Goal: Transaction & Acquisition: Purchase product/service

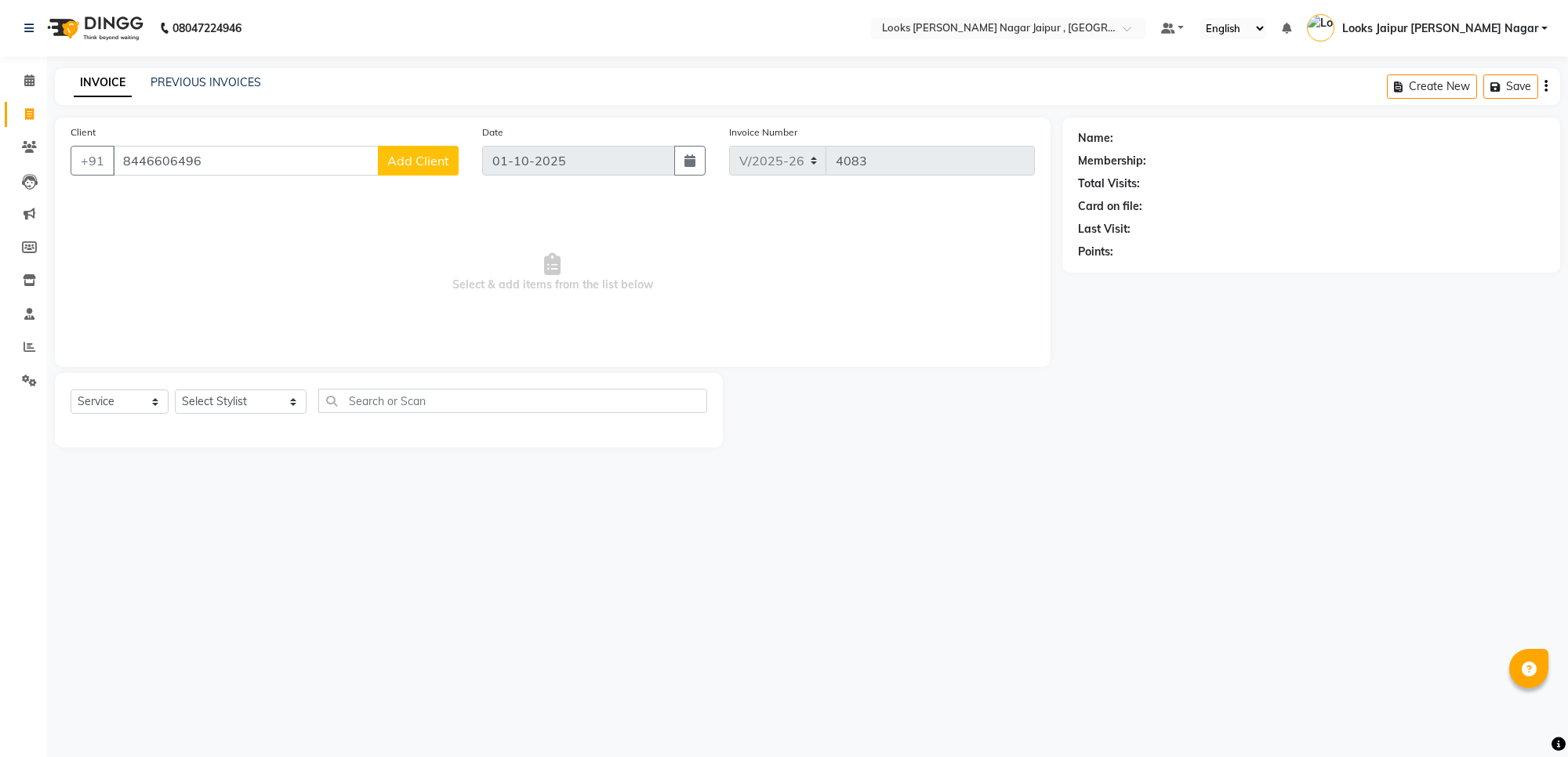
select select "4317"
select select "service"
type input "8446606496"
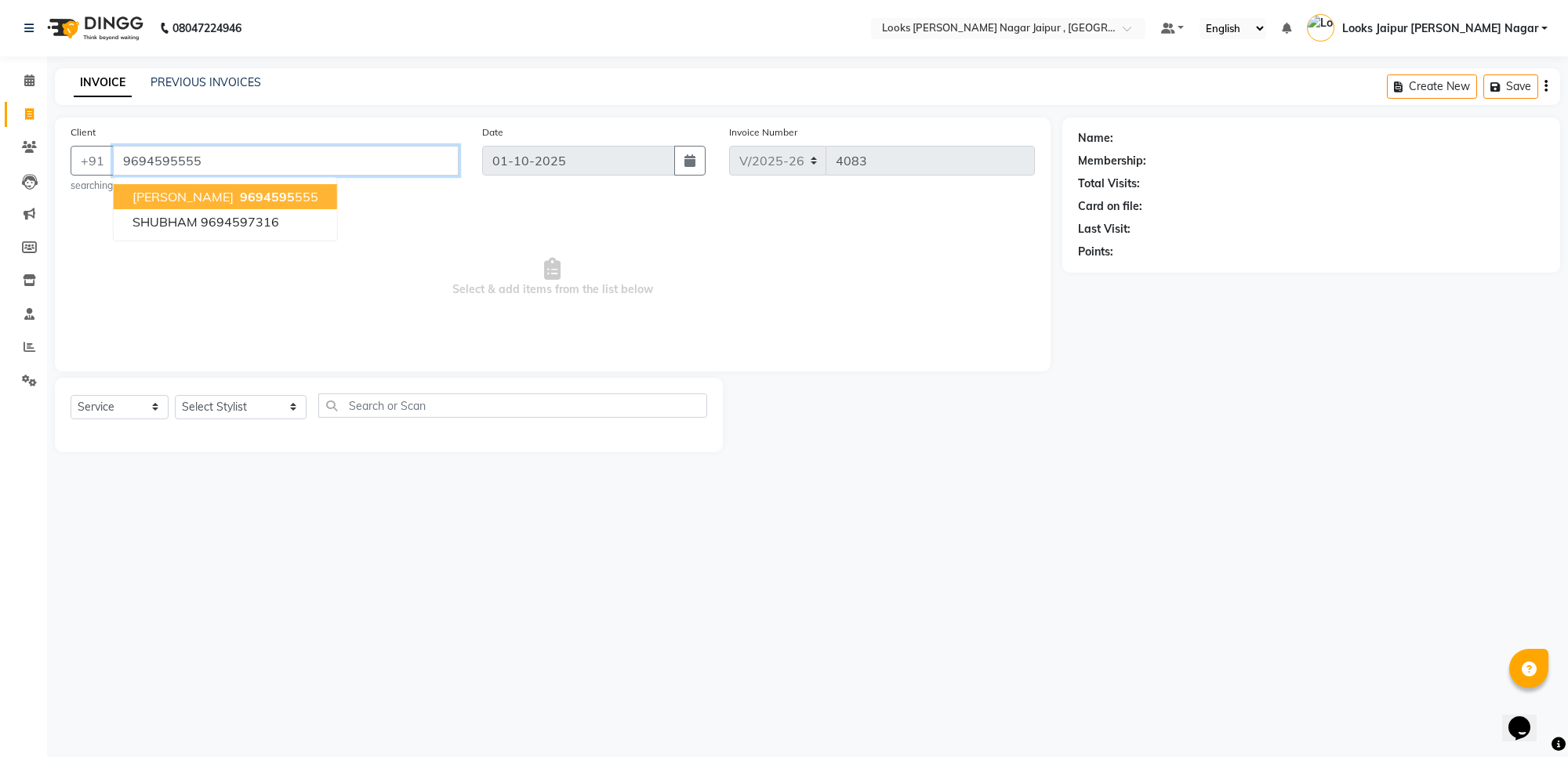
type input "9694595555"
select select "1: Object"
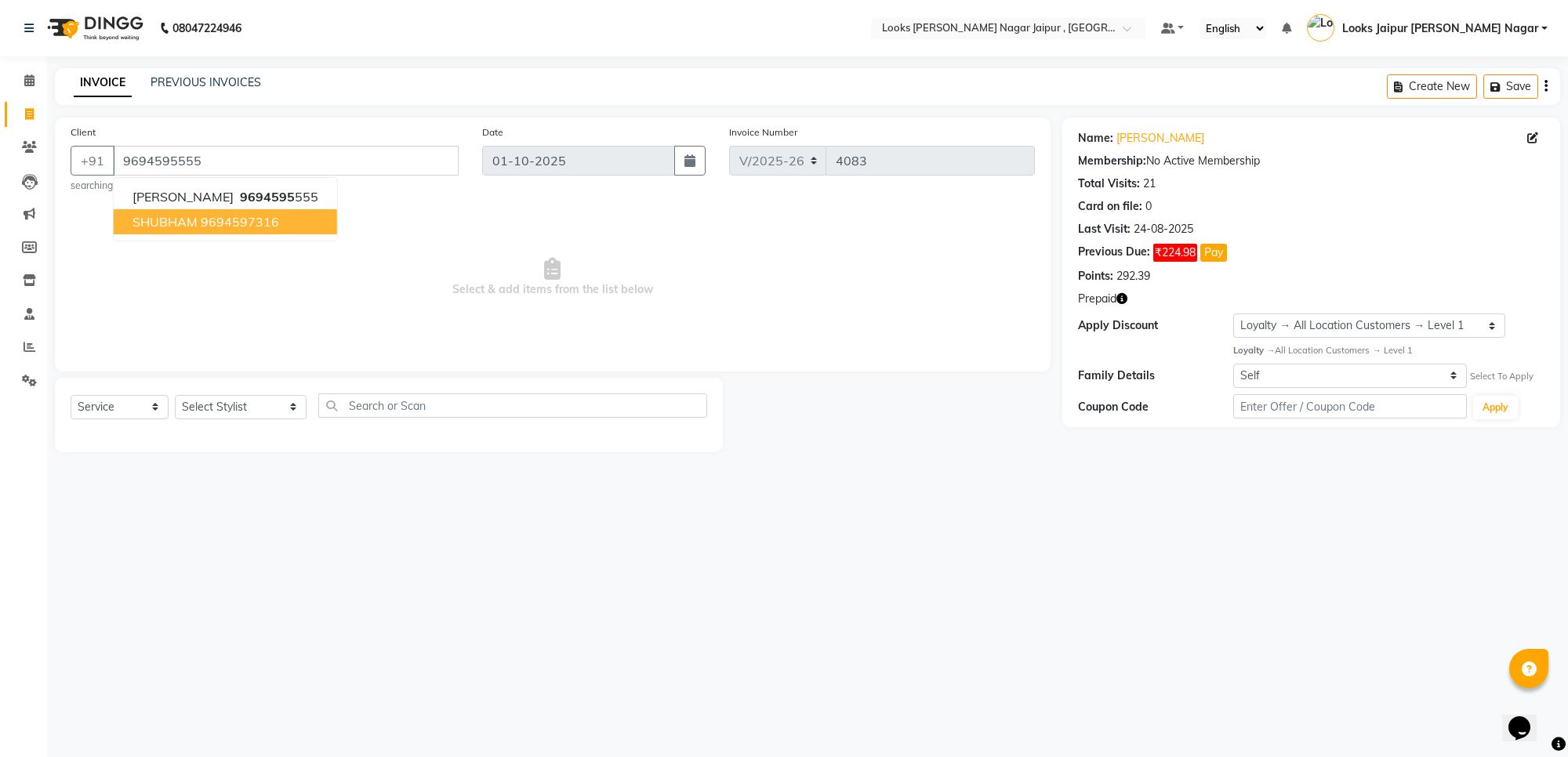
click at [1127, 300] on icon "button" at bounding box center [1122, 298] width 11 height 11
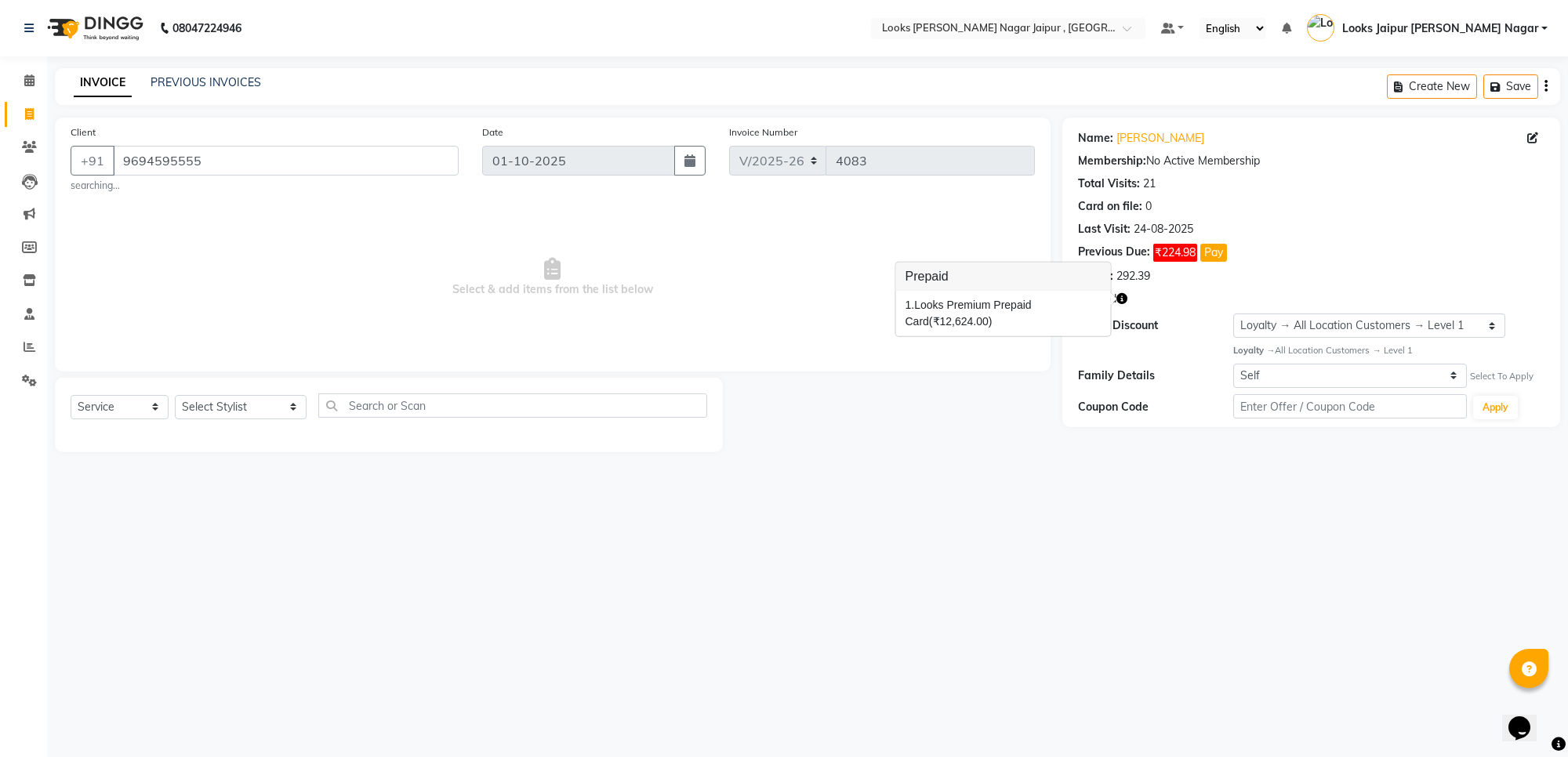
click at [927, 401] on div at bounding box center [892, 415] width 340 height 74
click at [213, 410] on select "Select Stylist [PERSON_NAME] art Anoop [PERSON_NAME] Counter Sales [PERSON_NAME…" at bounding box center [241, 407] width 132 height 25
select select "23560"
click at [175, 395] on select "Select Stylist [PERSON_NAME] art Anoop [PERSON_NAME] Counter Sales [PERSON_NAME…" at bounding box center [241, 407] width 132 height 25
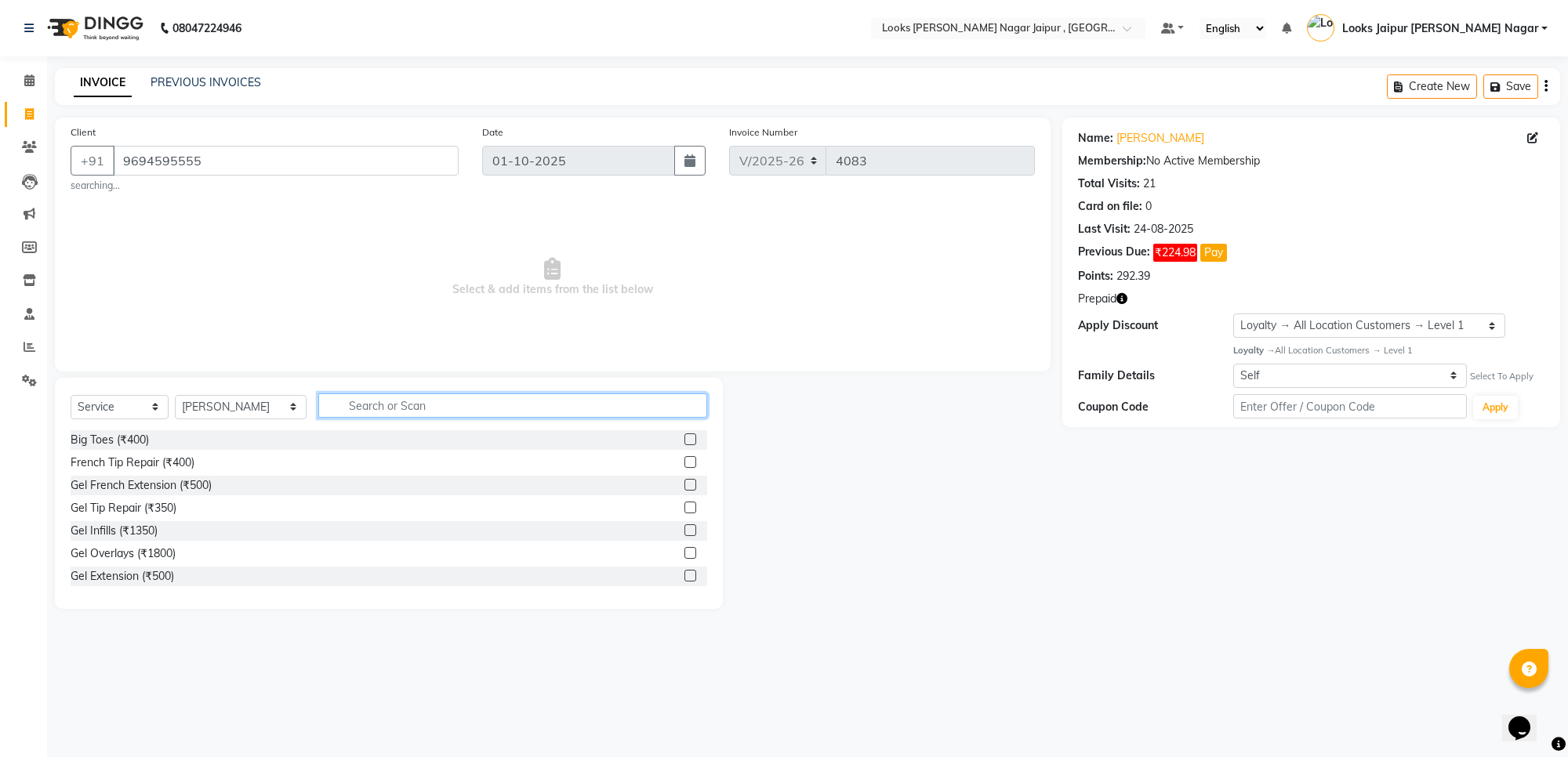
click at [377, 402] on input "text" at bounding box center [513, 406] width 389 height 25
type input "cut"
click at [146, 463] on div "Stylist Cut(M) (₹700)" at bounding box center [122, 462] width 103 height 17
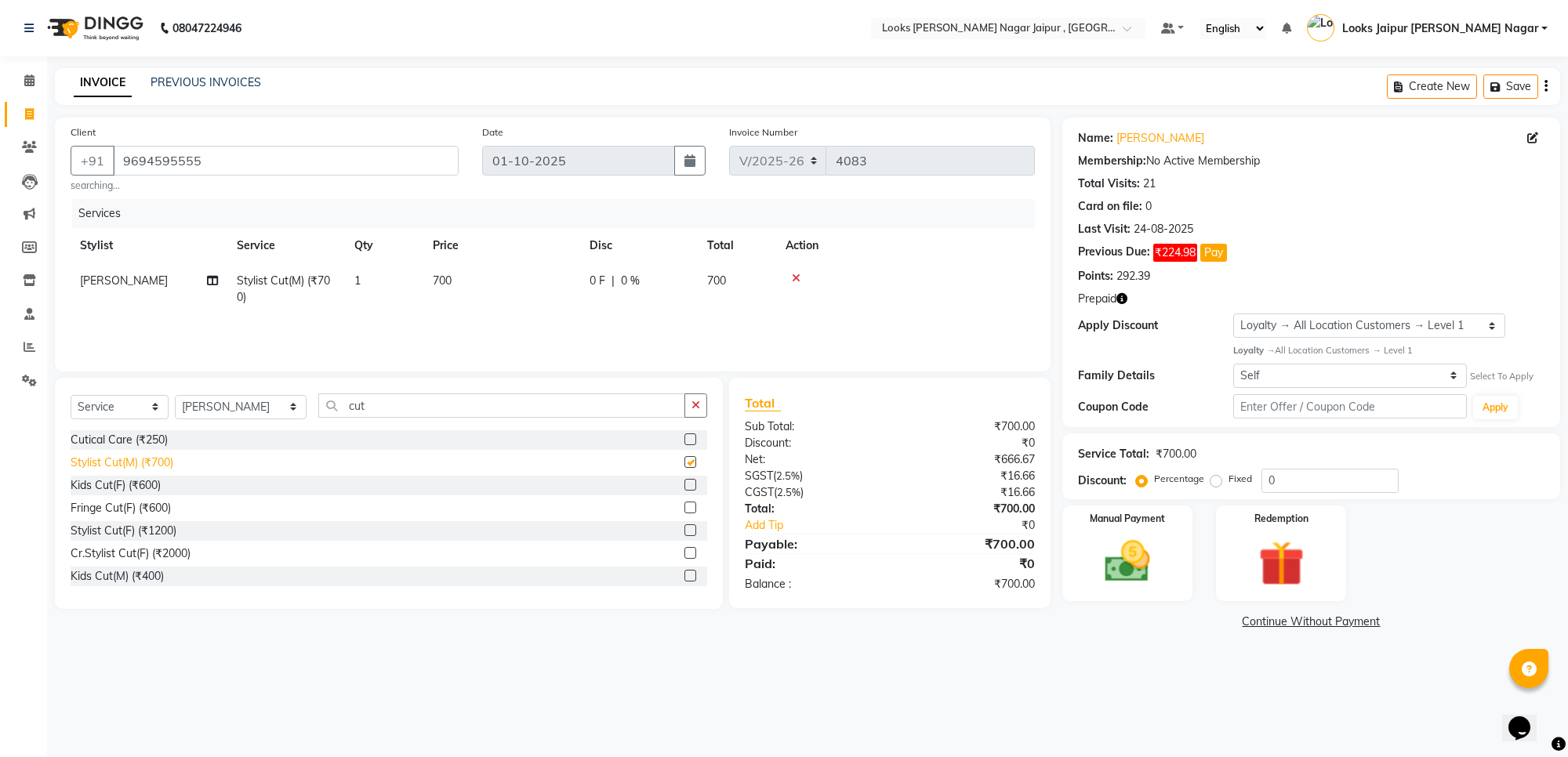
checkbox input "false"
click at [405, 410] on input "cut" at bounding box center [502, 406] width 367 height 25
type input "c"
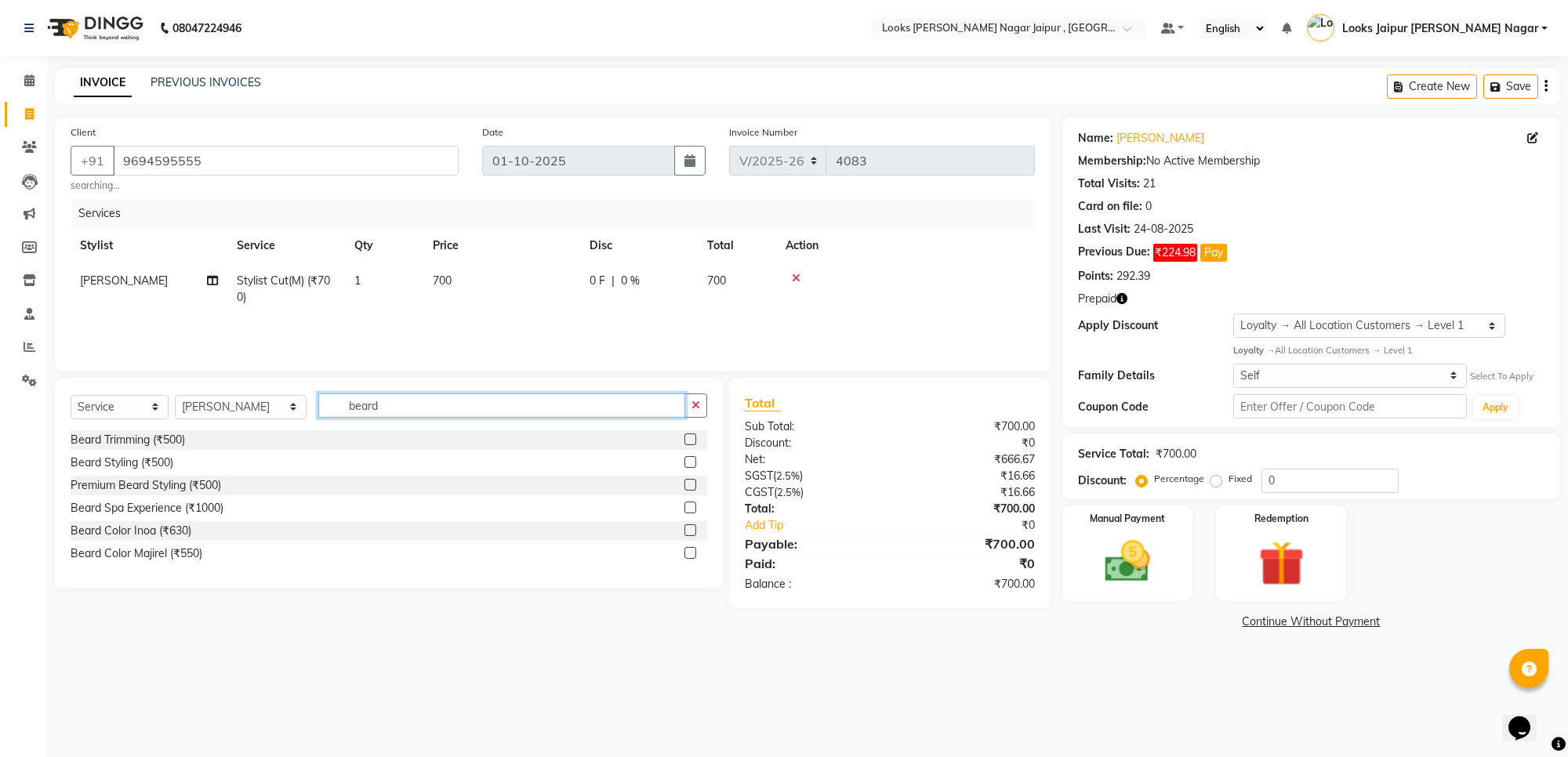
type input "beard"
click at [188, 444] on div "Beard Trimming (₹500)" at bounding box center [388, 440] width 637 height 20
click at [180, 444] on div "Beard Trimming (₹500)" at bounding box center [128, 440] width 115 height 17
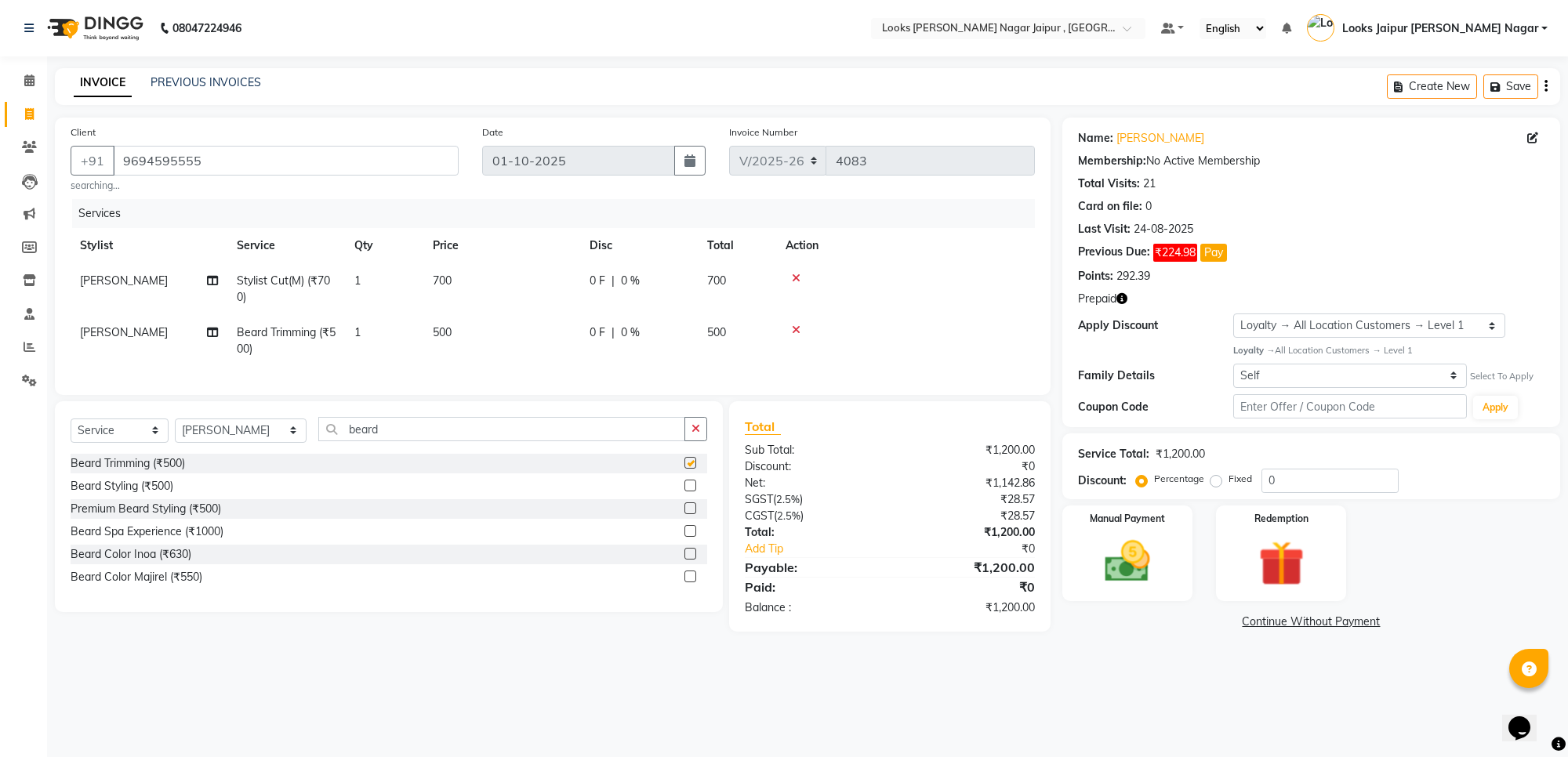
checkbox input "false"
click at [519, 345] on td "500" at bounding box center [502, 340] width 156 height 51
select select "23560"
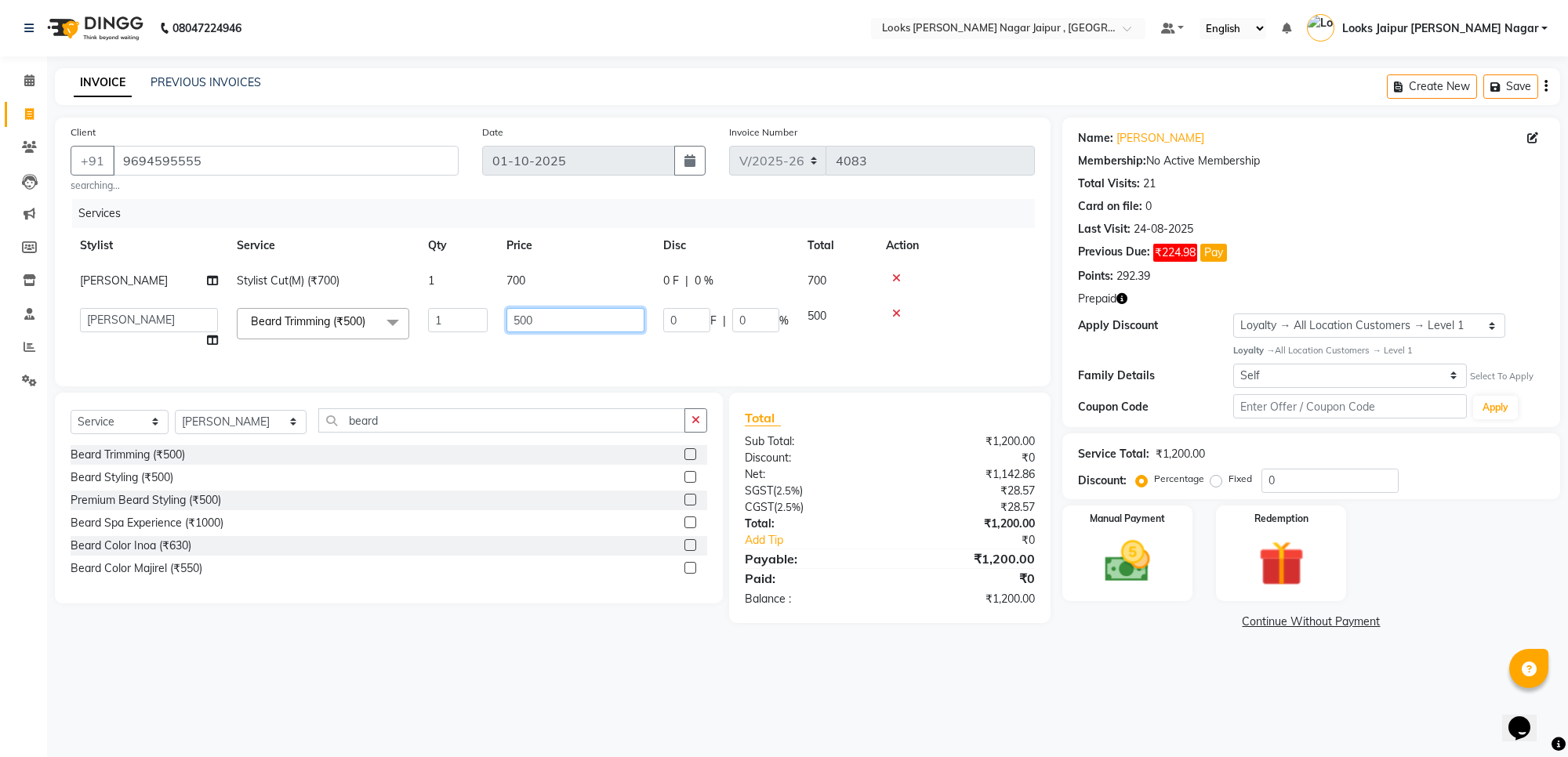
click at [571, 320] on input "500" at bounding box center [575, 320] width 138 height 25
type input "5"
type input "300"
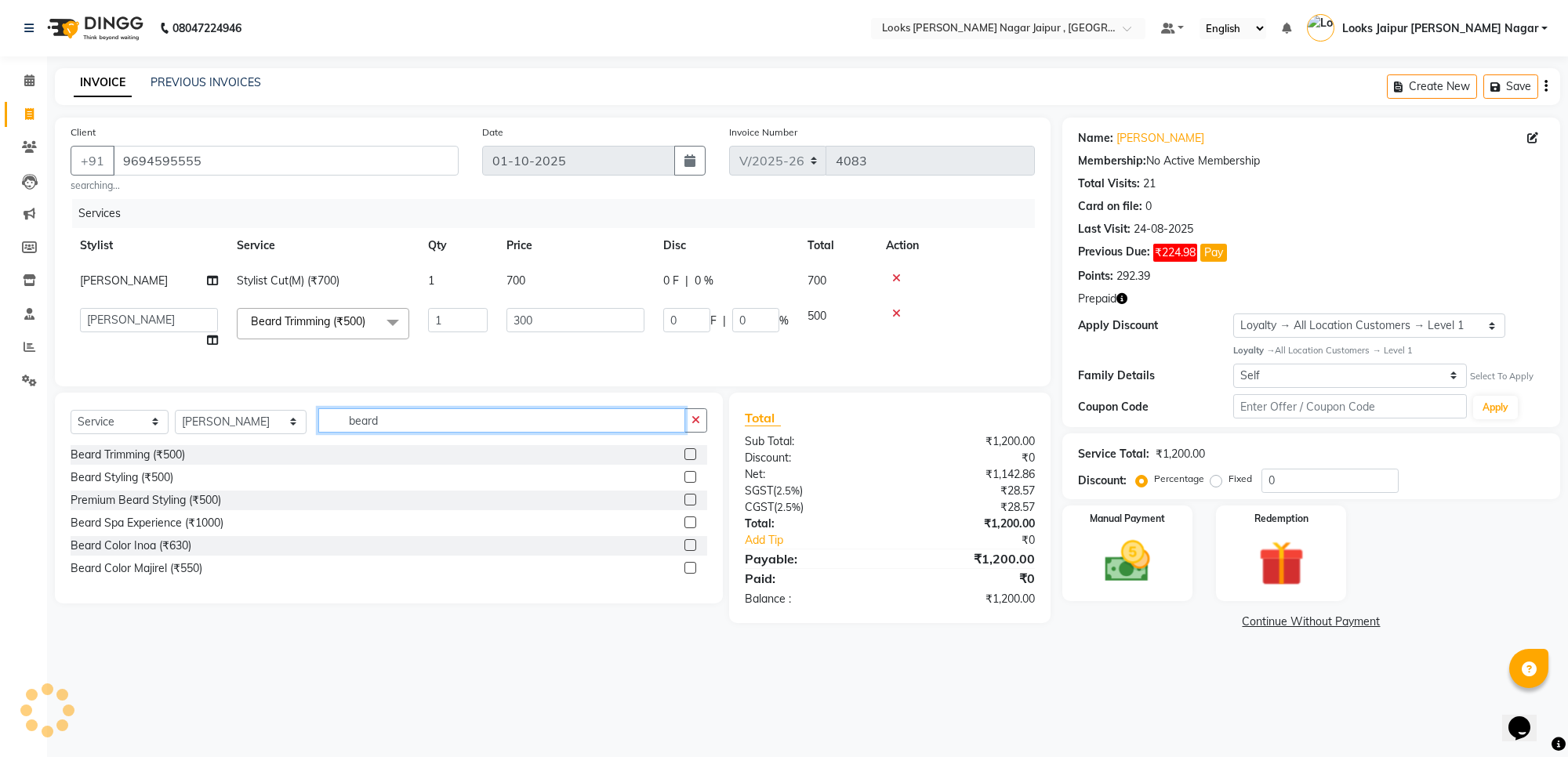
click at [402, 432] on input "beard" at bounding box center [502, 421] width 367 height 25
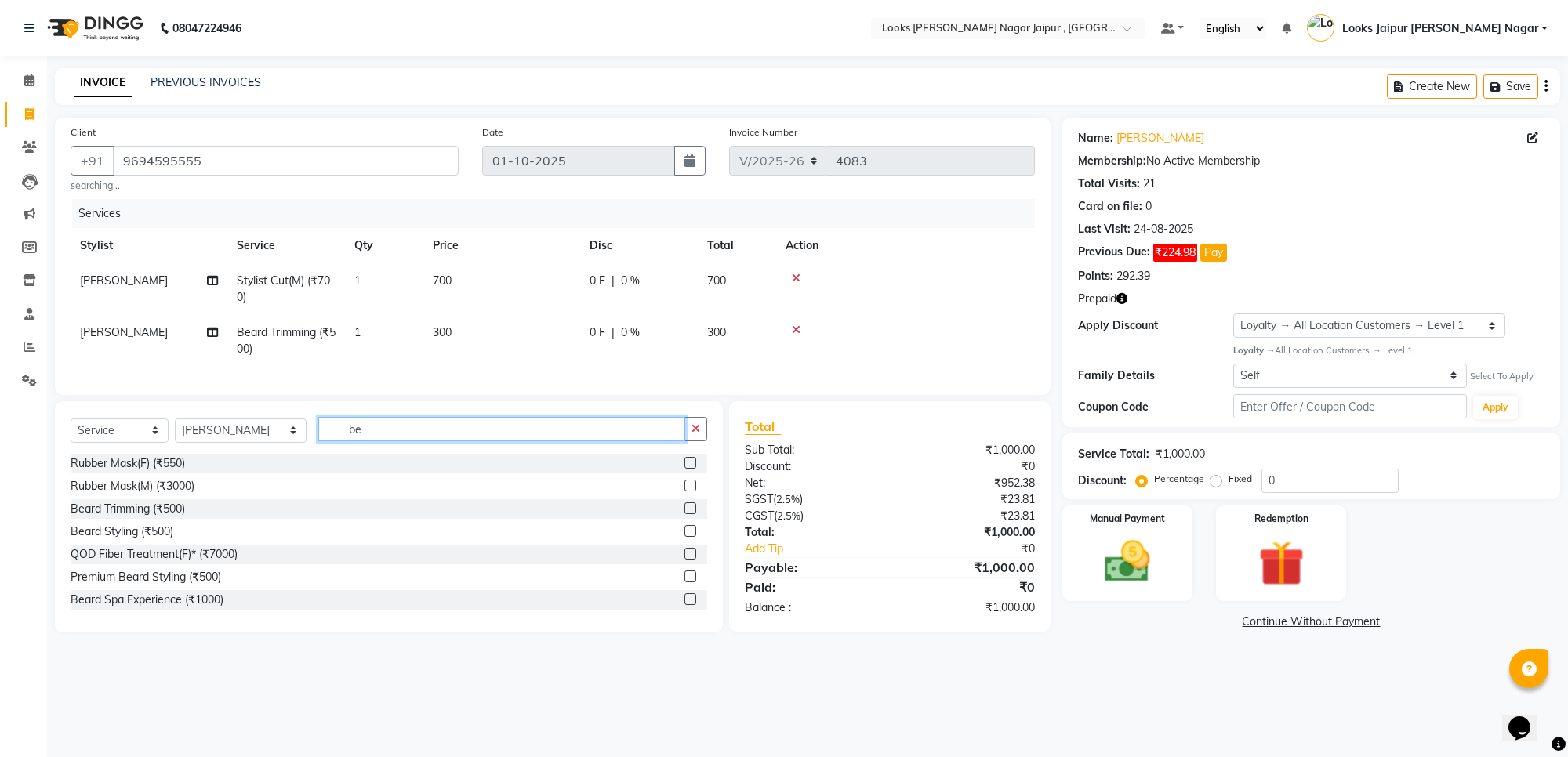
type input "be"
click at [252, 443] on select "Select Stylist [PERSON_NAME] art Anoop [PERSON_NAME] Counter Sales [PERSON_NAME…" at bounding box center [241, 430] width 132 height 25
select select "82801"
click at [175, 432] on select "Select Stylist [PERSON_NAME] art Anoop [PERSON_NAME] Counter Sales [PERSON_NAME…" at bounding box center [241, 430] width 132 height 25
click at [380, 441] on input "be" at bounding box center [502, 428] width 367 height 25
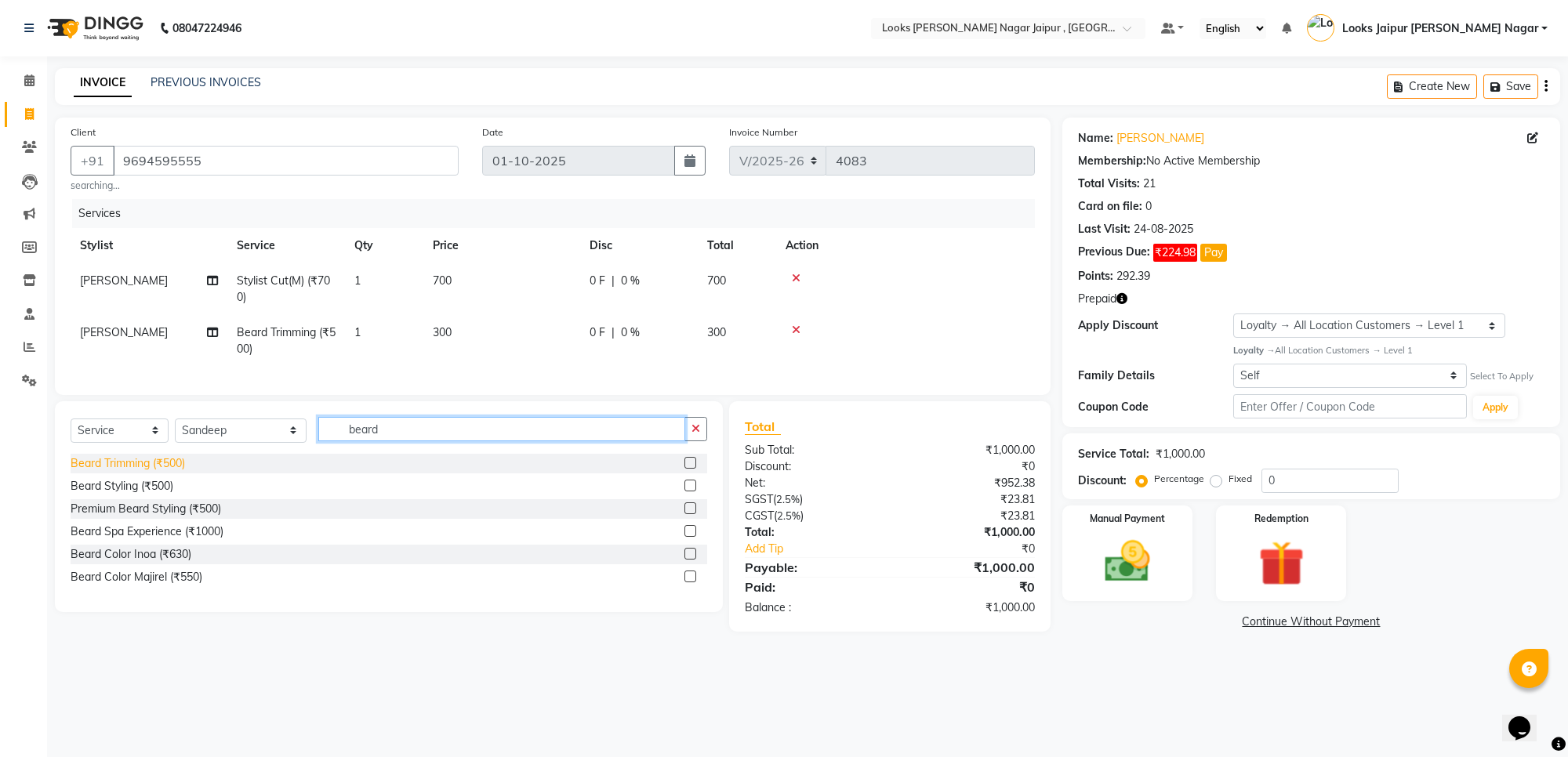
type input "beard"
click at [176, 472] on div "Beard Trimming (₹500)" at bounding box center [128, 463] width 115 height 17
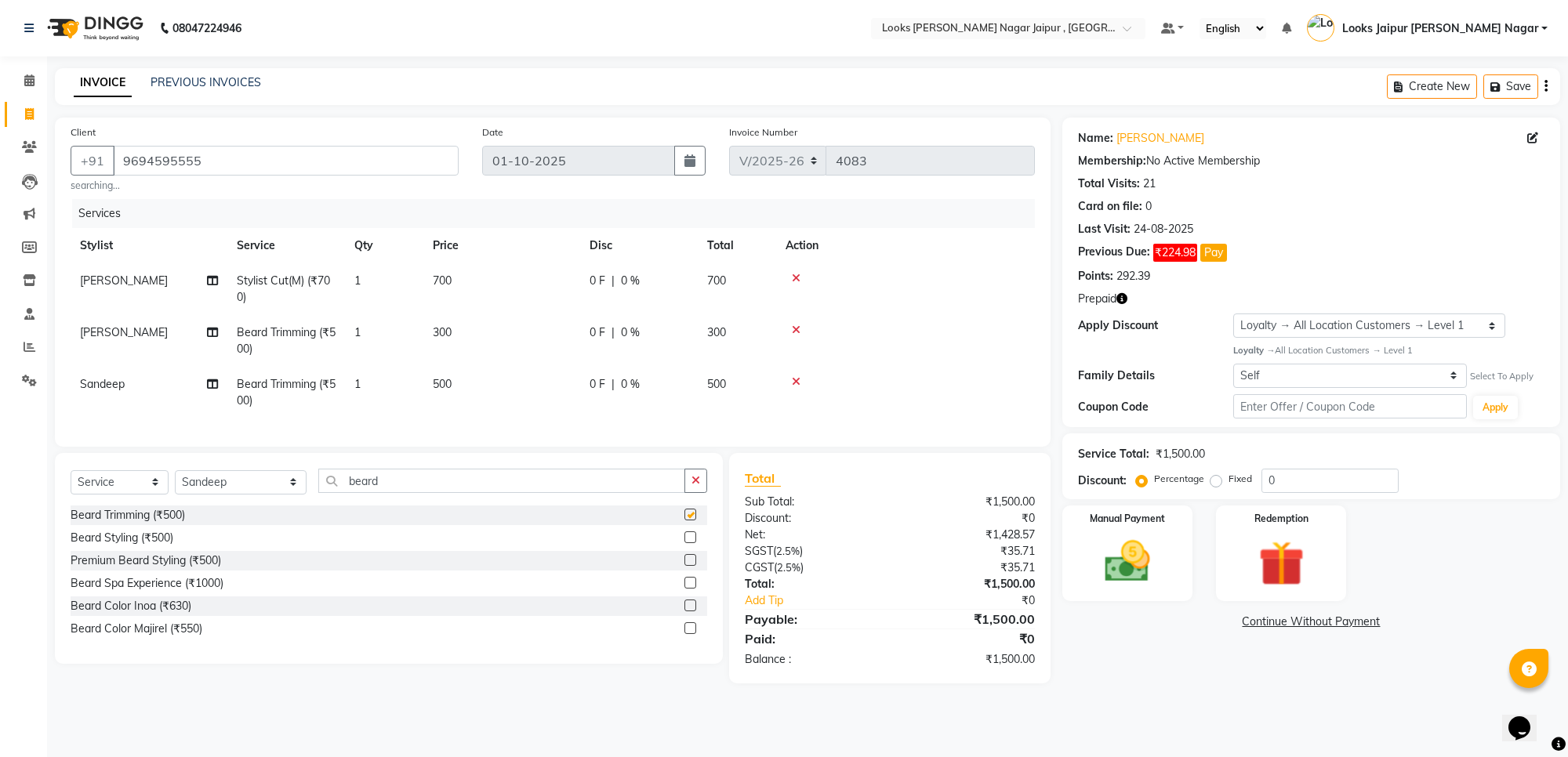
checkbox input "false"
click at [515, 392] on td "500" at bounding box center [502, 393] width 156 height 51
select select "82801"
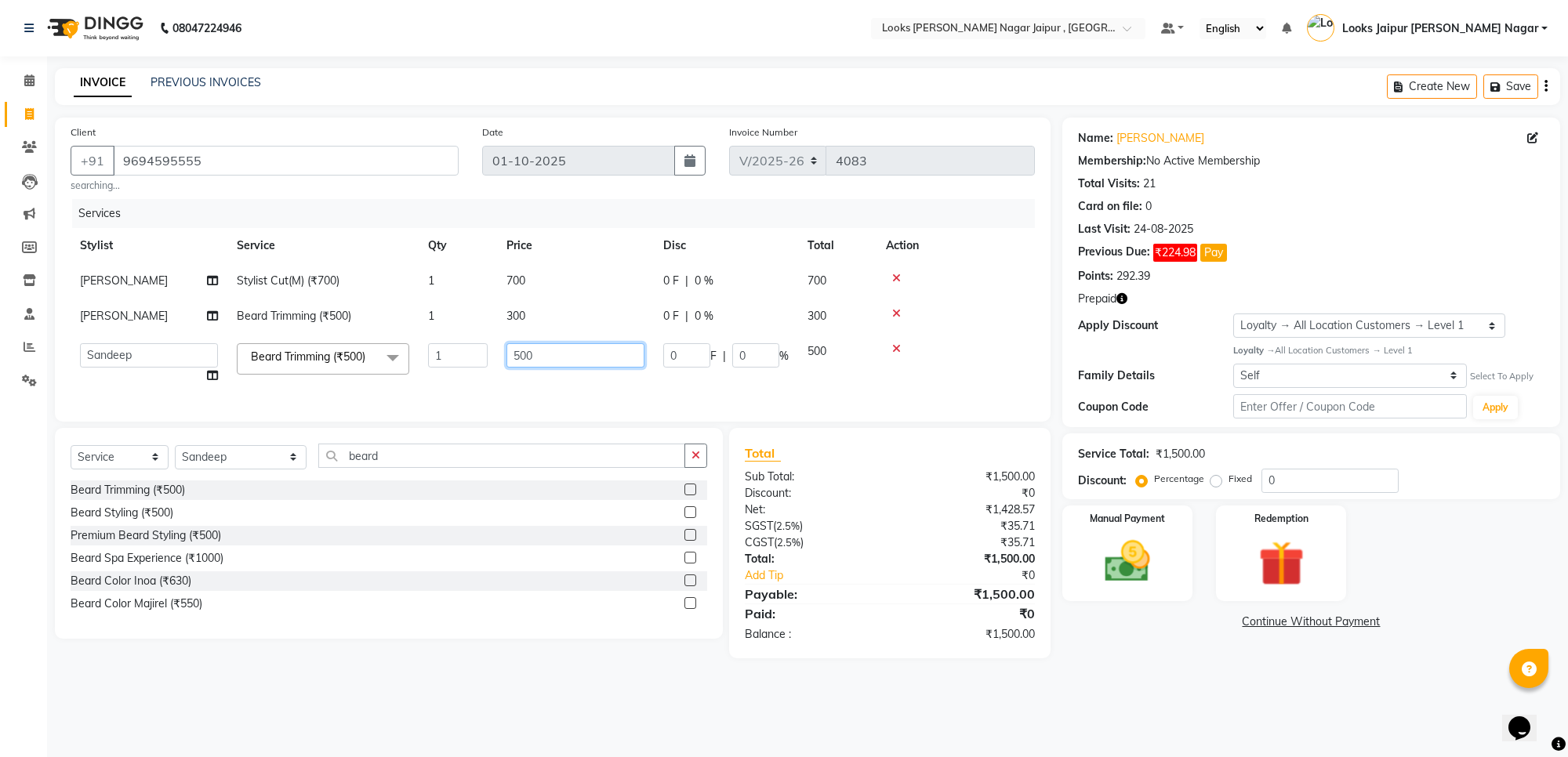
click at [579, 356] on input "500" at bounding box center [575, 355] width 138 height 25
type input "5"
type input "300"
click at [589, 385] on tr "Anjali_nail art Anoop [PERSON_NAME] Counter Sales [PERSON_NAME] Kunal Looks Jai…" at bounding box center [552, 363] width 964 height 59
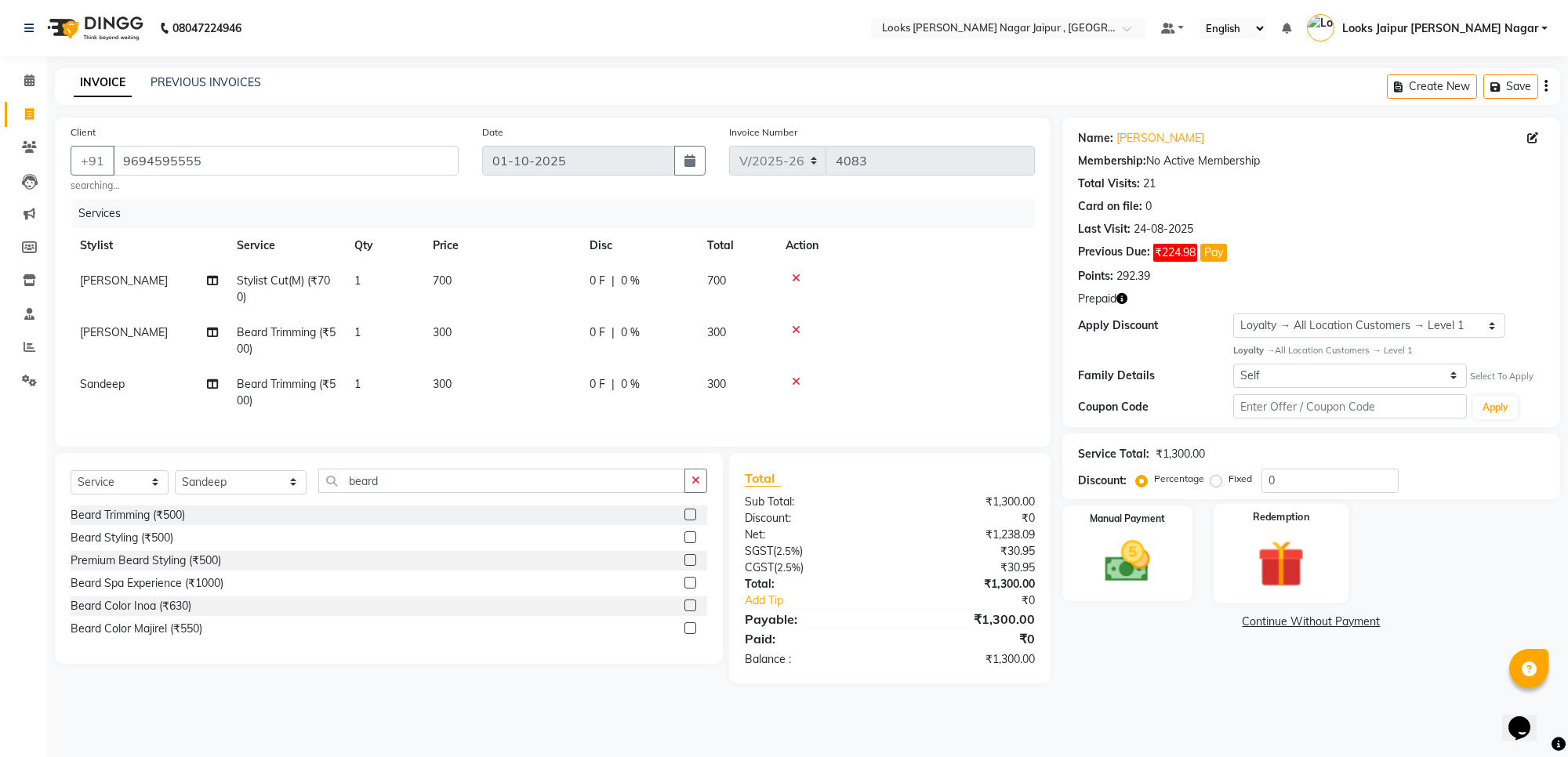
click at [1280, 559] on img at bounding box center [1282, 563] width 77 height 58
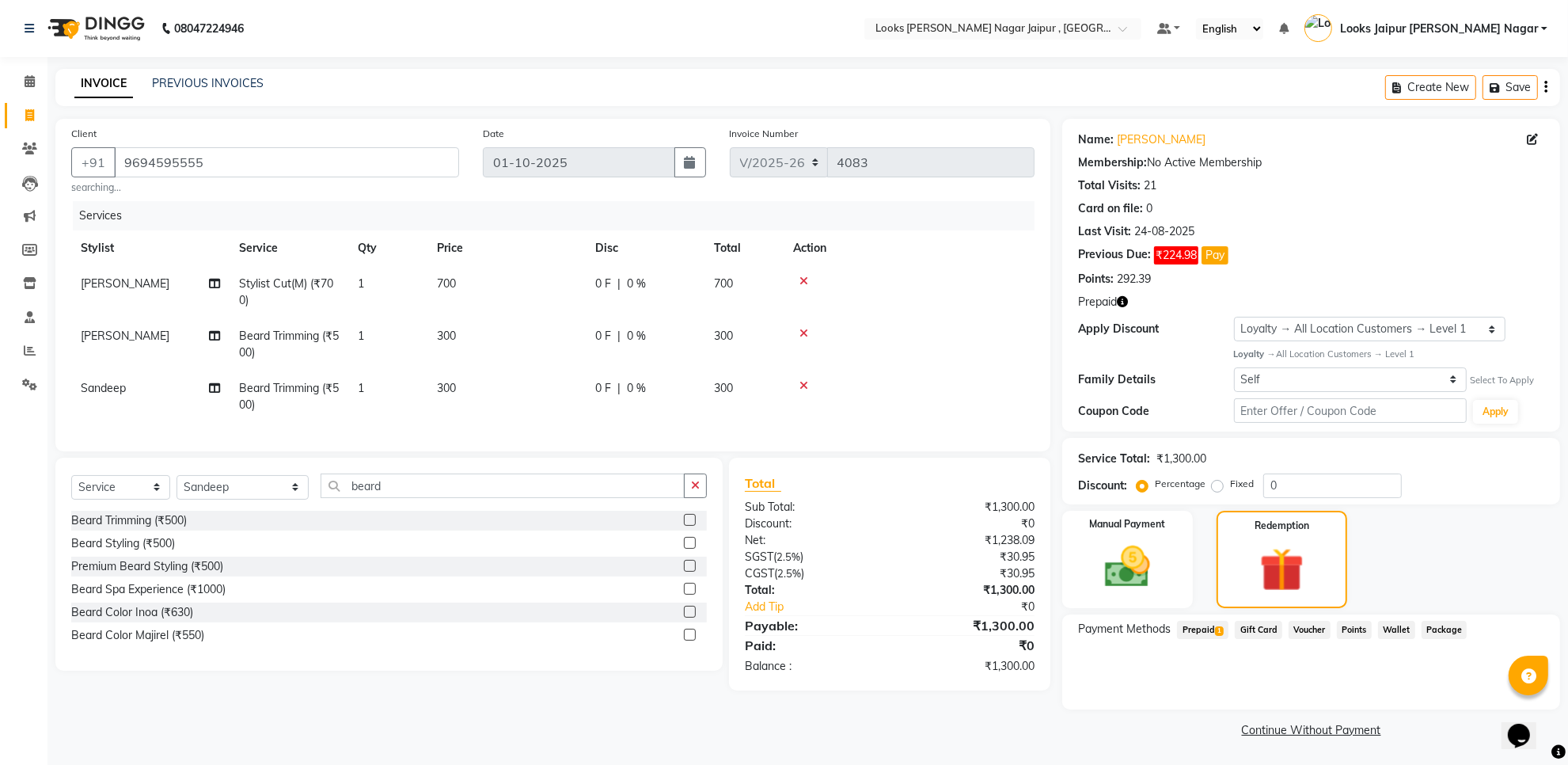
click at [1208, 630] on span "Prepaid 1" at bounding box center [1202, 630] width 51 height 18
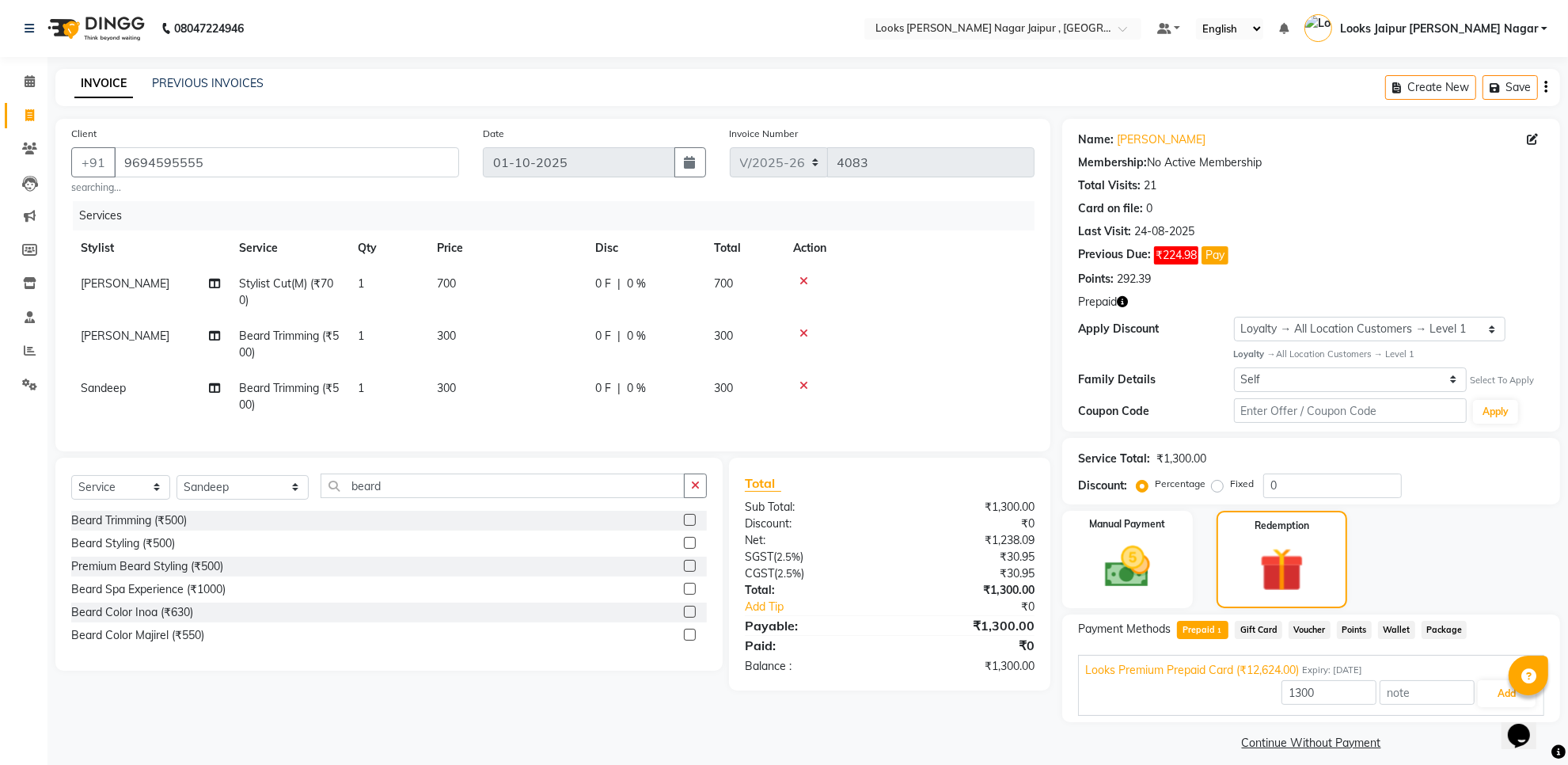
click at [1507, 707] on div "Opens Chat This icon Opens the chat window." at bounding box center [1526, 707] width 38 height 0
click at [1496, 694] on button "Add" at bounding box center [1507, 693] width 58 height 27
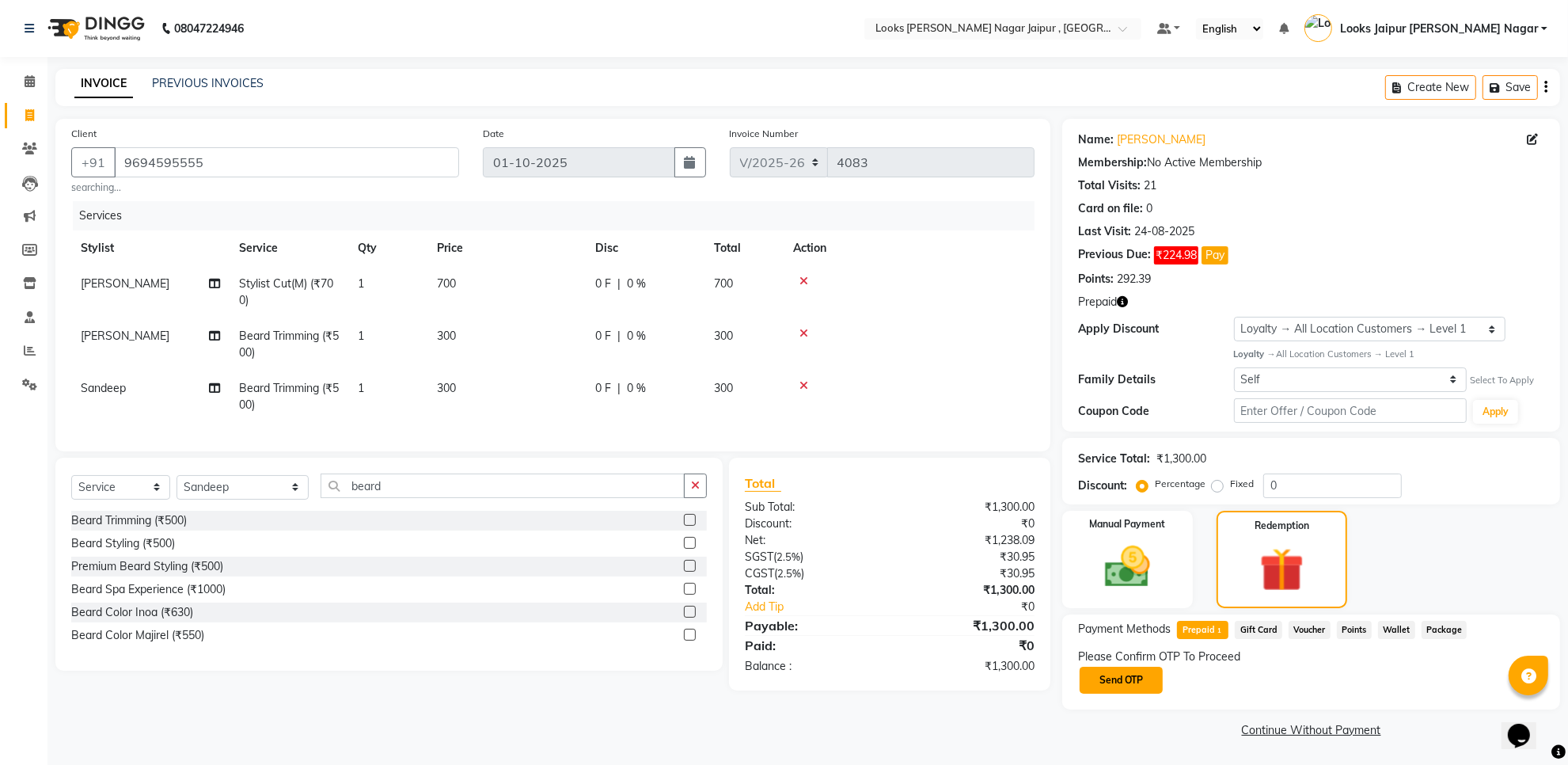
click at [1136, 693] on button "Send OTP" at bounding box center [1121, 680] width 83 height 27
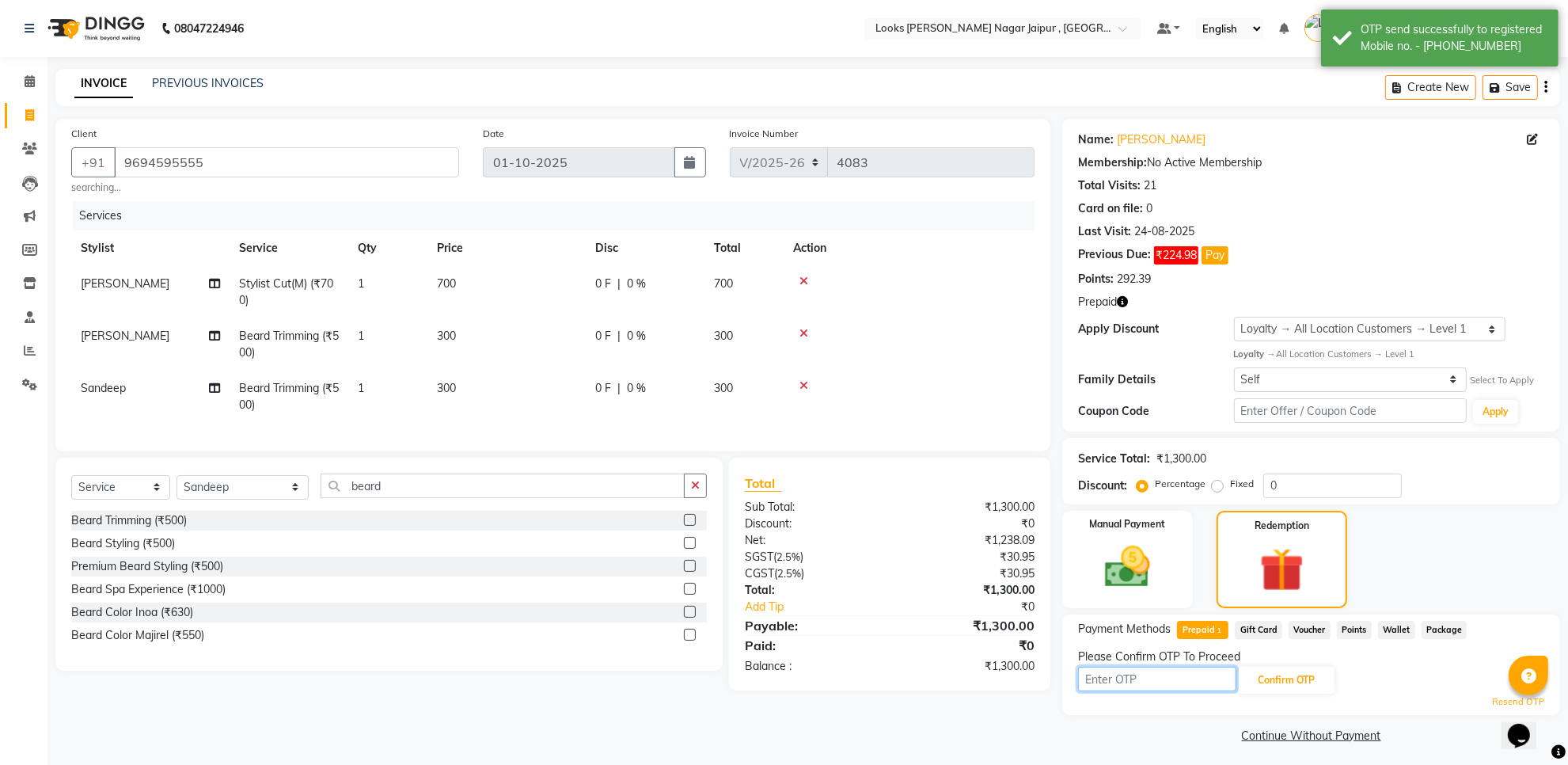
drag, startPoint x: 1136, startPoint y: 693, endPoint x: 1125, endPoint y: 677, distance: 19.4
click at [1126, 677] on input "text" at bounding box center [1157, 679] width 158 height 25
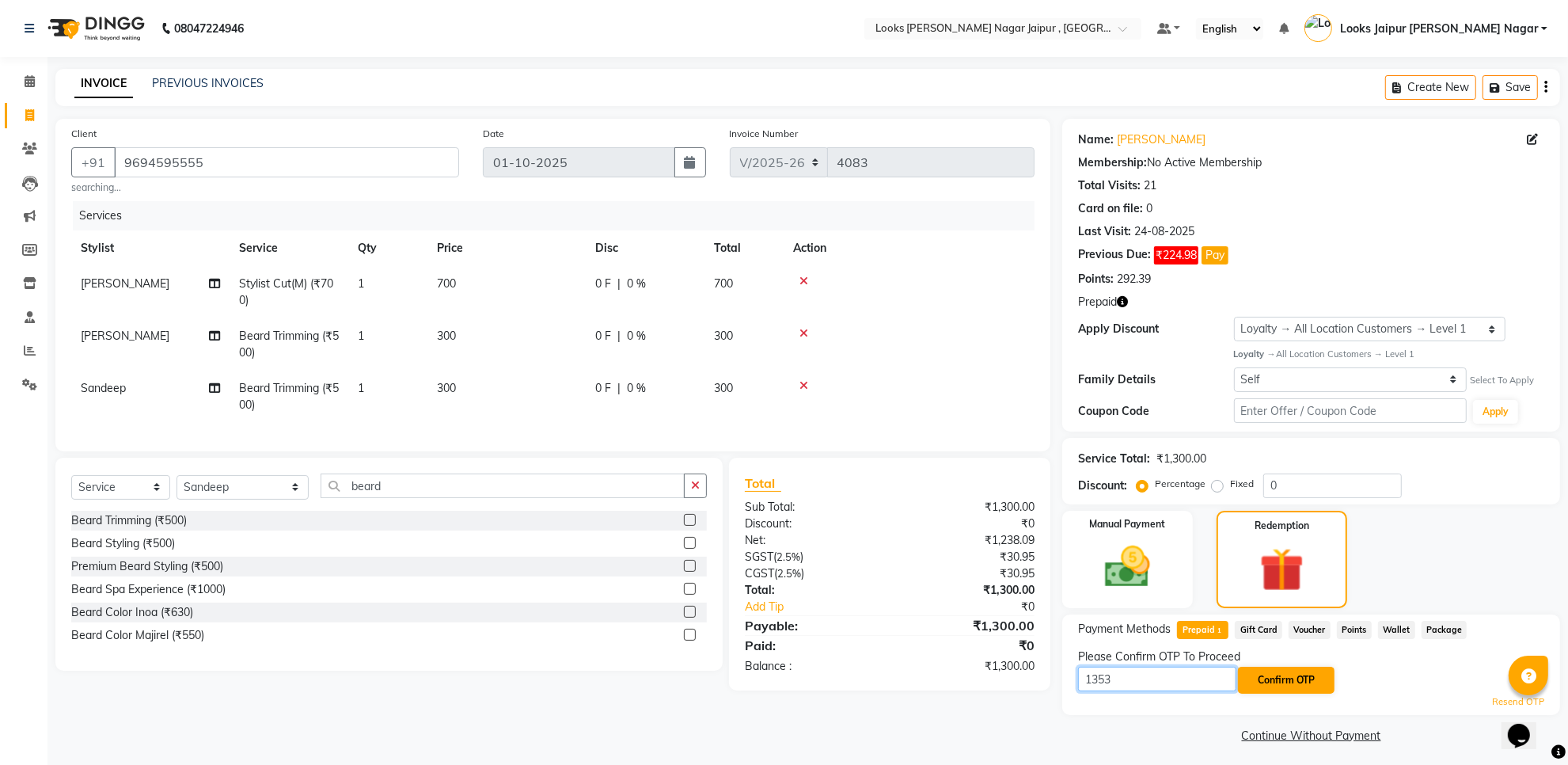
type input "1353"
click at [1274, 681] on button "Confirm OTP" at bounding box center [1286, 680] width 97 height 27
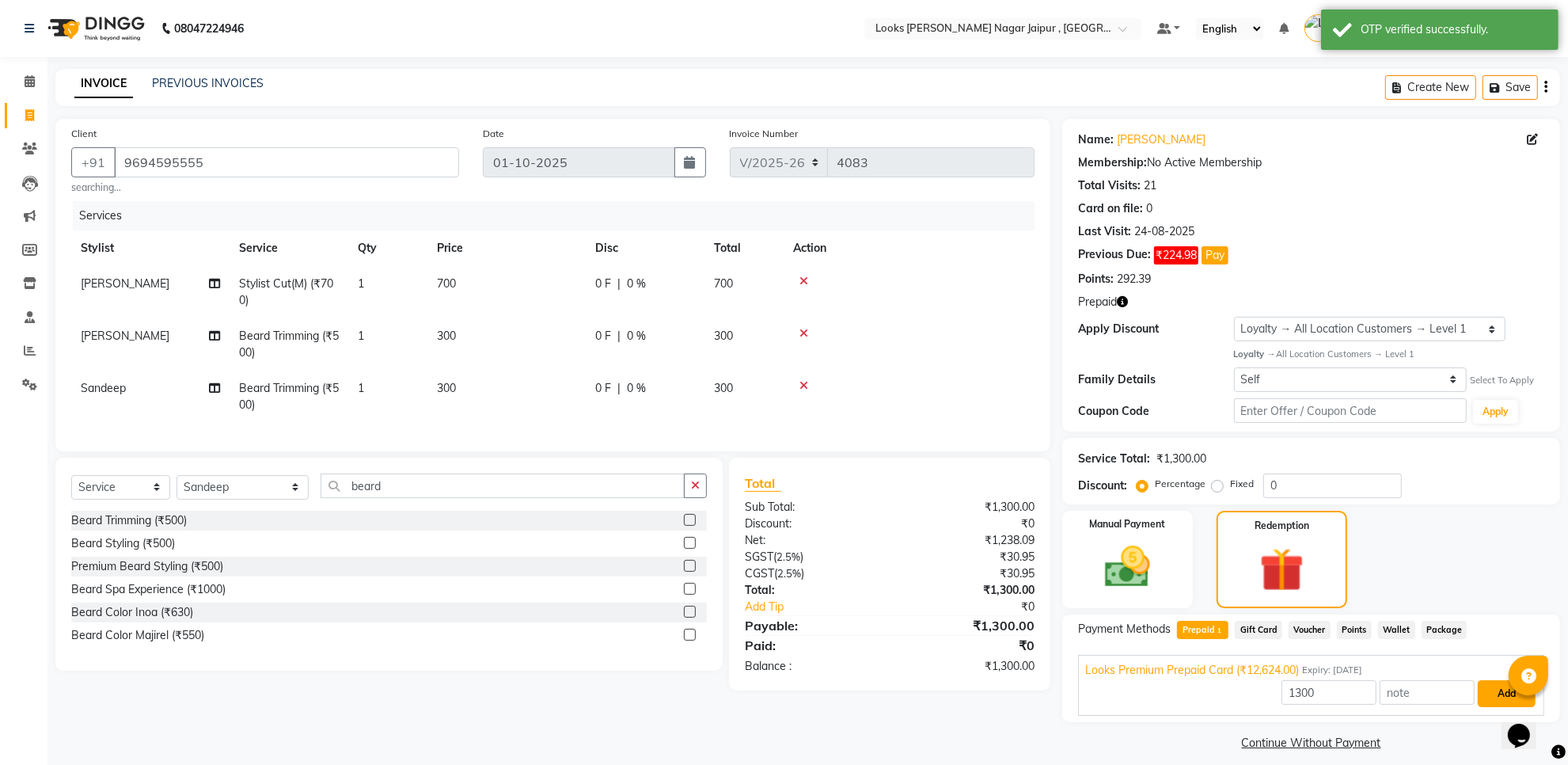
click at [1492, 694] on button "Add" at bounding box center [1507, 693] width 58 height 27
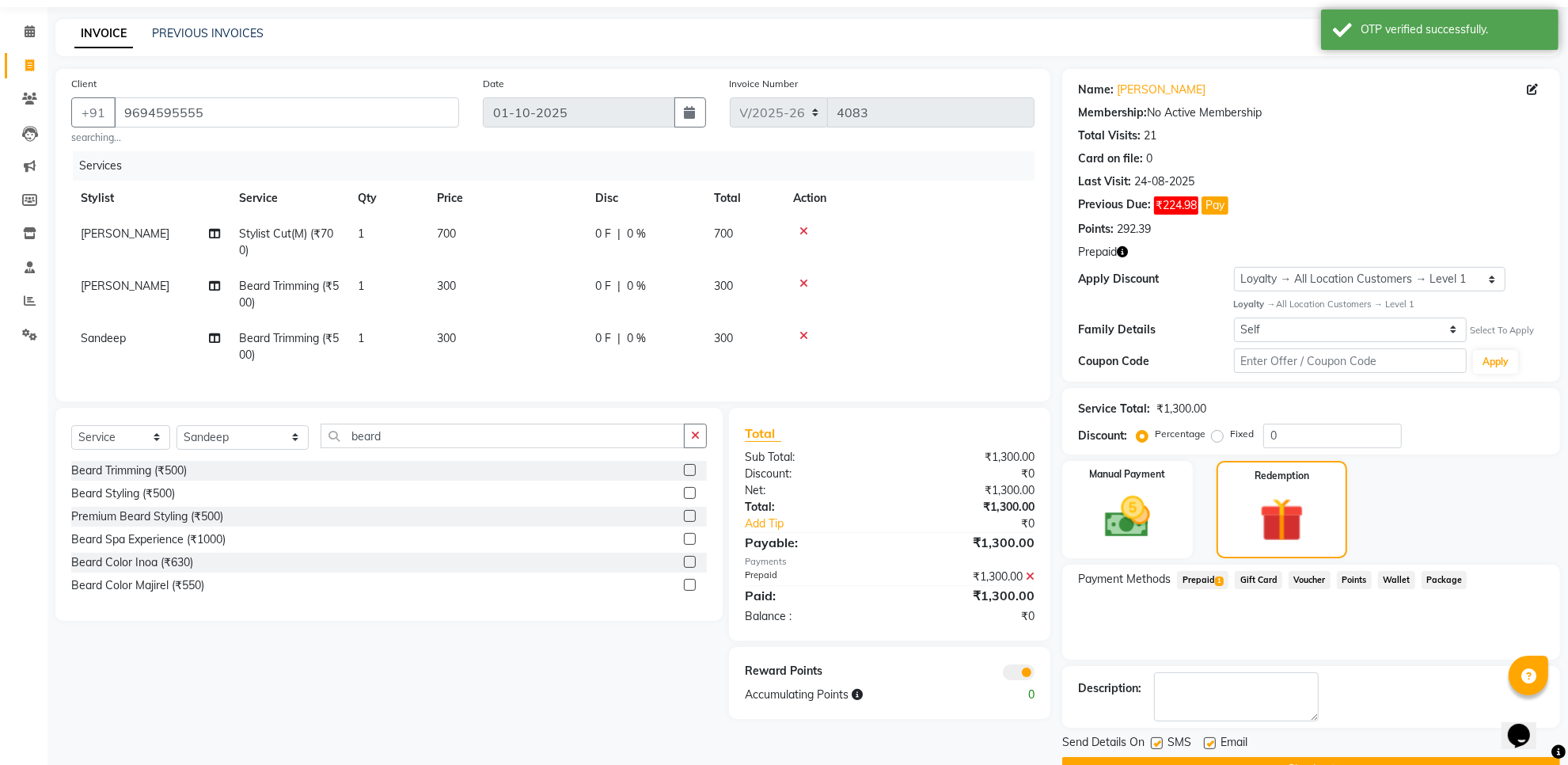
scroll to position [91, 0]
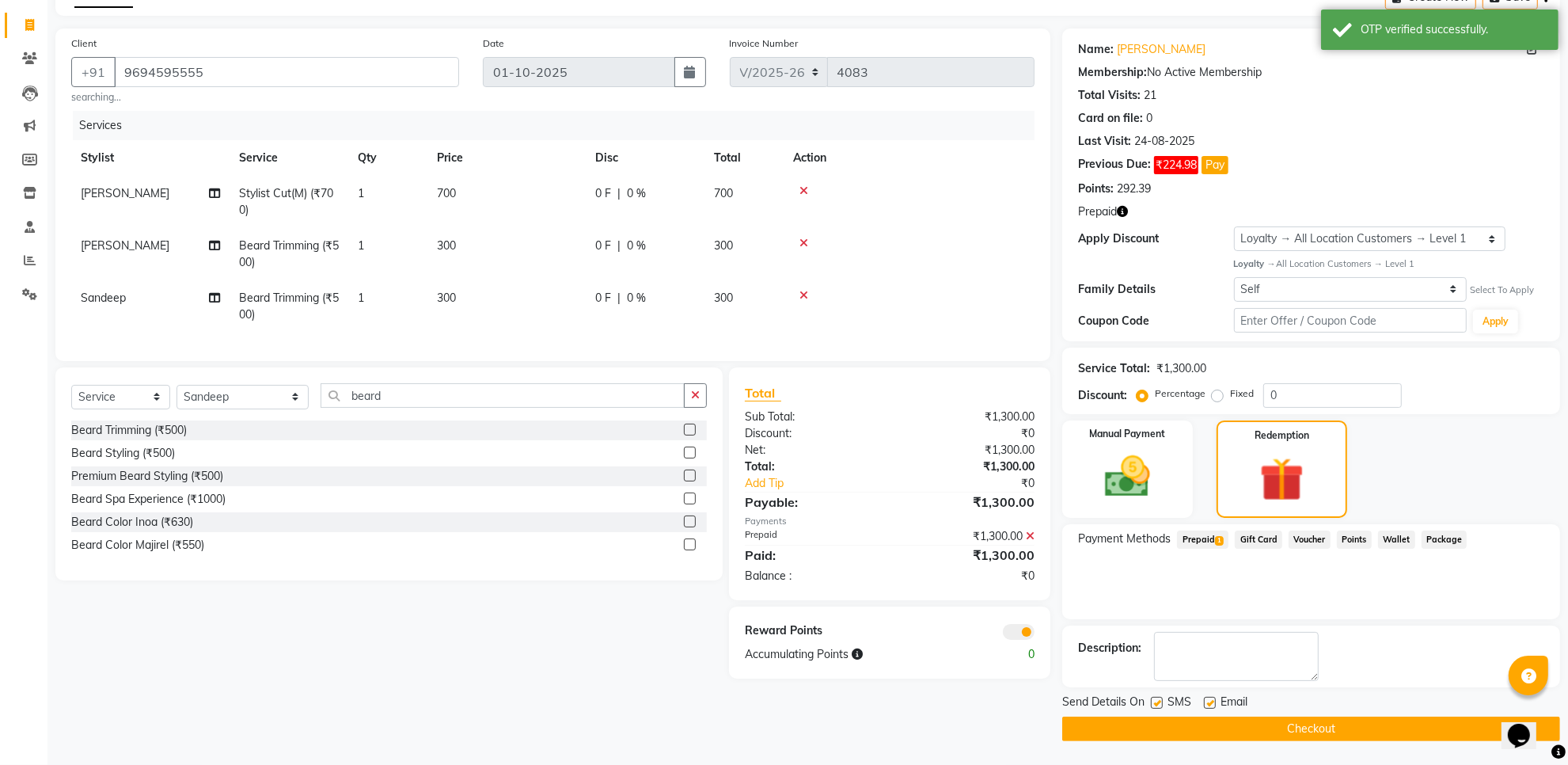
click at [1202, 734] on button "Checkout" at bounding box center [1311, 729] width 498 height 25
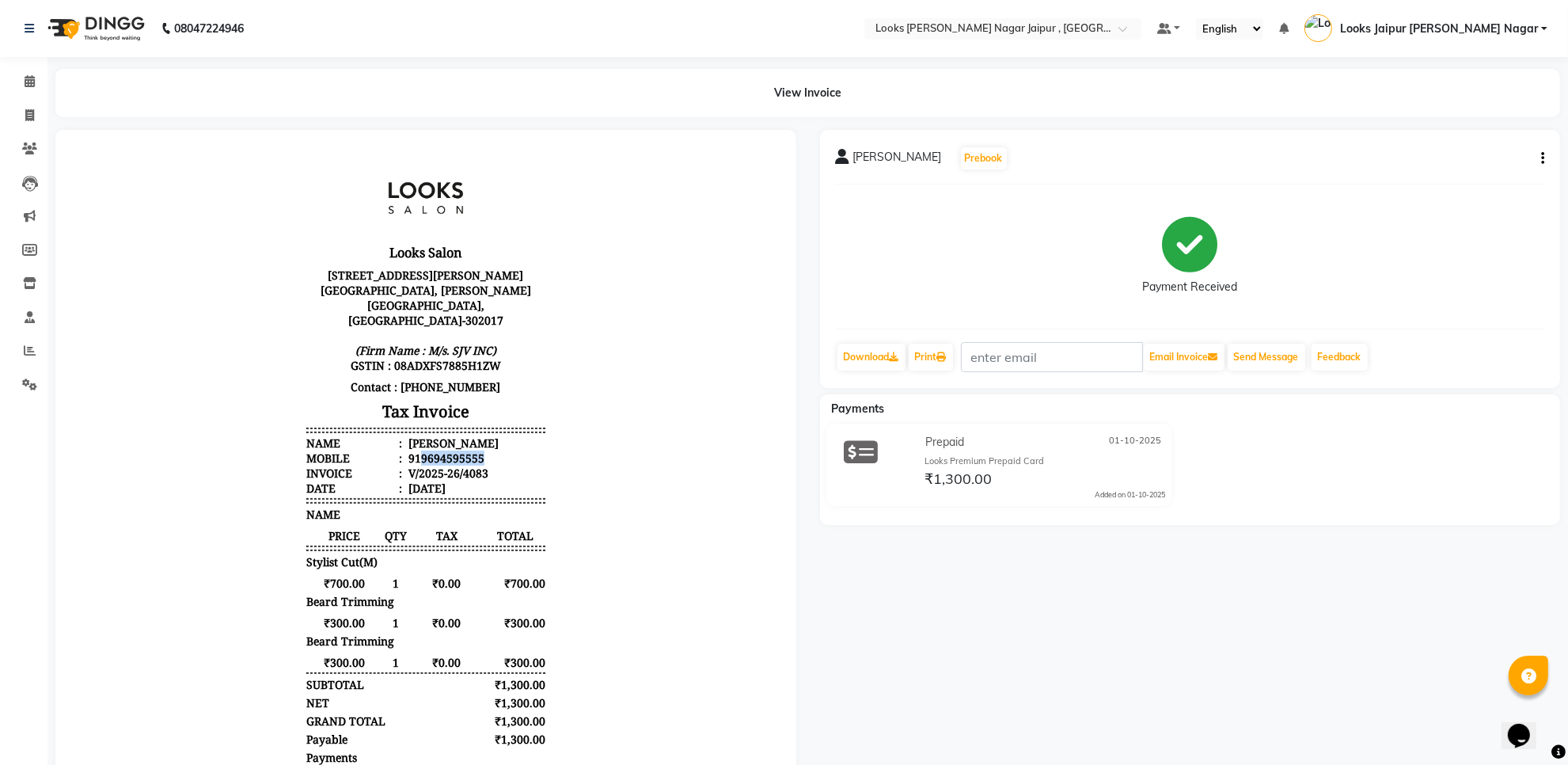
drag, startPoint x: 405, startPoint y: 439, endPoint x: 507, endPoint y: 440, distance: 102.0
click at [507, 450] on li "Mobile : 919694595555" at bounding box center [425, 457] width 239 height 15
copy div "9694595555"
click at [16, 116] on span at bounding box center [30, 116] width 28 height 18
select select "service"
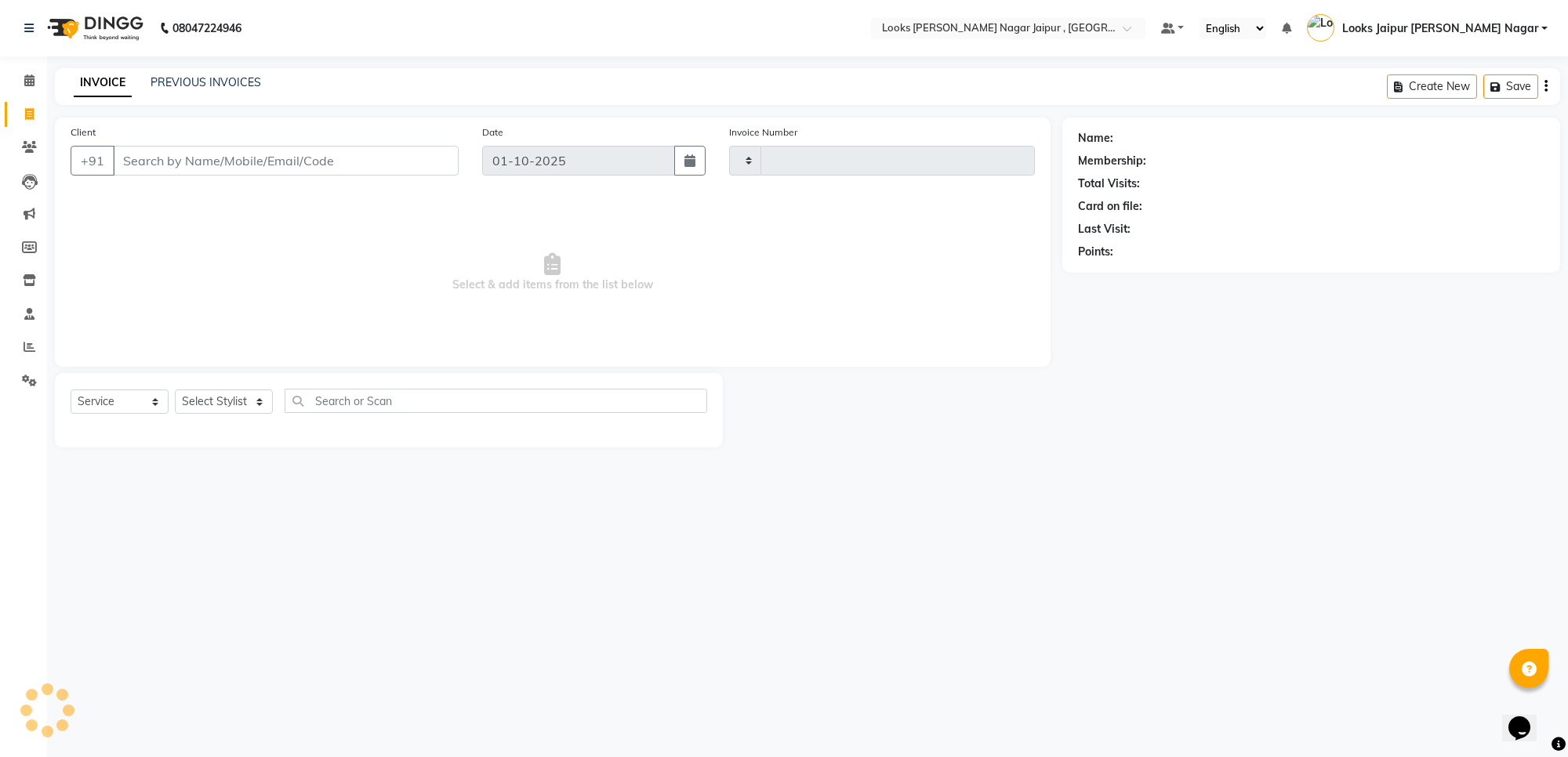
type input "4084"
click at [165, 145] on input "Client" at bounding box center [285, 160] width 345 height 30
select select "4317"
click at [163, 161] on input "Client" at bounding box center [285, 160] width 345 height 30
type input "9694595555"
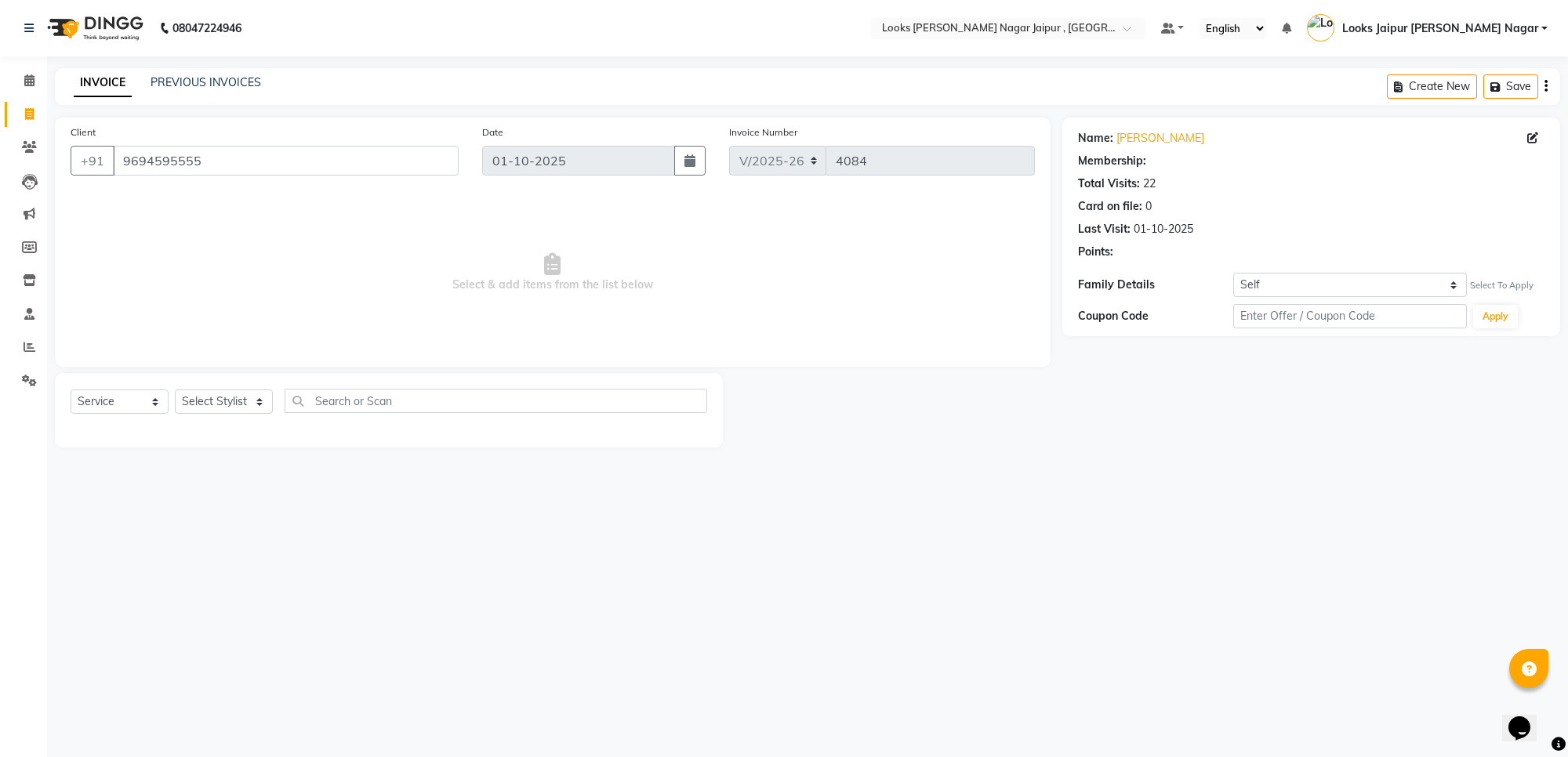
select select "1: Object"
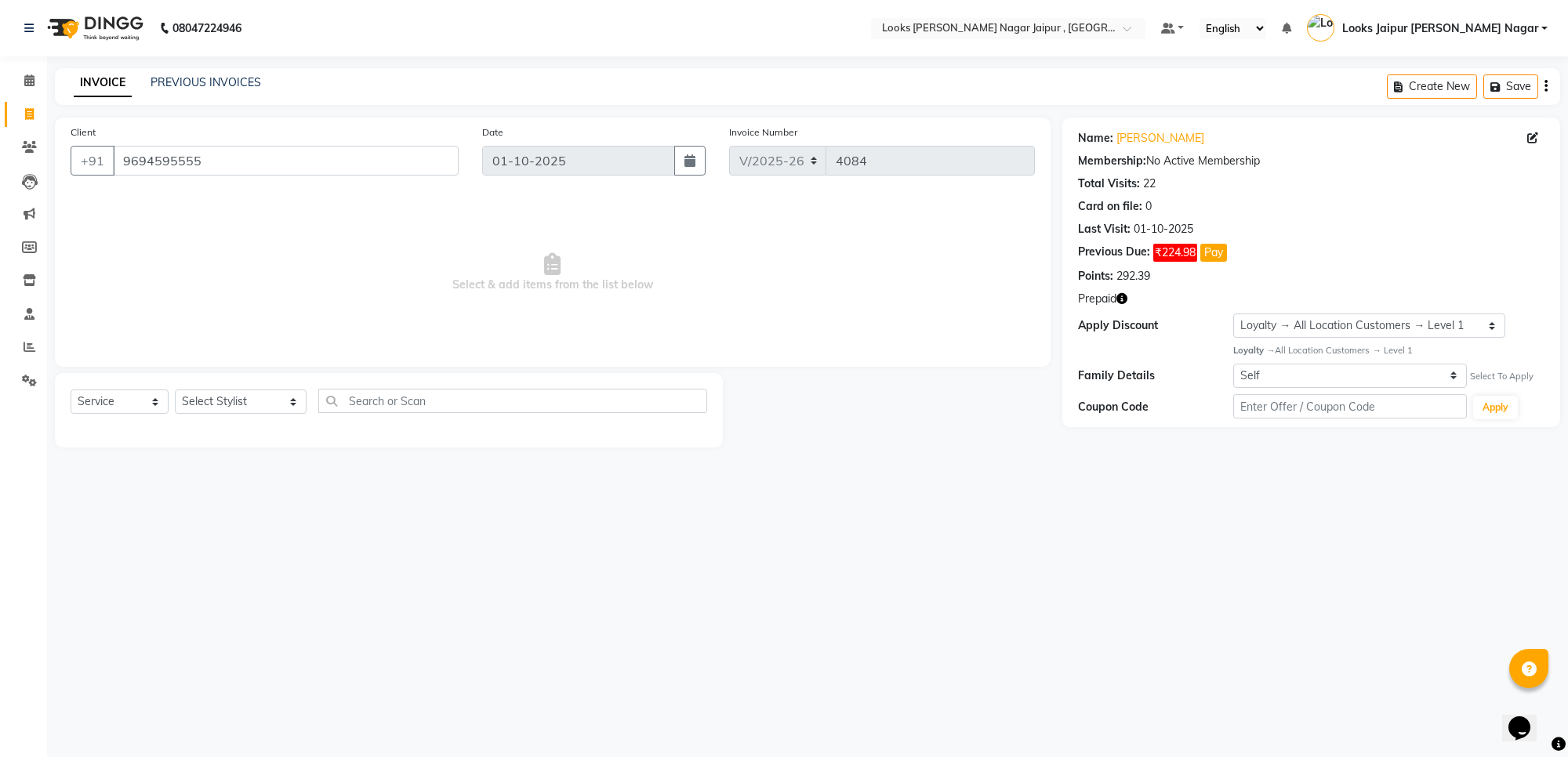
click at [1123, 300] on icon "button" at bounding box center [1122, 298] width 11 height 11
click at [258, 154] on input "9694595555" at bounding box center [285, 160] width 345 height 30
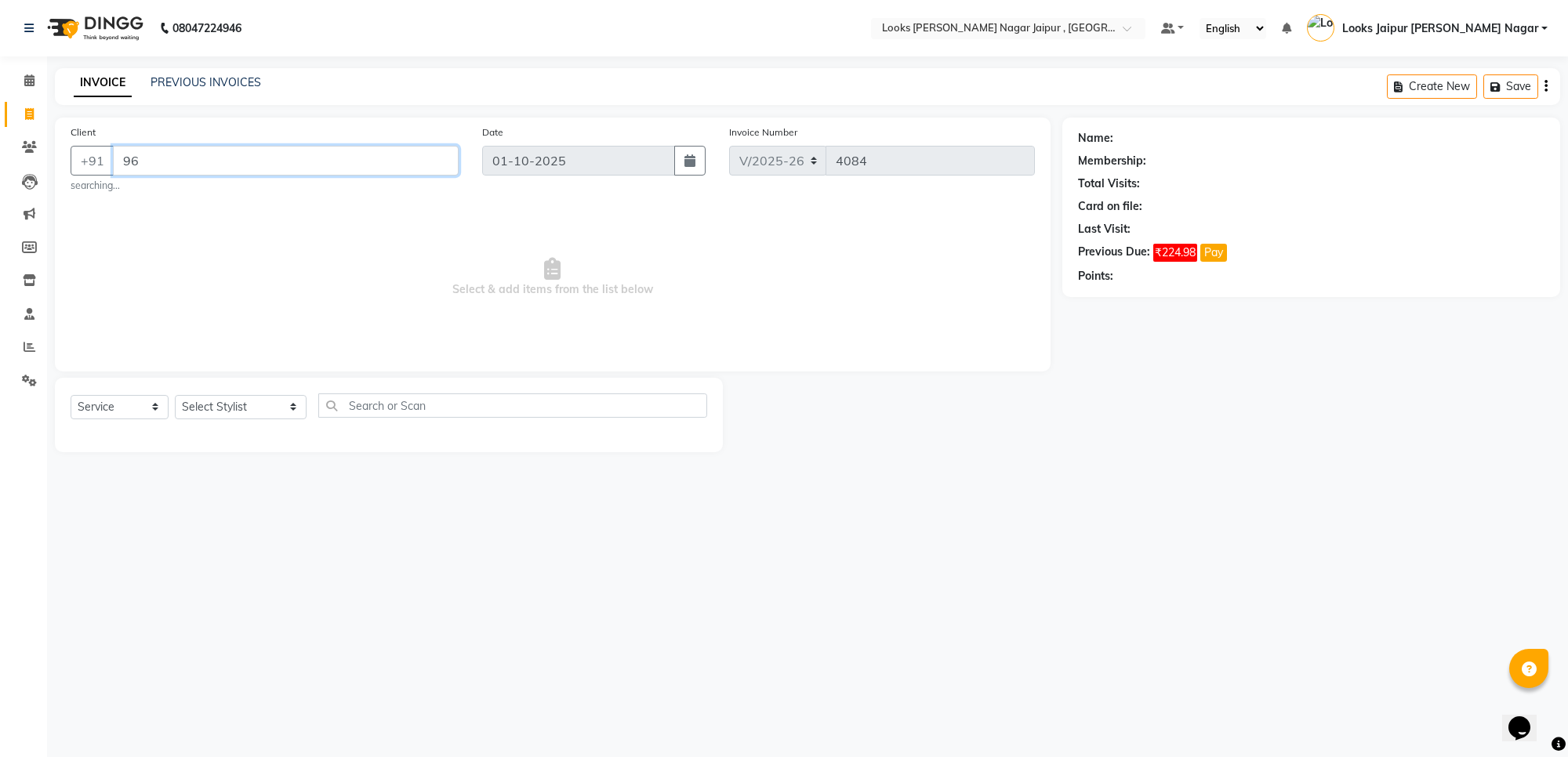
type input "9"
type input "9650186702"
select select "1: Object"
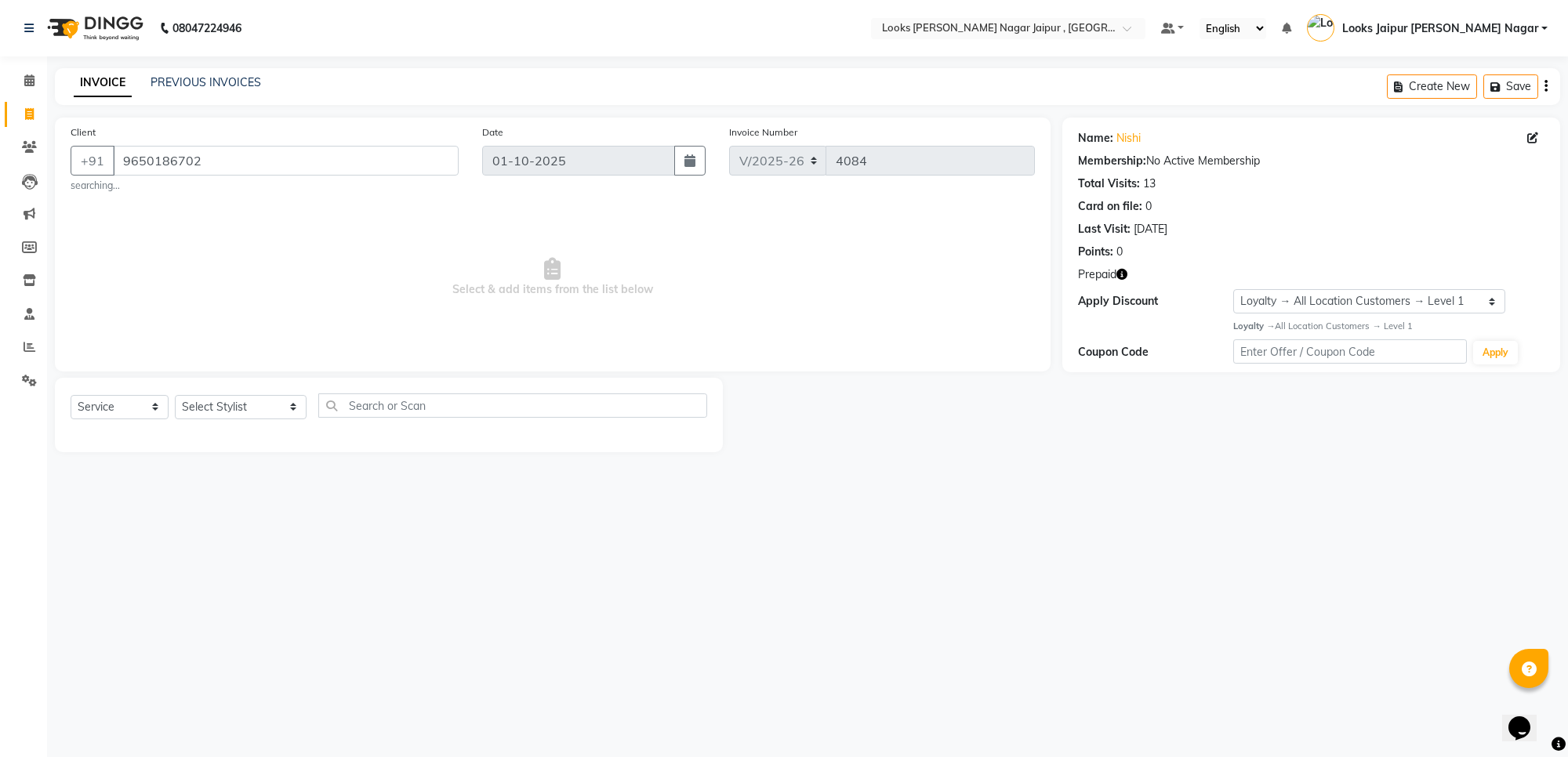
click at [1126, 273] on icon "button" at bounding box center [1122, 274] width 11 height 11
click at [232, 409] on select "Select Stylist [PERSON_NAME] art Anoop [PERSON_NAME] Counter Sales [PERSON_NAME…" at bounding box center [241, 407] width 132 height 25
select select "70692"
click at [175, 395] on select "Select Stylist [PERSON_NAME] art Anoop [PERSON_NAME] Counter Sales [PERSON_NAME…" at bounding box center [241, 407] width 132 height 25
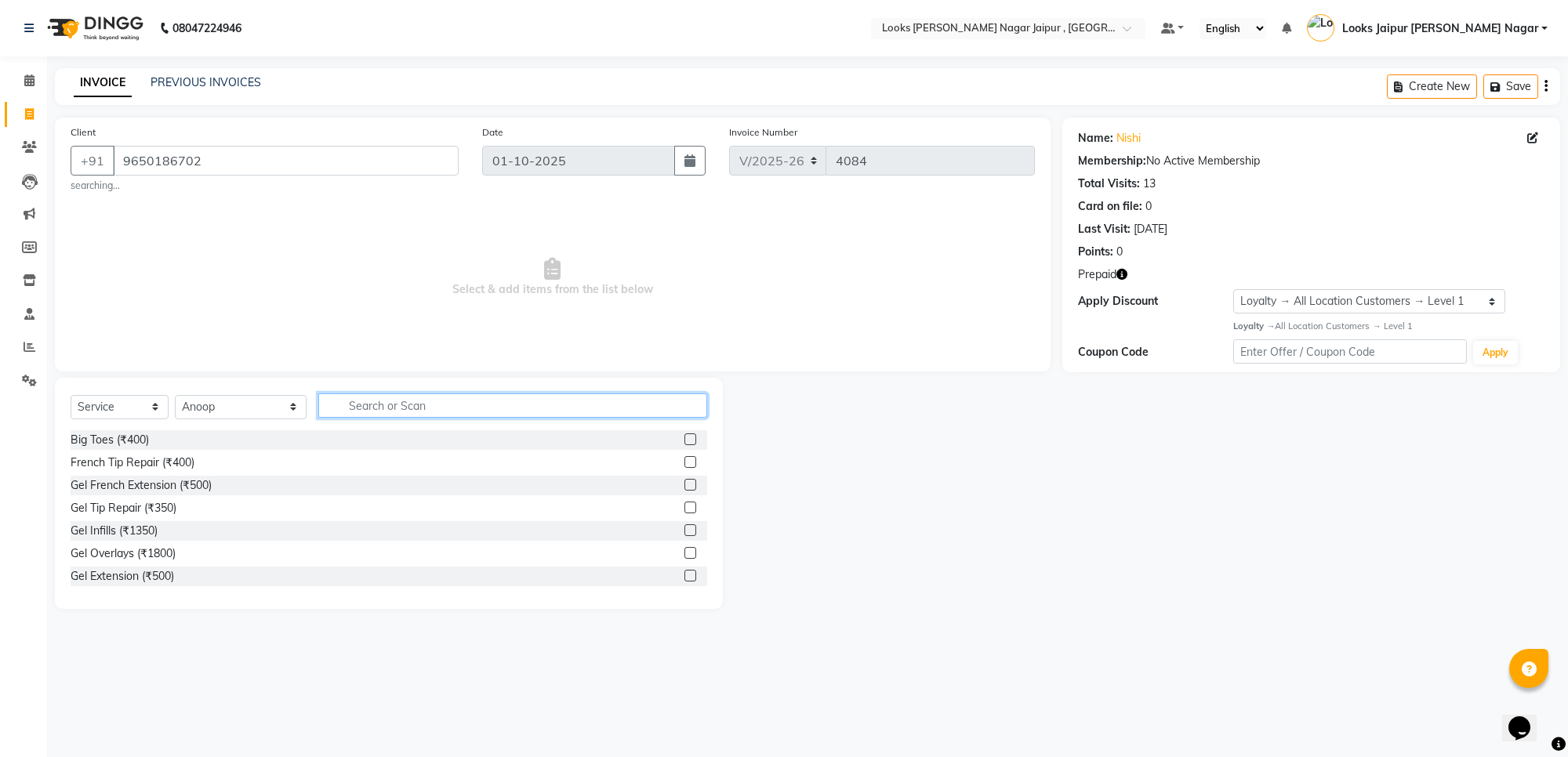
click at [409, 412] on input "text" at bounding box center [513, 406] width 389 height 25
type input "inoa"
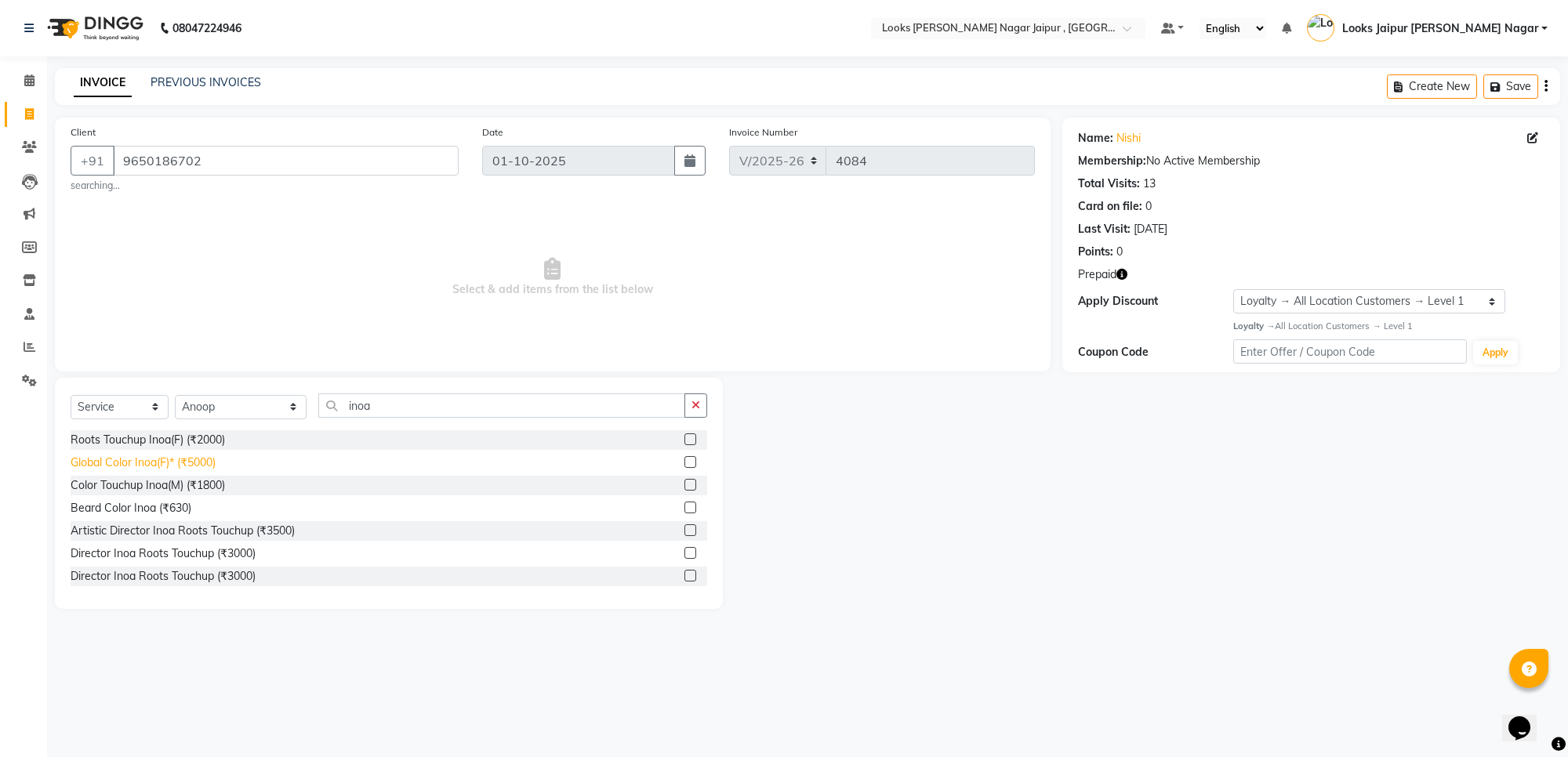
click at [210, 465] on div "Global Color Inoa(F)* (₹5000)" at bounding box center [143, 462] width 146 height 17
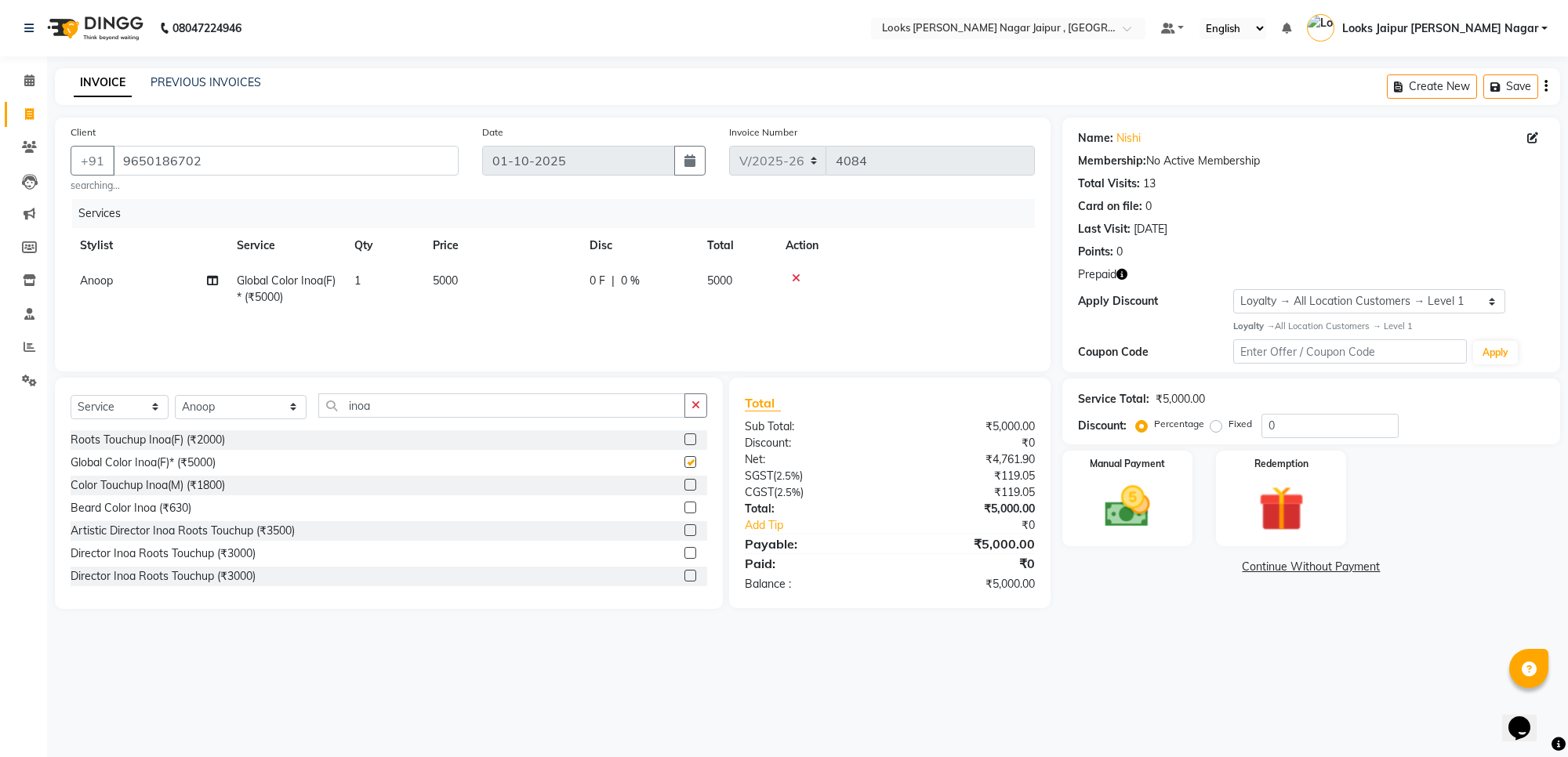
checkbox input "false"
click at [191, 439] on div "Roots Touchup Inoa(F) (₹2000)" at bounding box center [147, 440] width 154 height 17
checkbox input "false"
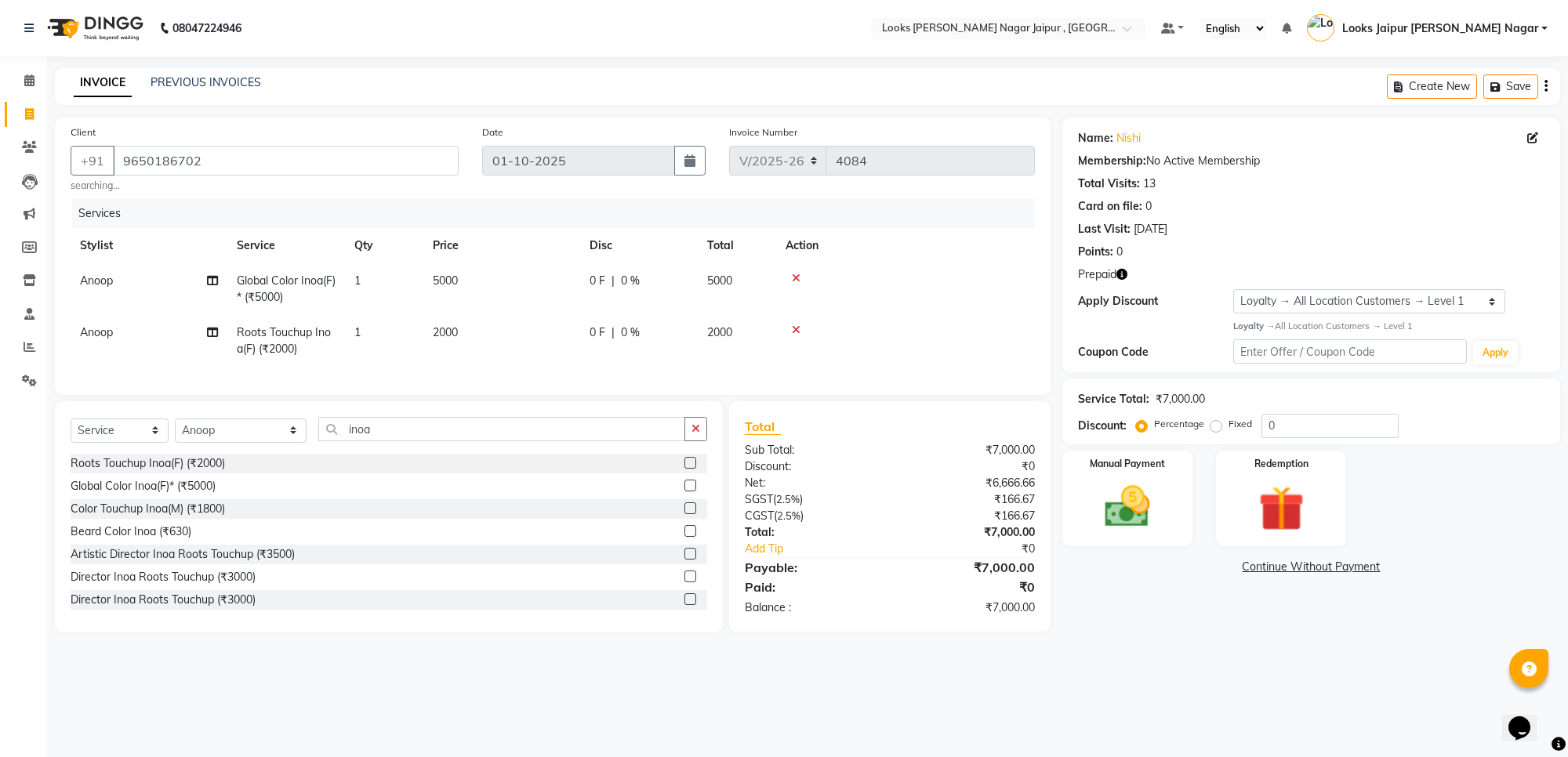
click at [798, 277] on icon at bounding box center [796, 278] width 9 height 11
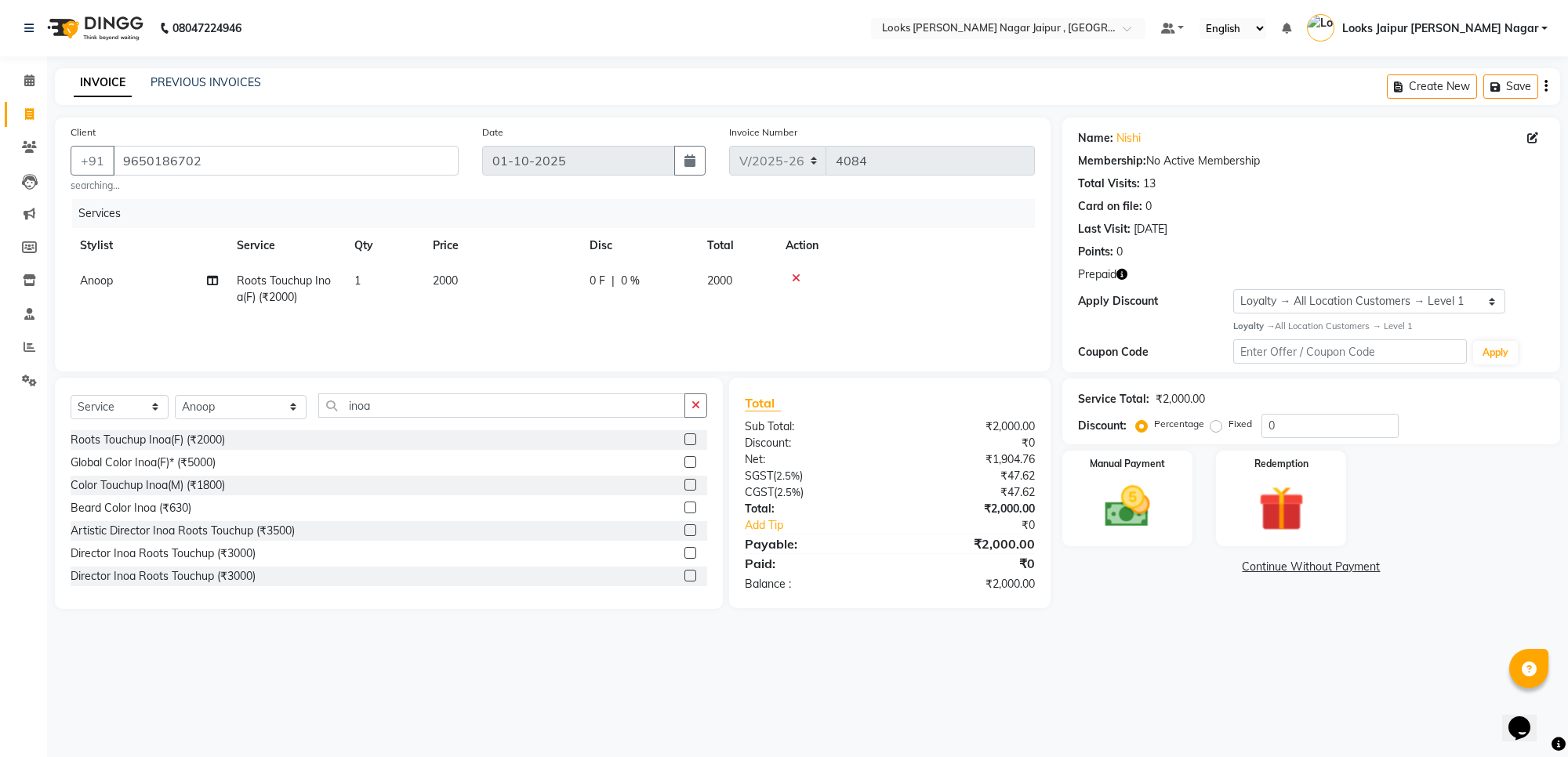
click at [530, 275] on td "2000" at bounding box center [502, 289] width 156 height 51
select select "70692"
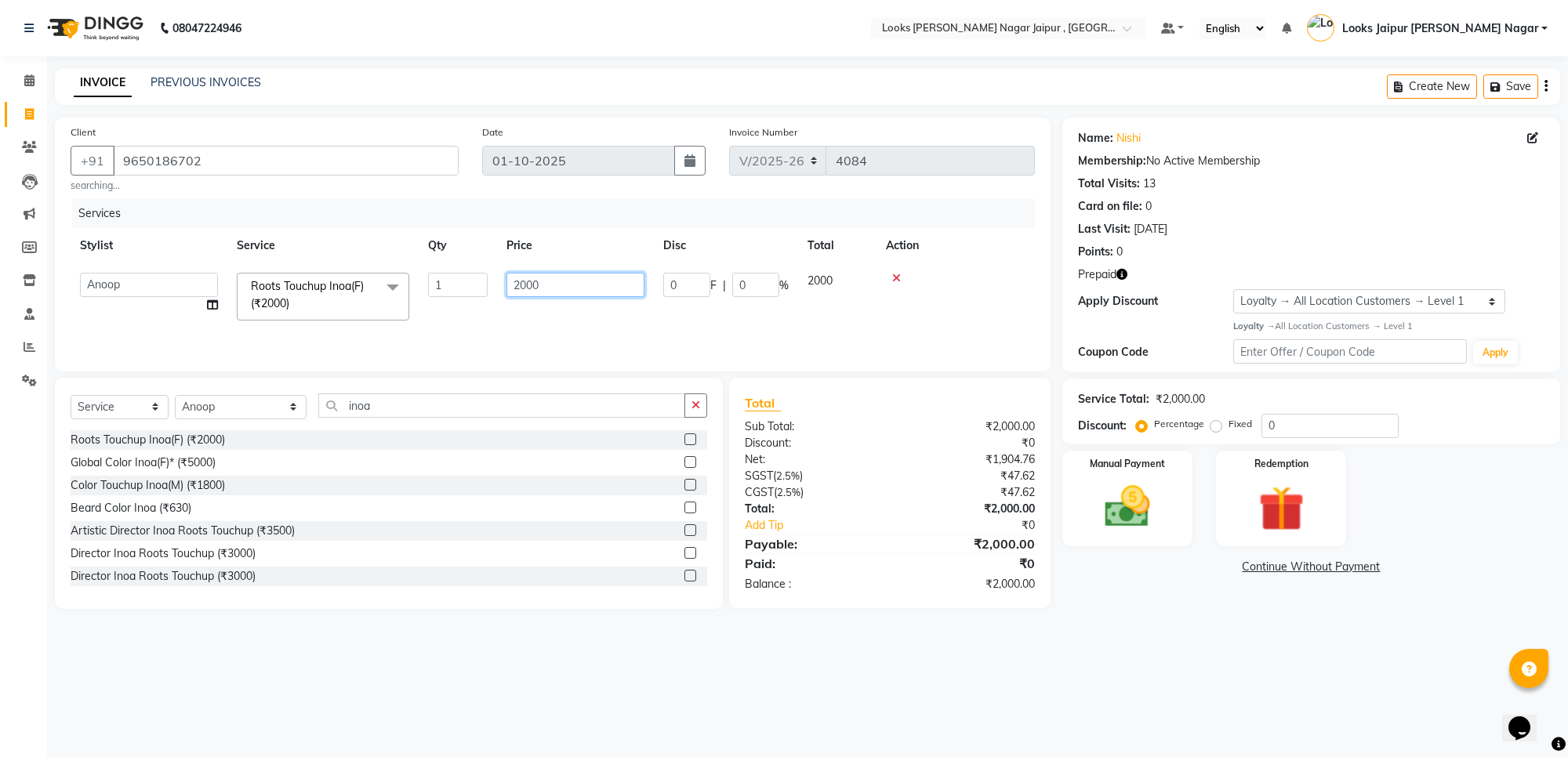
click at [558, 281] on input "2000" at bounding box center [575, 285] width 138 height 25
type input "2"
type input "1500"
click at [378, 406] on input "inoa" at bounding box center [502, 406] width 367 height 25
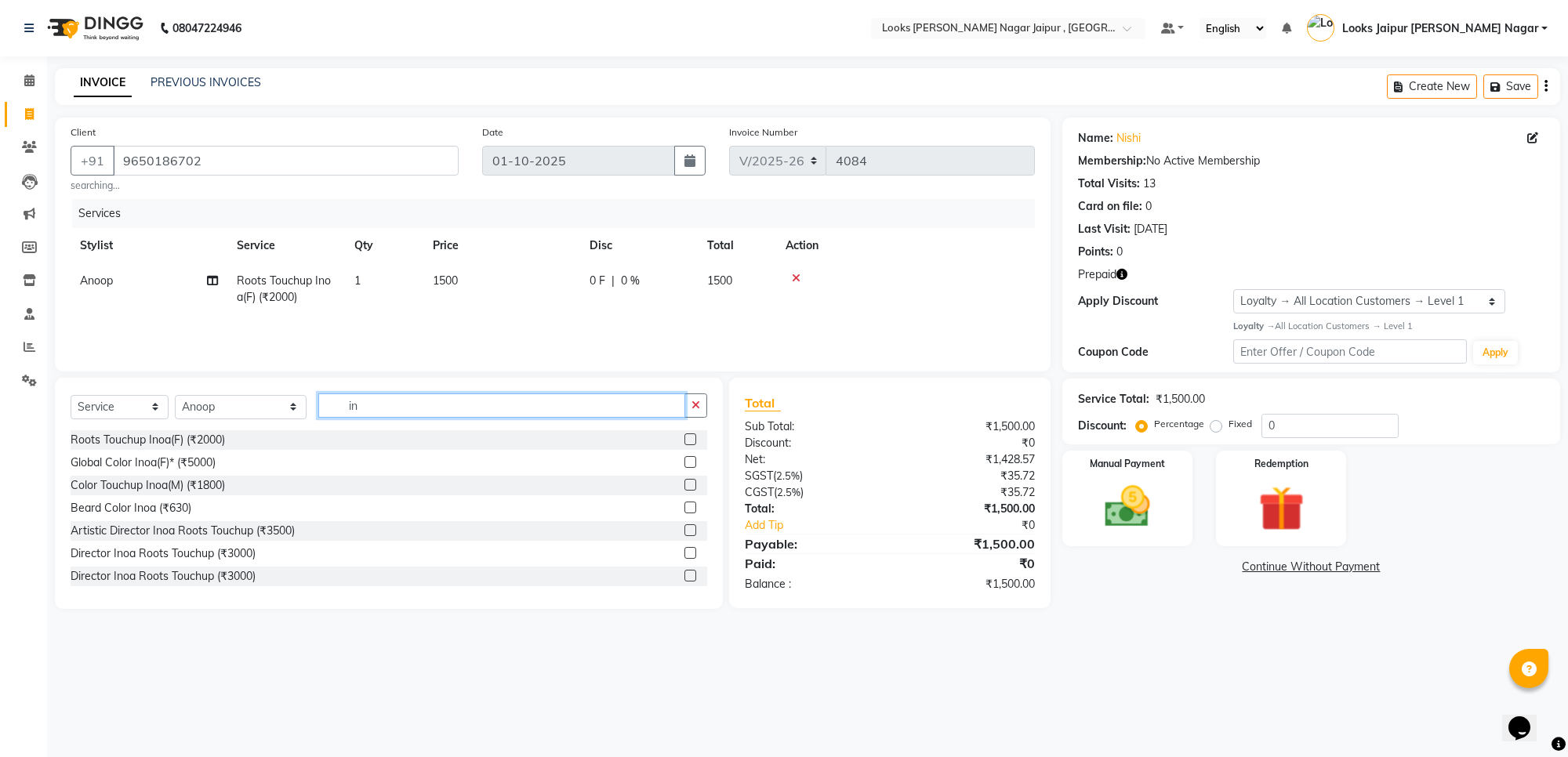
type input "i"
type input "cut"
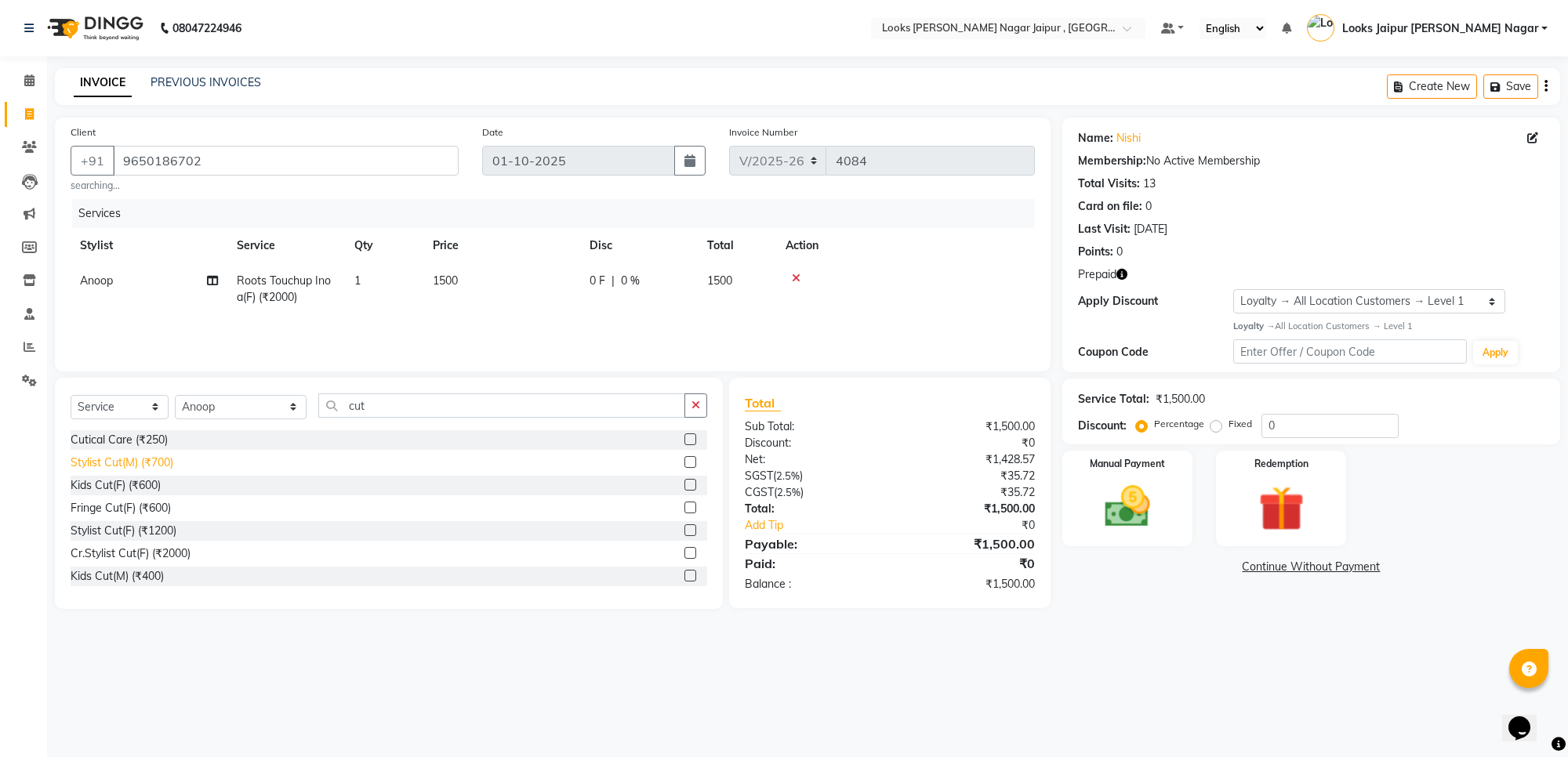
click at [147, 466] on div "Stylist Cut(M) (₹700)" at bounding box center [122, 462] width 103 height 17
checkbox input "false"
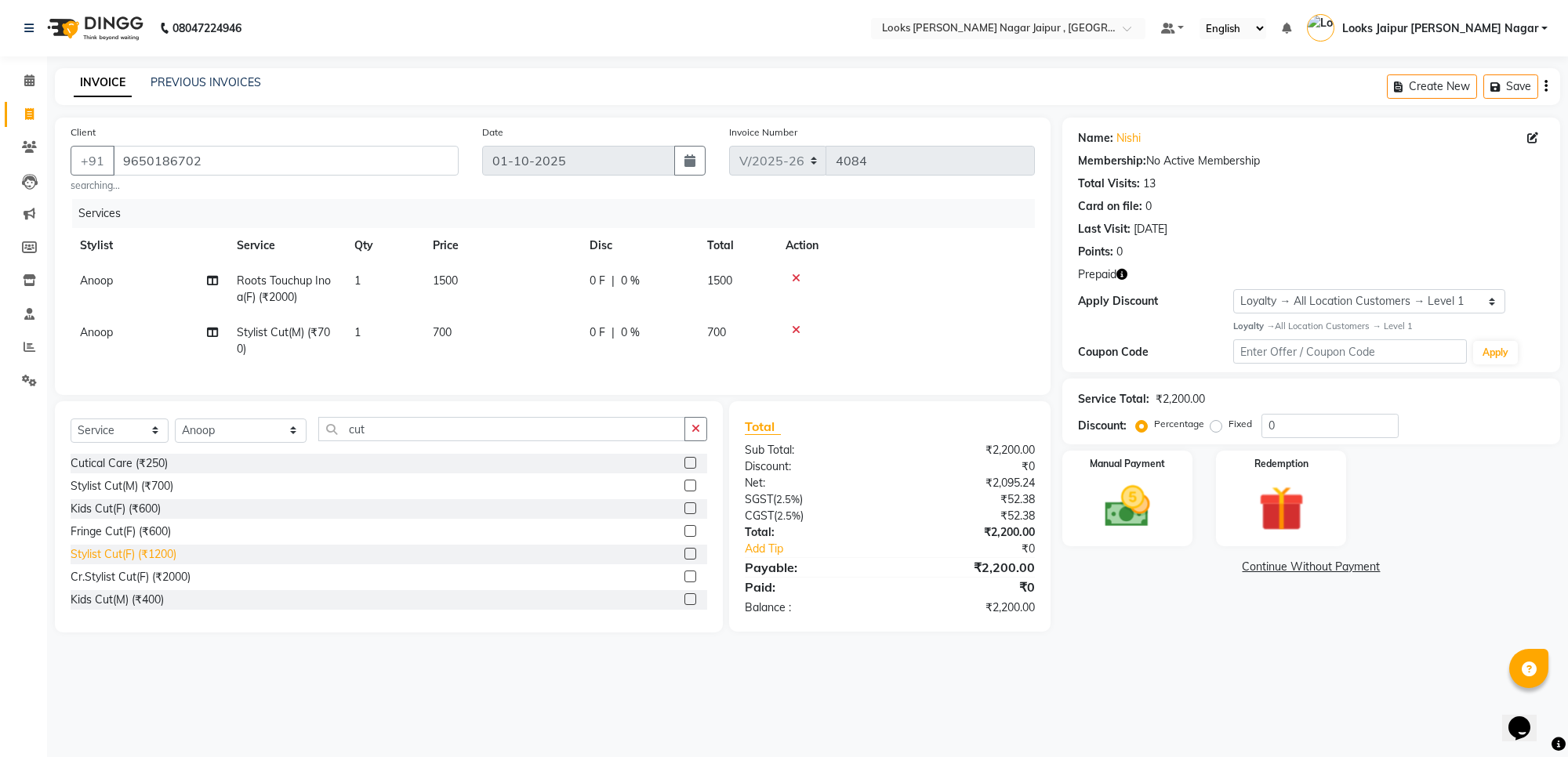
click at [160, 563] on div "Stylist Cut(F) (₹1200)" at bounding box center [123, 554] width 106 height 17
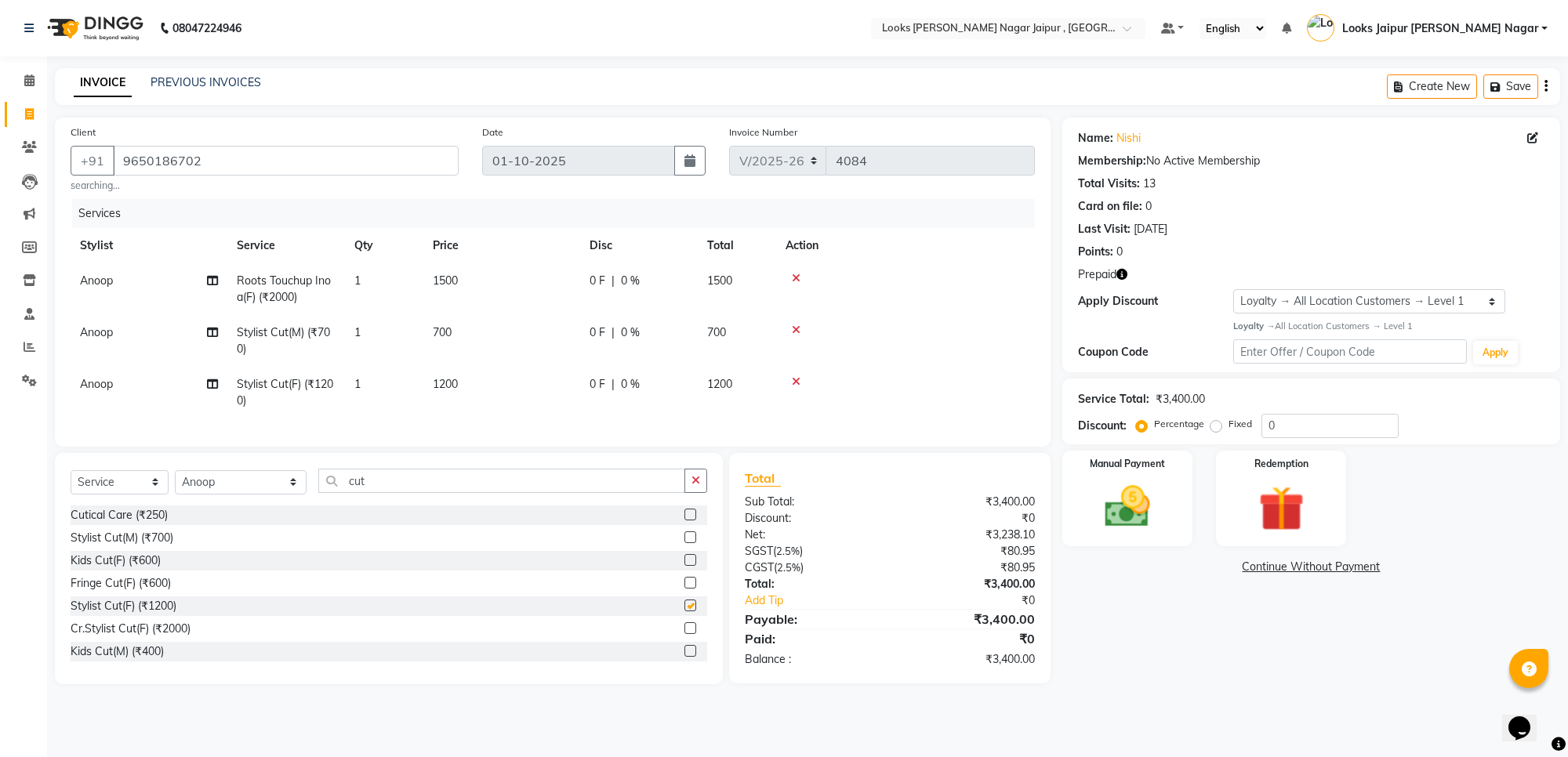
checkbox input "false"
click at [794, 326] on icon at bounding box center [796, 330] width 9 height 11
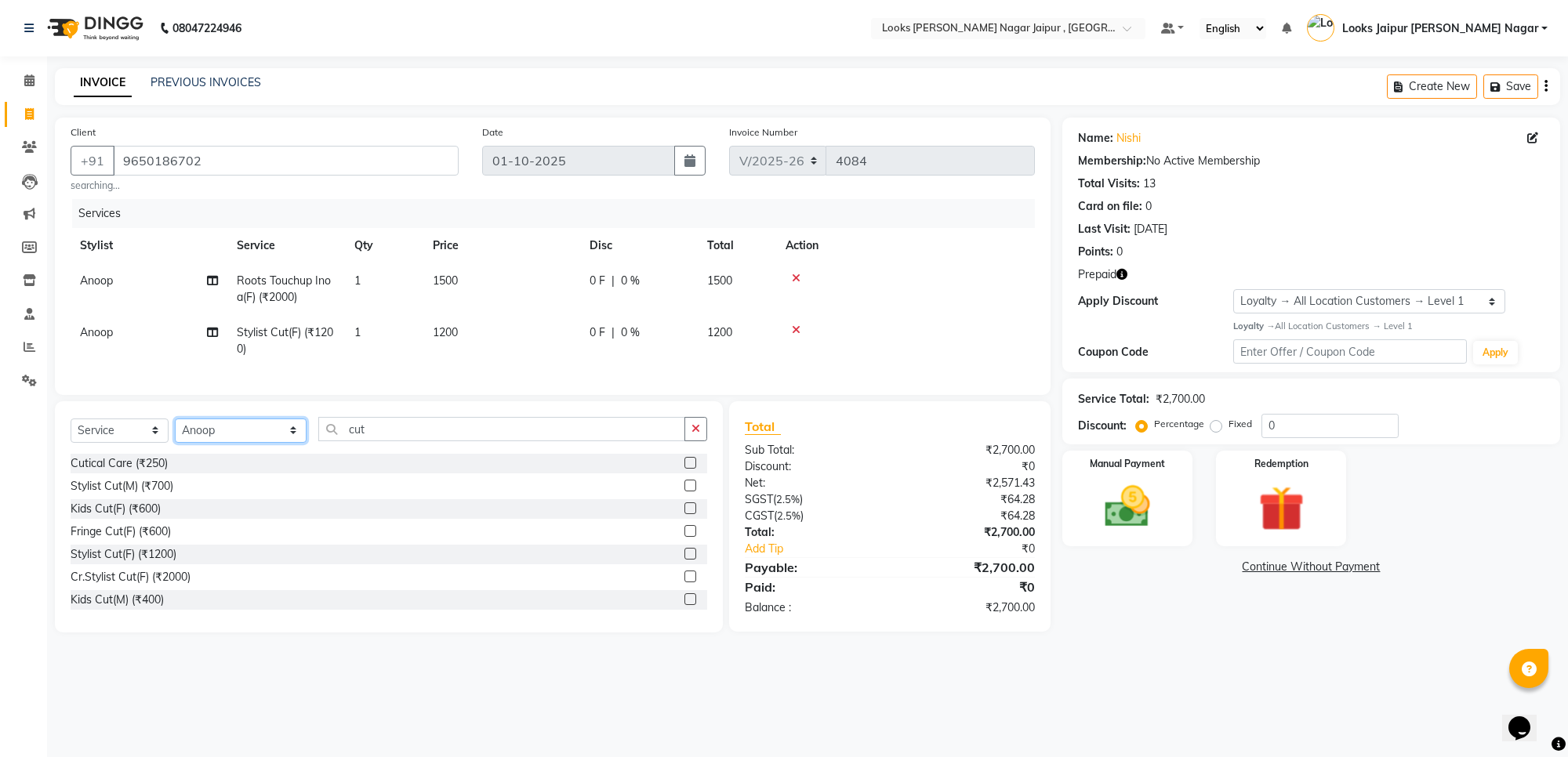
click at [221, 443] on select "Select Stylist [PERSON_NAME] art Anoop [PERSON_NAME] Counter Sales [PERSON_NAME…" at bounding box center [241, 430] width 132 height 25
select select "23571"
click at [175, 432] on select "Select Stylist [PERSON_NAME] art Anoop [PERSON_NAME] Counter Sales [PERSON_NAME…" at bounding box center [241, 430] width 132 height 25
click at [375, 454] on div "Select Service Product Membership Package Voucher Prepaid Gift Card Select Styl…" at bounding box center [388, 434] width 637 height 37
click at [377, 441] on input "cut" at bounding box center [502, 428] width 367 height 25
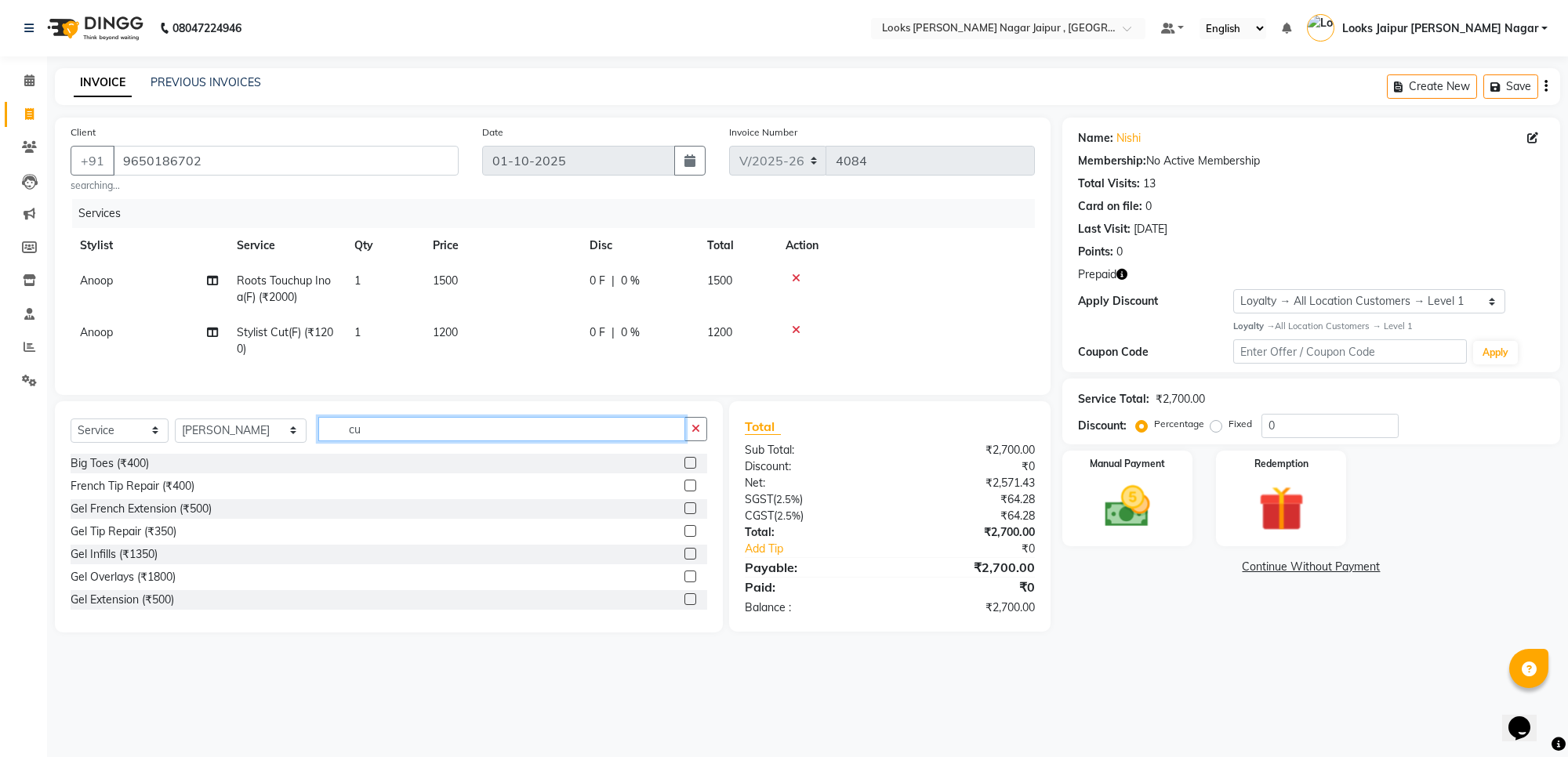
type input "c"
type input "bleac"
click at [166, 495] on div "Face Bleach(F) (₹500)" at bounding box center [125, 486] width 110 height 17
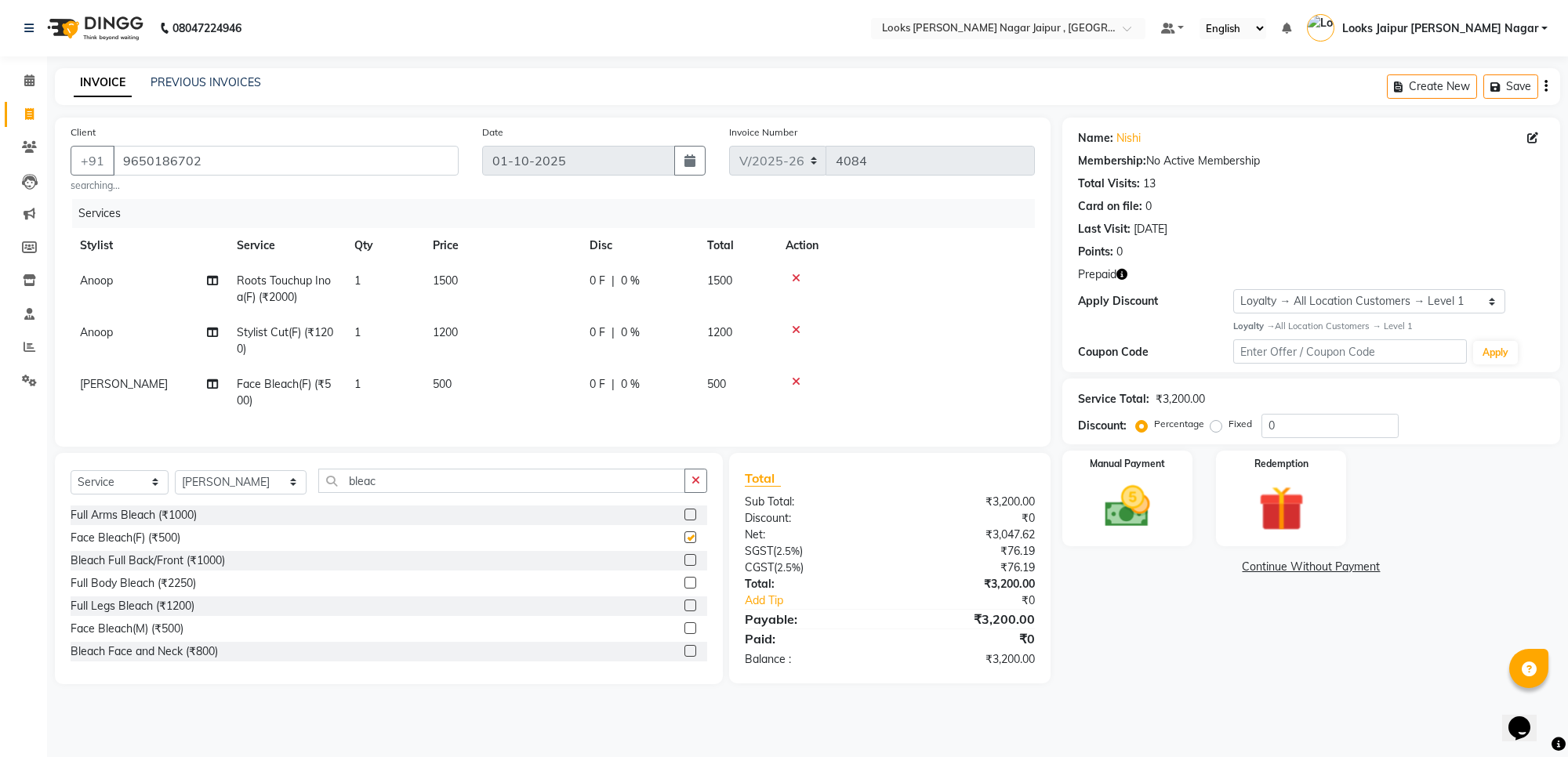
checkbox input "false"
click at [542, 378] on td "500" at bounding box center [502, 393] width 156 height 51
select select "23571"
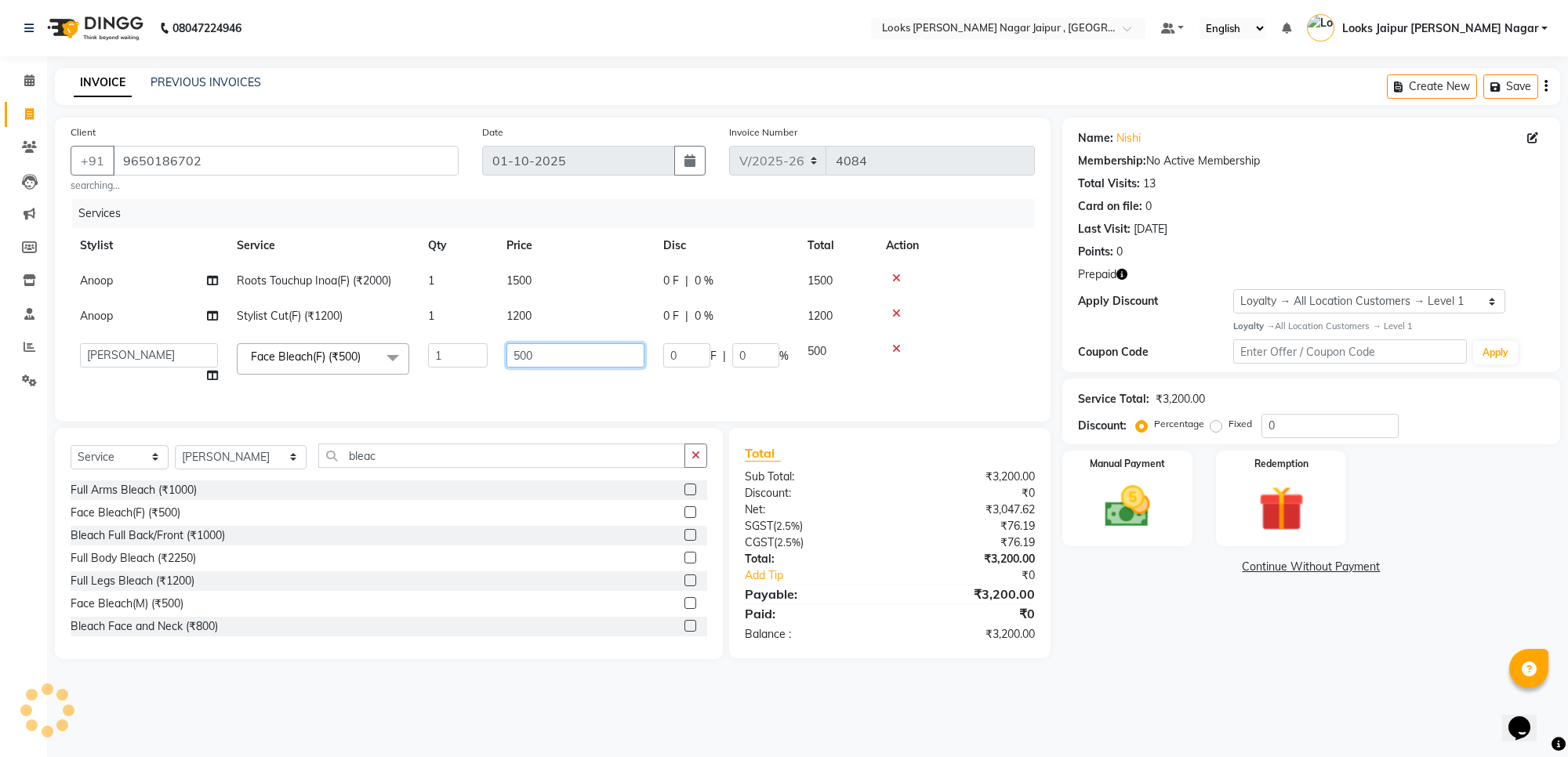
click at [589, 362] on input "500" at bounding box center [575, 355] width 138 height 25
type input "5"
type input "1000"
click at [365, 470] on div "Select Service Product Membership Package Voucher Prepaid Gift Card Select Styl…" at bounding box center [388, 544] width 668 height 232
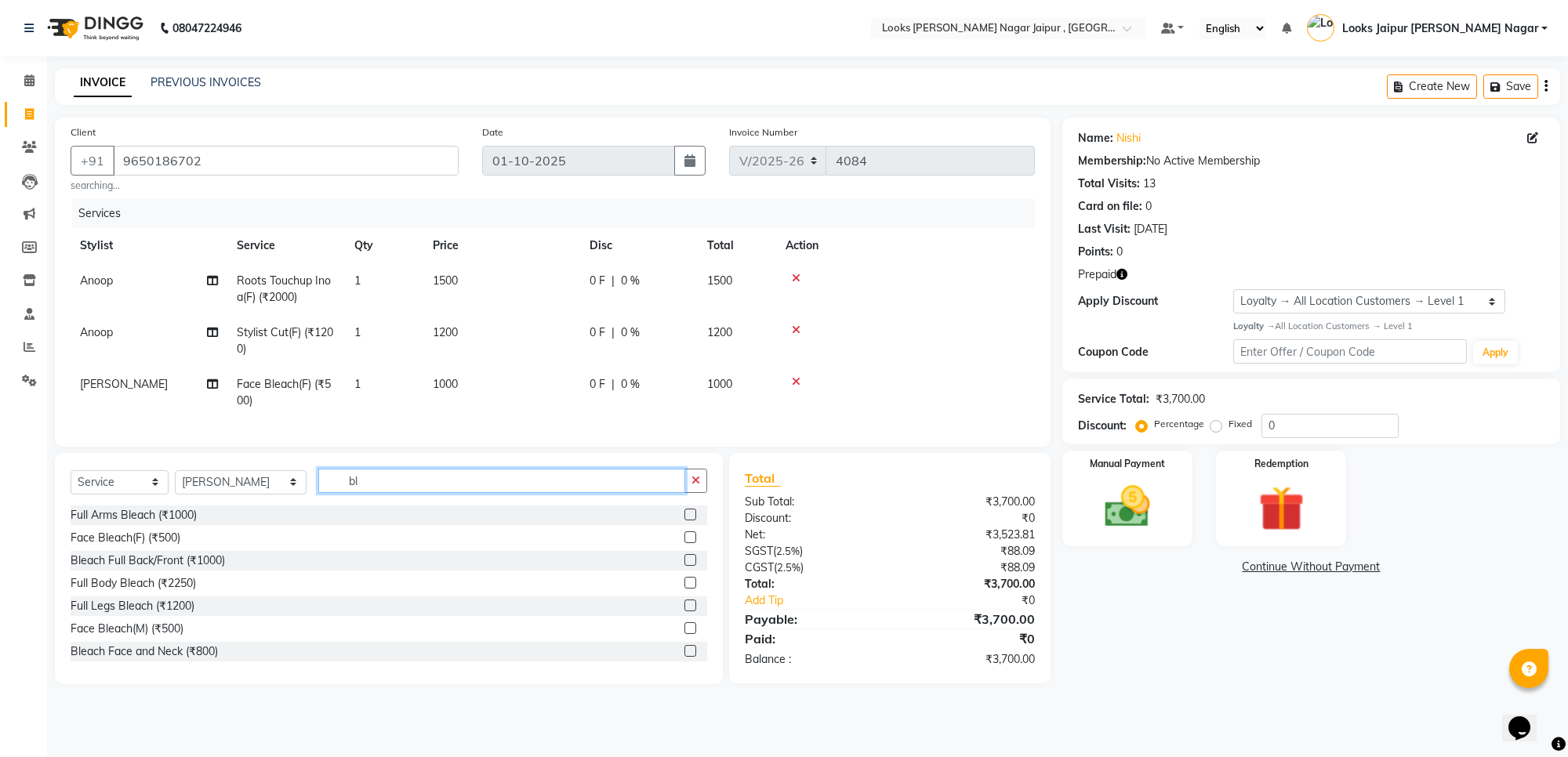
type input "b"
type input "threa"
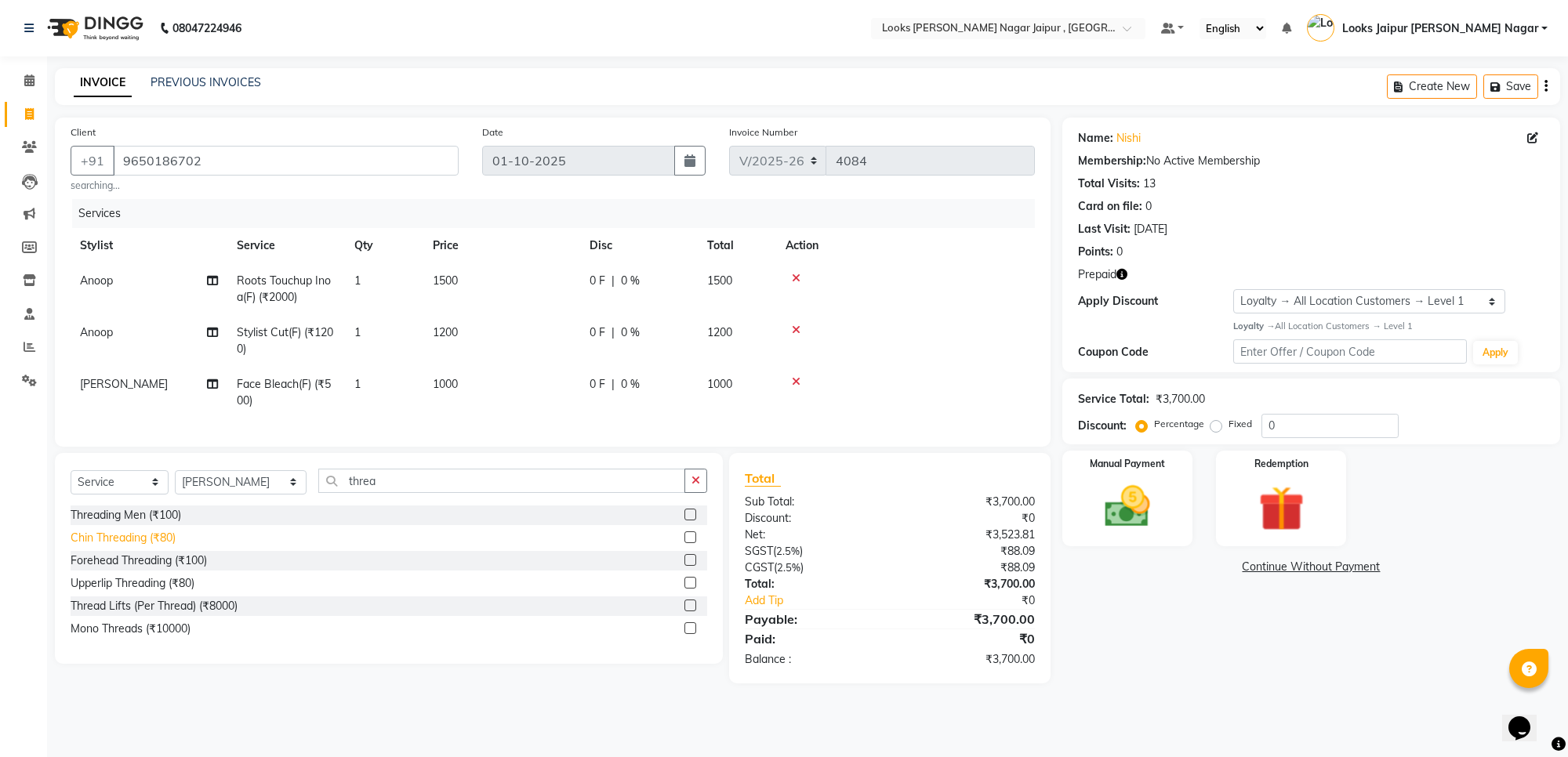
click at [135, 546] on div "Chin Threading (₹80)" at bounding box center [123, 538] width 105 height 17
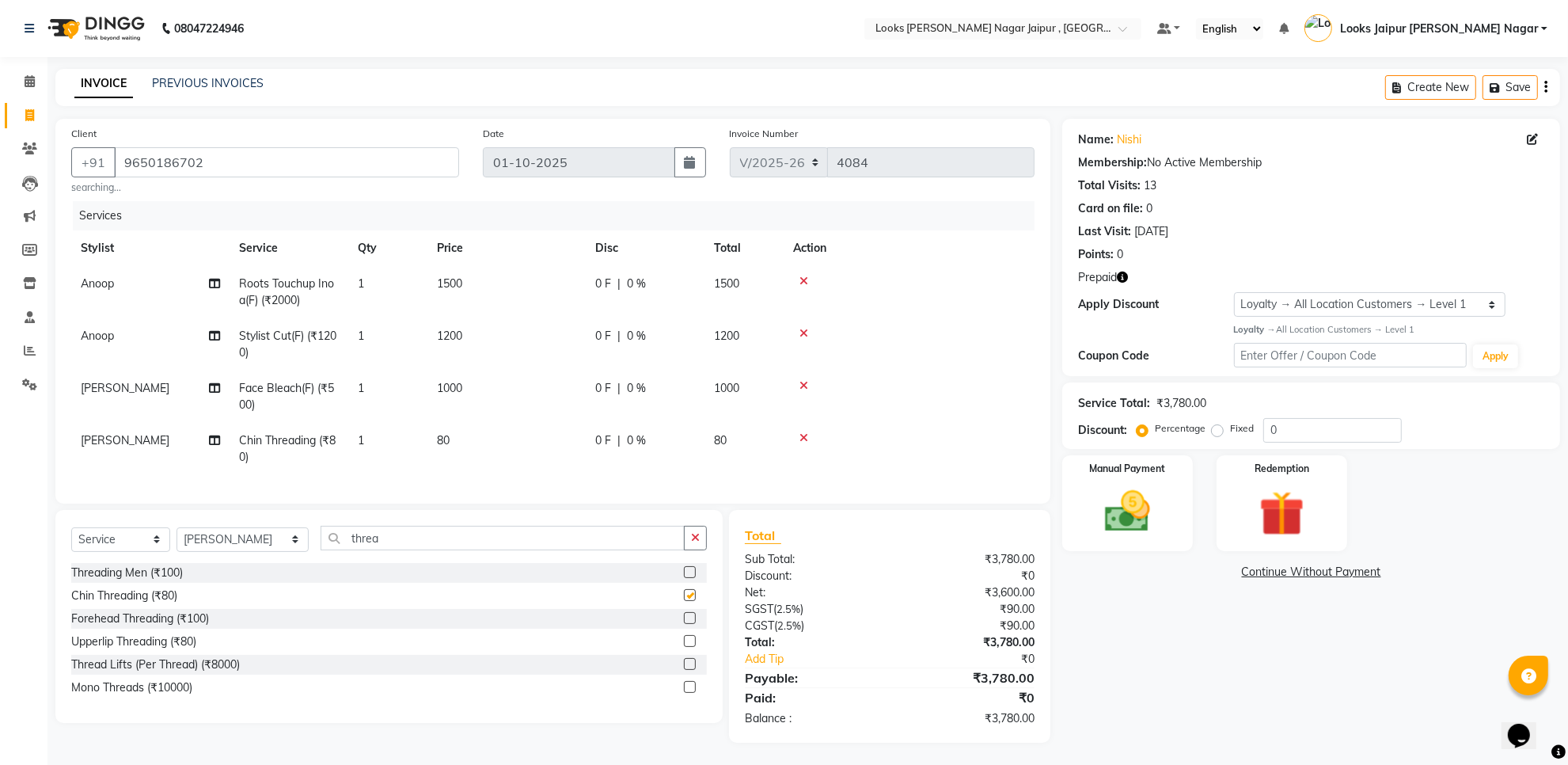
checkbox input "false"
click at [548, 446] on td "80" at bounding box center [507, 449] width 158 height 52
select select "23571"
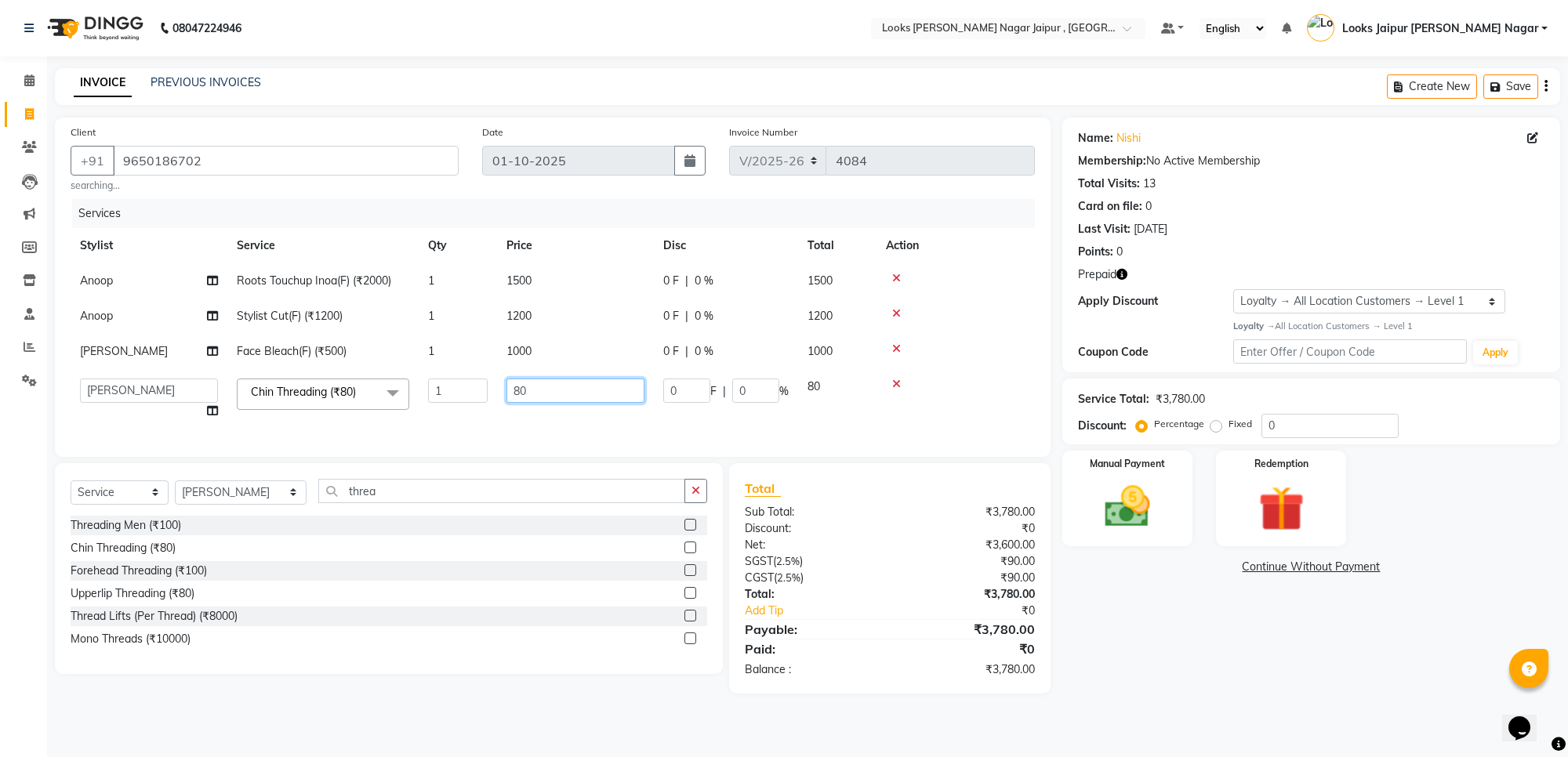
click at [568, 389] on input "80" at bounding box center [575, 391] width 138 height 25
type input "8"
type input "140"
click at [587, 413] on tbody "Anoop Roots Touchup Inoa(F) (₹2000) 1 1500 0 F | 0 % 1500 Anoop Stylist Cut(F) …" at bounding box center [552, 345] width 964 height 165
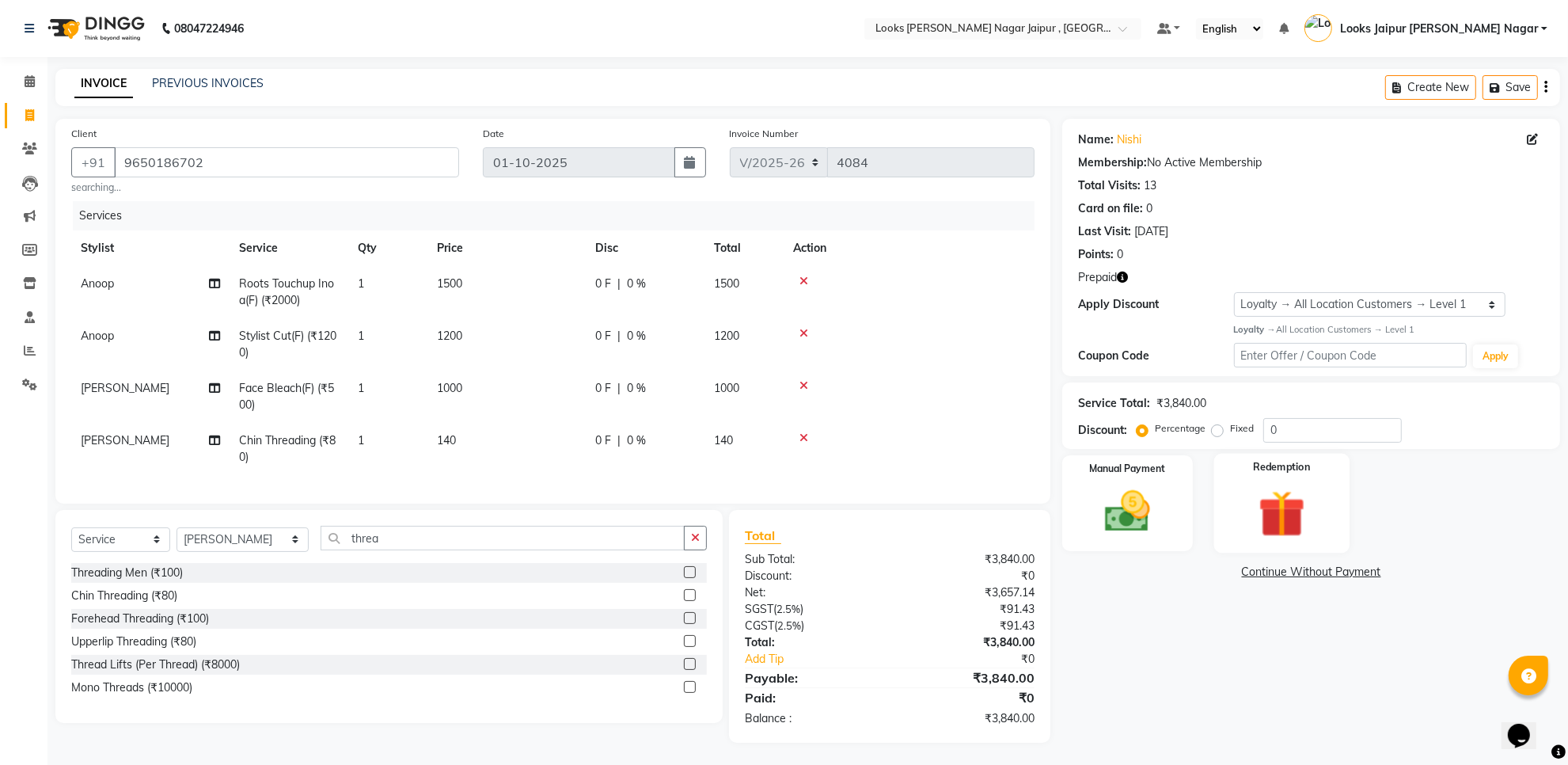
click at [1292, 521] on img at bounding box center [1282, 514] width 77 height 59
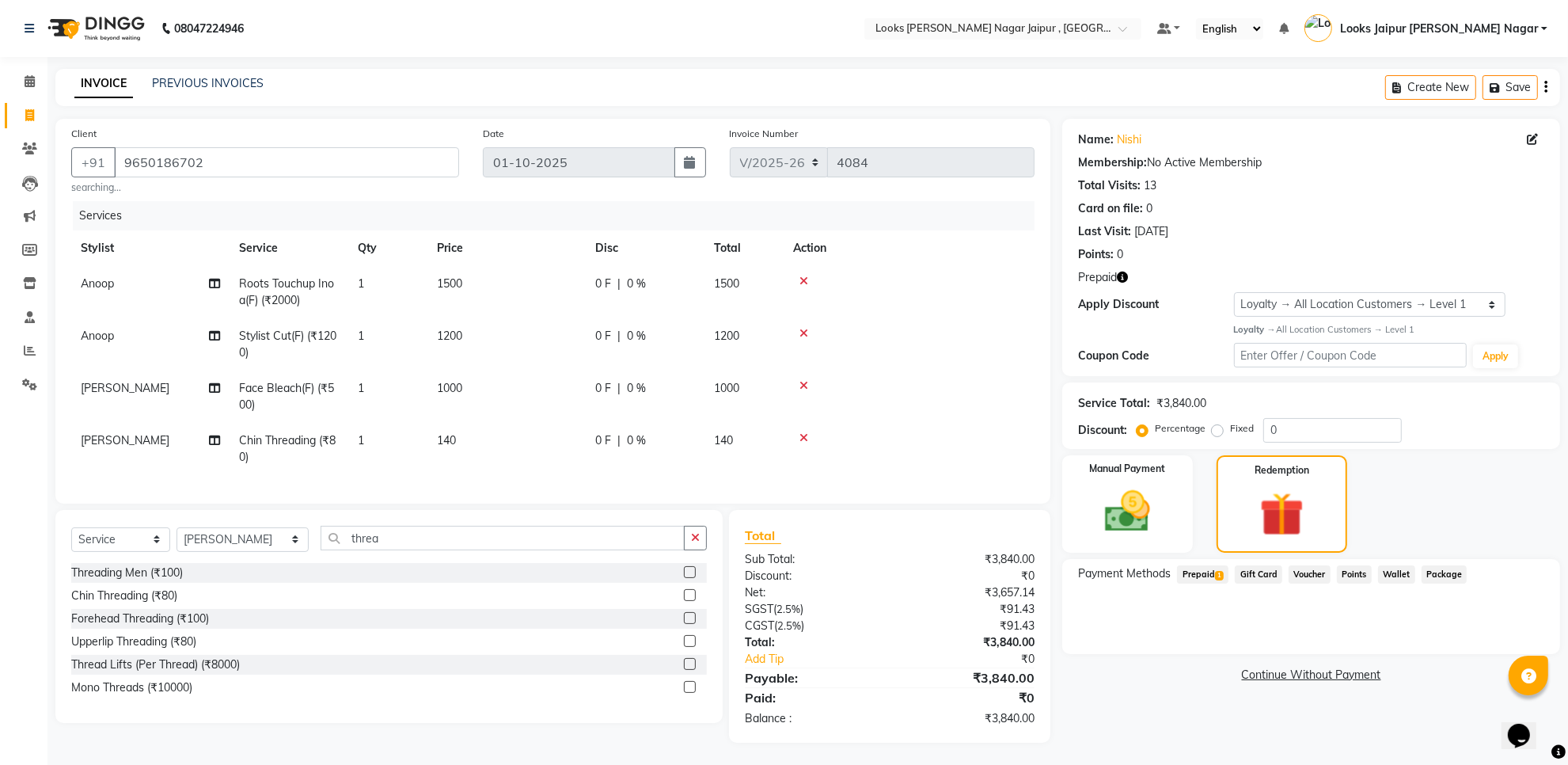
click at [1193, 569] on span "Prepaid 1" at bounding box center [1202, 575] width 51 height 18
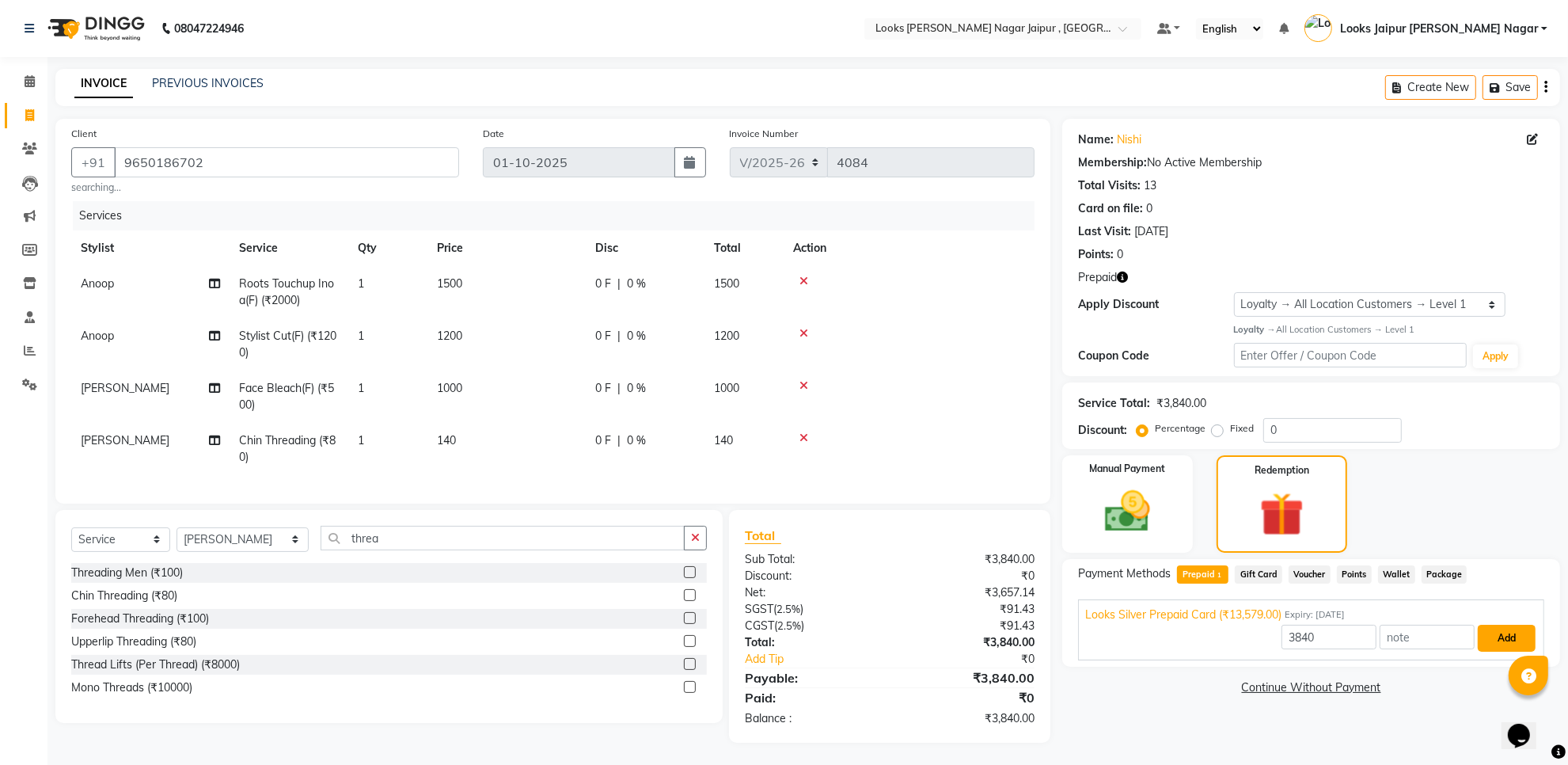
click at [1500, 639] on button "Add" at bounding box center [1507, 638] width 58 height 27
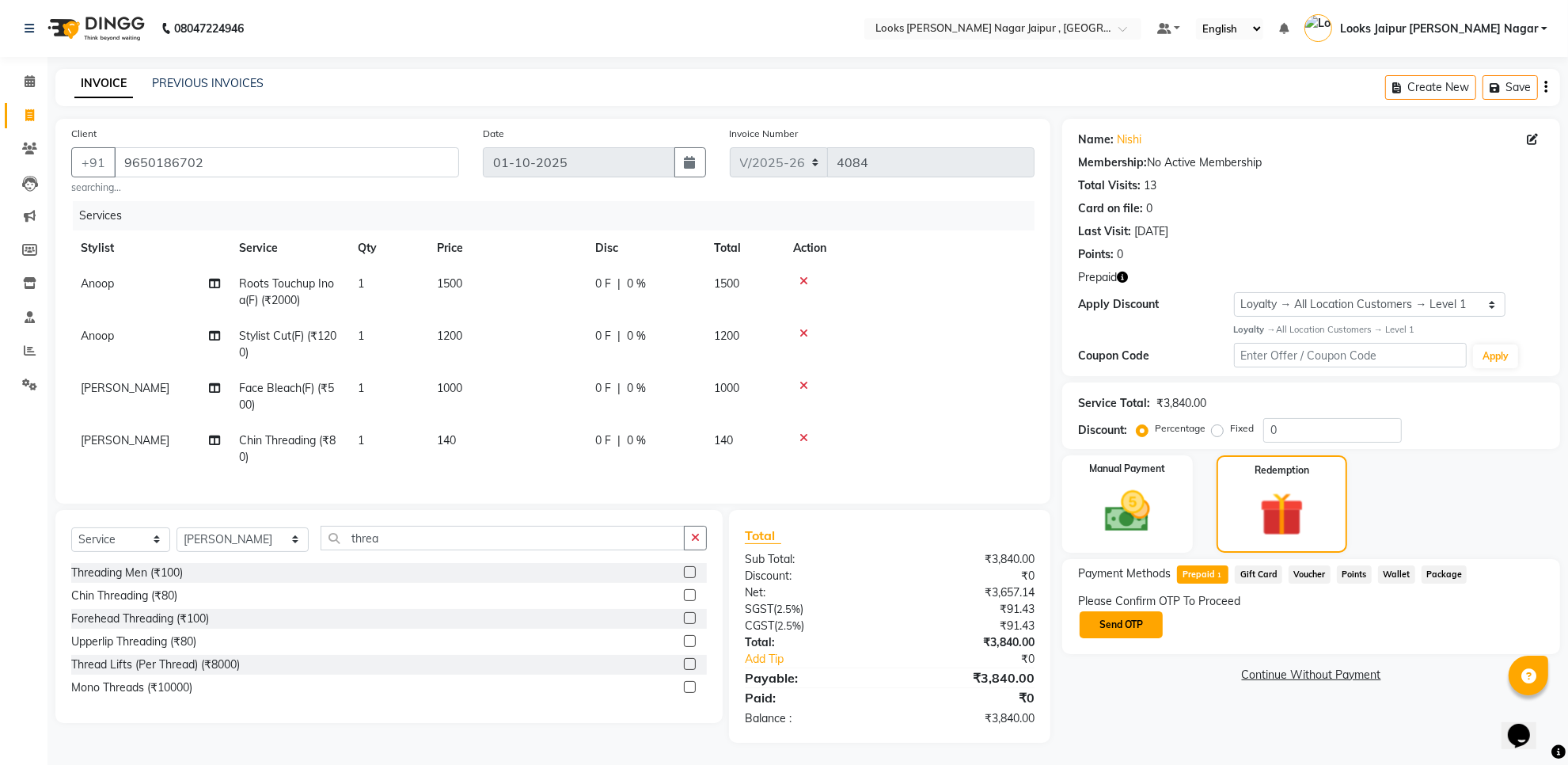
click at [1125, 620] on button "Send OTP" at bounding box center [1121, 625] width 83 height 27
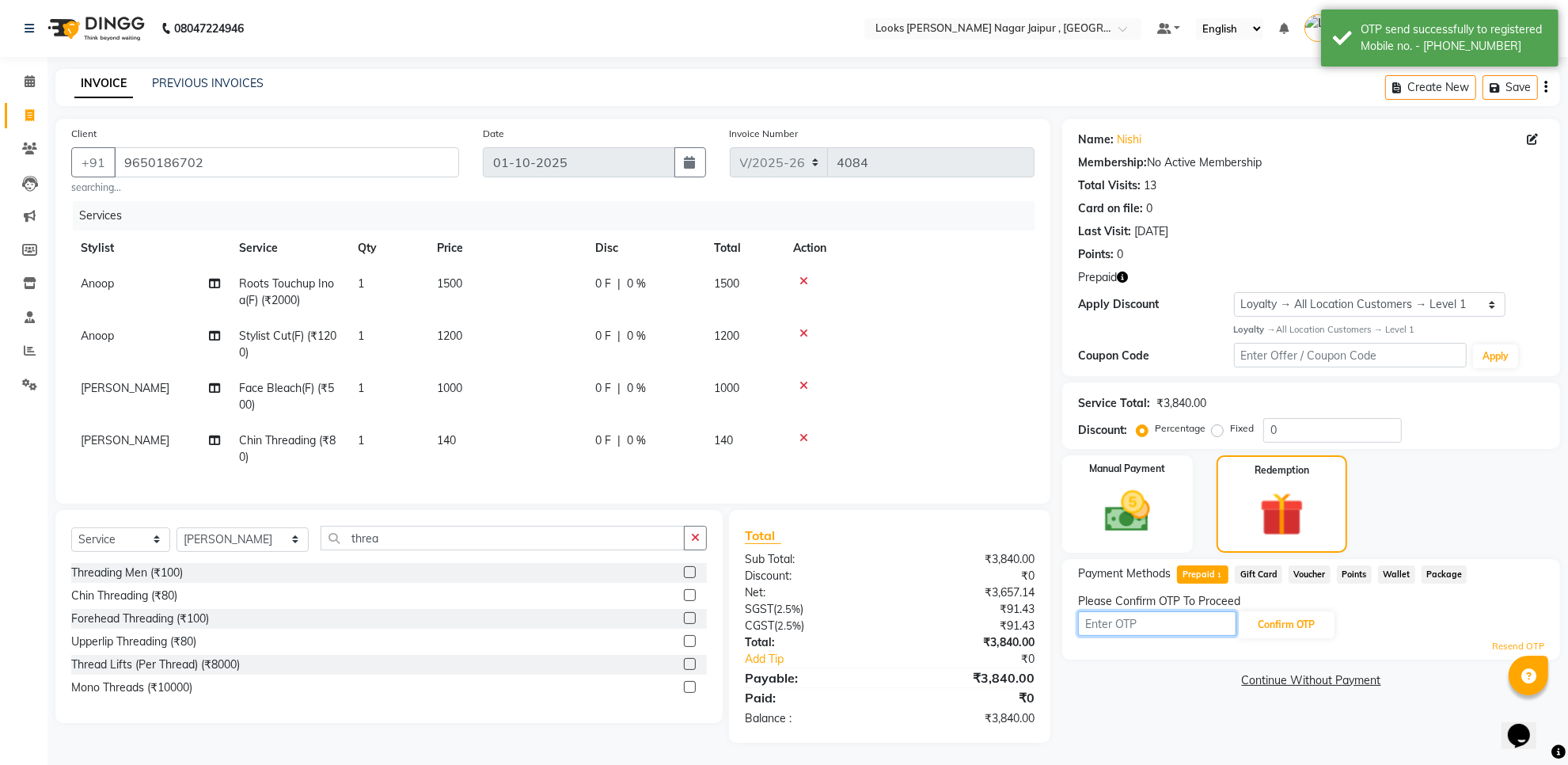
click at [1130, 623] on input "text" at bounding box center [1157, 624] width 158 height 25
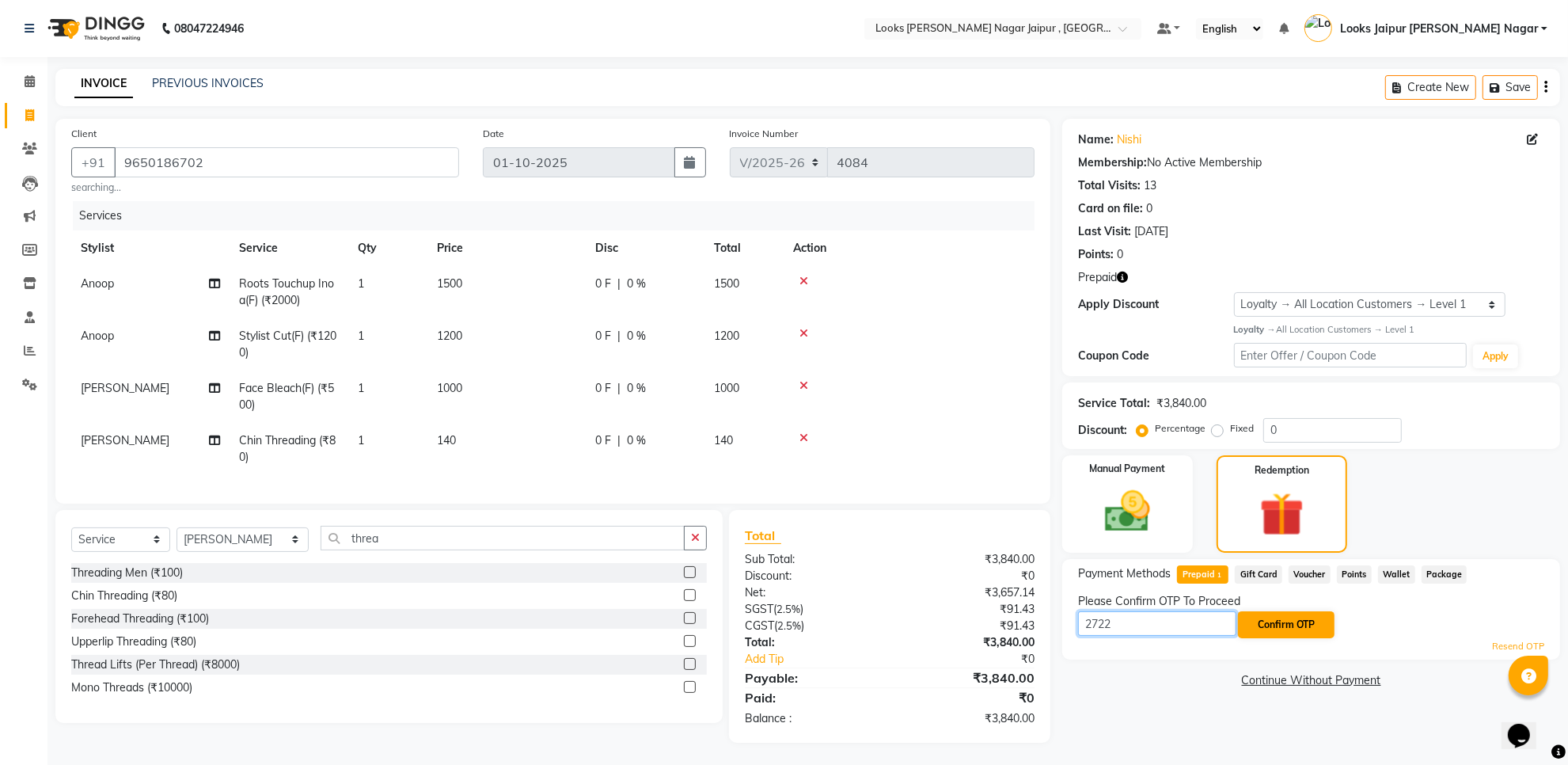
type input "2722"
click at [1305, 631] on button "Confirm OTP" at bounding box center [1286, 625] width 97 height 27
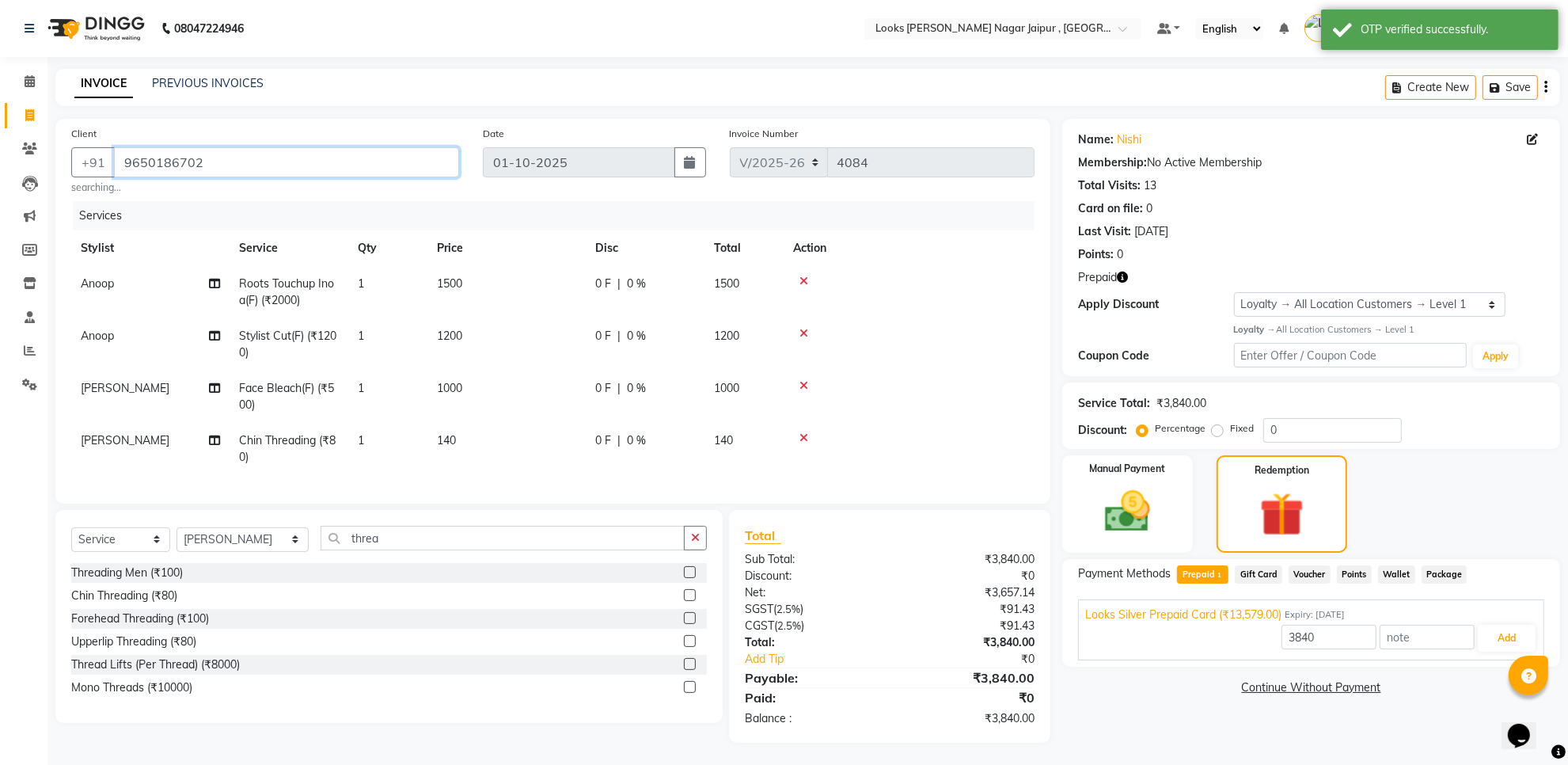
click at [178, 156] on input "9650186702" at bounding box center [286, 162] width 345 height 30
click at [1521, 642] on button "Add" at bounding box center [1507, 638] width 58 height 27
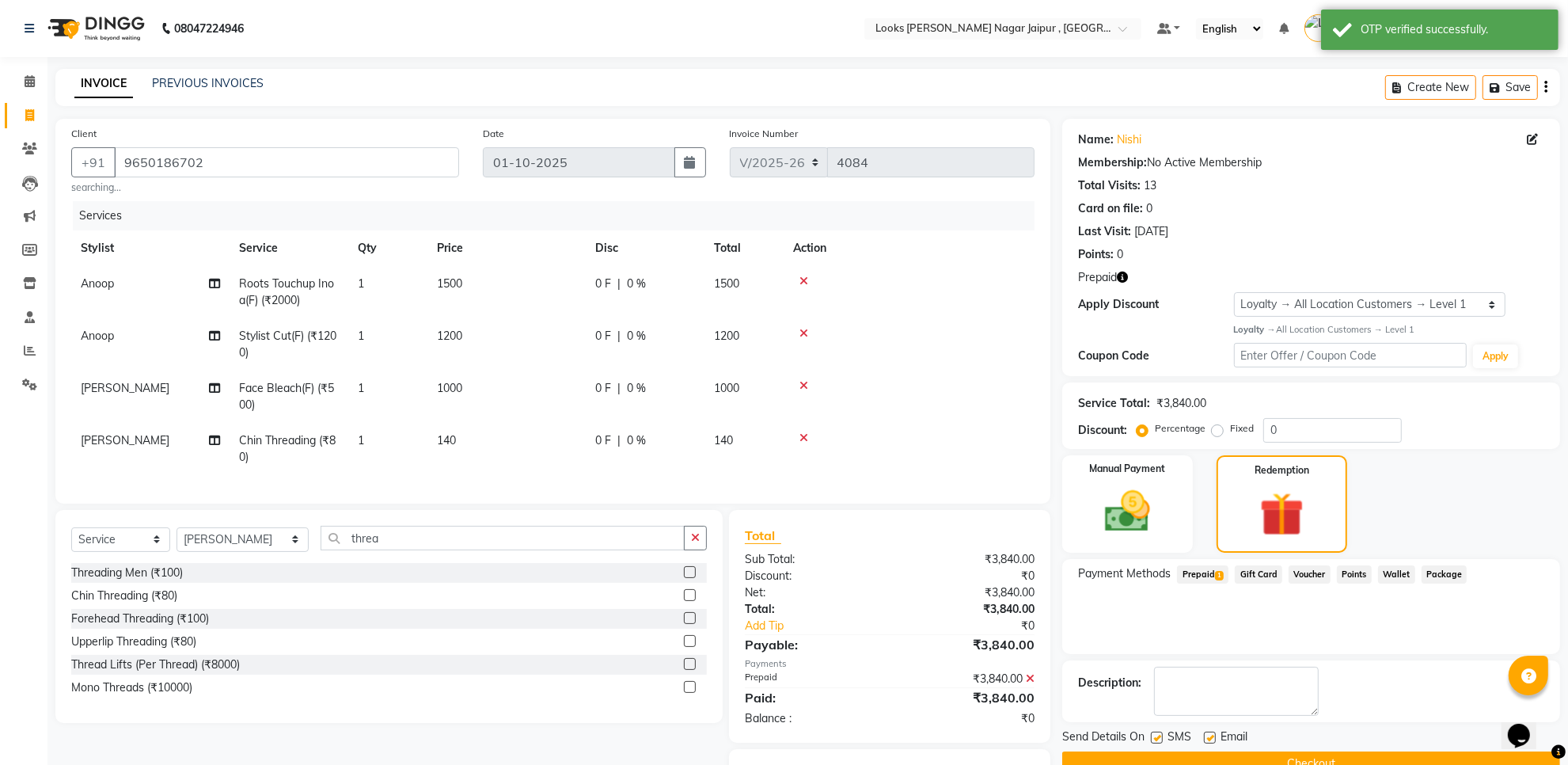
click at [1188, 758] on button "Checkout" at bounding box center [1311, 764] width 498 height 25
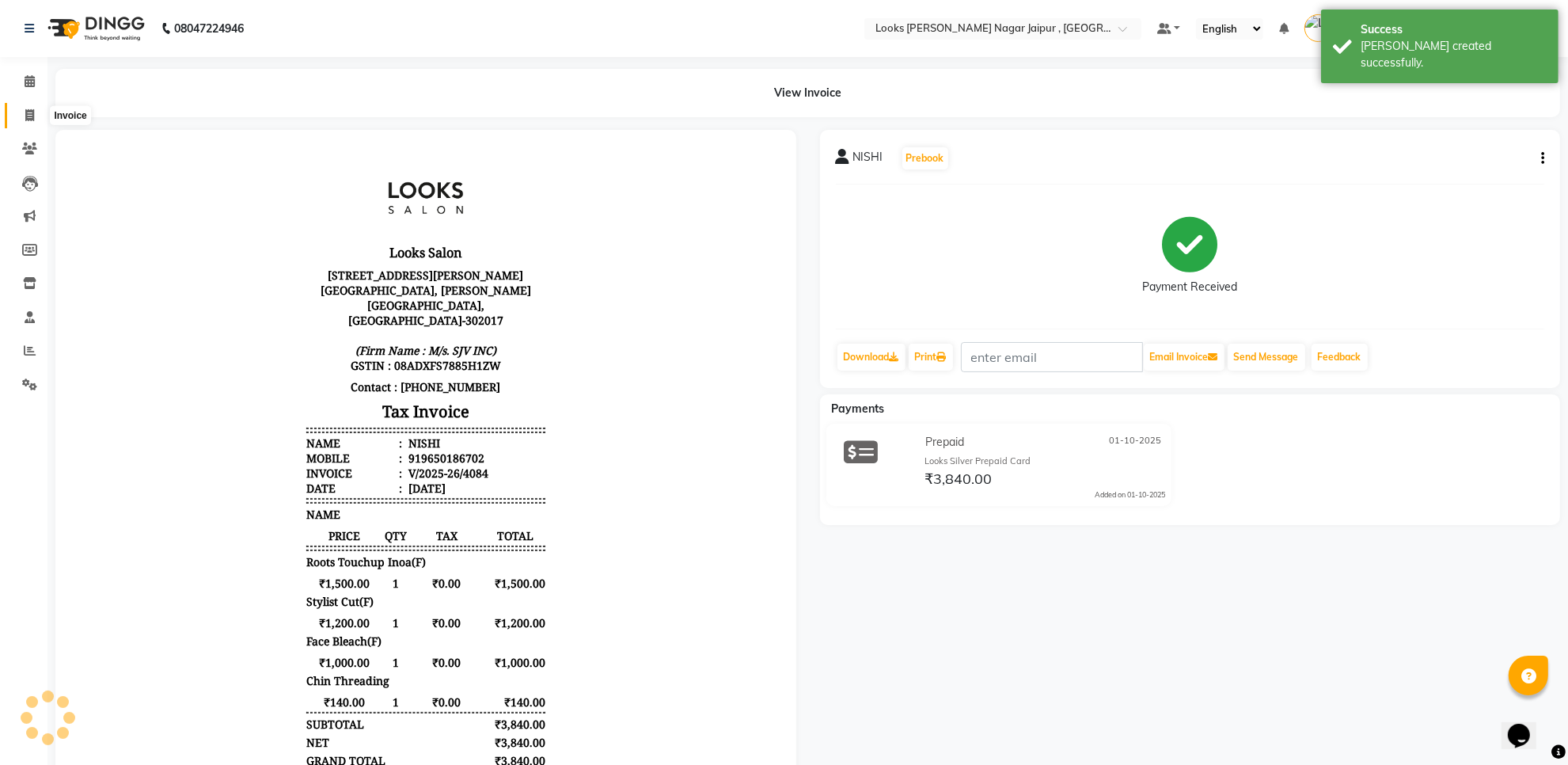
click at [30, 109] on icon at bounding box center [29, 115] width 9 height 12
select select "service"
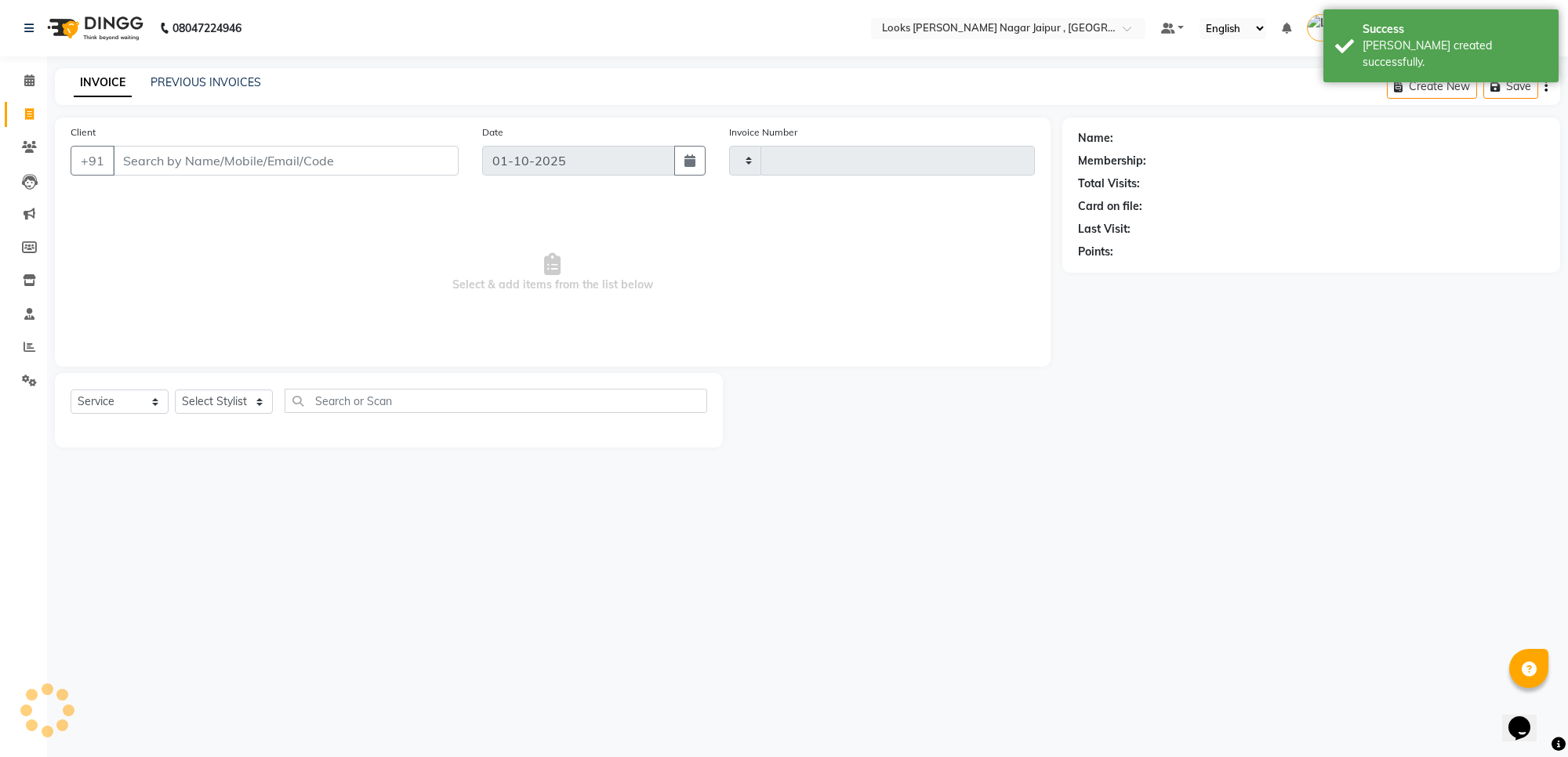
click at [168, 161] on input "Client" at bounding box center [285, 160] width 345 height 30
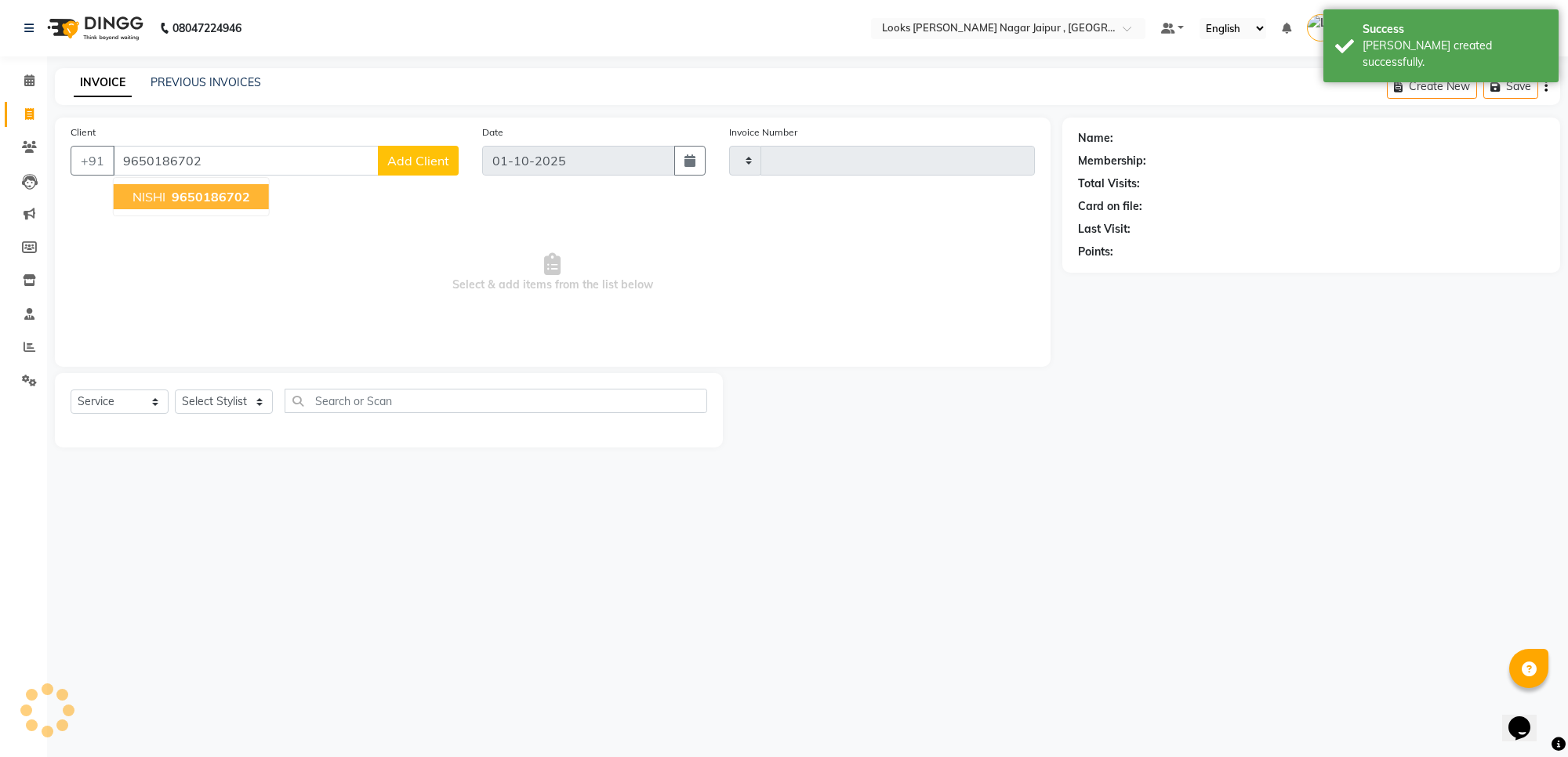
click at [241, 192] on span "9650186702" at bounding box center [210, 197] width 78 height 16
type input "9650186702"
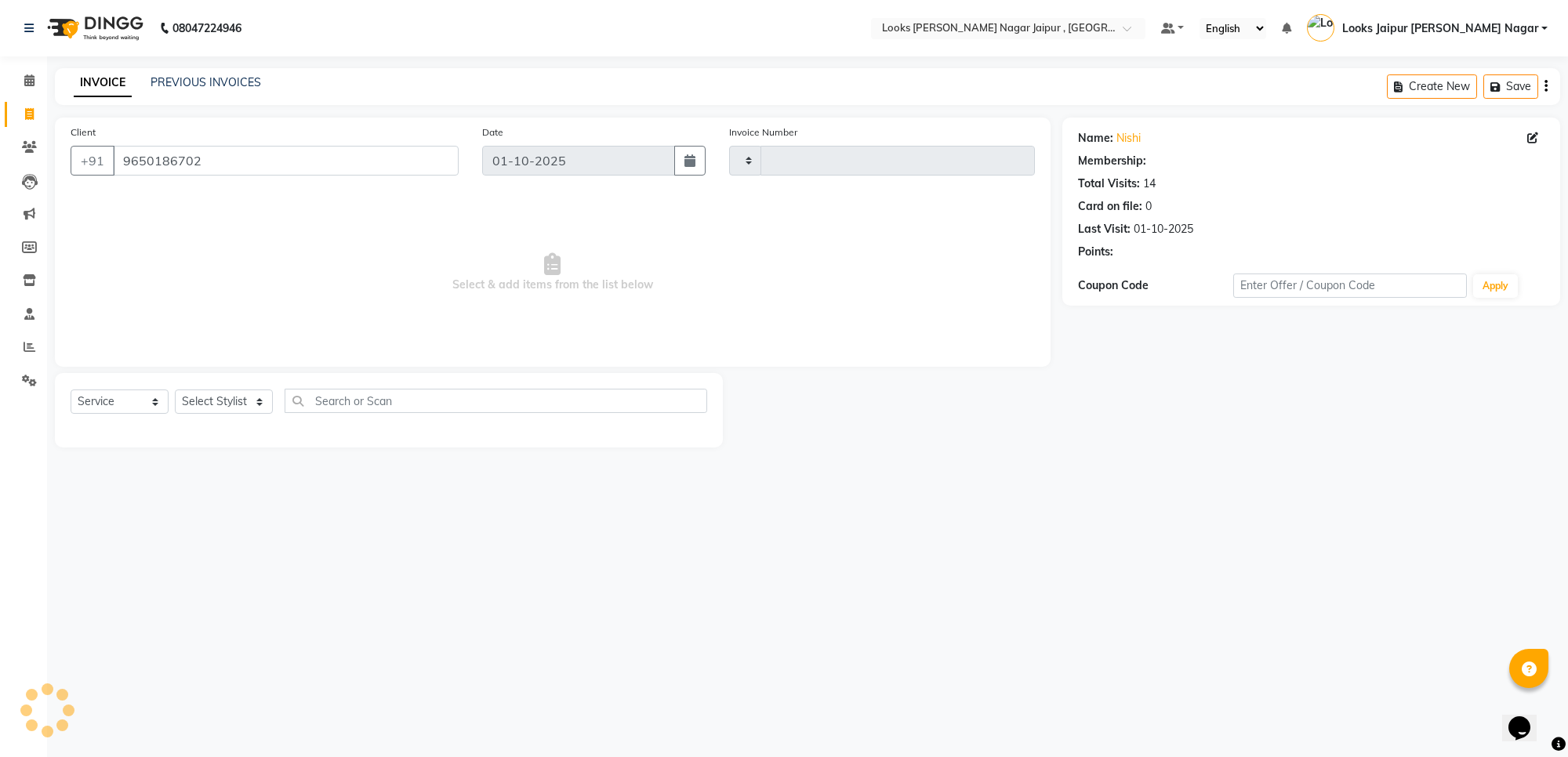
select select "1: Object"
click at [1122, 276] on icon "button" at bounding box center [1122, 274] width 11 height 11
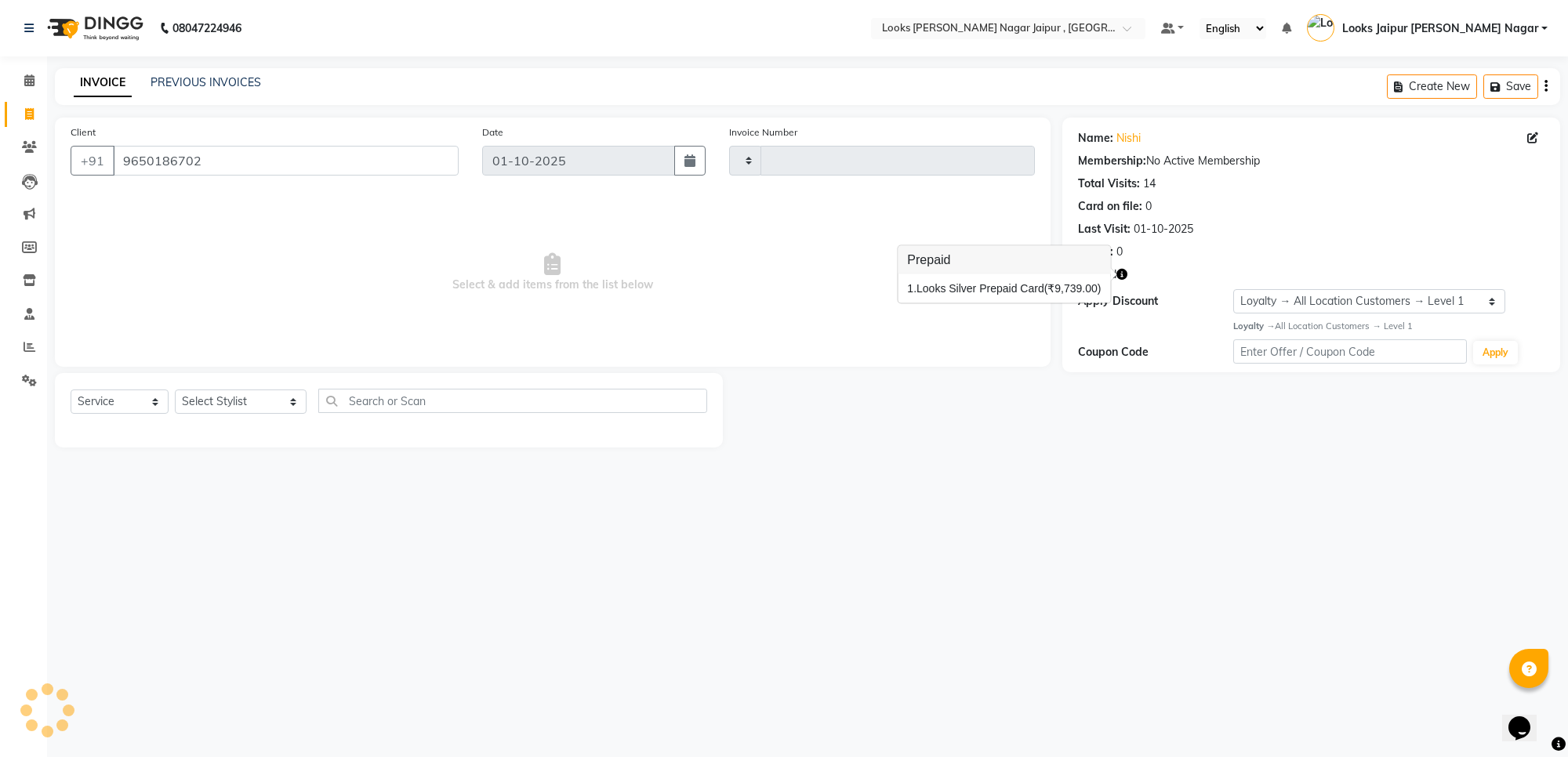
click at [1051, 417] on div at bounding box center [892, 410] width 340 height 74
click at [18, 154] on span at bounding box center [30, 147] width 28 height 18
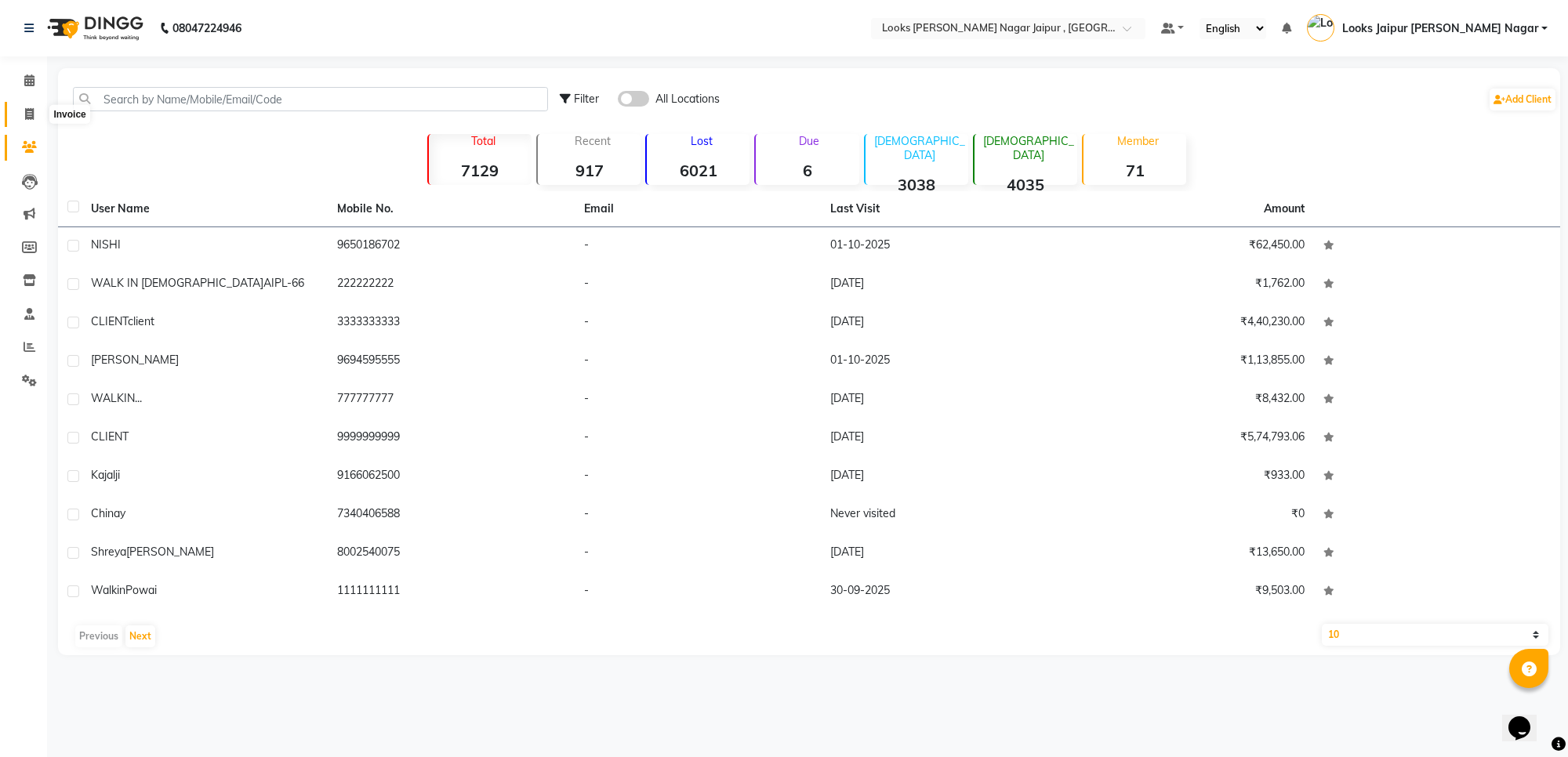
click at [16, 116] on span at bounding box center [30, 115] width 28 height 18
select select "service"
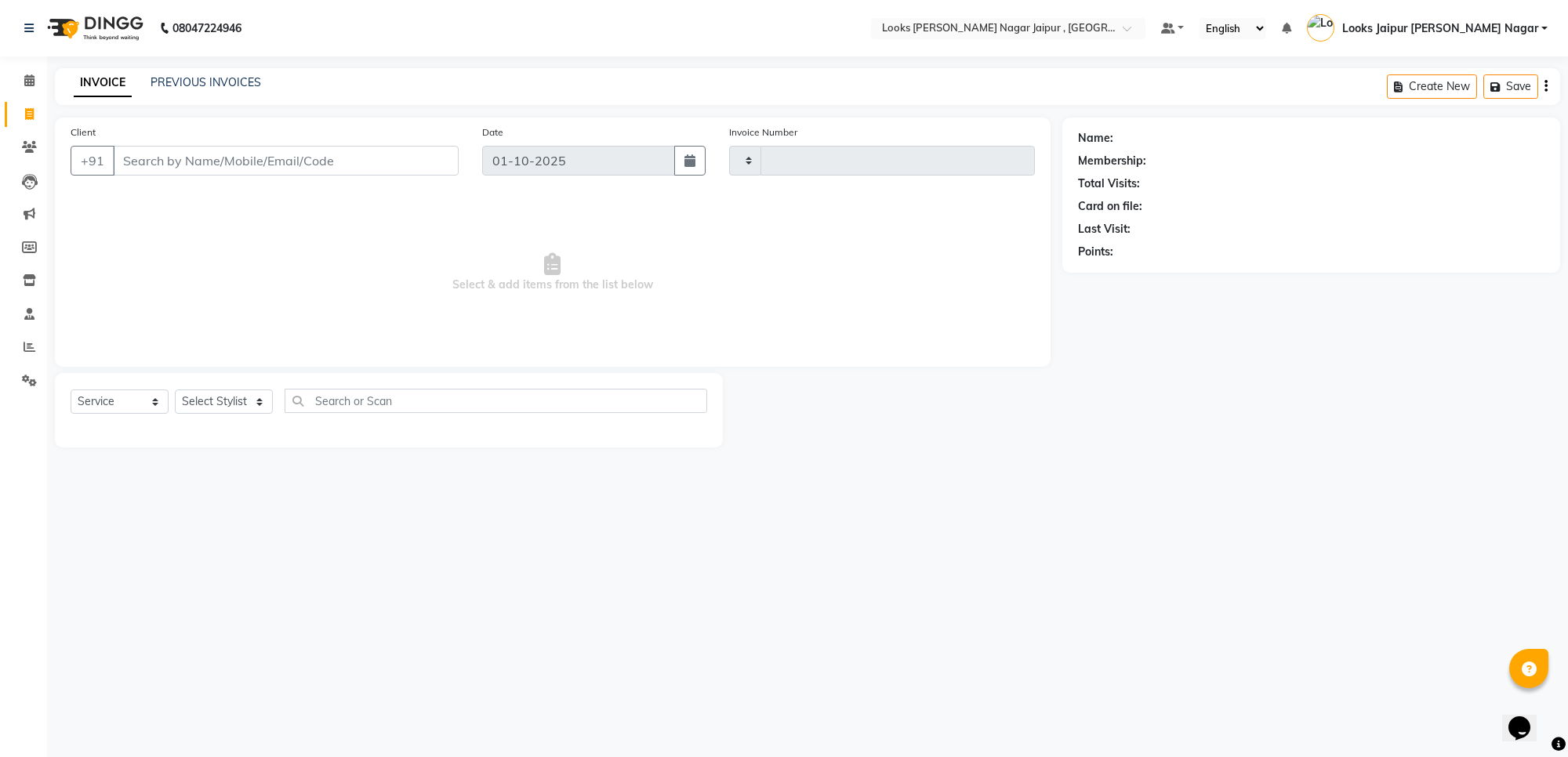
type input "4085"
select select "4317"
click at [205, 84] on link "PREVIOUS INVOICES" at bounding box center [206, 82] width 111 height 14
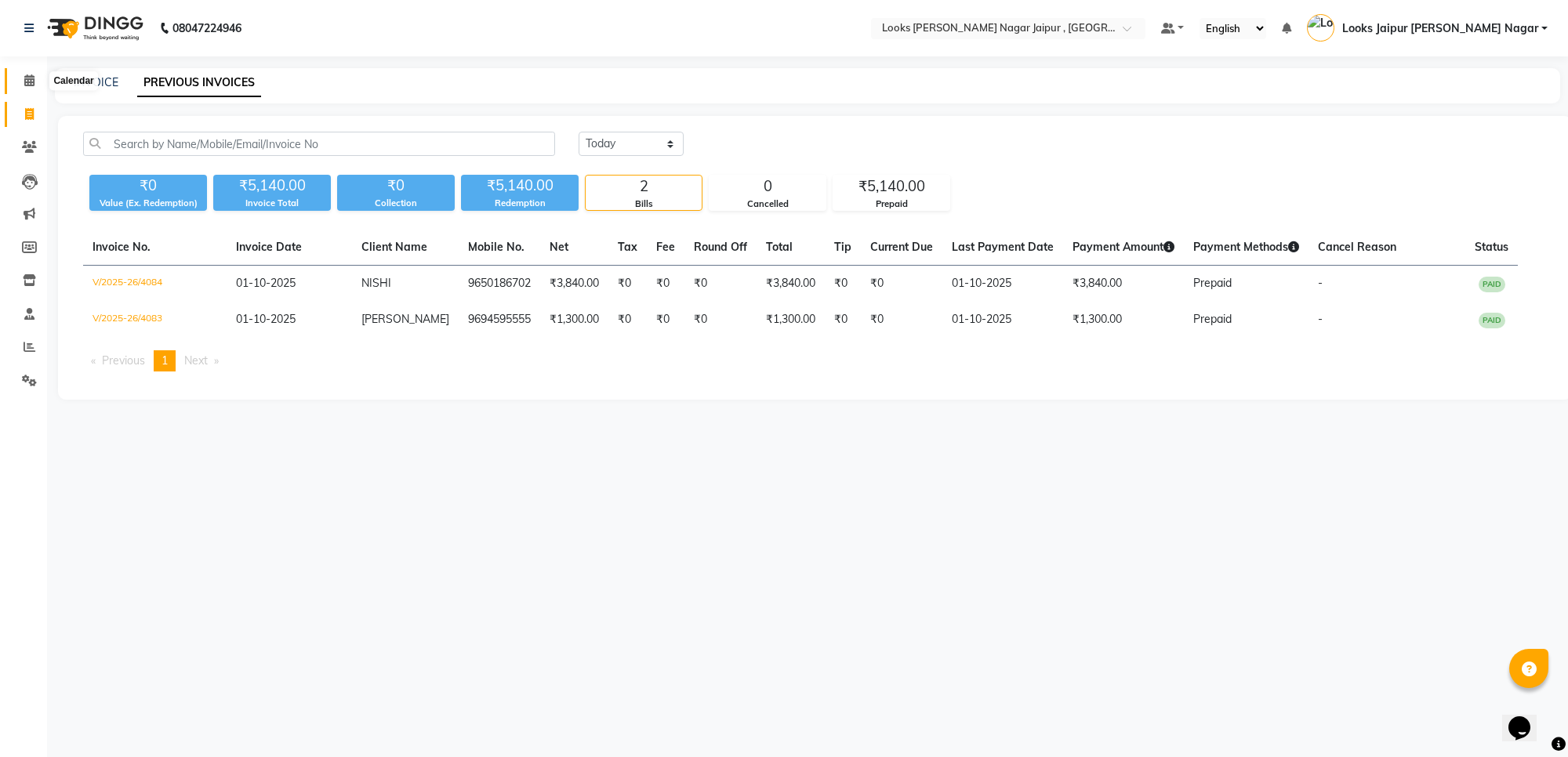
click at [25, 85] on icon at bounding box center [30, 80] width 10 height 12
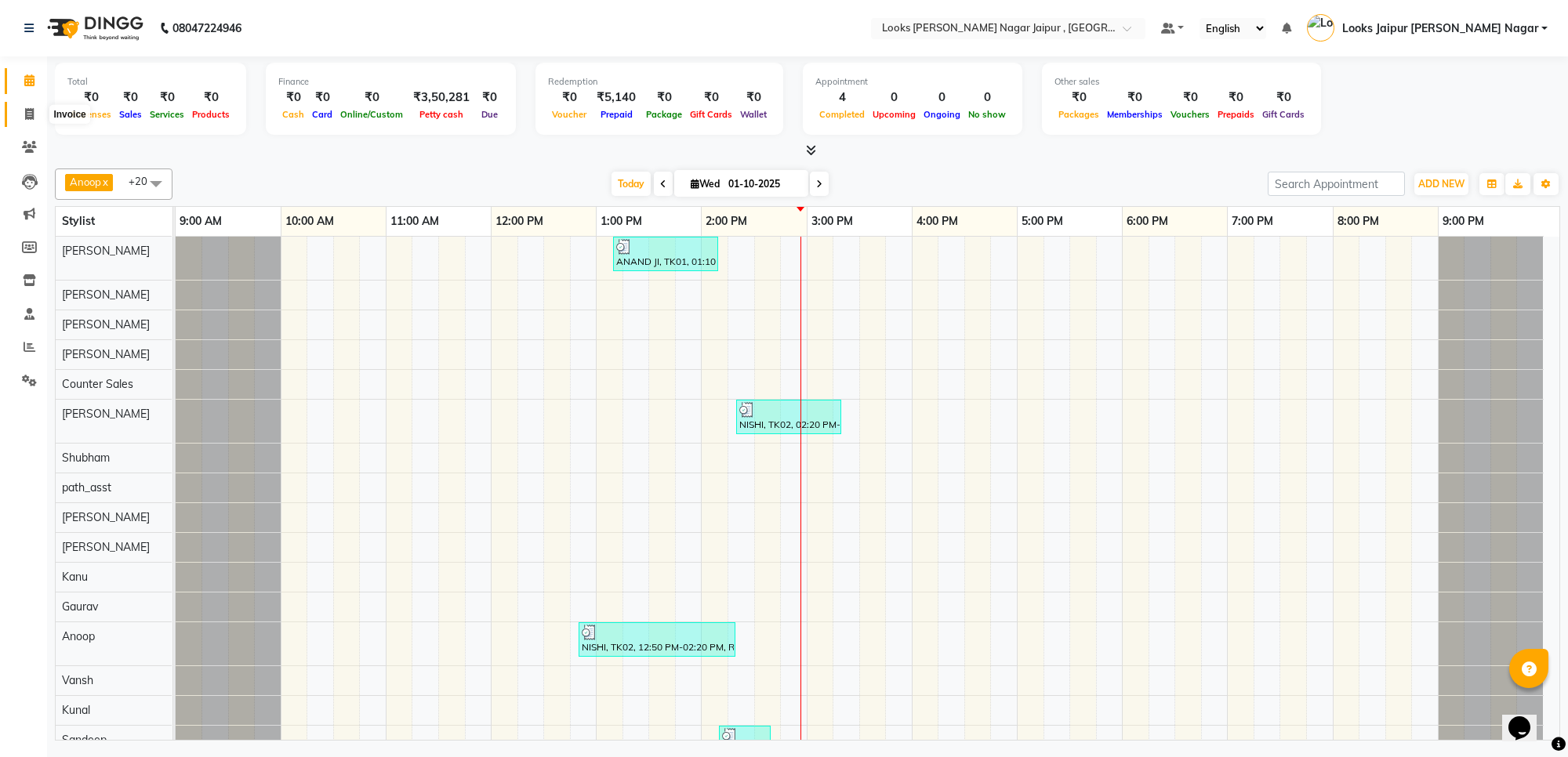
click at [22, 111] on span at bounding box center [30, 115] width 28 height 18
select select "service"
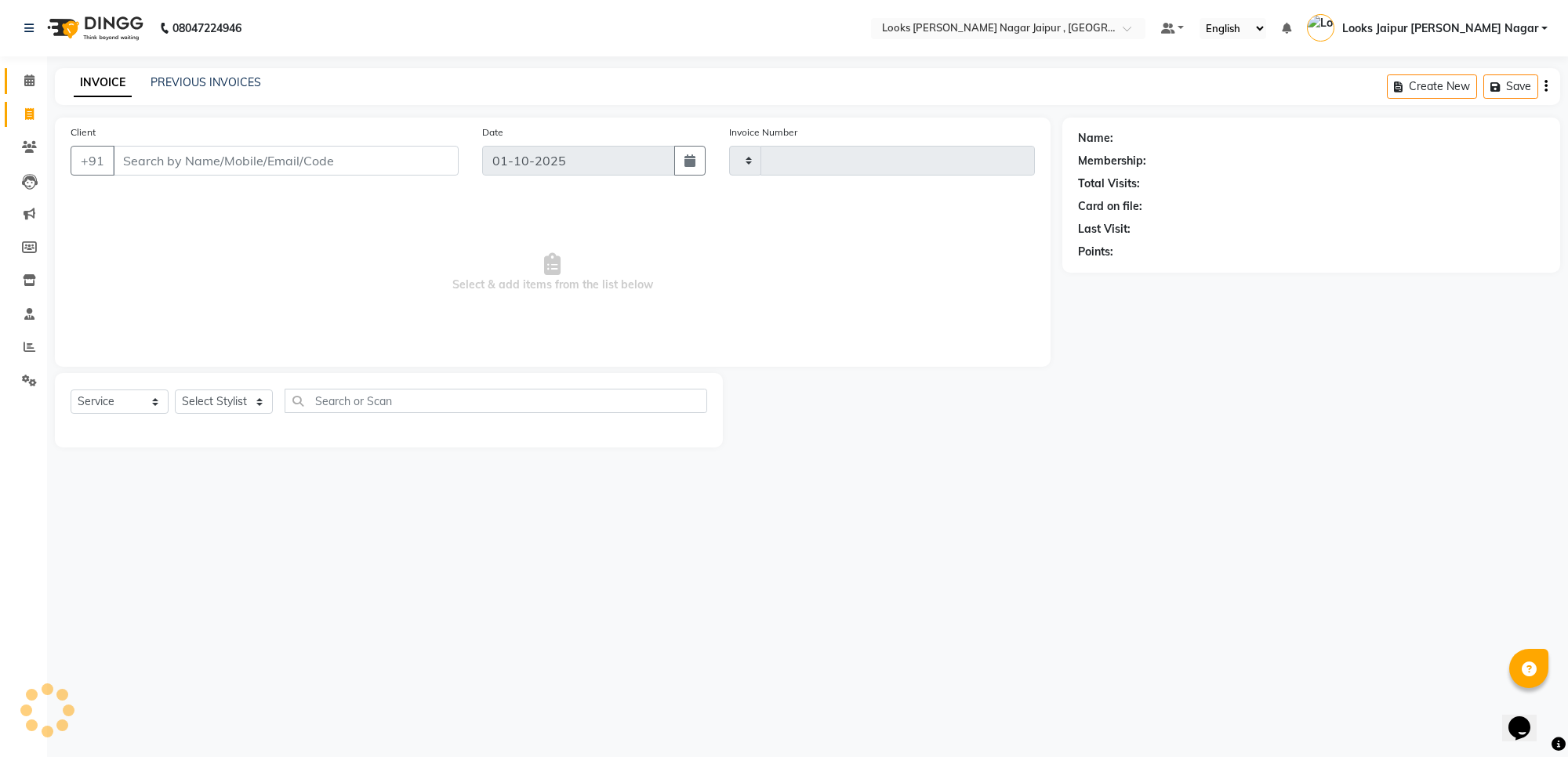
type input "4085"
select select "4317"
click at [159, 157] on input "Client" at bounding box center [285, 160] width 345 height 30
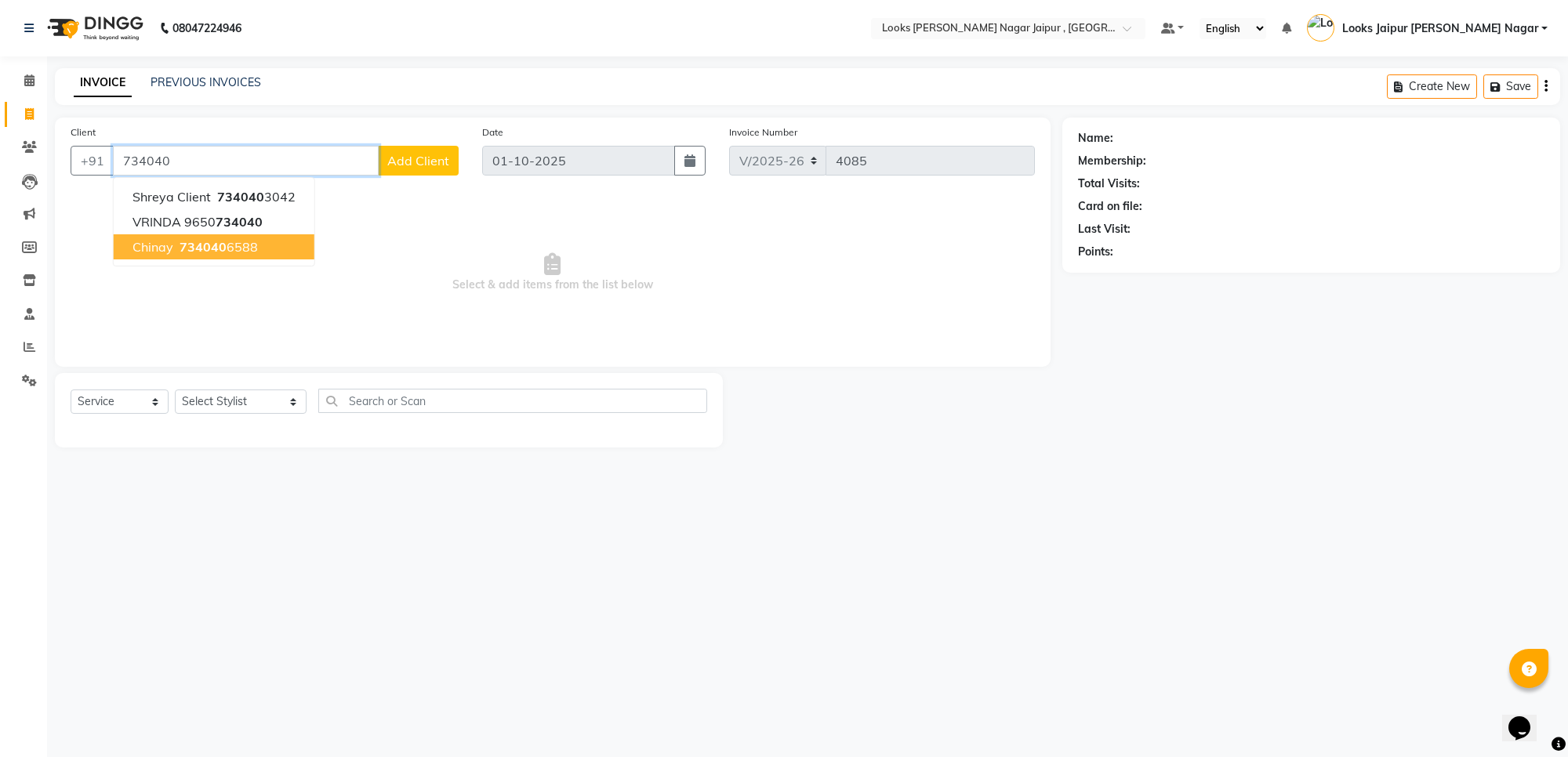
click at [232, 244] on ngb-highlight "734040 6588" at bounding box center [217, 247] width 81 height 16
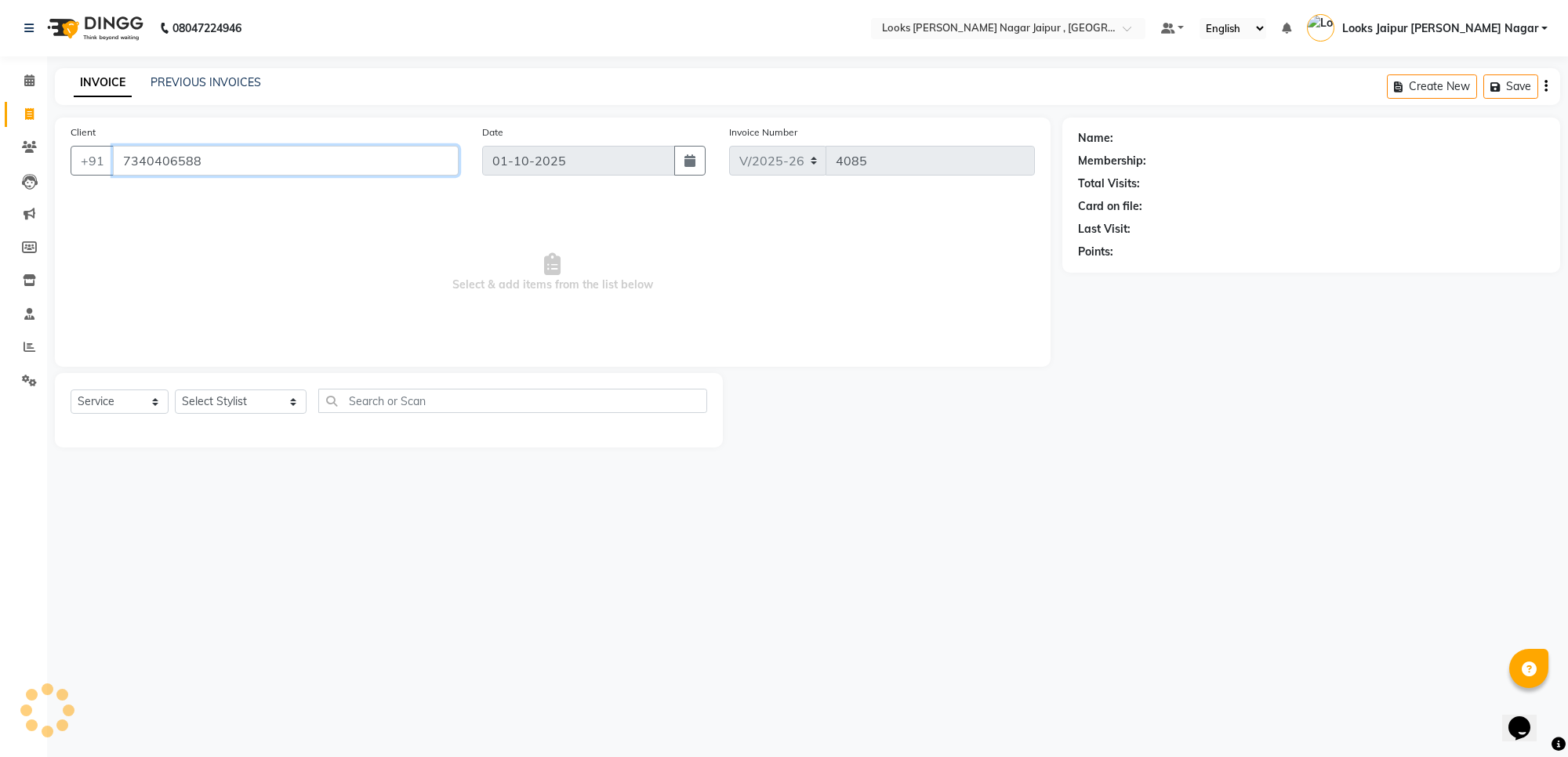
type input "7340406588"
click at [224, 394] on select "Select Stylist [PERSON_NAME] art Anoop [PERSON_NAME] Counter Sales [PERSON_NAME…" at bounding box center [241, 402] width 132 height 25
select select "1: Object"
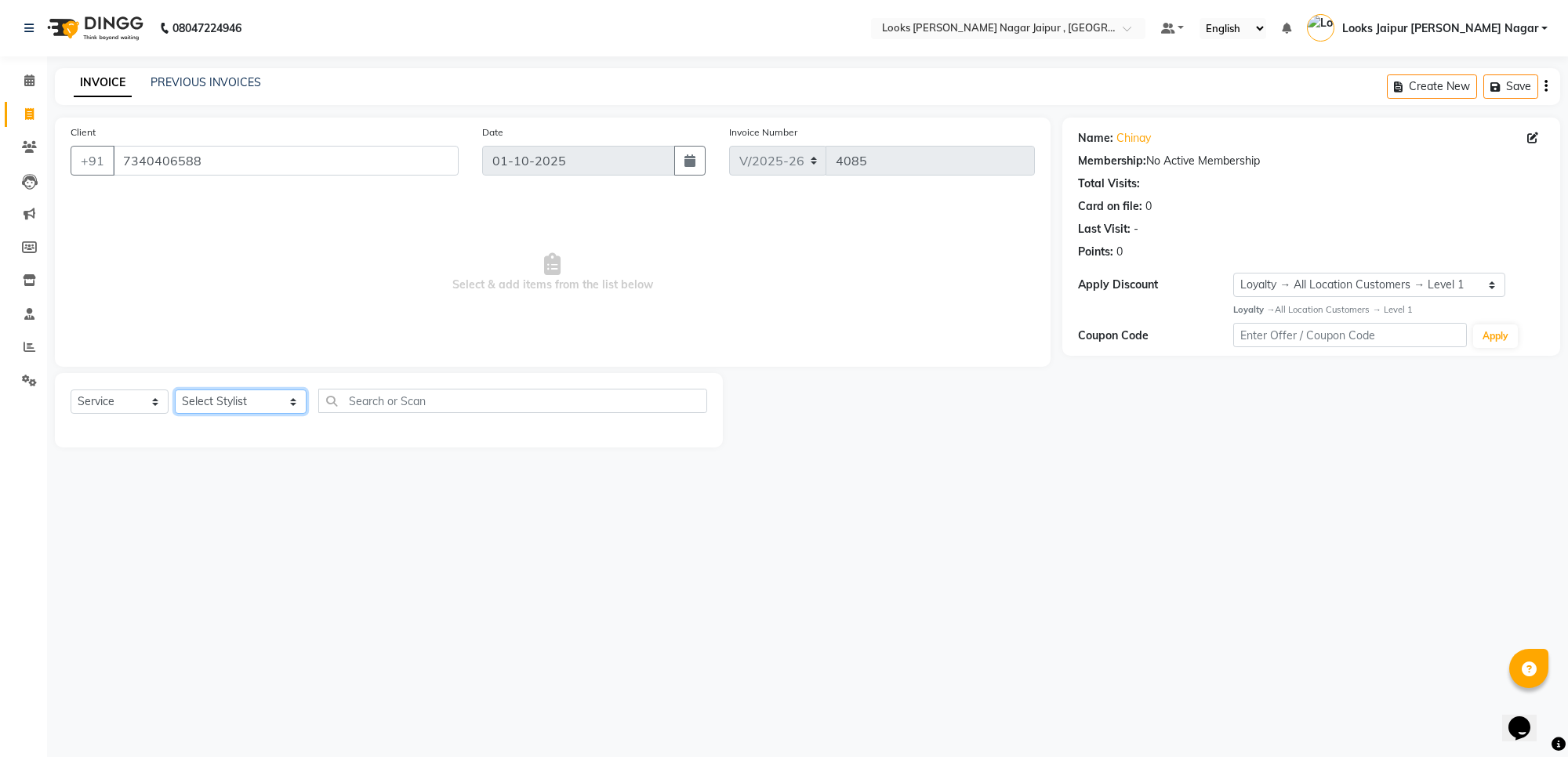
select select "29912"
click at [175, 390] on select "Select Stylist [PERSON_NAME] art Anoop [PERSON_NAME] Counter Sales [PERSON_NAME…" at bounding box center [241, 402] width 132 height 25
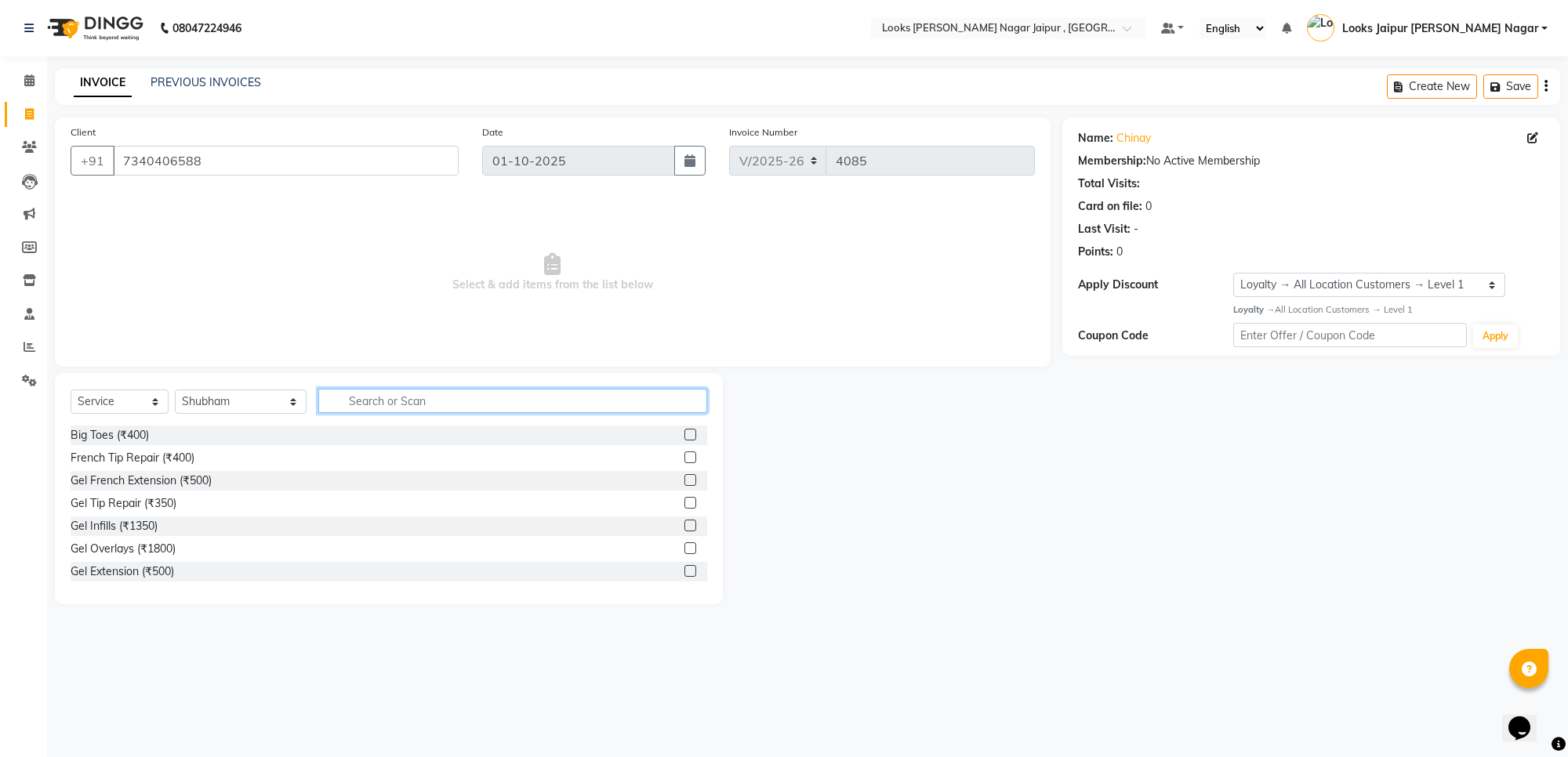
click at [339, 404] on input "text" at bounding box center [513, 401] width 389 height 25
type input "cut"
click at [685, 456] on label at bounding box center [691, 457] width 12 height 12
click at [685, 456] on input "checkbox" at bounding box center [690, 458] width 10 height 10
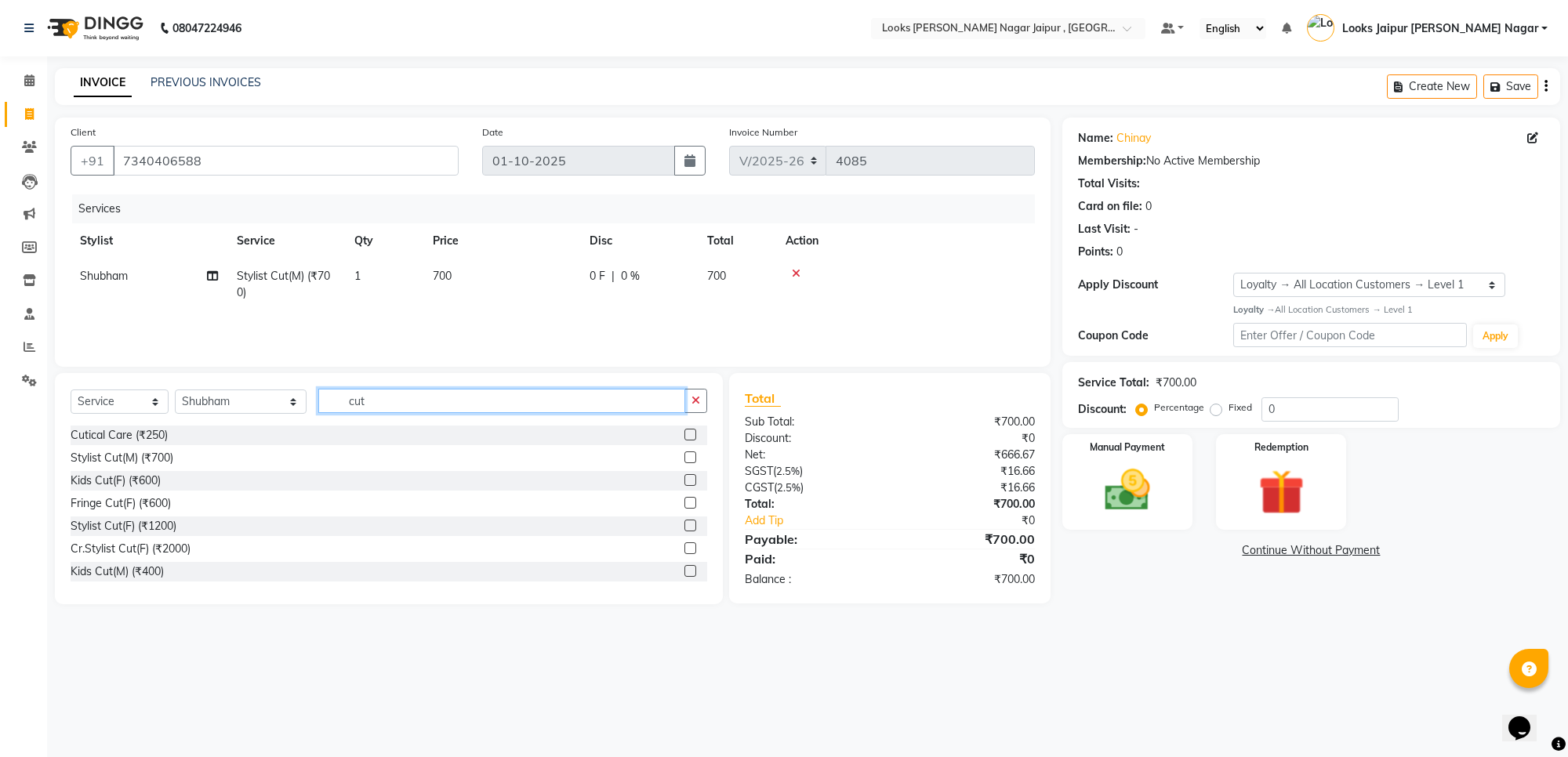
checkbox input "false"
click at [487, 397] on input "cut" at bounding box center [502, 401] width 367 height 25
type input "c"
type input "beard"
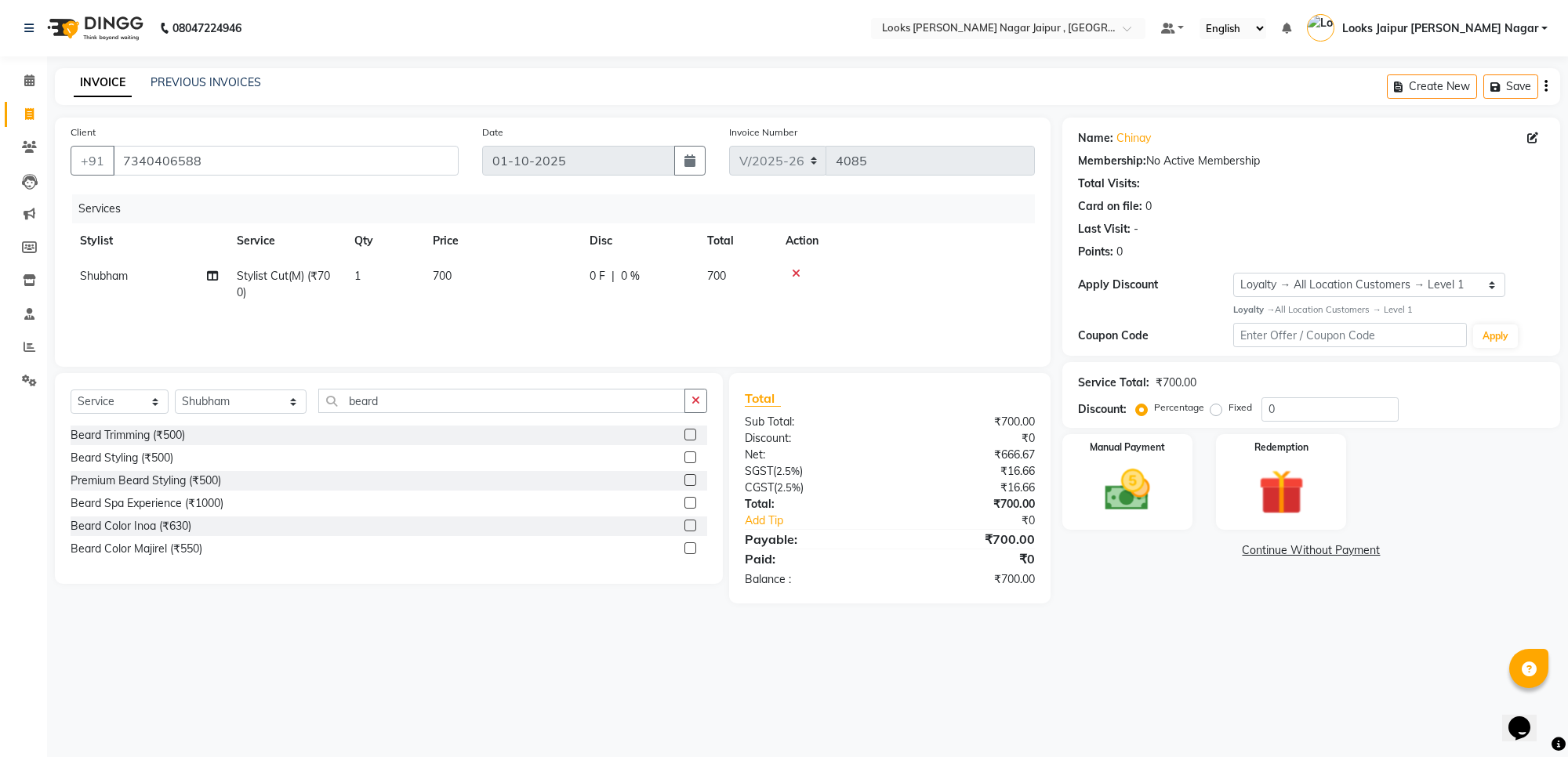
click at [693, 431] on label at bounding box center [691, 434] width 12 height 12
click at [693, 431] on input "checkbox" at bounding box center [690, 435] width 10 height 10
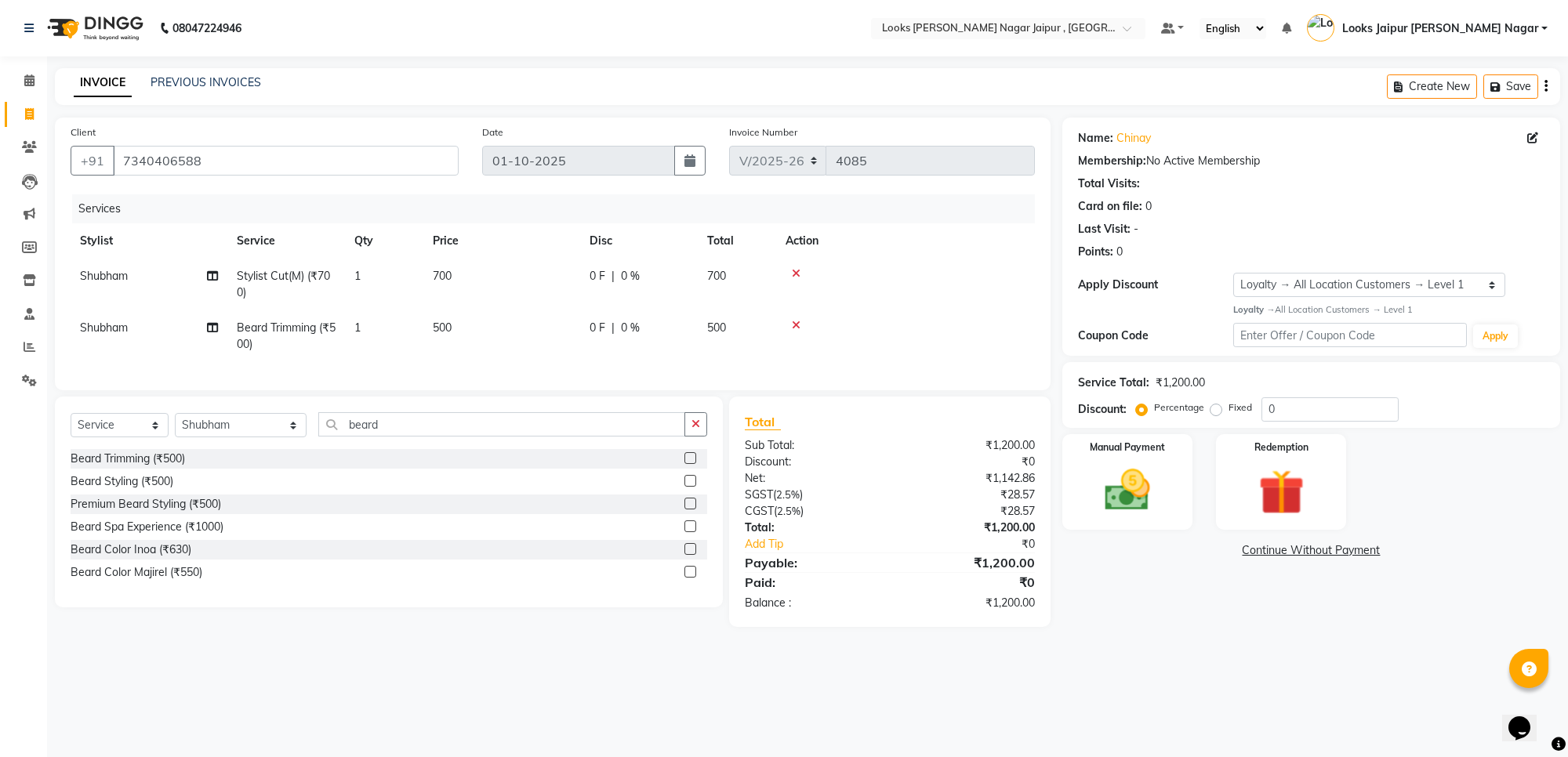
checkbox input "false"
click at [516, 278] on td "700" at bounding box center [502, 284] width 156 height 51
select select "29912"
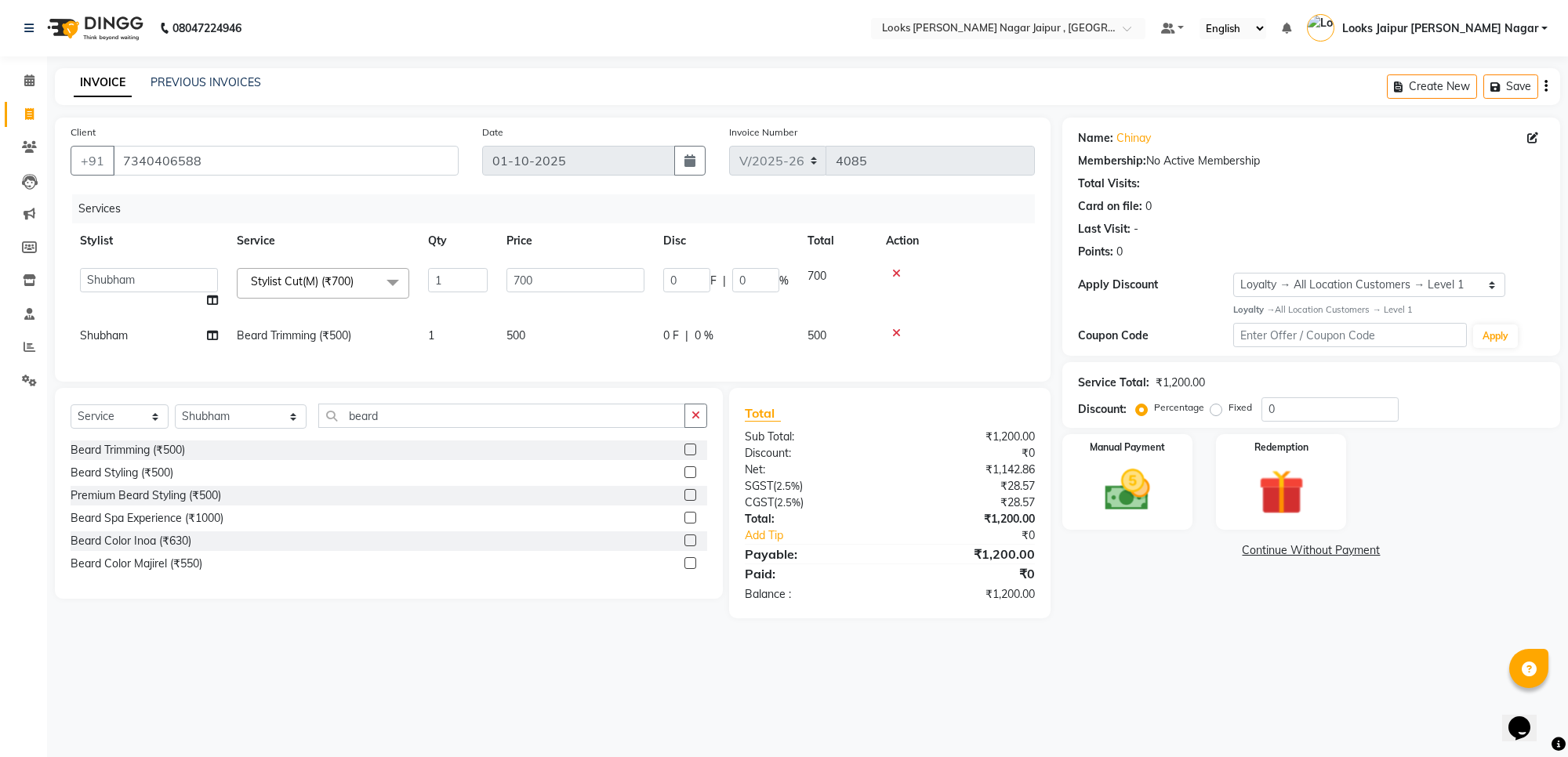
click at [571, 263] on td "700" at bounding box center [575, 288] width 156 height 59
click at [594, 289] on input "700" at bounding box center [575, 280] width 138 height 25
type input "735"
click at [561, 345] on td "500" at bounding box center [575, 336] width 156 height 36
select select "29912"
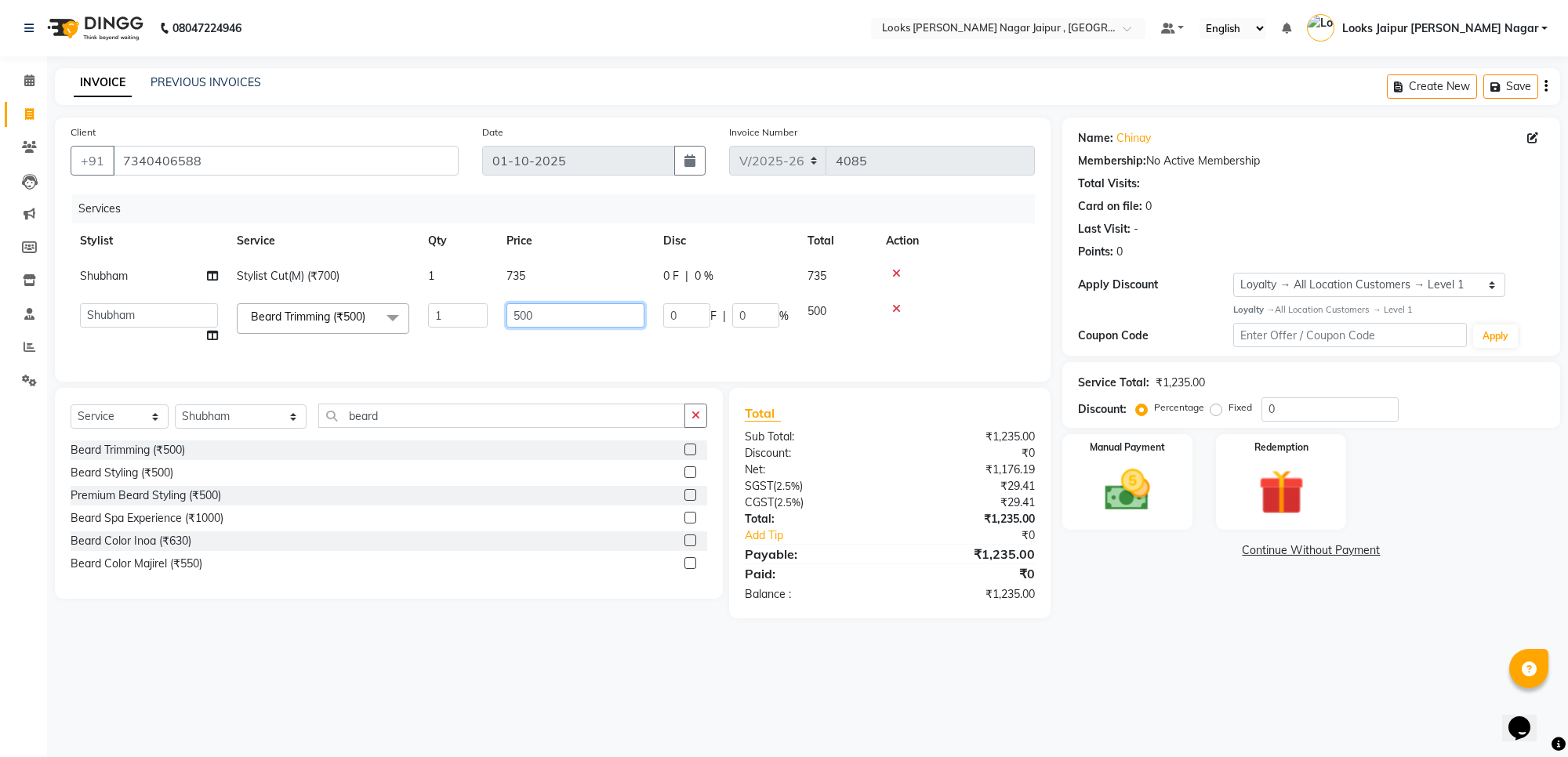
click at [571, 319] on input "500" at bounding box center [575, 316] width 138 height 25
type input "5"
type input "315"
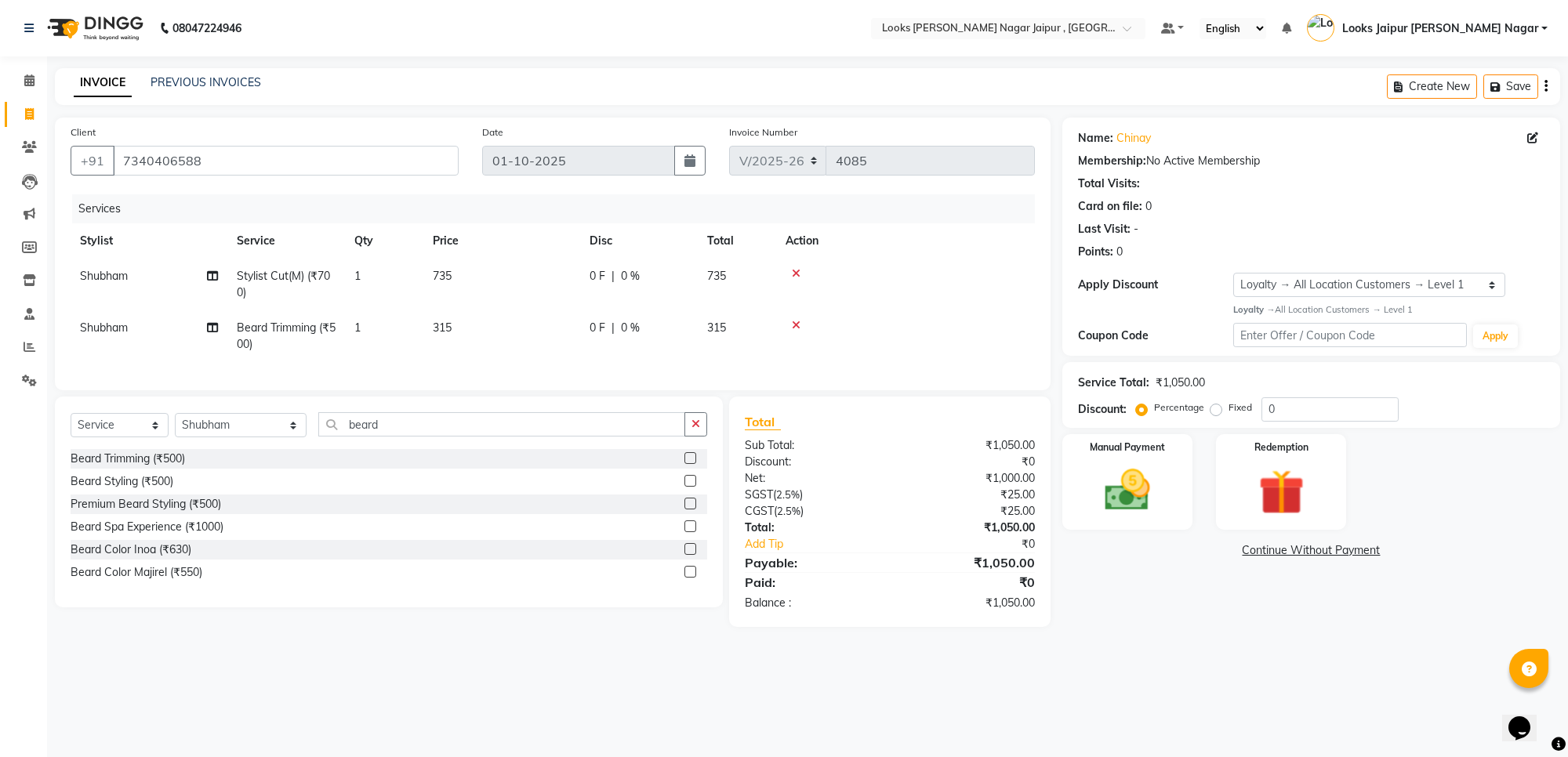
click at [1143, 677] on div "08047224946 Select Location × Looks [PERSON_NAME] Nagar Jaipur , Jaipur Default…" at bounding box center [784, 378] width 1568 height 757
drag, startPoint x: 1127, startPoint y: 496, endPoint x: 1138, endPoint y: 514, distance: 21.1
click at [1127, 496] on img at bounding box center [1127, 490] width 77 height 54
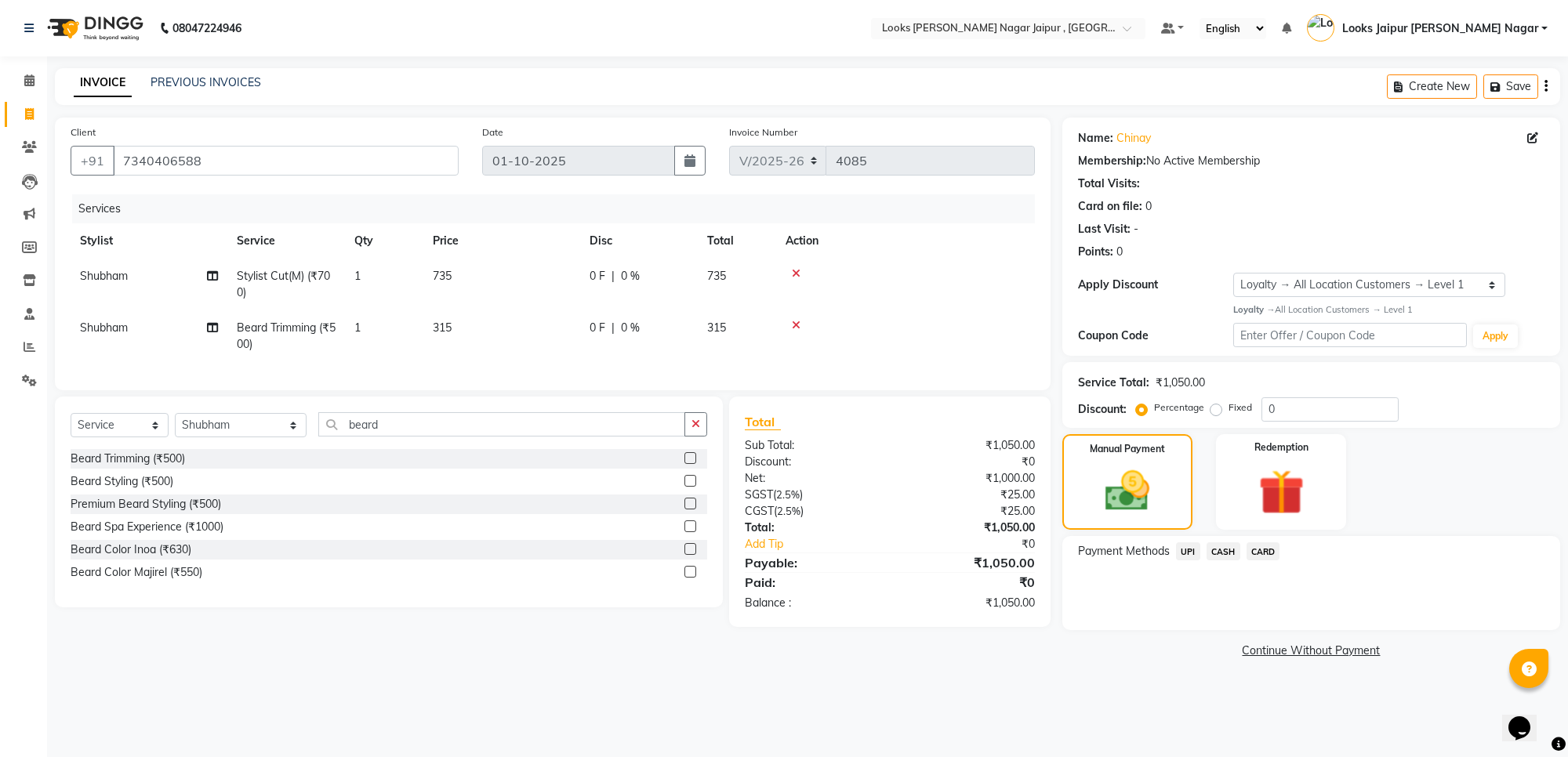
click at [1265, 543] on span "CARD" at bounding box center [1264, 551] width 34 height 18
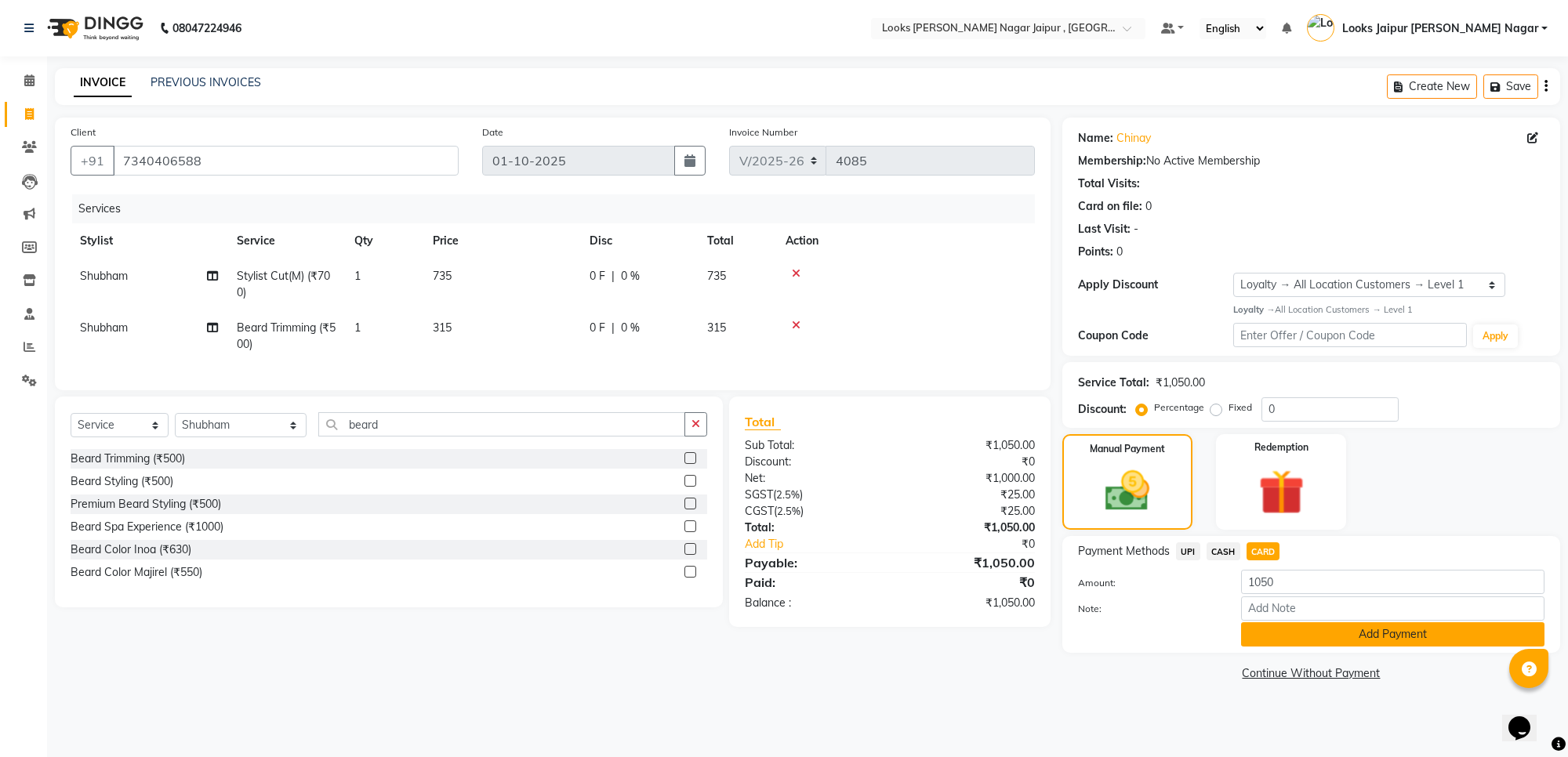
click at [1300, 632] on button "Add Payment" at bounding box center [1393, 634] width 304 height 25
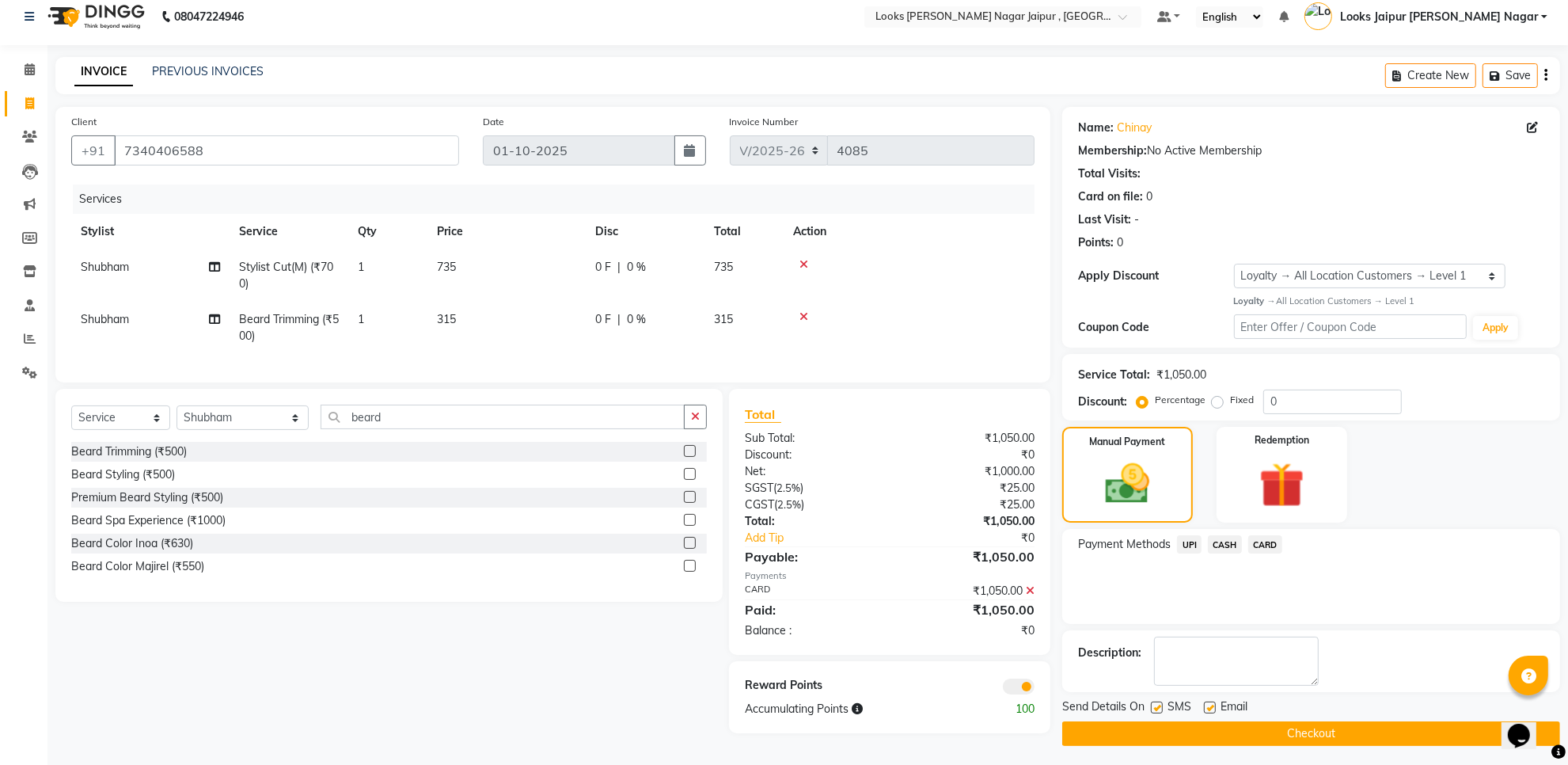
scroll to position [17, 0]
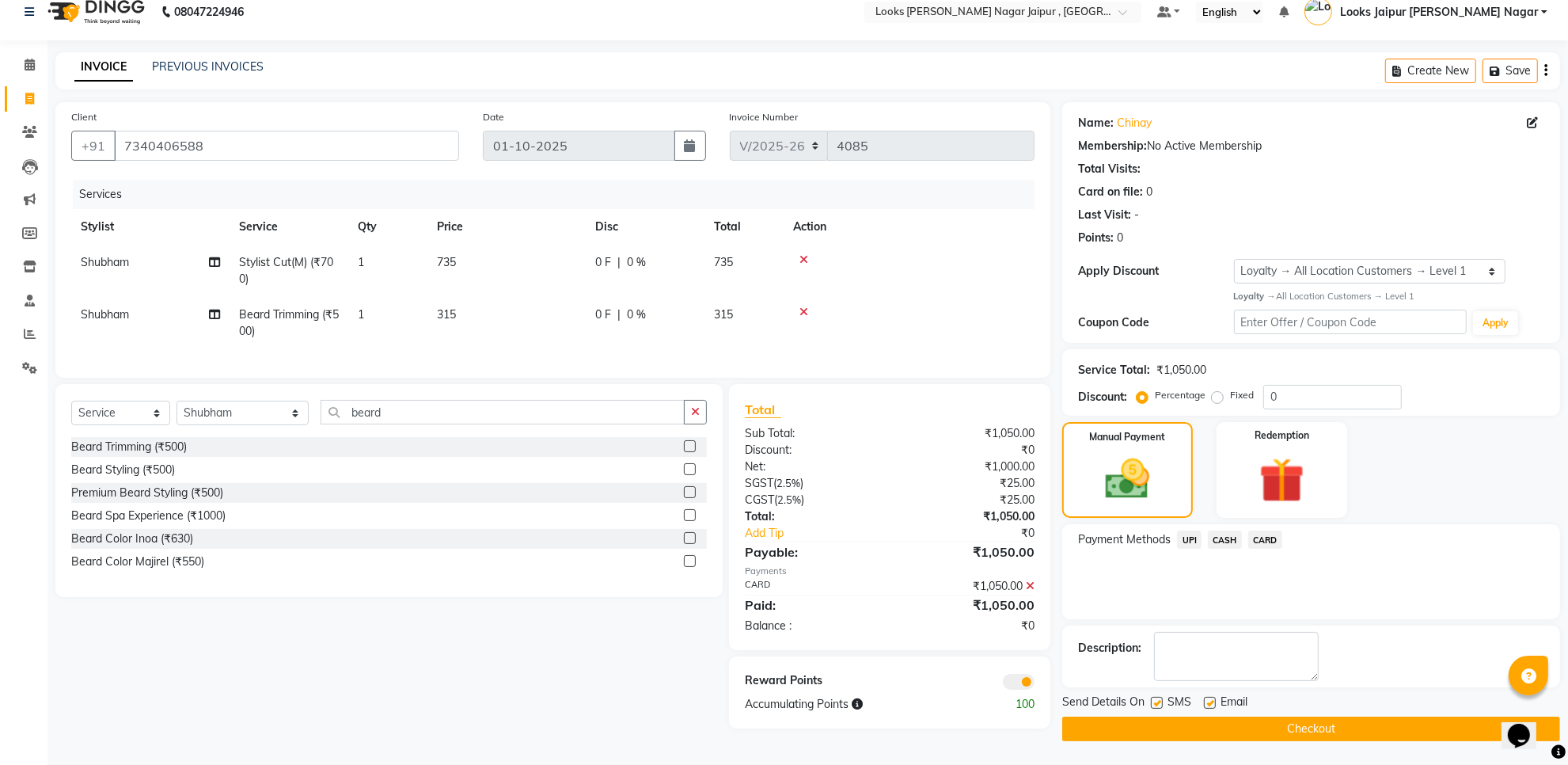
click at [1156, 702] on label at bounding box center [1157, 703] width 12 height 12
click at [1156, 702] on input "checkbox" at bounding box center [1156, 704] width 10 height 10
checkbox input "false"
click at [1204, 699] on label at bounding box center [1210, 703] width 12 height 12
click at [1204, 699] on input "checkbox" at bounding box center [1209, 704] width 10 height 10
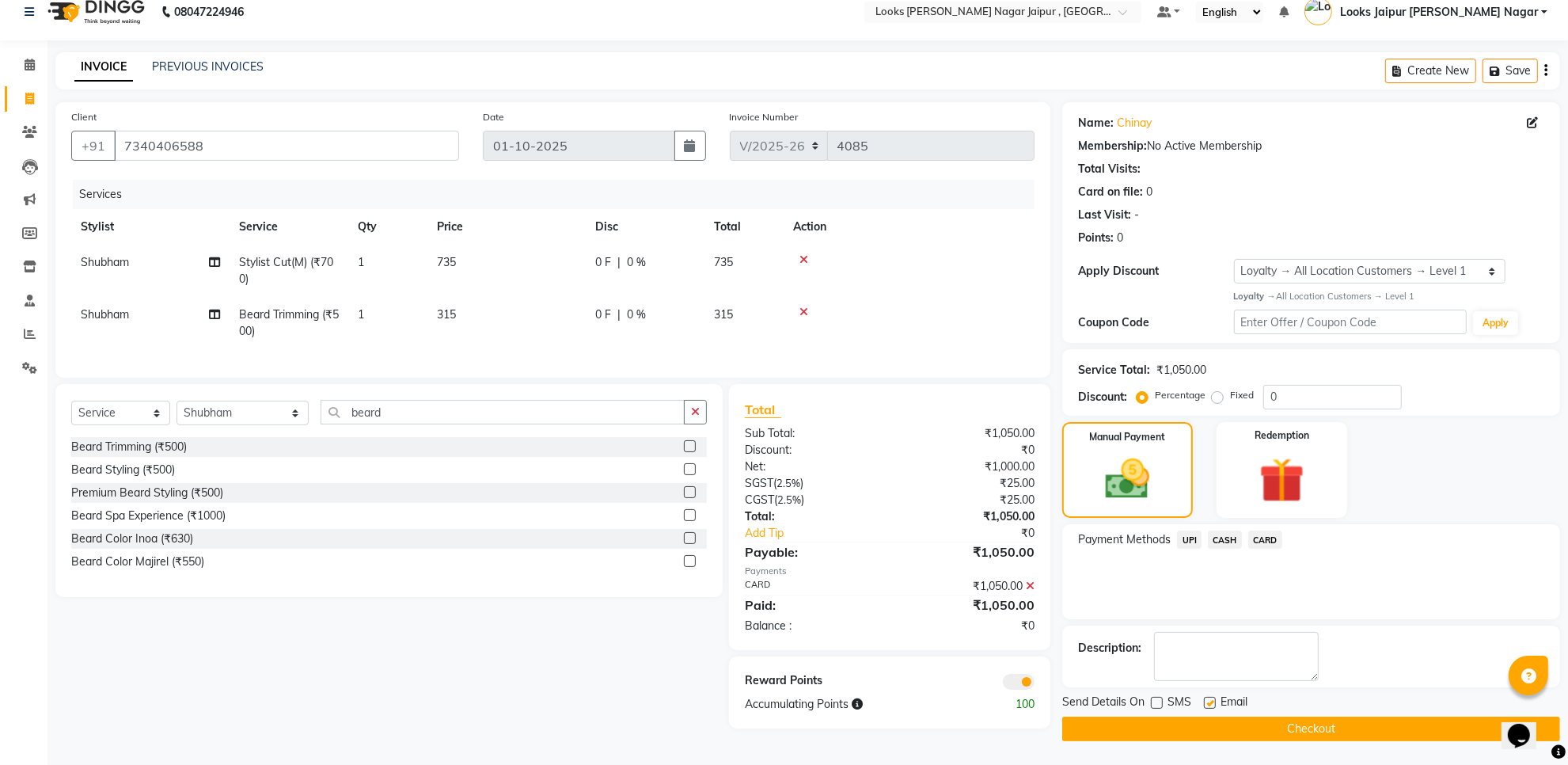
checkbox input "false"
click at [1211, 729] on button "Checkout" at bounding box center [1311, 729] width 498 height 25
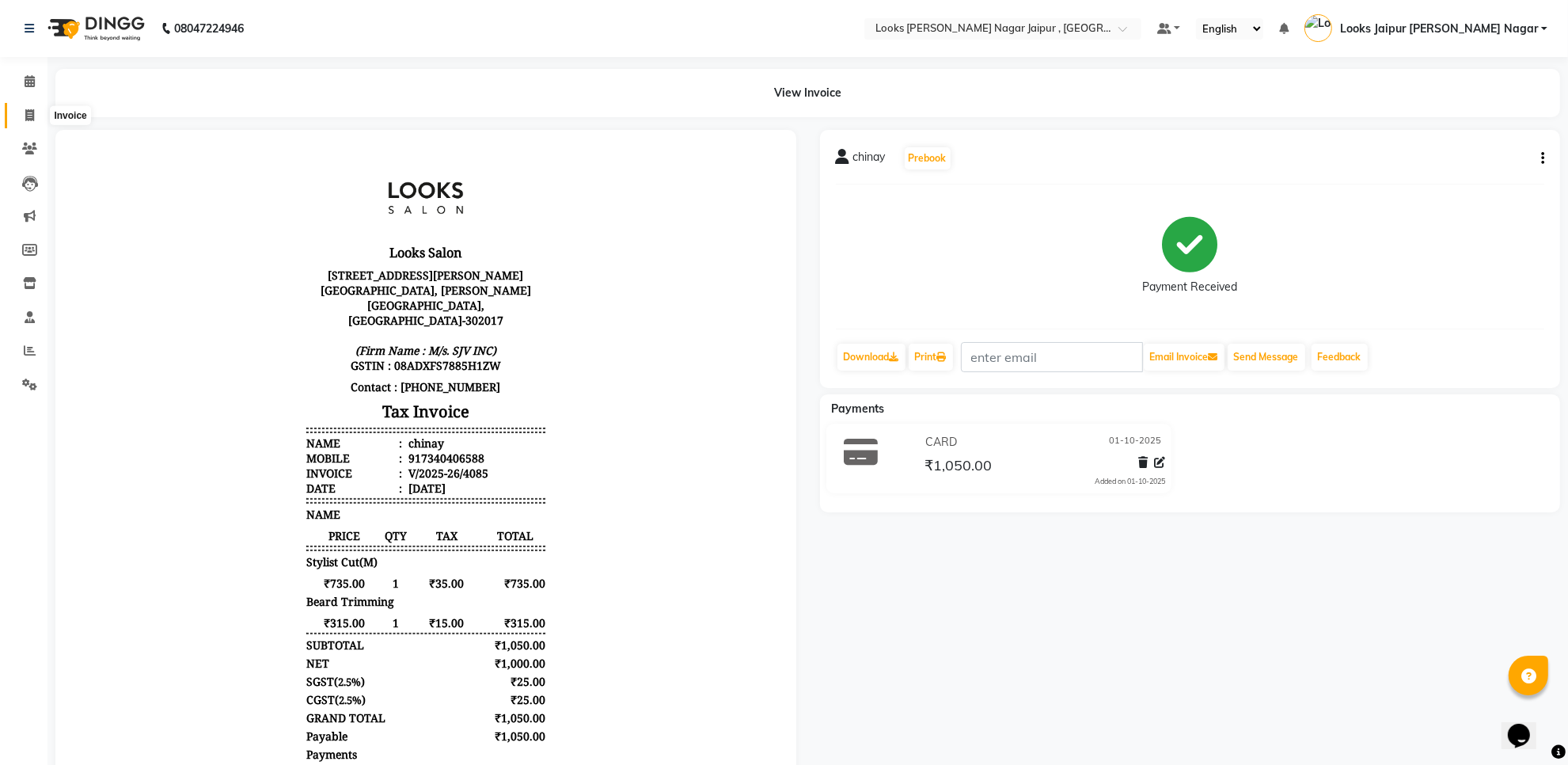
click at [29, 112] on icon at bounding box center [29, 115] width 9 height 12
select select "service"
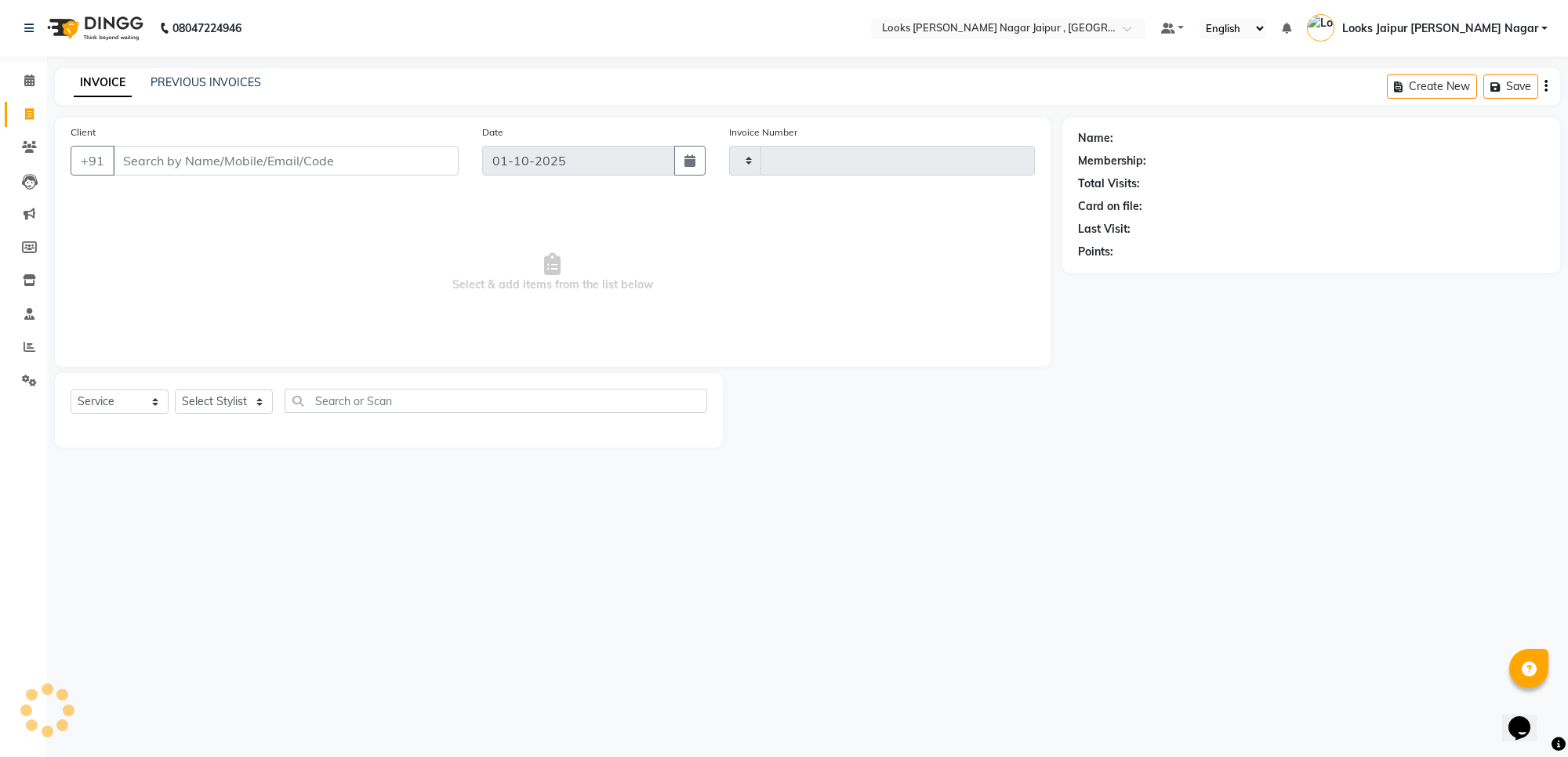
click at [202, 154] on input "Client" at bounding box center [285, 160] width 345 height 30
type input "4086"
select select "4317"
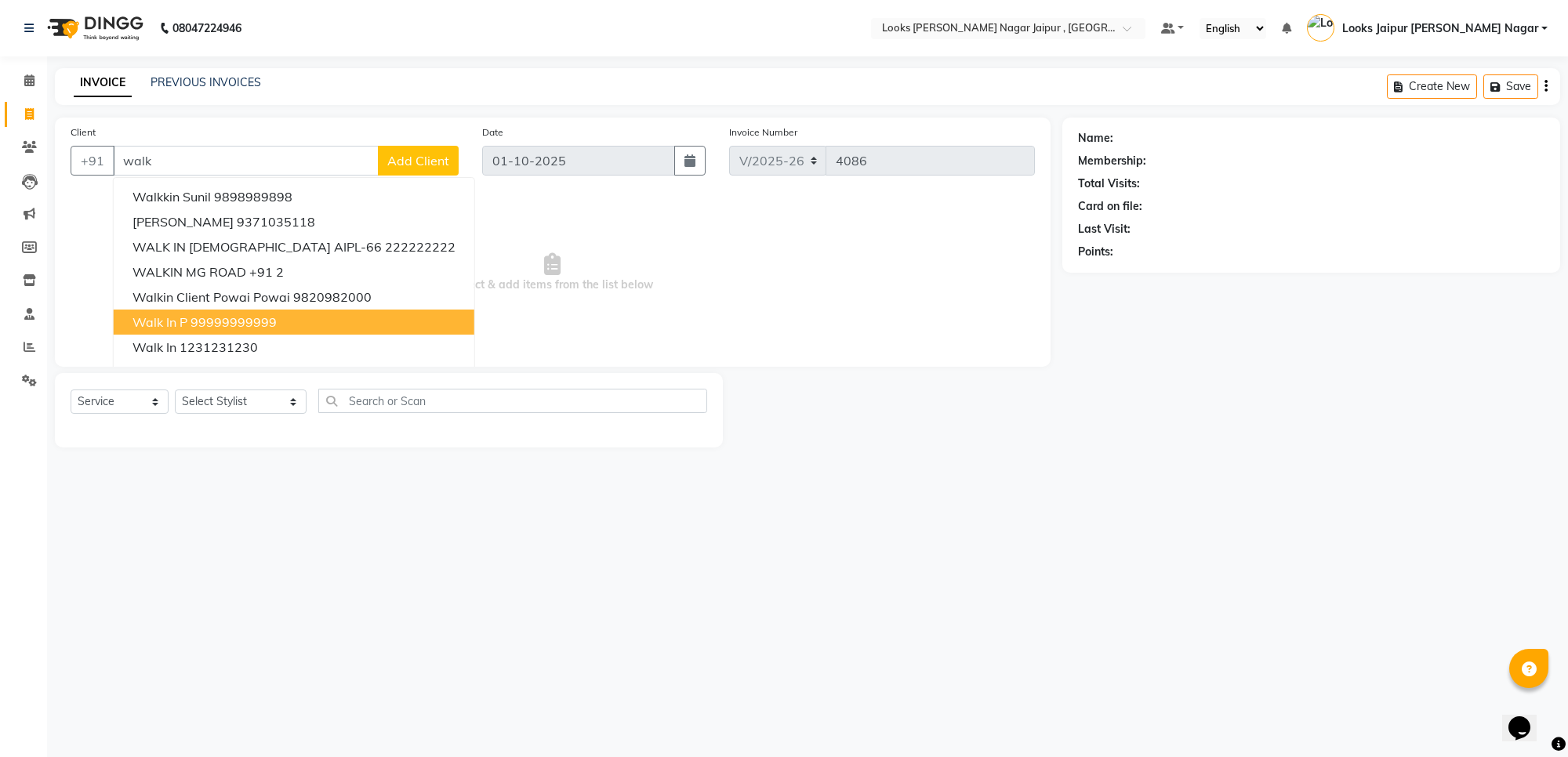
drag, startPoint x: 258, startPoint y: 315, endPoint x: 270, endPoint y: 412, distance: 97.7
click at [258, 323] on ngb-highlight "99999999999" at bounding box center [234, 323] width 86 height 16
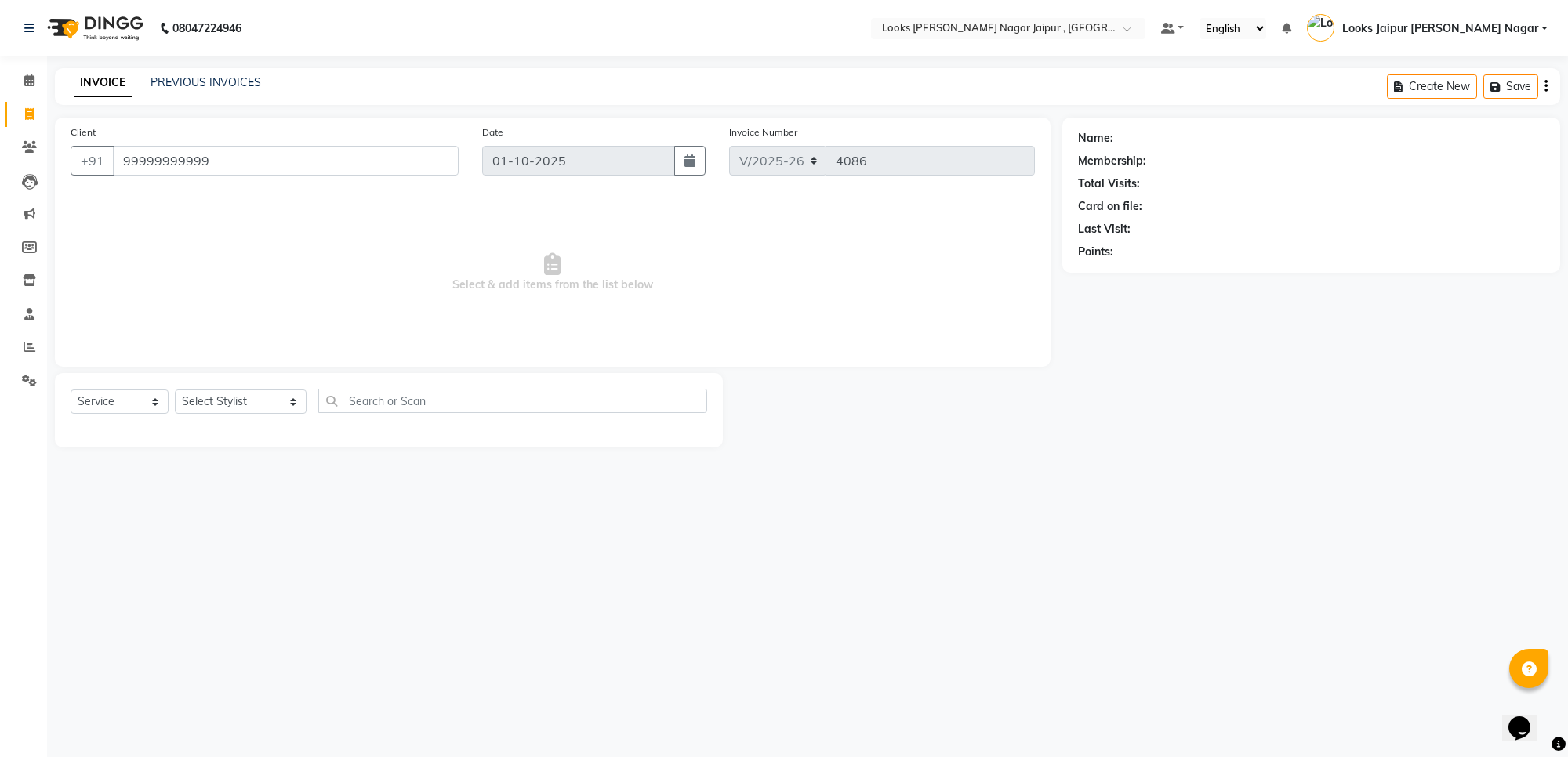
type input "99999999999"
select select "1: Object"
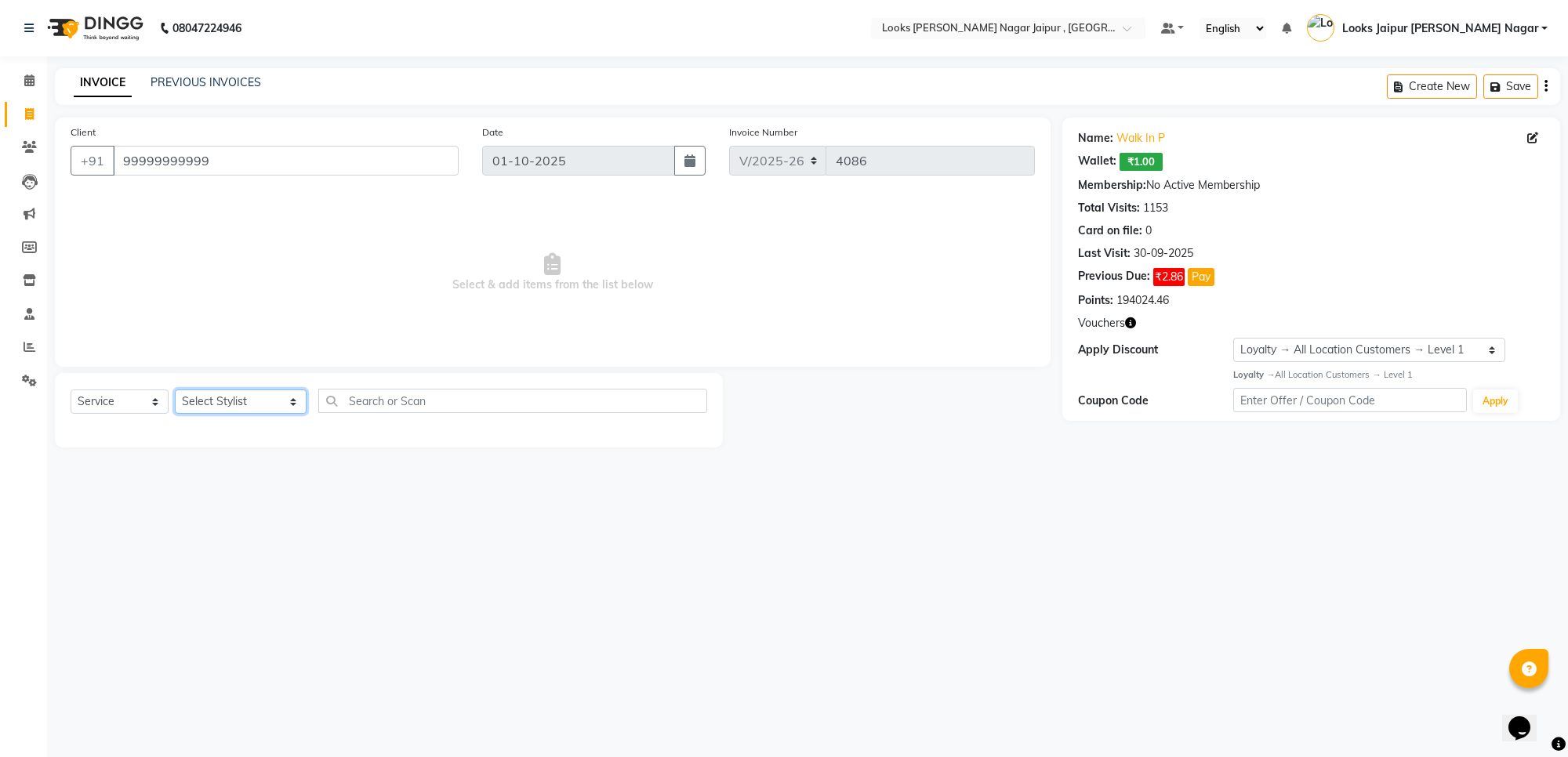
click at [256, 402] on select "Select Stylist [PERSON_NAME] art Anoop [PERSON_NAME] Counter Sales [PERSON_NAME…" at bounding box center [241, 402] width 132 height 25
select select "29912"
click at [175, 390] on select "Select Stylist [PERSON_NAME] art Anoop [PERSON_NAME] Counter Sales [PERSON_NAME…" at bounding box center [241, 402] width 132 height 25
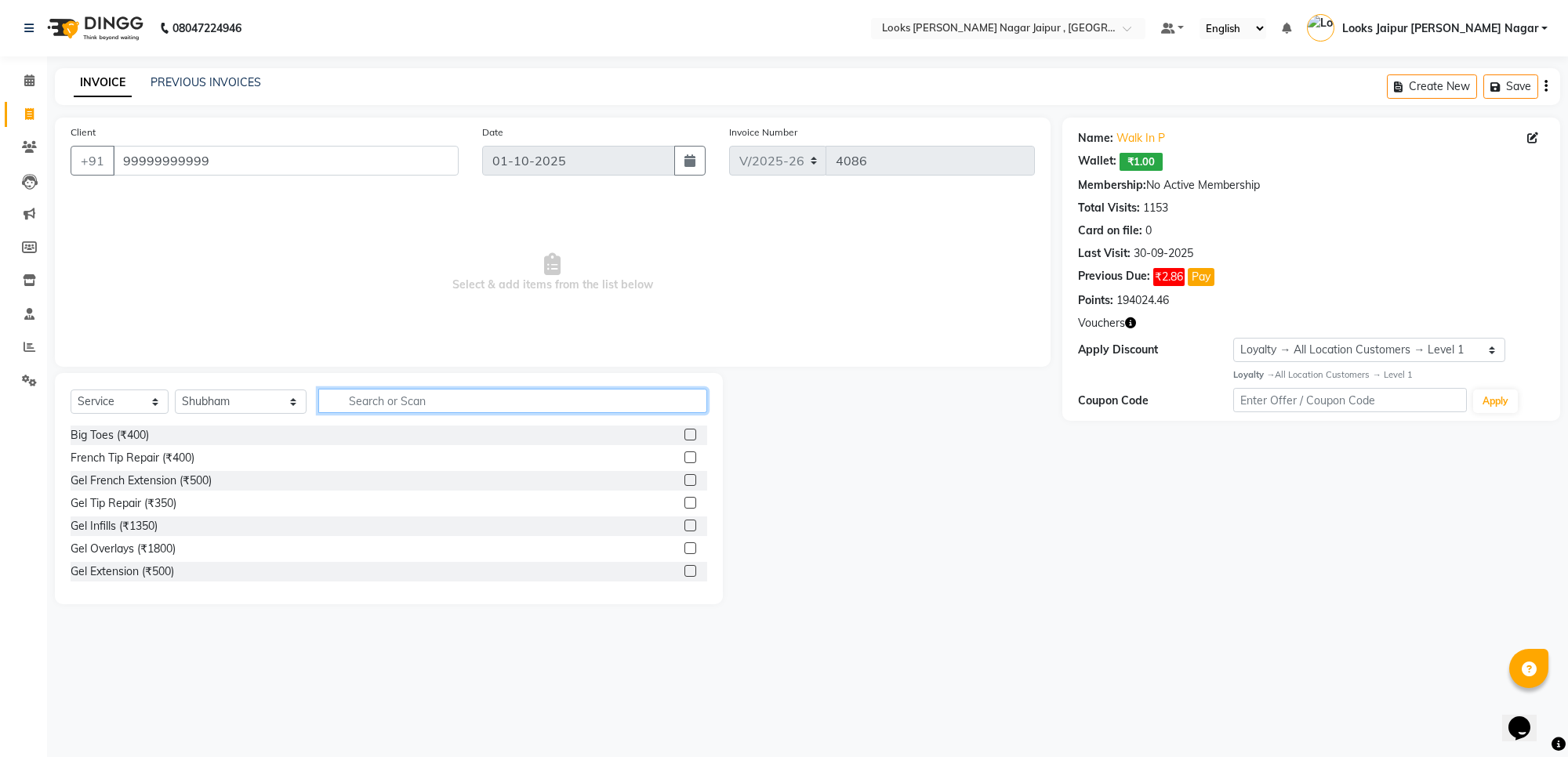
click at [387, 398] on input "text" at bounding box center [513, 401] width 389 height 25
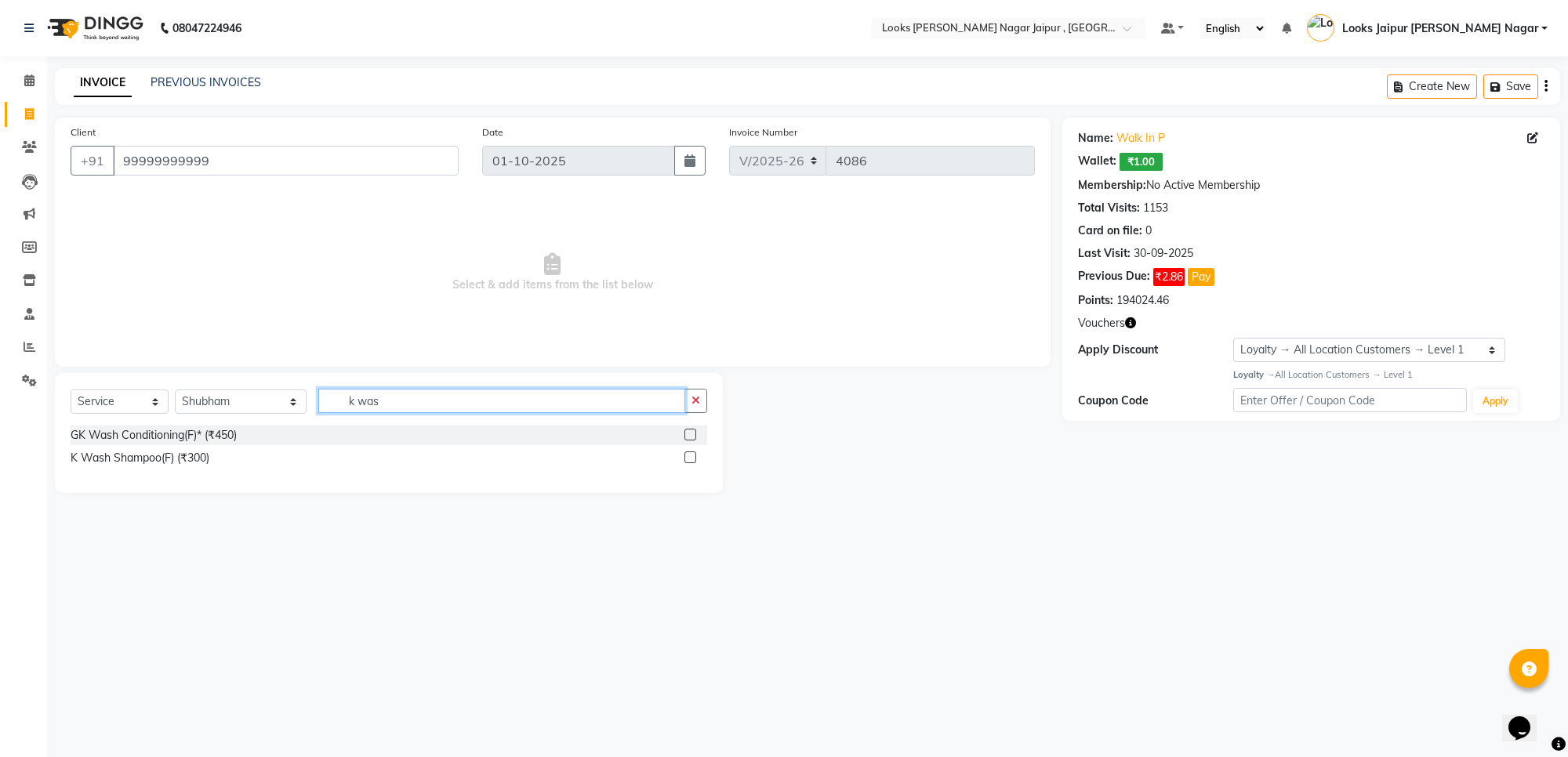
type input "k was"
click at [687, 457] on label at bounding box center [691, 457] width 12 height 12
click at [687, 457] on input "checkbox" at bounding box center [690, 458] width 10 height 10
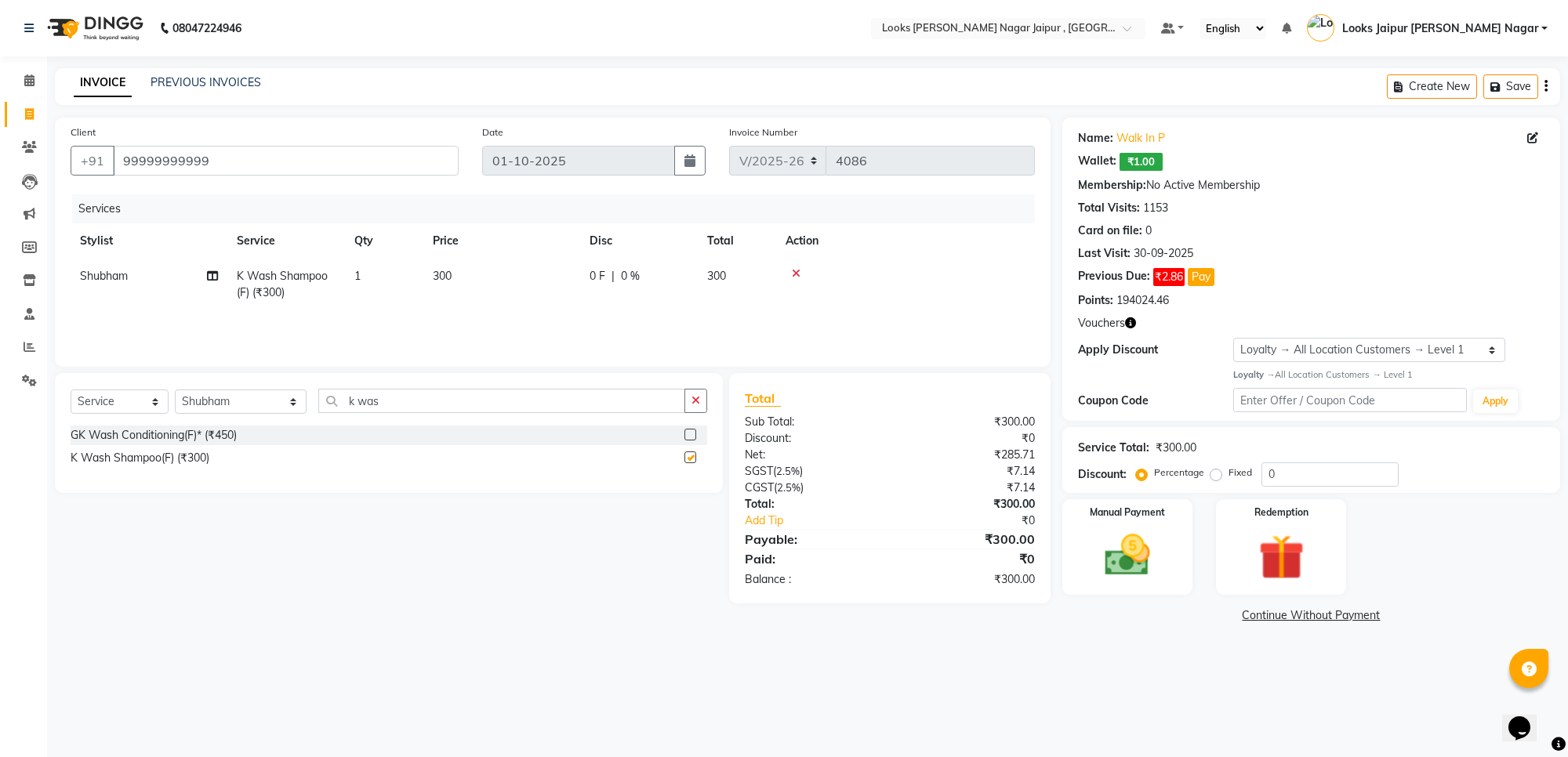
checkbox input "false"
click at [410, 406] on input "k was" at bounding box center [502, 401] width 367 height 25
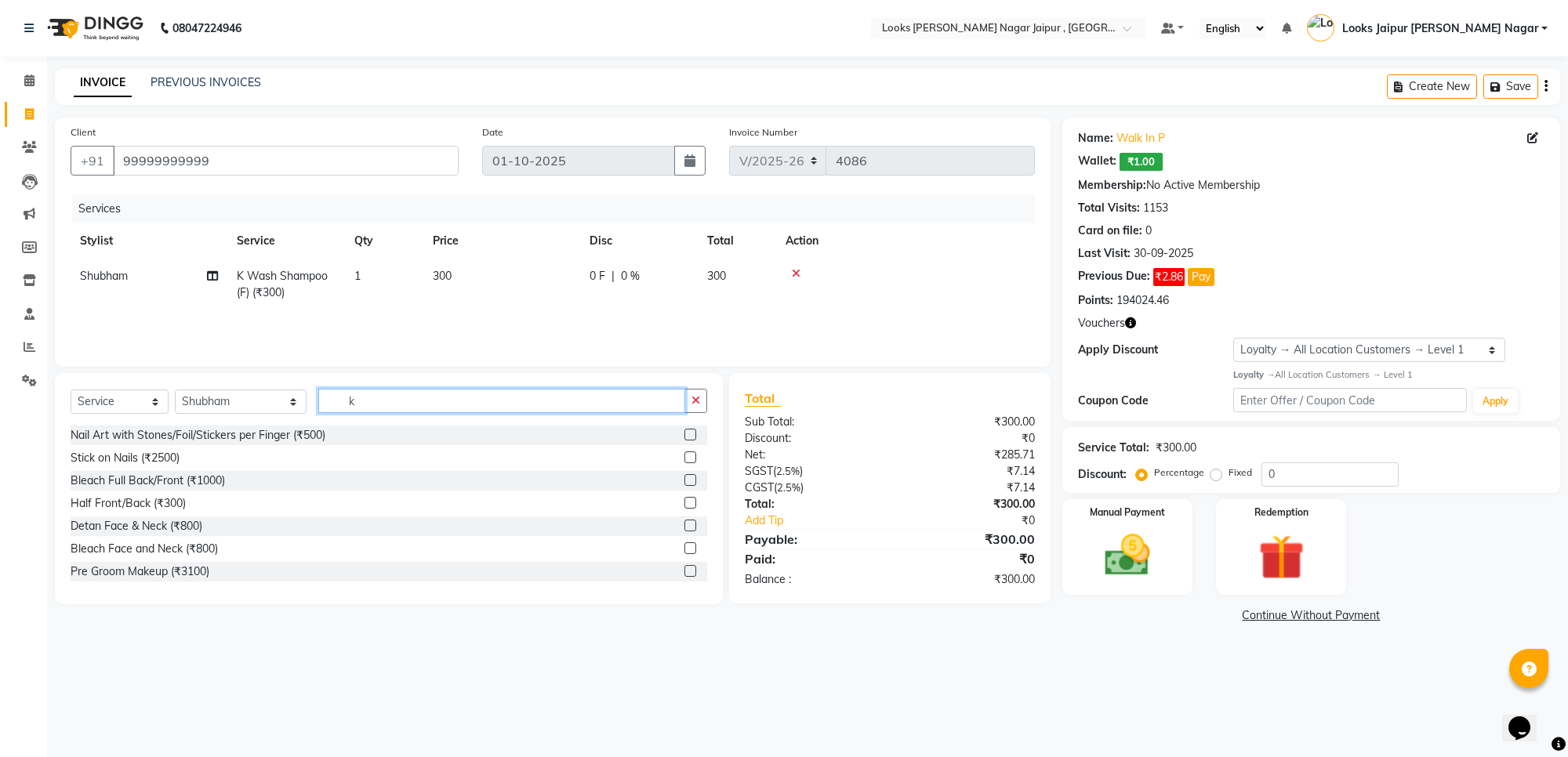
type input "k"
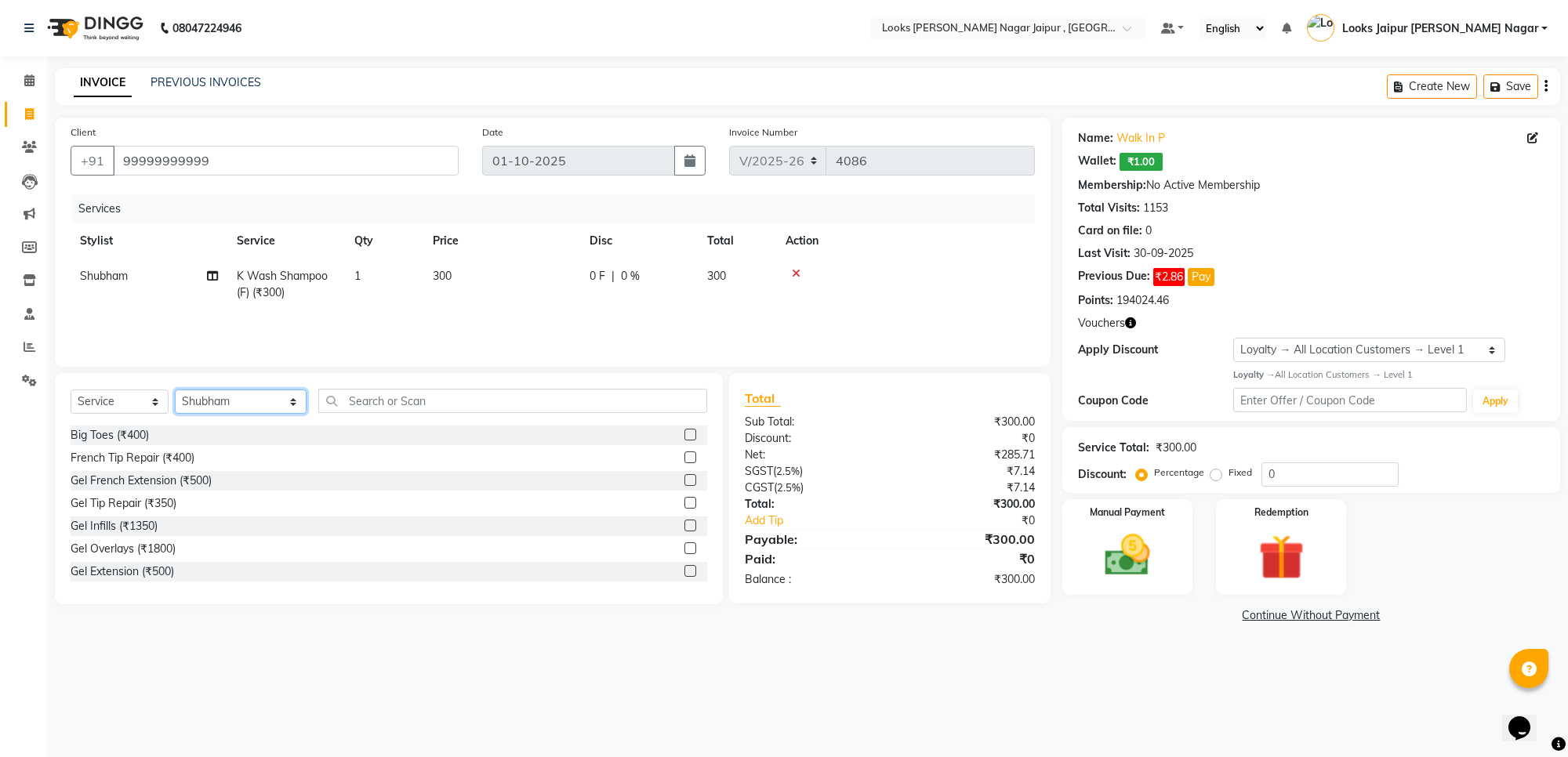
click at [240, 391] on select "Select Stylist [PERSON_NAME] art Anoop [PERSON_NAME] Counter Sales [PERSON_NAME…" at bounding box center [241, 402] width 132 height 25
select select "23567"
click at [175, 390] on select "Select Stylist [PERSON_NAME] art Anoop [PERSON_NAME] Counter Sales [PERSON_NAME…" at bounding box center [241, 402] width 132 height 25
click at [397, 398] on input "text" at bounding box center [513, 401] width 389 height 25
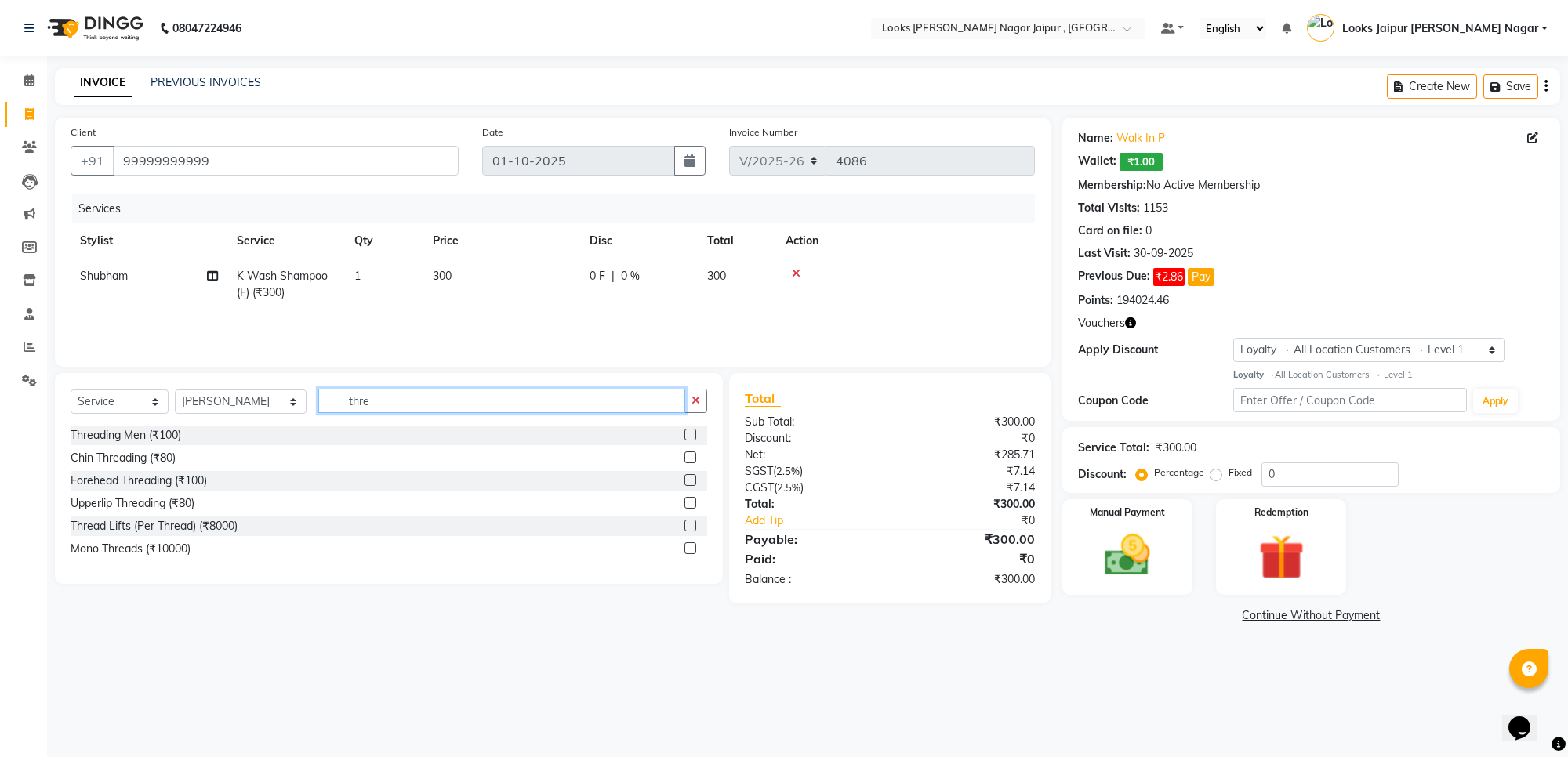
type input "thre"
click at [688, 477] on label at bounding box center [691, 480] width 12 height 12
click at [688, 477] on input "checkbox" at bounding box center [690, 481] width 10 height 10
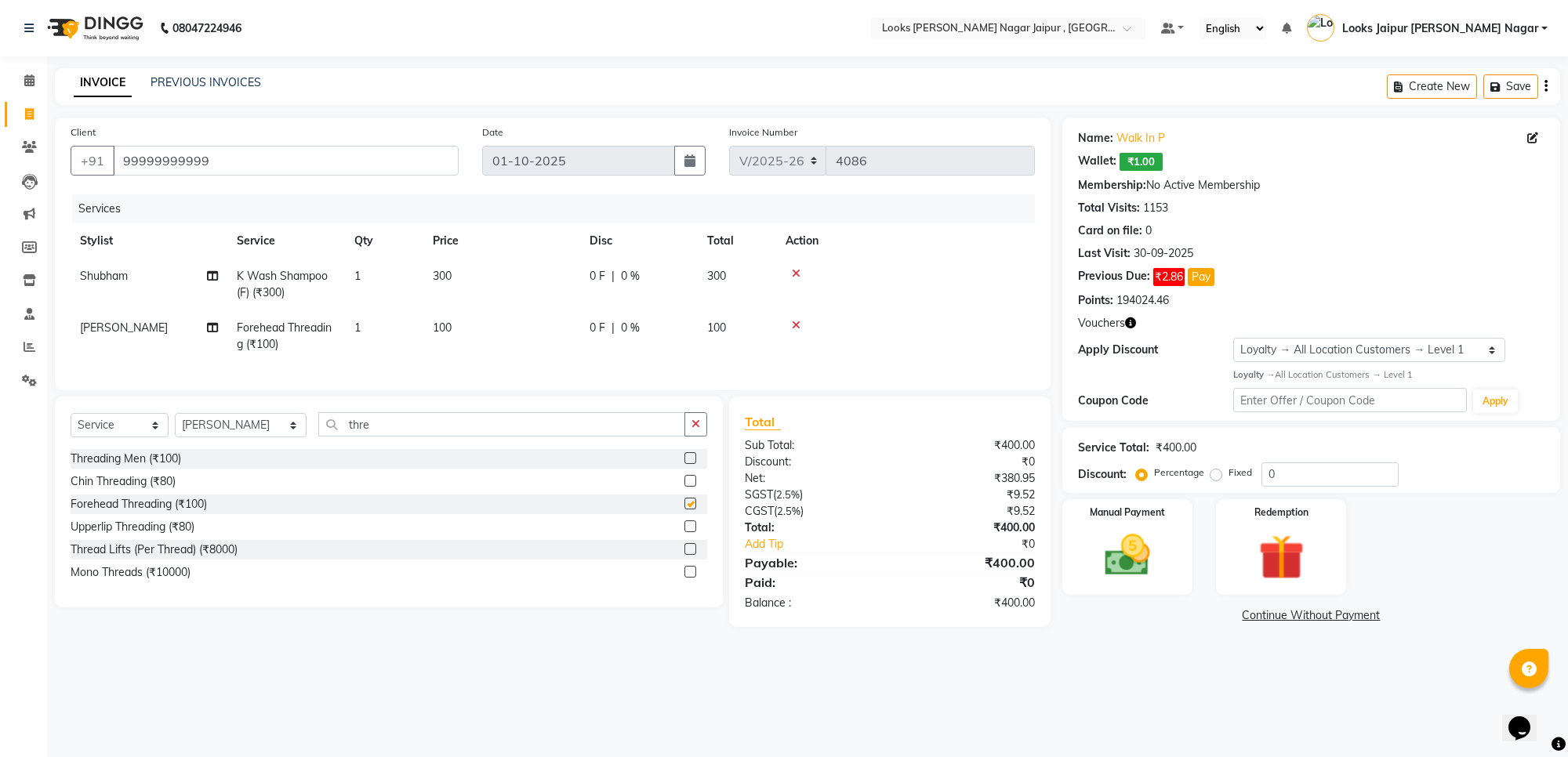
checkbox input "false"
click at [520, 327] on td "100" at bounding box center [502, 336] width 156 height 51
select select "23567"
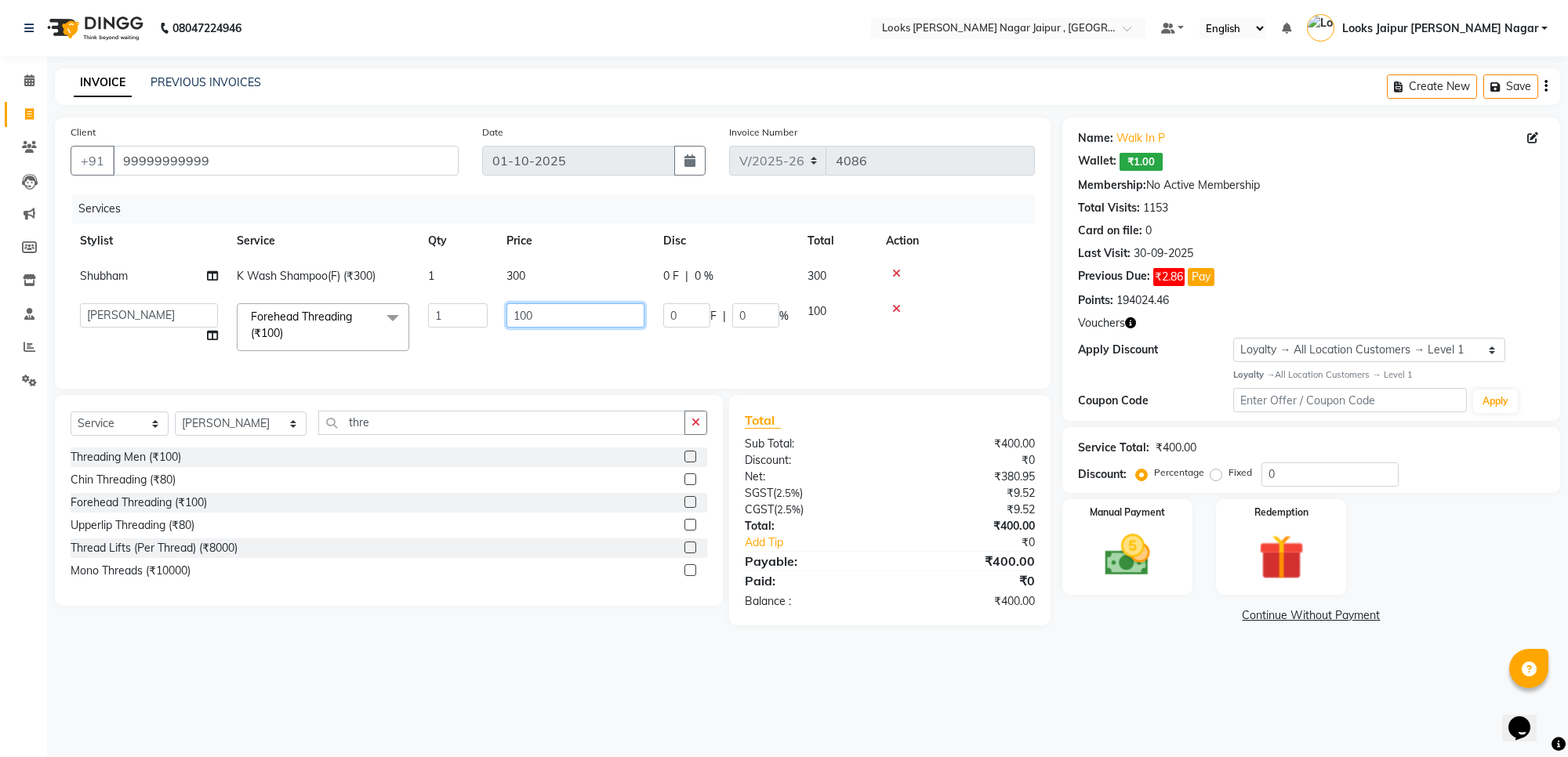
click at [585, 322] on input "100" at bounding box center [575, 316] width 138 height 25
type input "1"
type input "140"
click at [549, 283] on td "300" at bounding box center [575, 276] width 156 height 36
select select "29912"
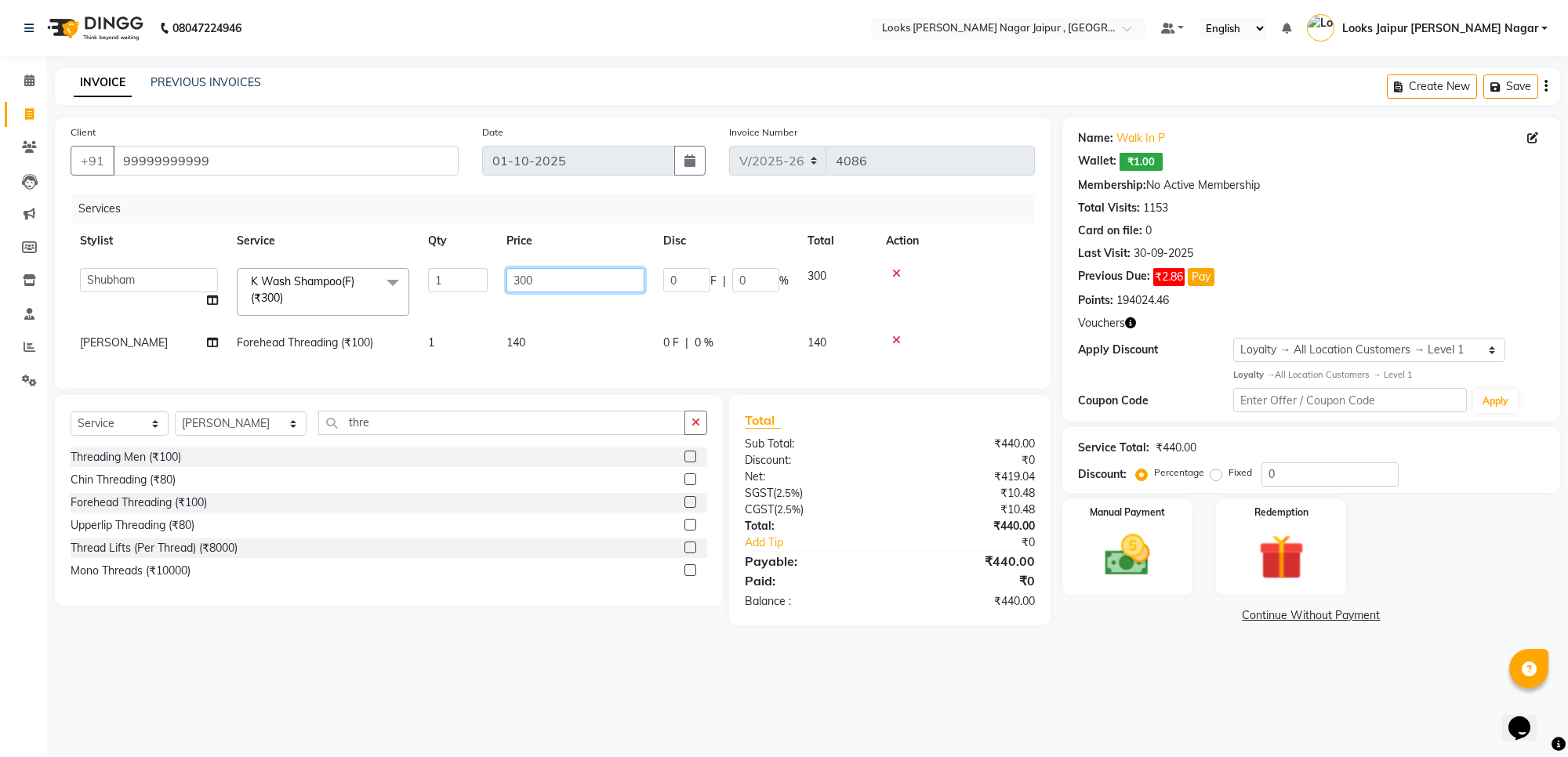
click at [550, 273] on input "300" at bounding box center [575, 280] width 138 height 25
type input "3"
type input "1060"
click at [1116, 673] on div "08047224946 Select Location × Looks [PERSON_NAME] Nagar Jaipur , Jaipur Default…" at bounding box center [784, 378] width 1568 height 757
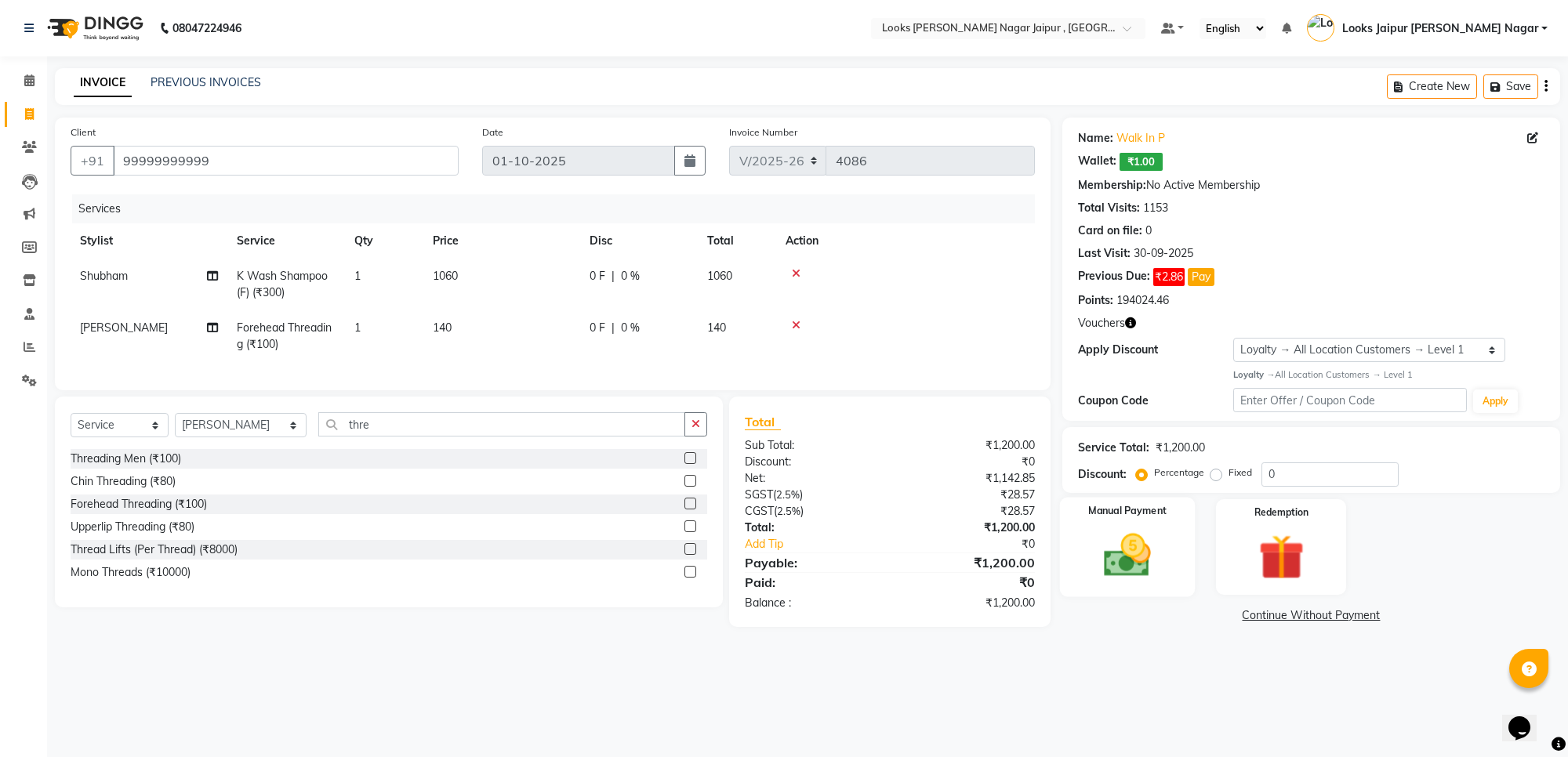
click at [1145, 552] on img at bounding box center [1127, 555] width 77 height 54
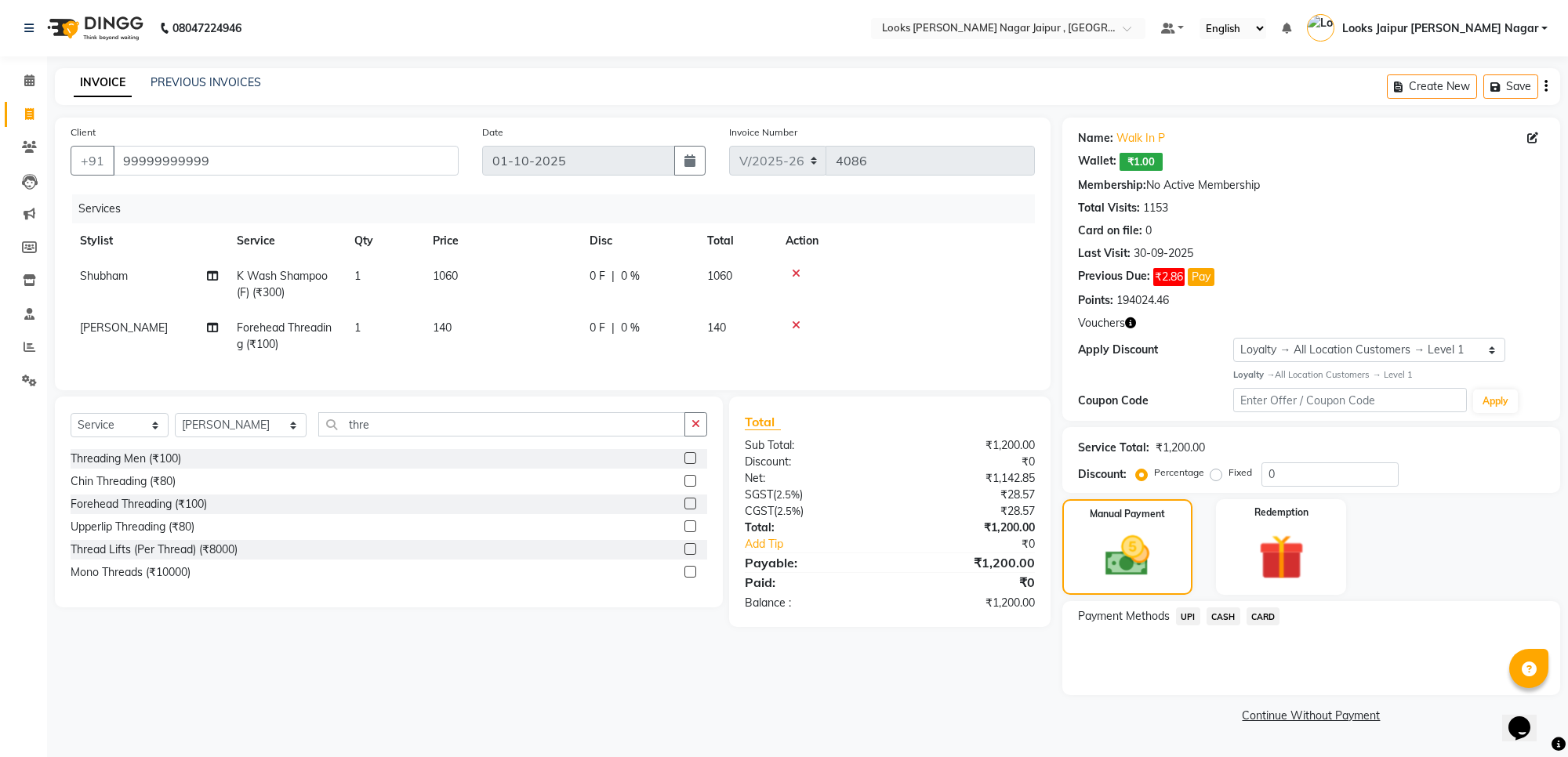
click at [1232, 613] on span "CASH" at bounding box center [1224, 616] width 34 height 18
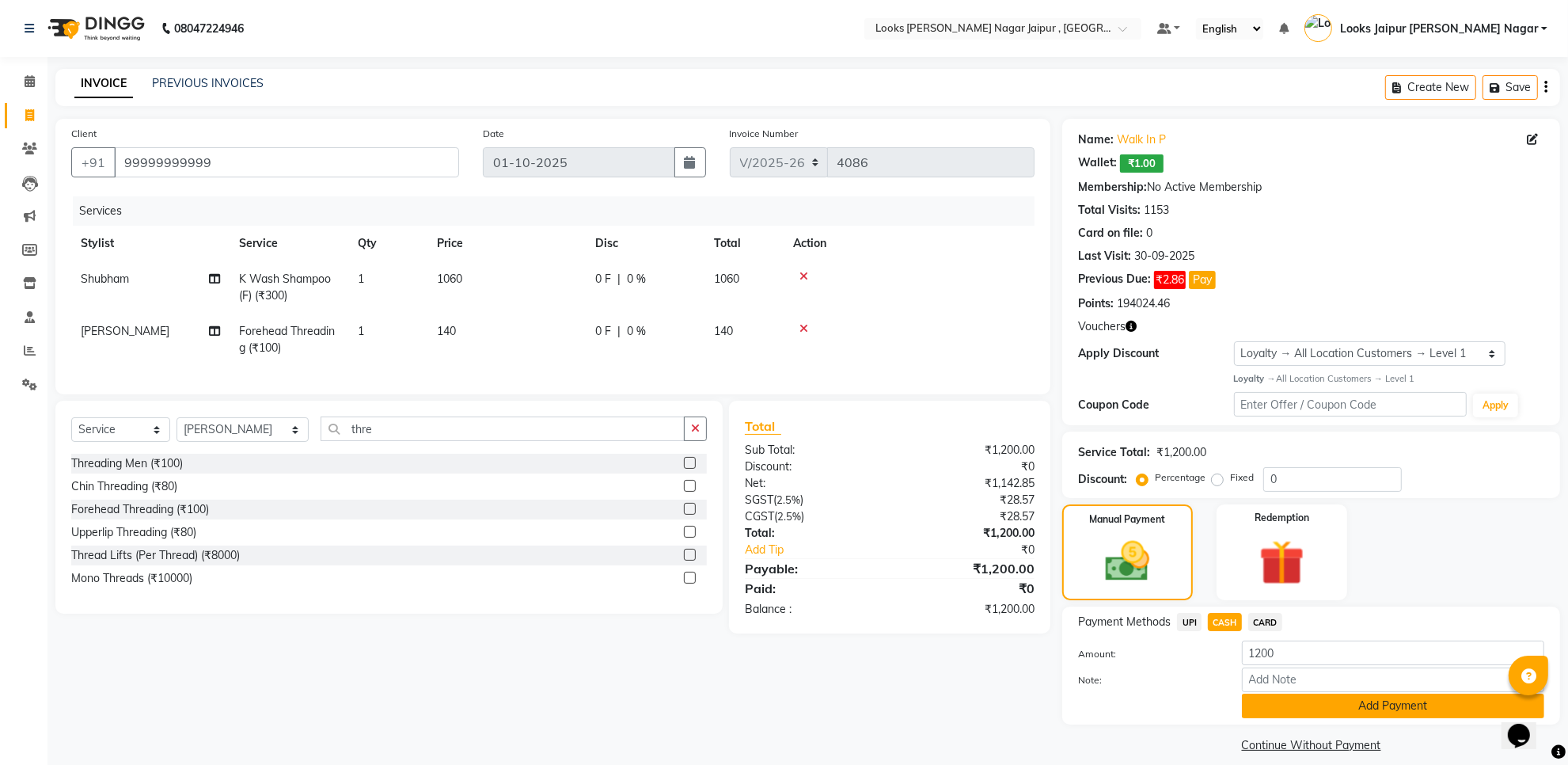
click at [1263, 703] on button "Add Payment" at bounding box center [1393, 706] width 303 height 25
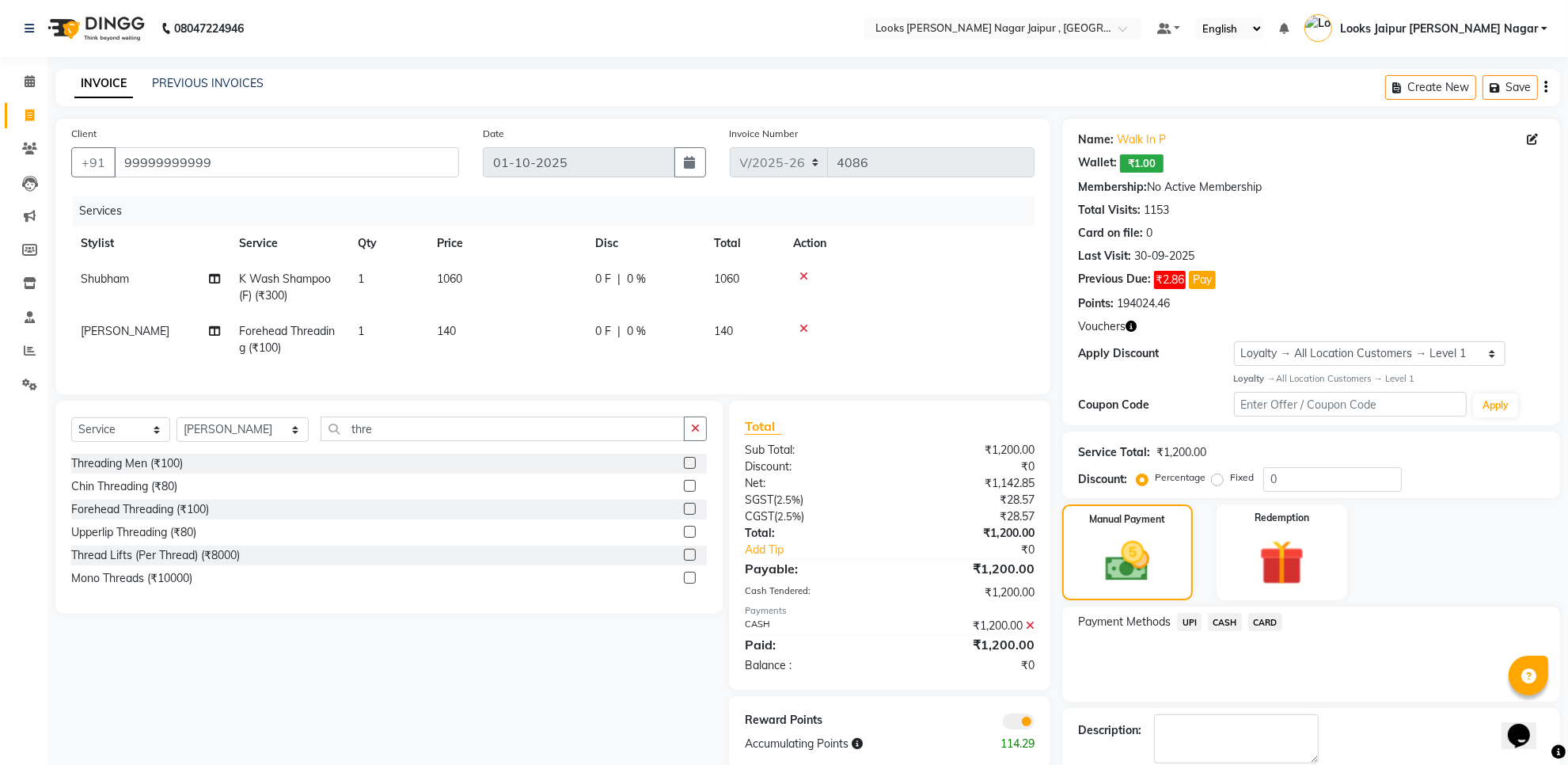
scroll to position [83, 0]
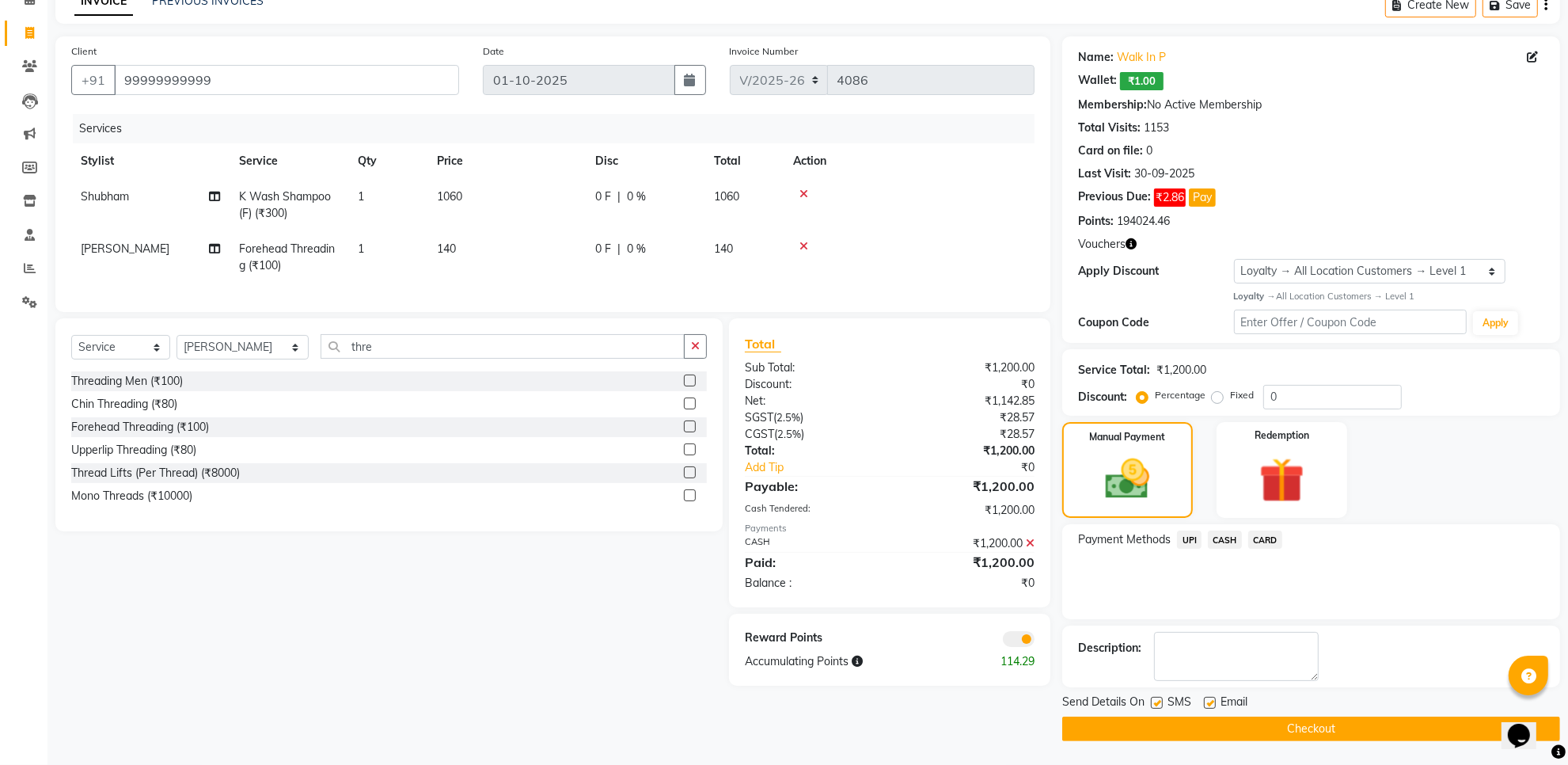
click at [1152, 701] on label at bounding box center [1157, 703] width 12 height 12
click at [1152, 701] on input "checkbox" at bounding box center [1156, 704] width 10 height 10
checkbox input "false"
click at [1209, 700] on label at bounding box center [1210, 703] width 12 height 12
click at [1209, 700] on input "checkbox" at bounding box center [1209, 704] width 10 height 10
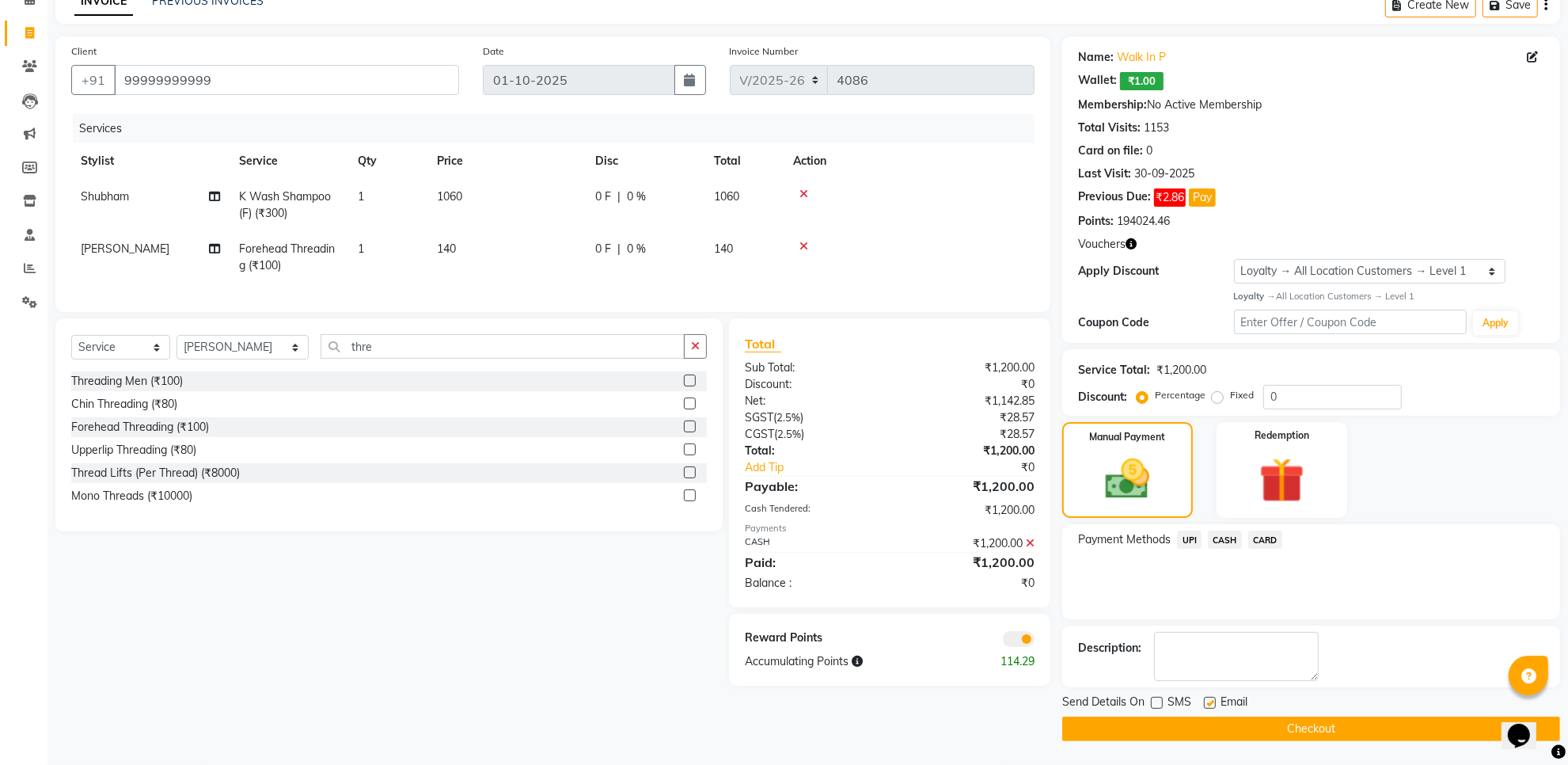
checkbox input "false"
click at [1156, 727] on button "Checkout" at bounding box center [1311, 729] width 498 height 25
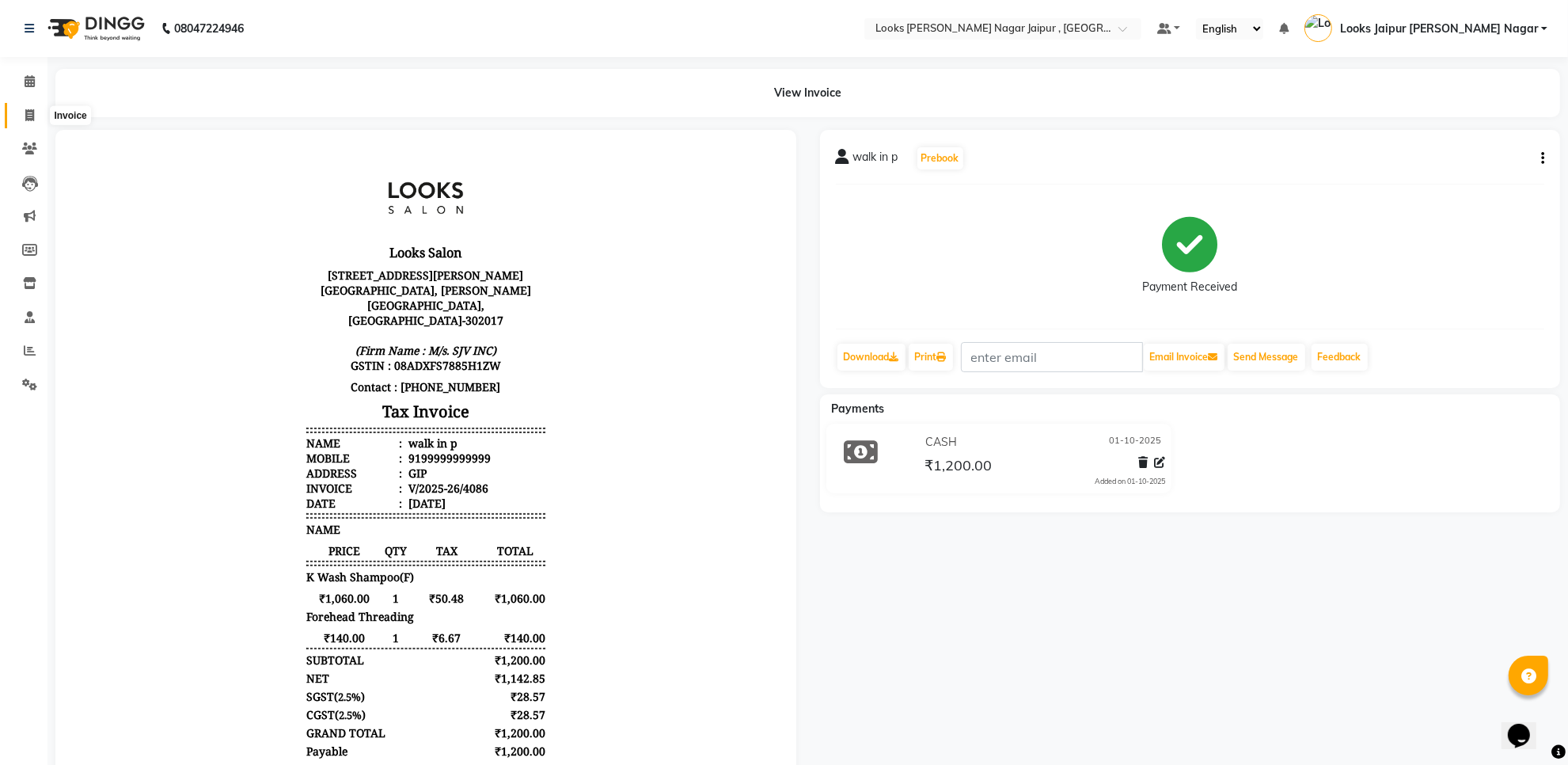
click at [36, 116] on span at bounding box center [30, 116] width 28 height 18
select select "service"
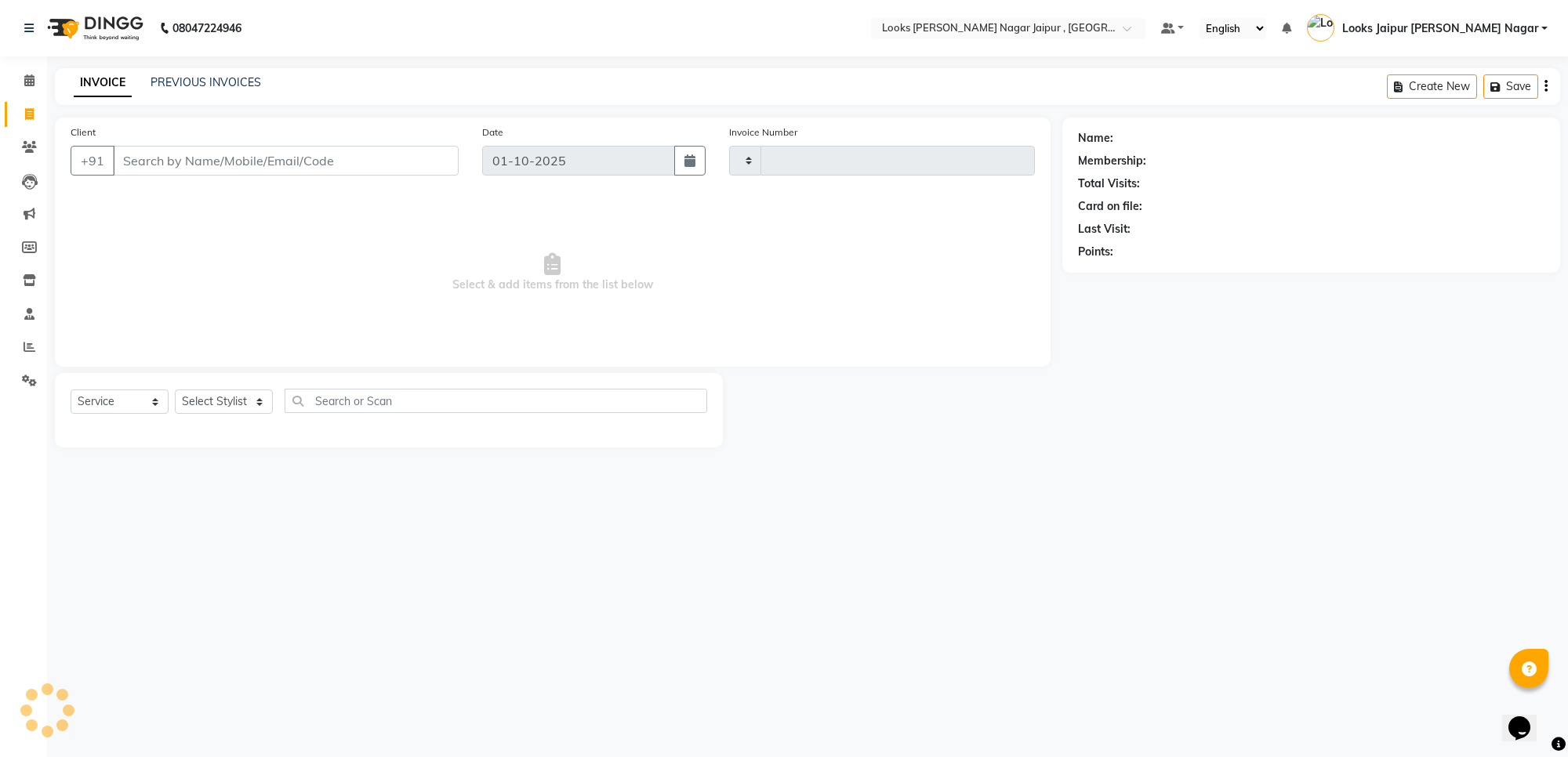
type input "4087"
select select "4317"
click at [170, 159] on input "Client" at bounding box center [285, 160] width 345 height 30
type input "8446606496"
click at [426, 145] on button "Add Client" at bounding box center [419, 160] width 81 height 30
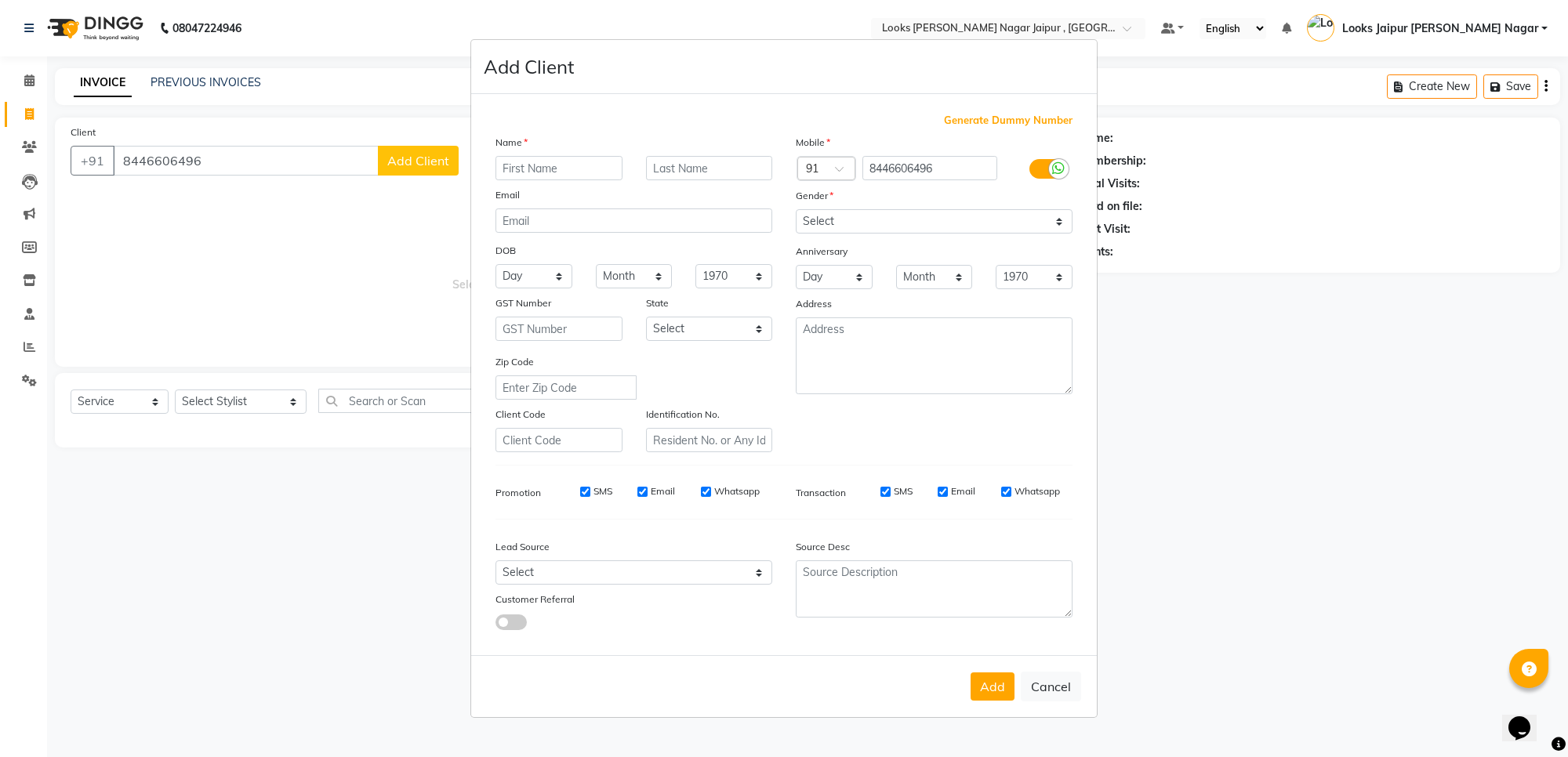
click at [576, 172] on input "text" at bounding box center [559, 168] width 127 height 25
type input "[PERSON_NAME]"
click at [877, 222] on select "Select [DEMOGRAPHIC_DATA] [DEMOGRAPHIC_DATA] Other Prefer Not To Say" at bounding box center [934, 222] width 277 height 25
select select "[DEMOGRAPHIC_DATA]"
click at [796, 211] on select "Select [DEMOGRAPHIC_DATA] [DEMOGRAPHIC_DATA] Other Prefer Not To Say" at bounding box center [934, 222] width 277 height 25
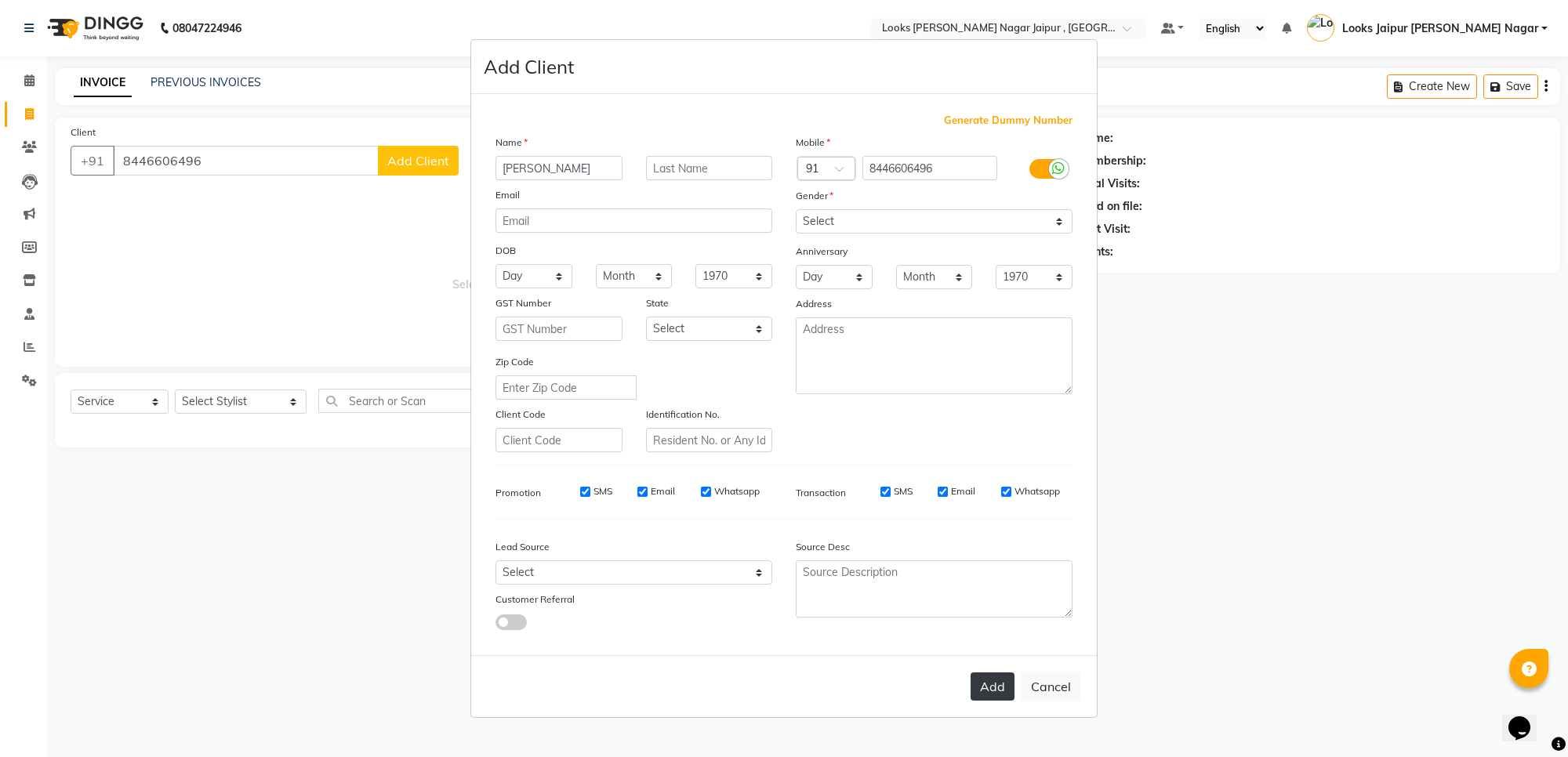
click at [981, 684] on button "Add" at bounding box center [993, 687] width 44 height 29
select select
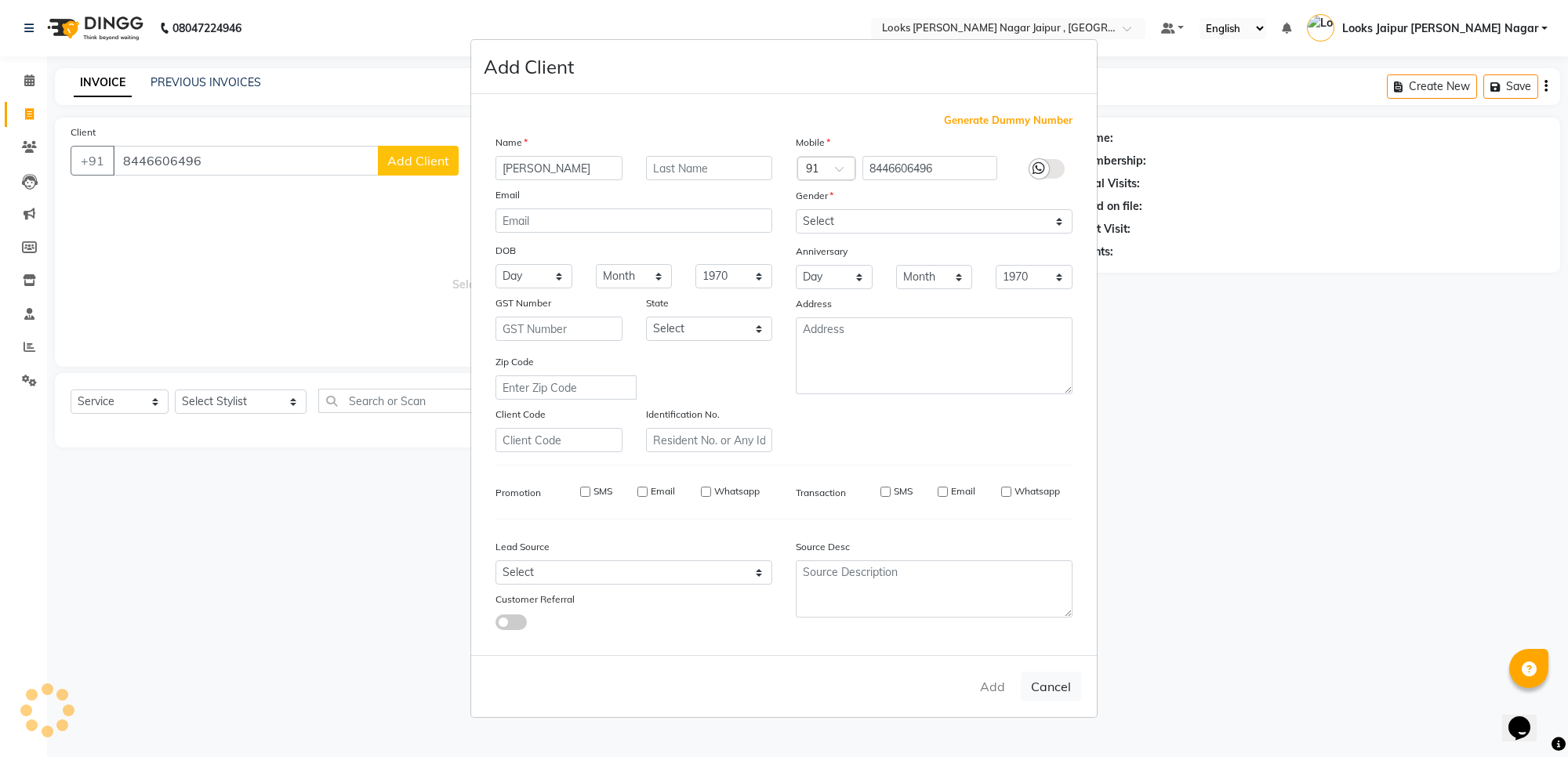
select select
checkbox input "false"
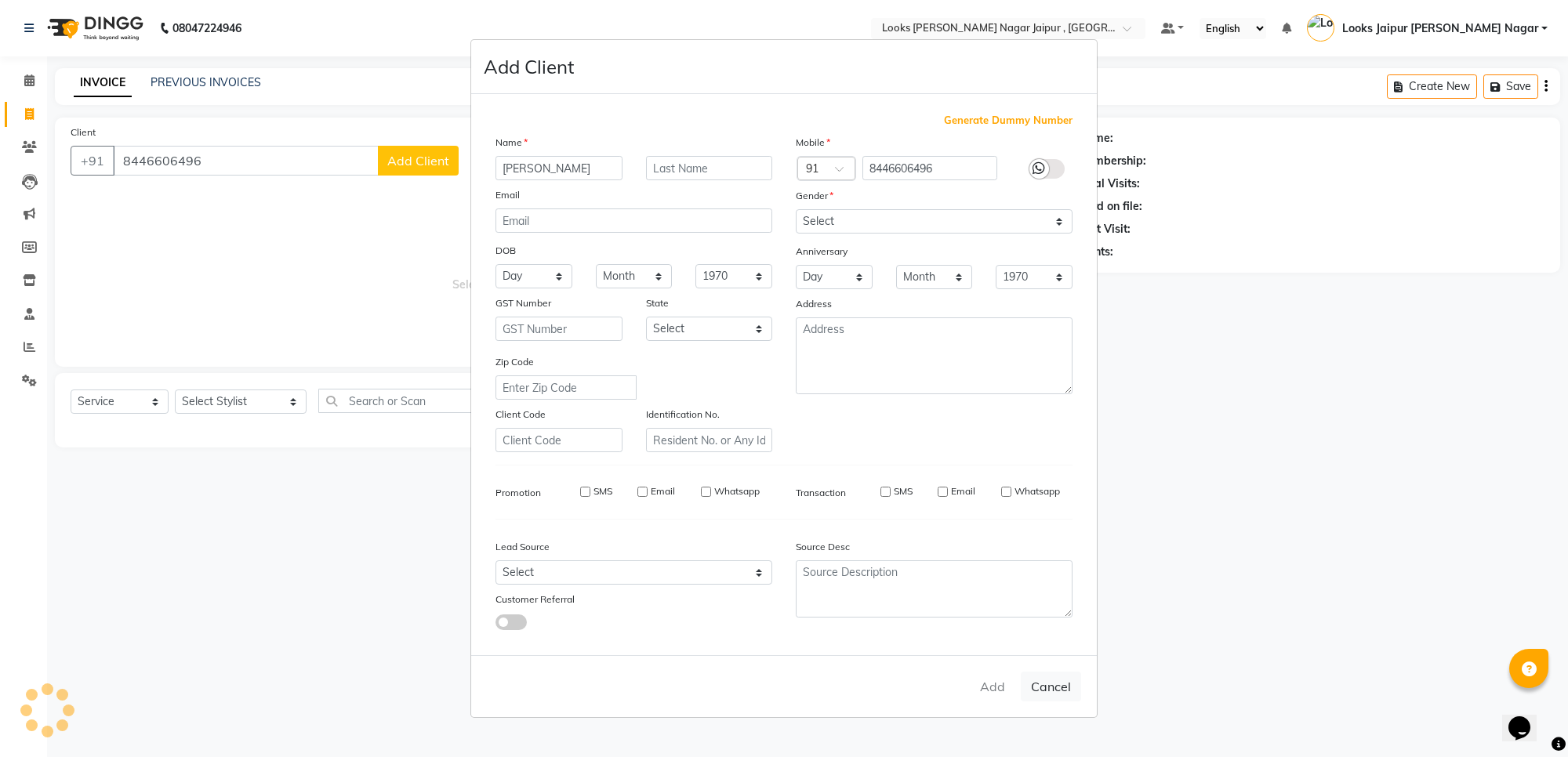
checkbox input "false"
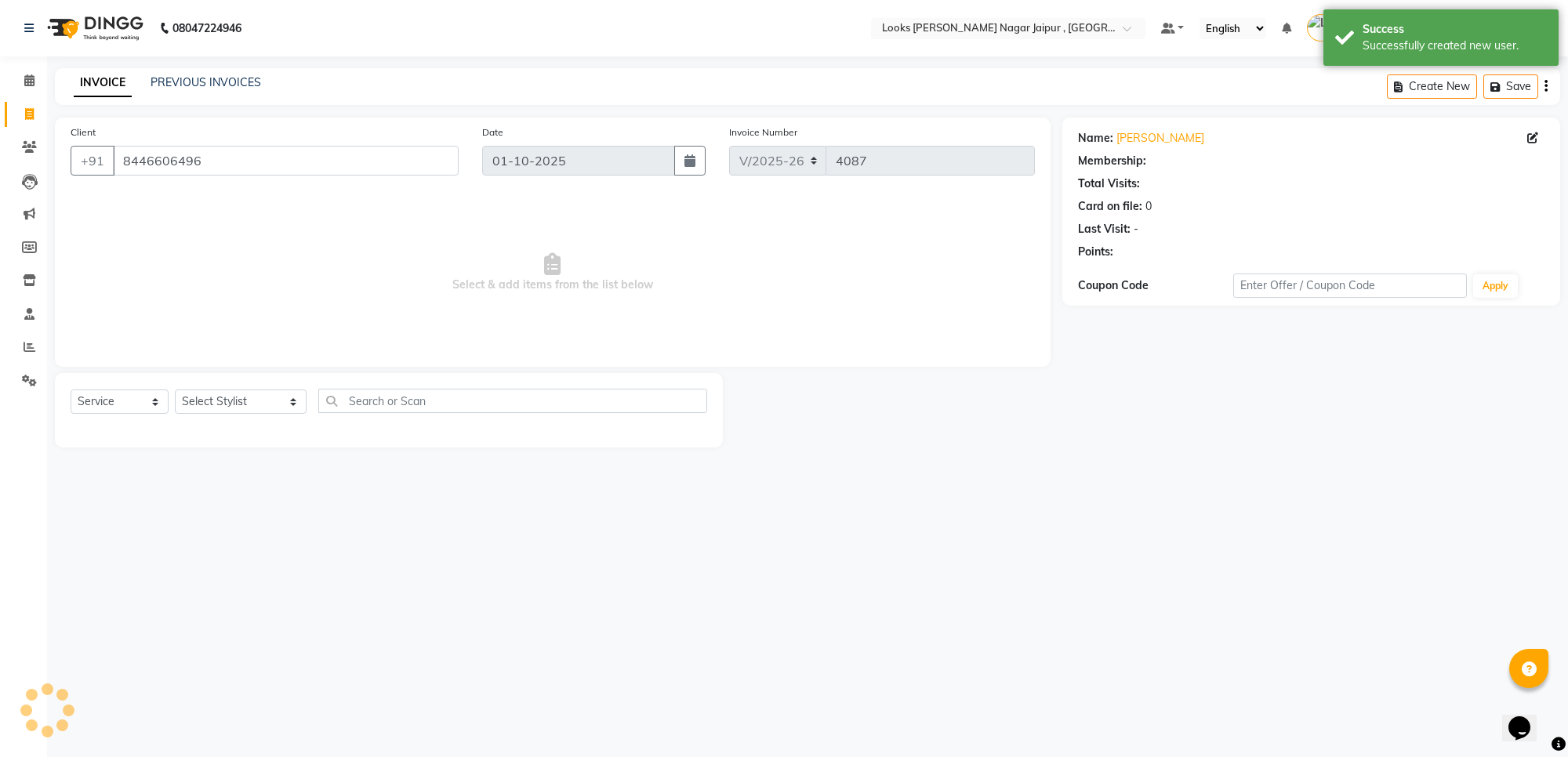
select select "1: Object"
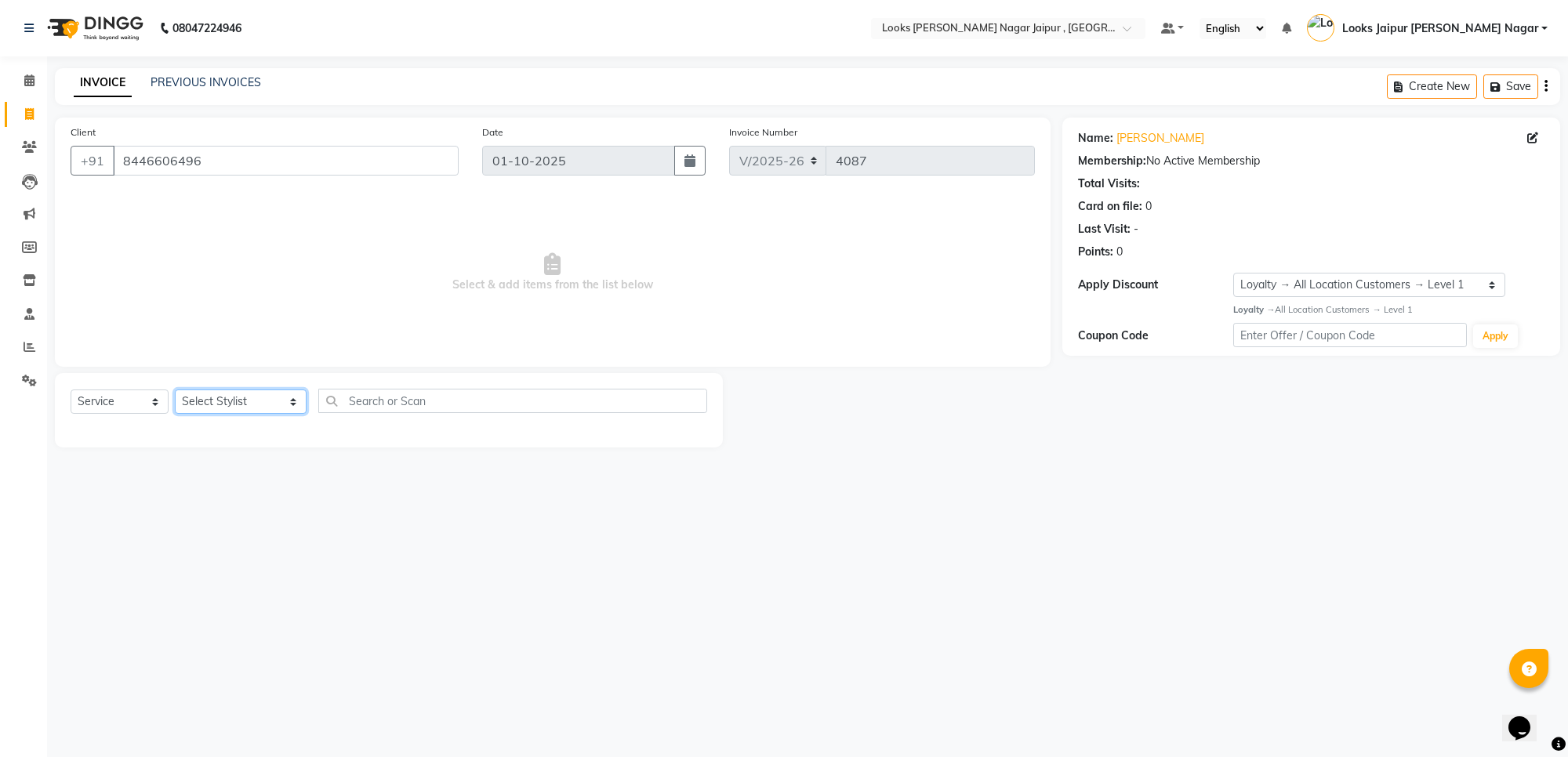
click at [242, 398] on select "Select Stylist [PERSON_NAME] art Anoop [PERSON_NAME] Counter Sales [PERSON_NAME…" at bounding box center [241, 402] width 132 height 25
select select "23564"
click at [175, 390] on select "Select Stylist [PERSON_NAME] art Anoop [PERSON_NAME] Counter Sales [PERSON_NAME…" at bounding box center [241, 402] width 132 height 25
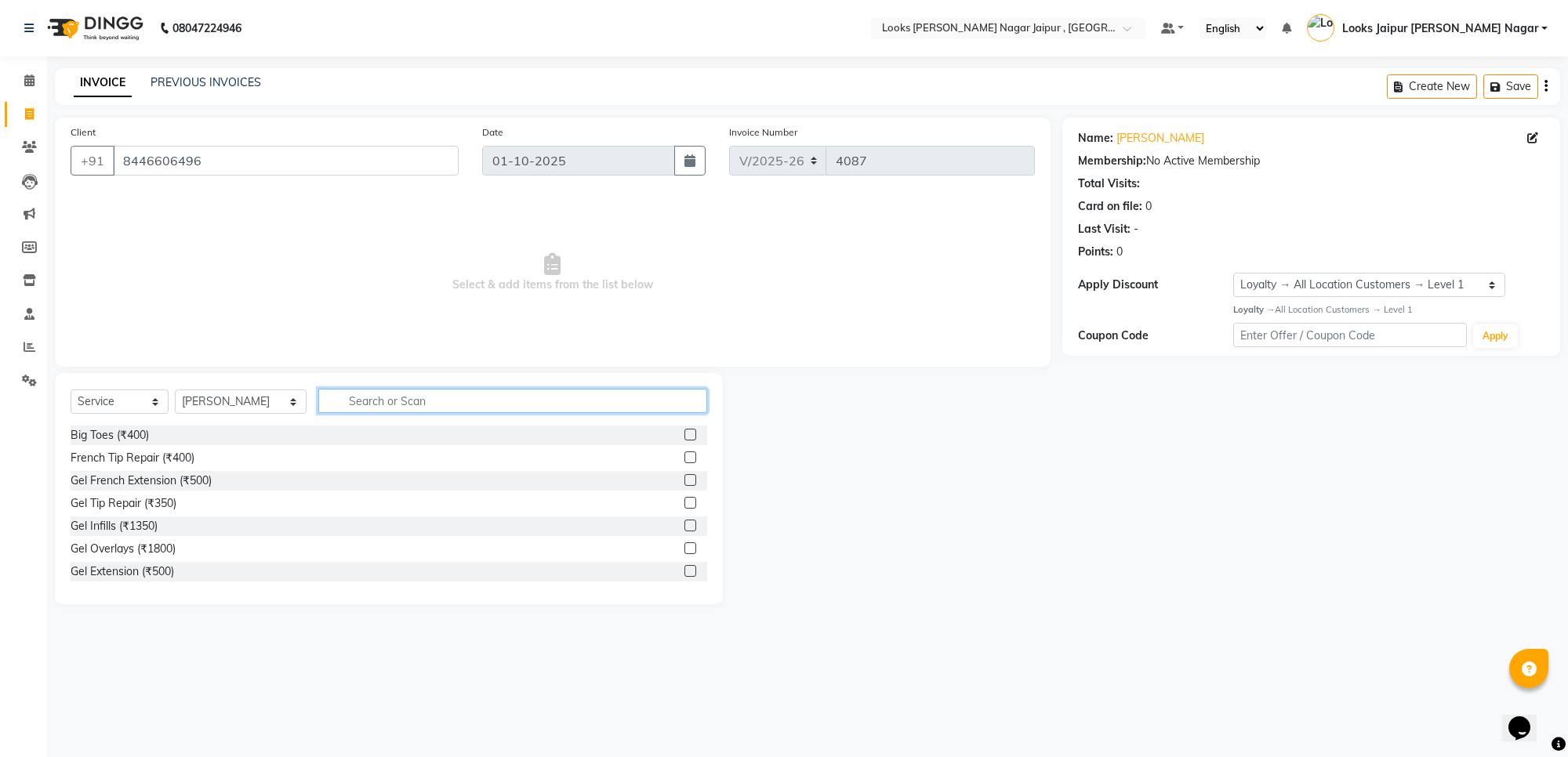
click at [412, 396] on input "text" at bounding box center [513, 401] width 389 height 25
type input "cut"
click at [685, 518] on div at bounding box center [696, 526] width 23 height 20
click at [685, 520] on label at bounding box center [691, 525] width 12 height 12
click at [685, 521] on input "checkbox" at bounding box center [690, 526] width 10 height 10
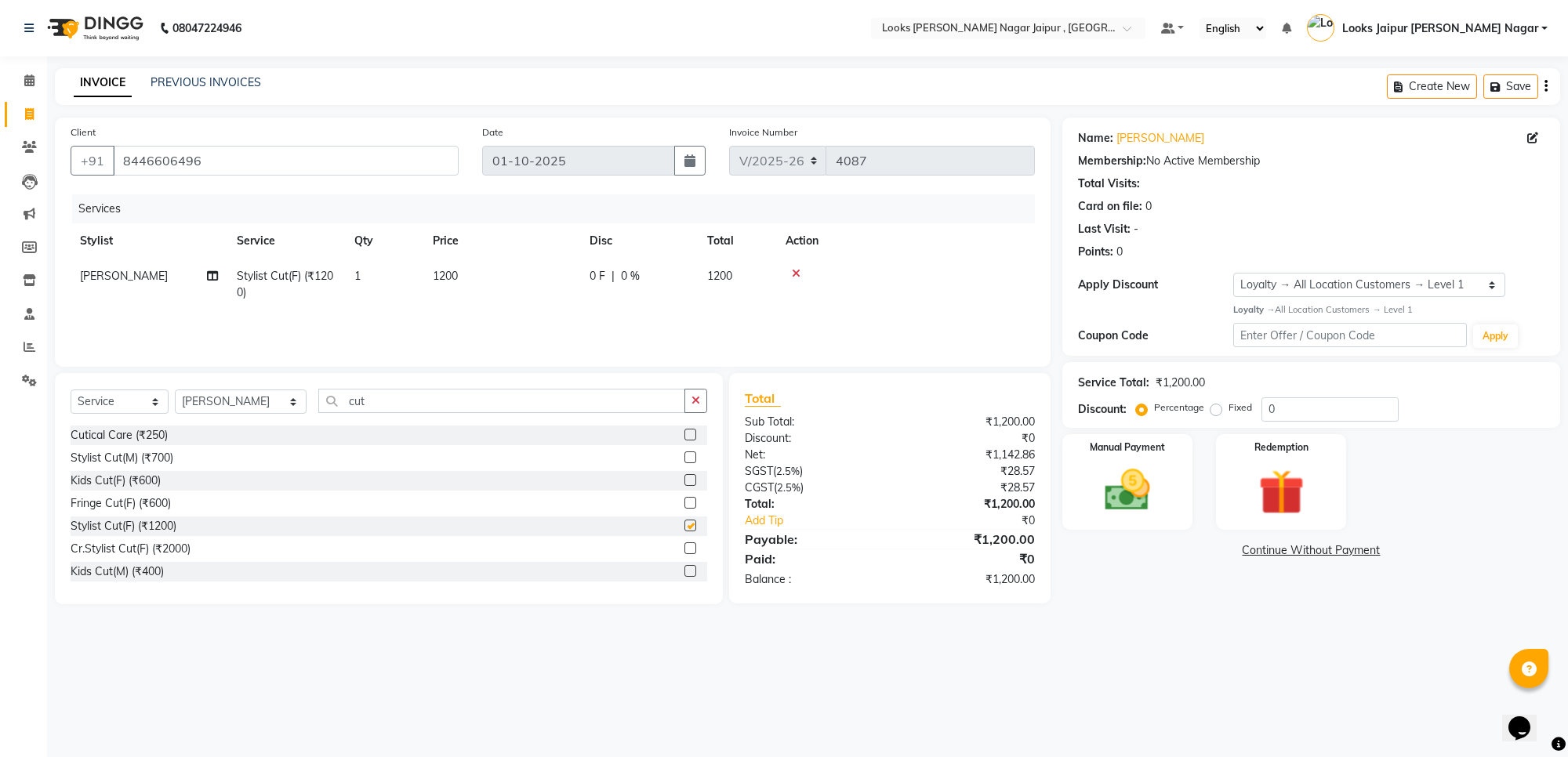
checkbox input "false"
click at [244, 398] on select "Select Stylist [PERSON_NAME] art Anoop [PERSON_NAME] Counter Sales [PERSON_NAME…" at bounding box center [241, 402] width 132 height 25
select select "23560"
click at [175, 390] on select "Select Stylist [PERSON_NAME] art Anoop [PERSON_NAME] Counter Sales [PERSON_NAME…" at bounding box center [241, 402] width 132 height 25
click at [422, 401] on input "cut" at bounding box center [502, 401] width 367 height 25
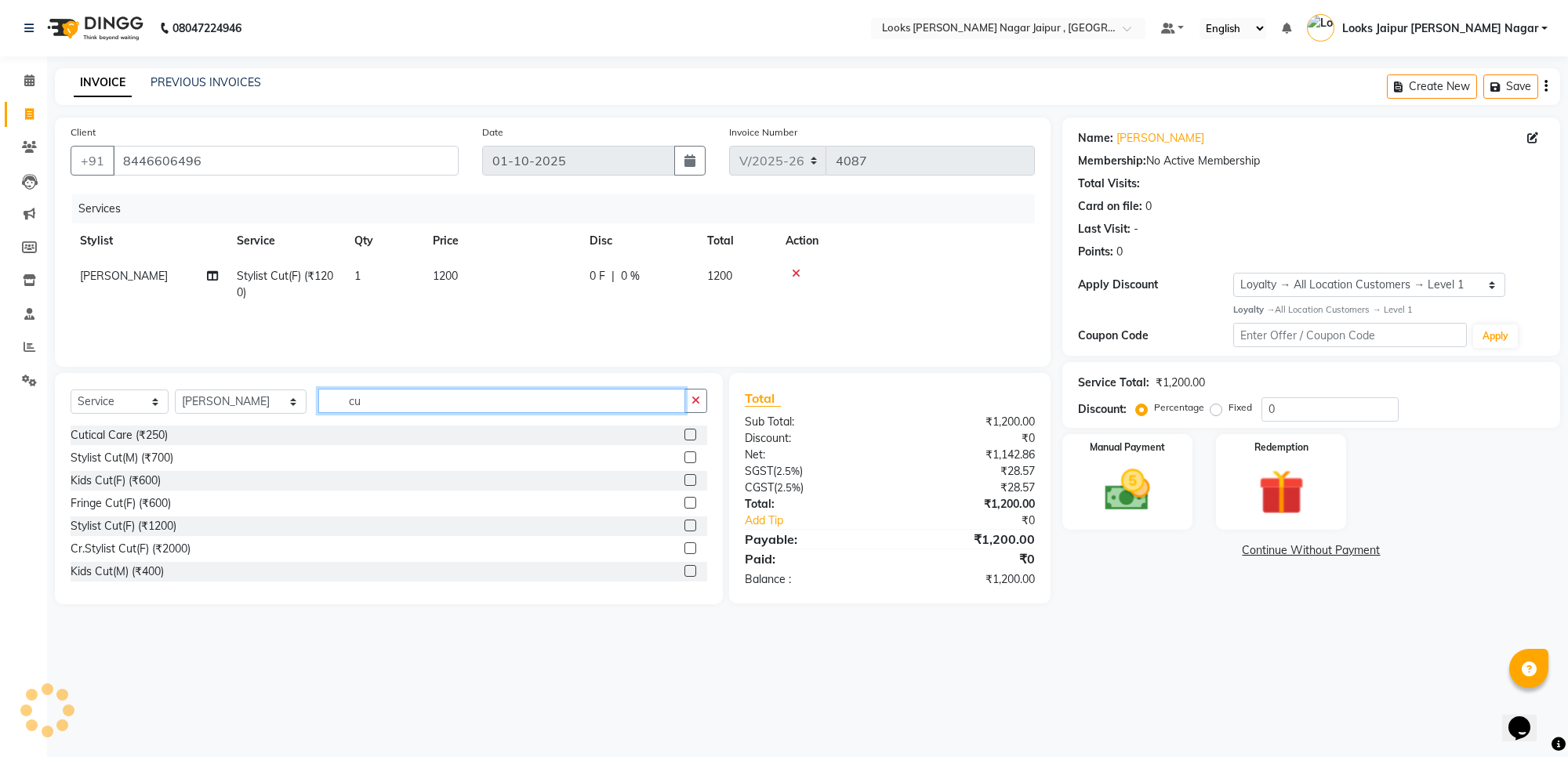
type input "cu"
click at [685, 523] on label at bounding box center [691, 525] width 12 height 12
click at [685, 523] on input "checkbox" at bounding box center [690, 526] width 10 height 10
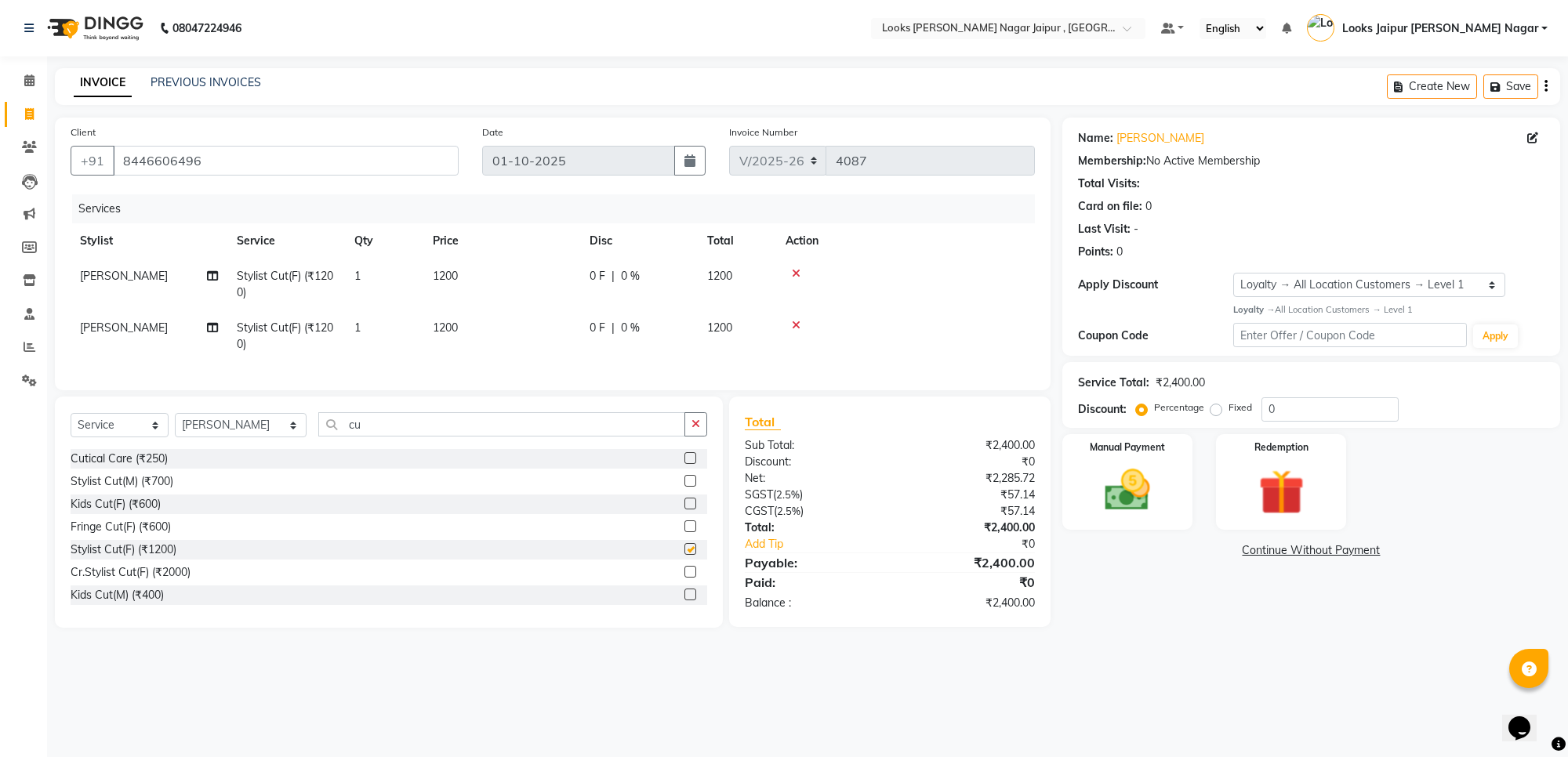
checkbox input "false"
click at [473, 284] on td "1200" at bounding box center [502, 284] width 156 height 51
select select "23564"
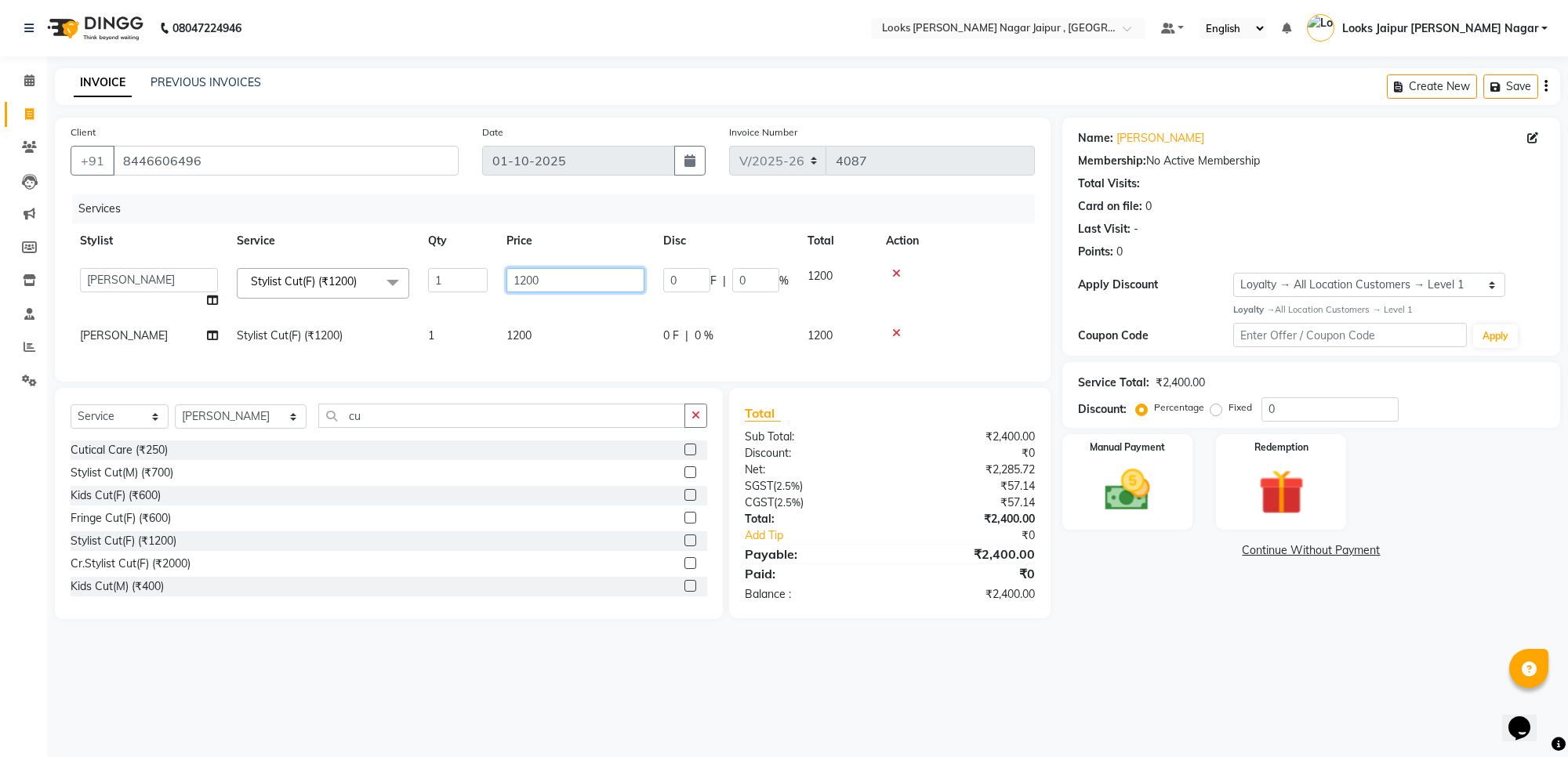
click at [564, 279] on input "1200" at bounding box center [575, 280] width 138 height 25
type input "1260"
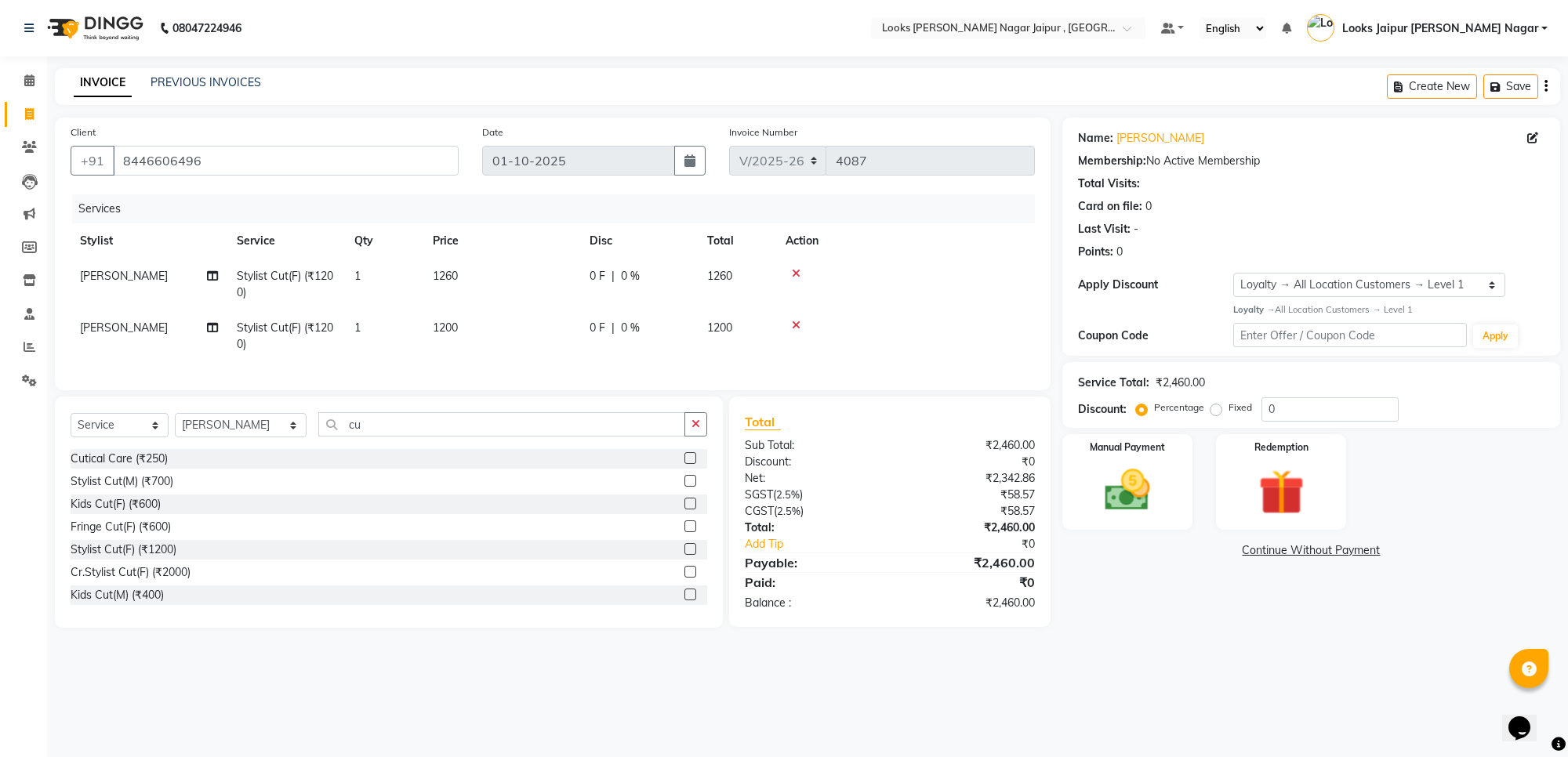
click at [536, 333] on td "1200" at bounding box center [502, 336] width 156 height 51
select select "23560"
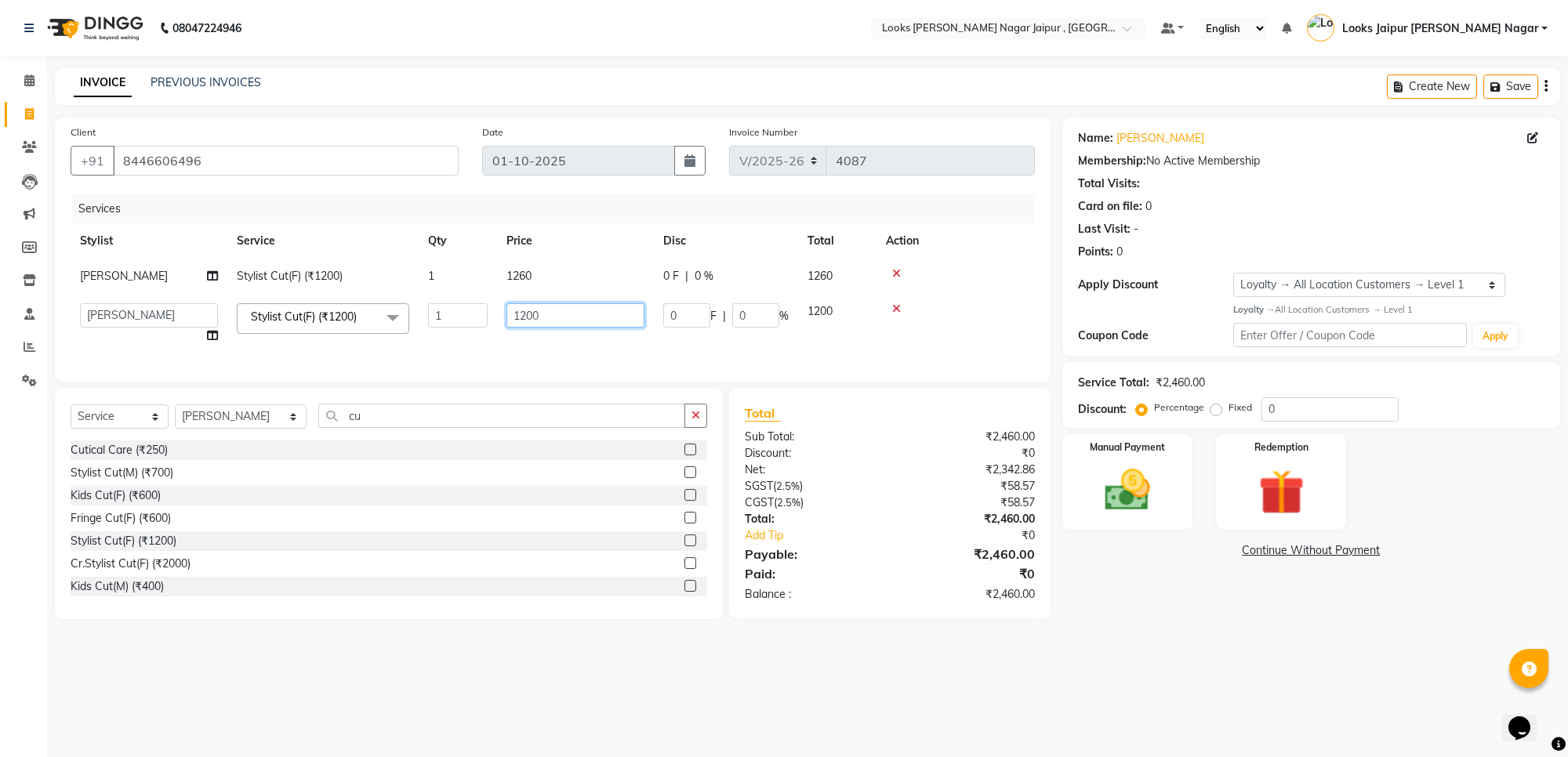
click at [593, 327] on input "1200" at bounding box center [575, 316] width 138 height 25
type input "1260"
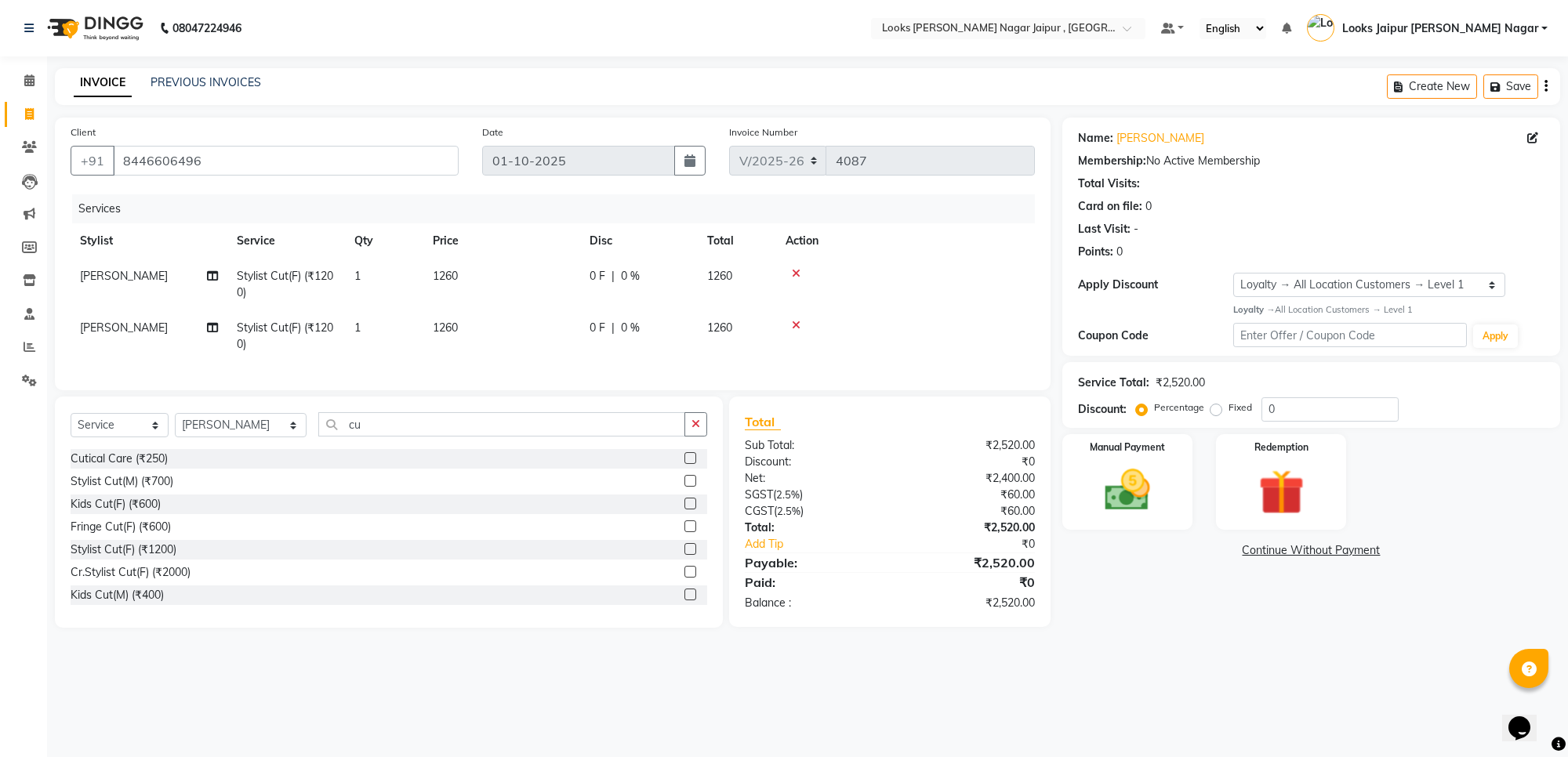
click at [1269, 667] on div "08047224946 Select Location × Looks [PERSON_NAME] Nagar Jaipur , Jaipur Default…" at bounding box center [784, 378] width 1568 height 757
click at [1138, 486] on img at bounding box center [1127, 490] width 77 height 54
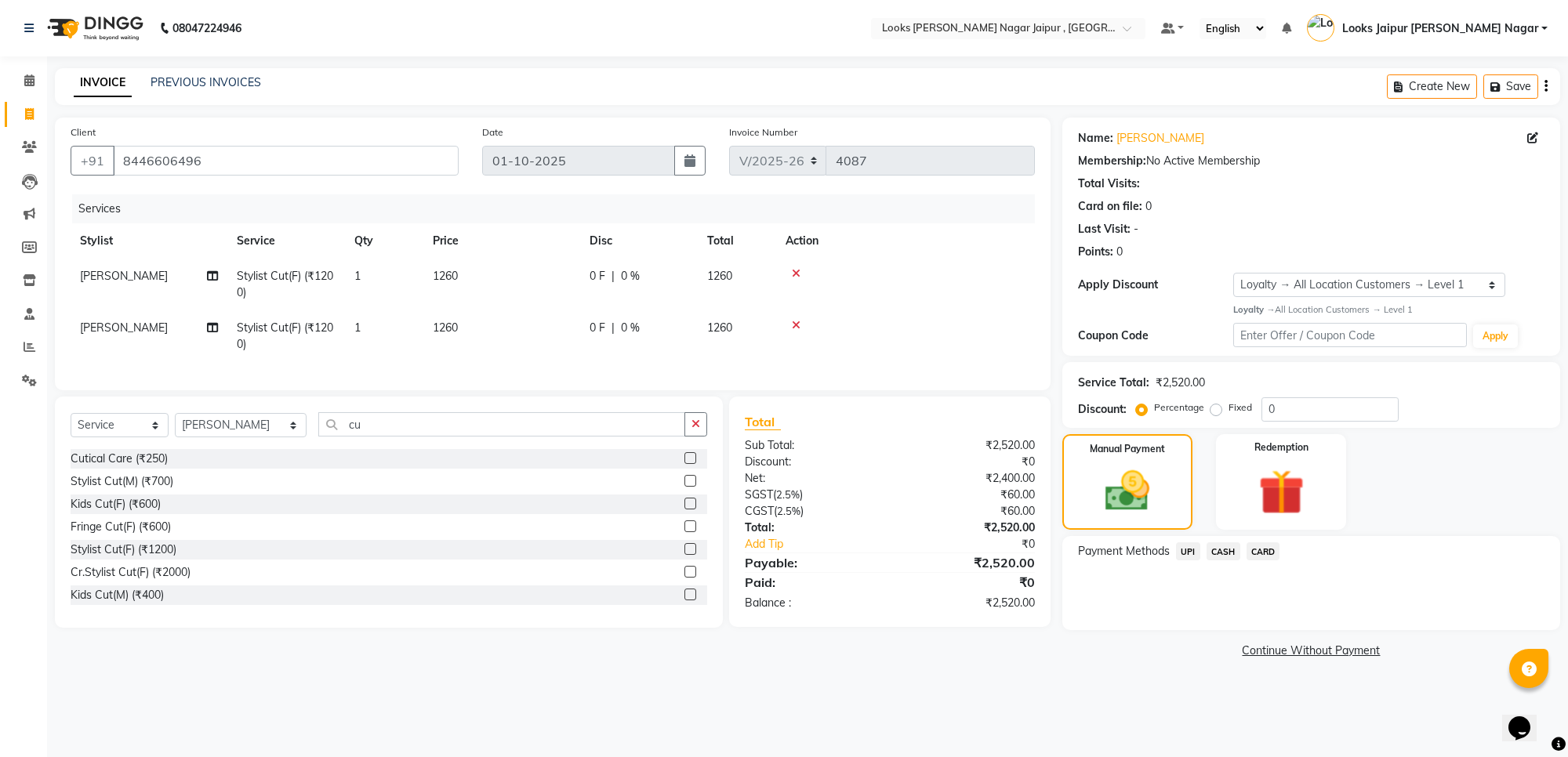
click at [1184, 543] on span "UPI" at bounding box center [1188, 551] width 25 height 18
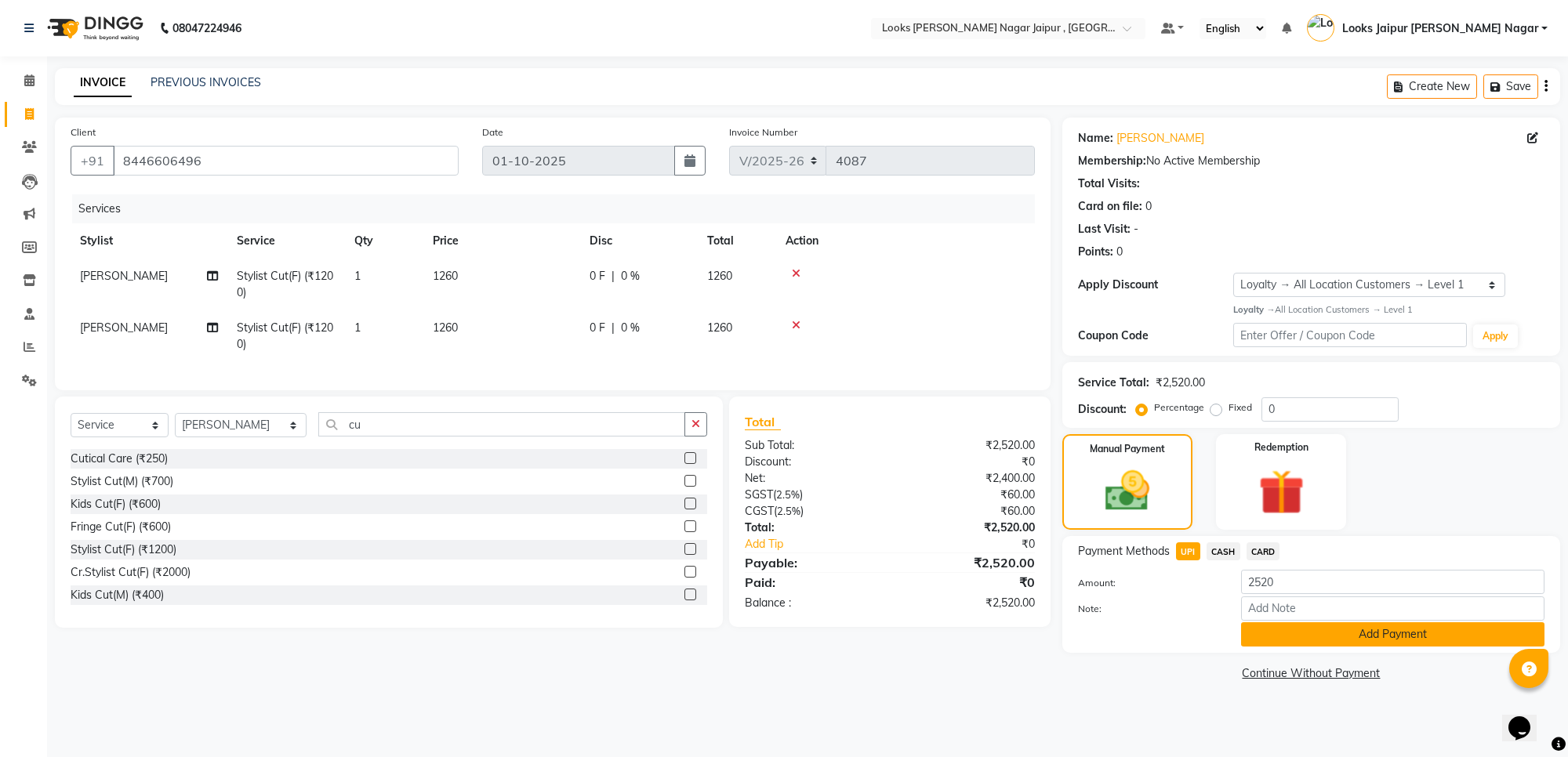
click at [1287, 632] on button "Add Payment" at bounding box center [1393, 634] width 304 height 25
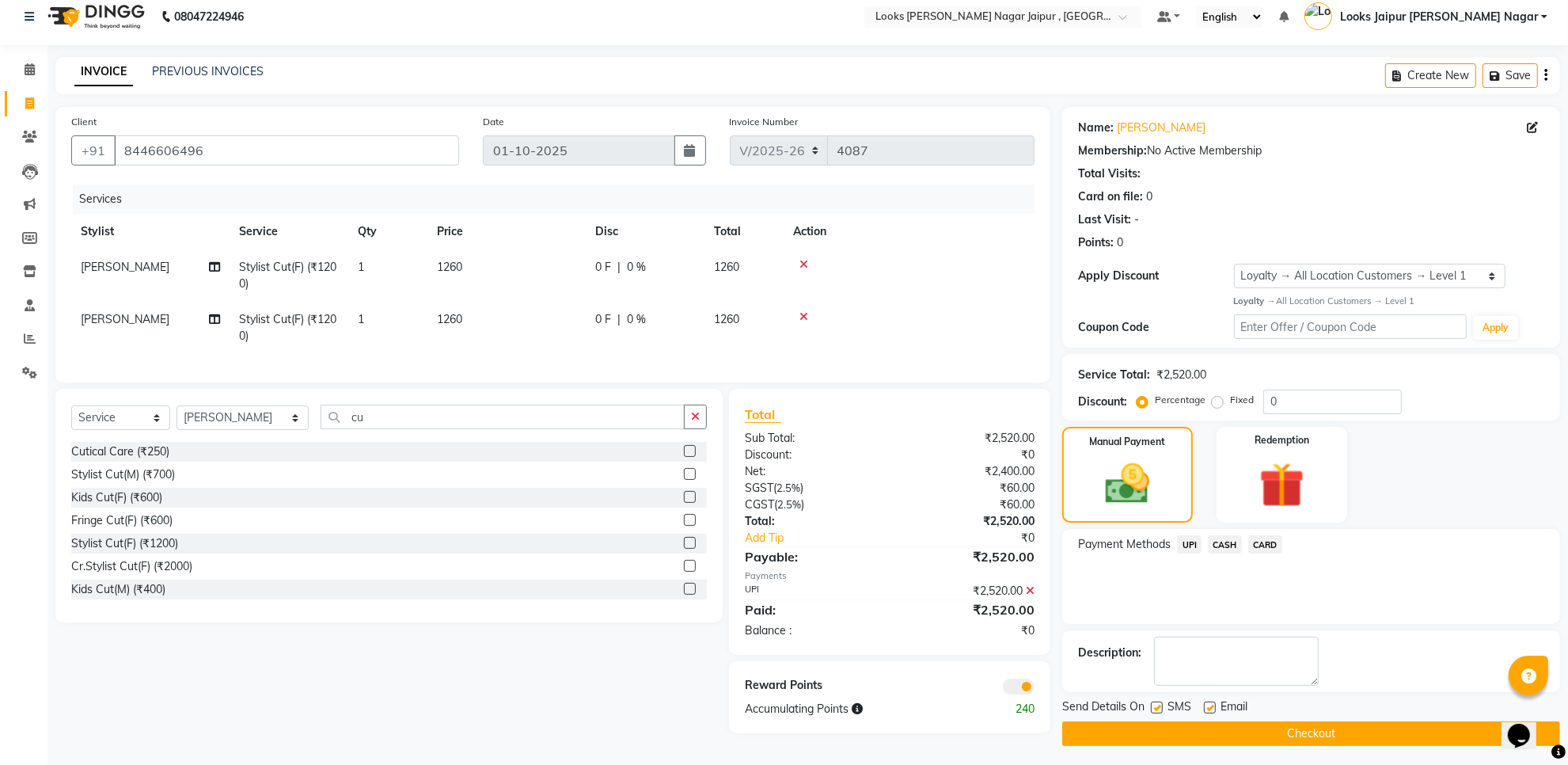
scroll to position [17, 0]
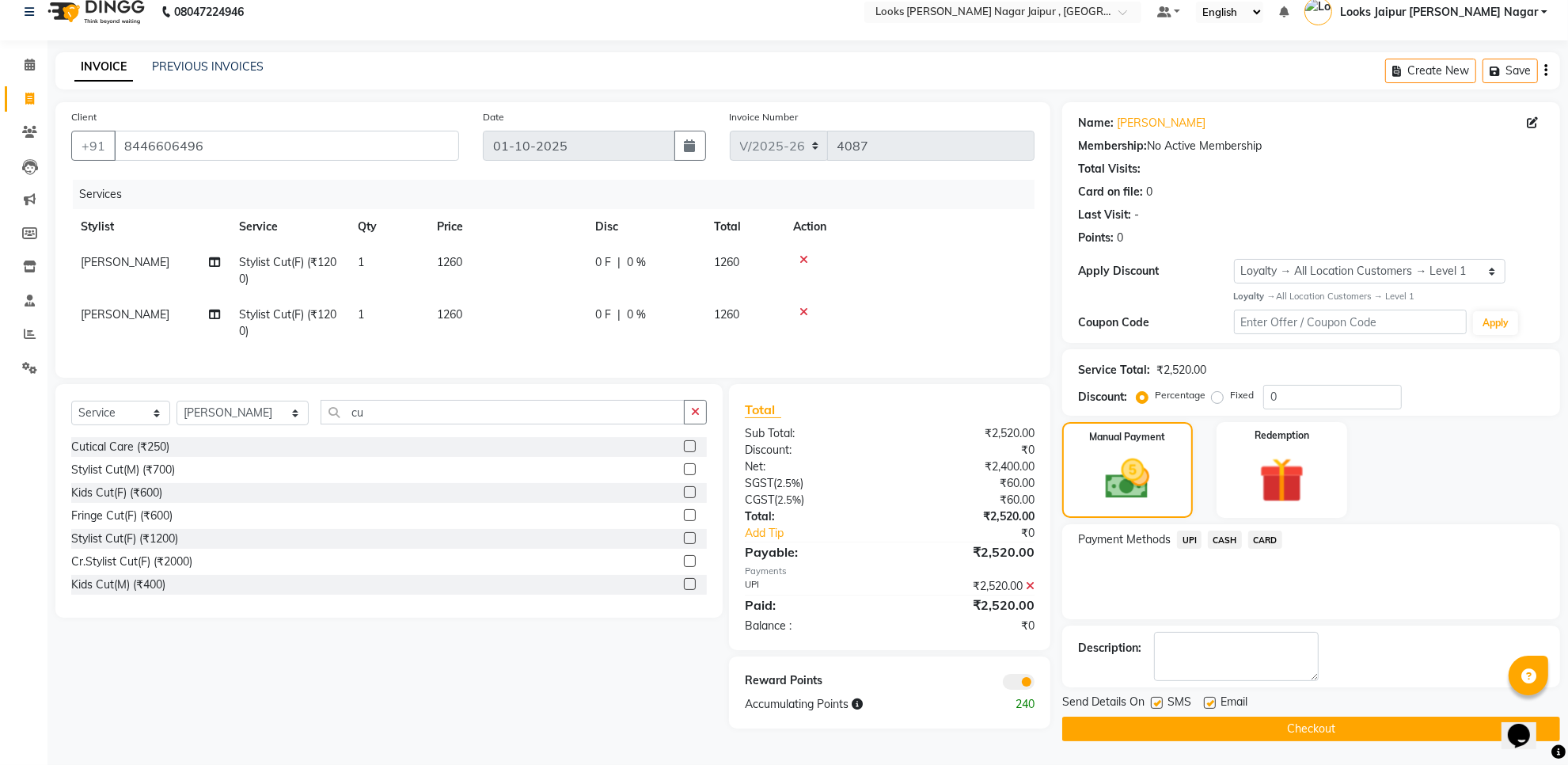
drag, startPoint x: 1156, startPoint y: 703, endPoint x: 1201, endPoint y: 701, distance: 45.0
click at [1166, 703] on div "SMS" at bounding box center [1177, 704] width 53 height 20
click at [1209, 699] on label at bounding box center [1210, 703] width 12 height 12
click at [1209, 699] on input "checkbox" at bounding box center [1209, 704] width 10 height 10
checkbox input "false"
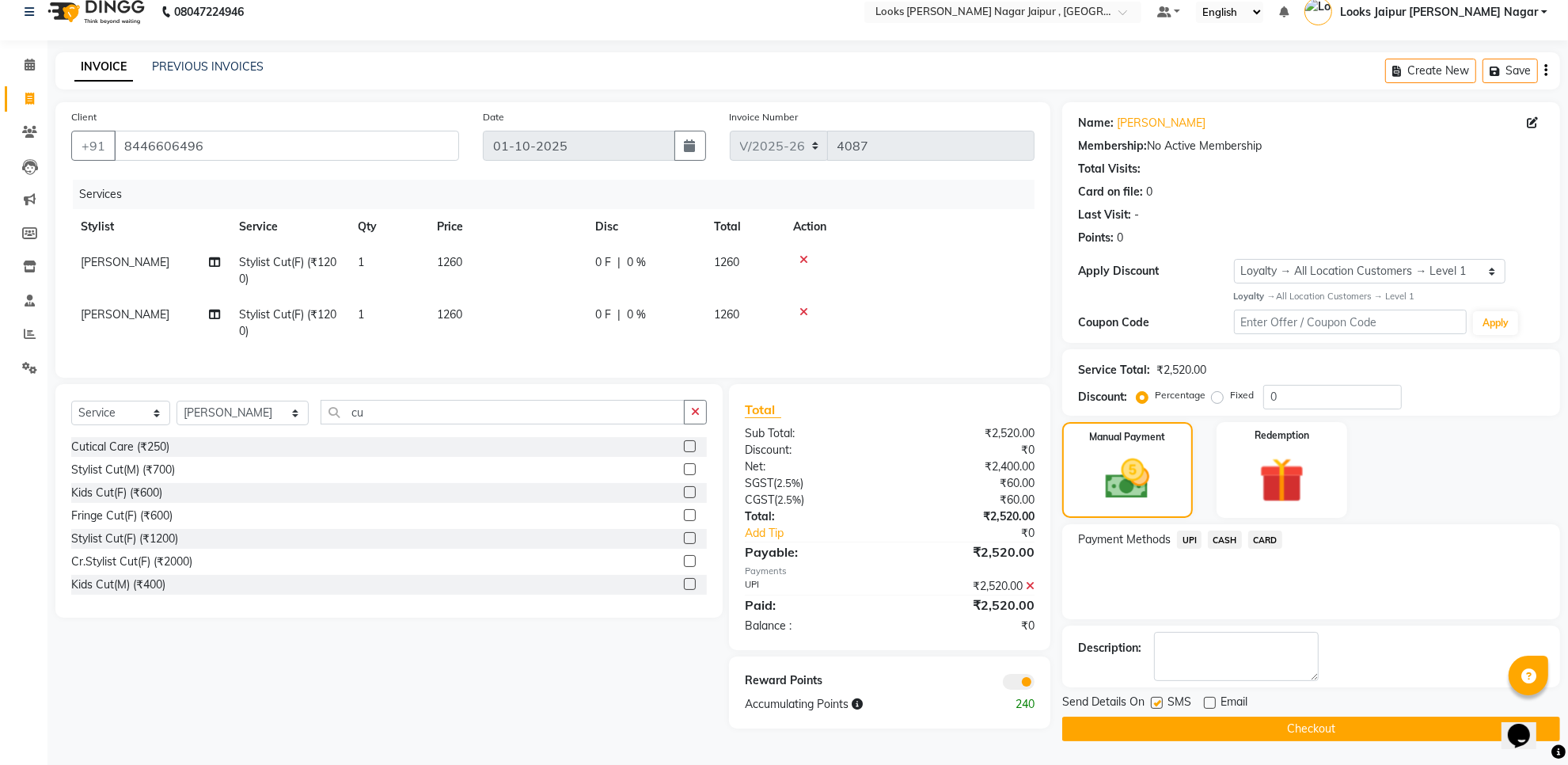
click at [1156, 699] on label at bounding box center [1157, 703] width 12 height 12
click at [1156, 699] on input "checkbox" at bounding box center [1156, 704] width 10 height 10
checkbox input "false"
click at [1203, 727] on button "Checkout" at bounding box center [1311, 729] width 498 height 25
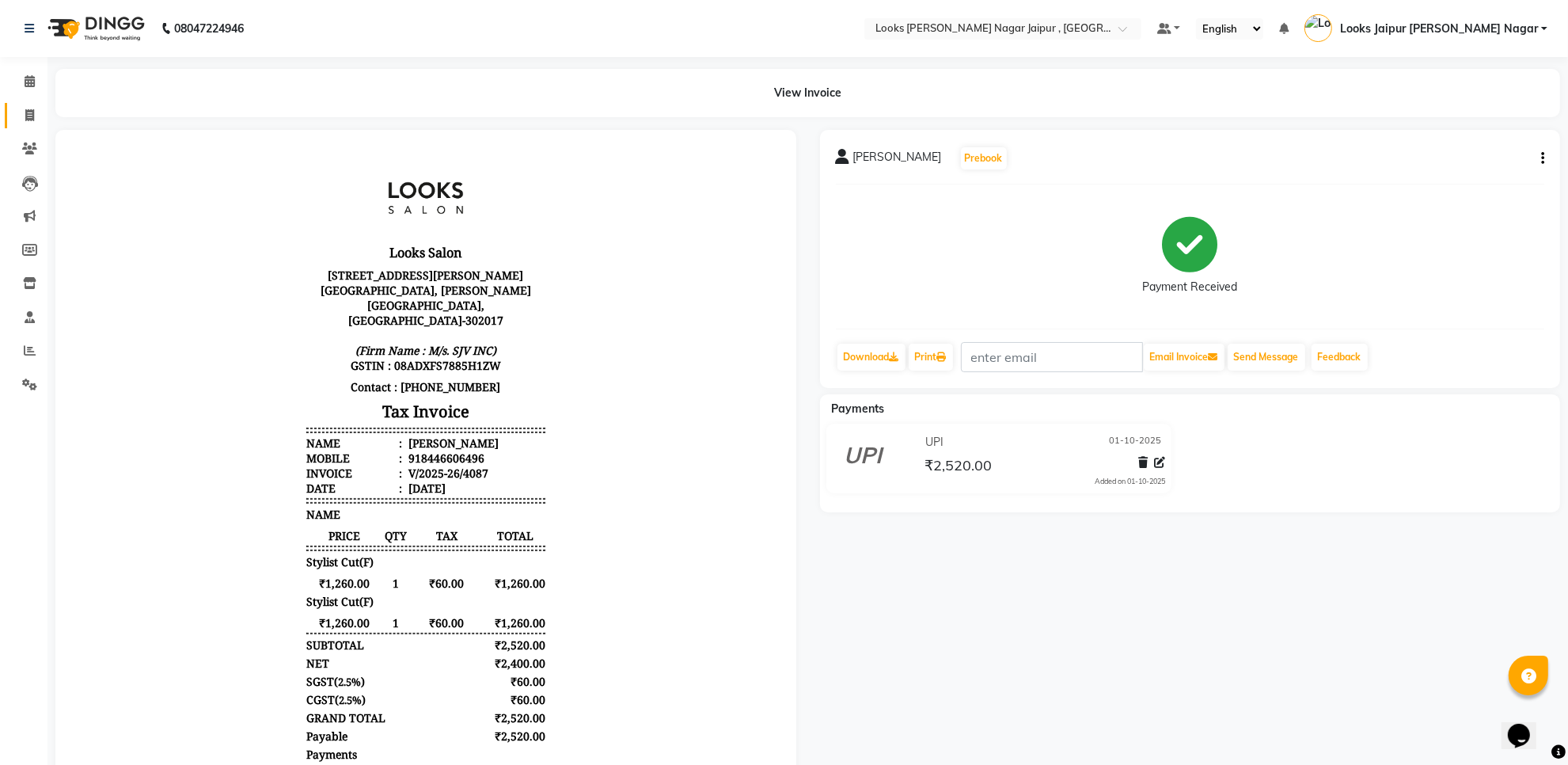
click at [25, 105] on link "Invoice" at bounding box center [24, 116] width 38 height 26
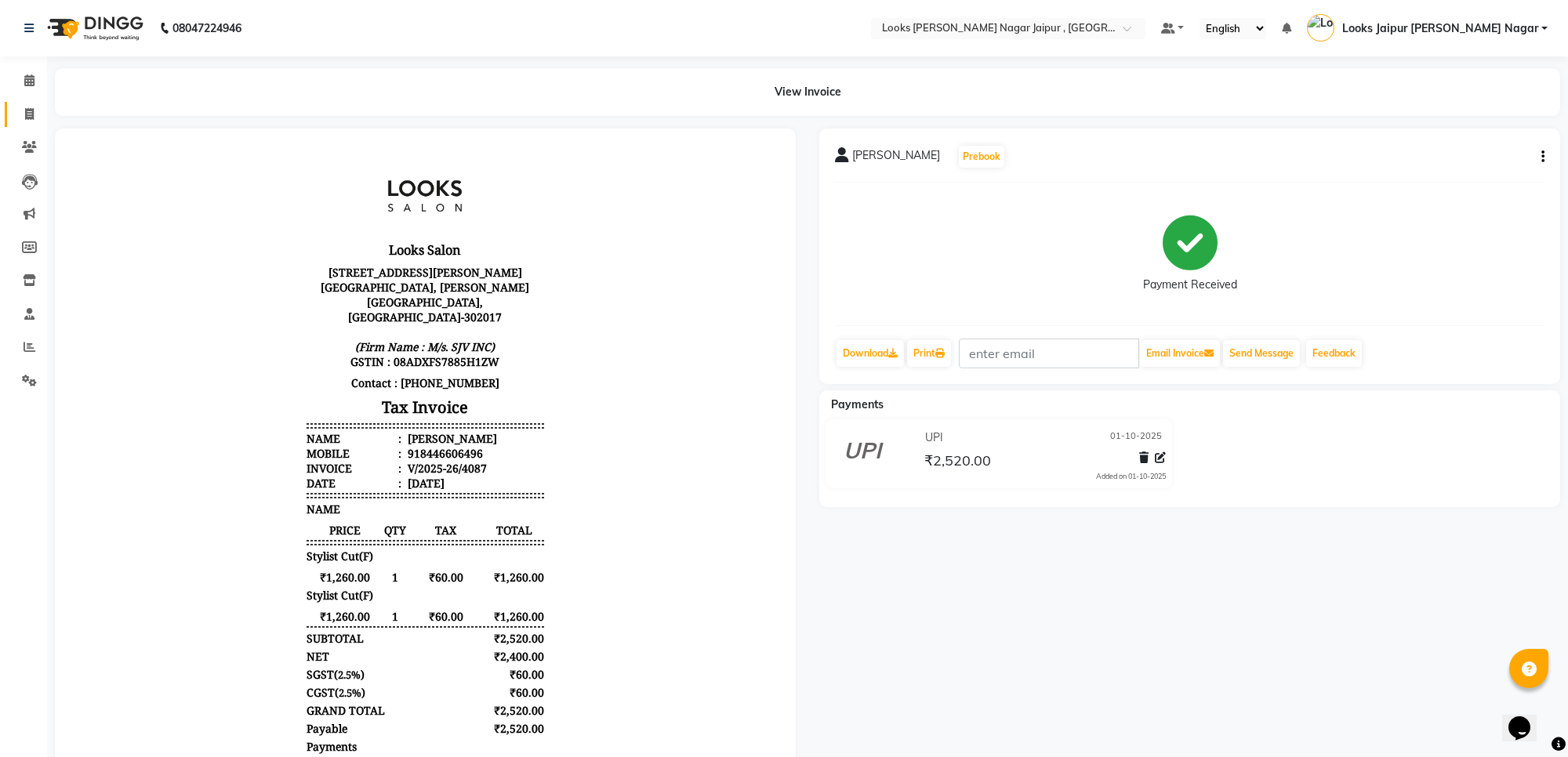
select select "service"
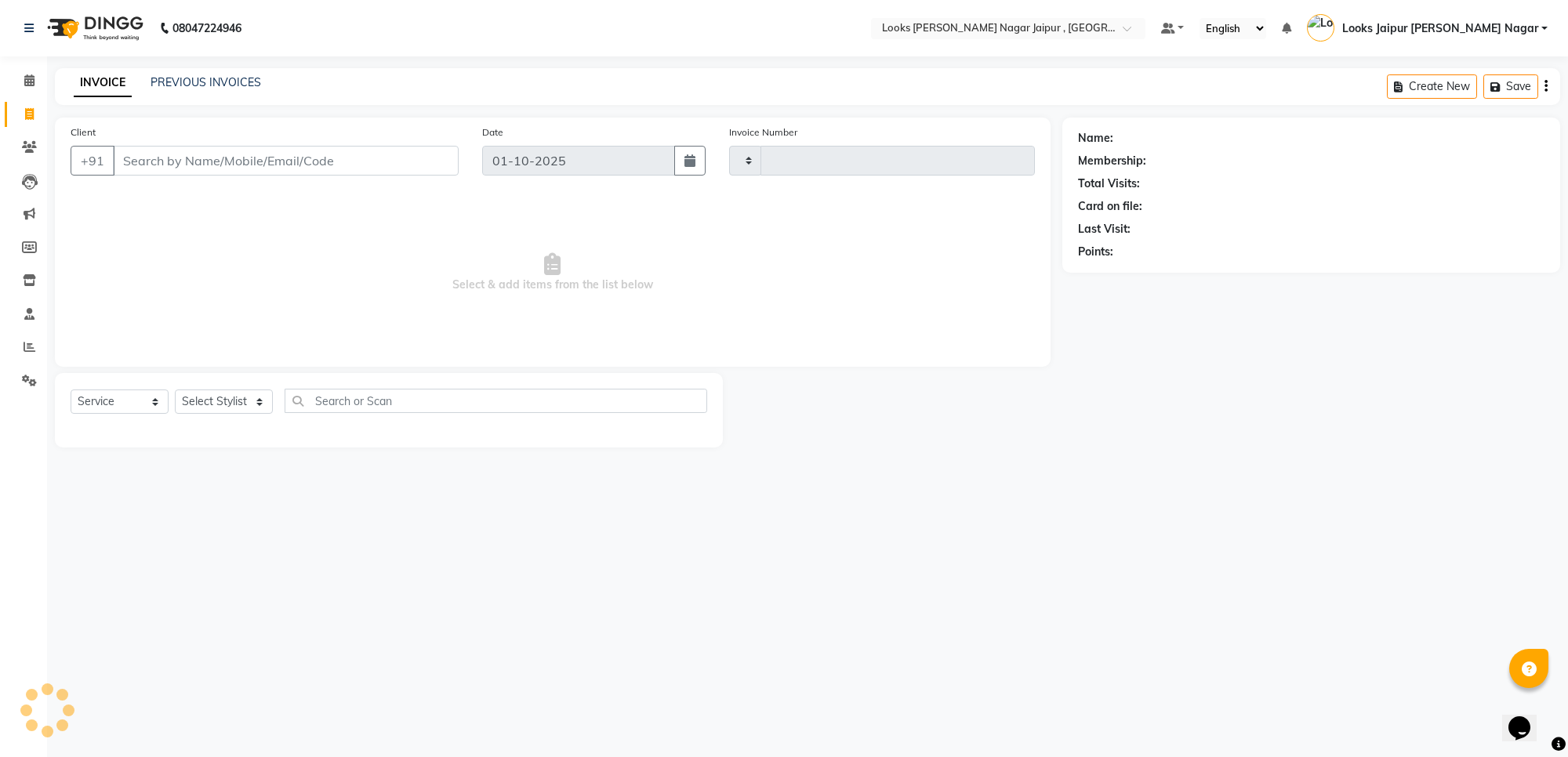
type input "4088"
select select "4317"
click at [330, 154] on input "Client" at bounding box center [285, 160] width 345 height 30
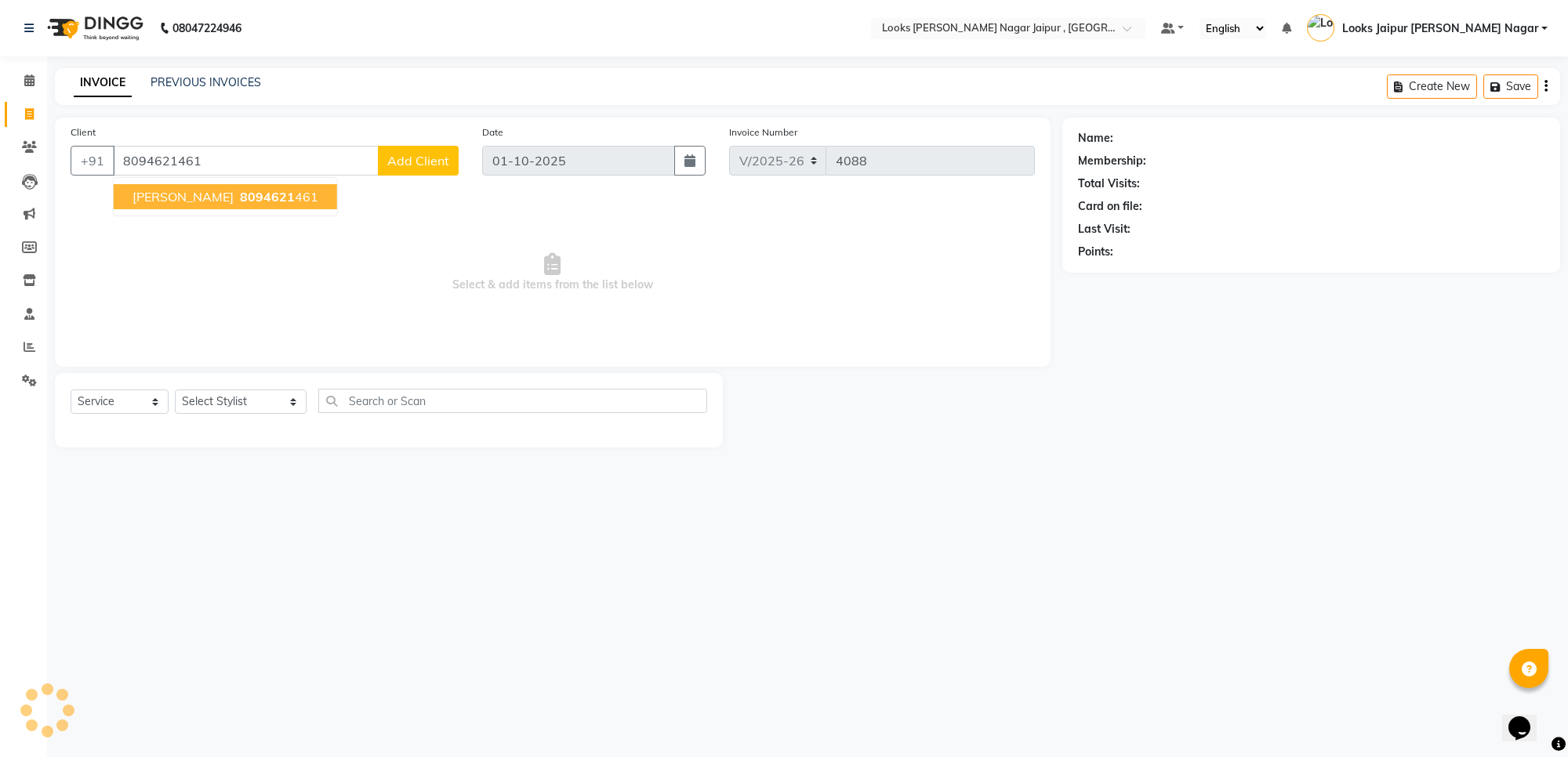
type input "8094621461"
select select "1: Object"
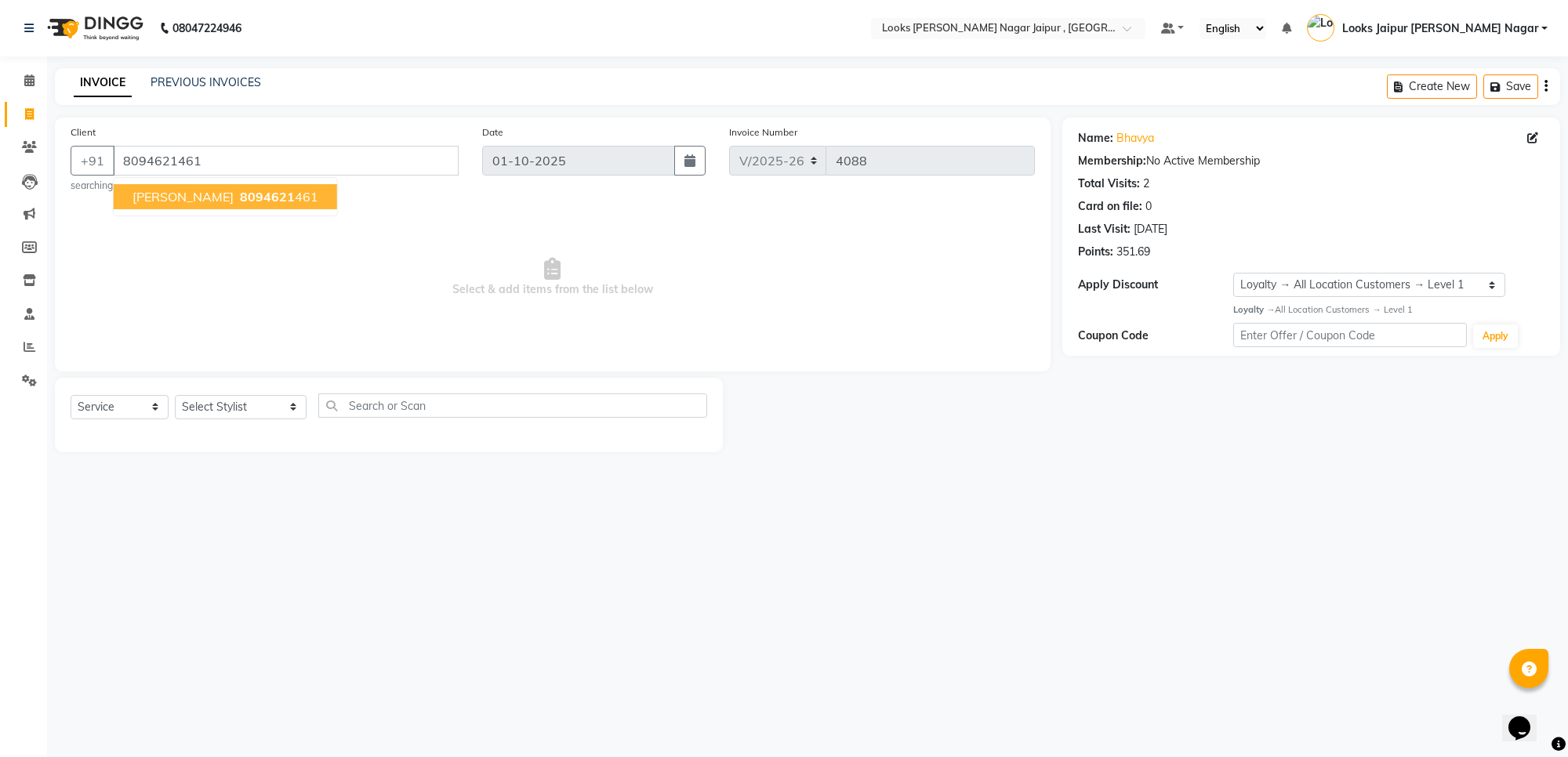
click at [240, 197] on span "8094621" at bounding box center [266, 197] width 54 height 16
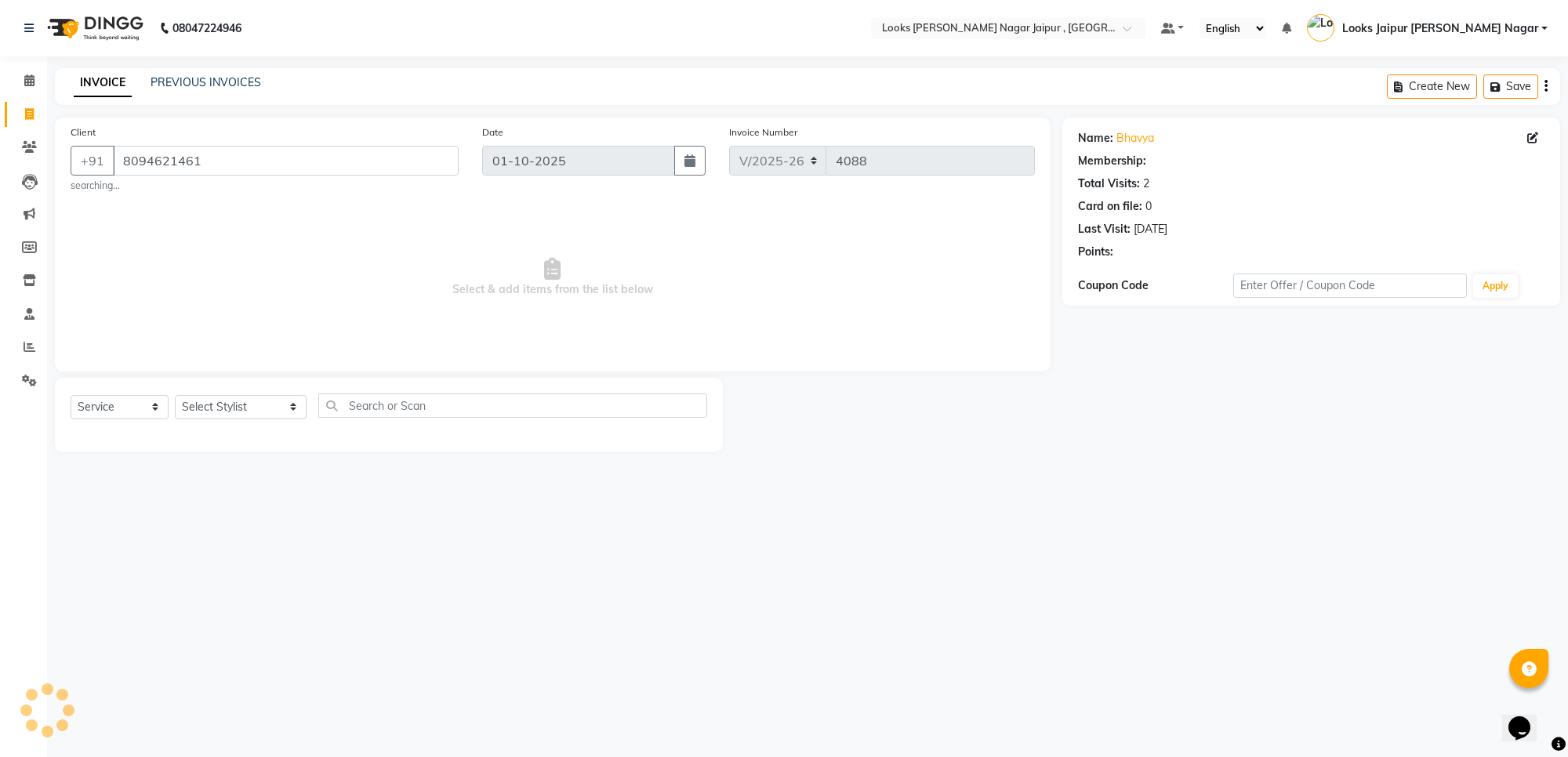
select select "1: Object"
click at [916, 620] on div "08047224946 Select Location × Looks [PERSON_NAME] Nagar Jaipur , Jaipur Default…" at bounding box center [784, 378] width 1568 height 757
click at [229, 405] on select "Select Stylist [PERSON_NAME] art Anoop [PERSON_NAME] Counter Sales [PERSON_NAME…" at bounding box center [241, 407] width 132 height 25
select select "66237"
click at [175, 395] on select "Select Stylist [PERSON_NAME] art Anoop [PERSON_NAME] Counter Sales [PERSON_NAME…" at bounding box center [241, 407] width 132 height 25
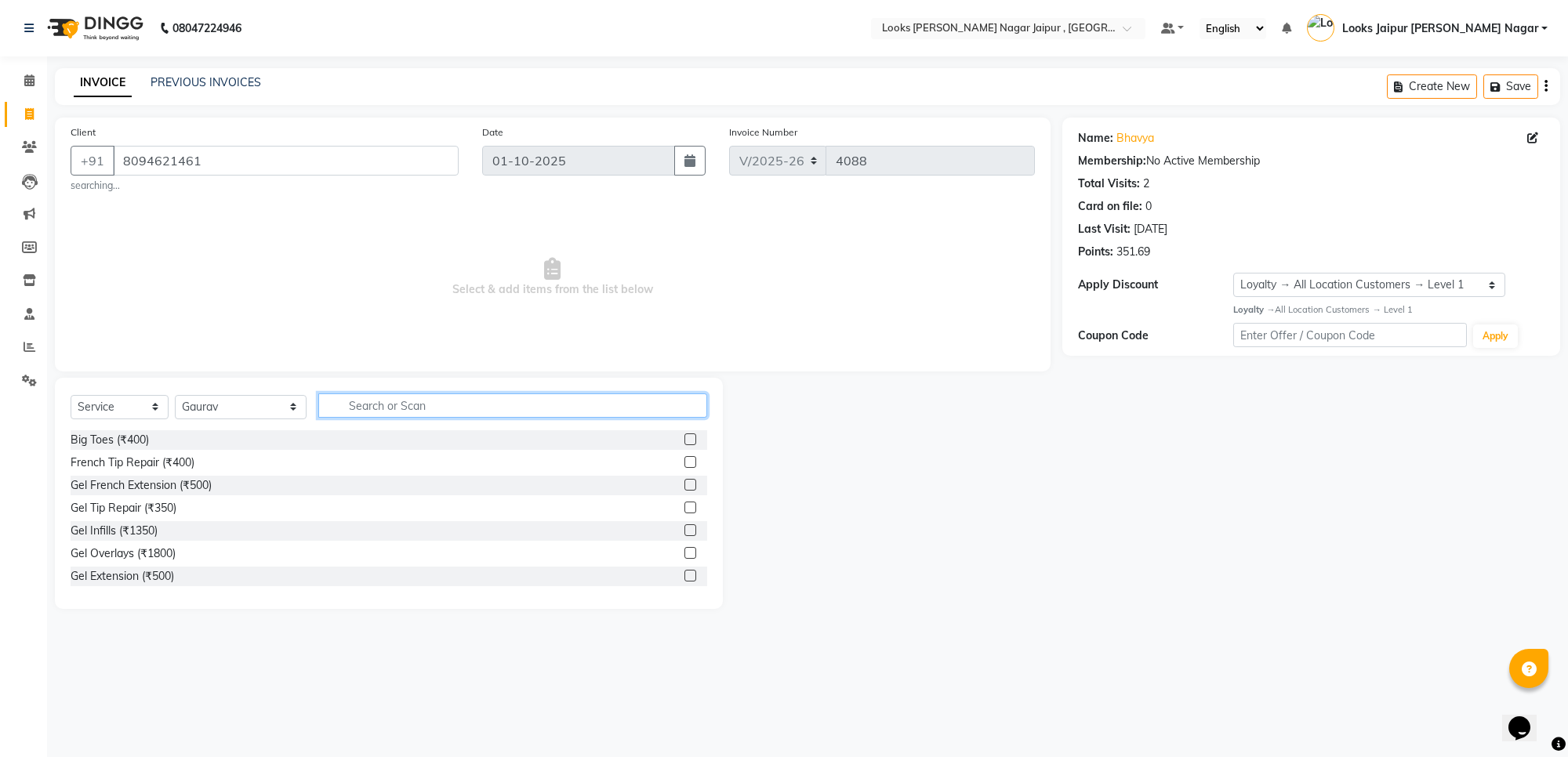
click at [451, 396] on input "text" at bounding box center [513, 406] width 389 height 25
type input "fu"
click at [685, 573] on label at bounding box center [691, 576] width 12 height 12
click at [685, 573] on input "checkbox" at bounding box center [690, 577] width 10 height 10
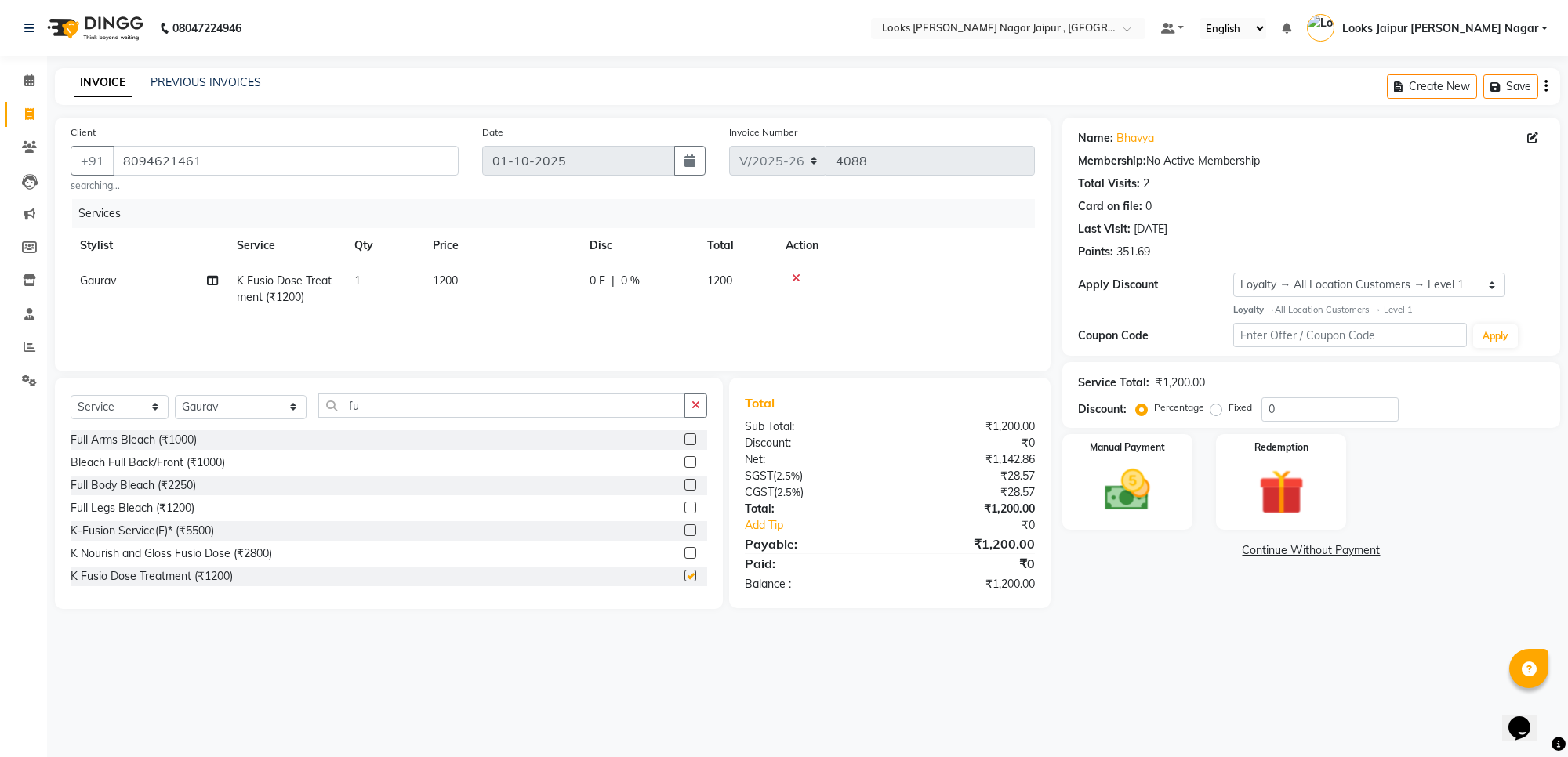
checkbox input "false"
click at [479, 295] on td "1200" at bounding box center [502, 289] width 156 height 51
select select "66237"
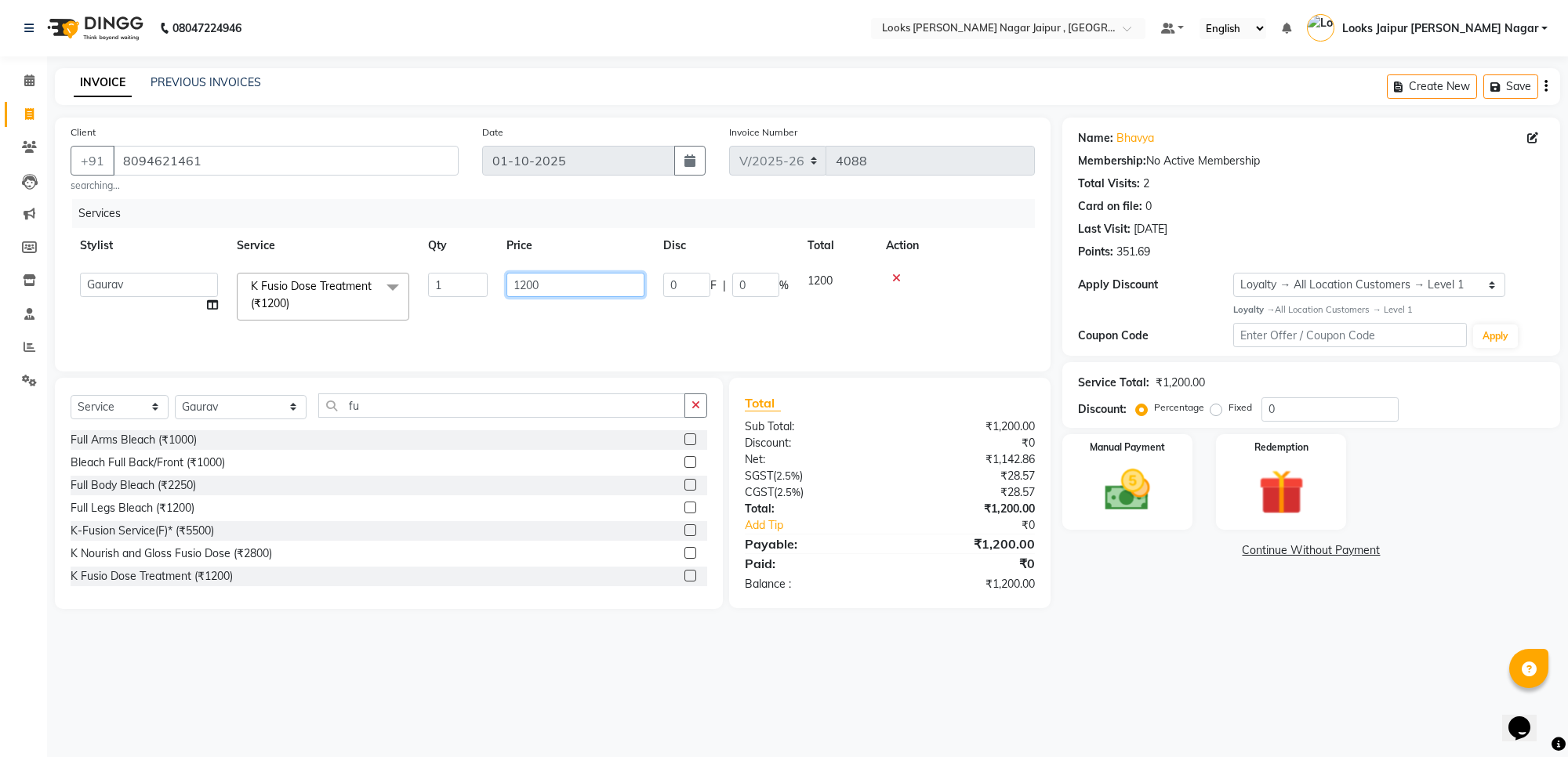
click at [573, 278] on input "1200" at bounding box center [575, 285] width 138 height 25
type input "1"
type input "2625"
click at [1150, 677] on div "08047224946 Select Location × Looks [PERSON_NAME] Nagar Jaipur , Jaipur Default…" at bounding box center [784, 378] width 1568 height 757
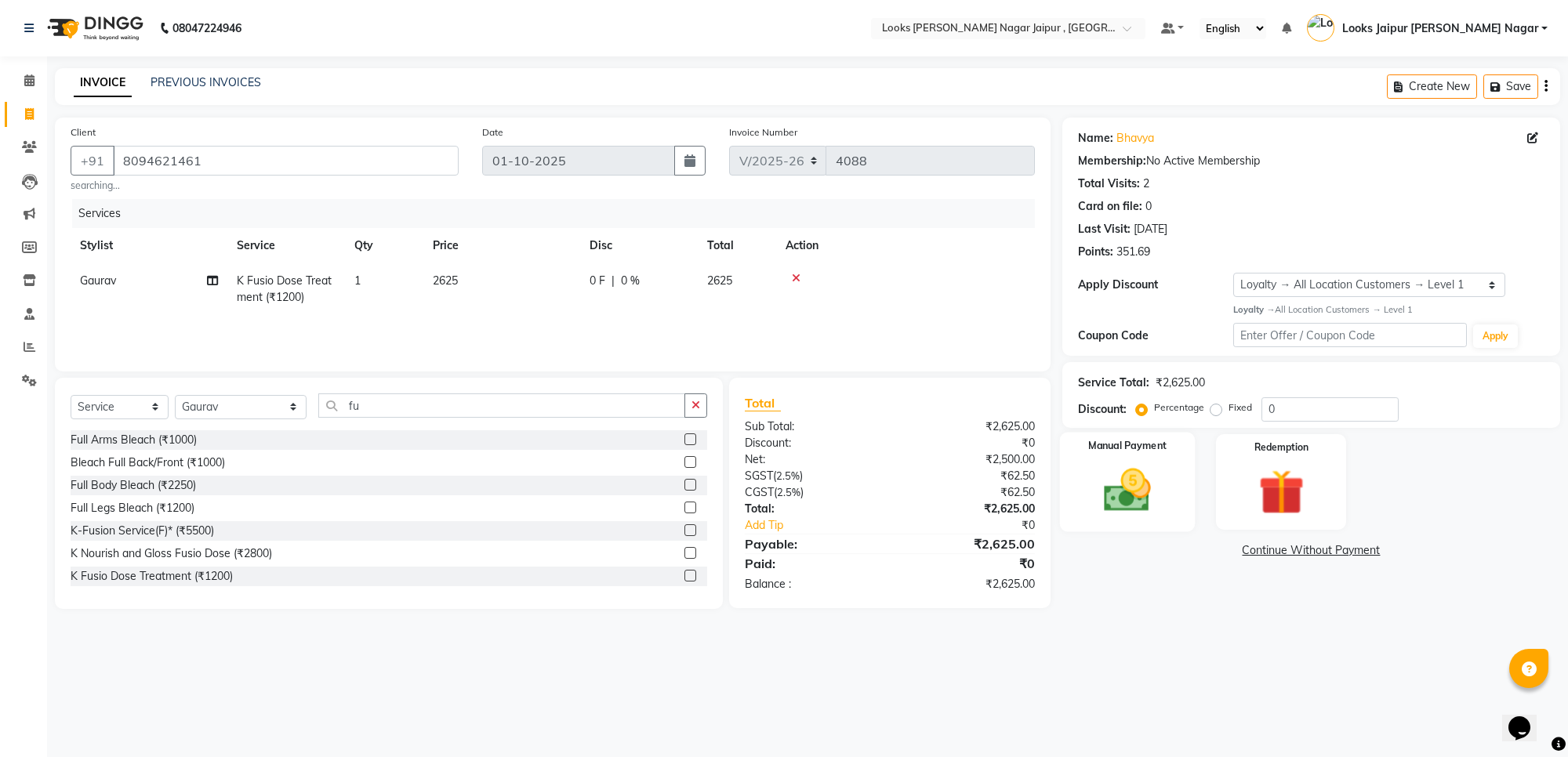
click at [1123, 493] on img at bounding box center [1127, 490] width 77 height 54
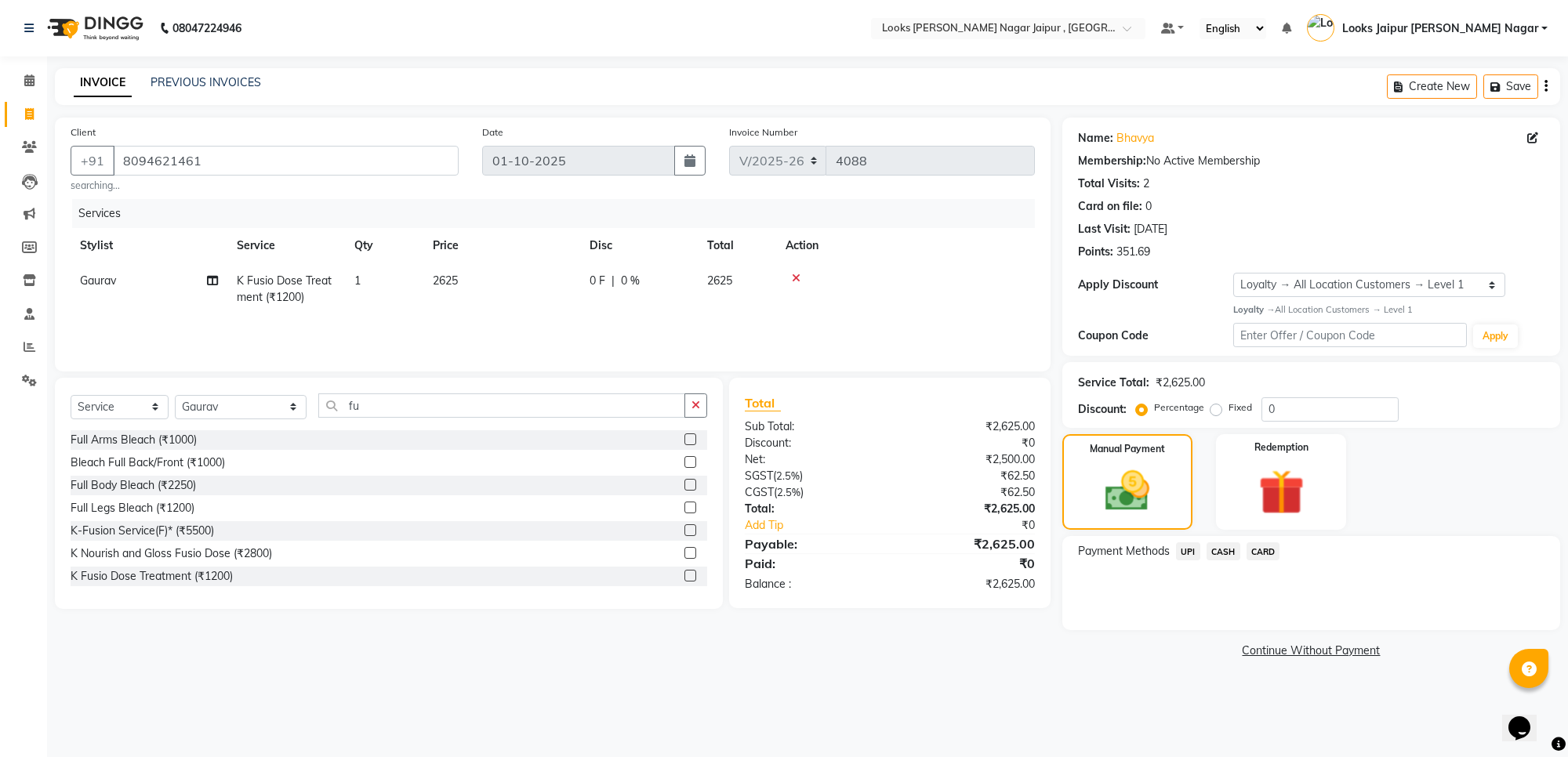
click at [1221, 549] on span "CASH" at bounding box center [1224, 551] width 34 height 18
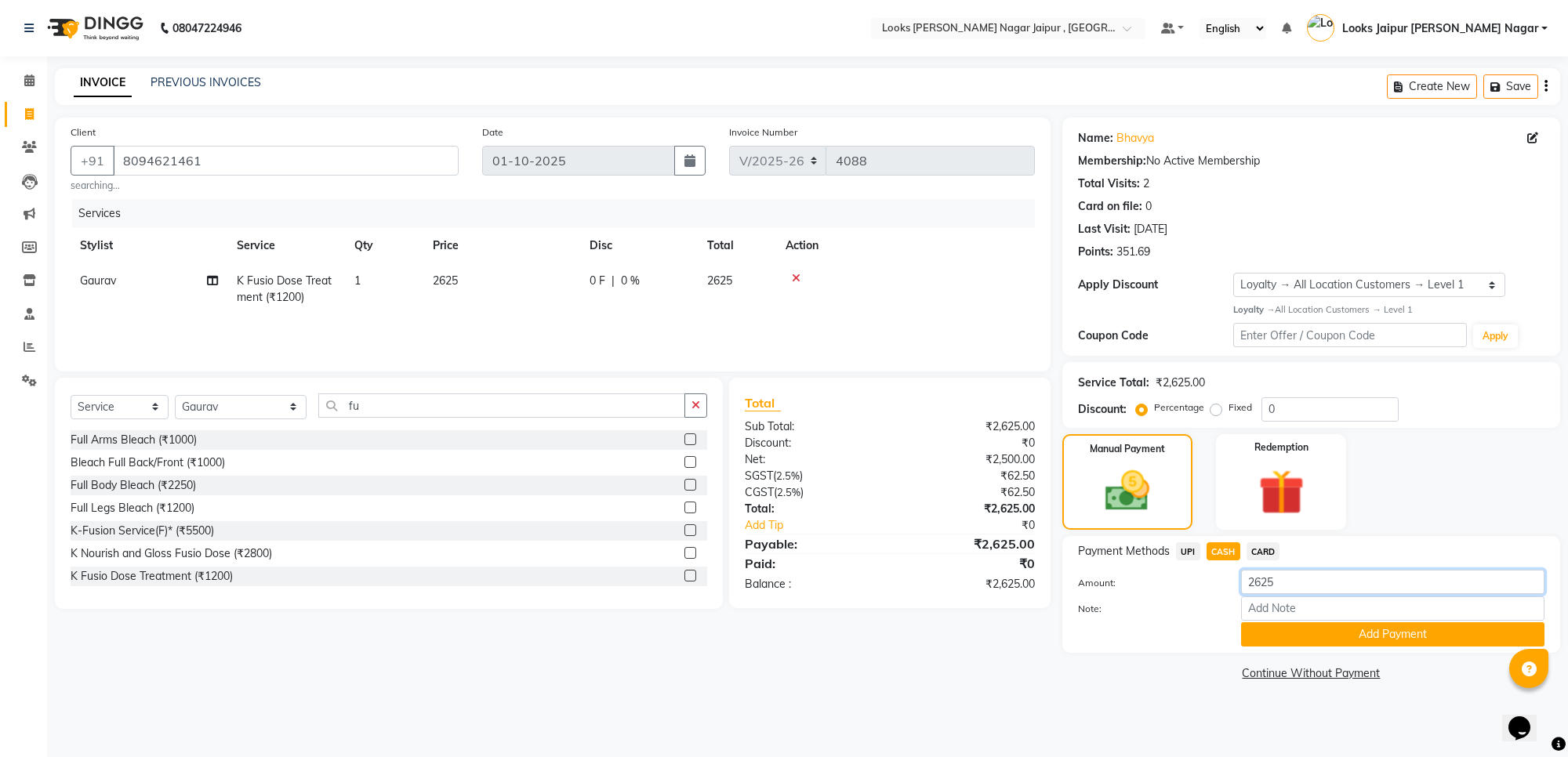
click at [1322, 574] on input "2625" at bounding box center [1393, 582] width 304 height 25
type input "2000"
click at [1320, 629] on button "Add Payment" at bounding box center [1393, 634] width 304 height 25
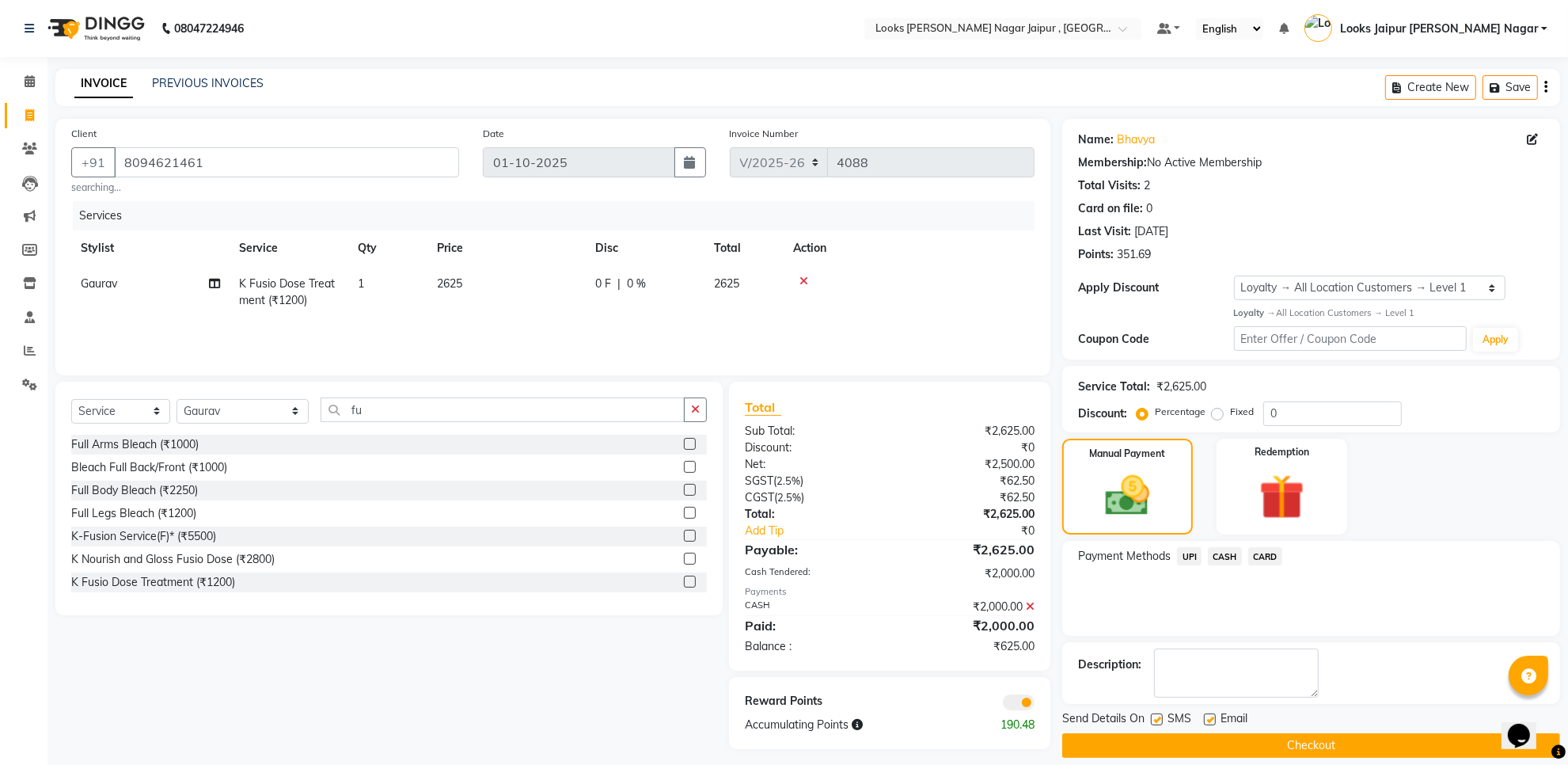
click at [1192, 553] on span "UPI" at bounding box center [1189, 556] width 25 height 18
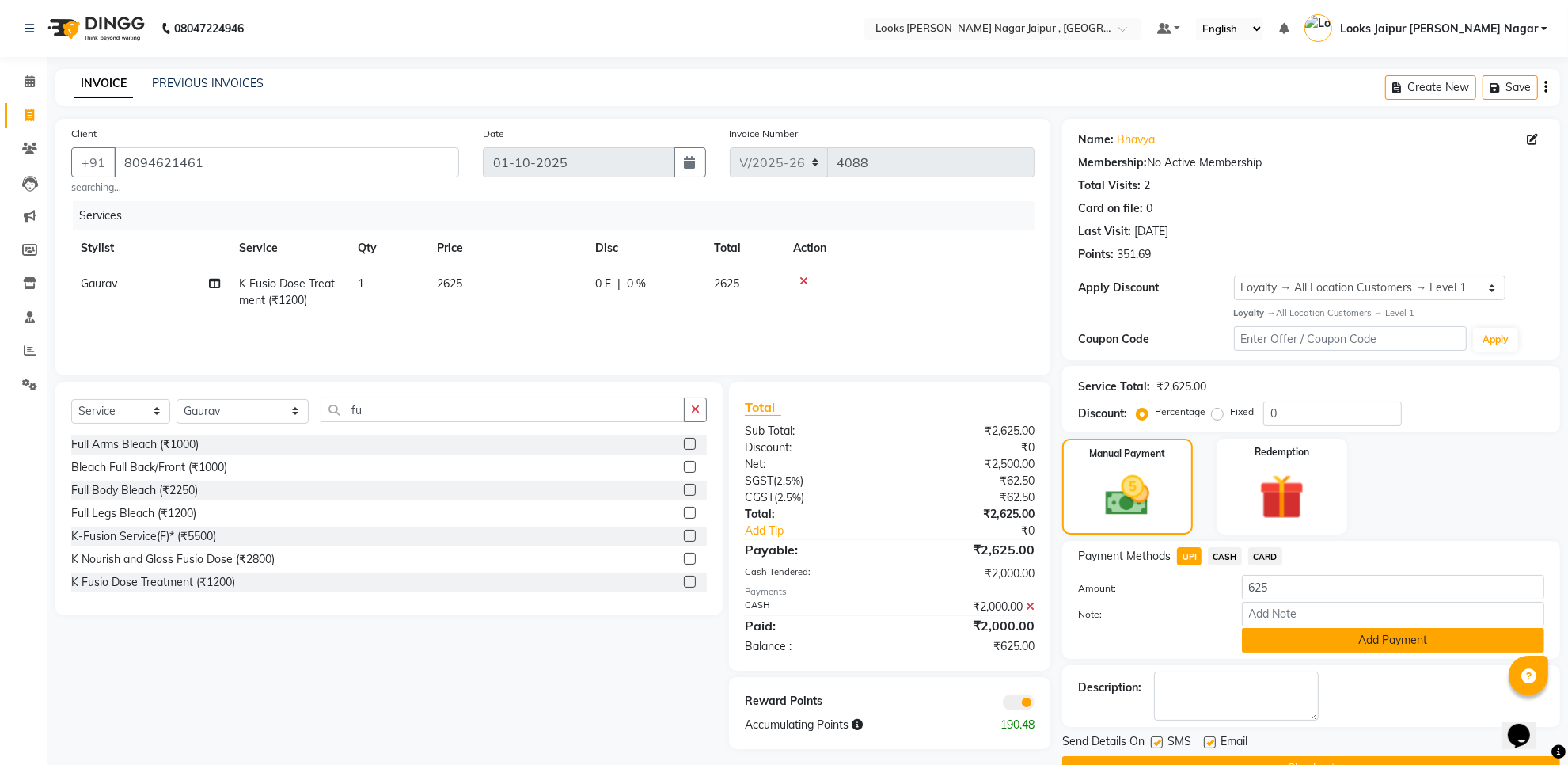
click at [1290, 642] on button "Add Payment" at bounding box center [1393, 640] width 303 height 25
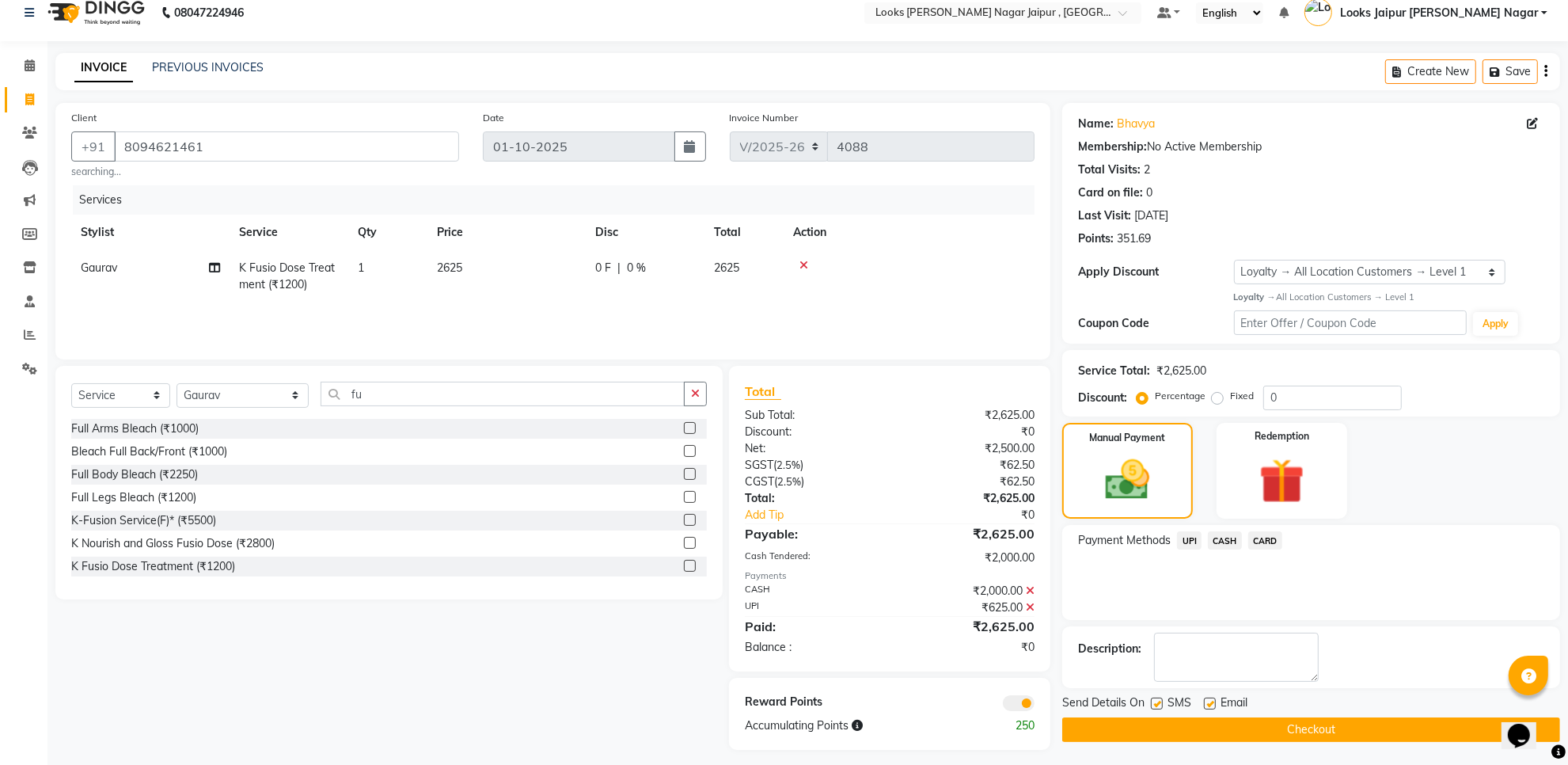
scroll to position [24, 0]
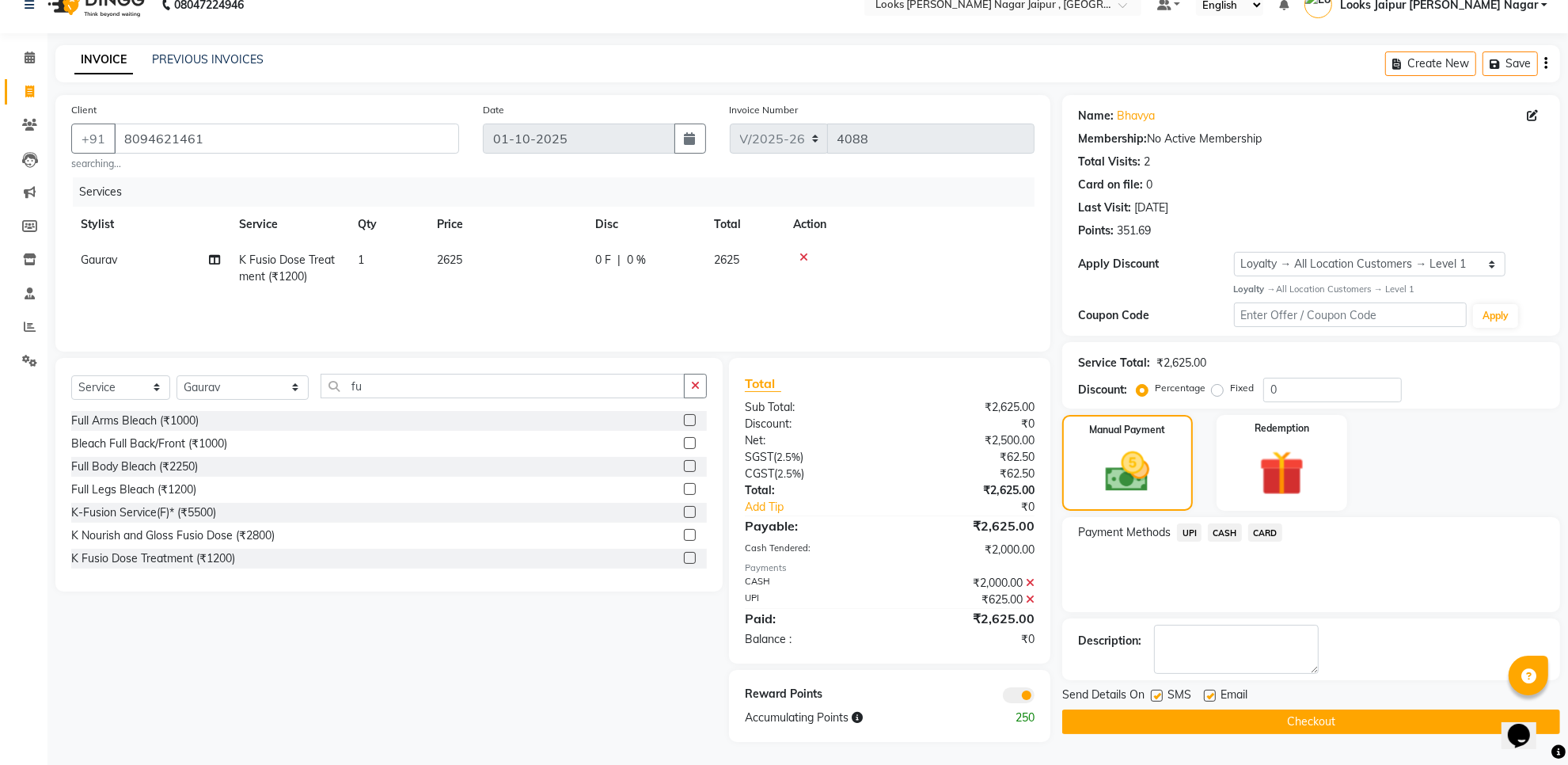
drag, startPoint x: 1160, startPoint y: 699, endPoint x: 1212, endPoint y: 703, distance: 52.2
click at [1162, 701] on label at bounding box center [1157, 696] width 12 height 12
click at [1161, 701] on input "checkbox" at bounding box center [1156, 697] width 10 height 10
checkbox input "false"
click at [1207, 698] on label at bounding box center [1210, 696] width 12 height 12
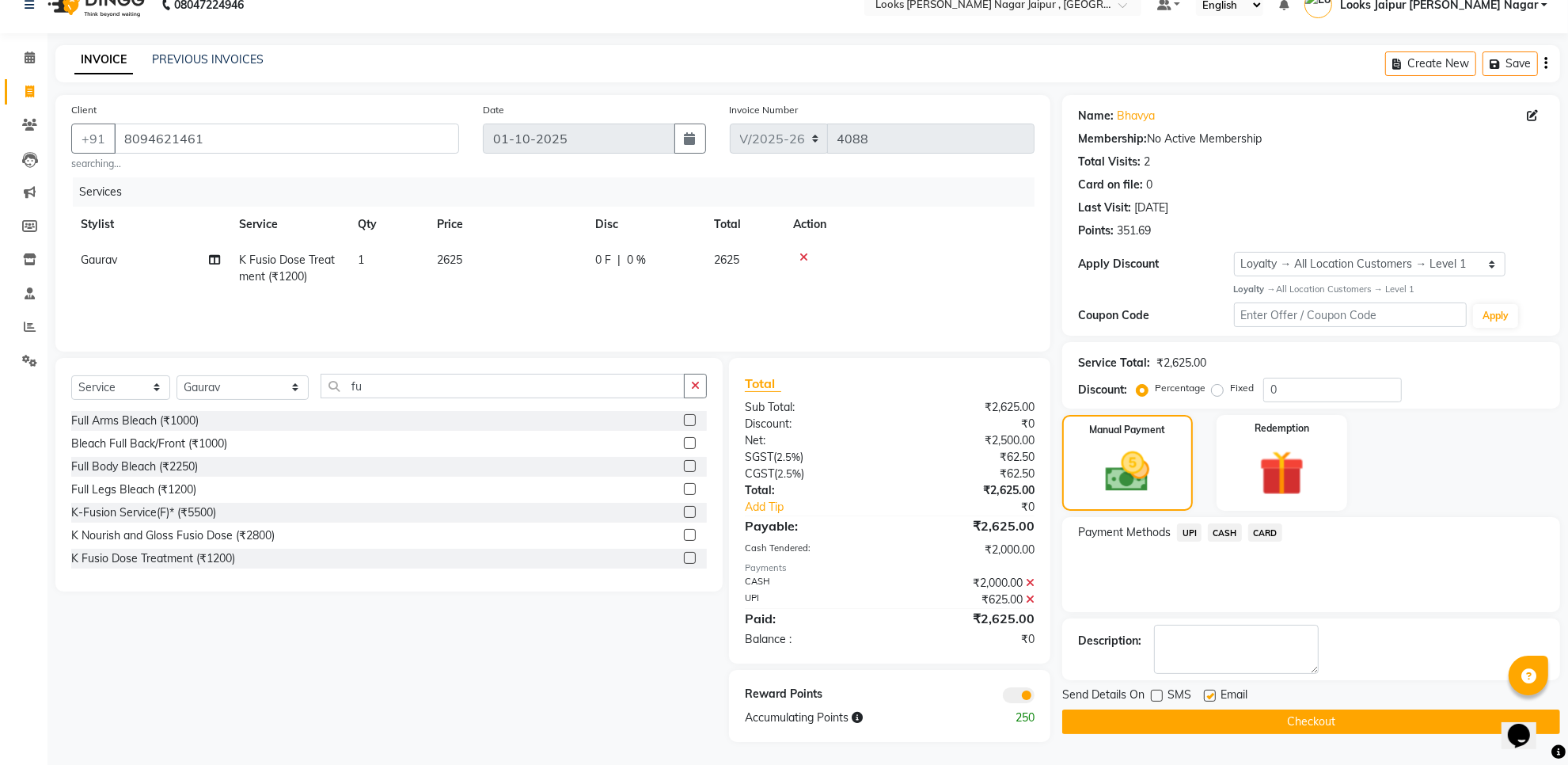
click at [1207, 698] on input "checkbox" at bounding box center [1209, 697] width 10 height 10
checkbox input "false"
click at [1201, 719] on button "Checkout" at bounding box center [1311, 722] width 498 height 25
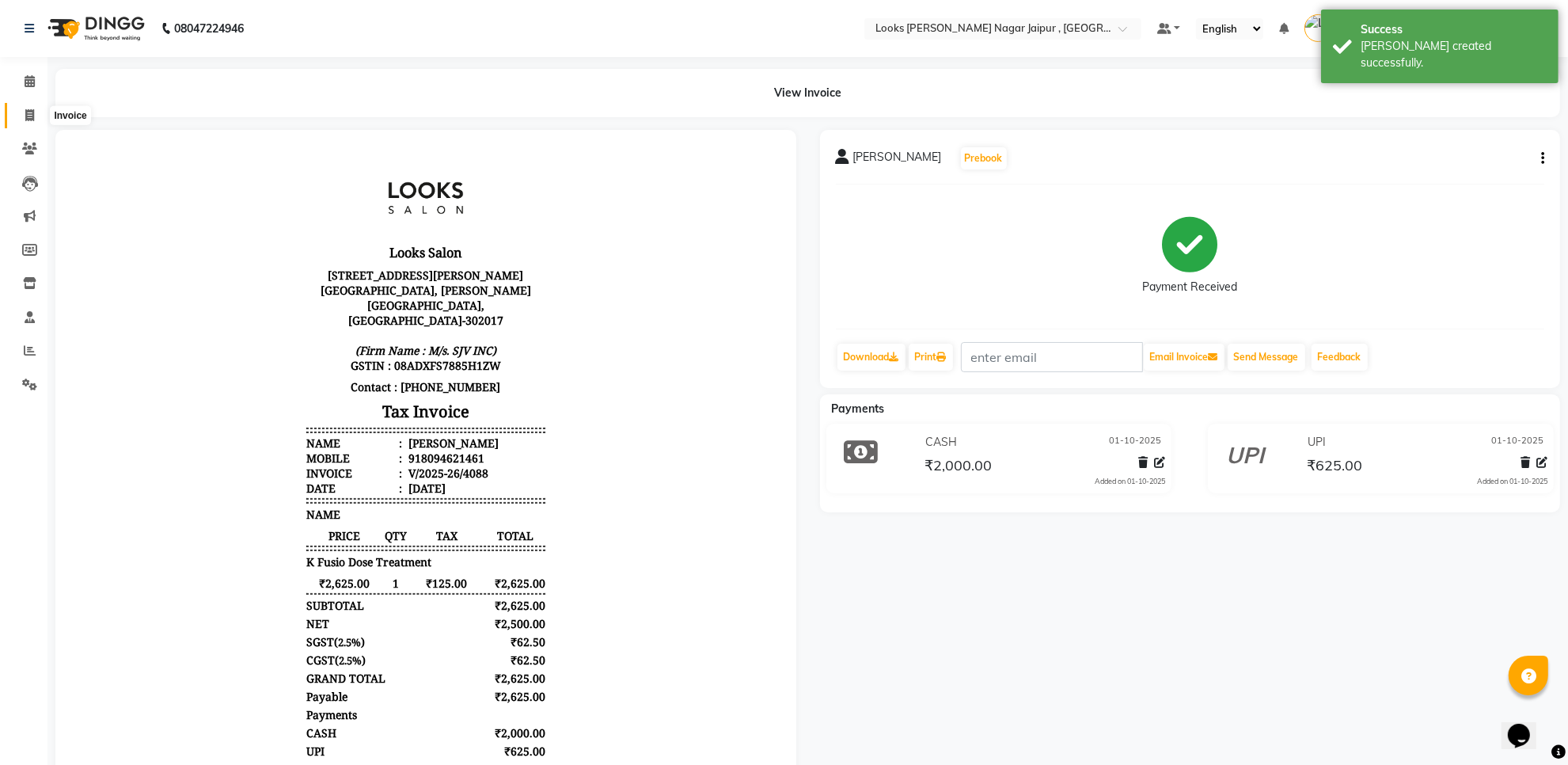
drag, startPoint x: 30, startPoint y: 111, endPoint x: 88, endPoint y: 124, distance: 59.4
click at [32, 112] on icon at bounding box center [29, 115] width 9 height 12
select select "service"
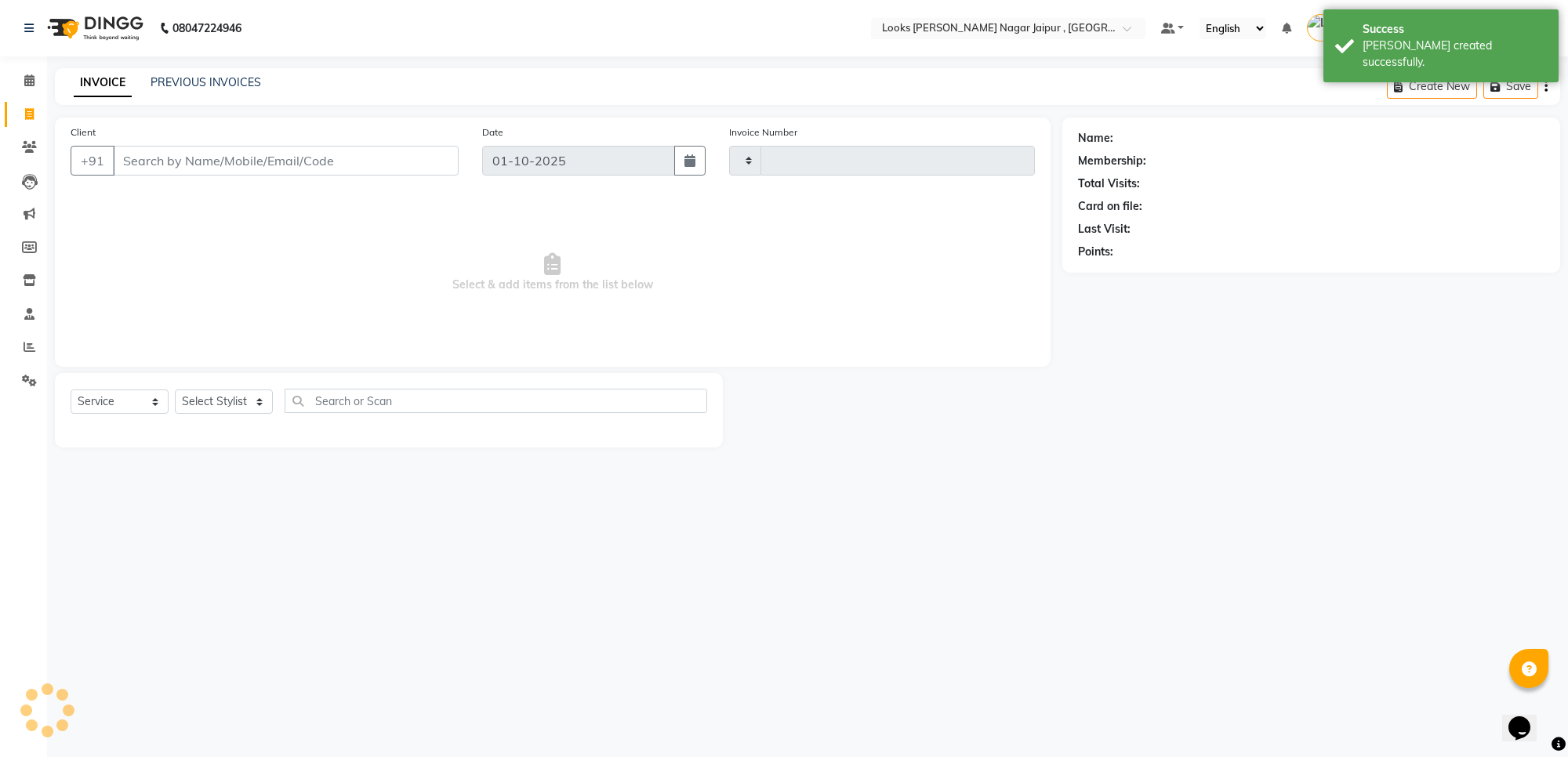
type input "4089"
select select "4317"
click at [181, 155] on input "Client" at bounding box center [285, 160] width 345 height 30
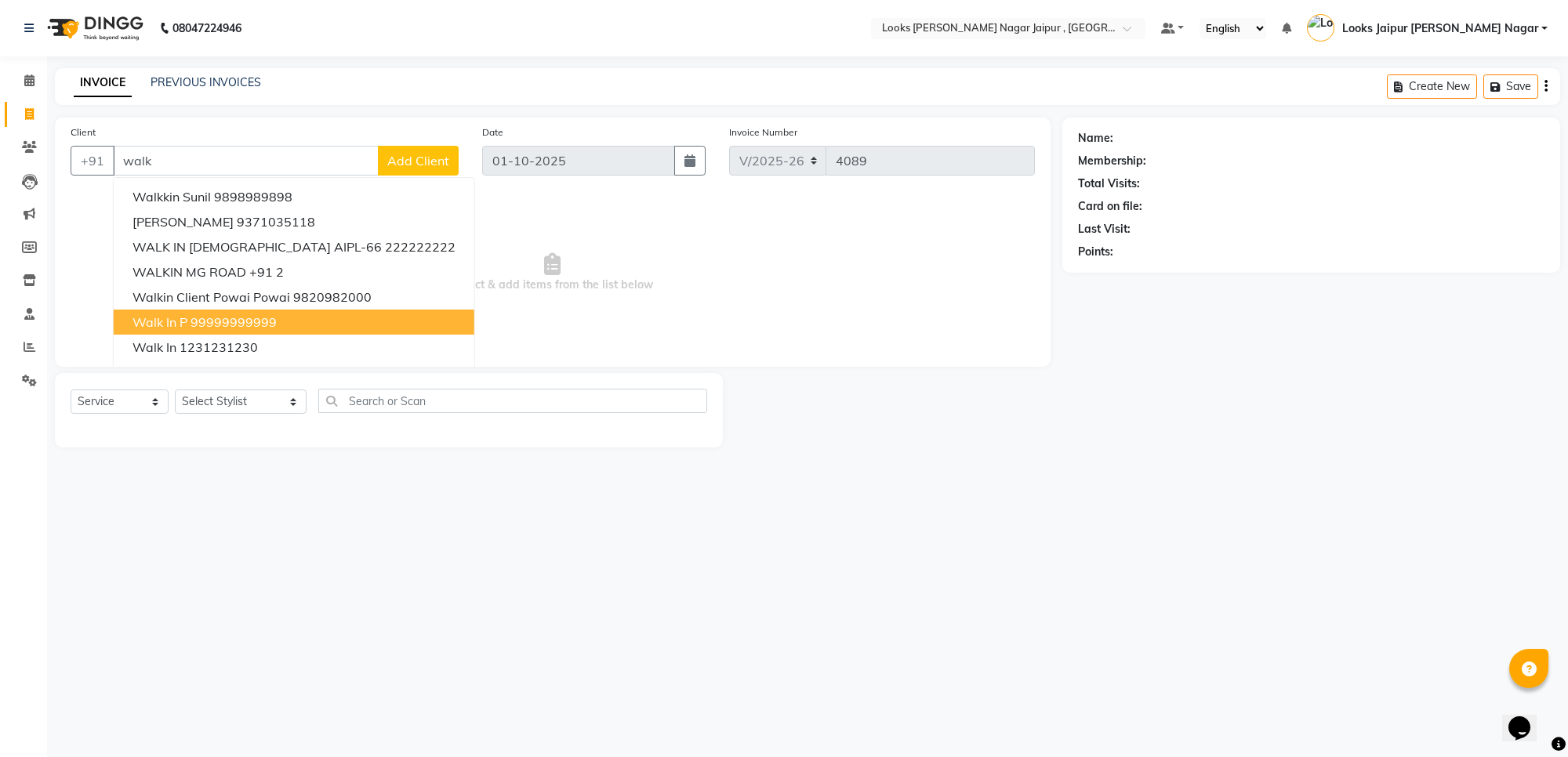
click at [198, 323] on ngb-highlight "99999999999" at bounding box center [234, 323] width 86 height 16
type input "99999999999"
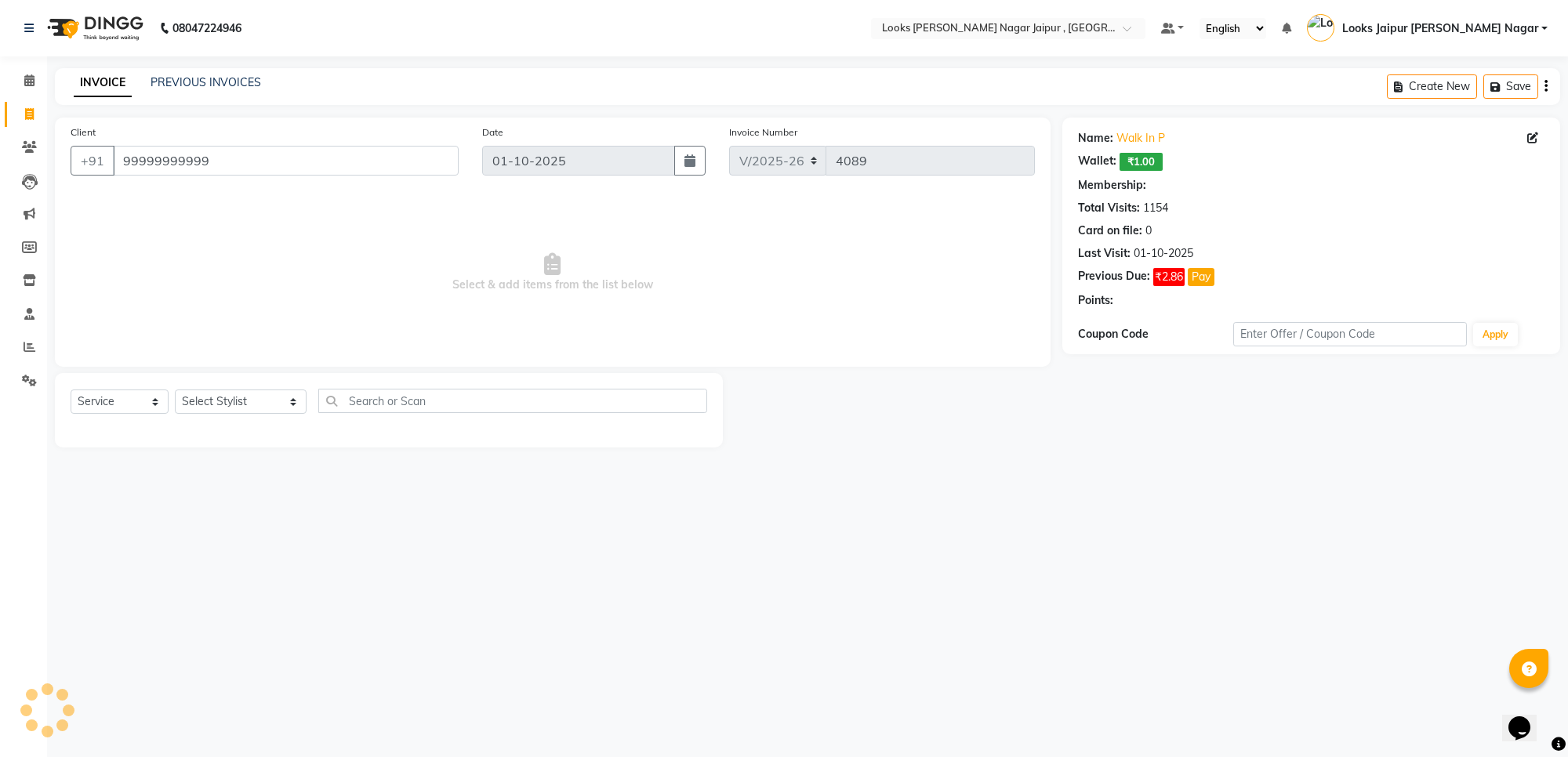
select select "1: Object"
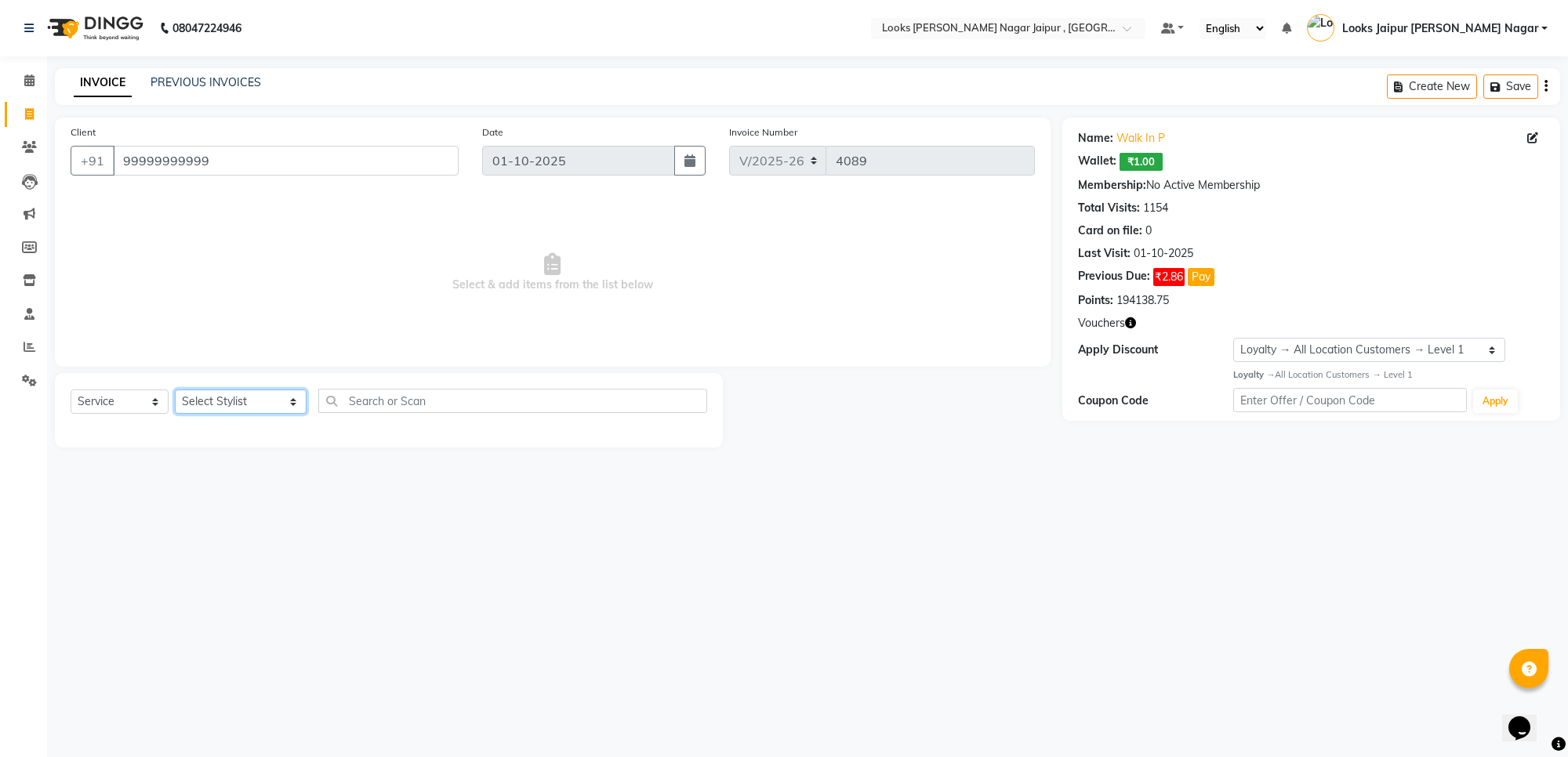
click at [232, 400] on select "Select Stylist [PERSON_NAME] art Anoop [PERSON_NAME] Counter Sales [PERSON_NAME…" at bounding box center [241, 402] width 132 height 25
select select "23560"
click at [175, 390] on select "Select Stylist [PERSON_NAME] art Anoop [PERSON_NAME] Counter Sales [PERSON_NAME…" at bounding box center [241, 402] width 132 height 25
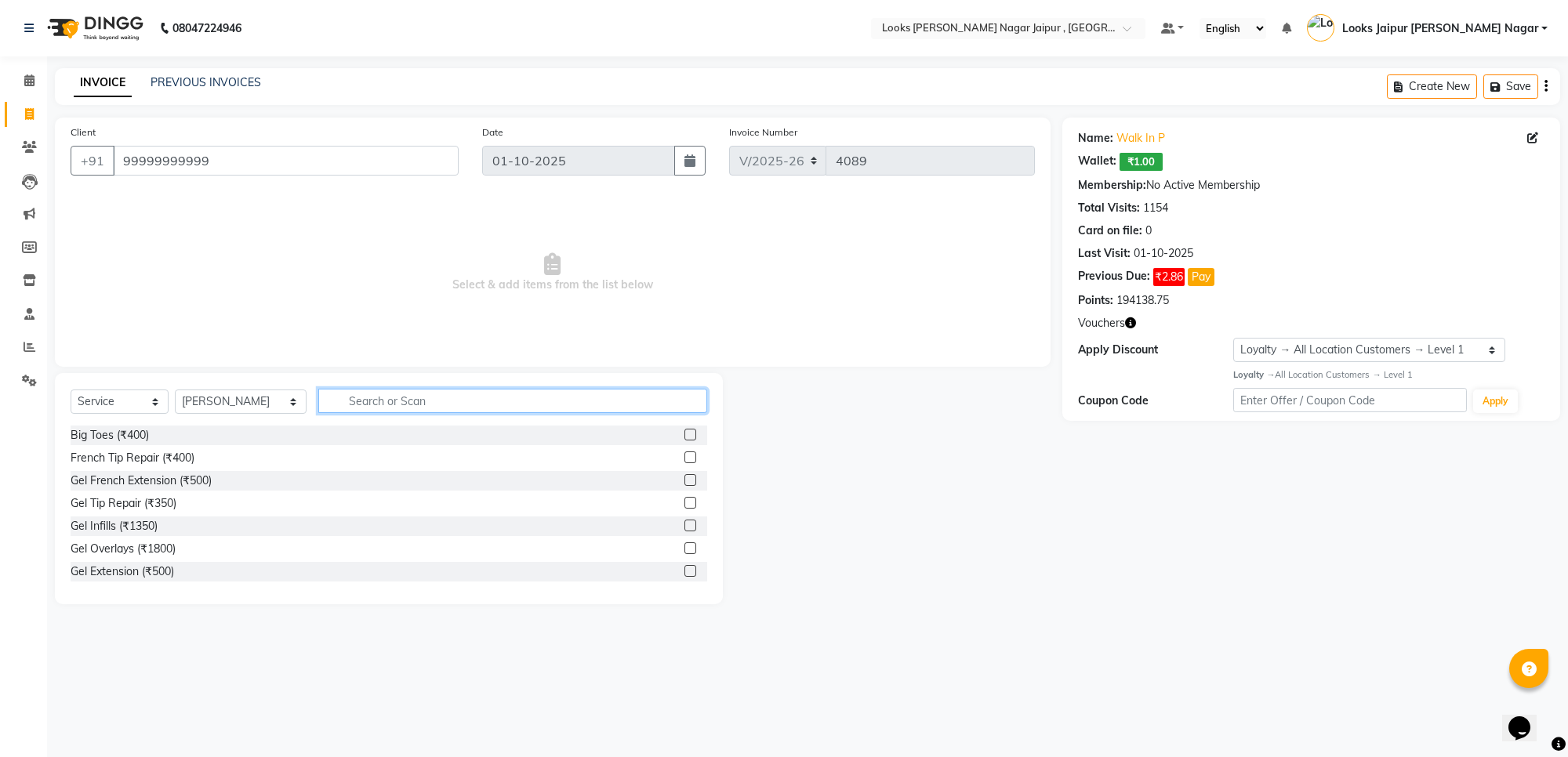
click at [393, 397] on input "text" at bounding box center [513, 401] width 389 height 25
type input "styli"
click at [685, 432] on label at bounding box center [691, 434] width 12 height 12
click at [685, 432] on input "checkbox" at bounding box center [690, 435] width 10 height 10
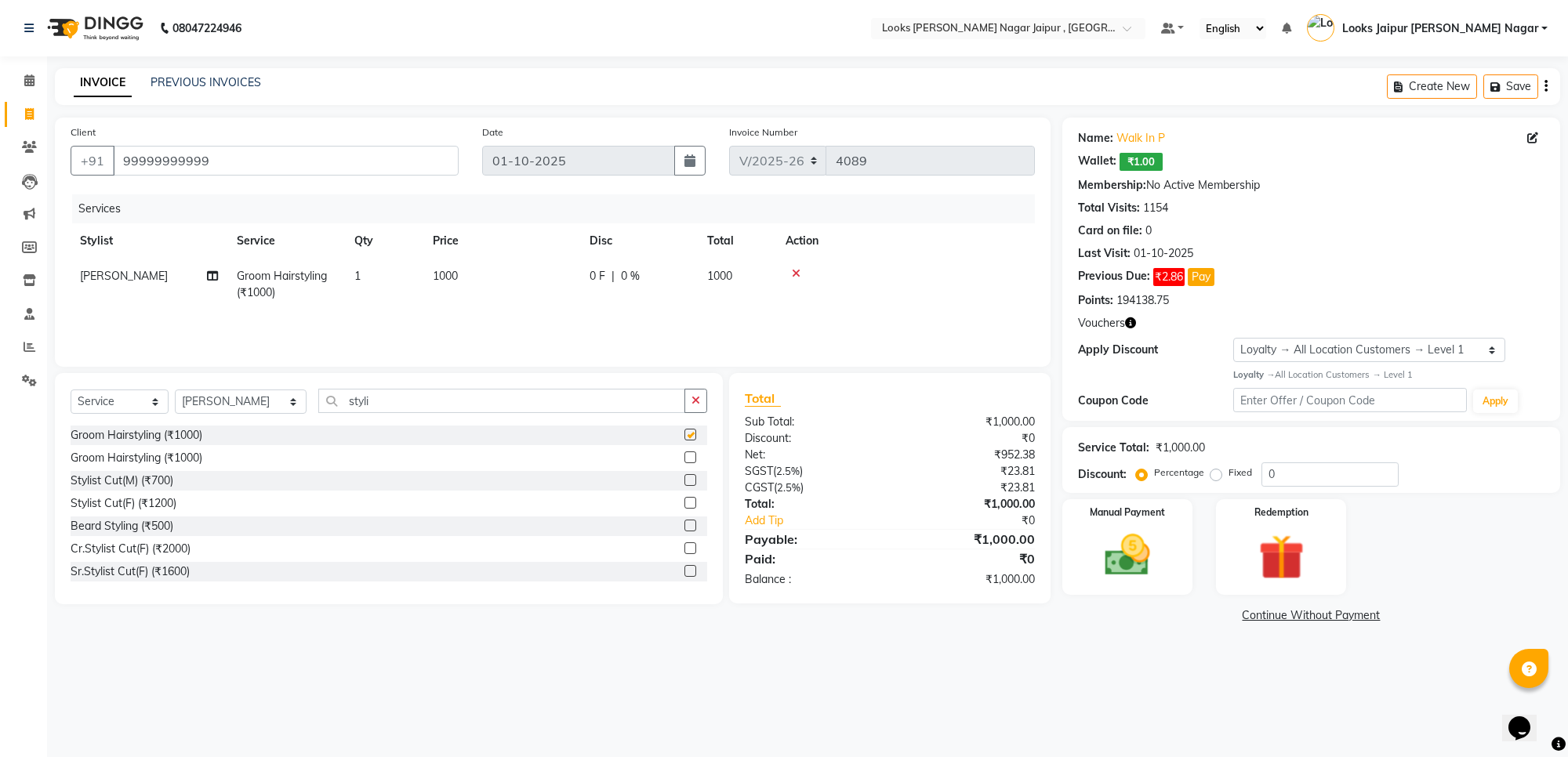
checkbox input "false"
click at [202, 396] on select "Select Stylist [PERSON_NAME] art Anoop [PERSON_NAME] Counter Sales [PERSON_NAME…" at bounding box center [241, 402] width 132 height 25
select select "88604"
click at [175, 390] on select "Select Stylist [PERSON_NAME] art Anoop [PERSON_NAME] Counter Sales [PERSON_NAME…" at bounding box center [241, 402] width 132 height 25
click at [394, 400] on input "styli" at bounding box center [502, 401] width 367 height 25
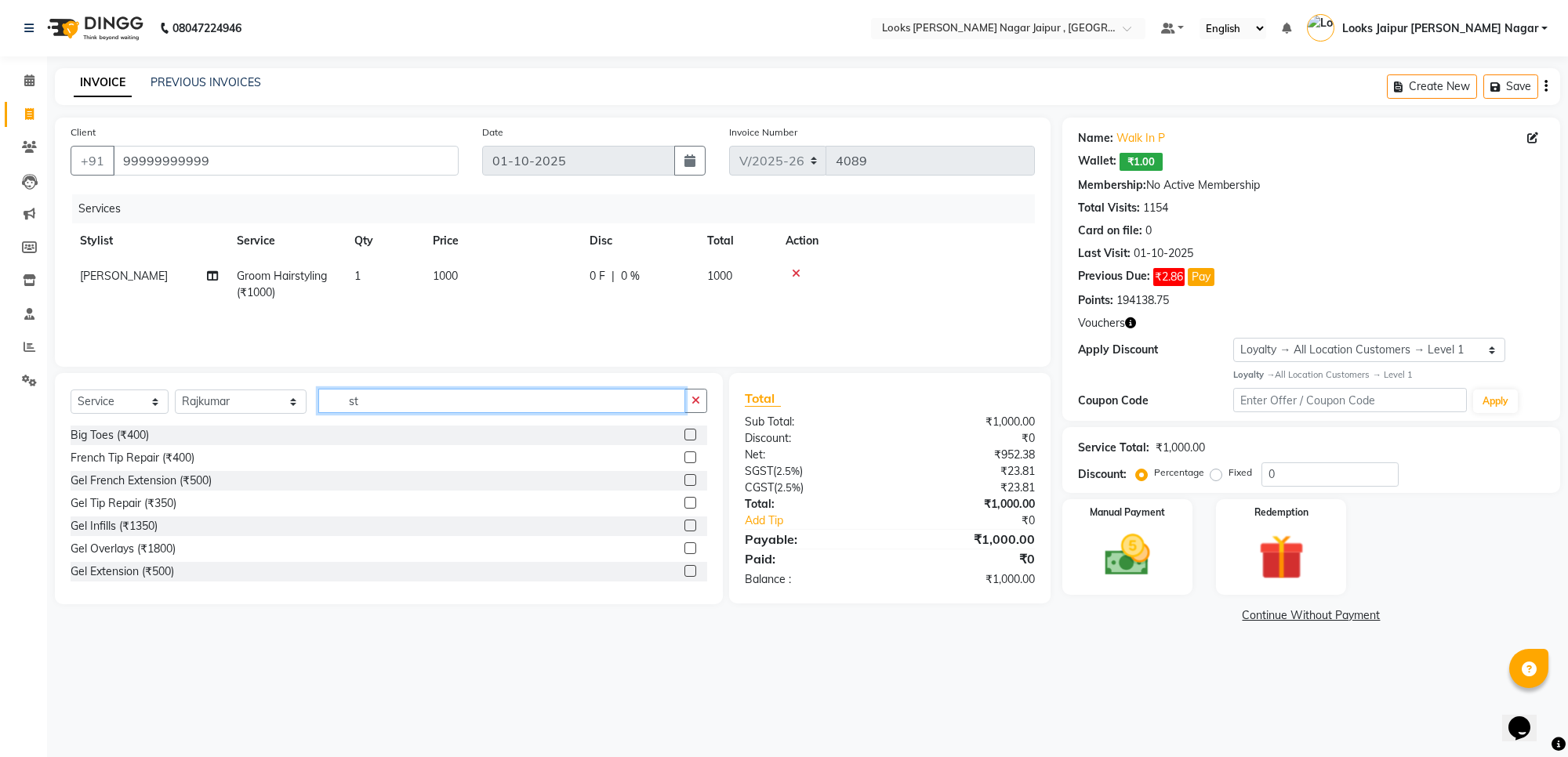
type input "s"
type input "beard"
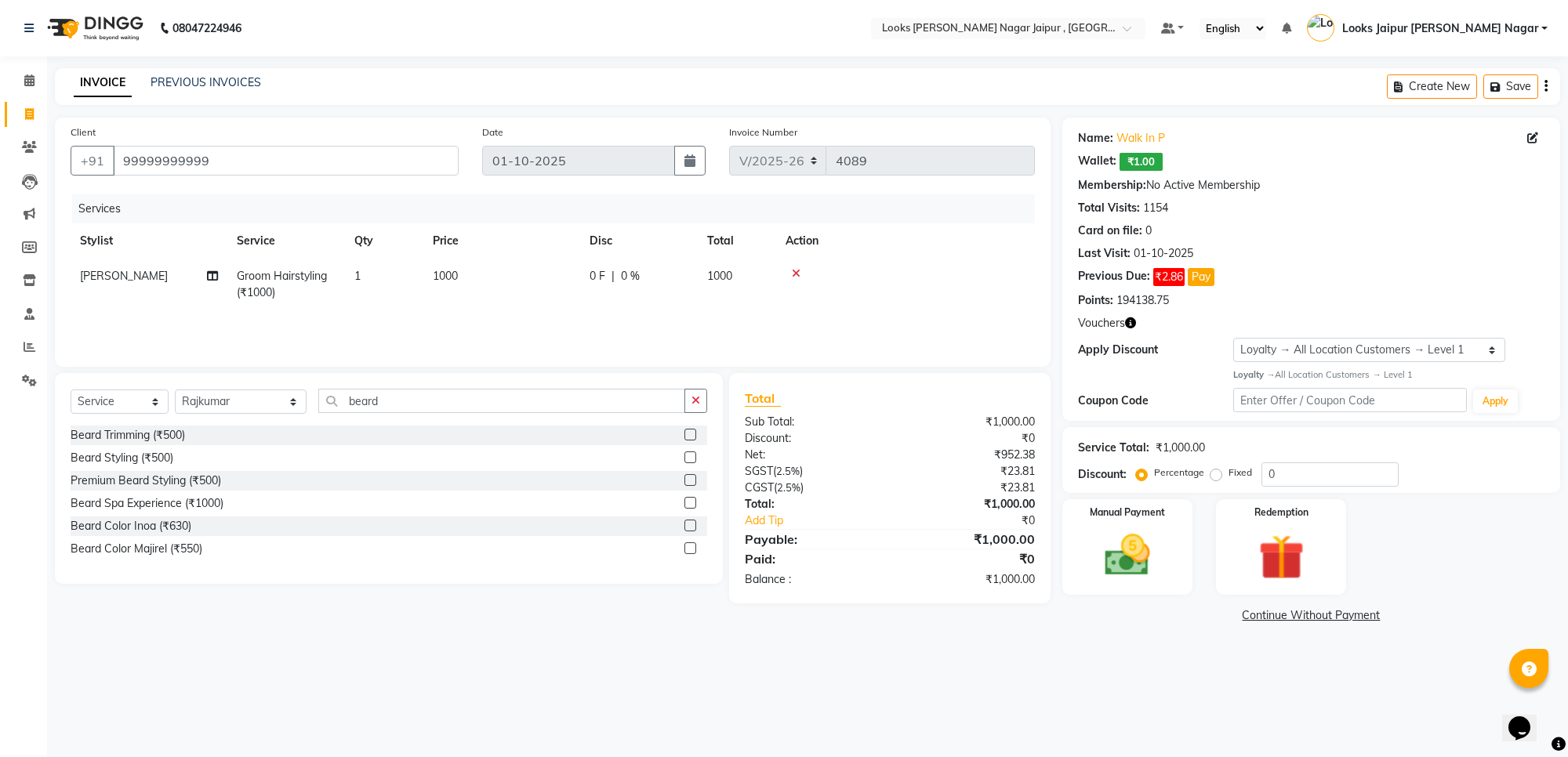
click at [686, 435] on label at bounding box center [691, 434] width 12 height 12
click at [686, 435] on input "checkbox" at bounding box center [690, 435] width 10 height 10
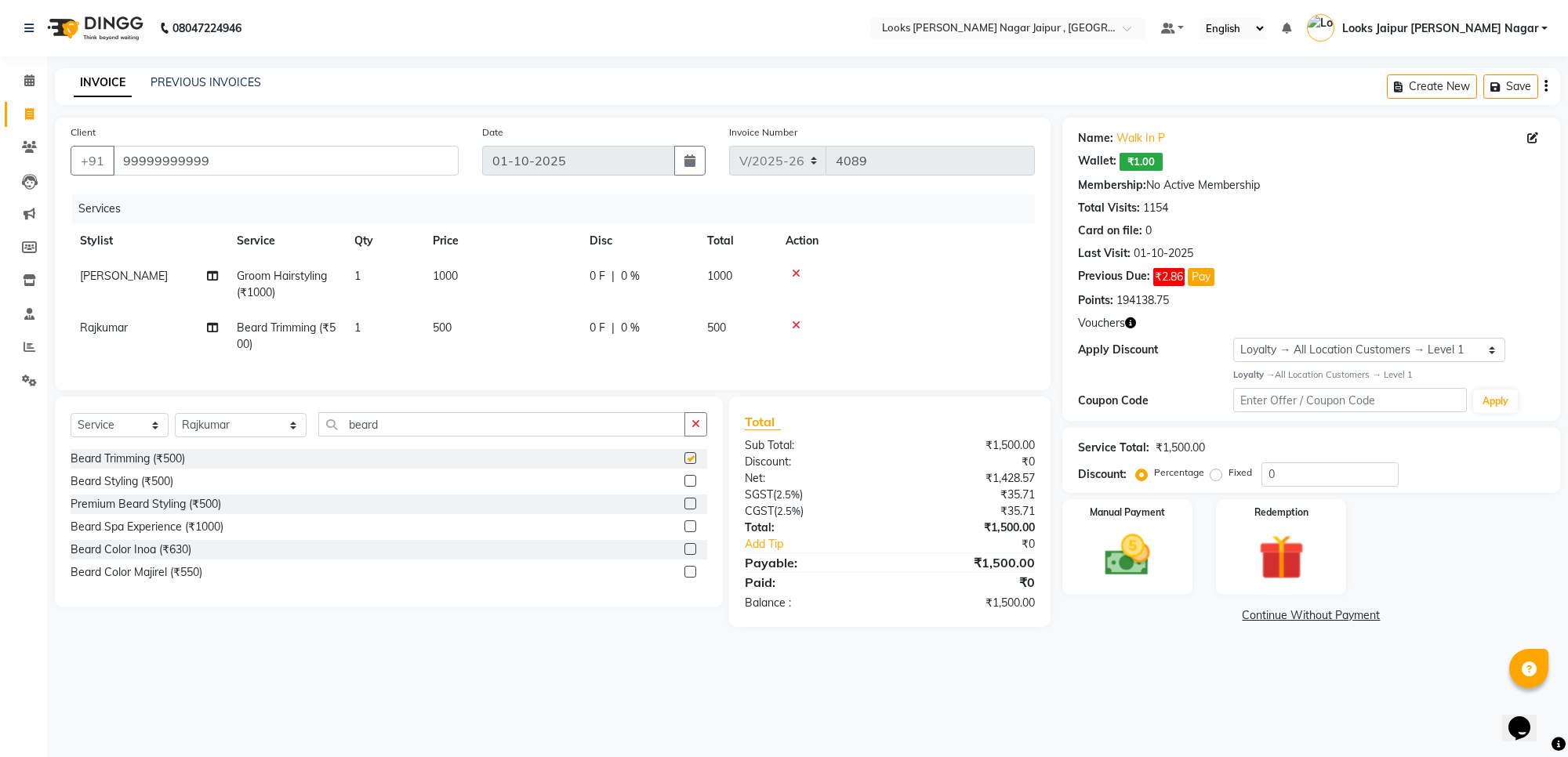
checkbox input "false"
click at [503, 333] on td "500" at bounding box center [502, 336] width 156 height 51
select select "88604"
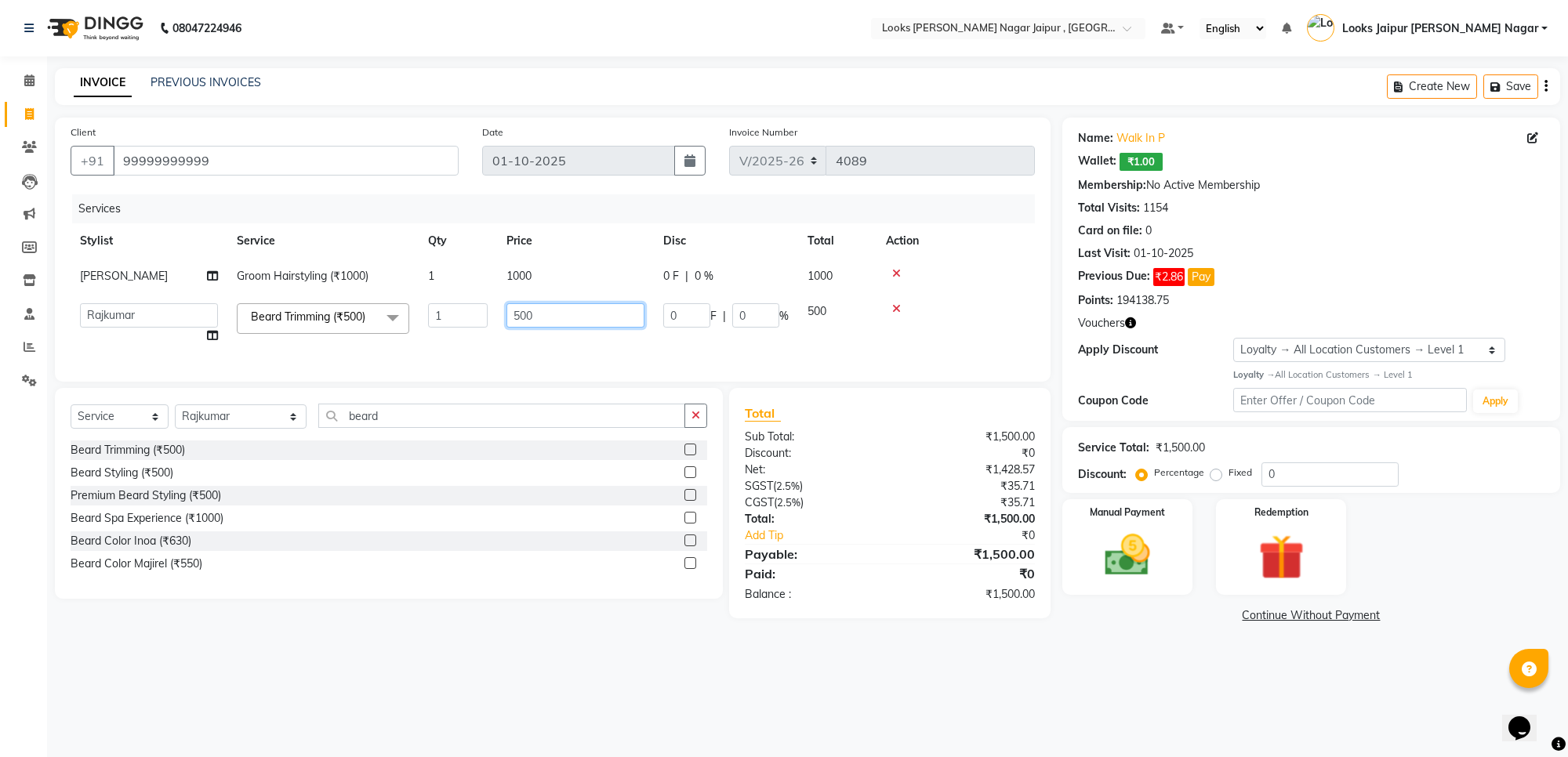
click at [577, 316] on input "500" at bounding box center [575, 316] width 138 height 25
type input "5"
type input "310"
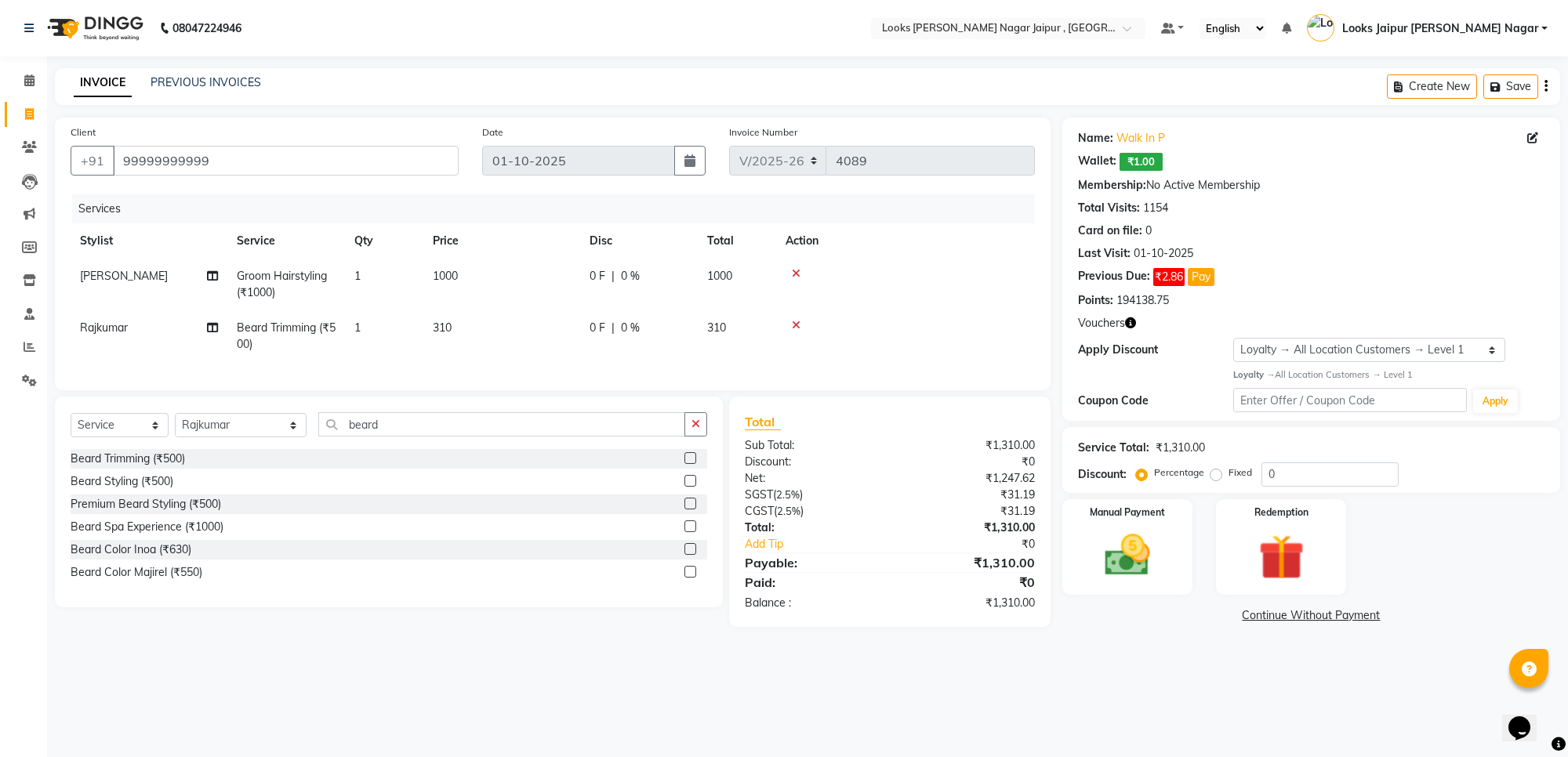
click at [552, 275] on td "1000" at bounding box center [502, 284] width 156 height 51
select select "23560"
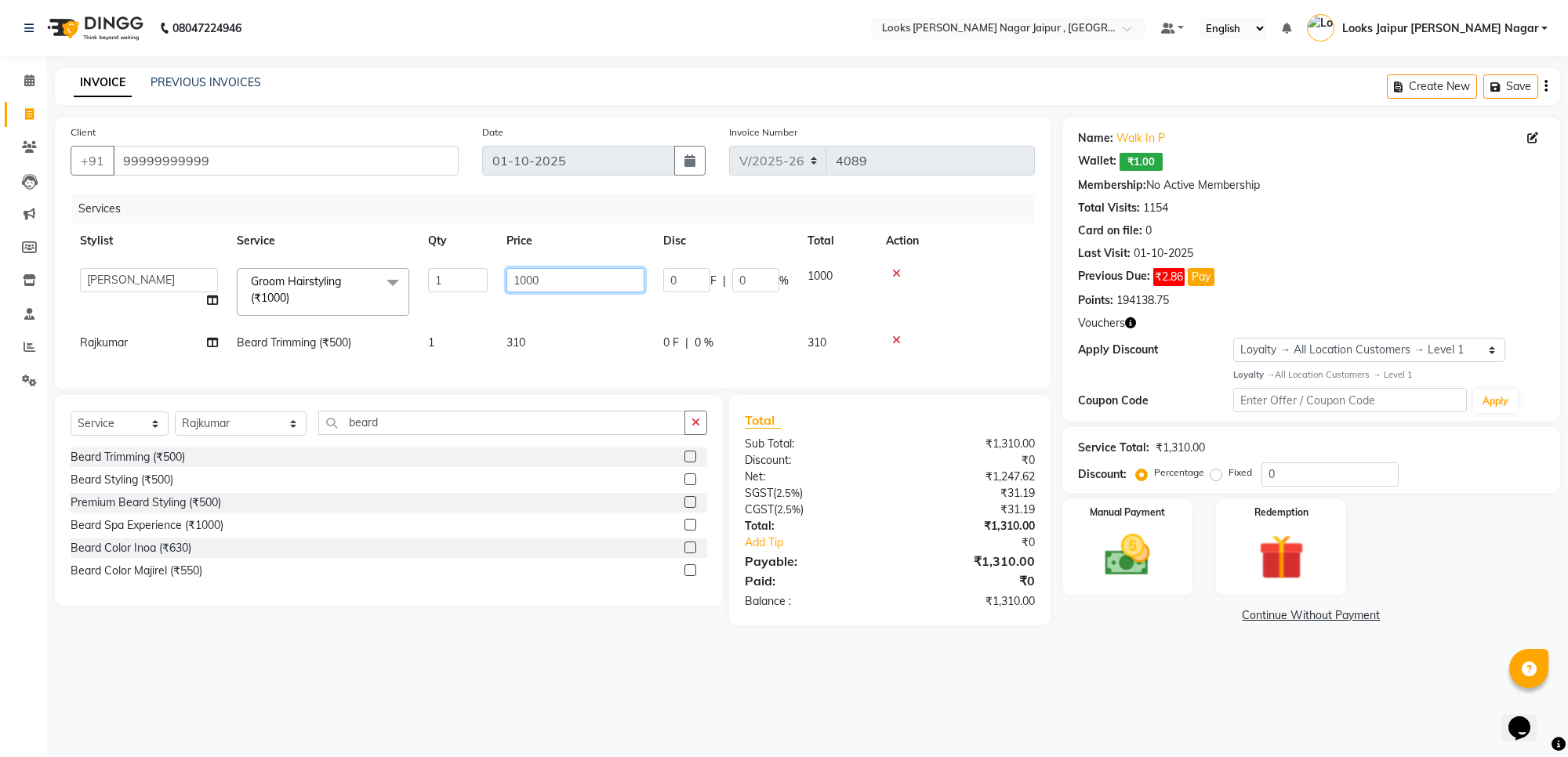
click at [553, 284] on input "1000" at bounding box center [575, 280] width 138 height 25
type input "1"
type input "300"
click at [1100, 672] on div "08047224946 Select Location × Looks [PERSON_NAME] Nagar Jaipur , Jaipur Default…" at bounding box center [784, 378] width 1568 height 757
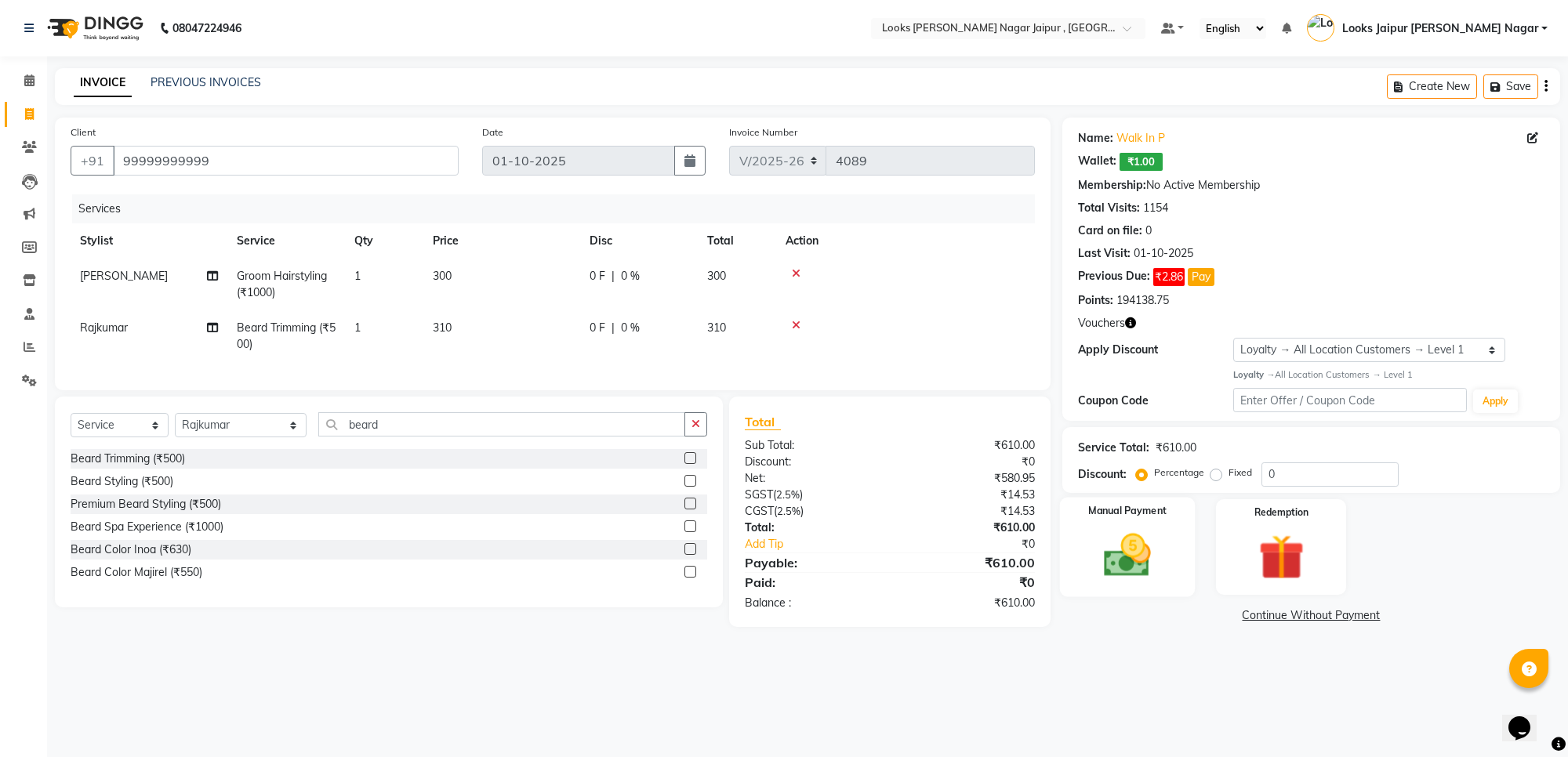
click at [1122, 572] on img at bounding box center [1127, 555] width 77 height 54
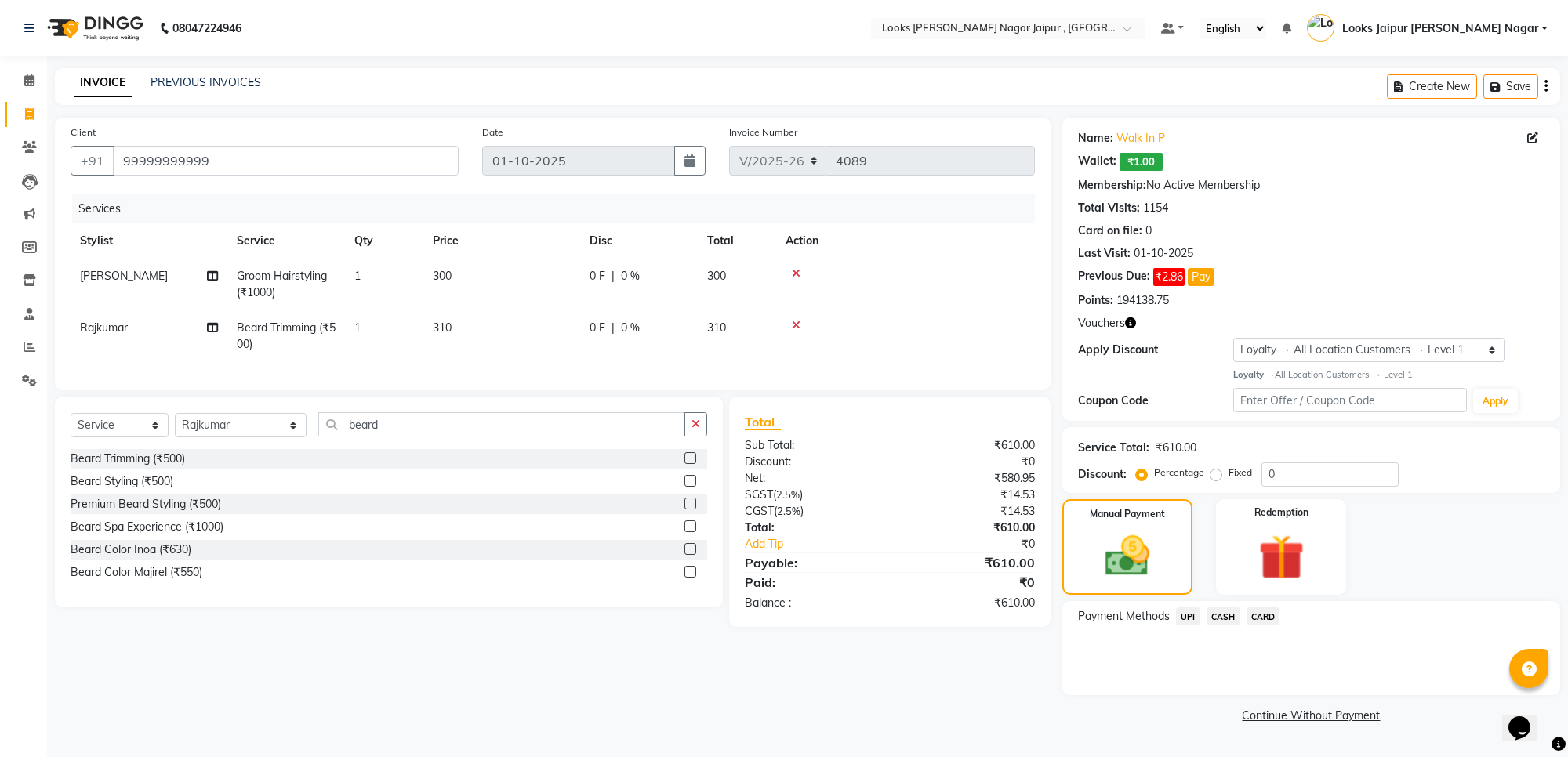
click at [1225, 614] on span "CASH" at bounding box center [1224, 616] width 34 height 18
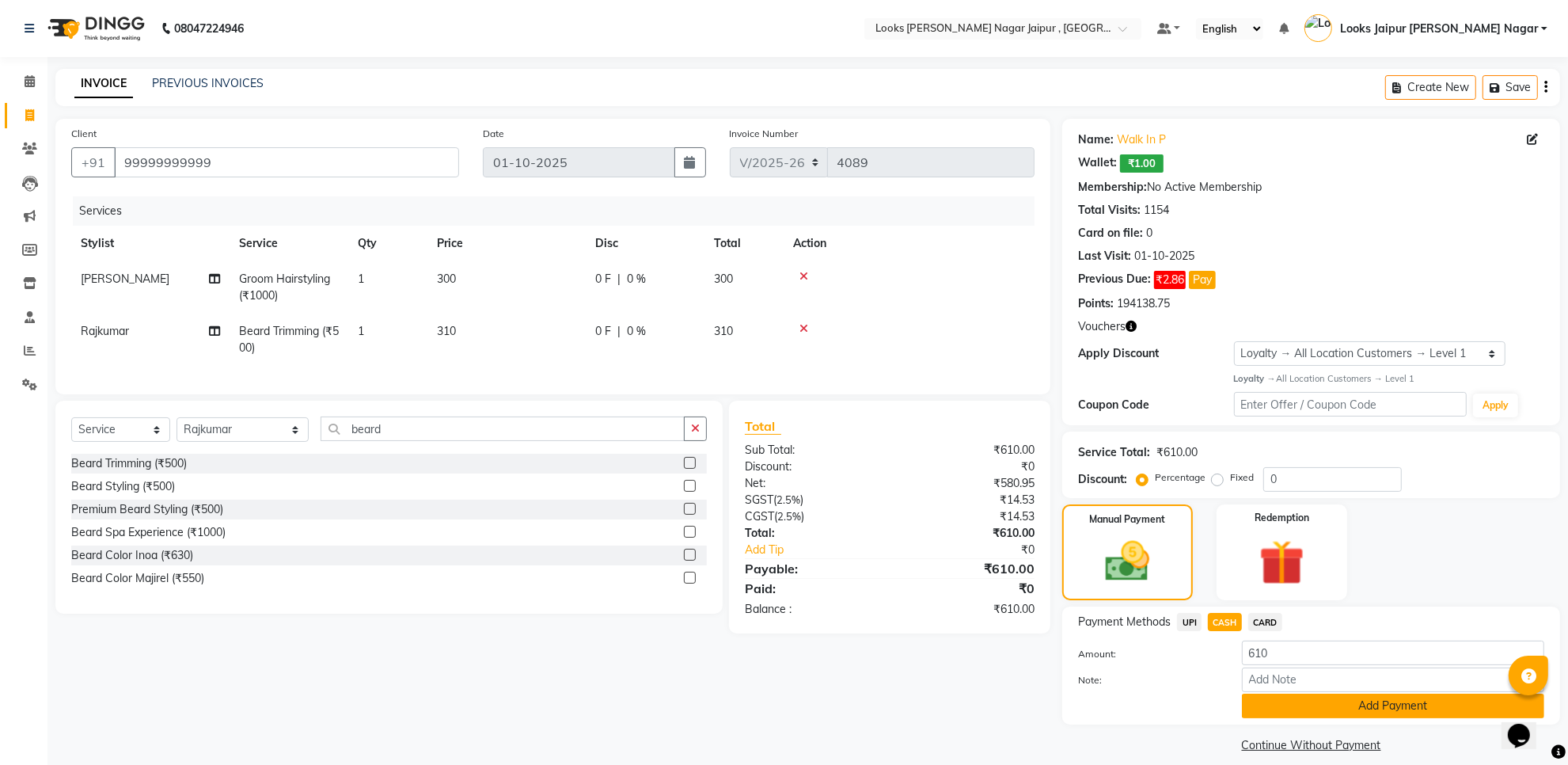
click at [1256, 701] on button "Add Payment" at bounding box center [1393, 706] width 303 height 25
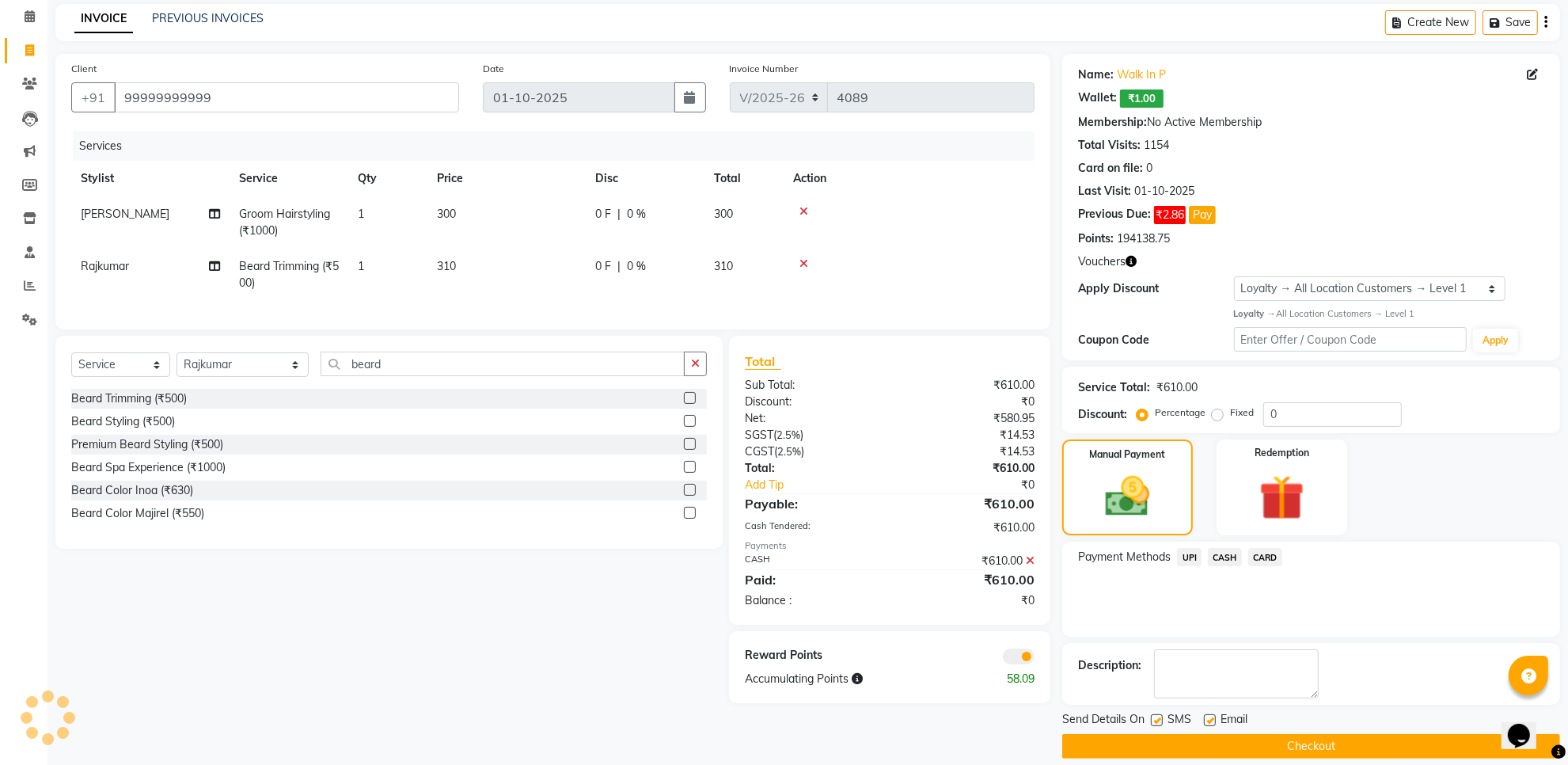
scroll to position [83, 0]
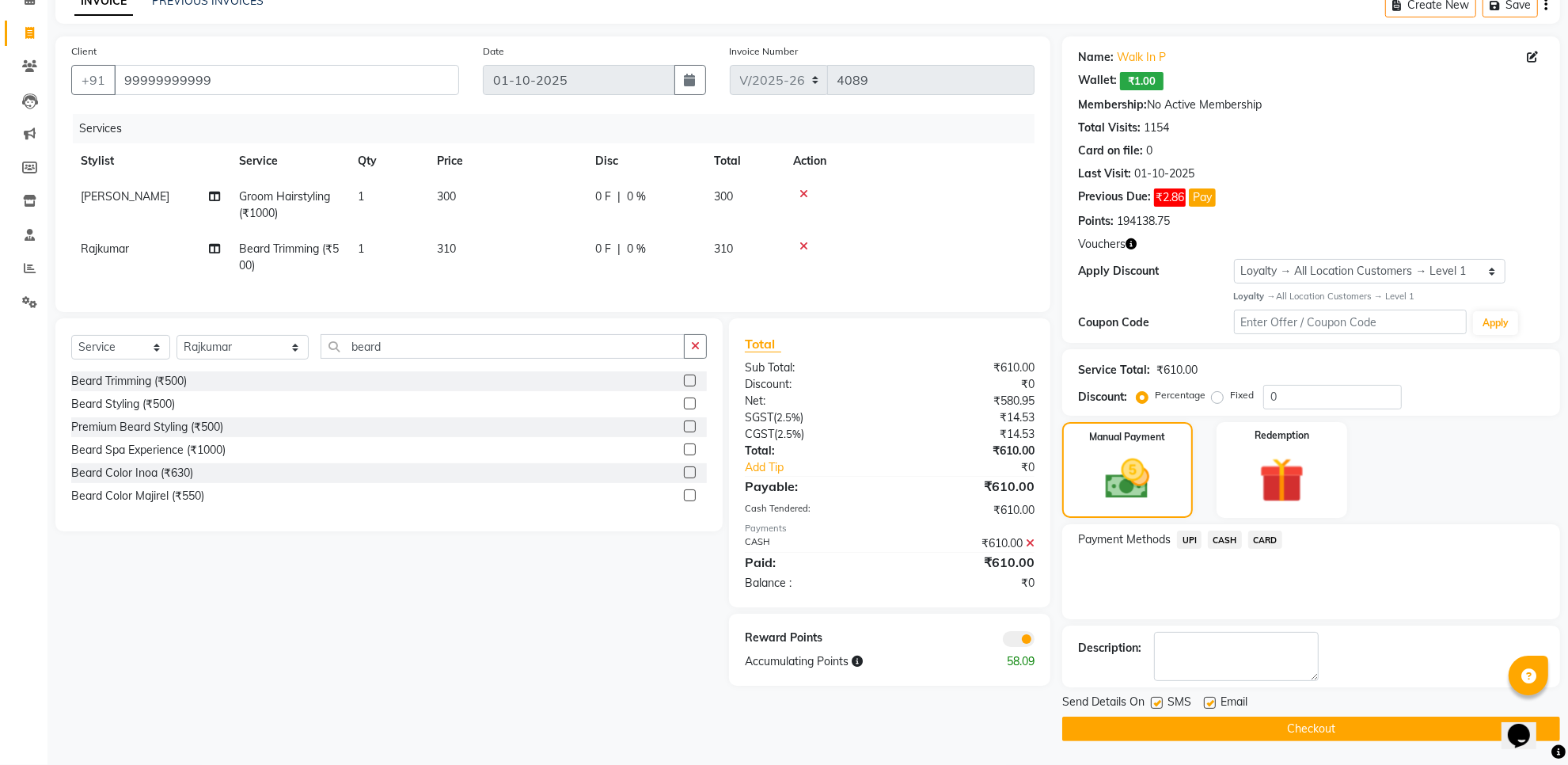
click at [1156, 698] on label at bounding box center [1157, 703] width 12 height 12
click at [1156, 699] on input "checkbox" at bounding box center [1156, 704] width 10 height 10
checkbox input "false"
drag, startPoint x: 1206, startPoint y: 700, endPoint x: 1223, endPoint y: 714, distance: 22.0
click at [1207, 700] on label at bounding box center [1210, 703] width 12 height 12
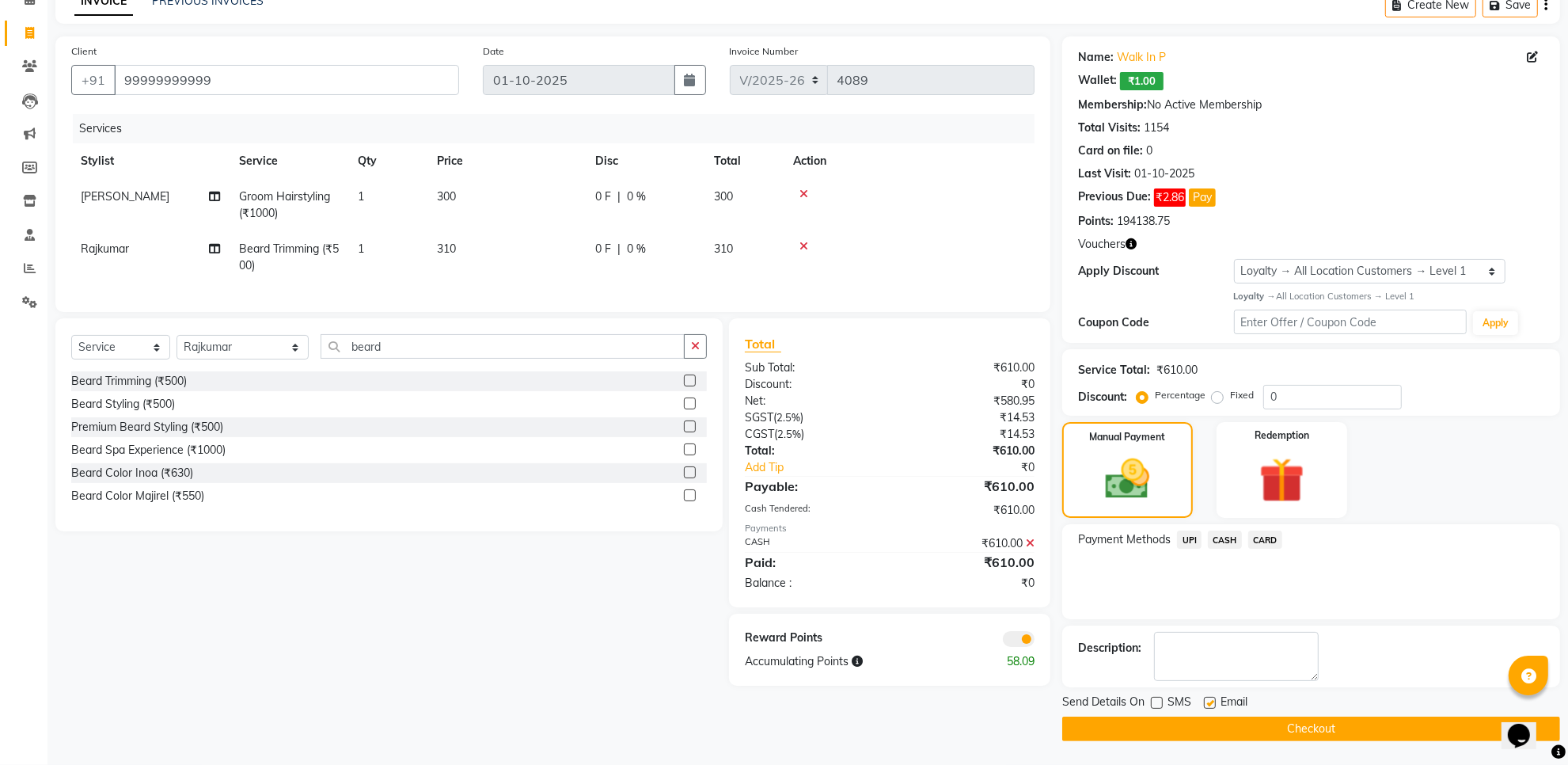
click at [1207, 700] on input "checkbox" at bounding box center [1209, 704] width 10 height 10
checkbox input "false"
click at [1202, 727] on button "Checkout" at bounding box center [1311, 729] width 498 height 25
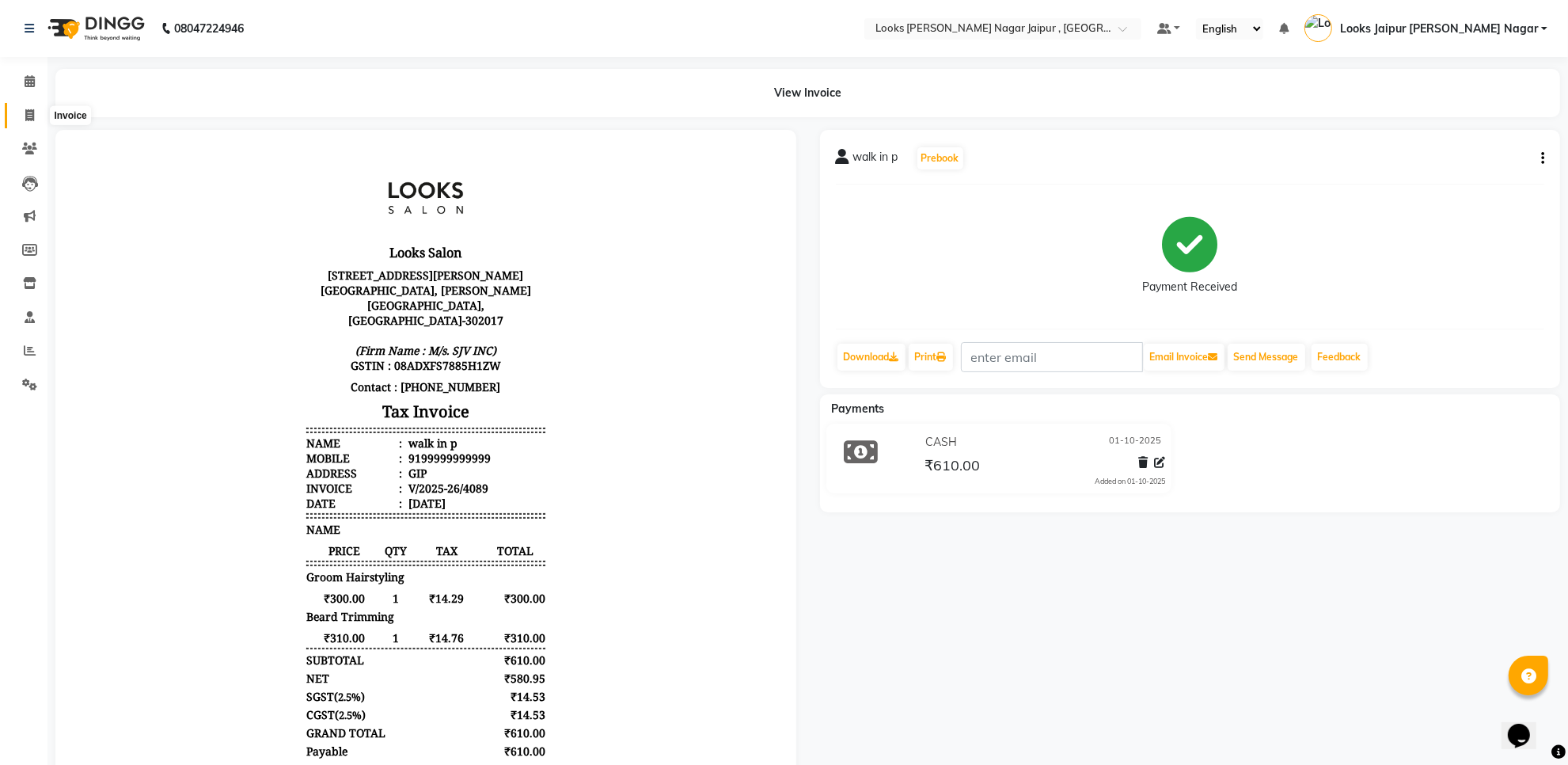
click at [26, 111] on icon at bounding box center [29, 115] width 9 height 12
select select "service"
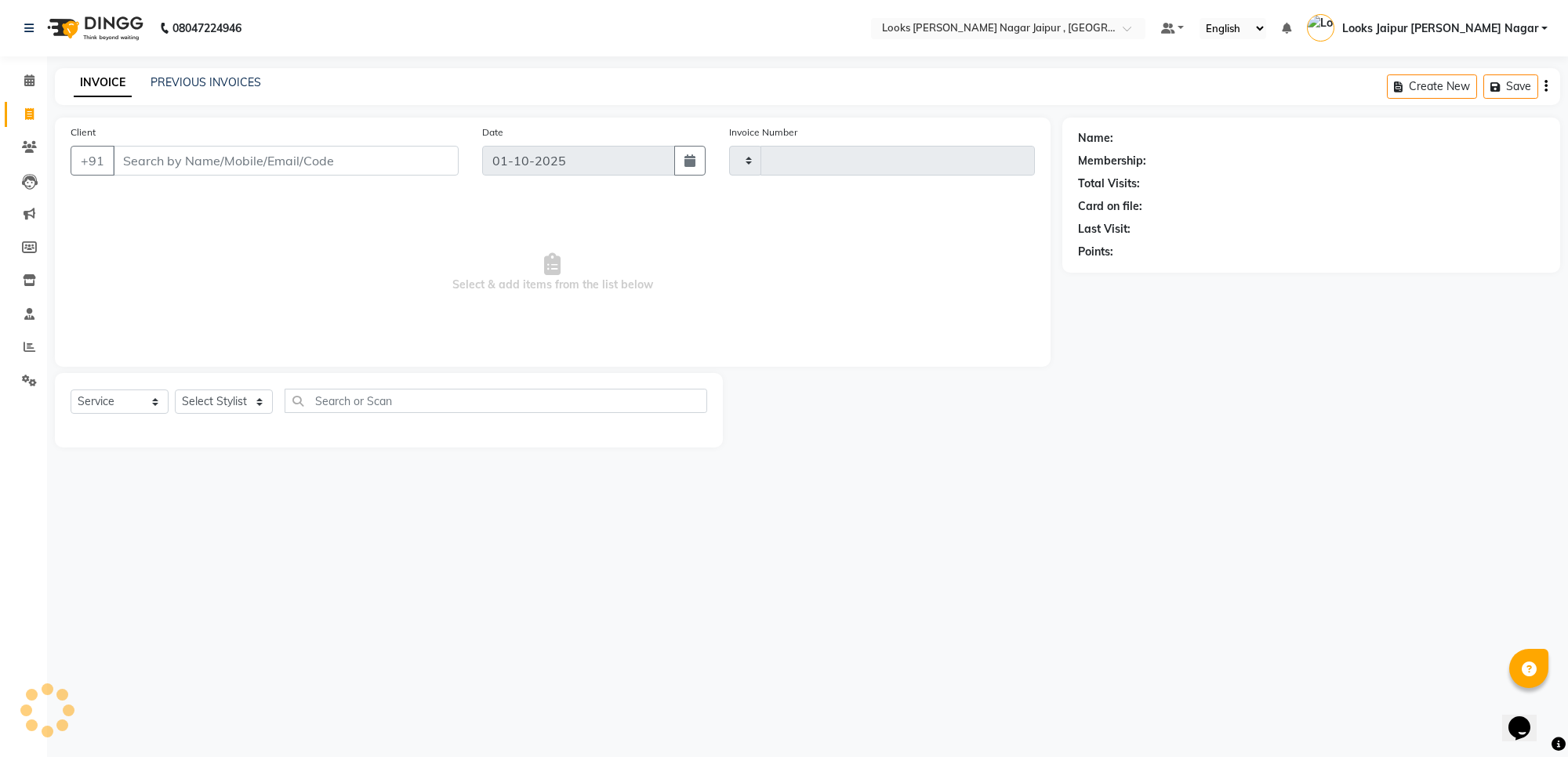
type input "4090"
select select "4317"
click at [269, 160] on input "Client" at bounding box center [285, 160] width 345 height 30
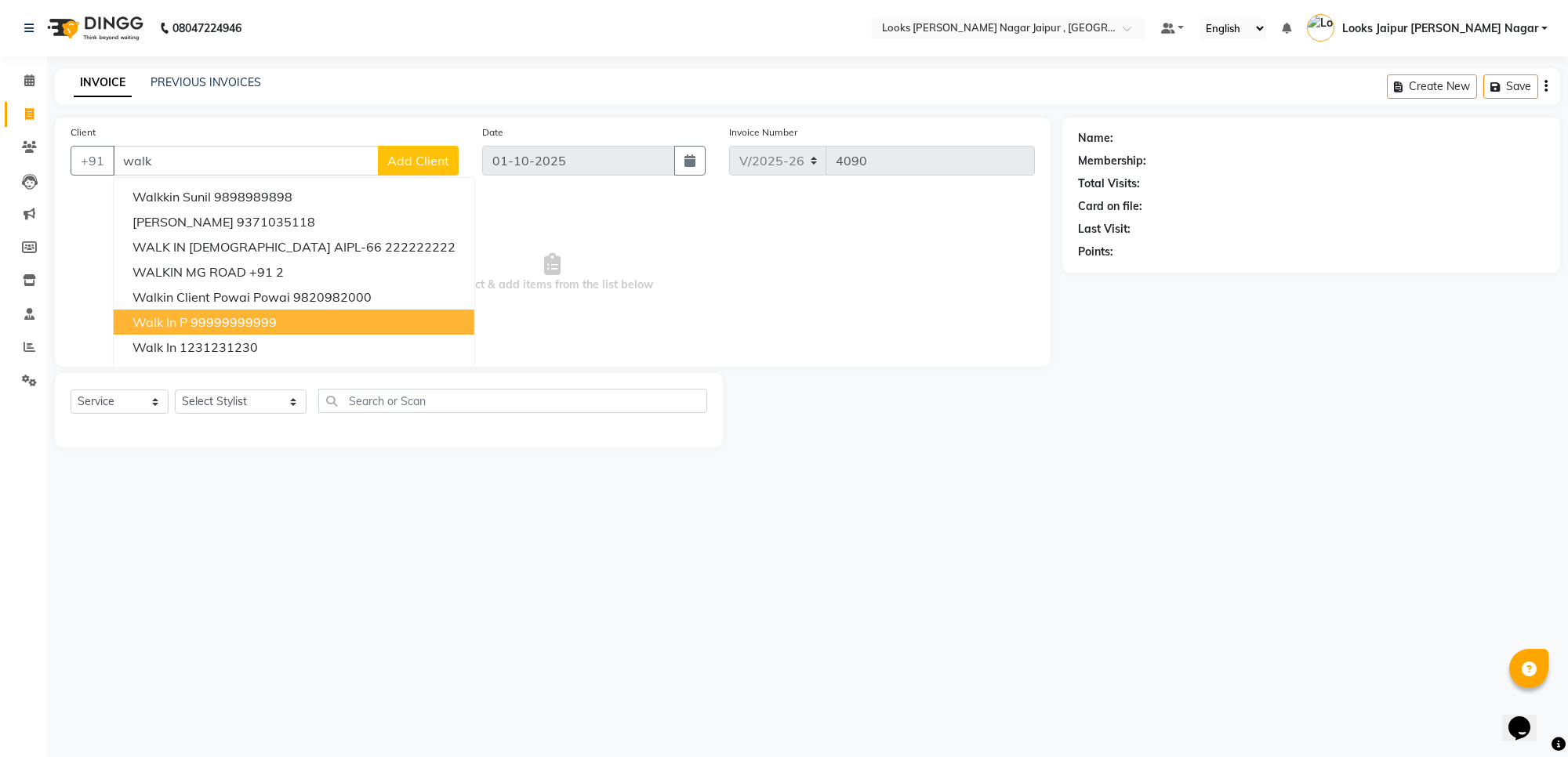
drag, startPoint x: 254, startPoint y: 326, endPoint x: 241, endPoint y: 439, distance: 113.7
click at [254, 327] on ngb-highlight "99999999999" at bounding box center [234, 323] width 86 height 16
type input "99999999999"
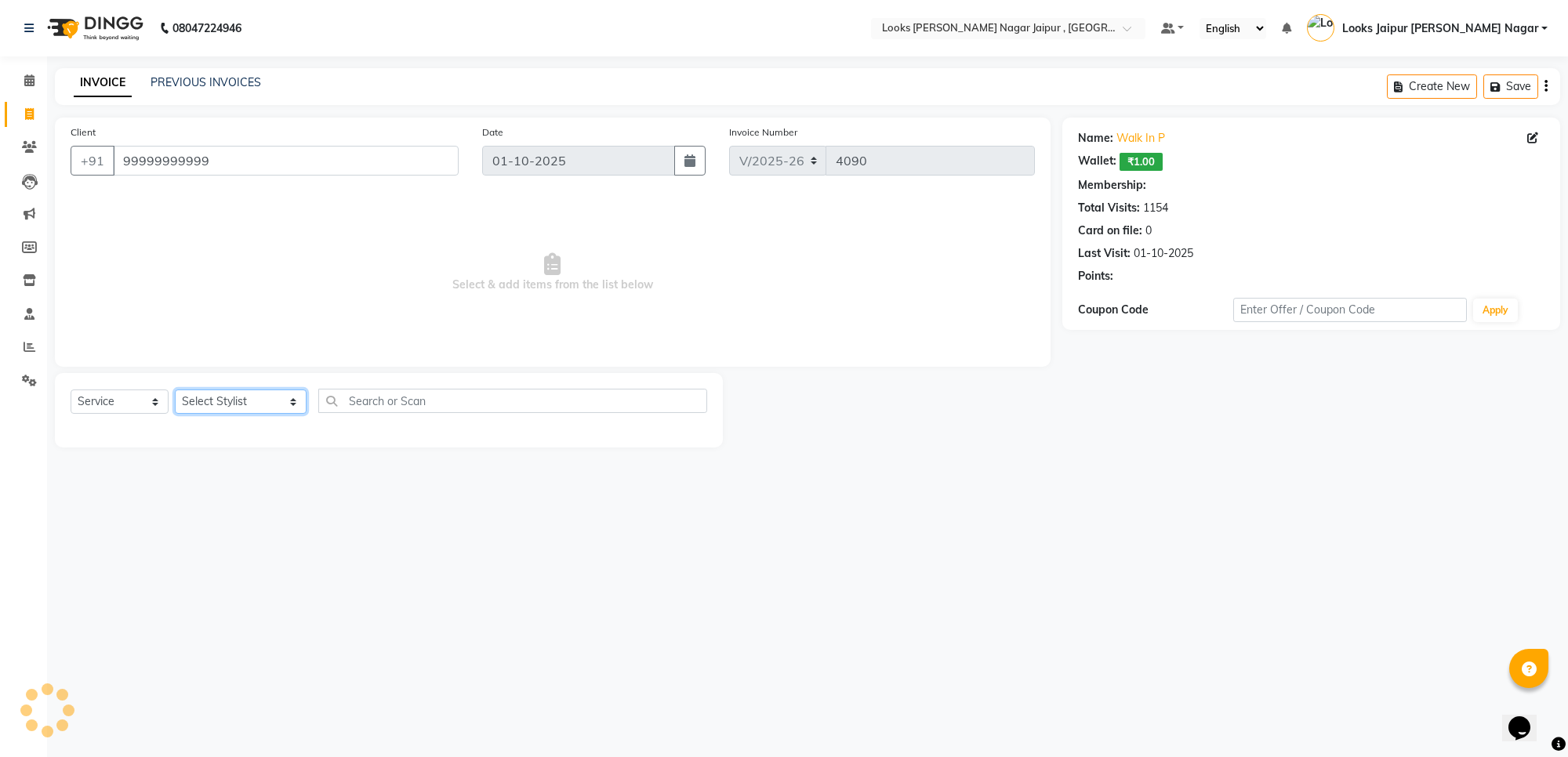
click at [240, 404] on select "Select Stylist [PERSON_NAME] art Anoop [PERSON_NAME] Counter Sales [PERSON_NAME…" at bounding box center [241, 402] width 132 height 25
select select "1: Object"
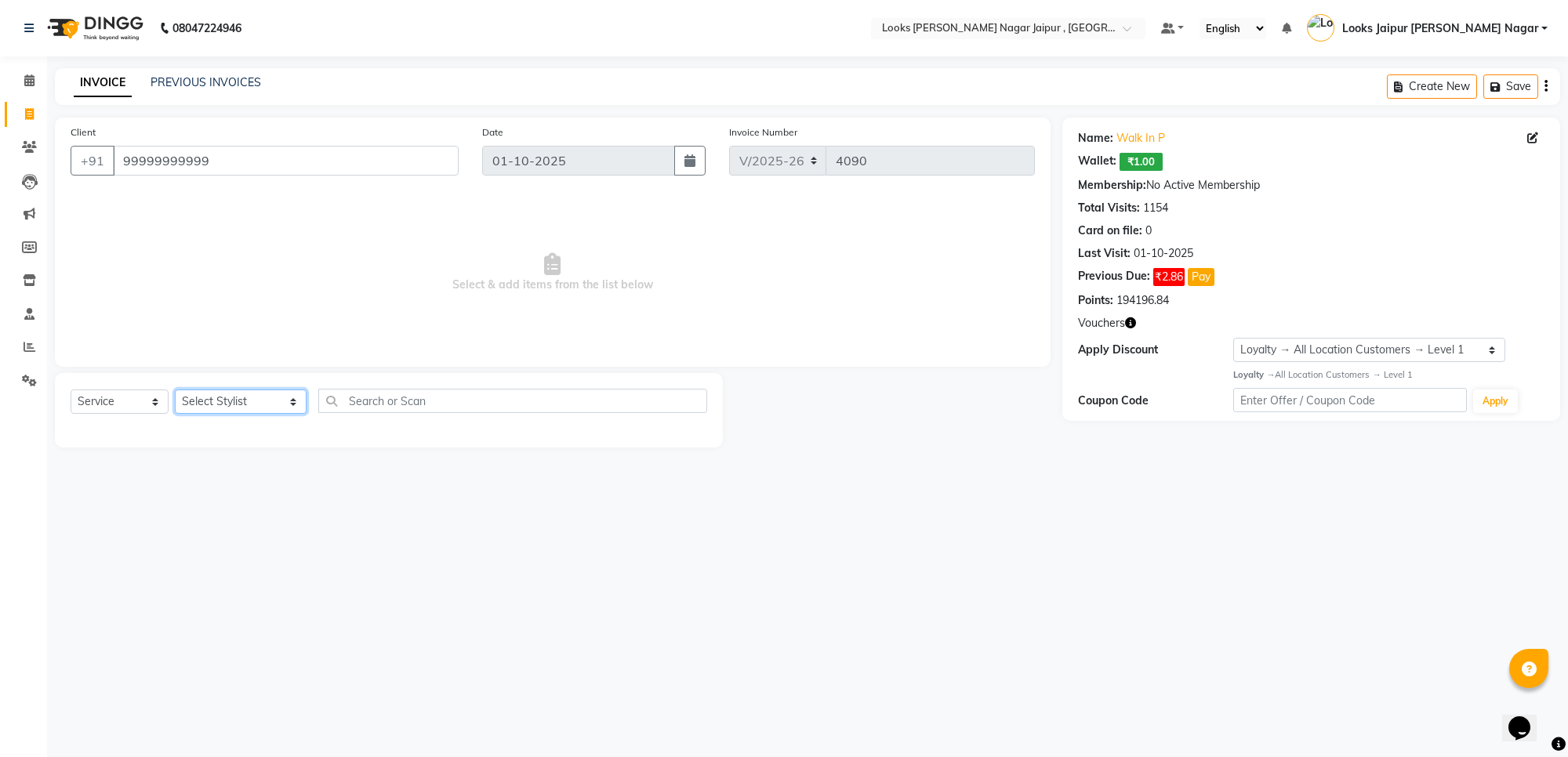
select select "23560"
click at [175, 390] on select "Select Stylist [PERSON_NAME] art Anoop [PERSON_NAME] Counter Sales [PERSON_NAME…" at bounding box center [241, 402] width 132 height 25
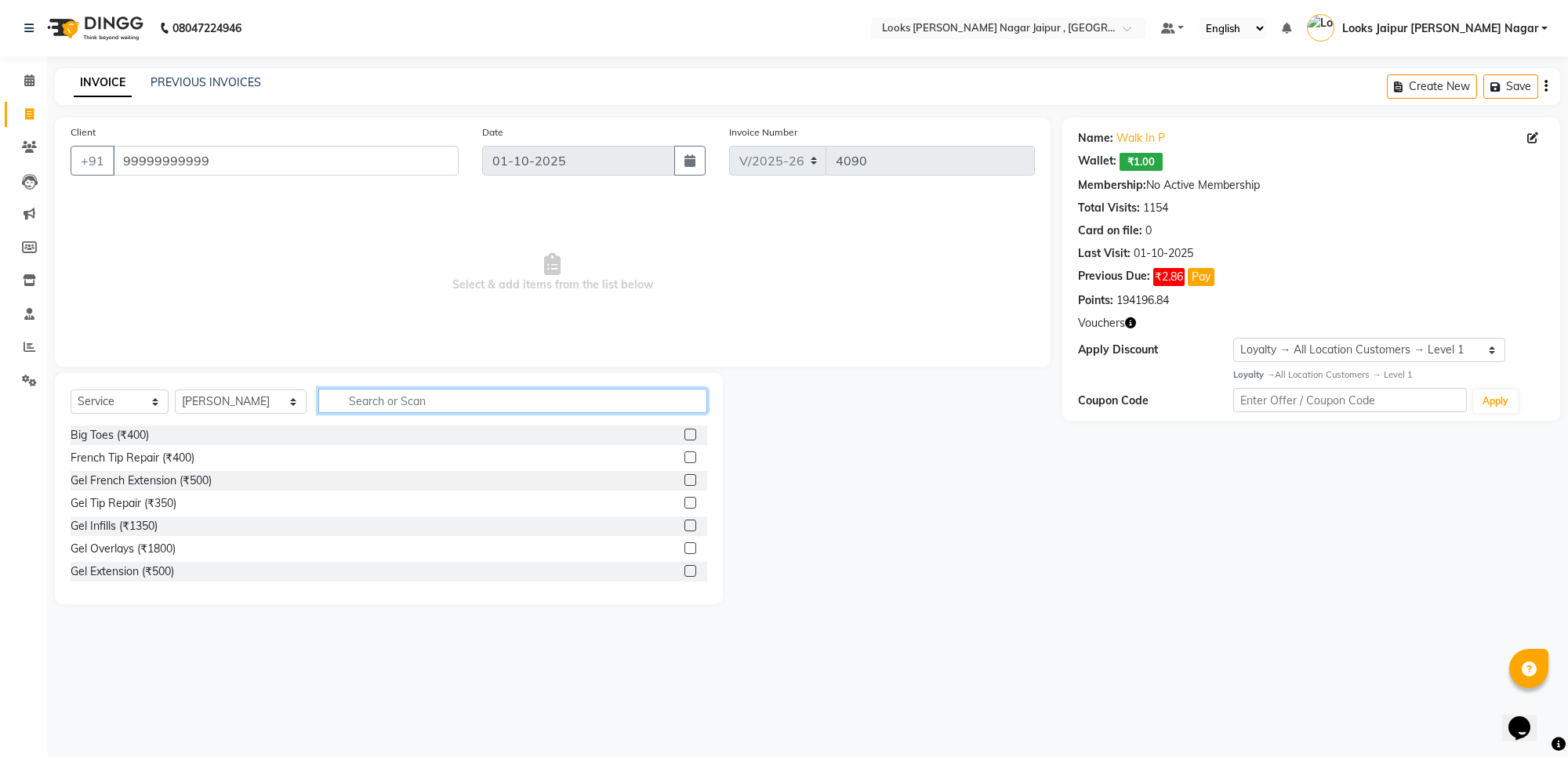
click at [379, 402] on input "text" at bounding box center [513, 401] width 389 height 25
type input "clea"
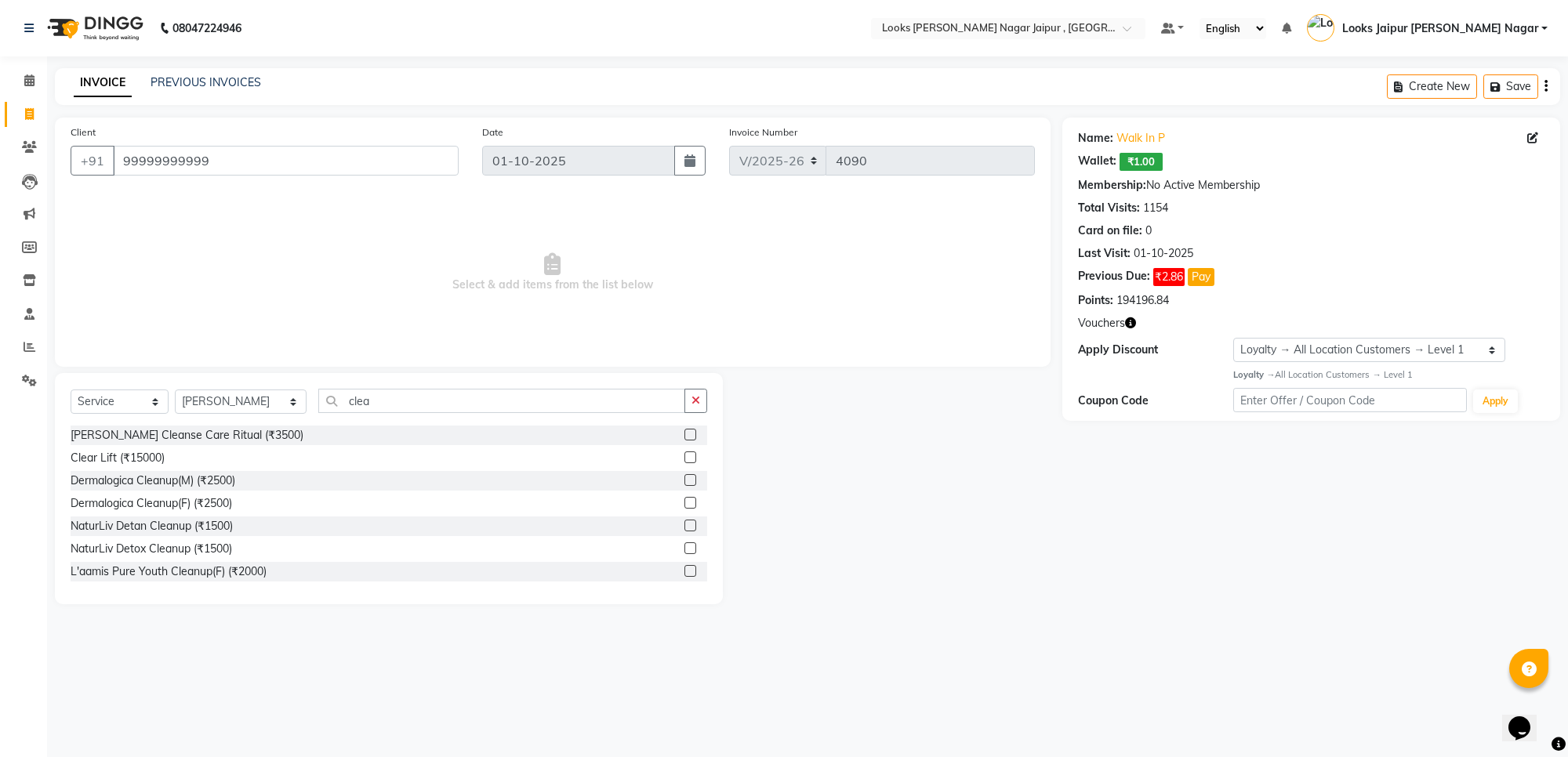
drag, startPoint x: 675, startPoint y: 522, endPoint x: 538, endPoint y: 526, distance: 137.1
click at [685, 522] on label at bounding box center [691, 525] width 12 height 12
click at [685, 522] on input "checkbox" at bounding box center [690, 526] width 10 height 10
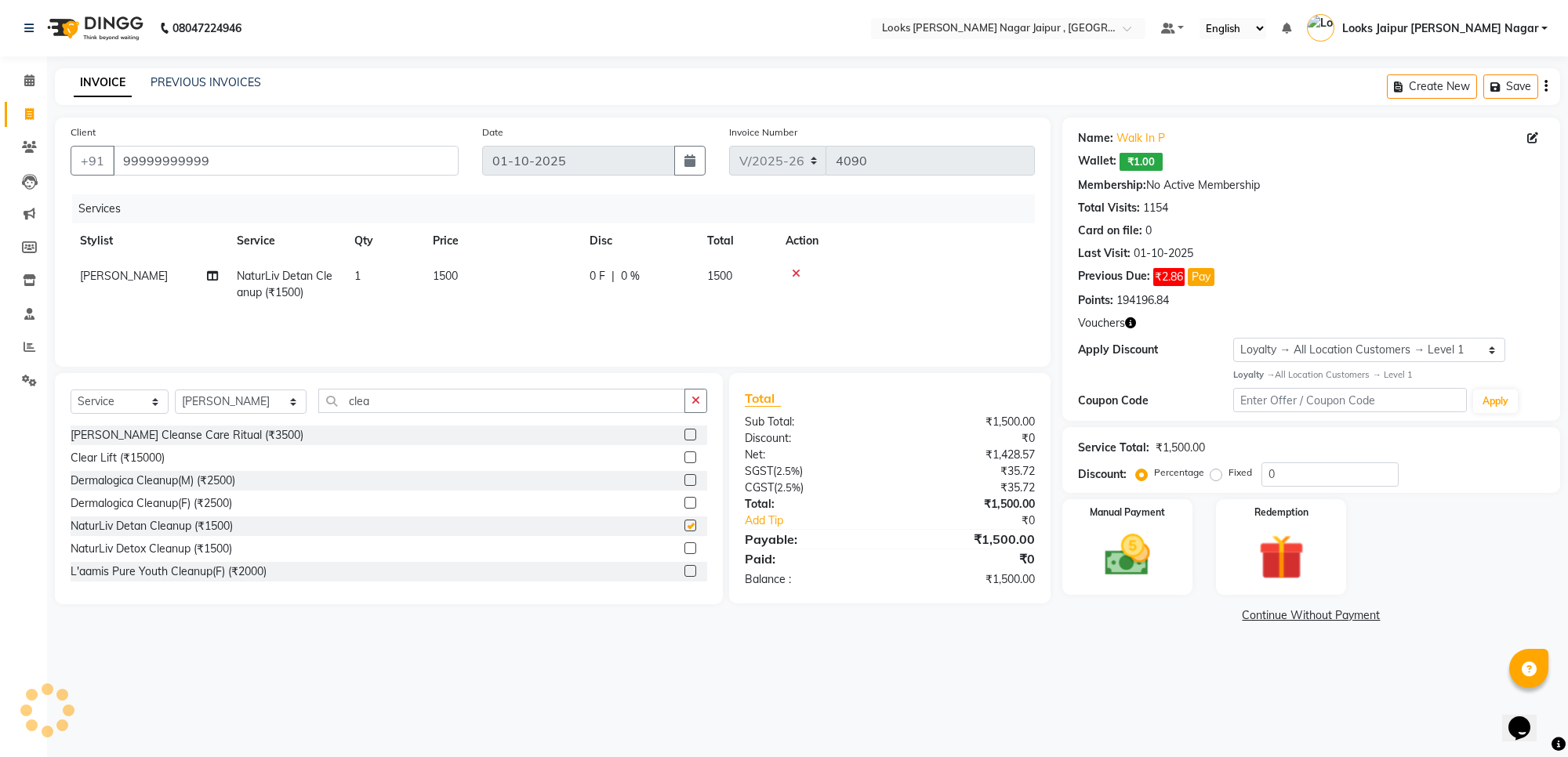
checkbox input "false"
click at [357, 390] on input "clea" at bounding box center [502, 401] width 367 height 25
type input "c"
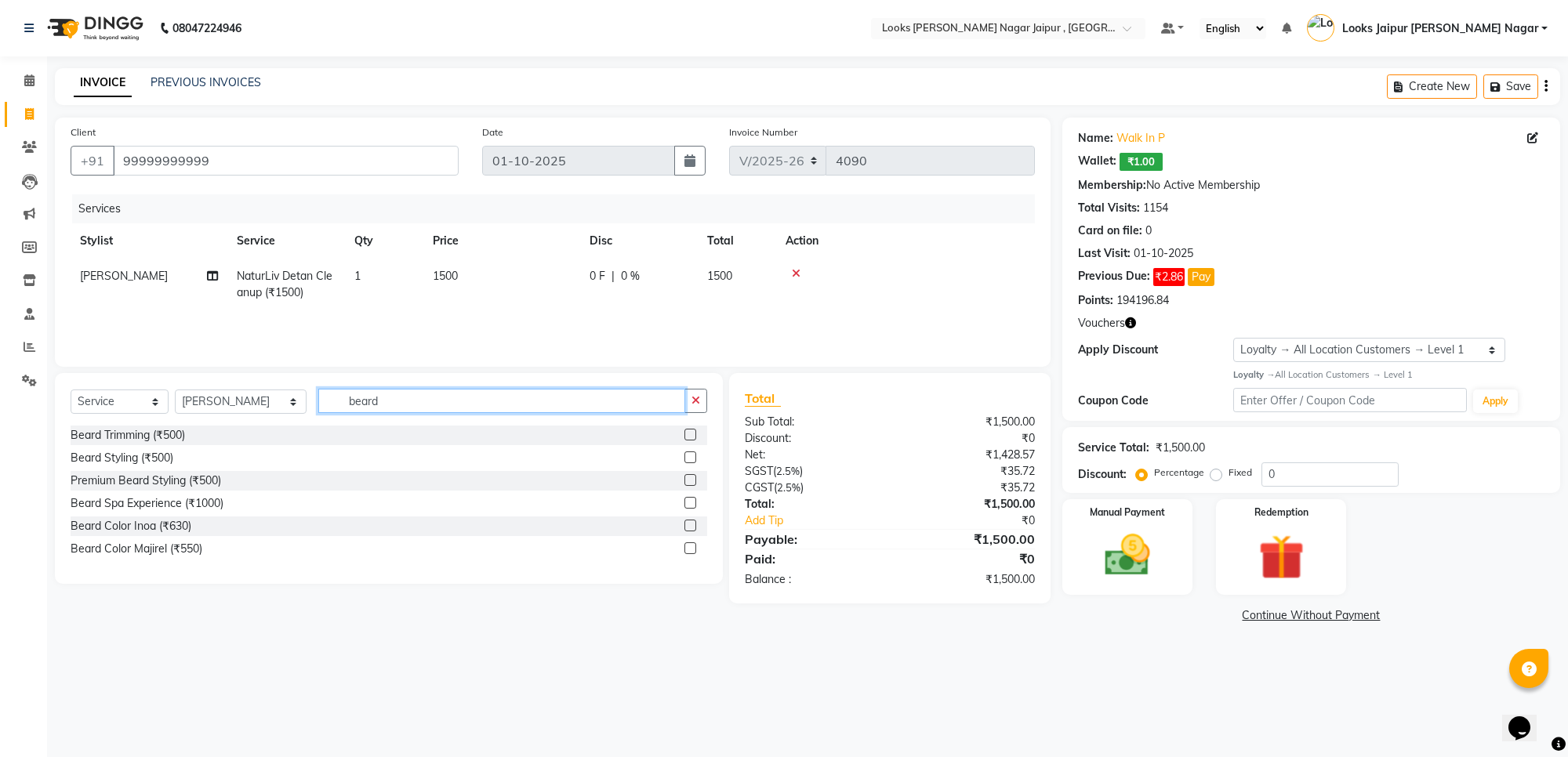
type input "beard"
click at [688, 435] on label at bounding box center [691, 434] width 12 height 12
click at [688, 435] on input "checkbox" at bounding box center [690, 435] width 10 height 10
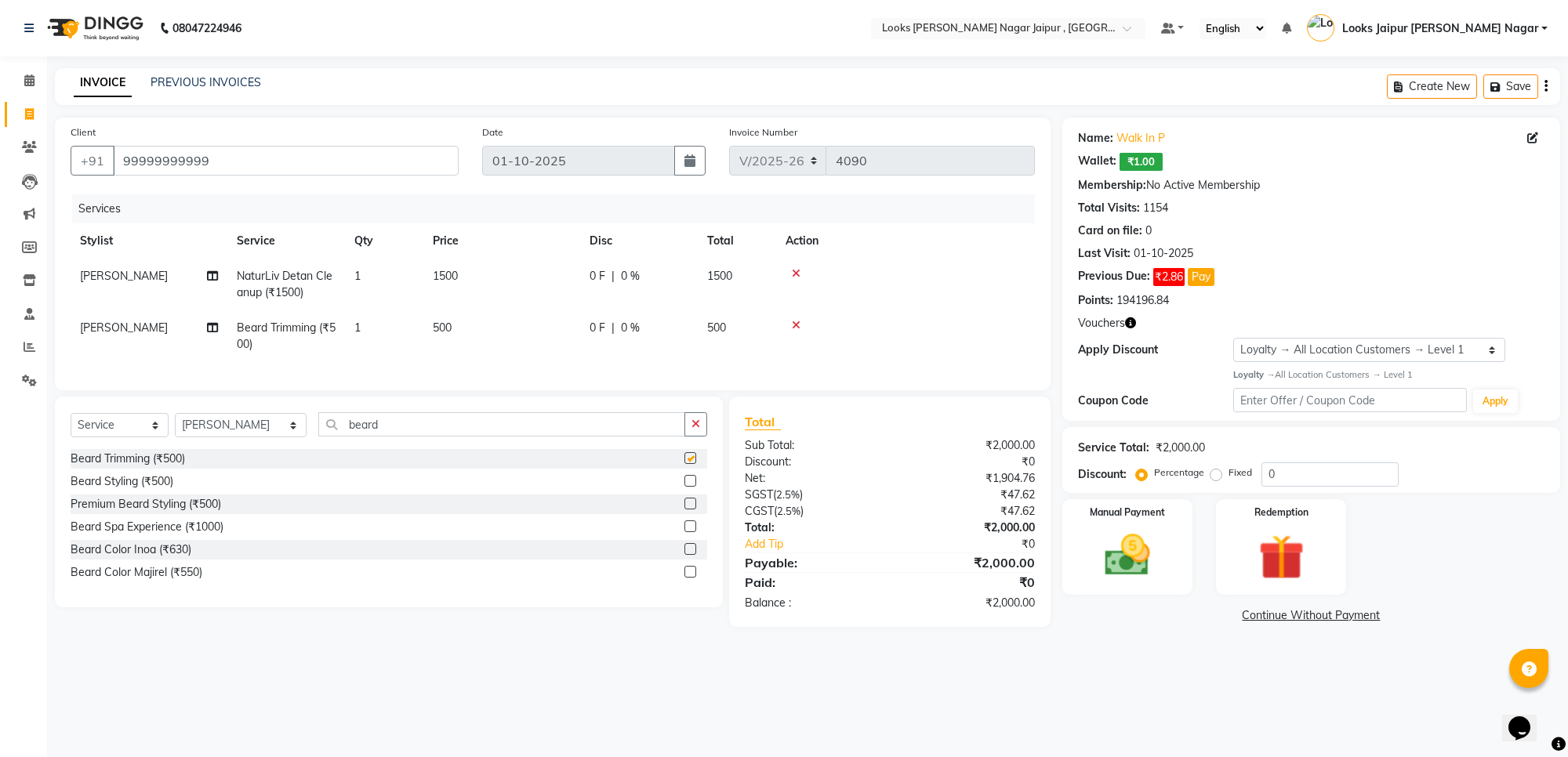
checkbox input "false"
click at [510, 275] on td "1500" at bounding box center [502, 284] width 156 height 51
select select "23560"
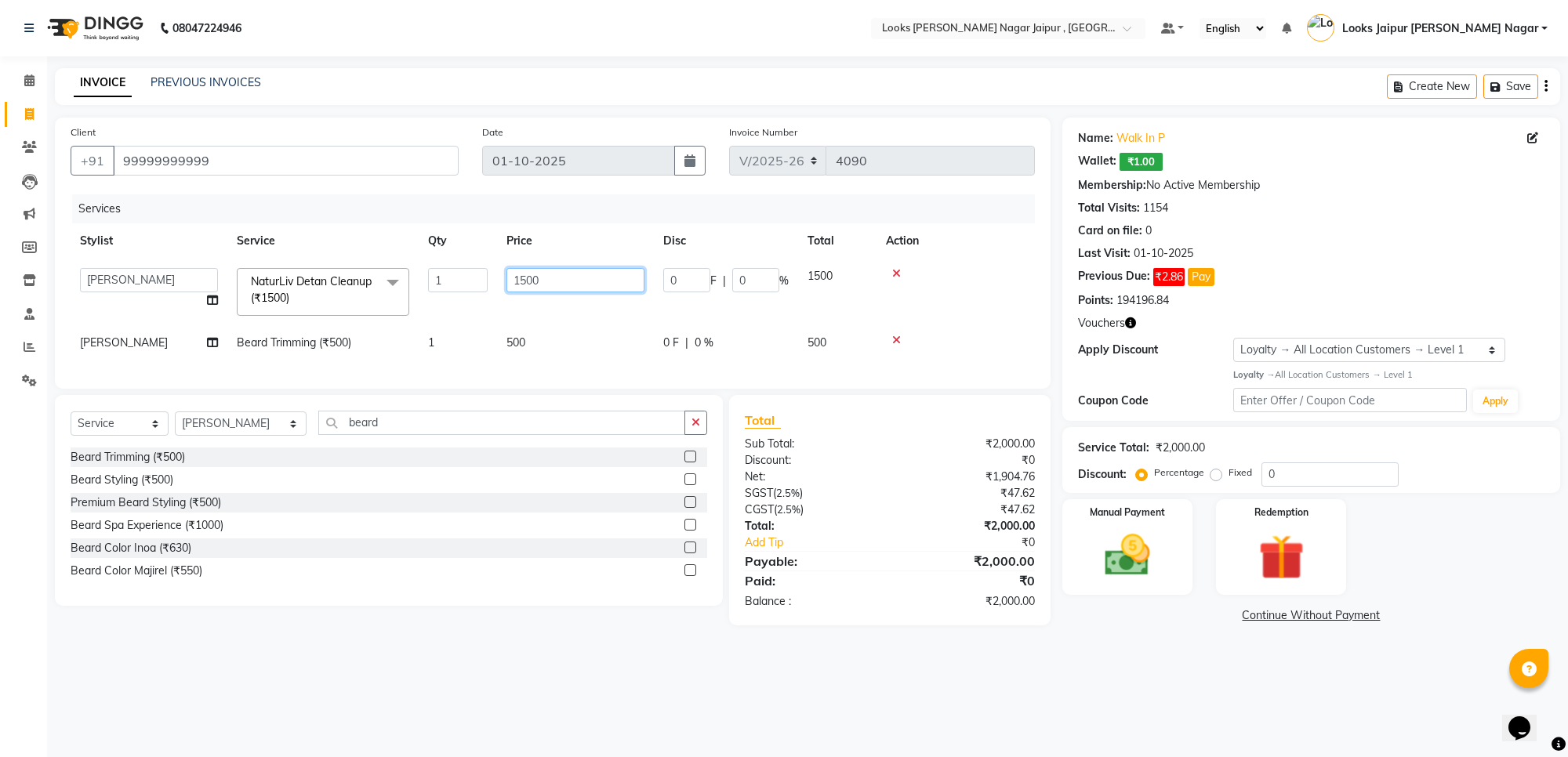
click at [606, 271] on input "1500" at bounding box center [575, 280] width 138 height 25
type input "1"
type input "1890"
click at [538, 327] on td "500" at bounding box center [575, 343] width 156 height 36
select select "23560"
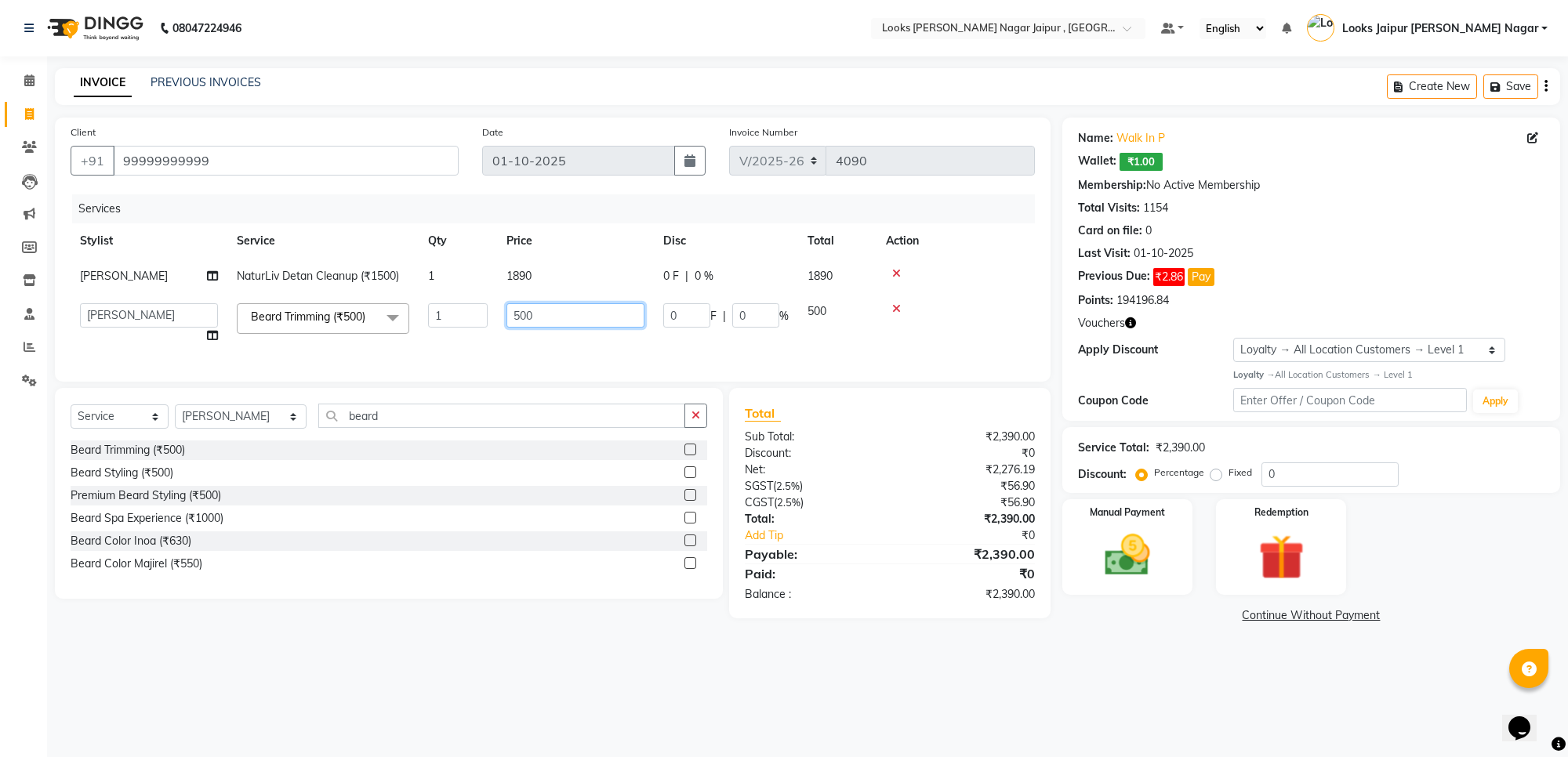
click at [602, 326] on input "500" at bounding box center [575, 316] width 138 height 25
type input "5"
type input "315"
click at [1095, 666] on div "08047224946 Select Location × Looks [PERSON_NAME] Nagar Jaipur , Jaipur Default…" at bounding box center [784, 378] width 1568 height 757
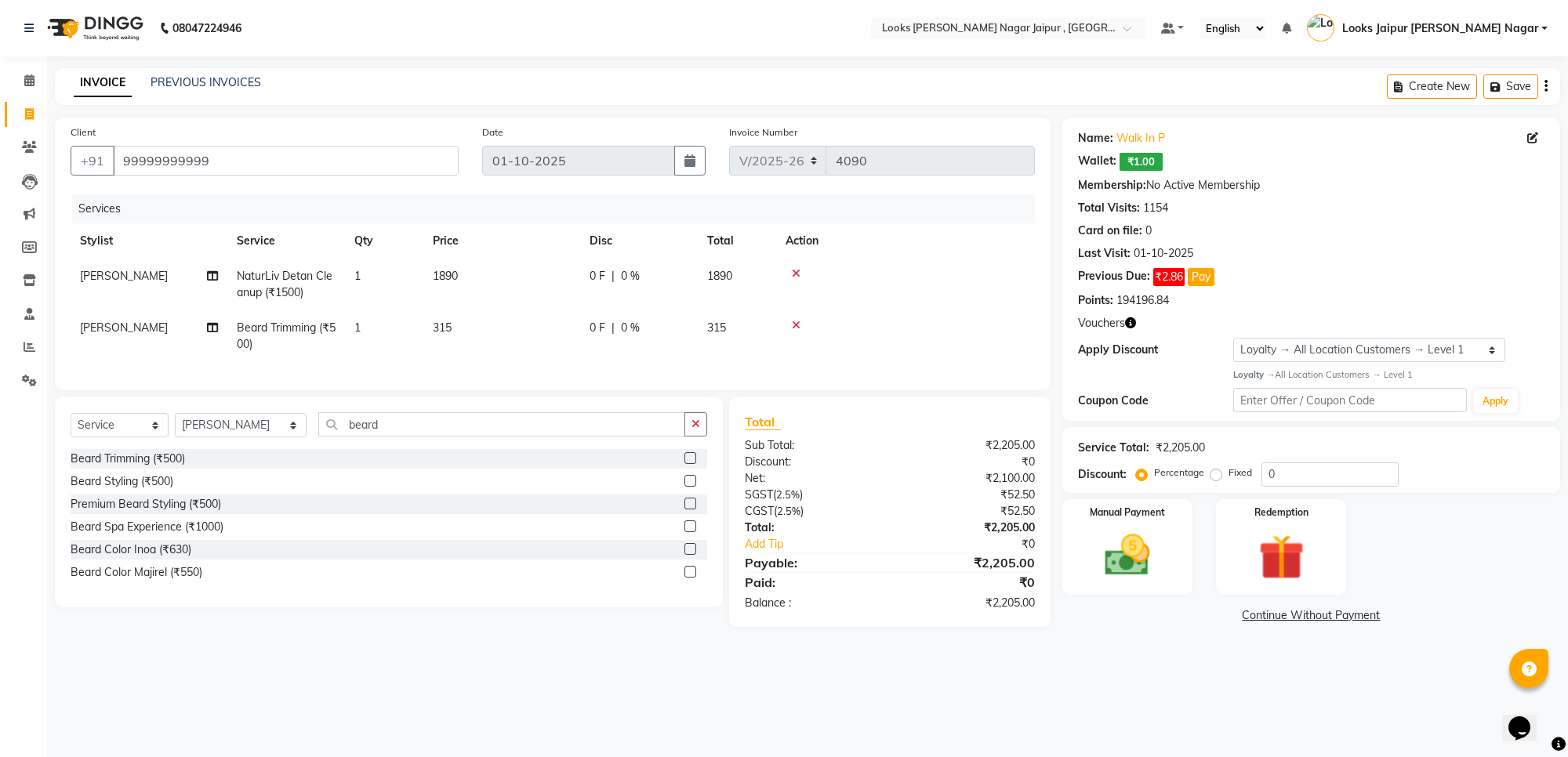
click at [1284, 460] on div "Service Total: ₹2,205.00 Discount: Percentage Fixed 0" at bounding box center [1311, 460] width 466 height 53
click at [1303, 474] on input "0" at bounding box center [1330, 474] width 138 height 25
type input "15"
click at [1123, 708] on div "08047224946 Select Location × Looks [PERSON_NAME] Nagar Jaipur , Jaipur Default…" at bounding box center [784, 378] width 1568 height 757
click at [1131, 559] on img at bounding box center [1127, 555] width 77 height 54
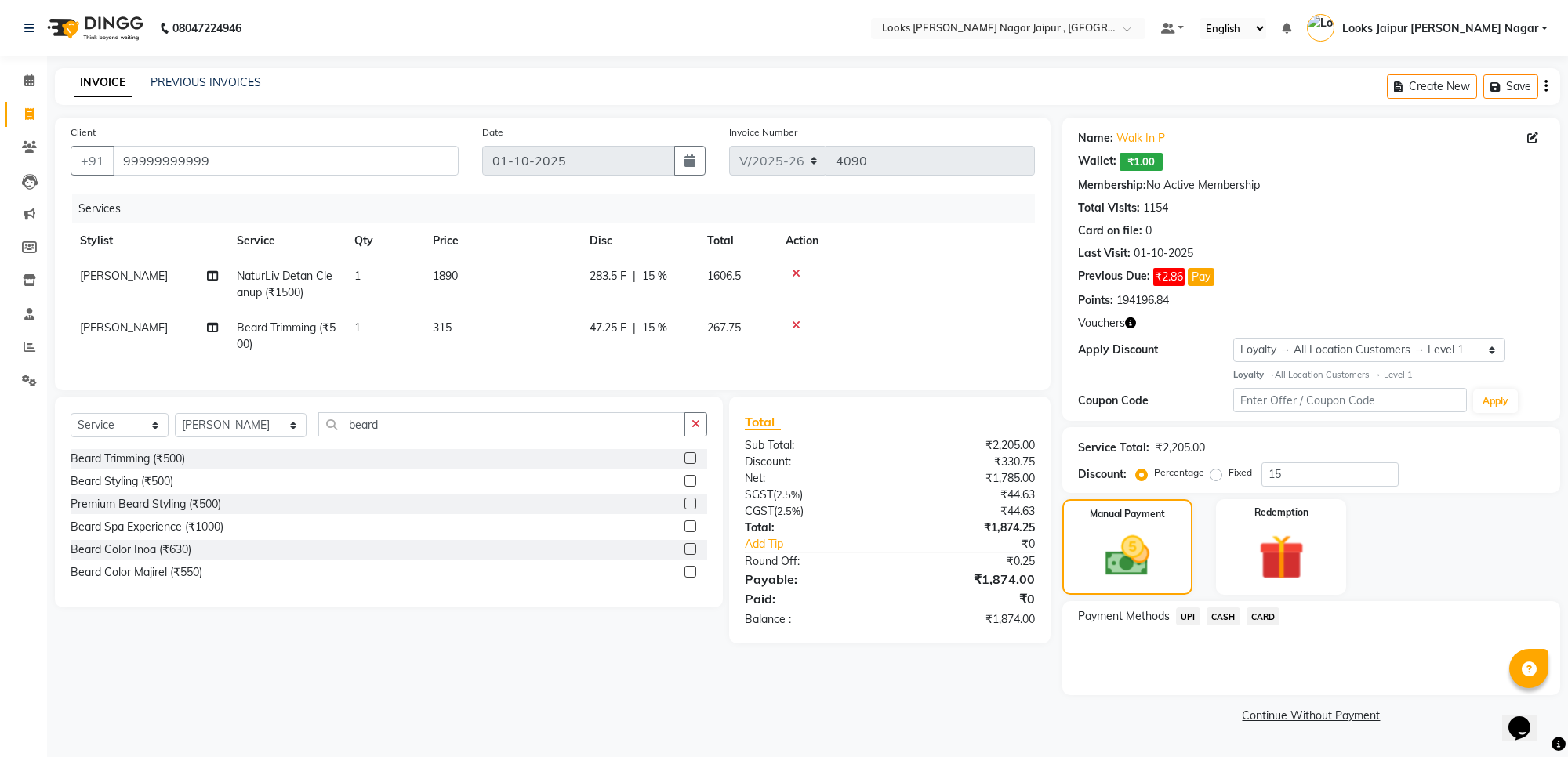
click at [1190, 614] on span "UPI" at bounding box center [1188, 616] width 25 height 18
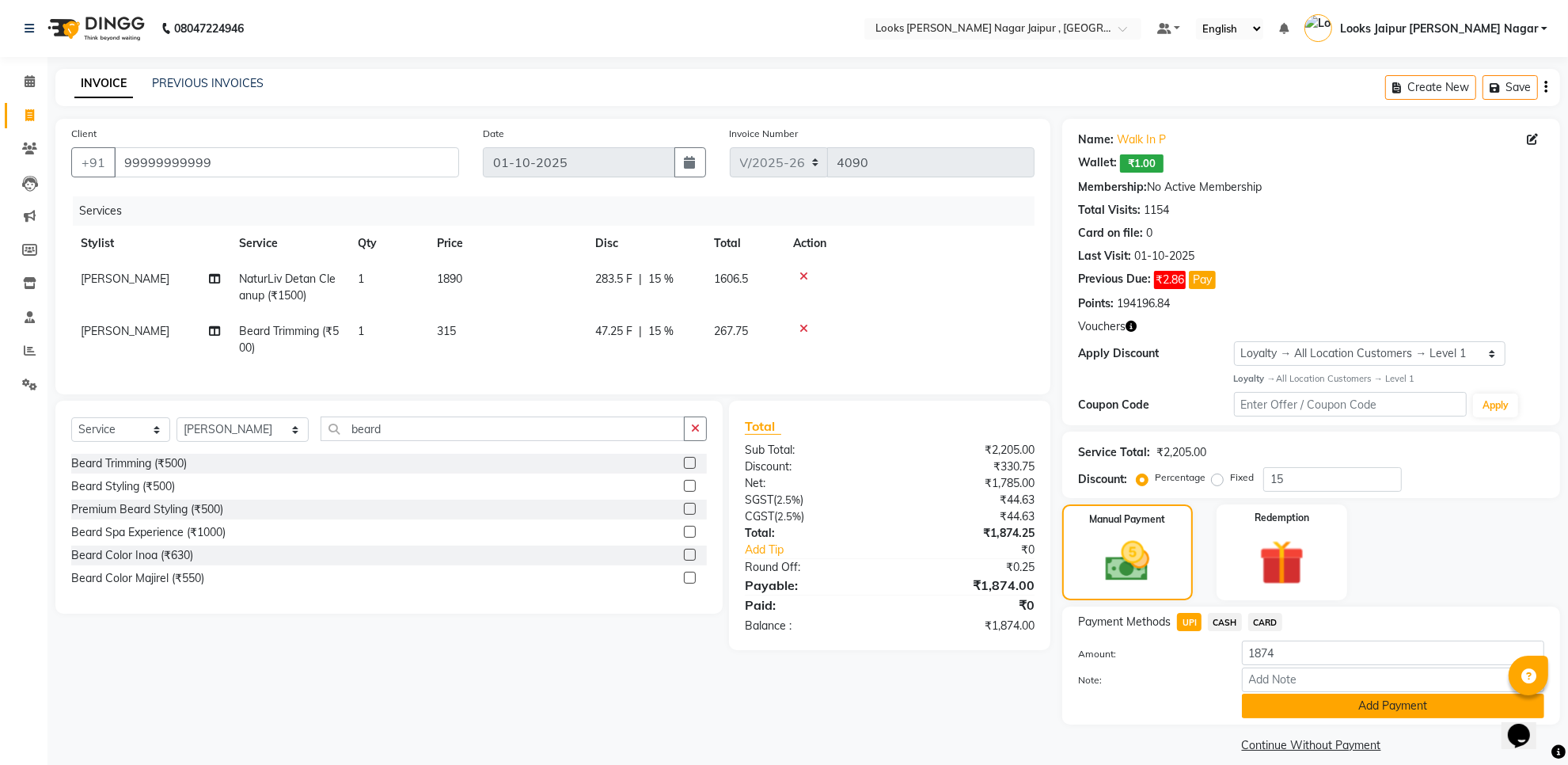
click at [1279, 696] on button "Add Payment" at bounding box center [1393, 706] width 303 height 25
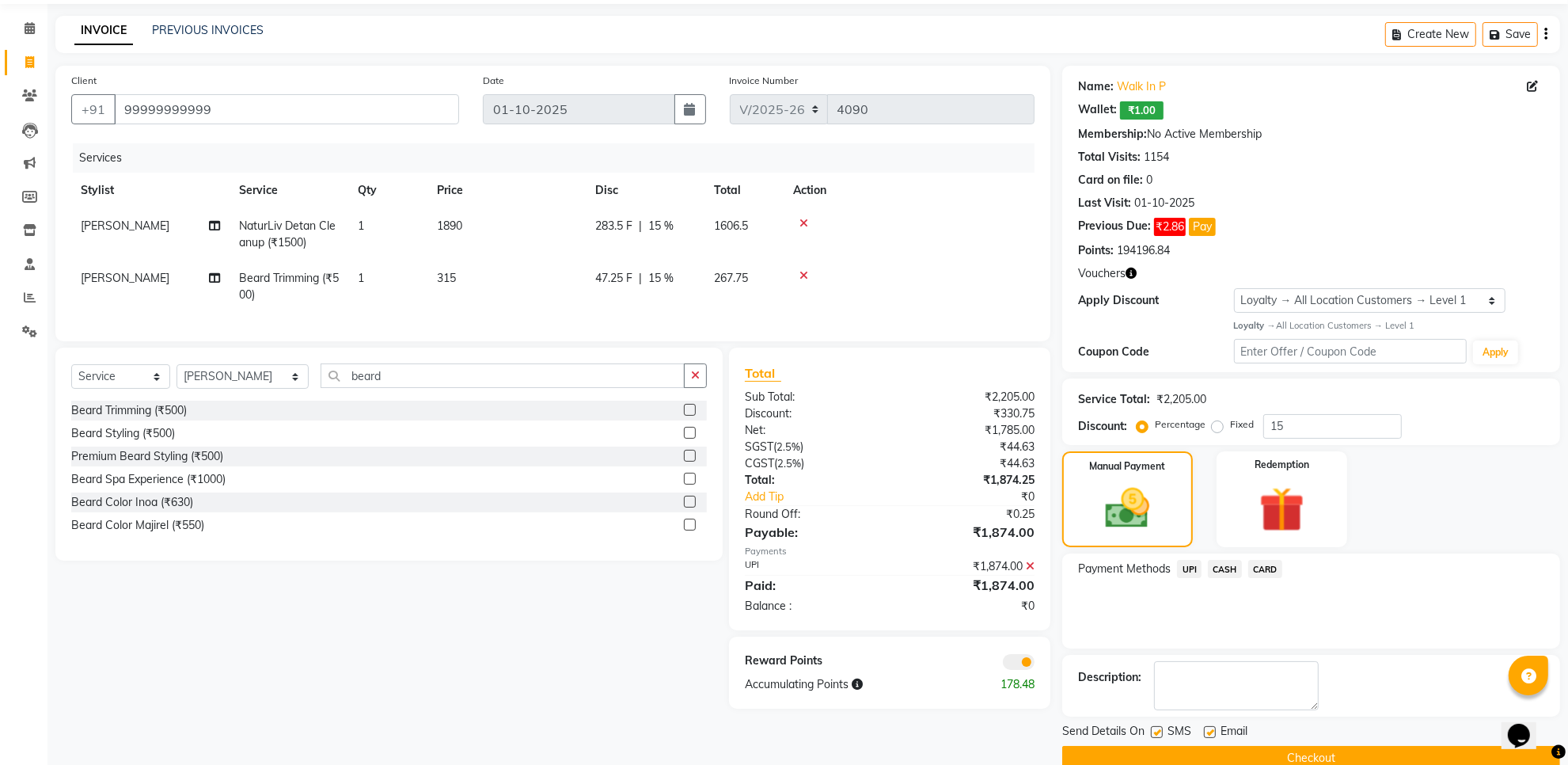
scroll to position [83, 0]
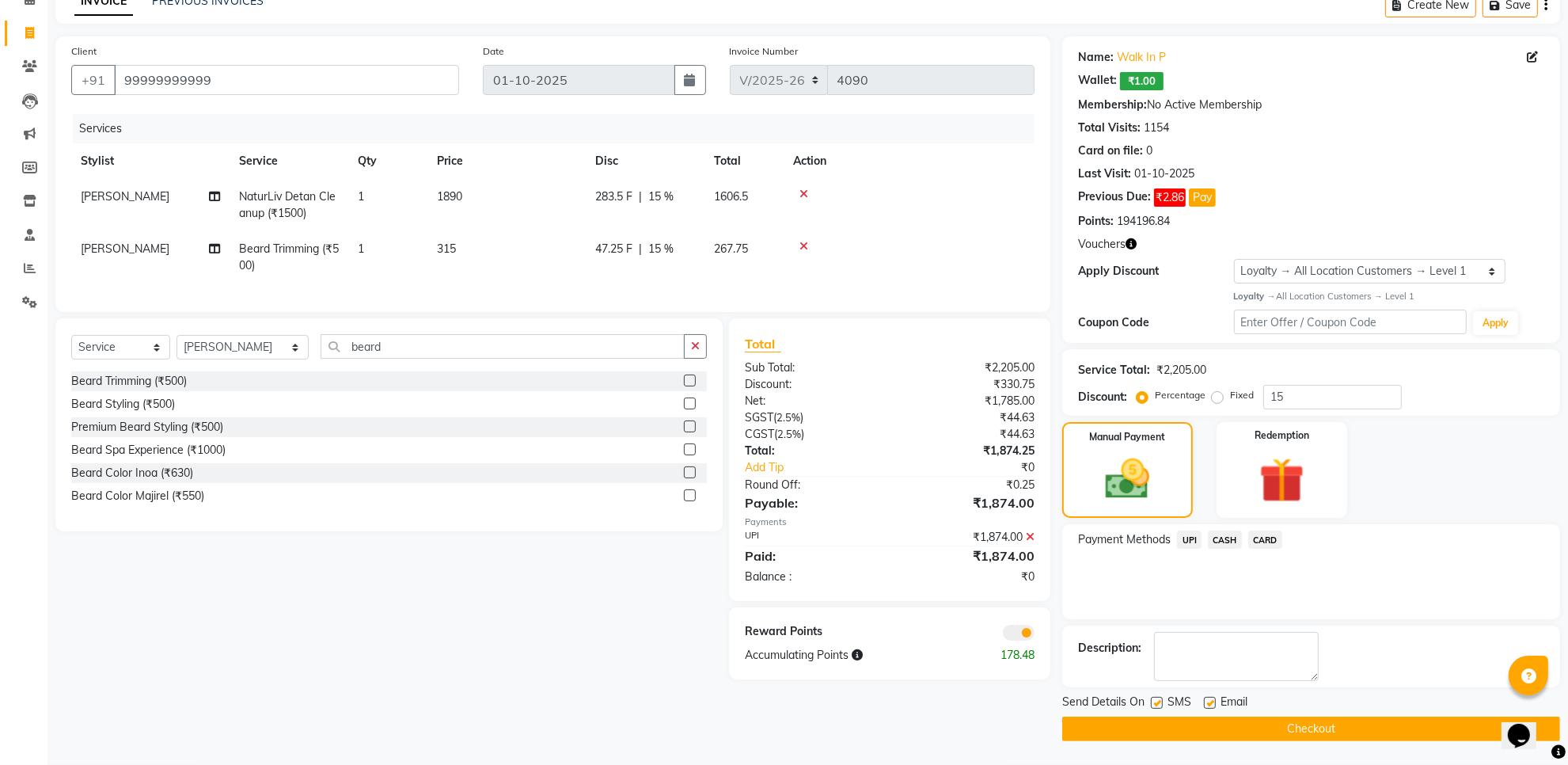
click at [1160, 702] on label at bounding box center [1157, 703] width 12 height 12
click at [1160, 702] on input "checkbox" at bounding box center [1156, 704] width 10 height 10
checkbox input "false"
click at [1211, 700] on label at bounding box center [1210, 703] width 12 height 12
click at [1211, 700] on input "checkbox" at bounding box center [1209, 704] width 10 height 10
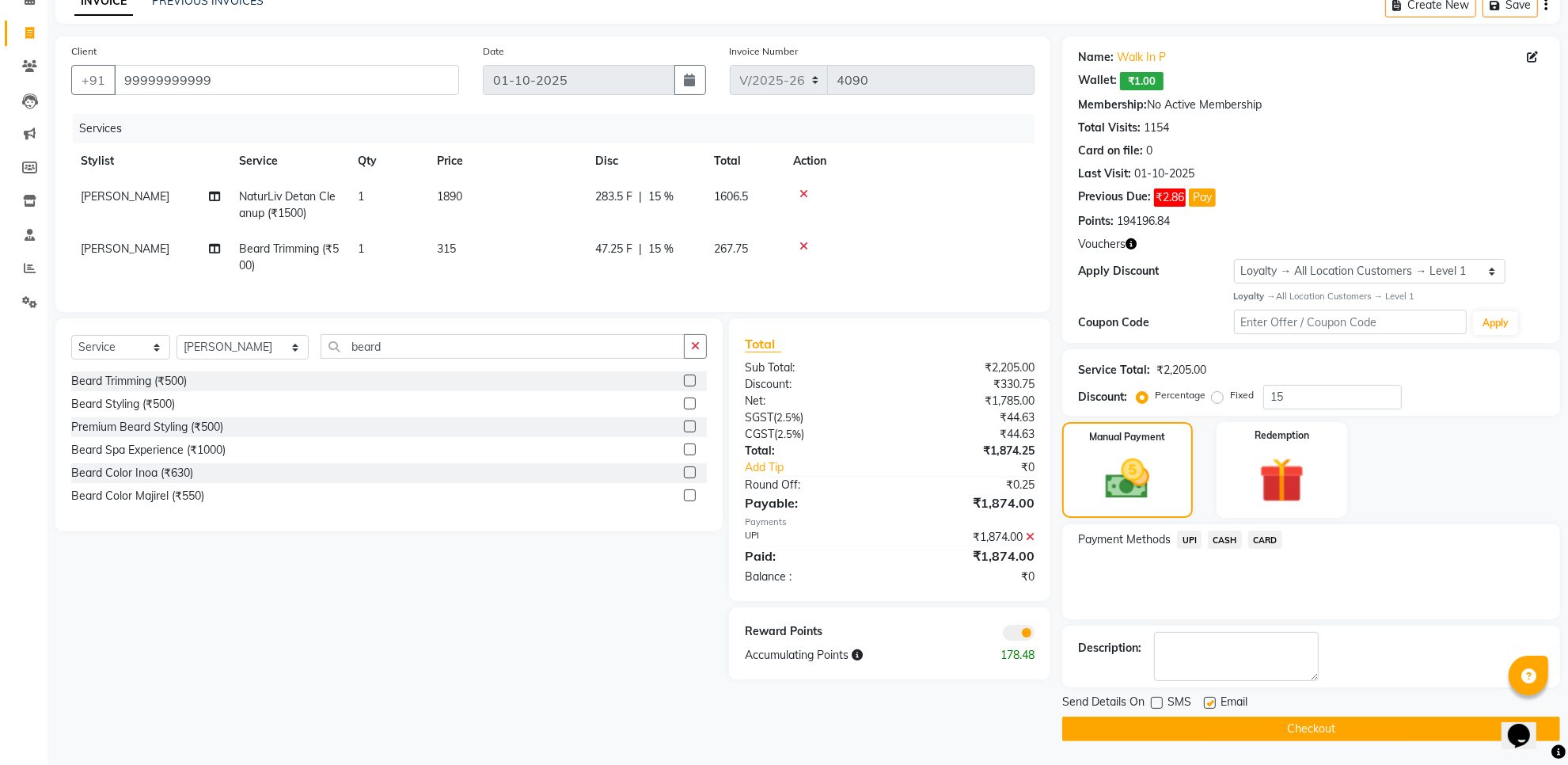
checkbox input "false"
click at [1187, 733] on button "Checkout" at bounding box center [1311, 729] width 498 height 25
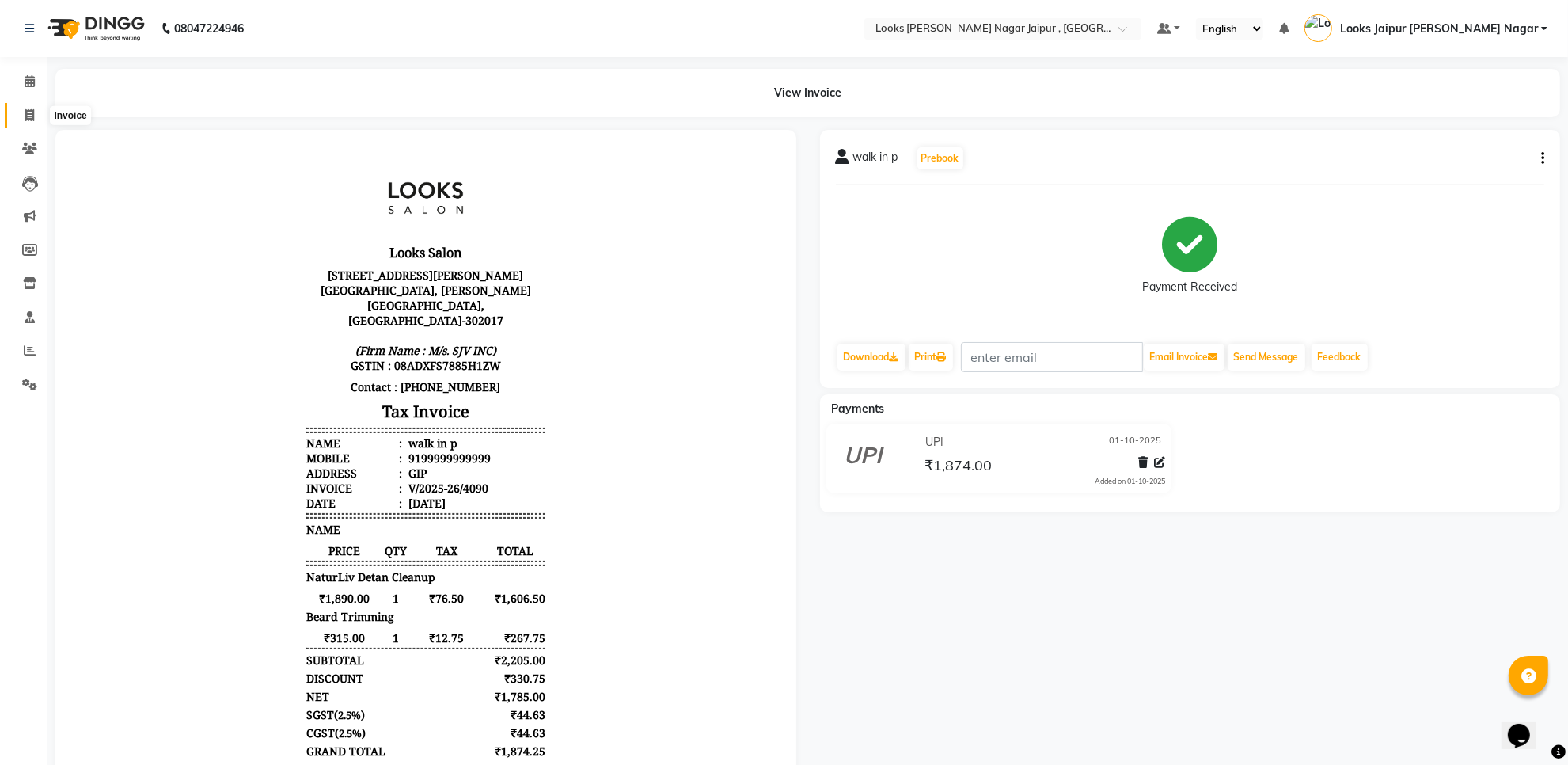
click at [26, 107] on span at bounding box center [30, 116] width 28 height 18
select select "service"
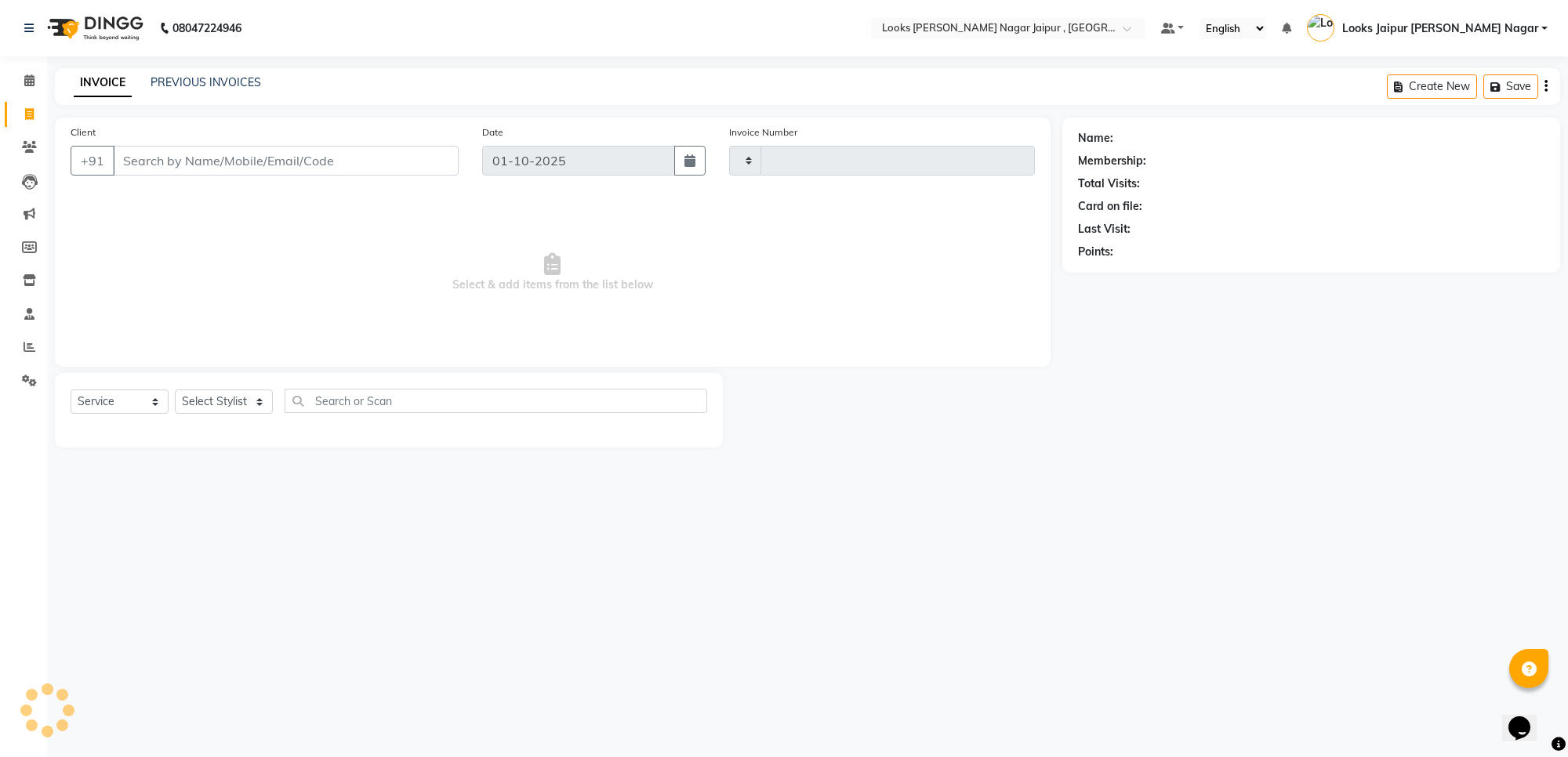
type input "4091"
select select "4317"
click at [194, 150] on input "Client" at bounding box center [285, 160] width 345 height 30
click at [244, 169] on input "Client" at bounding box center [285, 160] width 345 height 30
type input "walk"
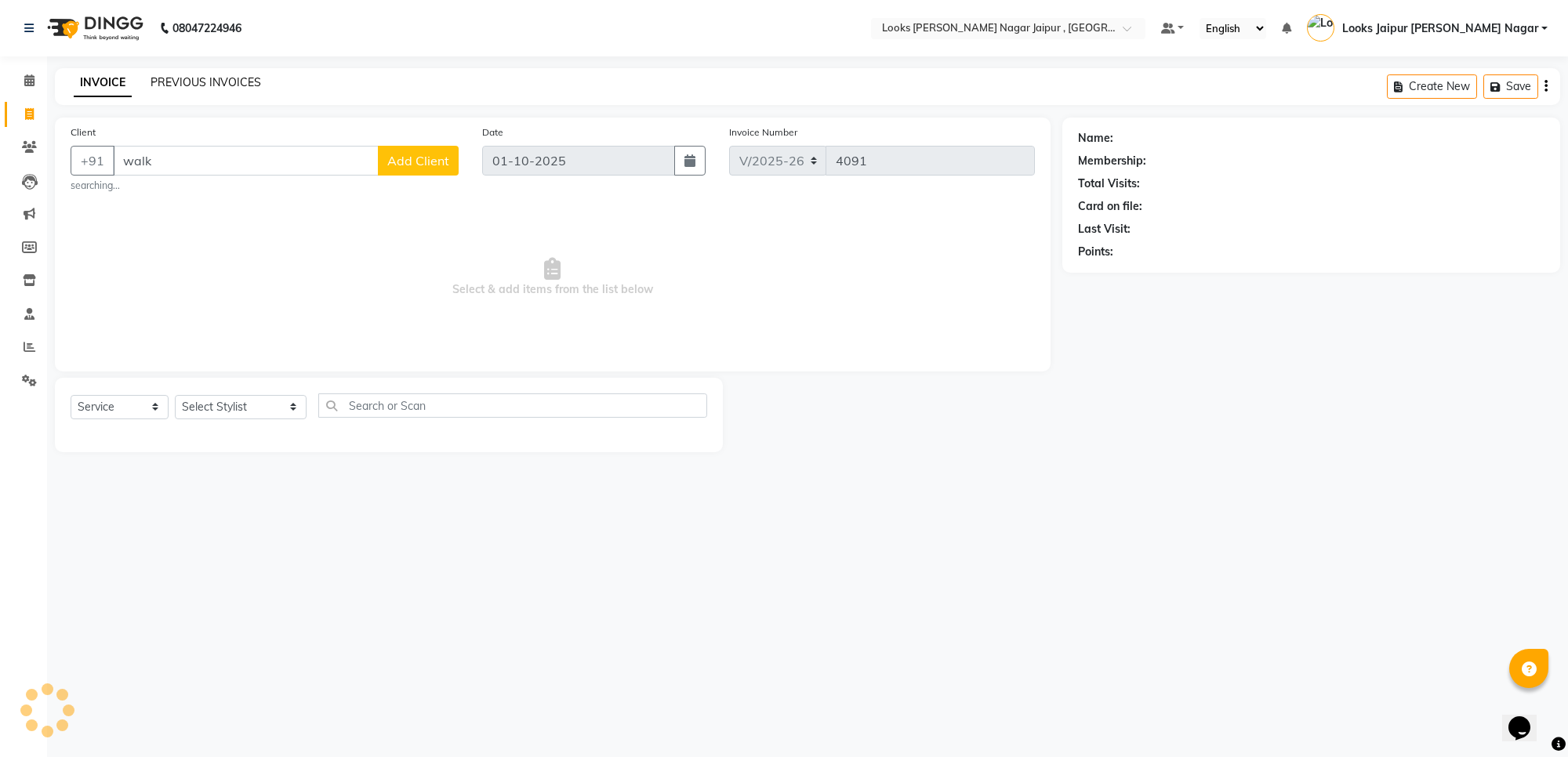
click at [188, 81] on link "PREVIOUS INVOICES" at bounding box center [206, 82] width 111 height 14
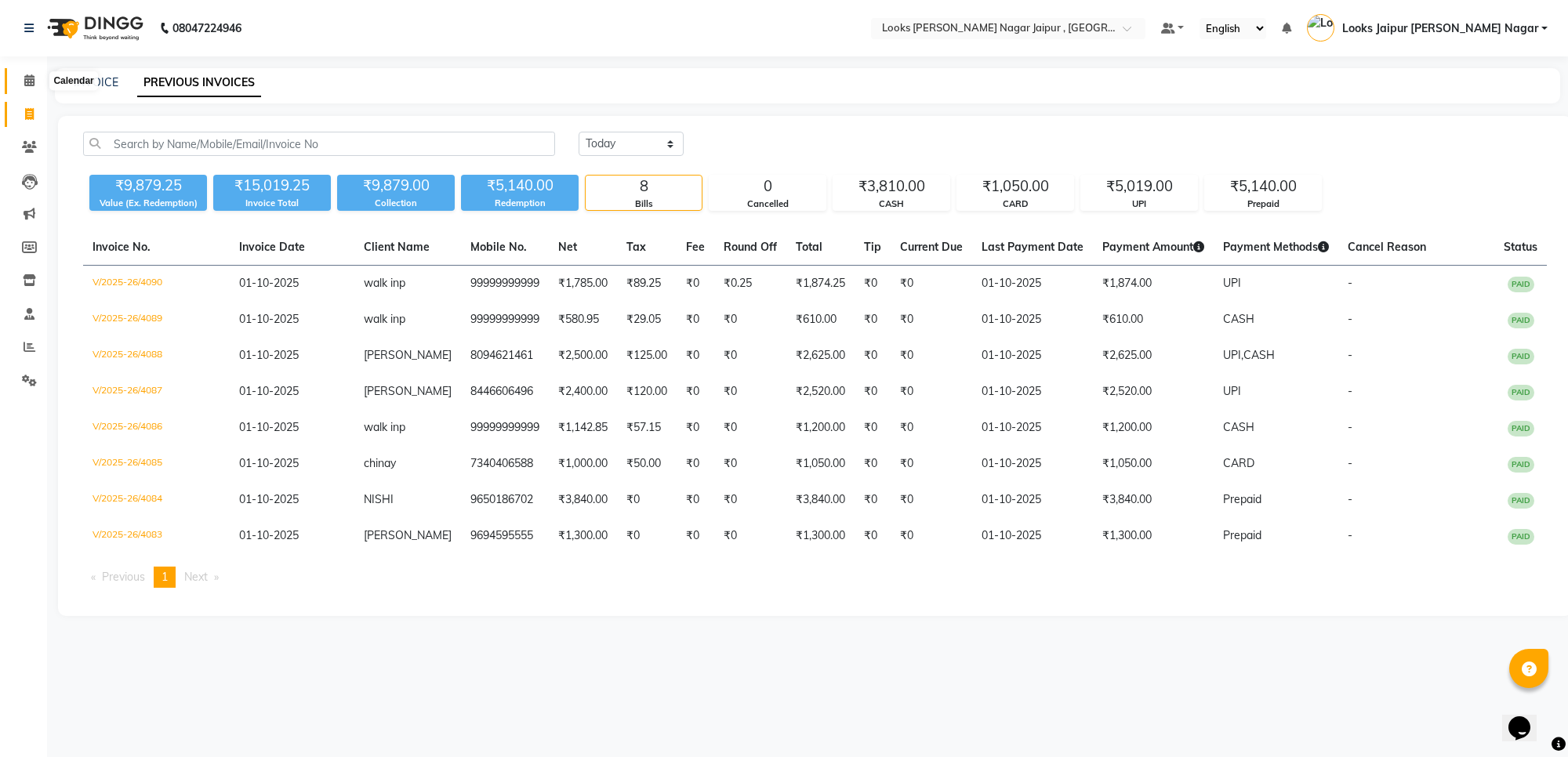
click at [29, 78] on icon at bounding box center [30, 80] width 10 height 12
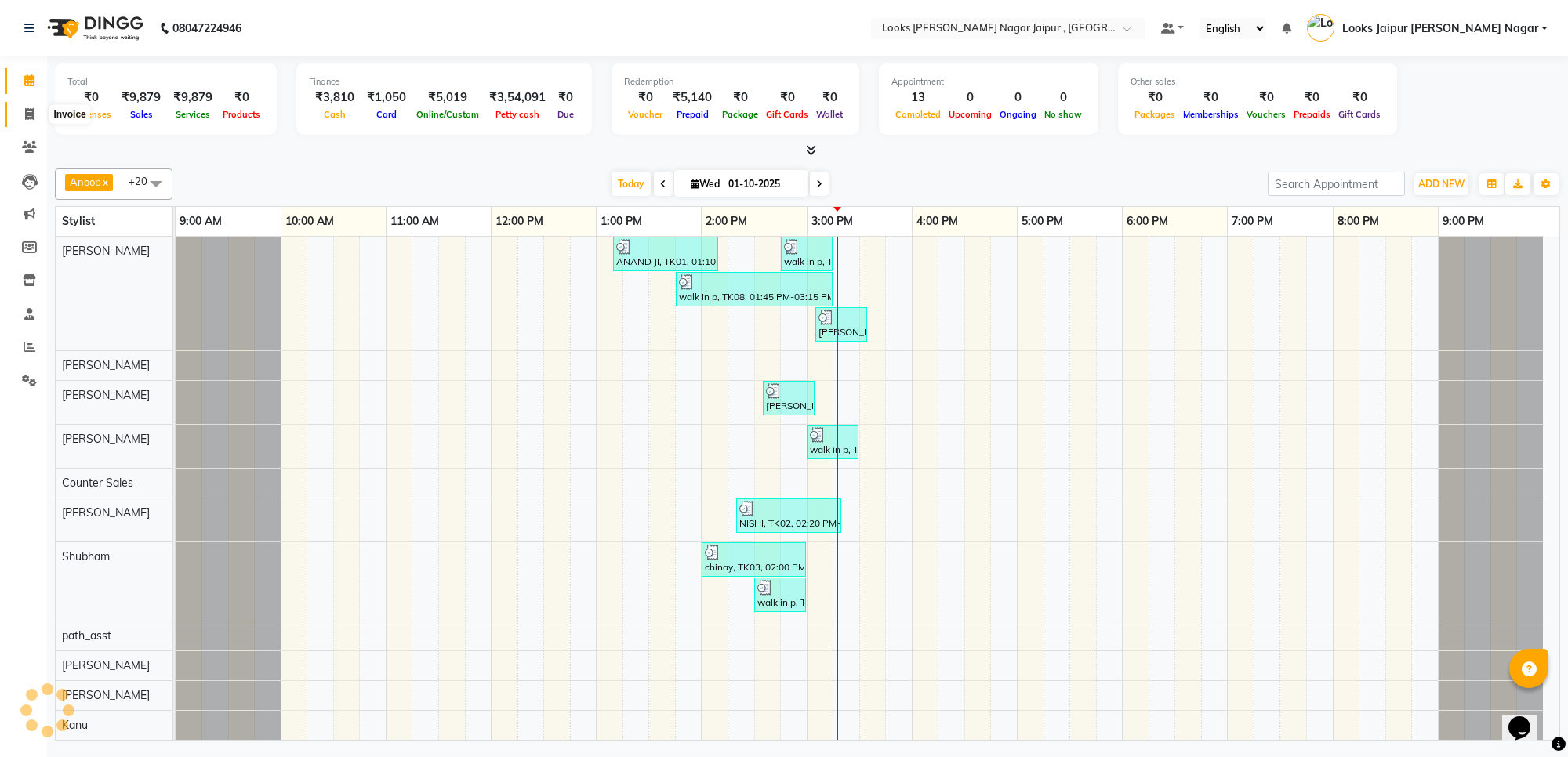
click at [21, 111] on span at bounding box center [30, 115] width 28 height 18
select select "service"
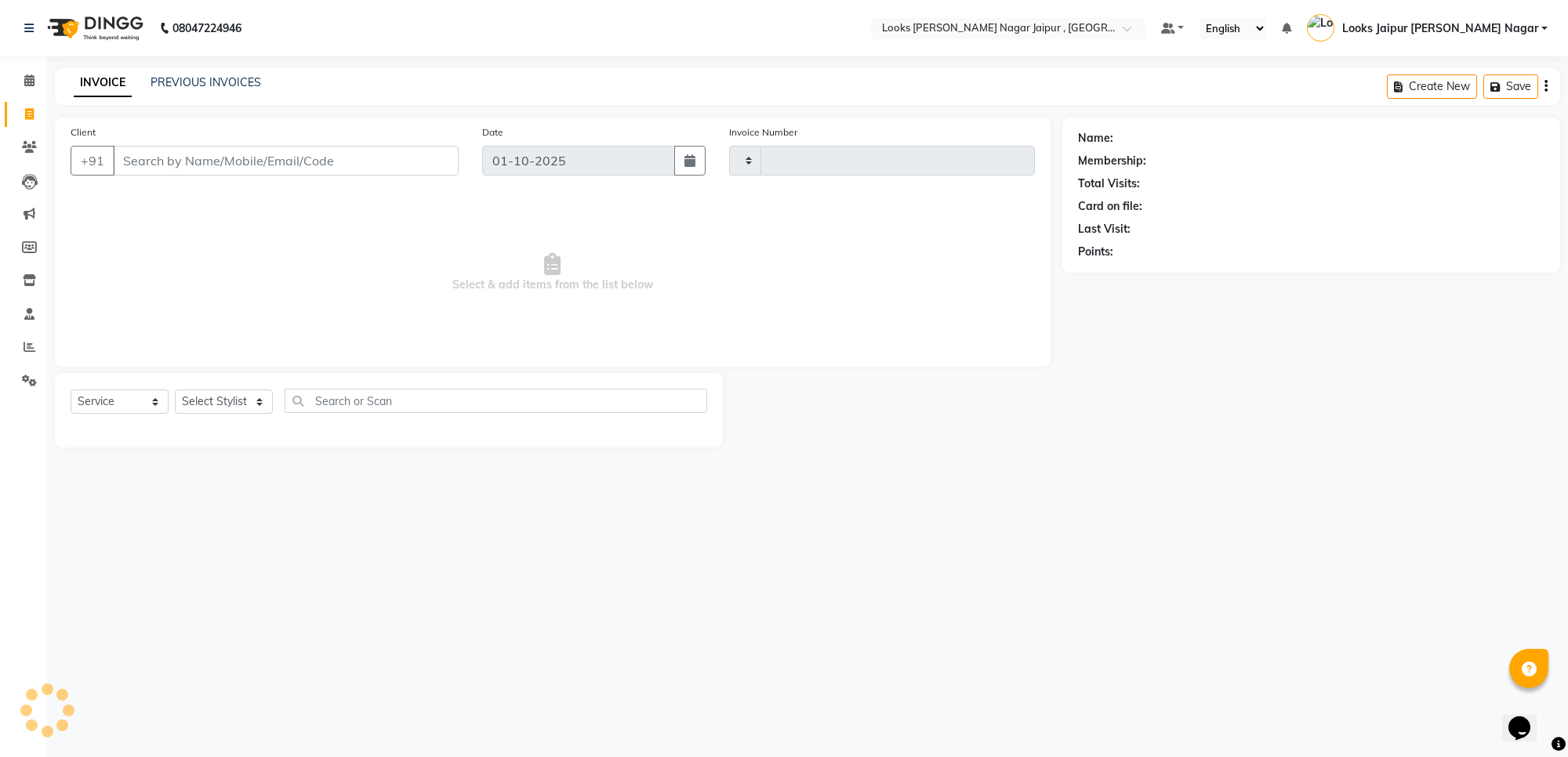
type input "4091"
select select "4317"
click at [164, 155] on input "Client" at bounding box center [285, 160] width 345 height 30
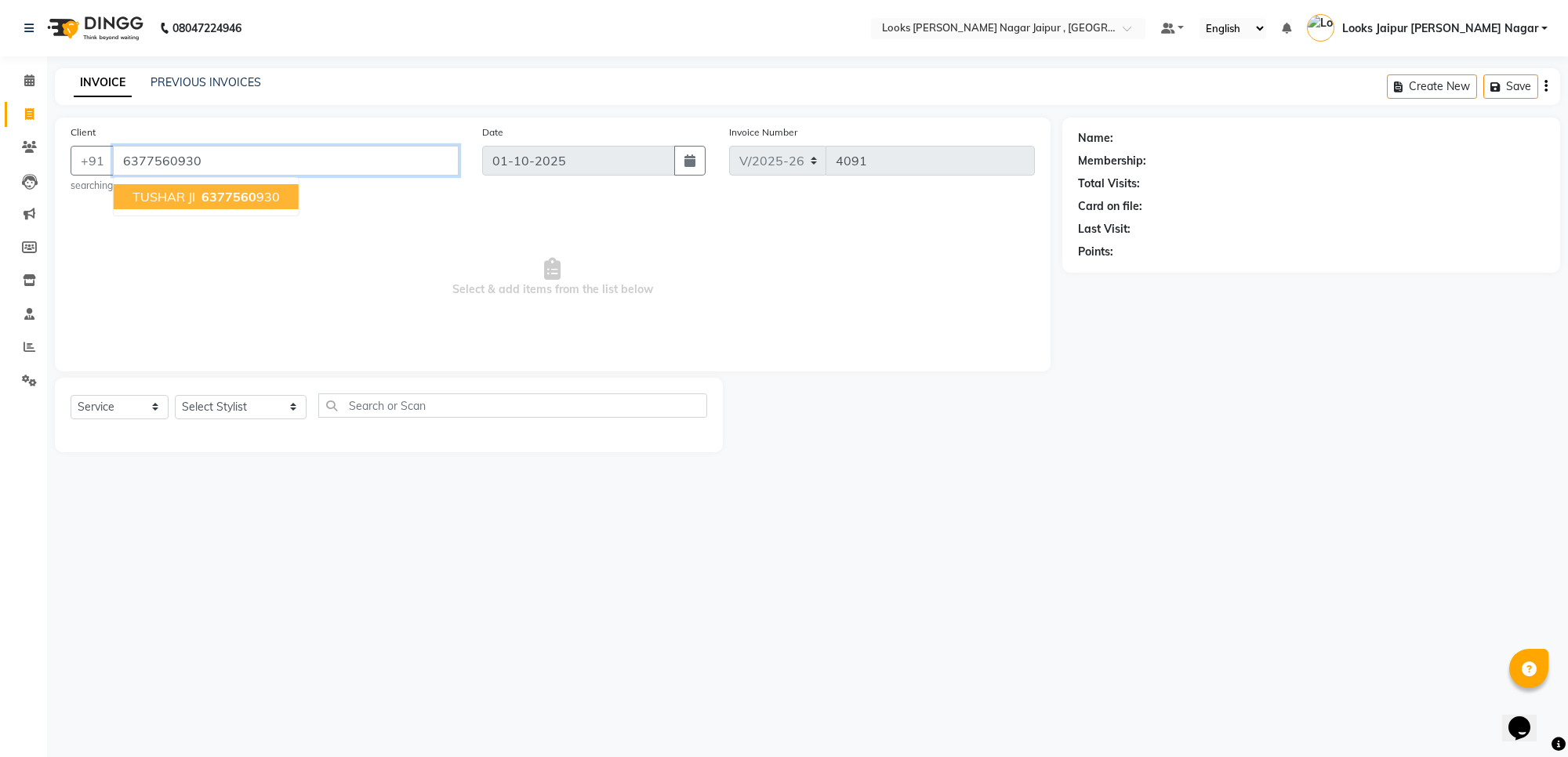
type input "6377560930"
select select "1: Object"
click at [196, 193] on button "TUSHAR JI 6377560 930" at bounding box center [206, 196] width 185 height 25
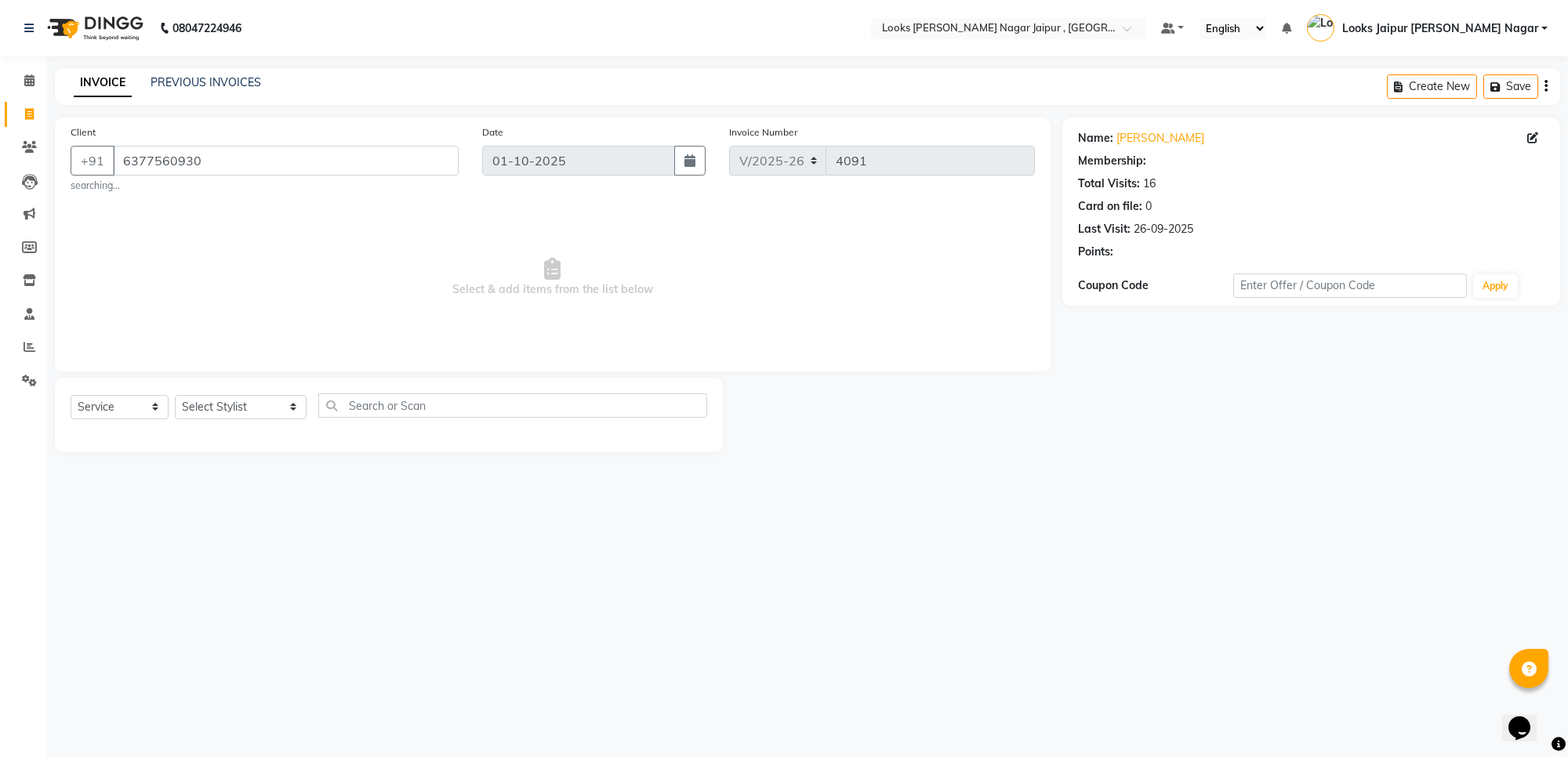
select select "1: Object"
click at [244, 412] on select "Select Stylist [PERSON_NAME] art Anoop [PERSON_NAME] Counter Sales [PERSON_NAME…" at bounding box center [241, 407] width 132 height 25
select select "82801"
click at [175, 395] on select "Select Stylist [PERSON_NAME] art Anoop [PERSON_NAME] Counter Sales [PERSON_NAME…" at bounding box center [241, 407] width 132 height 25
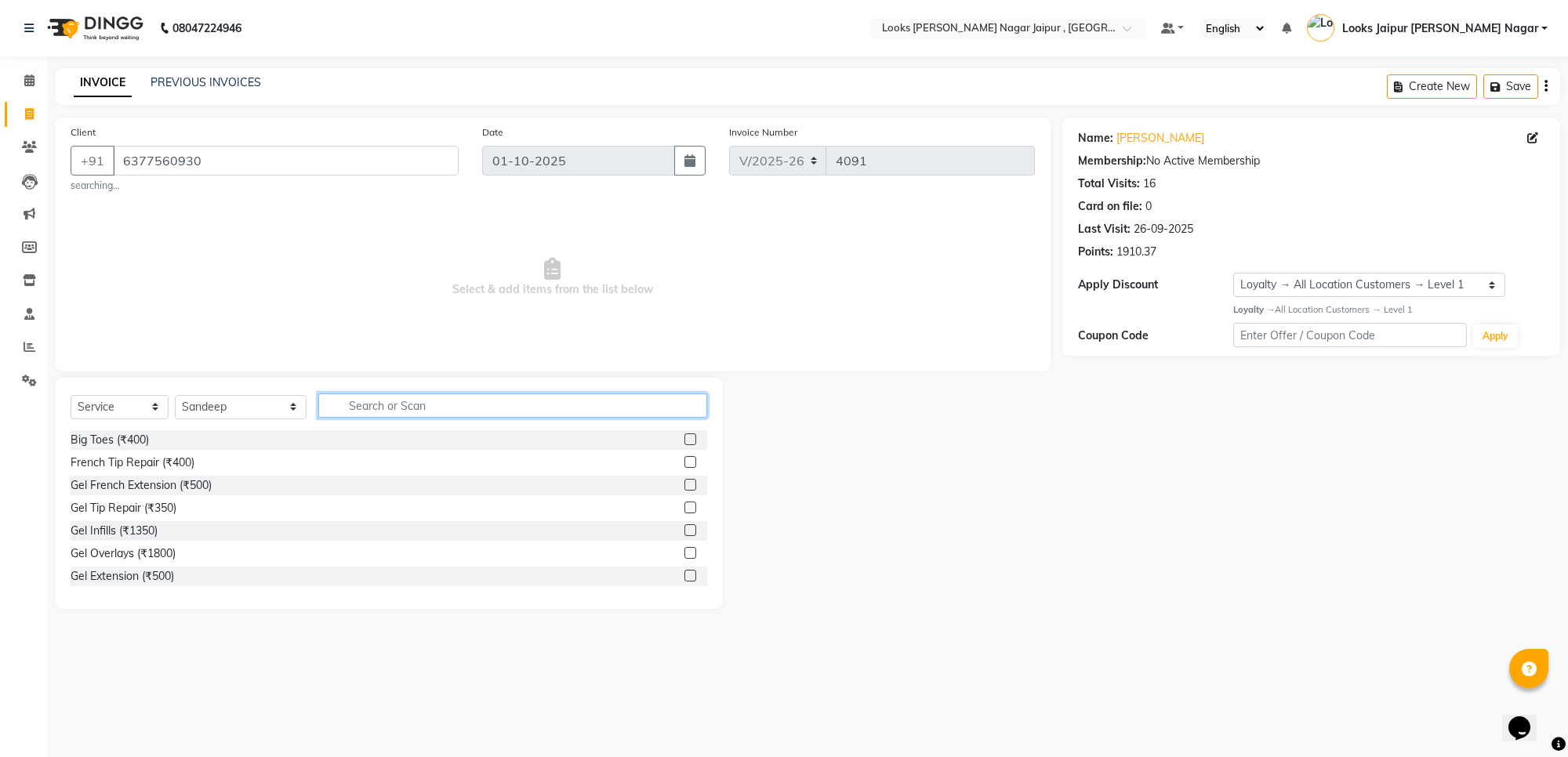
click at [373, 402] on input "text" at bounding box center [513, 406] width 389 height 25
type input "bear"
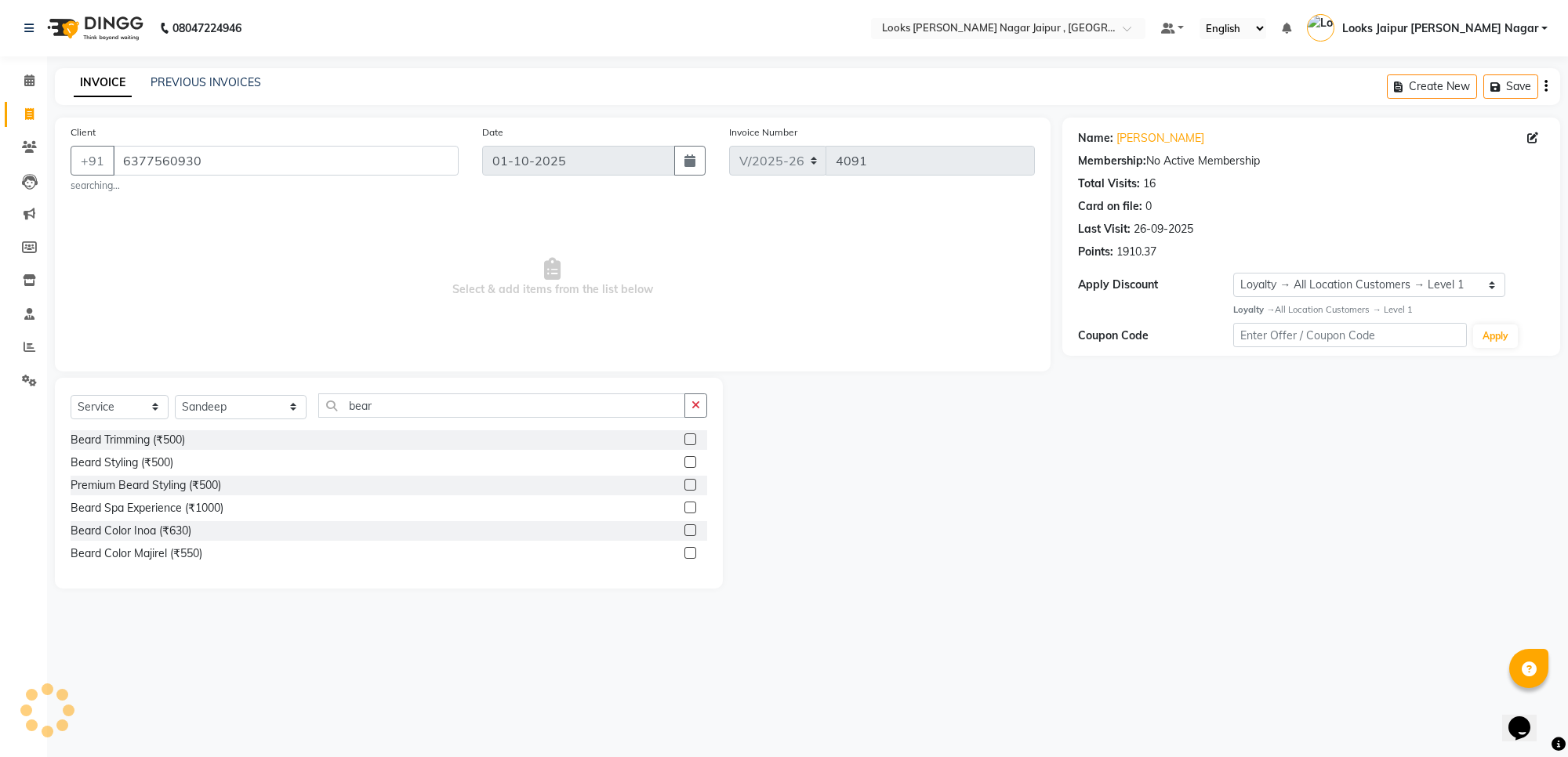
click at [686, 441] on label at bounding box center [691, 439] width 12 height 12
click at [686, 441] on input "checkbox" at bounding box center [690, 440] width 10 height 10
checkbox input "true"
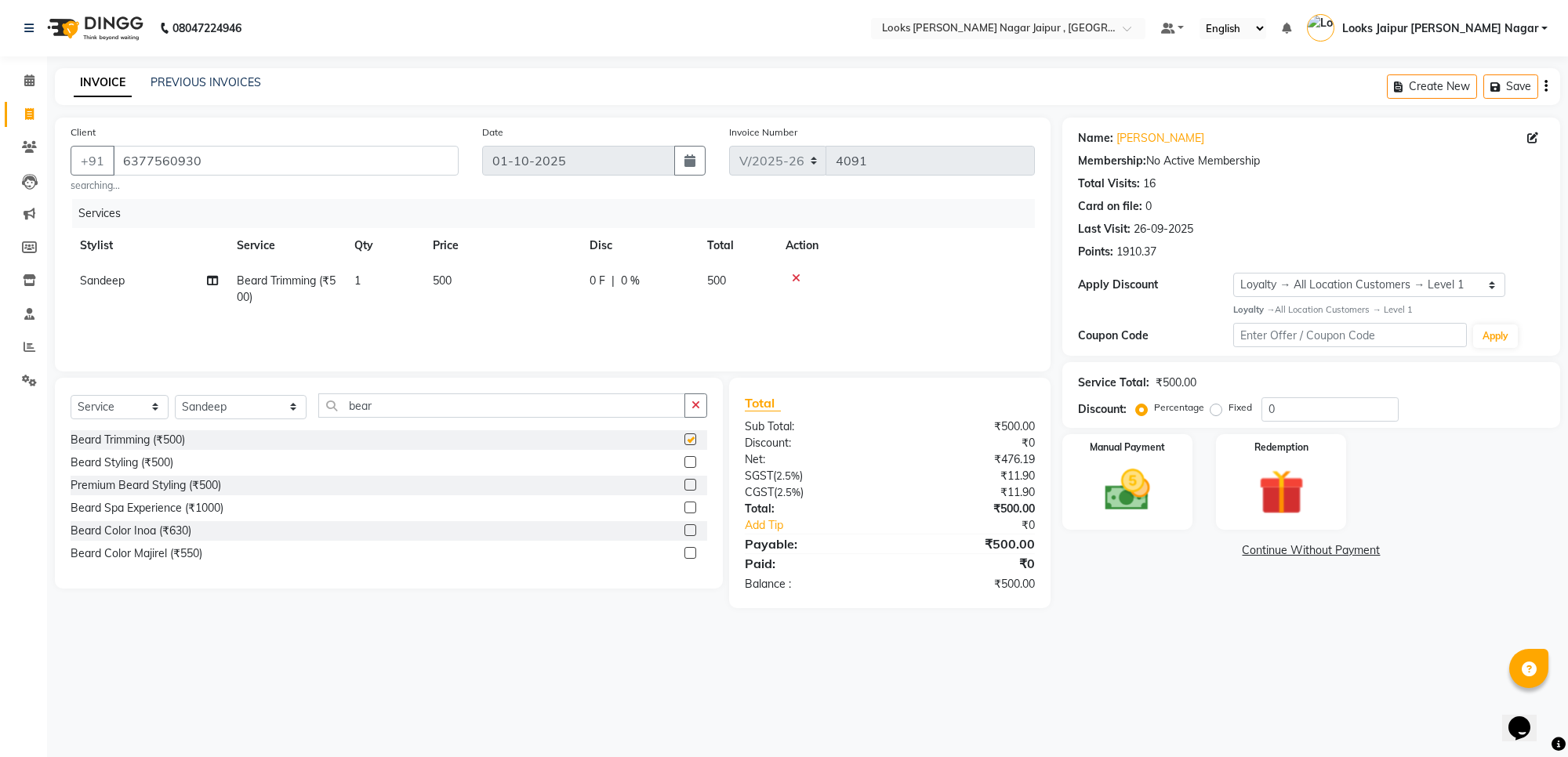
click at [500, 287] on td "500" at bounding box center [502, 289] width 156 height 51
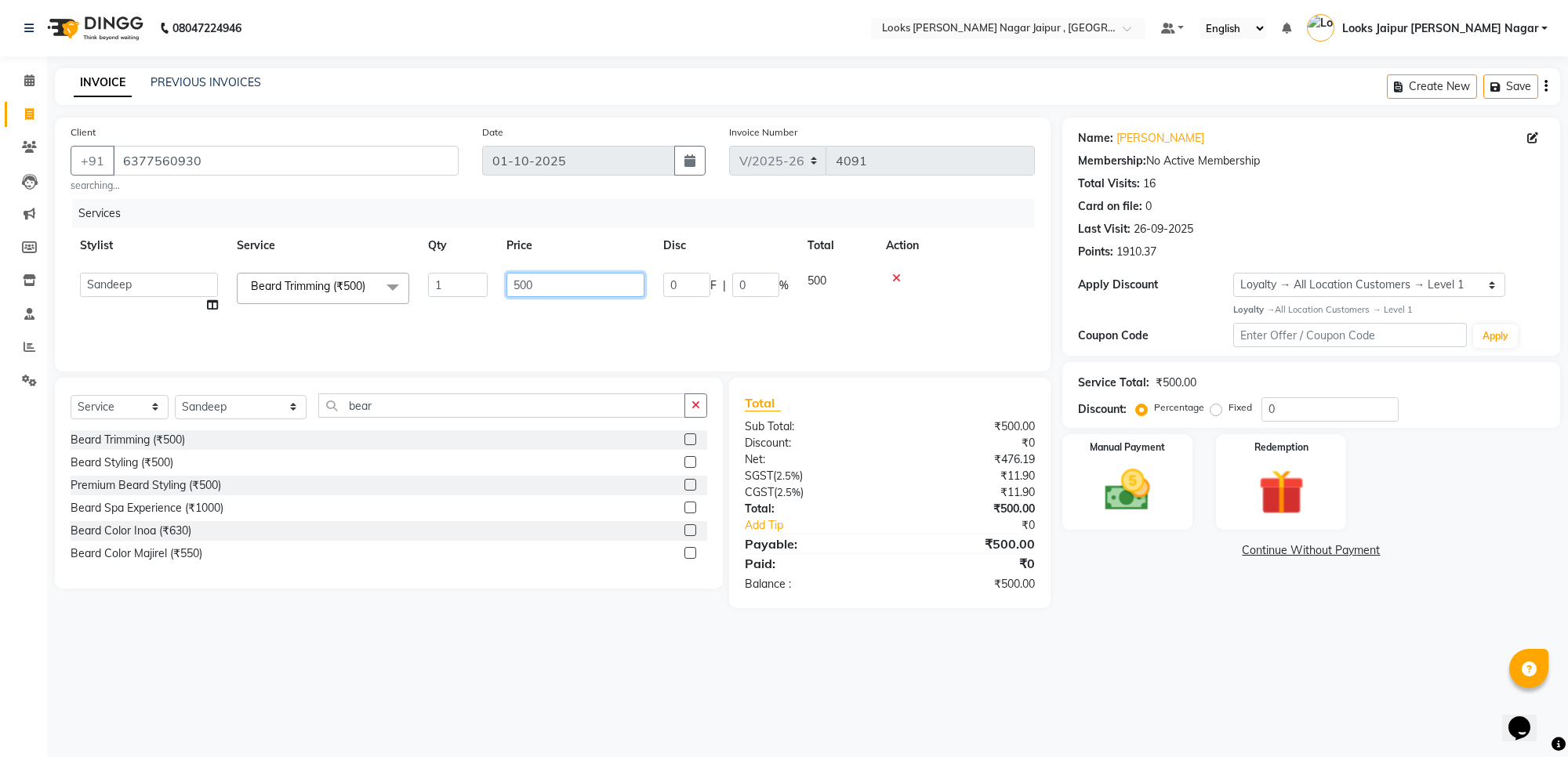
click at [579, 277] on input "500" at bounding box center [575, 285] width 138 height 25
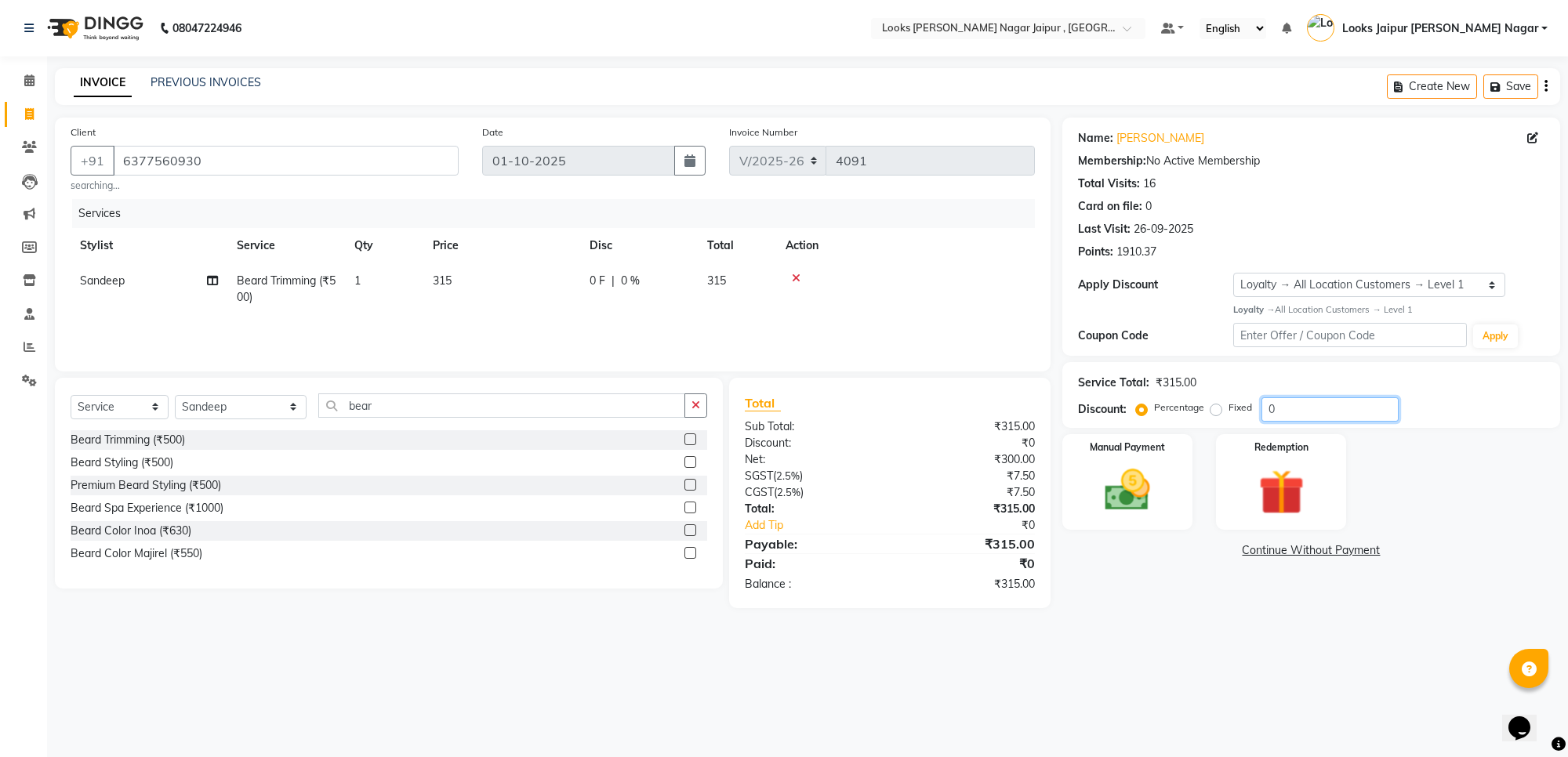
click at [1312, 402] on input "0" at bounding box center [1330, 410] width 138 height 25
click at [491, 286] on td "315" at bounding box center [502, 289] width 156 height 51
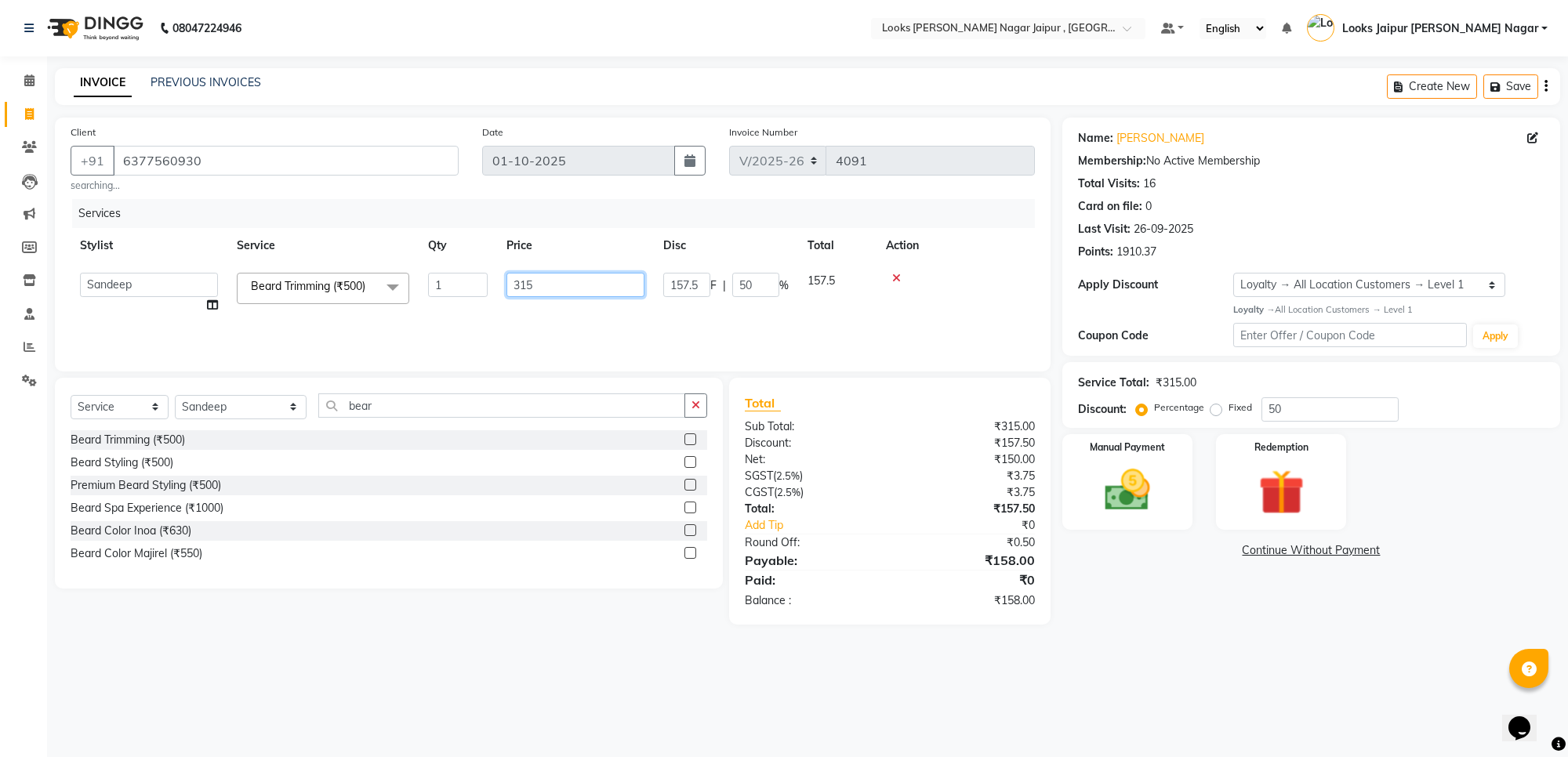
click at [563, 277] on input "315" at bounding box center [575, 285] width 138 height 25
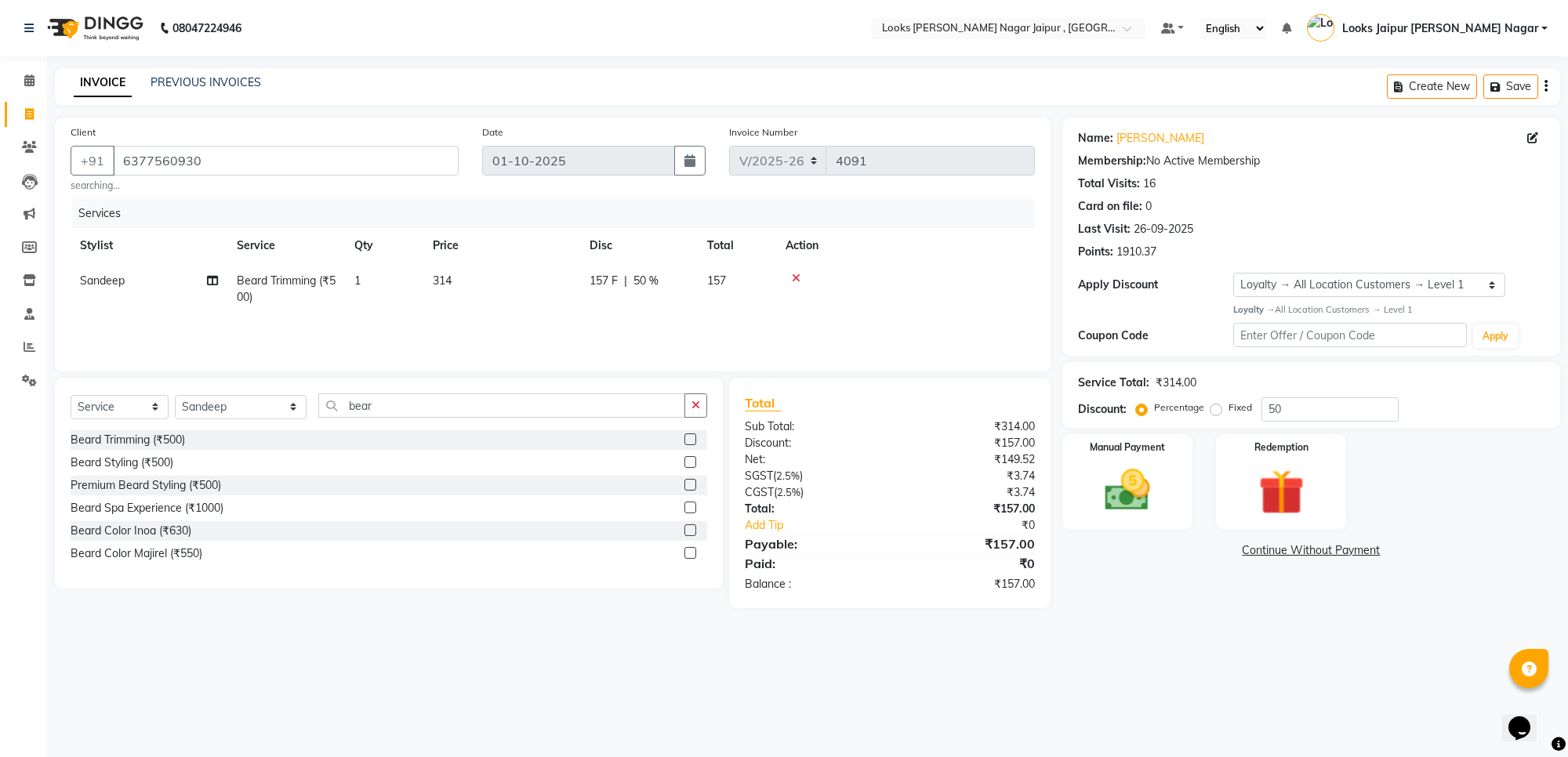
click at [1047, 671] on div "08047224946 Select Location × Looks [PERSON_NAME] Nagar Jaipur , Jaipur Default…" at bounding box center [784, 378] width 1568 height 757
click at [1142, 477] on img at bounding box center [1127, 490] width 77 height 54
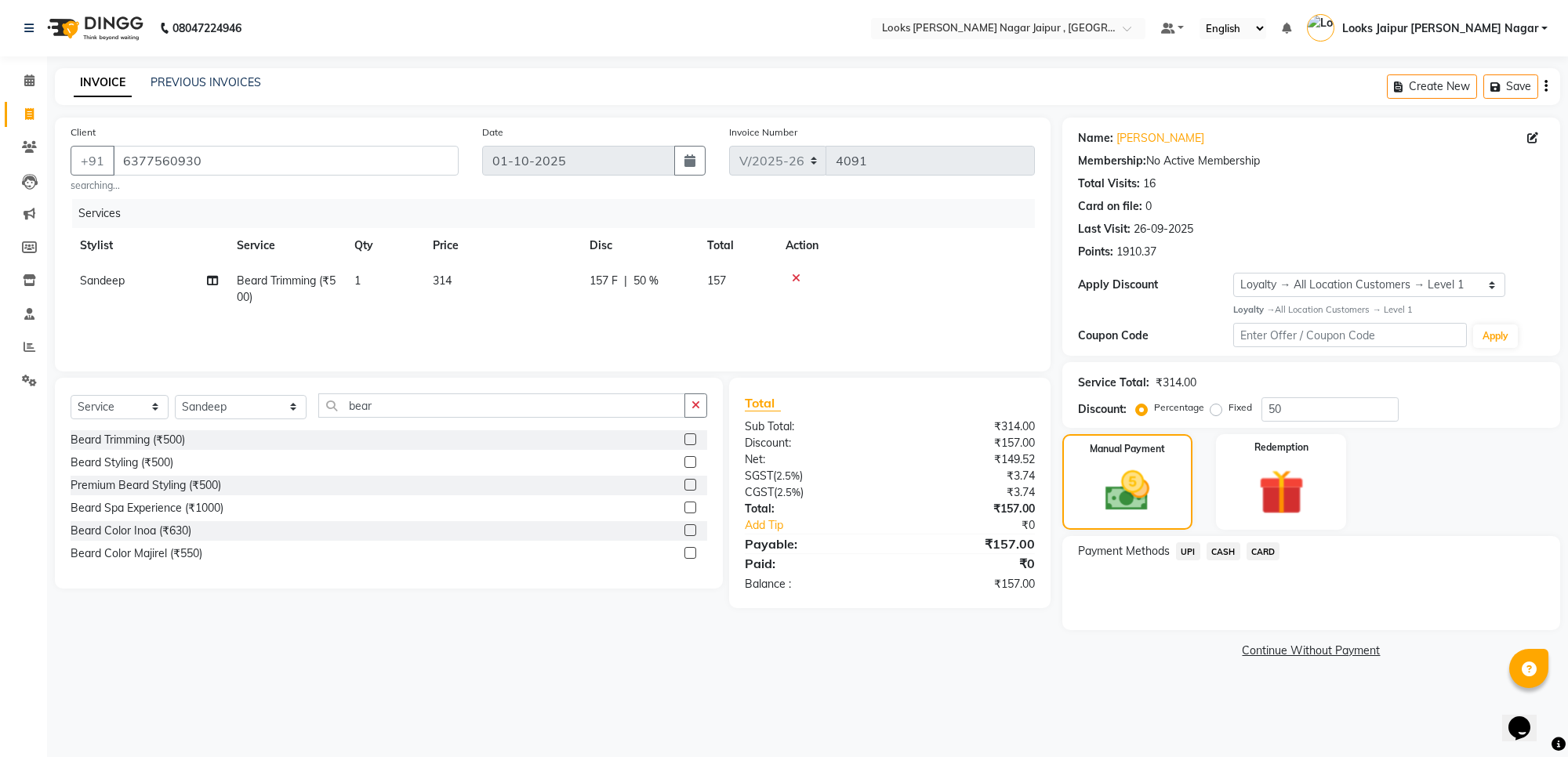
drag, startPoint x: 1192, startPoint y: 546, endPoint x: 1202, endPoint y: 549, distance: 10.4
click at [1193, 545] on span "UPI" at bounding box center [1188, 551] width 25 height 18
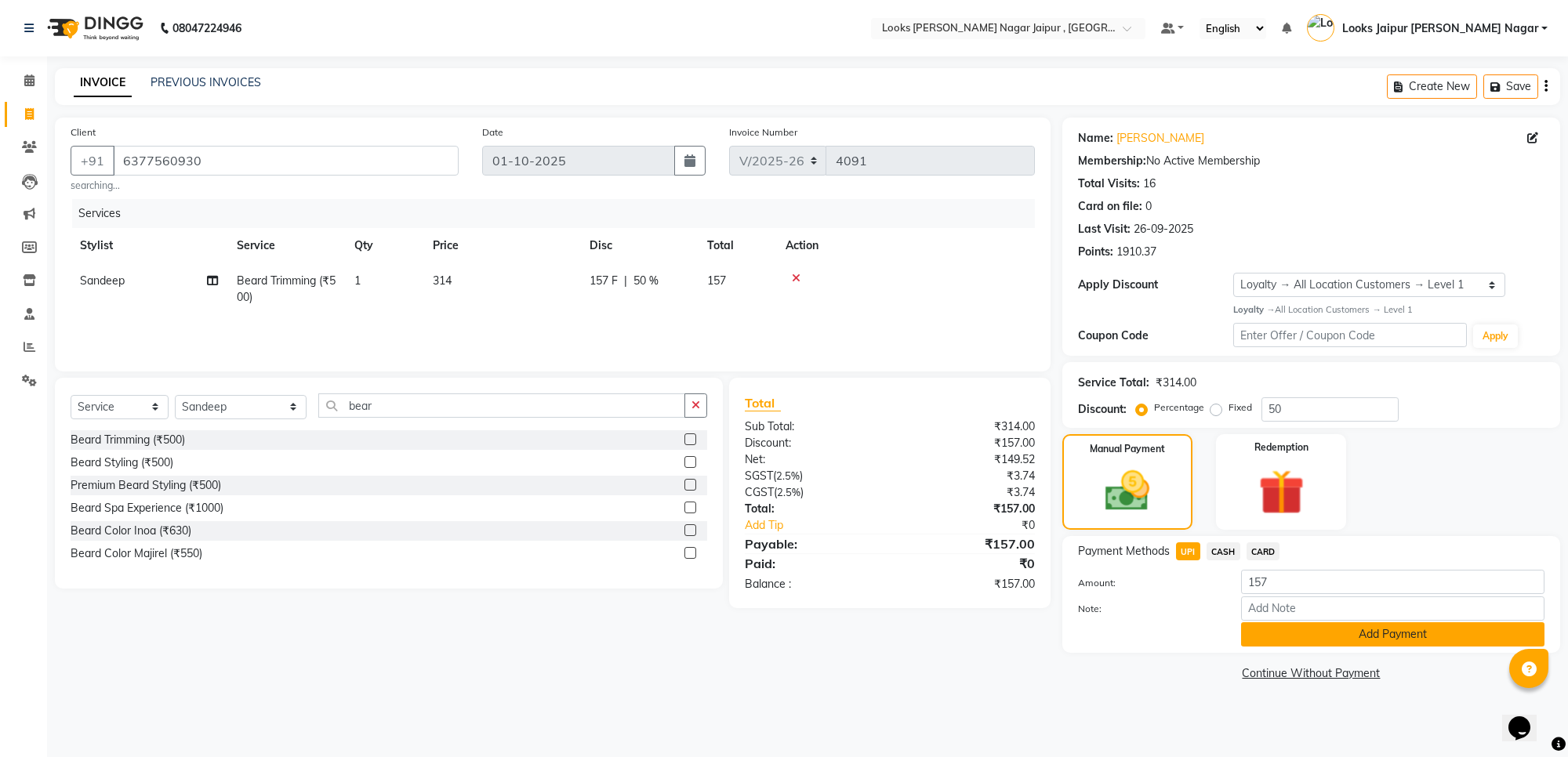
click at [1323, 632] on button "Add Payment" at bounding box center [1393, 634] width 304 height 25
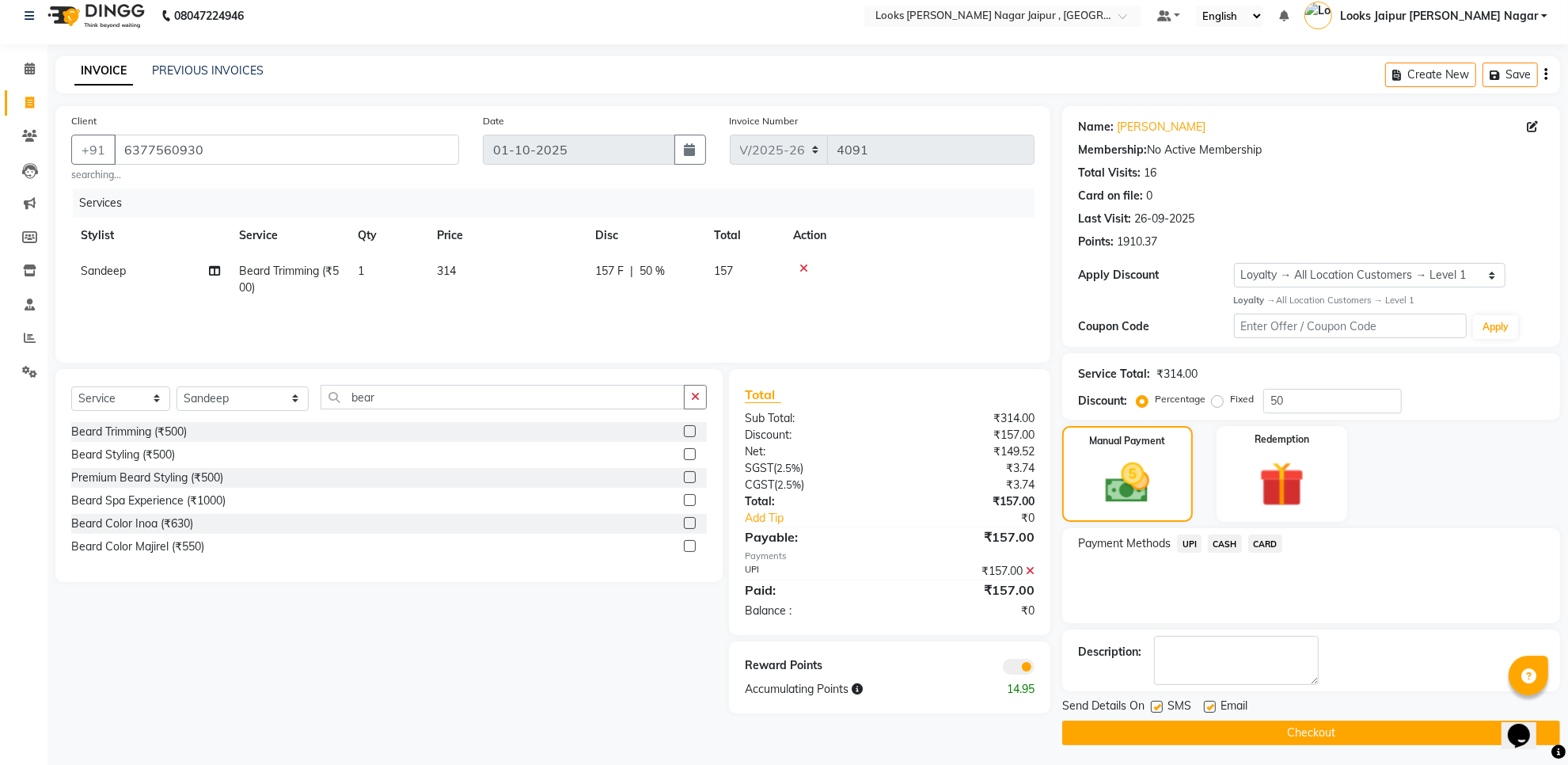
scroll to position [17, 0]
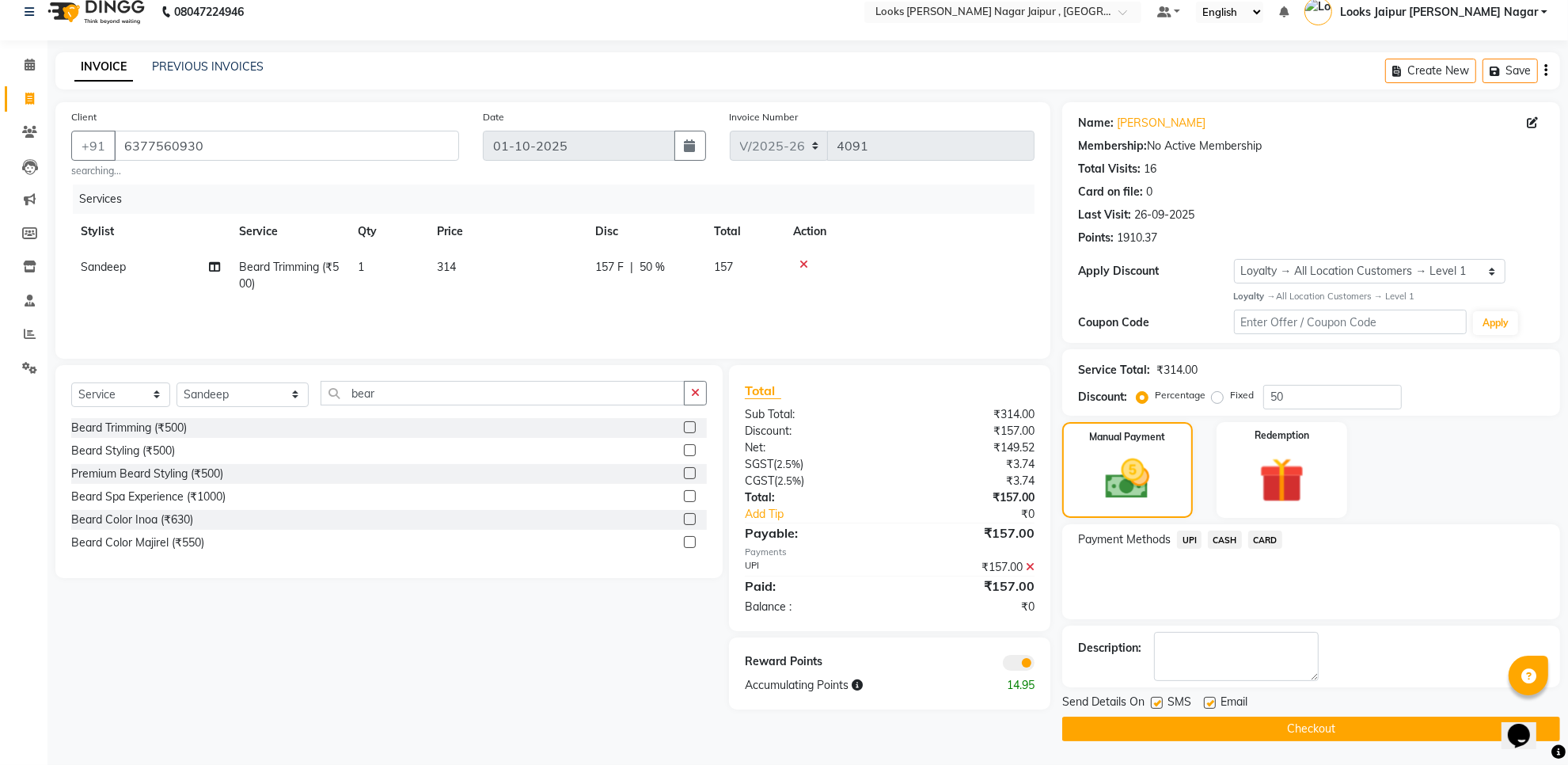
click at [1154, 698] on label at bounding box center [1157, 703] width 12 height 12
click at [1154, 699] on input "checkbox" at bounding box center [1156, 704] width 10 height 10
click at [1209, 703] on label at bounding box center [1210, 703] width 12 height 12
click at [1209, 703] on input "checkbox" at bounding box center [1209, 704] width 10 height 10
click at [1204, 725] on button "Checkout" at bounding box center [1311, 729] width 498 height 25
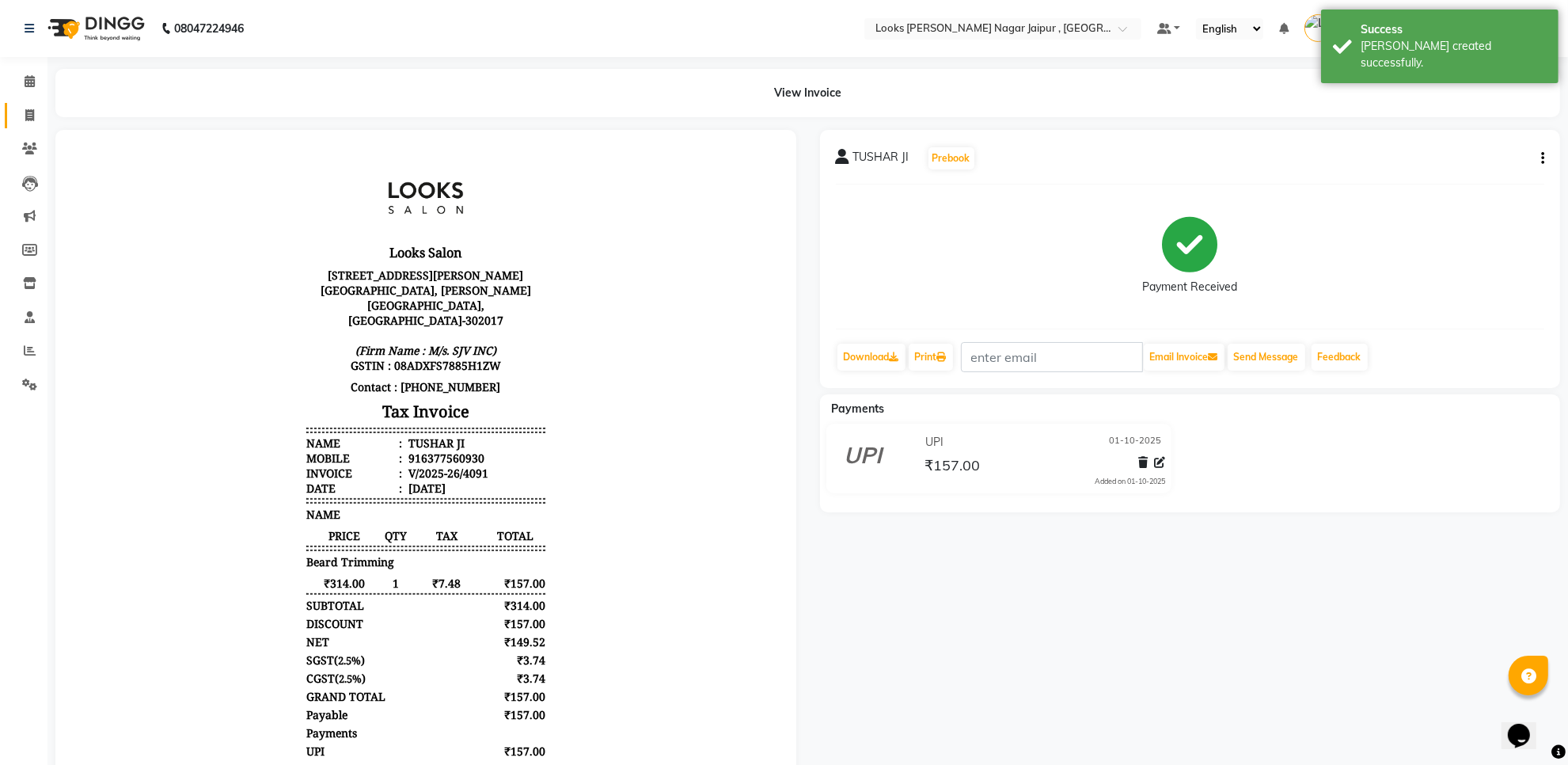
click at [30, 105] on link "Invoice" at bounding box center [24, 116] width 38 height 26
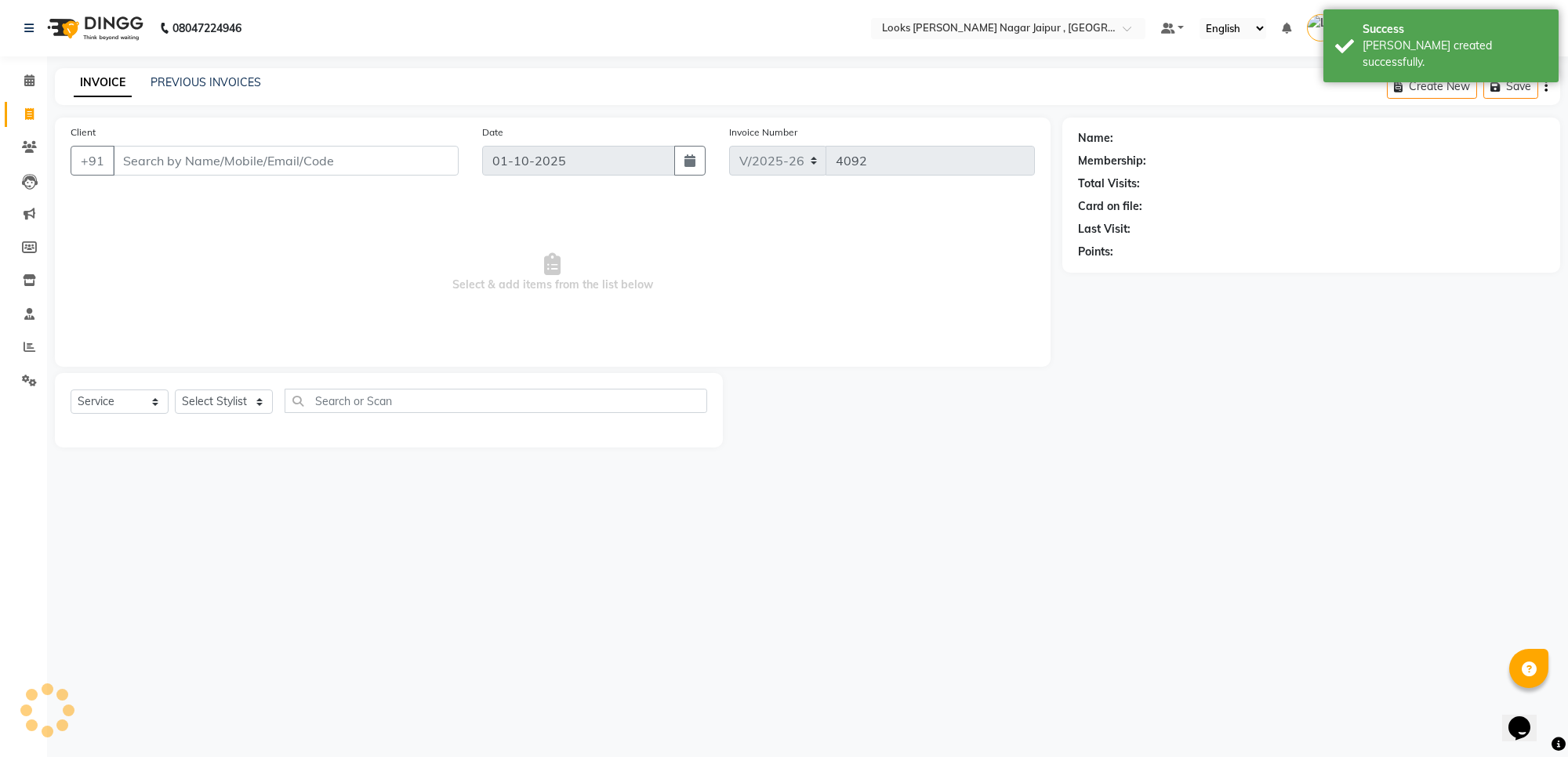
click at [257, 153] on input "Client" at bounding box center [285, 160] width 345 height 30
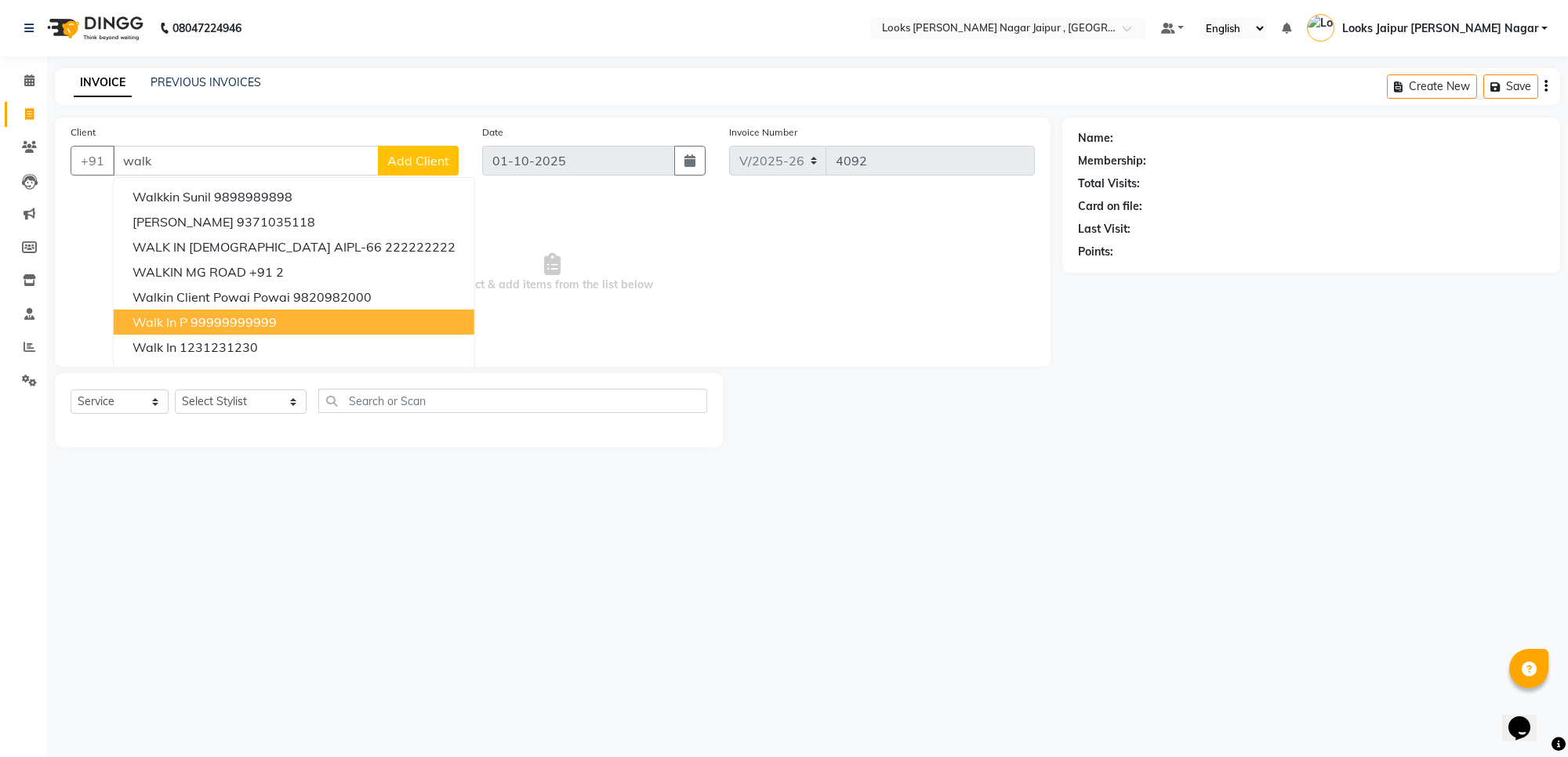
click at [225, 315] on ngb-highlight "99999999999" at bounding box center [234, 323] width 86 height 16
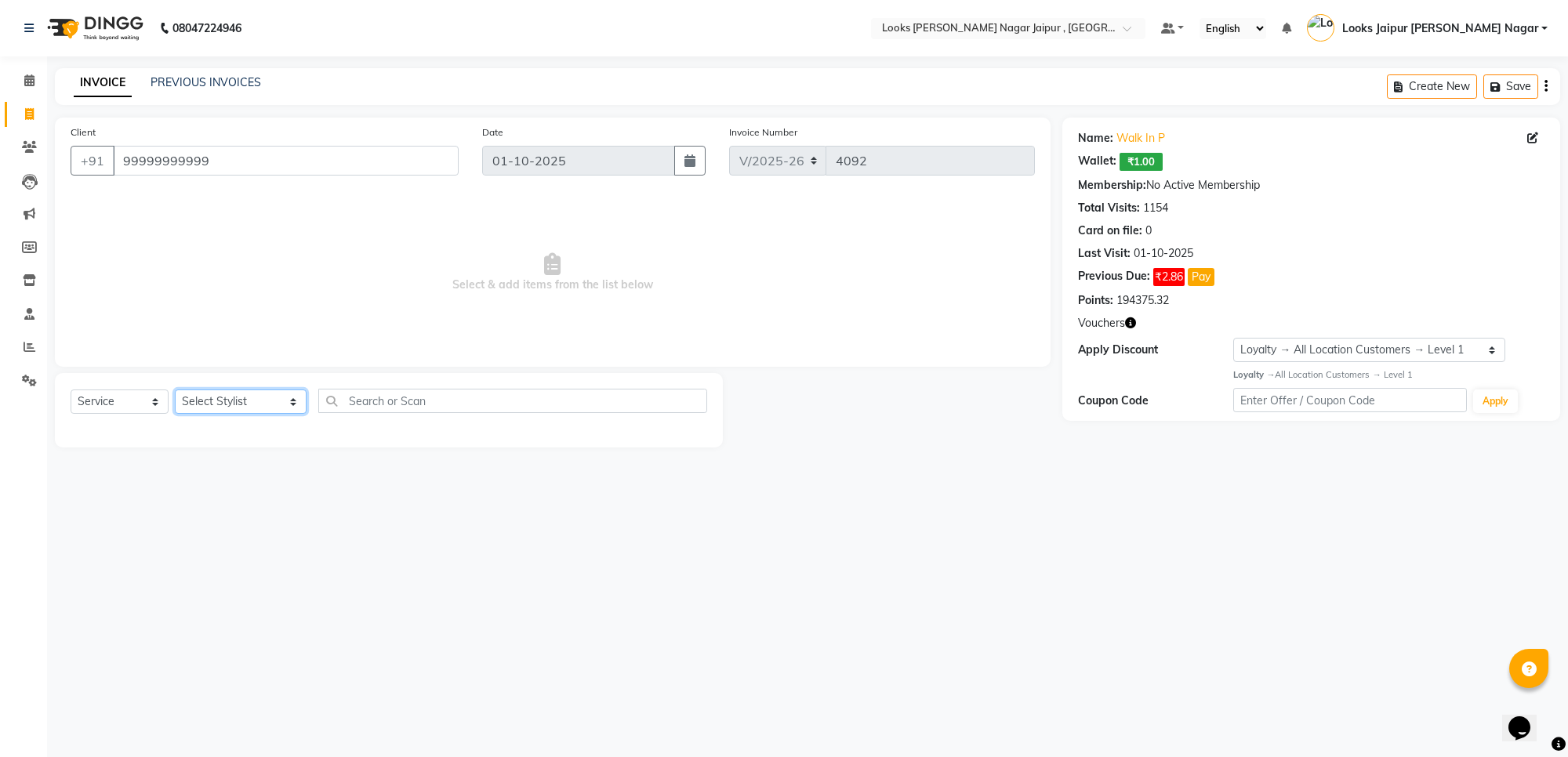
click at [228, 402] on select "Select Stylist [PERSON_NAME] art Anoop [PERSON_NAME] Counter Sales [PERSON_NAME…" at bounding box center [241, 402] width 132 height 25
click at [175, 390] on select "Select Stylist [PERSON_NAME] art Anoop [PERSON_NAME] Counter Sales [PERSON_NAME…" at bounding box center [241, 402] width 132 height 25
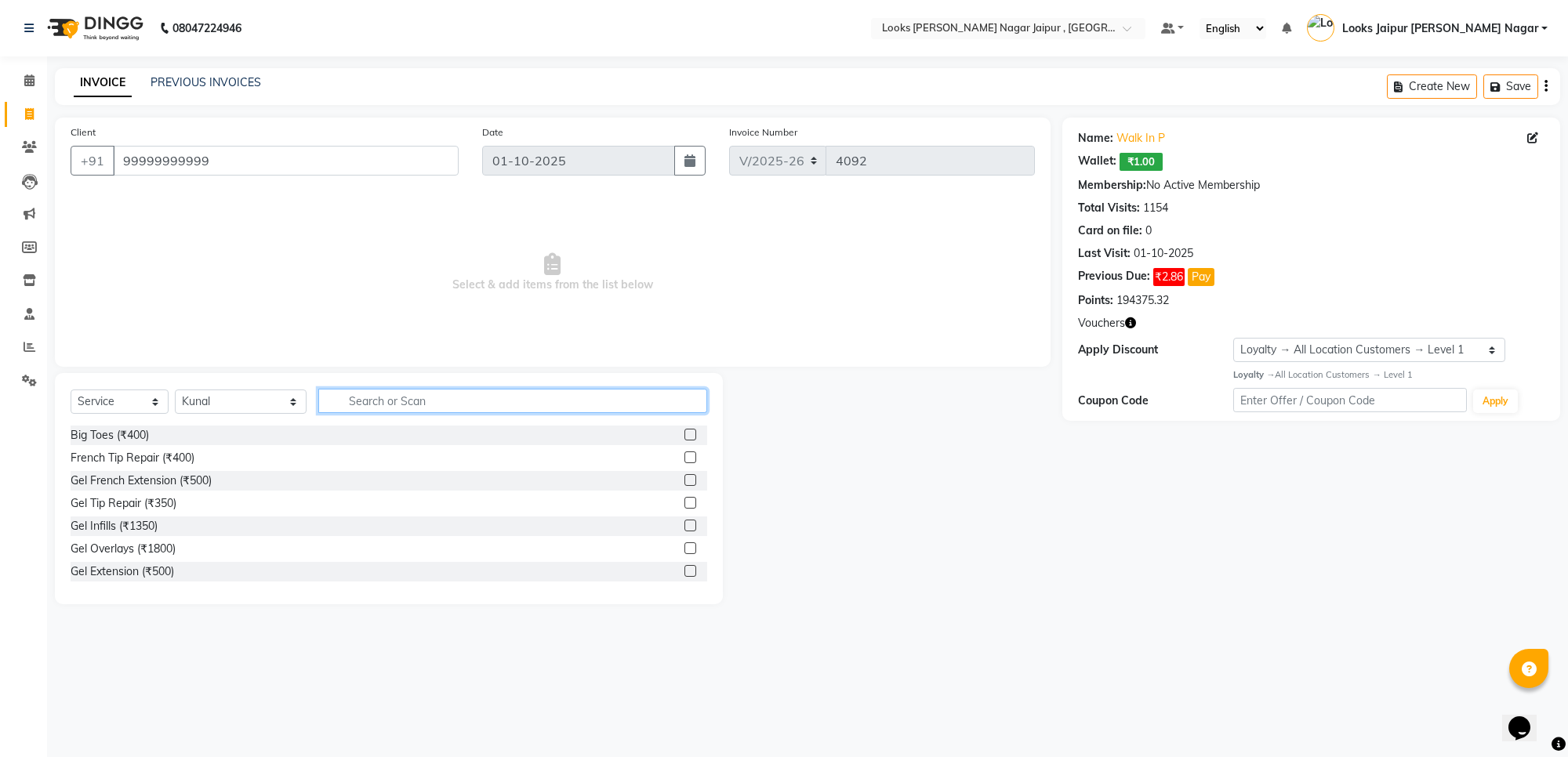
click at [502, 392] on input "text" at bounding box center [513, 401] width 389 height 25
click at [685, 452] on label at bounding box center [691, 457] width 12 height 12
click at [685, 453] on input "checkbox" at bounding box center [690, 458] width 10 height 10
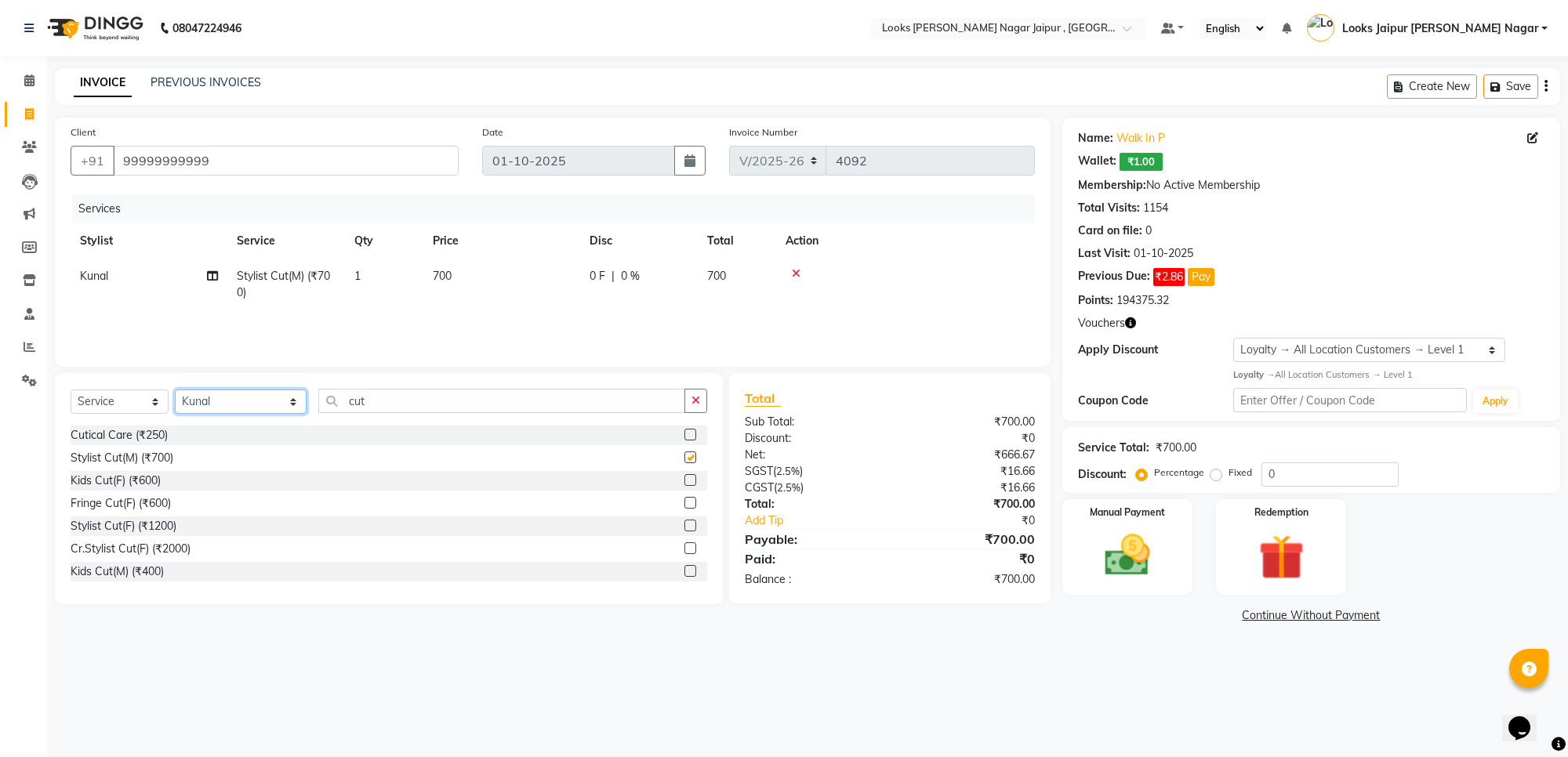
drag, startPoint x: 180, startPoint y: 390, endPoint x: 229, endPoint y: 402, distance: 50.4
click at [183, 390] on select "Select Stylist [PERSON_NAME] art Anoop [PERSON_NAME] Counter Sales [PERSON_NAME…" at bounding box center [241, 402] width 132 height 25
click at [229, 402] on select "Select Stylist [PERSON_NAME] art Anoop [PERSON_NAME] Counter Sales [PERSON_NAME…" at bounding box center [241, 402] width 132 height 25
click at [230, 400] on select "Select Stylist [PERSON_NAME] art Anoop [PERSON_NAME] Counter Sales [PERSON_NAME…" at bounding box center [241, 402] width 132 height 25
click at [175, 390] on select "Select Stylist [PERSON_NAME] art Anoop [PERSON_NAME] Counter Sales [PERSON_NAME…" at bounding box center [241, 402] width 132 height 25
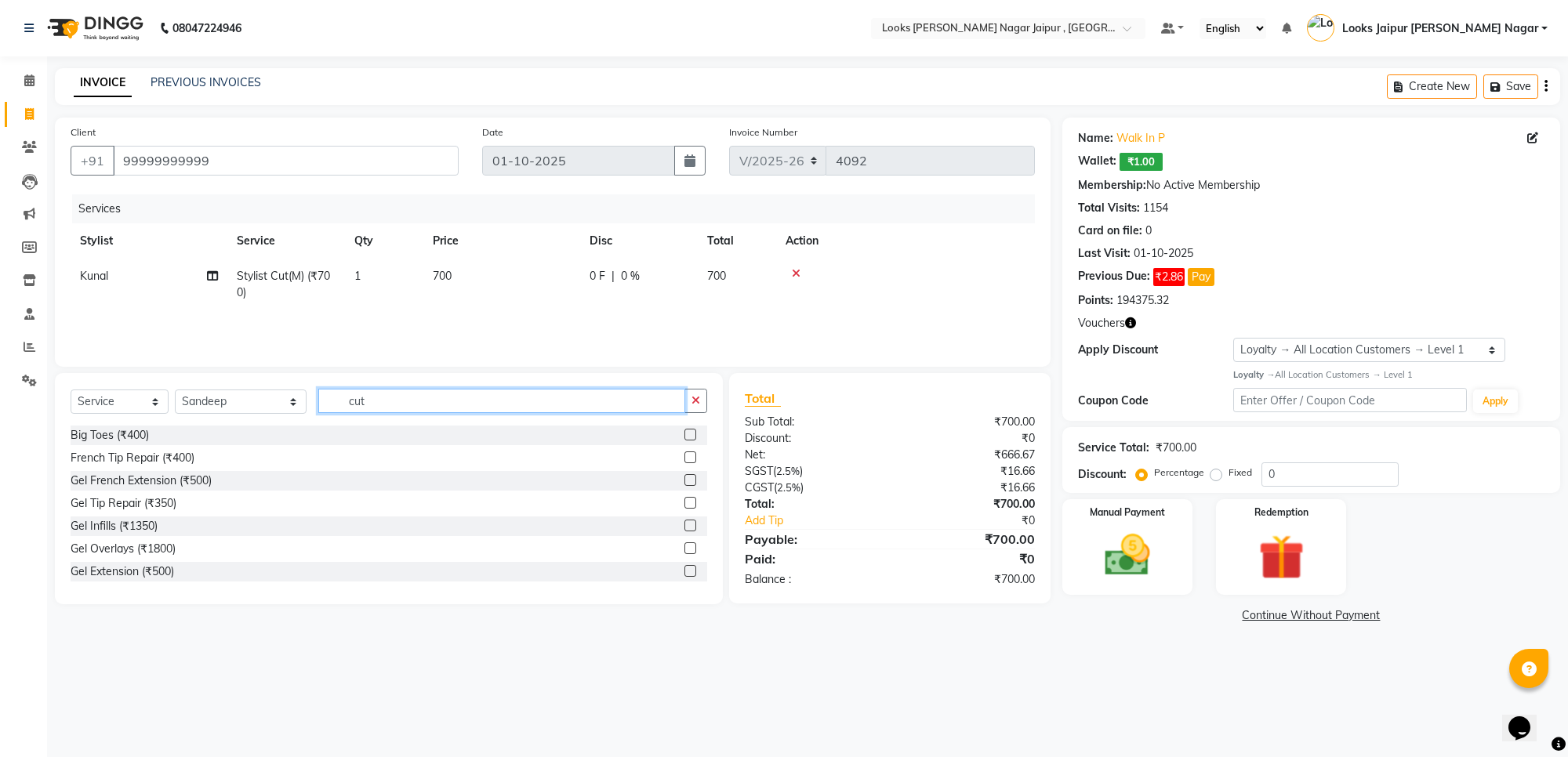
click at [379, 402] on input "cut" at bounding box center [502, 401] width 367 height 25
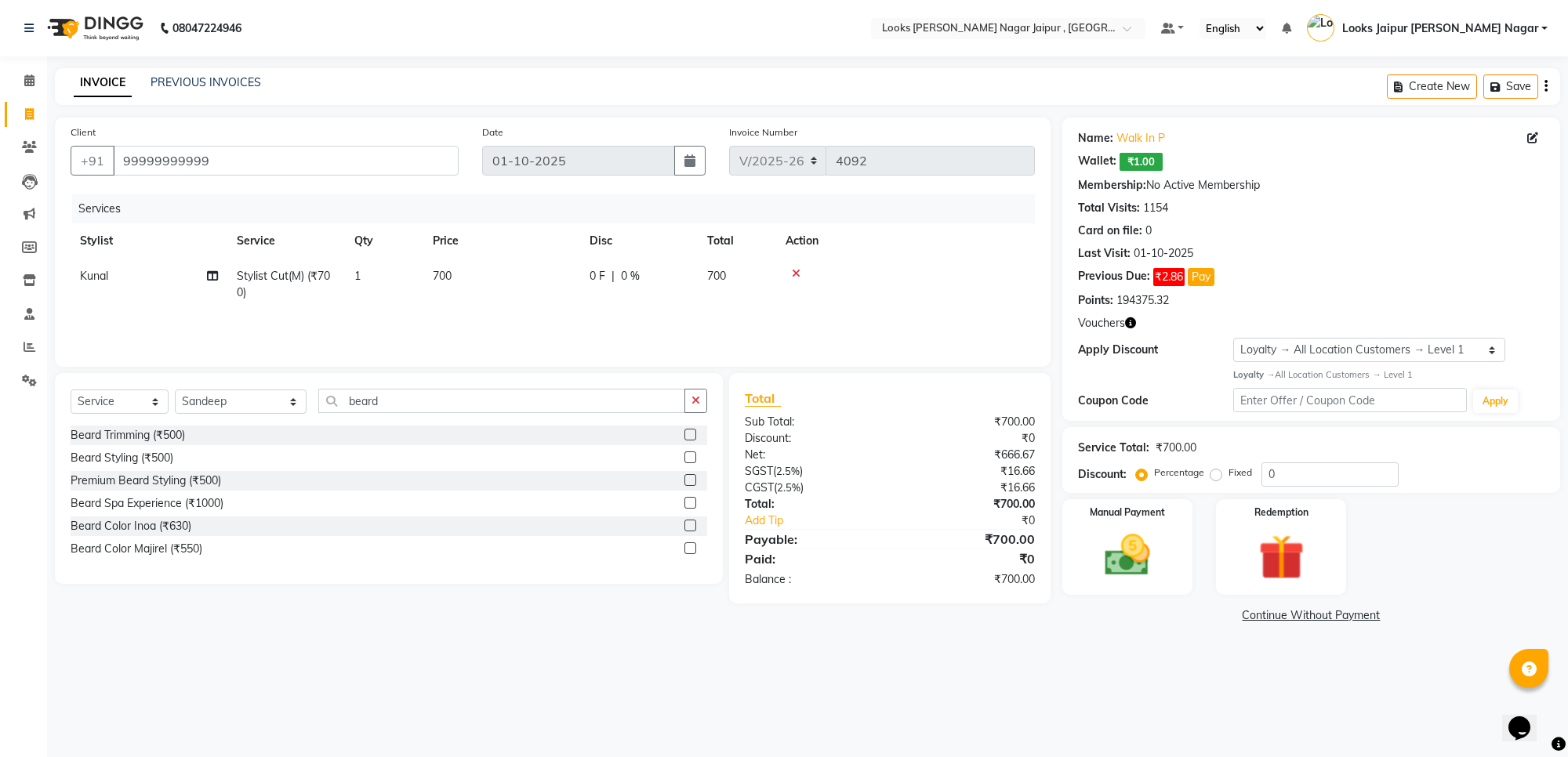
click at [690, 432] on label at bounding box center [691, 434] width 12 height 12
click at [690, 432] on input "checkbox" at bounding box center [690, 435] width 10 height 10
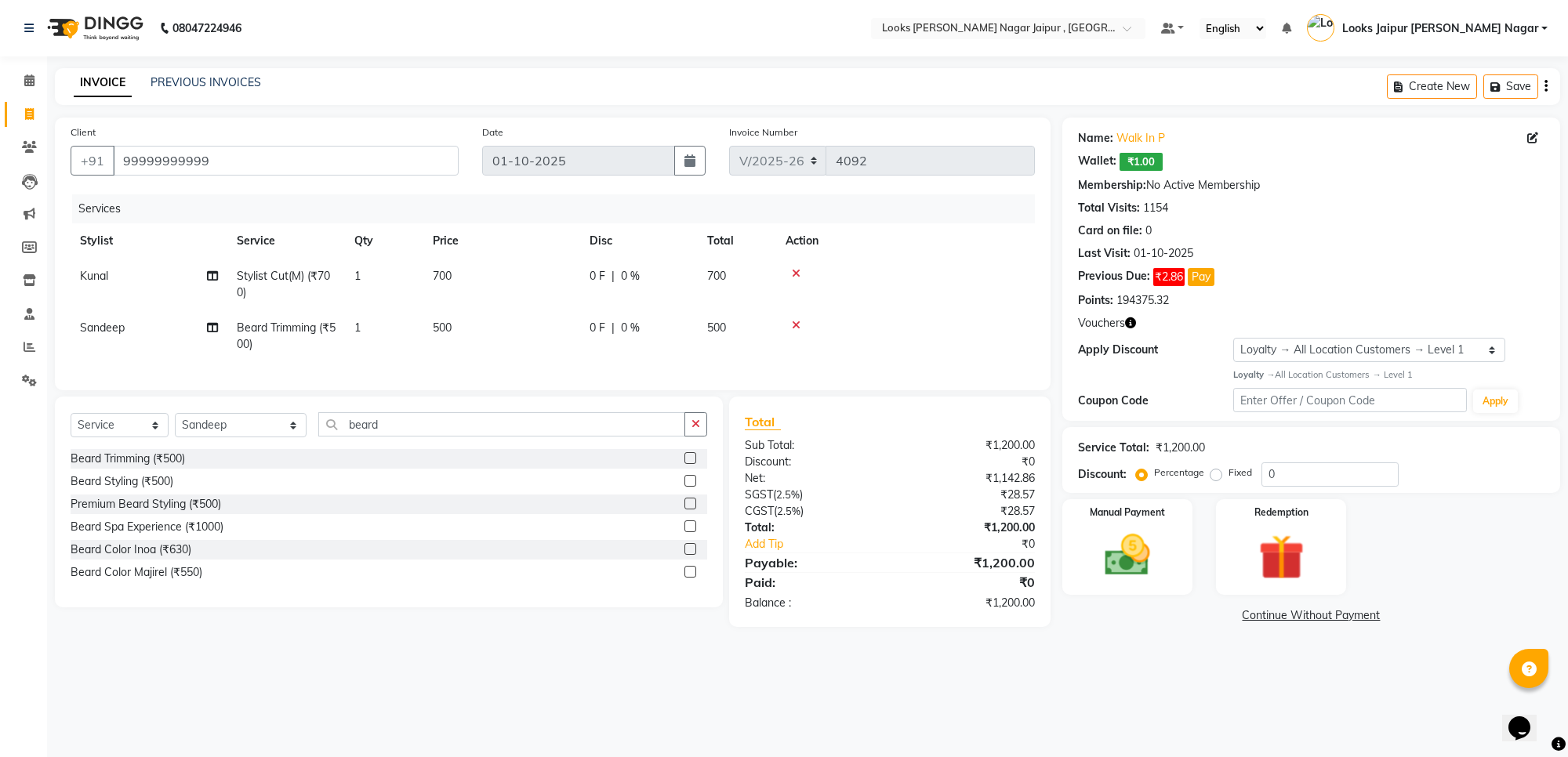
click at [473, 281] on td "700" at bounding box center [502, 284] width 156 height 51
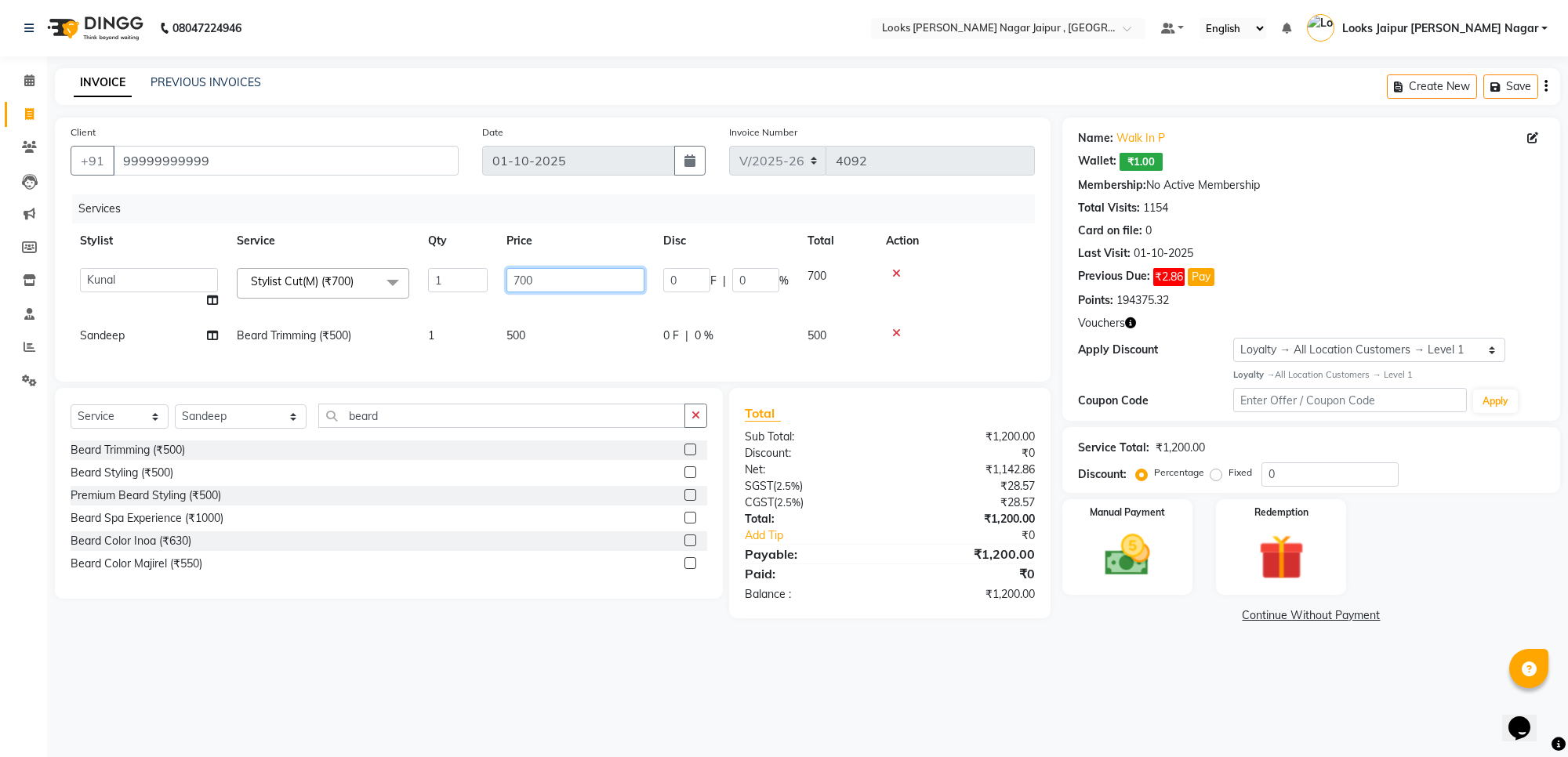
click at [556, 281] on input "700" at bounding box center [575, 280] width 138 height 25
click at [532, 331] on td "500" at bounding box center [575, 336] width 156 height 36
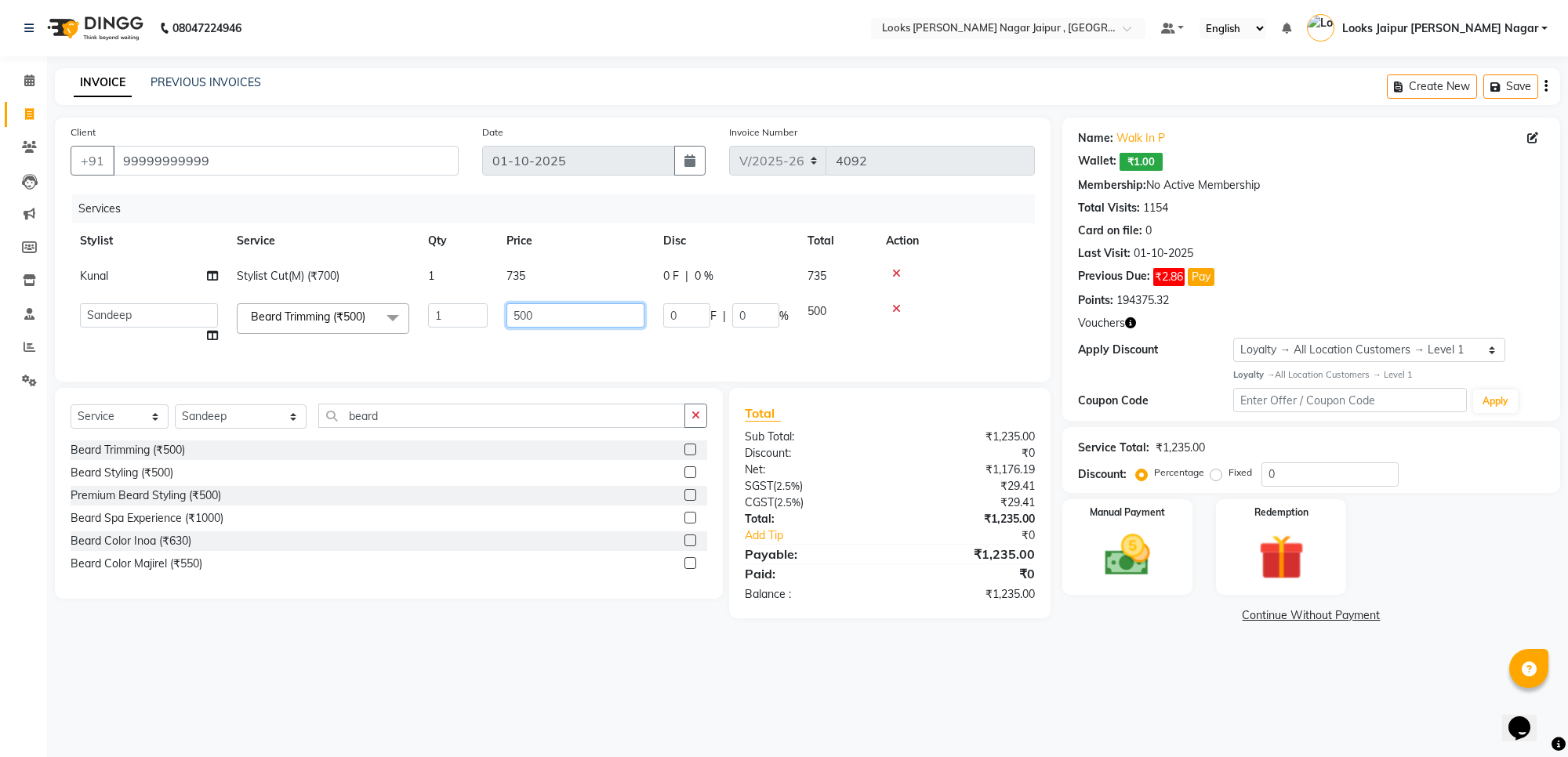
click at [561, 327] on input "500" at bounding box center [575, 316] width 138 height 25
click at [1129, 690] on div "08047224946 Select Location × Looks [PERSON_NAME] Nagar Jaipur , Jaipur Default…" at bounding box center [784, 378] width 1568 height 757
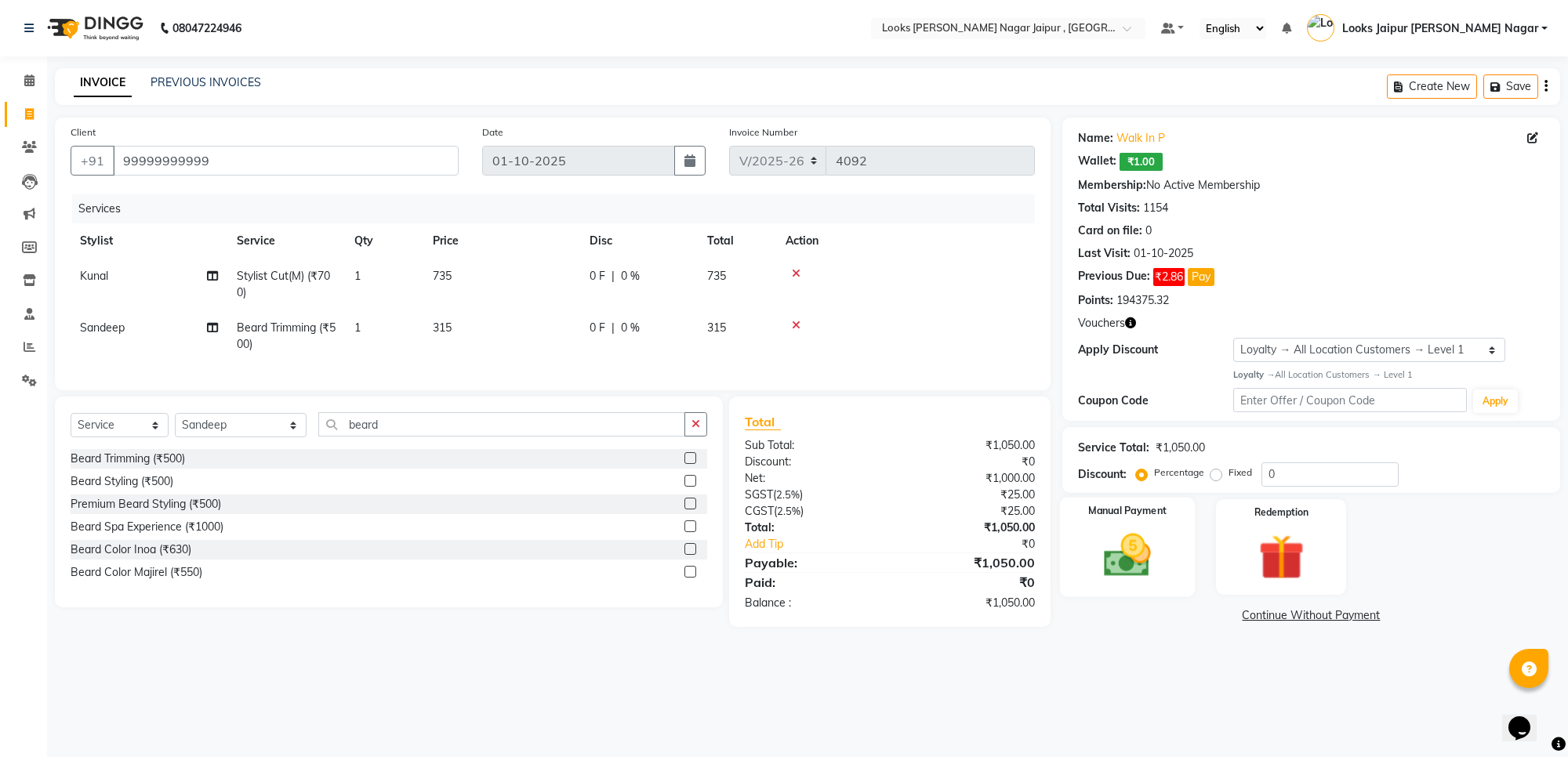
click at [1130, 546] on img at bounding box center [1127, 555] width 77 height 54
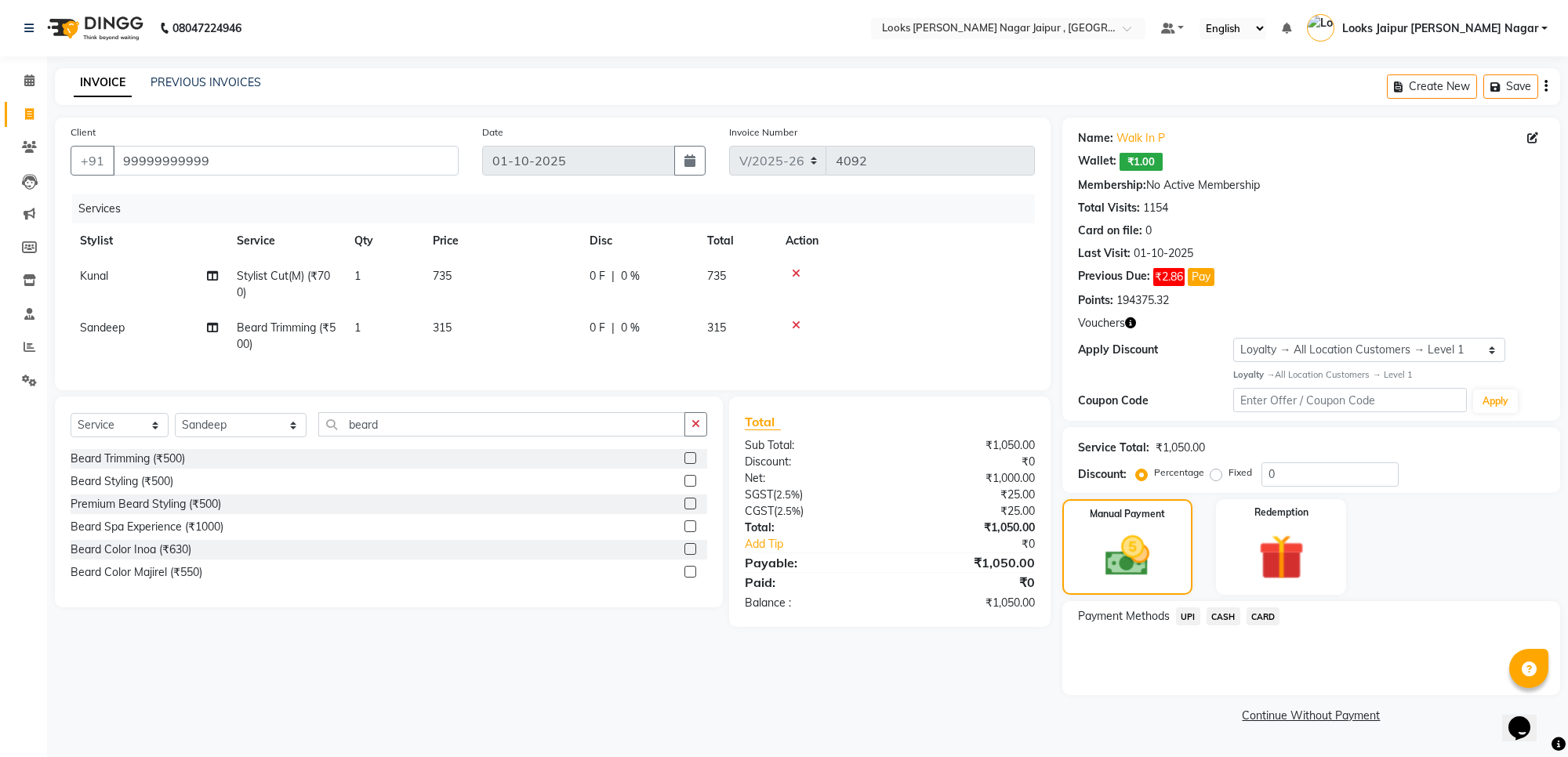
drag, startPoint x: 1261, startPoint y: 613, endPoint x: 1267, endPoint y: 624, distance: 12.5
click at [1265, 619] on span "CARD" at bounding box center [1264, 616] width 34 height 18
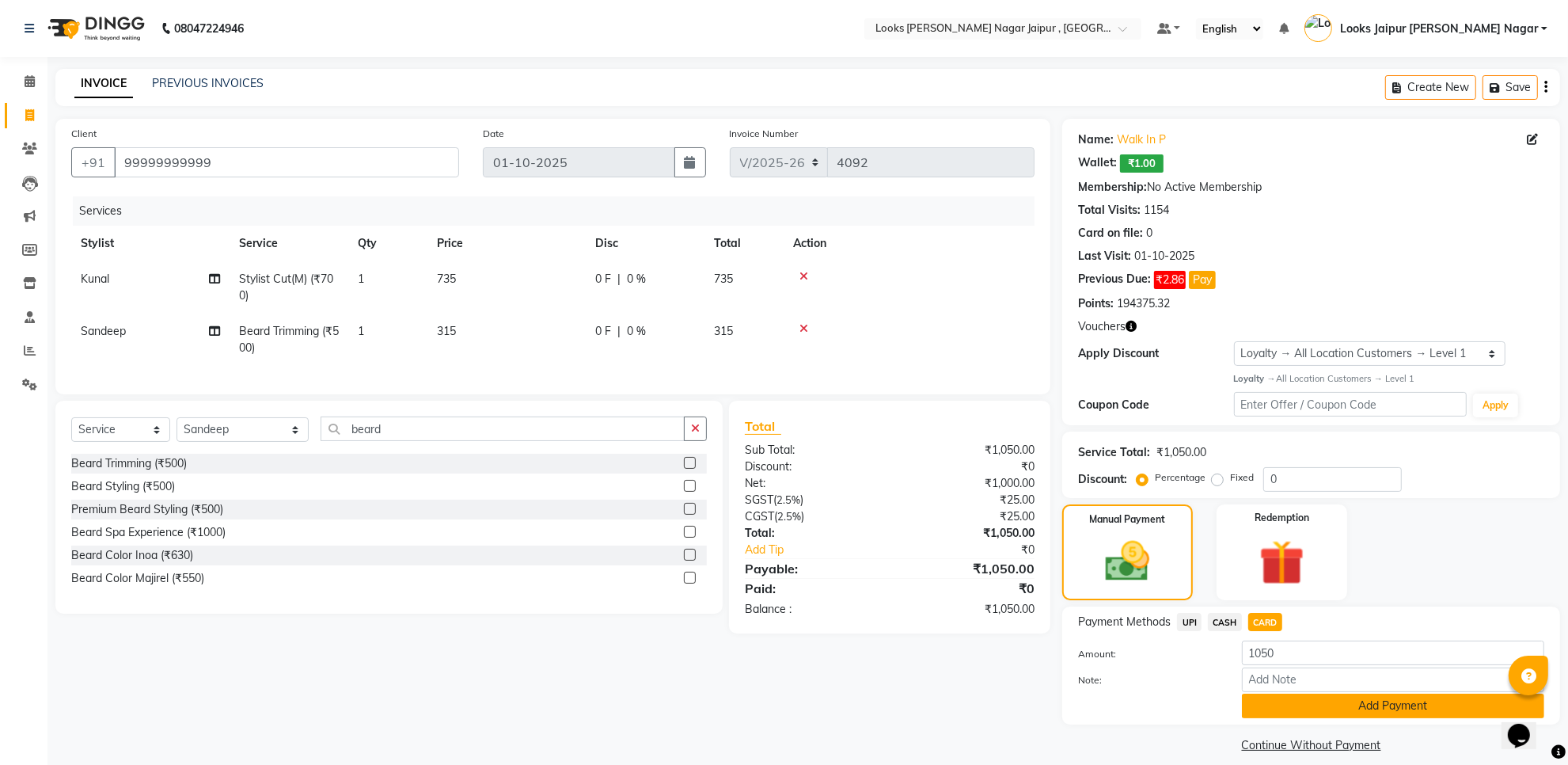
click at [1301, 709] on button "Add Payment" at bounding box center [1393, 706] width 303 height 25
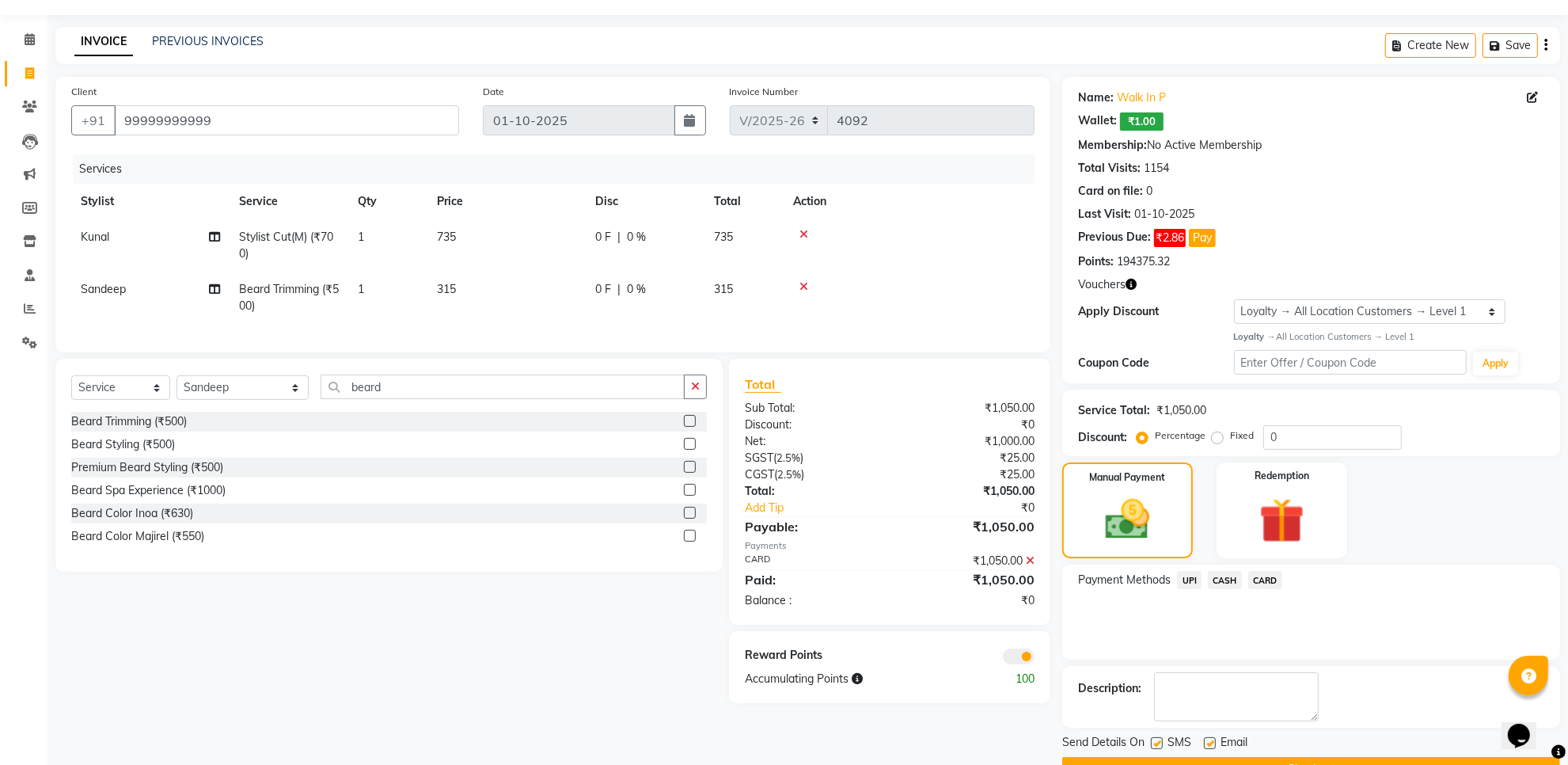
scroll to position [83, 0]
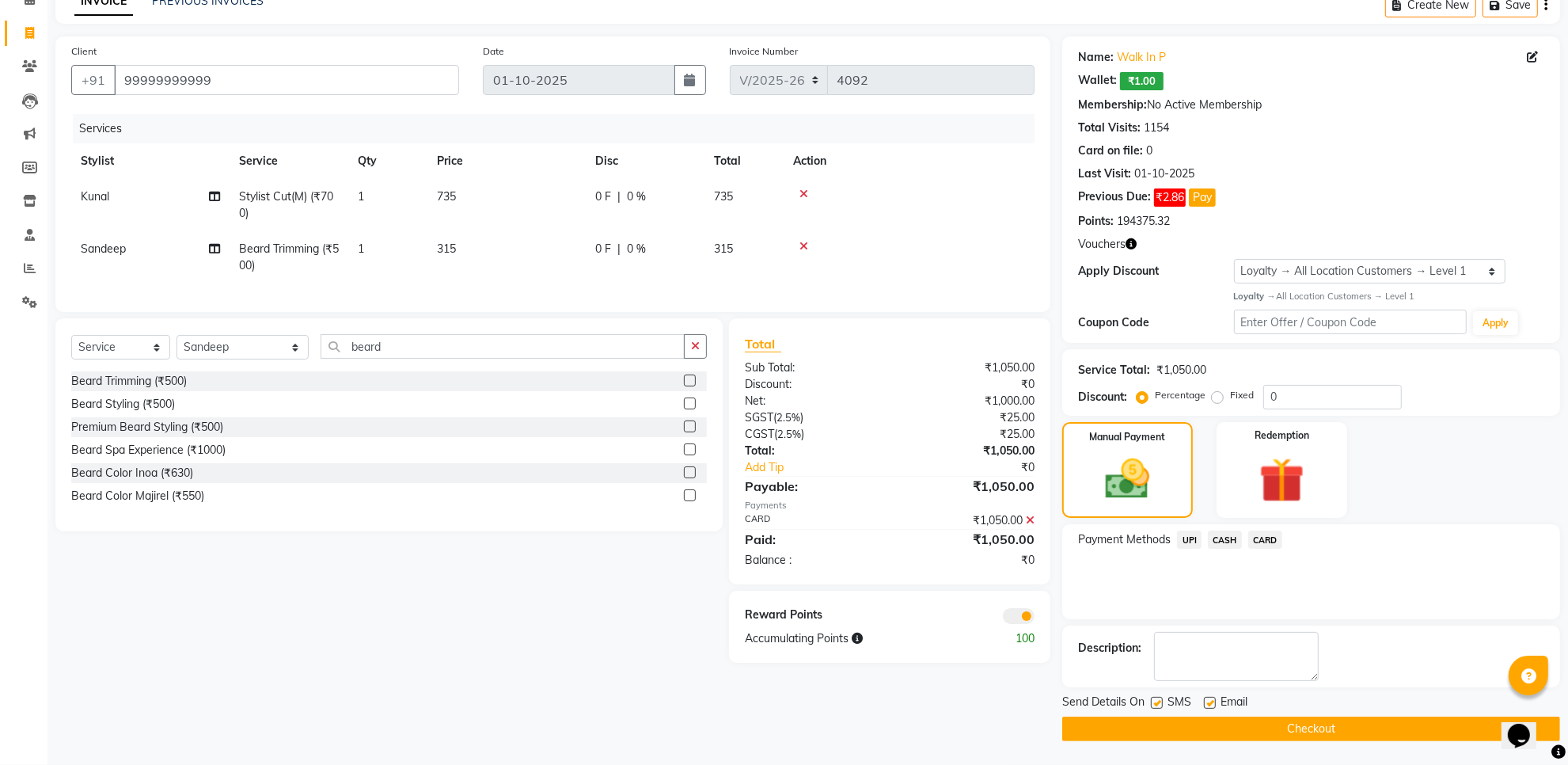
click at [1153, 699] on label at bounding box center [1157, 703] width 12 height 12
click at [1153, 699] on input "checkbox" at bounding box center [1156, 704] width 10 height 10
click at [1207, 698] on label at bounding box center [1210, 703] width 12 height 12
click at [1207, 699] on input "checkbox" at bounding box center [1209, 704] width 10 height 10
click at [1181, 723] on button "Checkout" at bounding box center [1311, 729] width 498 height 25
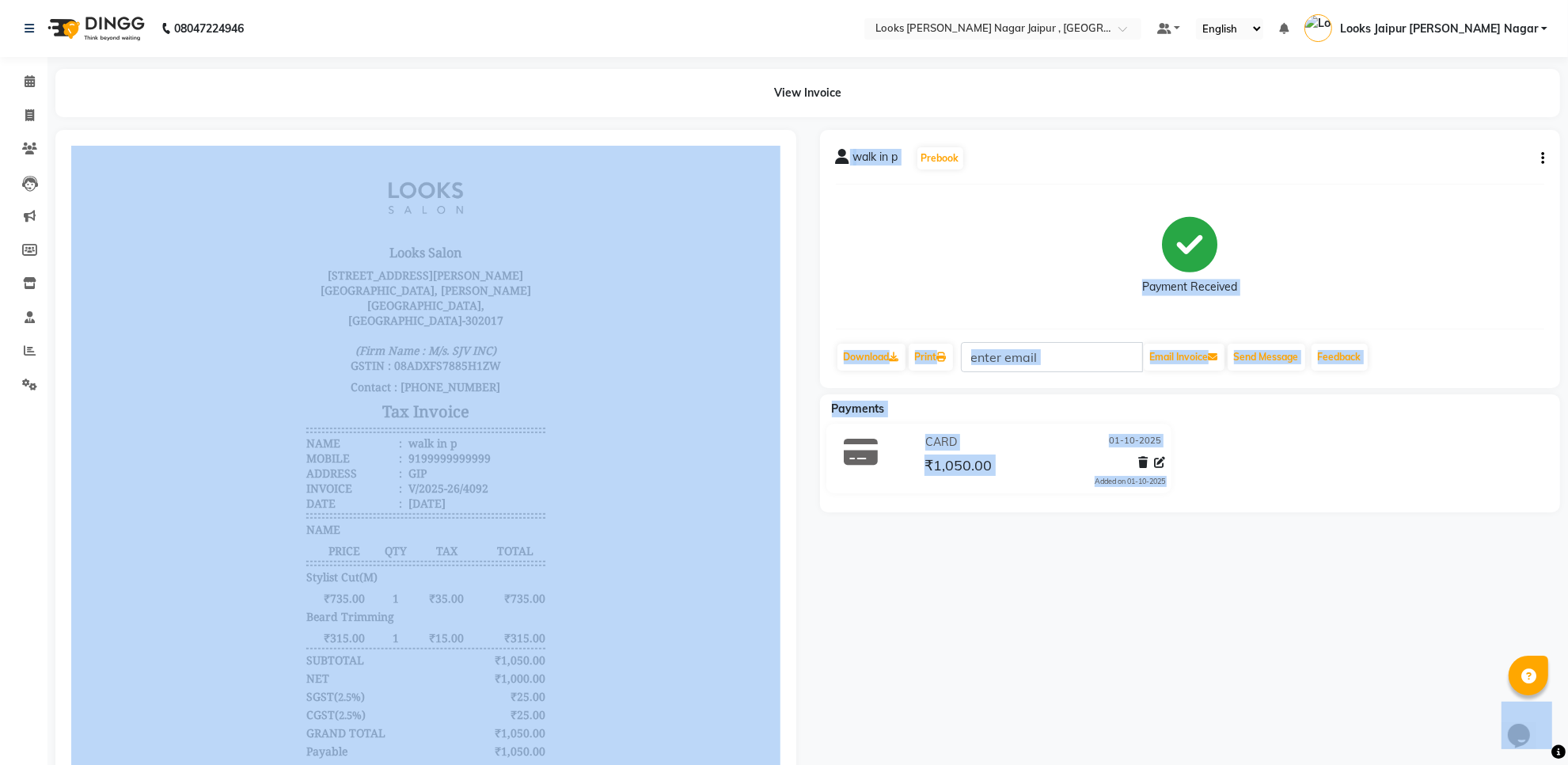
click at [1419, 592] on div "walk in p Prebook Payment Received Download Print Email Invoice Send Message Fe…" at bounding box center [1190, 507] width 765 height 755
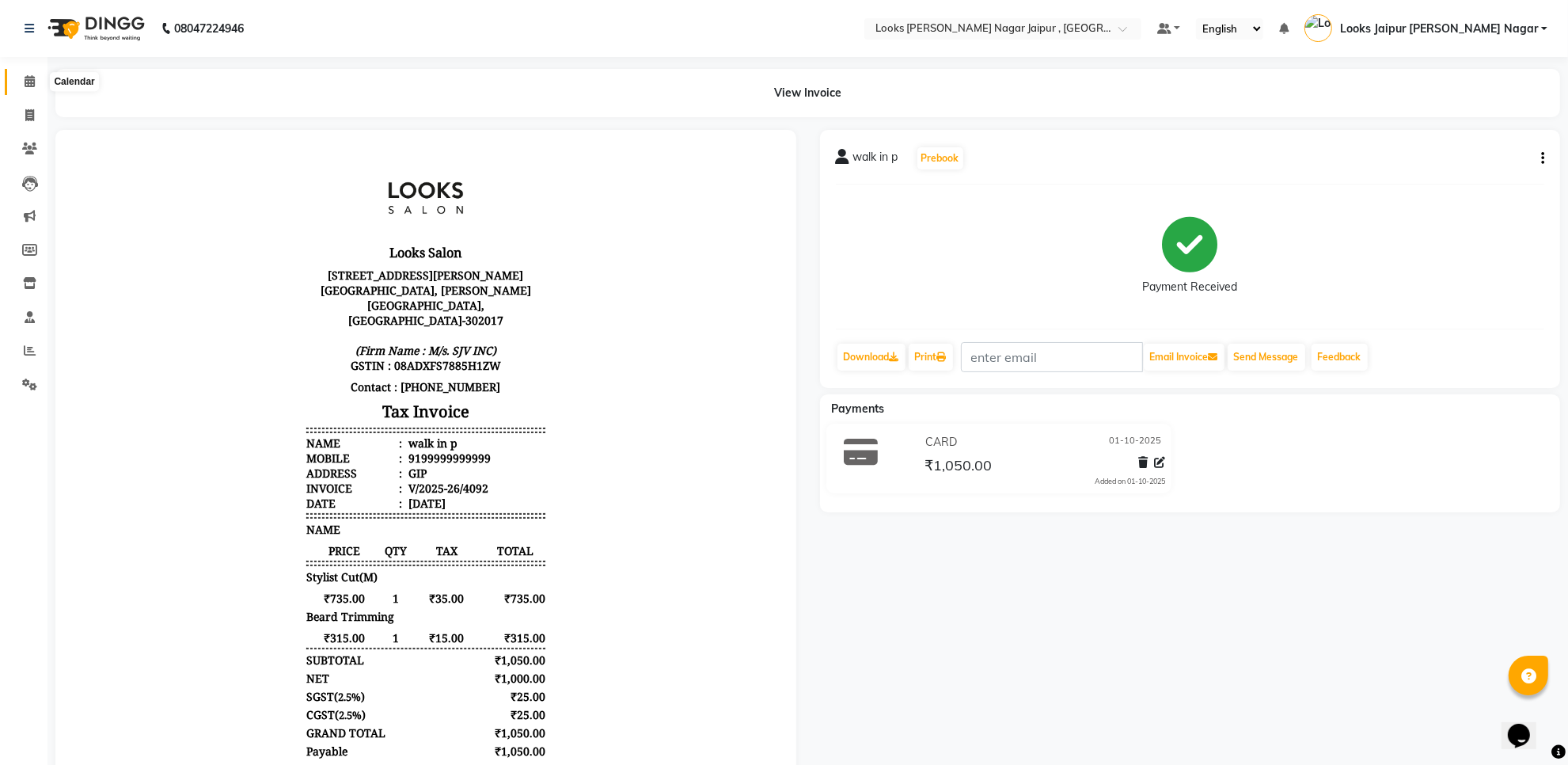
click at [32, 87] on icon at bounding box center [30, 81] width 10 height 12
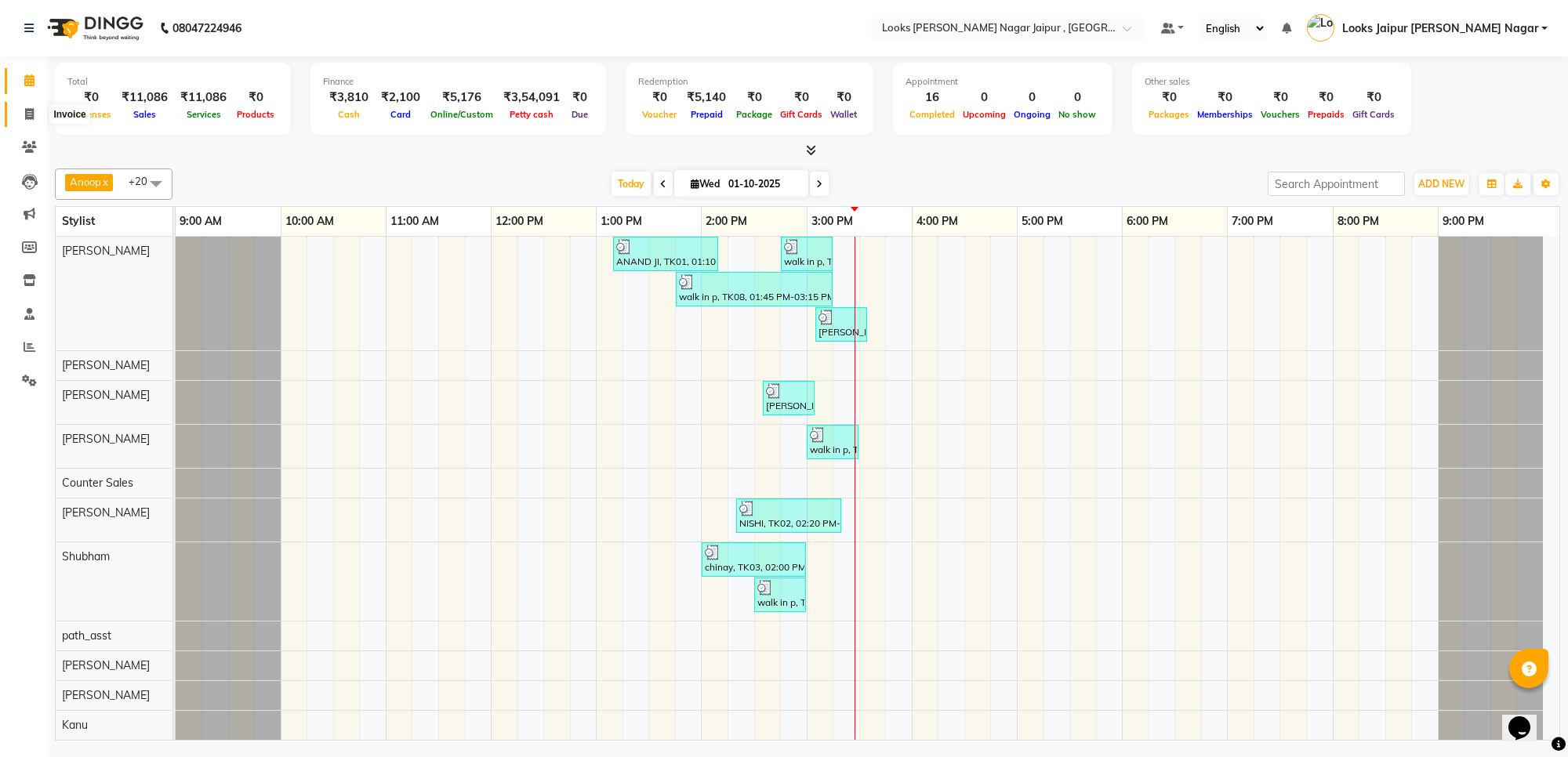
click at [30, 111] on icon at bounding box center [29, 114] width 9 height 12
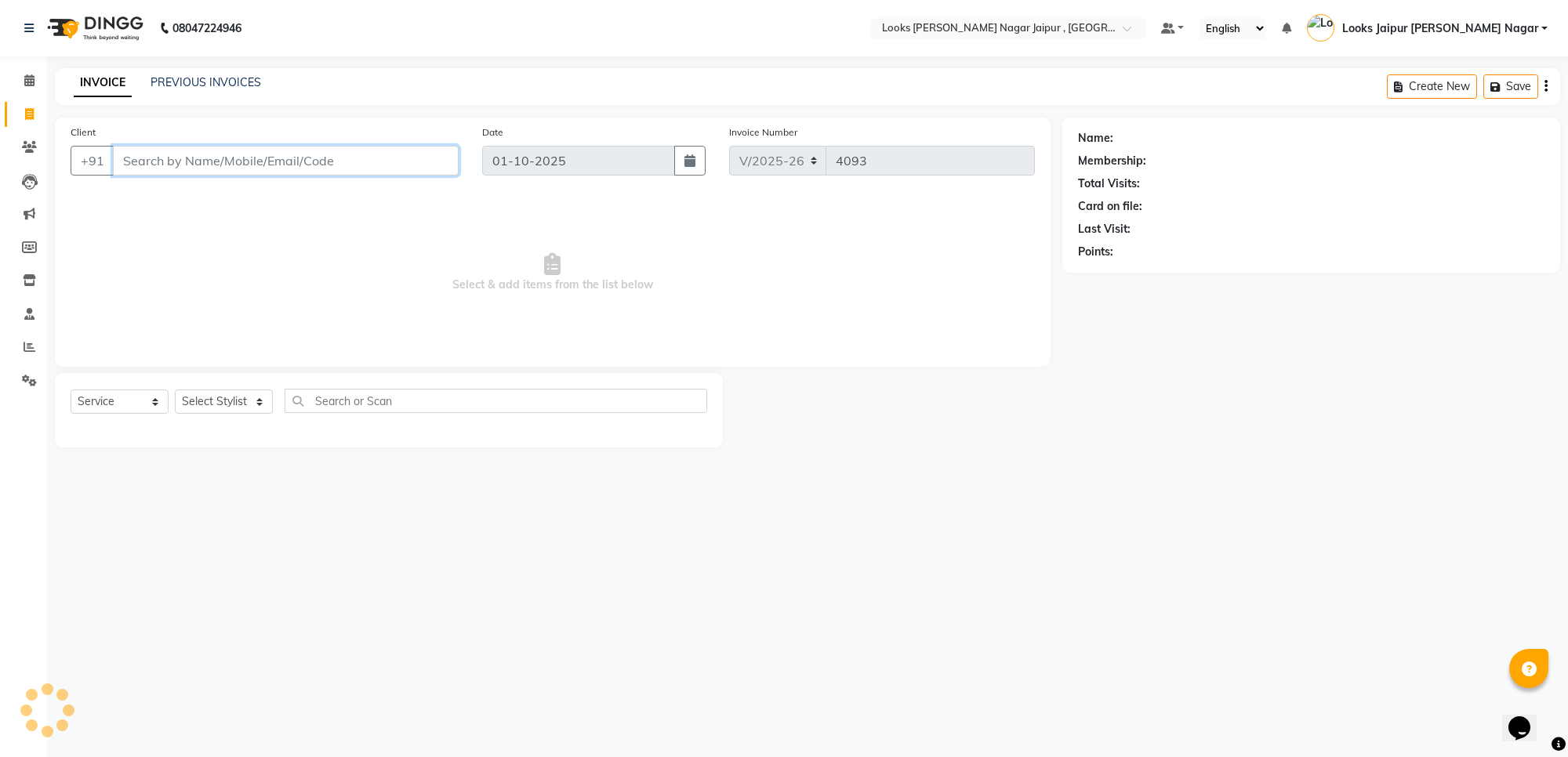
click at [188, 171] on input "Client" at bounding box center [285, 160] width 345 height 30
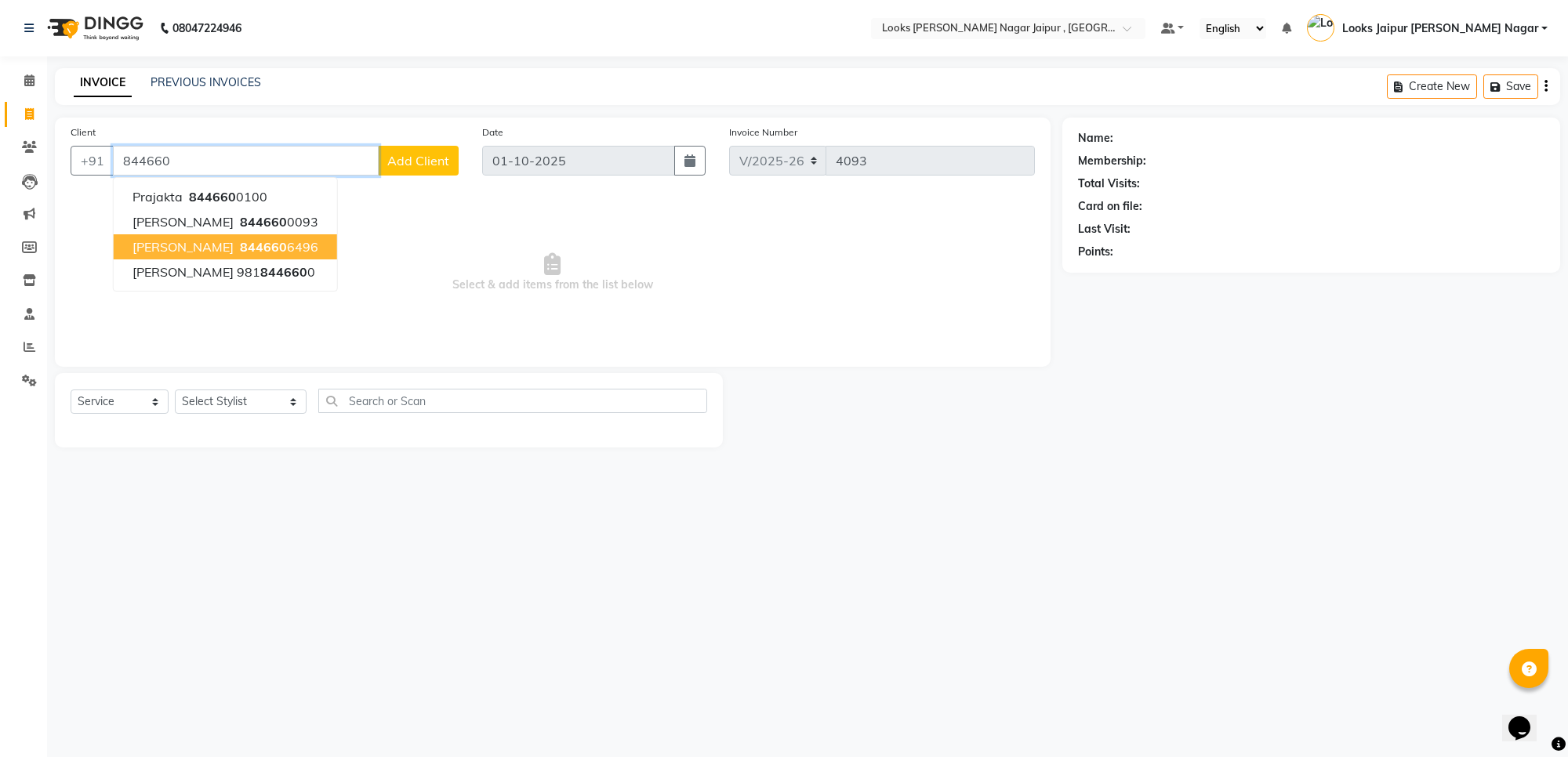
click at [251, 243] on ngb-highlight "844660 6496" at bounding box center [277, 247] width 81 height 16
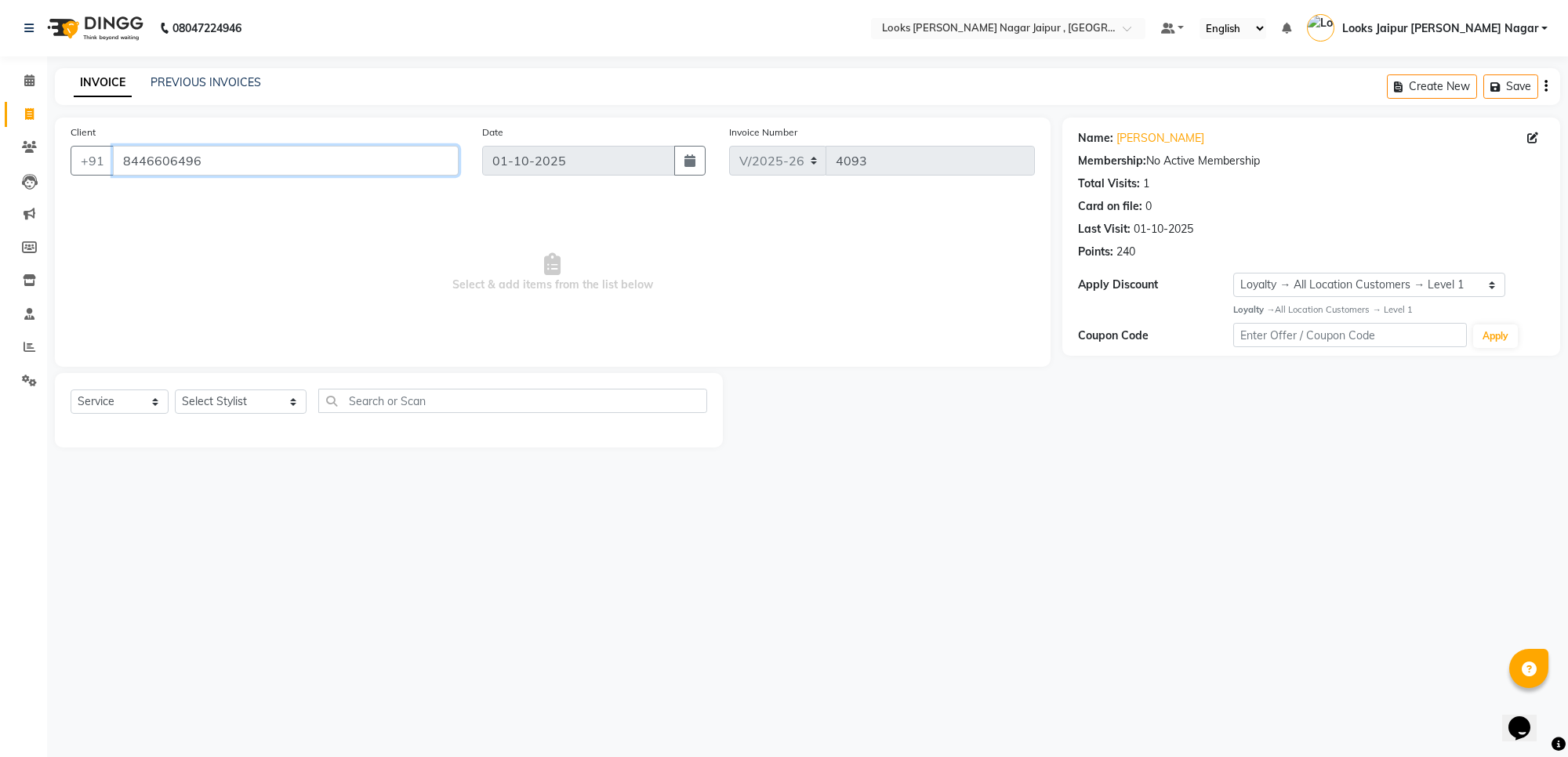
click at [187, 160] on input "8446606496" at bounding box center [285, 160] width 345 height 30
click at [229, 81] on link "PREVIOUS INVOICES" at bounding box center [206, 82] width 111 height 14
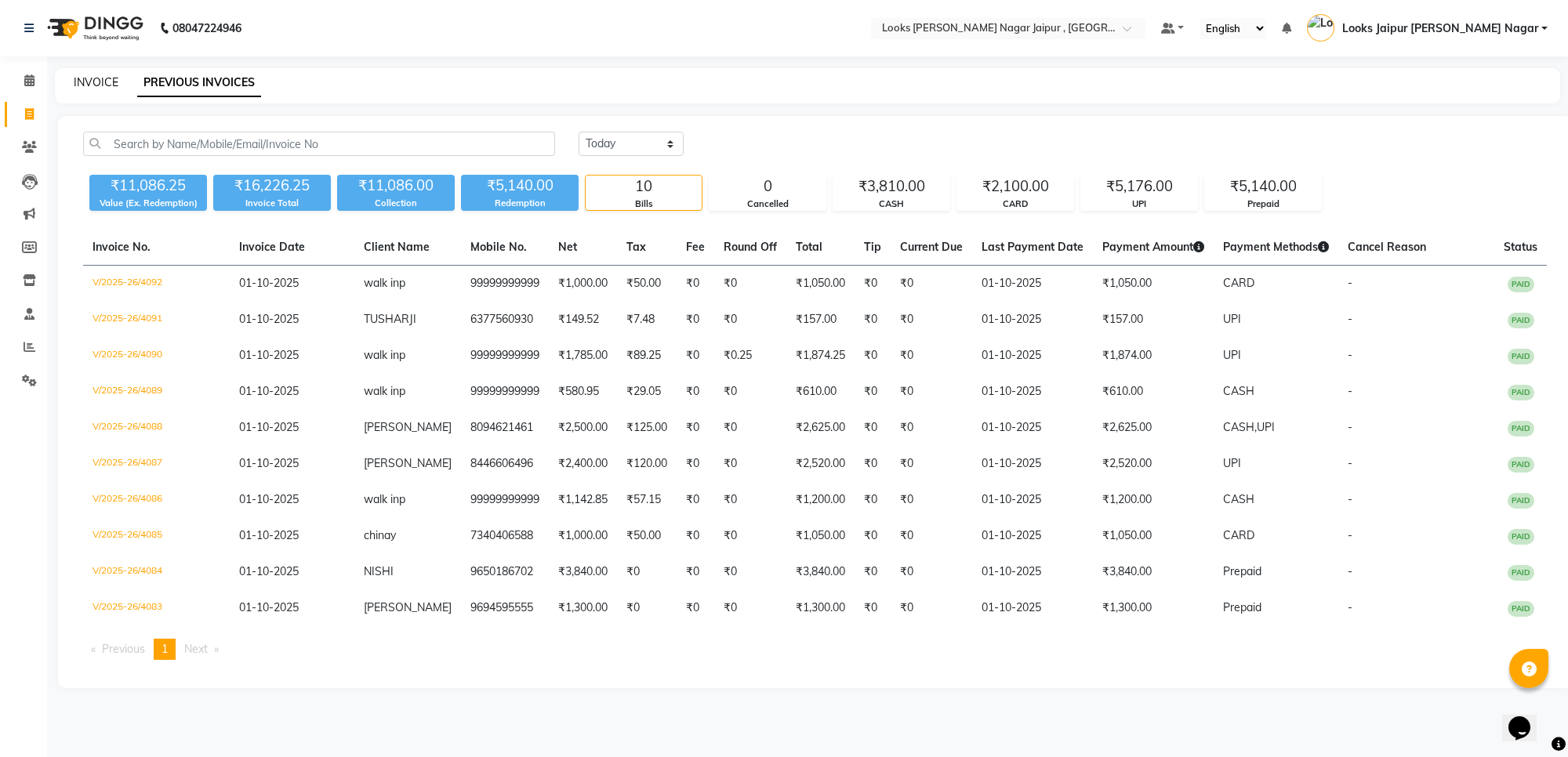
click at [107, 79] on link "INVOICE" at bounding box center [95, 82] width 45 height 14
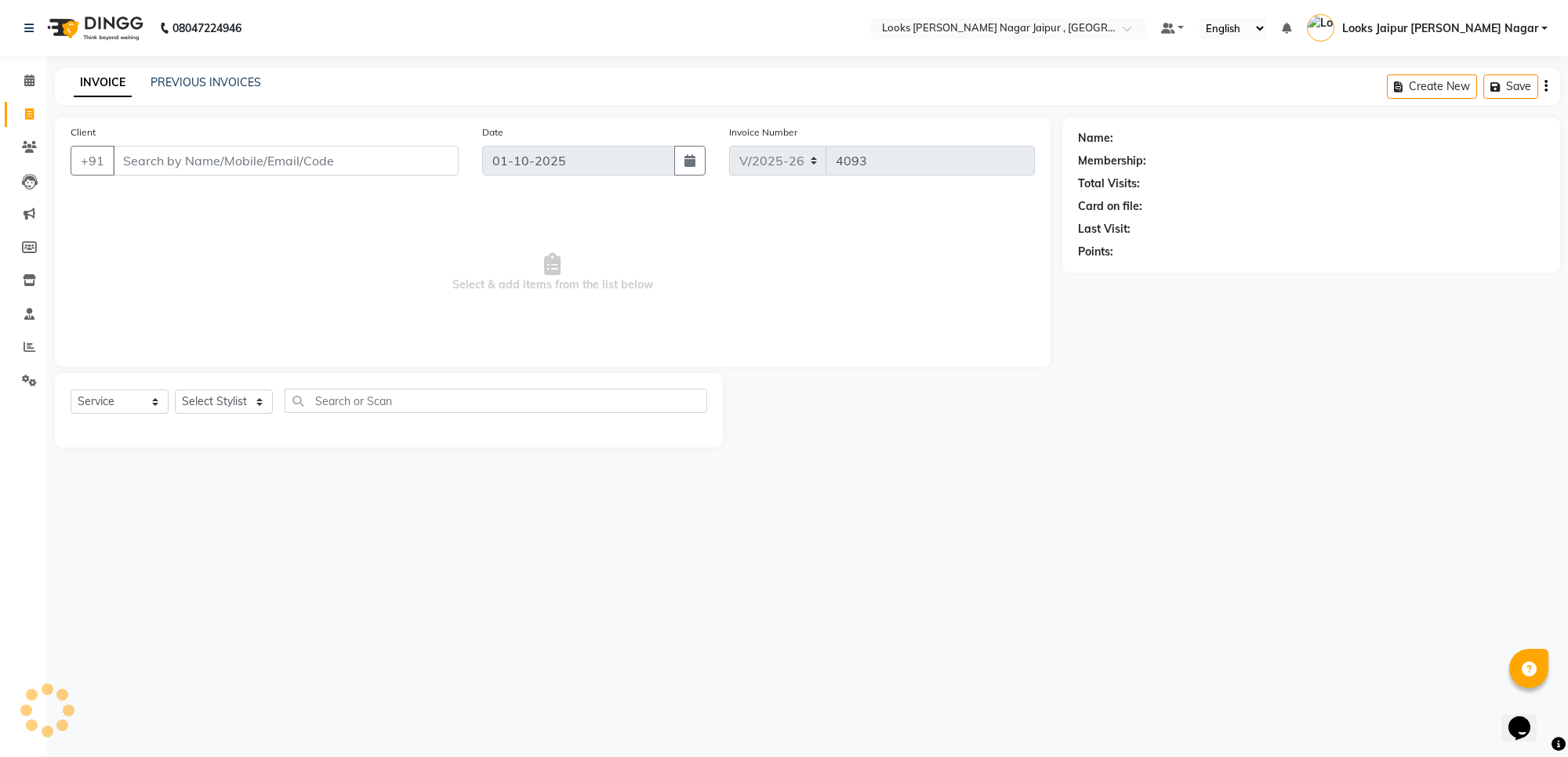
click at [418, 166] on input "Client" at bounding box center [285, 160] width 345 height 30
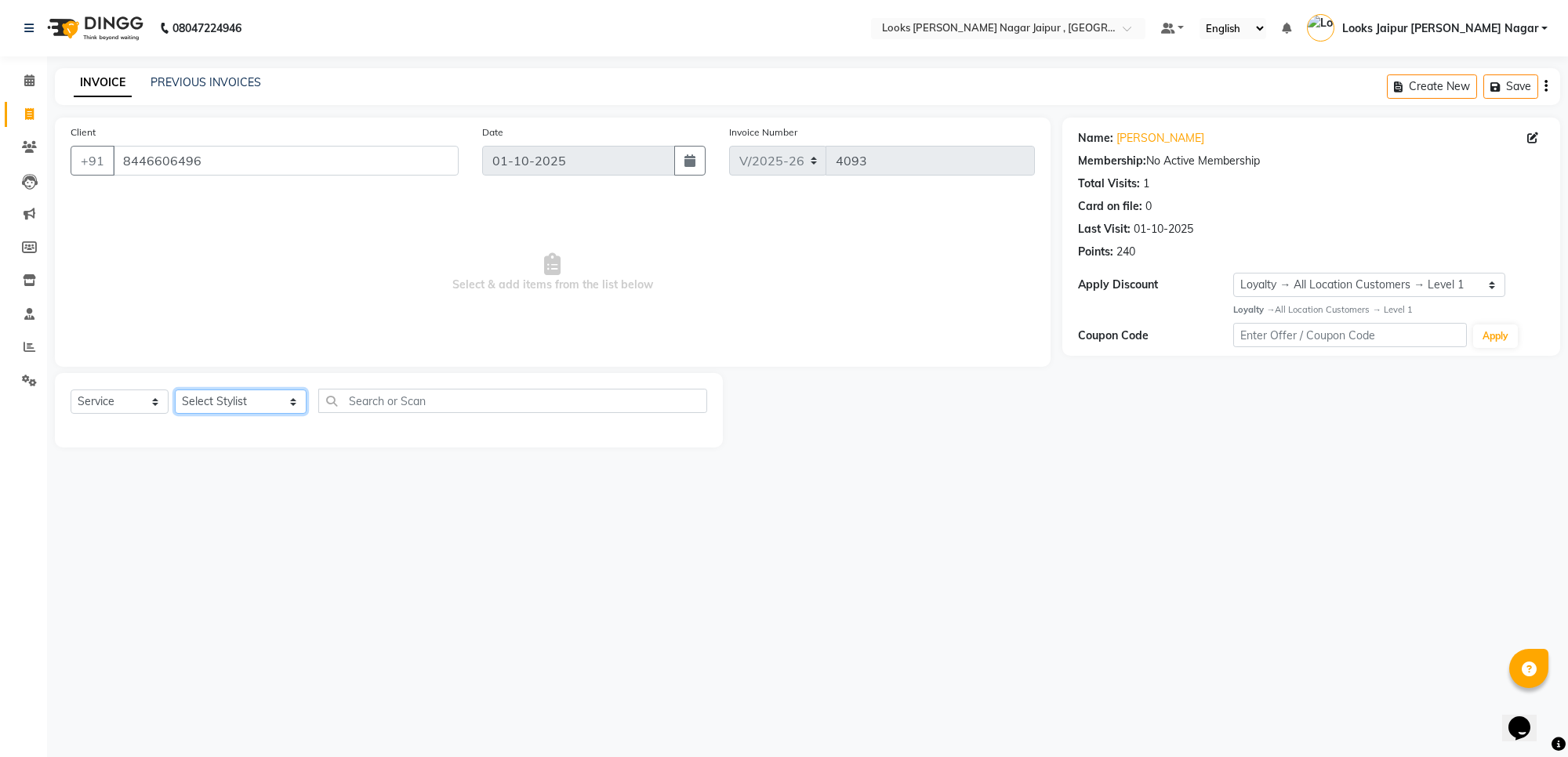
click at [253, 394] on select "Select Stylist [PERSON_NAME] art Anoop [PERSON_NAME] Counter Sales [PERSON_NAME…" at bounding box center [241, 402] width 132 height 25
click at [175, 390] on select "Select Stylist [PERSON_NAME] art Anoop [PERSON_NAME] Counter Sales [PERSON_NAME…" at bounding box center [241, 402] width 132 height 25
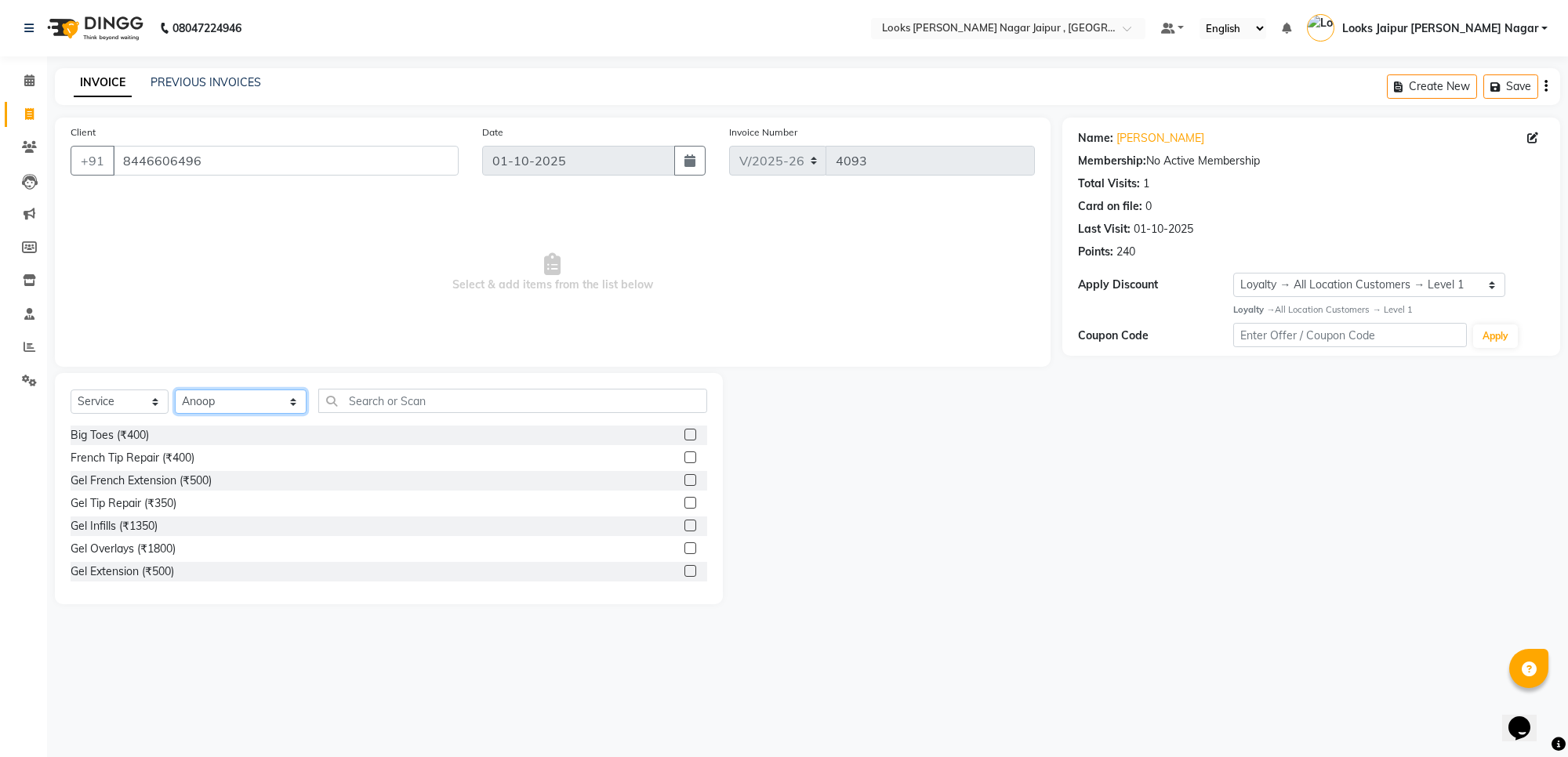
click at [237, 401] on select "Select Stylist [PERSON_NAME] art Anoop [PERSON_NAME] Counter Sales [PERSON_NAME…" at bounding box center [241, 402] width 132 height 25
click at [175, 390] on select "Select Stylist [PERSON_NAME] art Anoop [PERSON_NAME] Counter Sales [PERSON_NAME…" at bounding box center [241, 402] width 132 height 25
click at [406, 394] on input "text" at bounding box center [513, 401] width 389 height 25
click at [685, 522] on label at bounding box center [691, 525] width 12 height 12
click at [685, 522] on input "checkbox" at bounding box center [690, 526] width 10 height 10
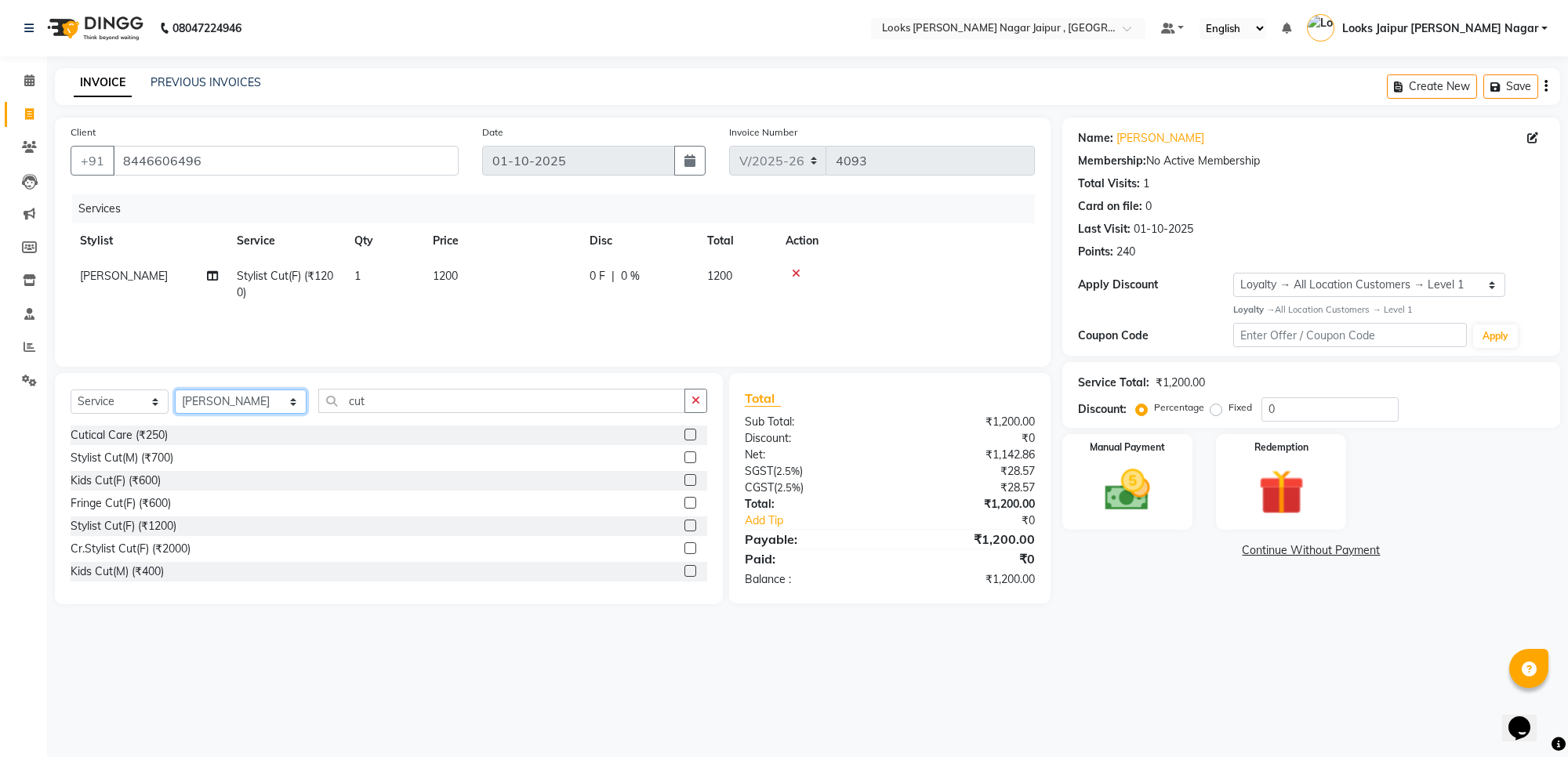
click at [237, 400] on select "Select Stylist [PERSON_NAME] art Anoop [PERSON_NAME] Counter Sales [PERSON_NAME…" at bounding box center [241, 402] width 132 height 25
click at [175, 390] on select "Select Stylist [PERSON_NAME] art Anoop [PERSON_NAME] Counter Sales [PERSON_NAME…" at bounding box center [241, 402] width 132 height 25
click at [406, 398] on input "cut" at bounding box center [502, 401] width 367 height 25
click at [685, 521] on label at bounding box center [691, 525] width 12 height 12
click at [685, 521] on input "checkbox" at bounding box center [690, 526] width 10 height 10
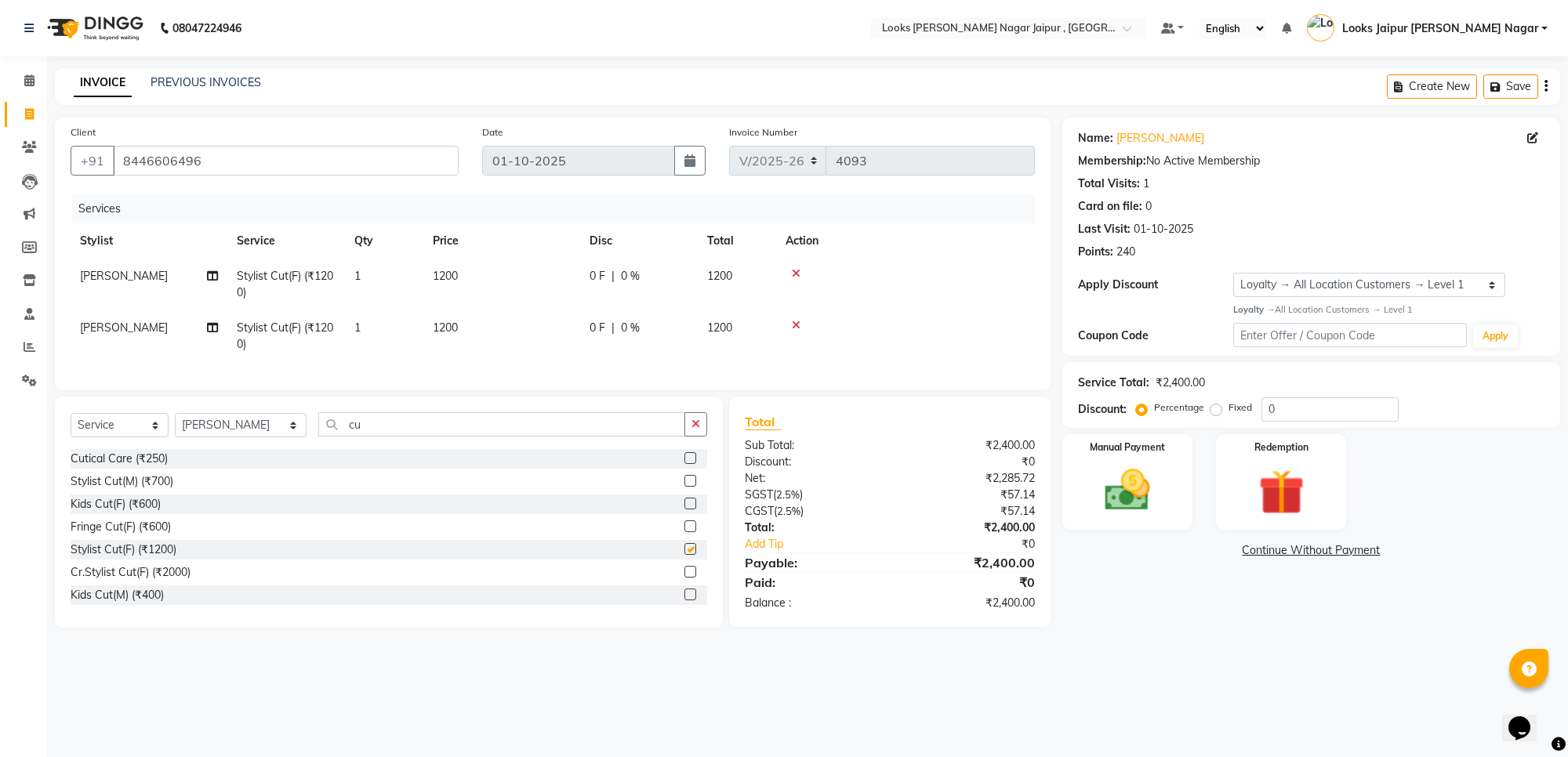
click at [461, 320] on td "1200" at bounding box center [502, 336] width 156 height 51
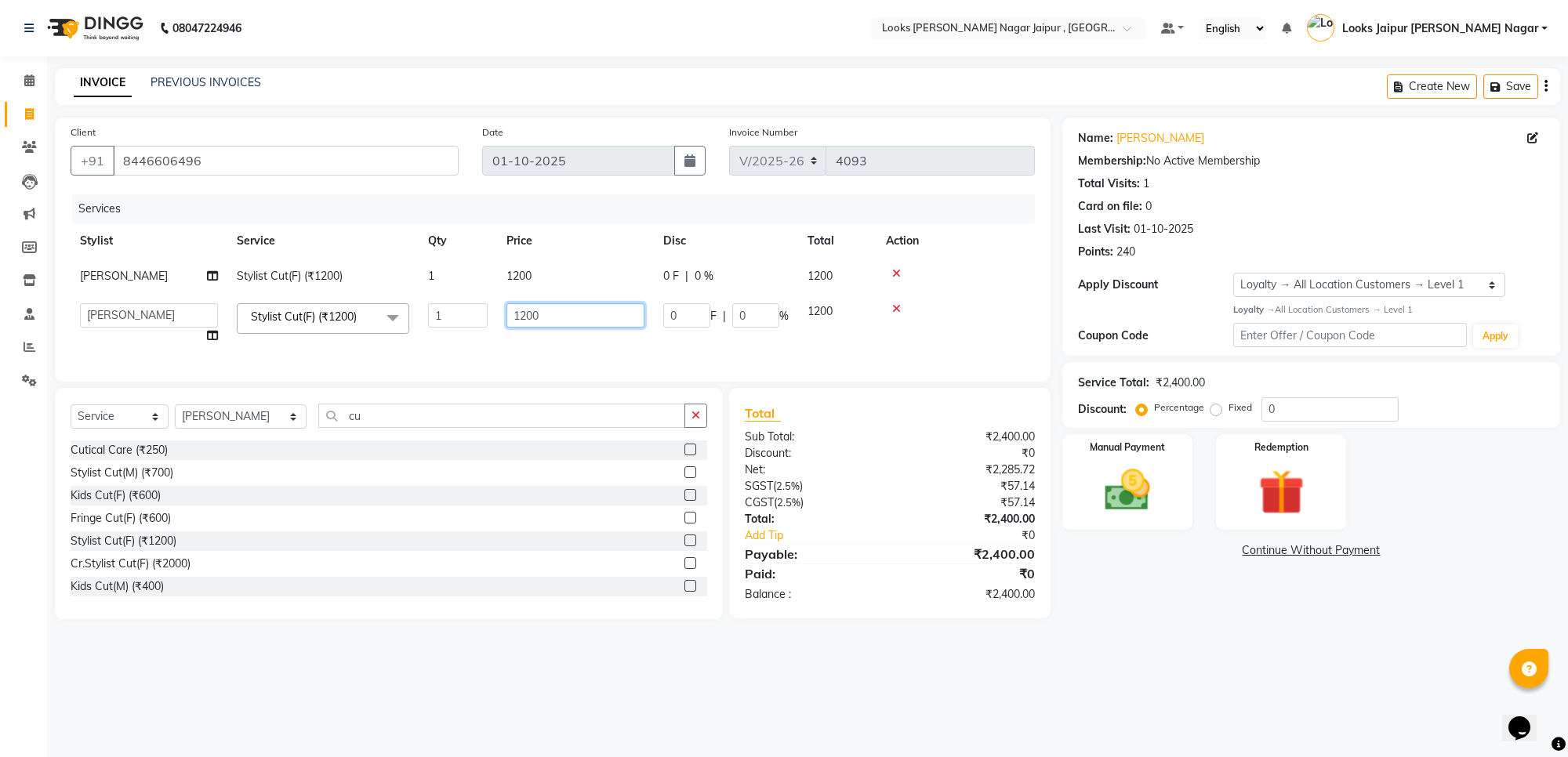
click at [553, 316] on input "1200" at bounding box center [575, 316] width 138 height 25
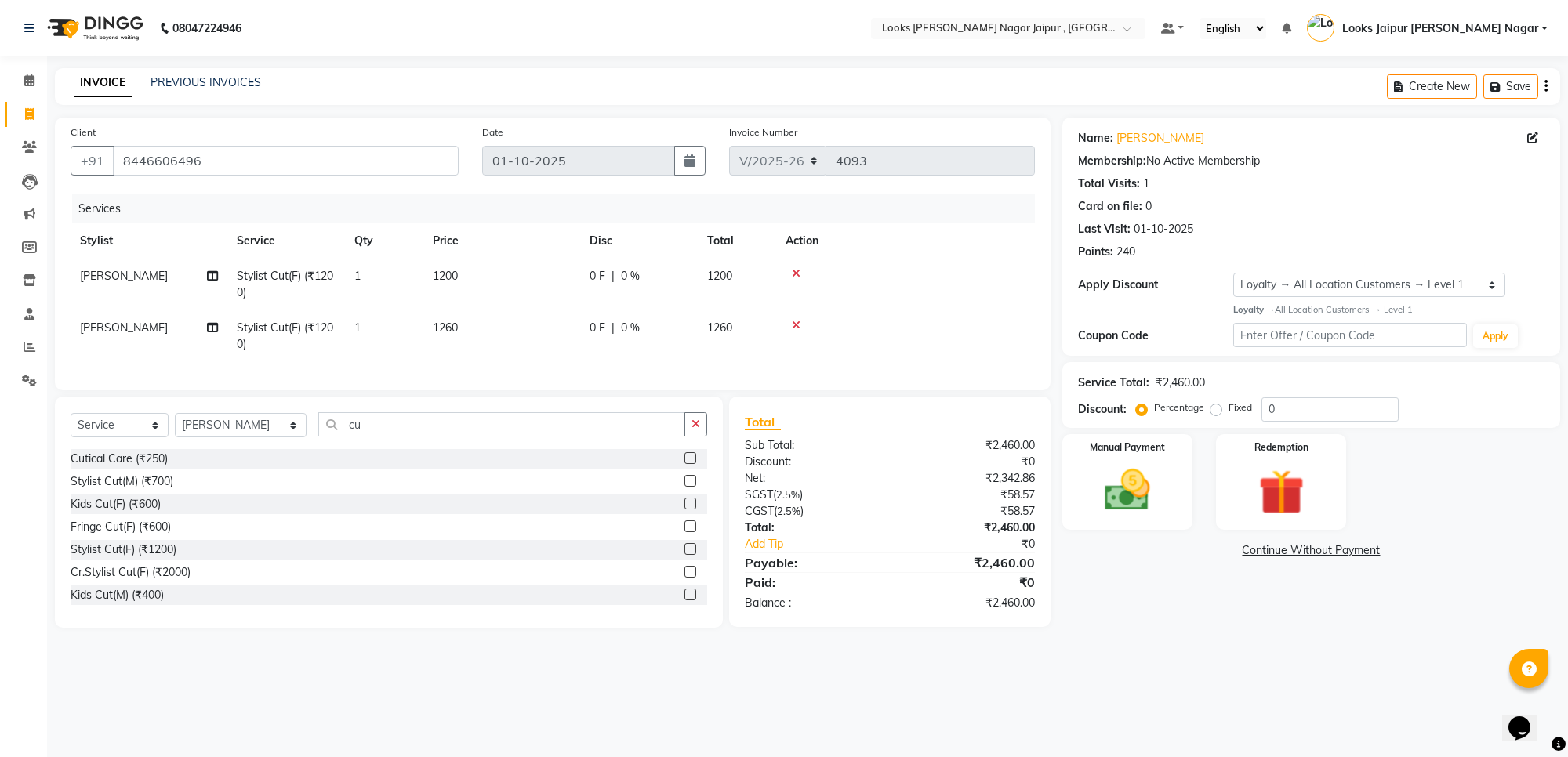
click at [551, 274] on td "1200" at bounding box center [502, 284] width 156 height 51
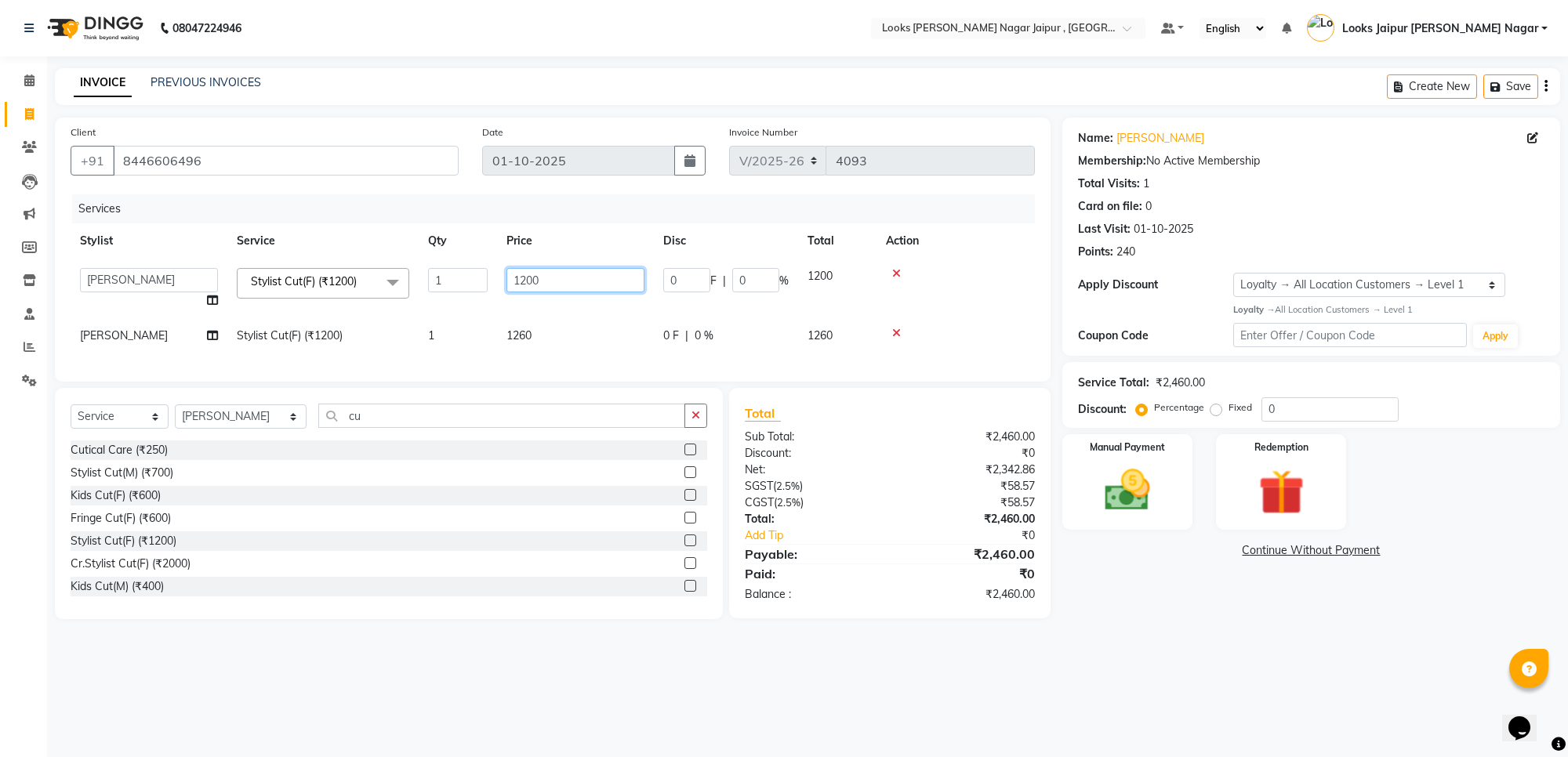
click at [551, 274] on input "1200" at bounding box center [575, 280] width 138 height 25
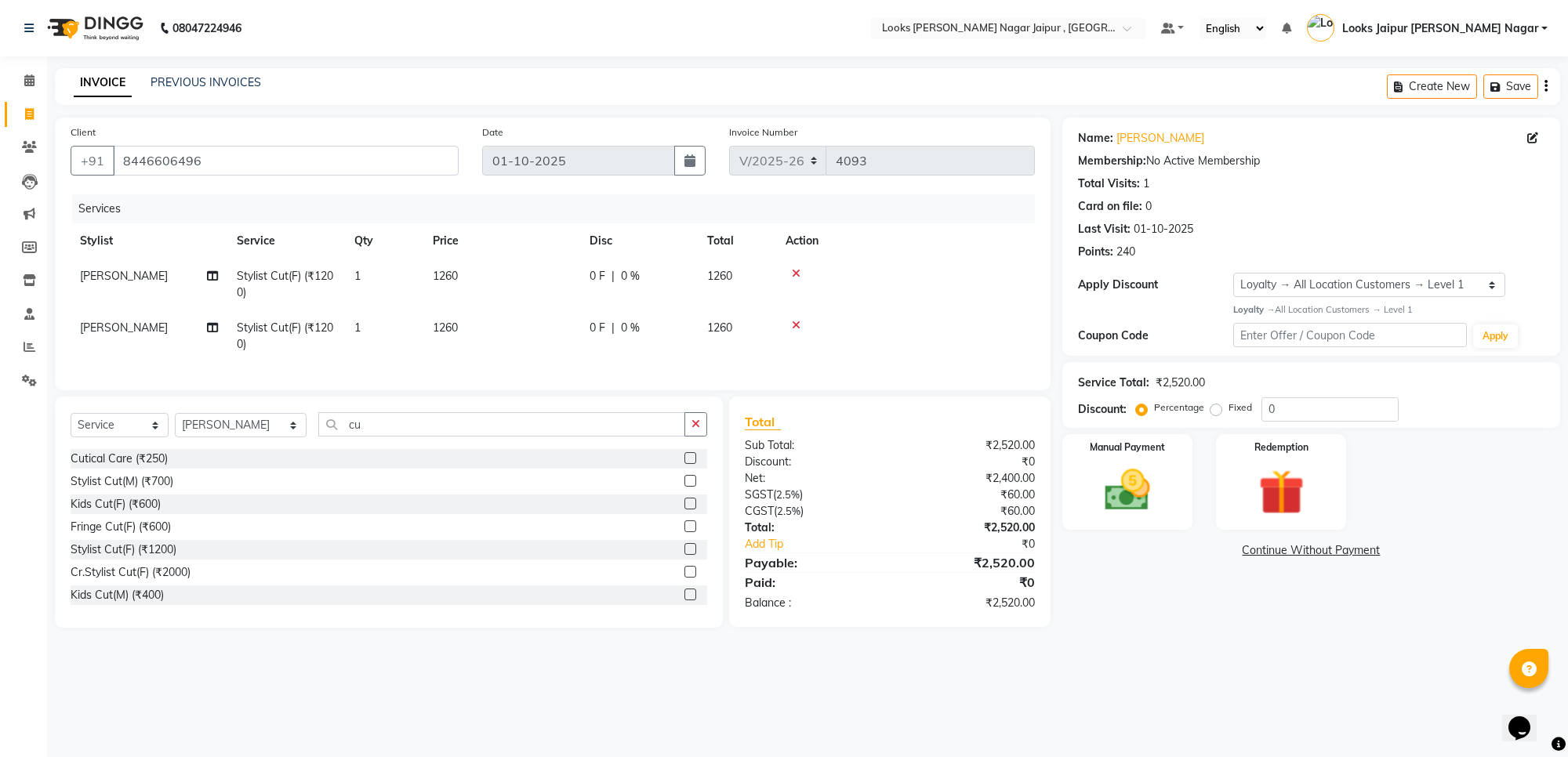
click at [1287, 659] on div "08047224946 Select Location × Looks [PERSON_NAME] Nagar Jaipur , Jaipur Default…" at bounding box center [784, 378] width 1568 height 757
drag, startPoint x: 1141, startPoint y: 486, endPoint x: 1184, endPoint y: 526, distance: 58.7
click at [1141, 486] on img at bounding box center [1127, 490] width 77 height 54
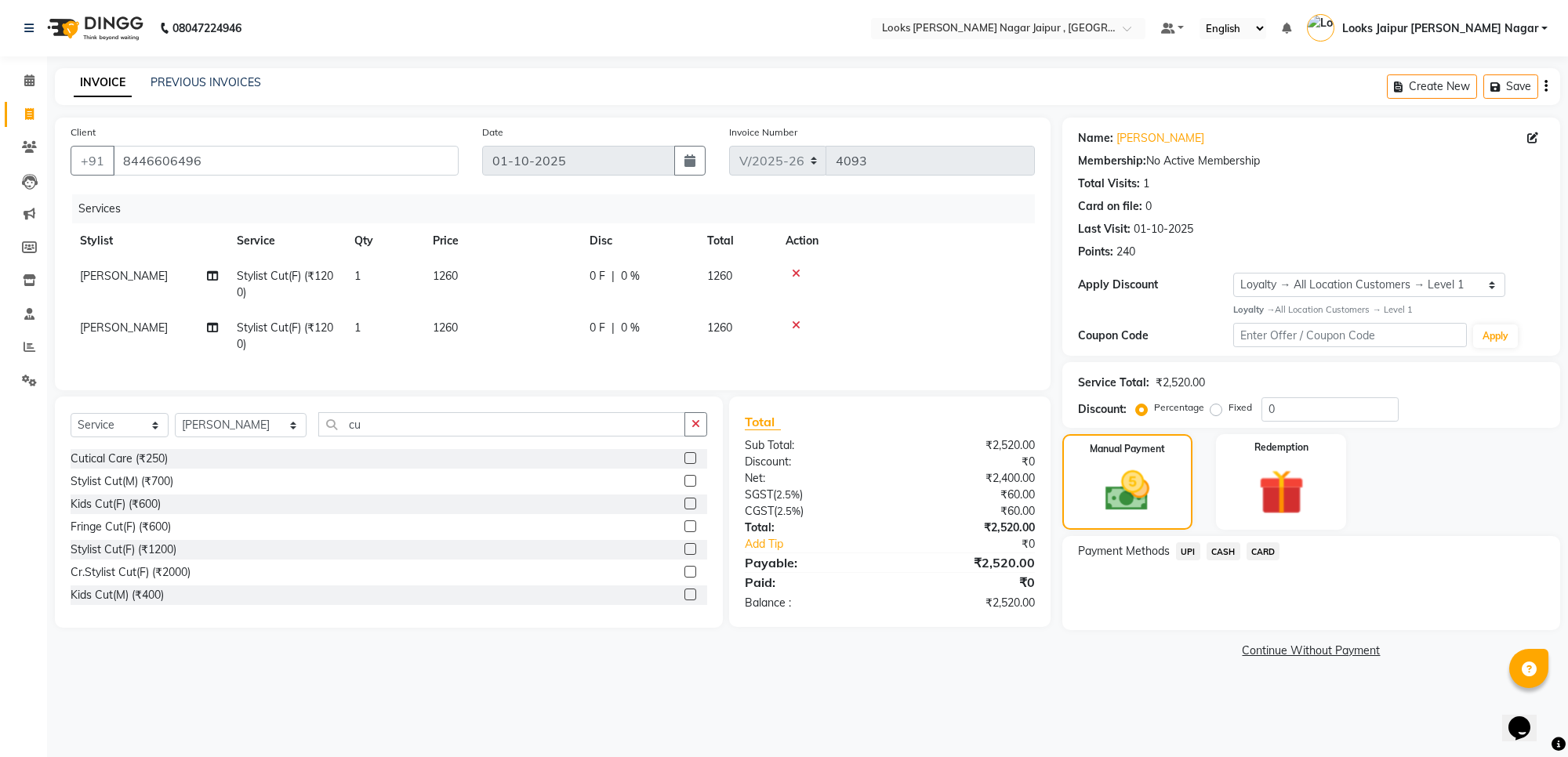
click at [1189, 547] on span "UPI" at bounding box center [1188, 551] width 25 height 18
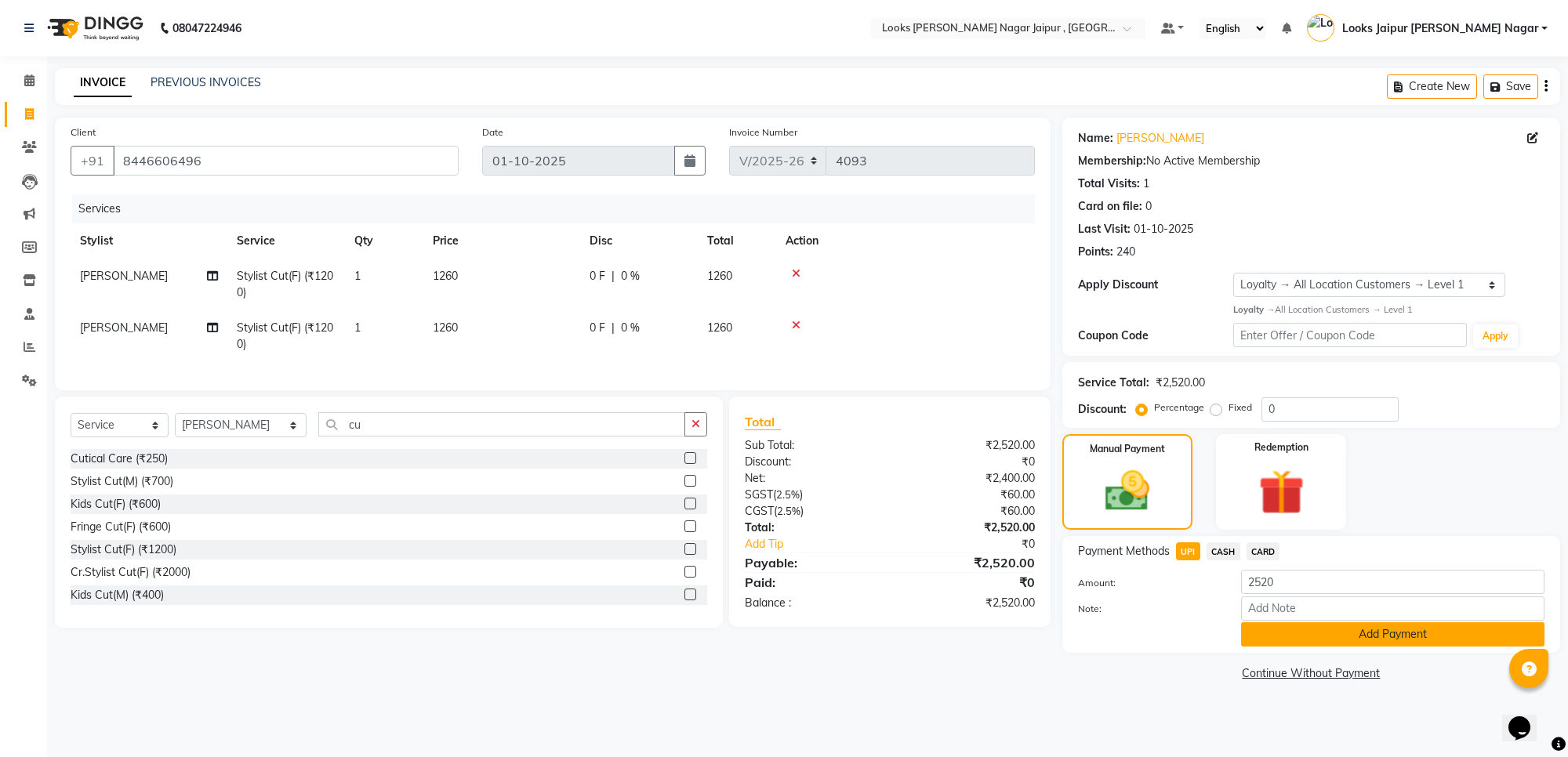
click at [1259, 632] on button "Add Payment" at bounding box center [1393, 634] width 304 height 25
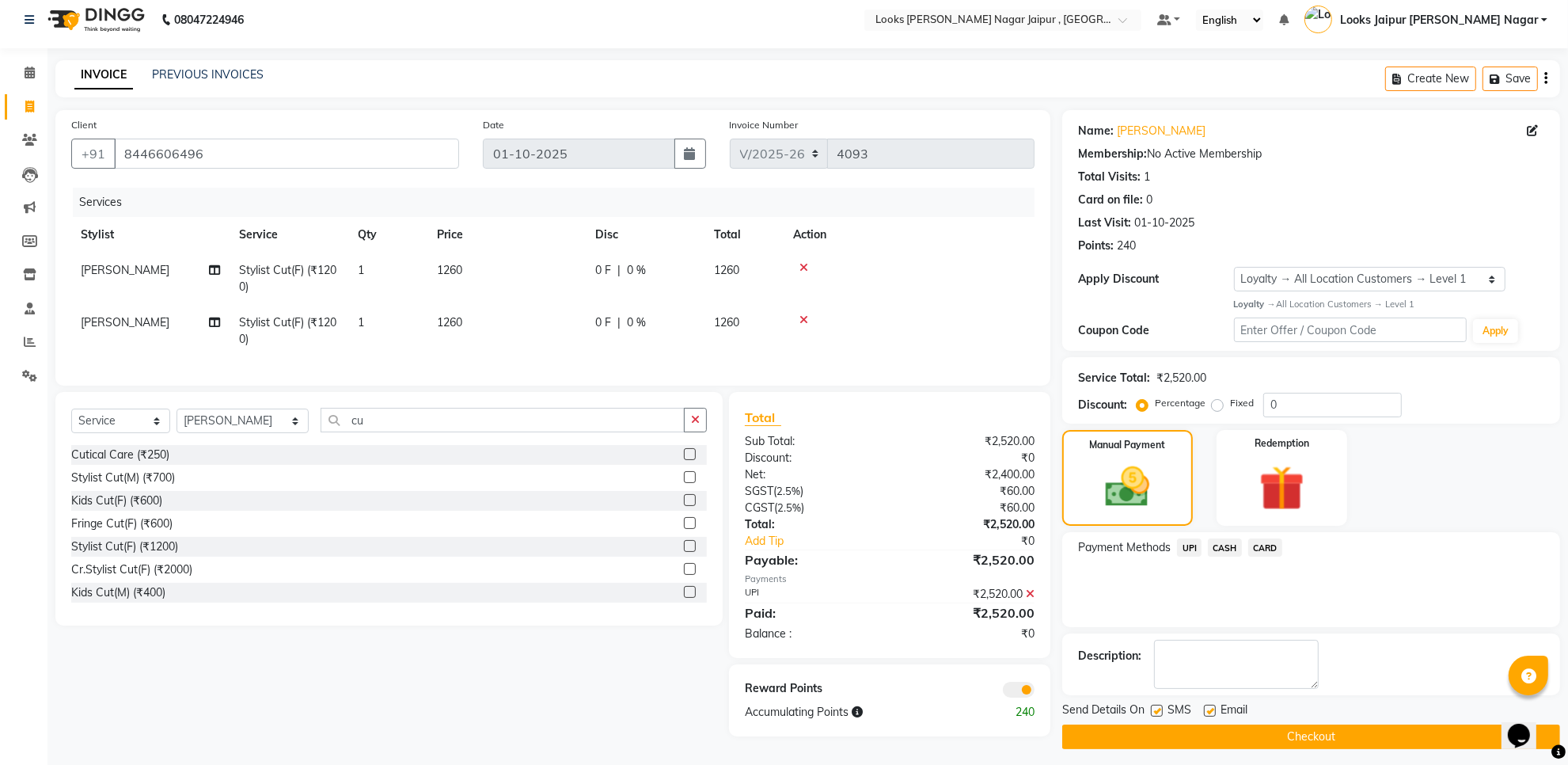
scroll to position [17, 0]
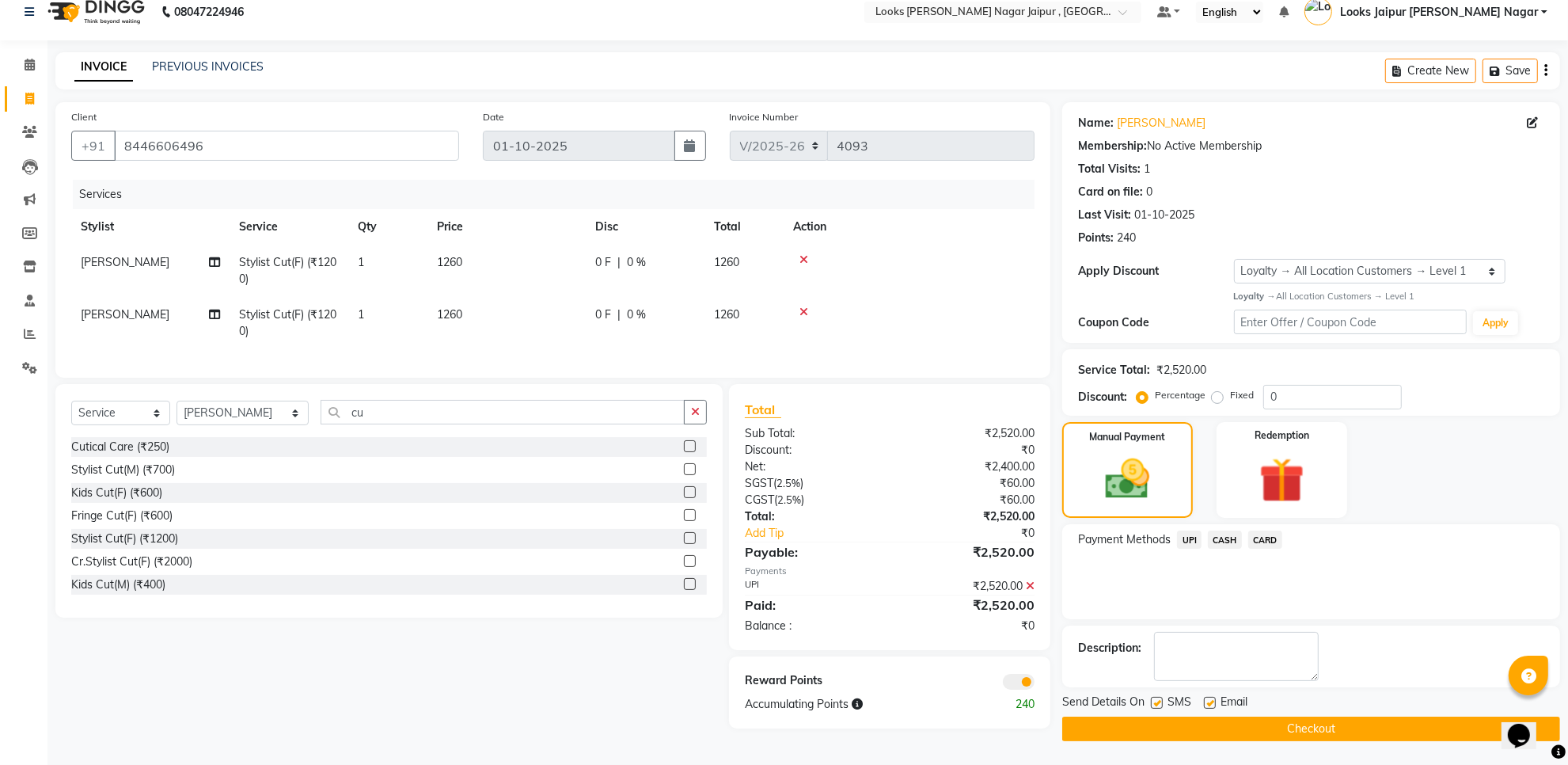
click at [1157, 701] on label at bounding box center [1157, 703] width 12 height 12
click at [1157, 701] on input "checkbox" at bounding box center [1156, 704] width 10 height 10
click at [1209, 703] on label at bounding box center [1210, 703] width 12 height 12
click at [1209, 703] on input "checkbox" at bounding box center [1209, 704] width 10 height 10
click at [1201, 725] on button "Checkout" at bounding box center [1311, 729] width 498 height 25
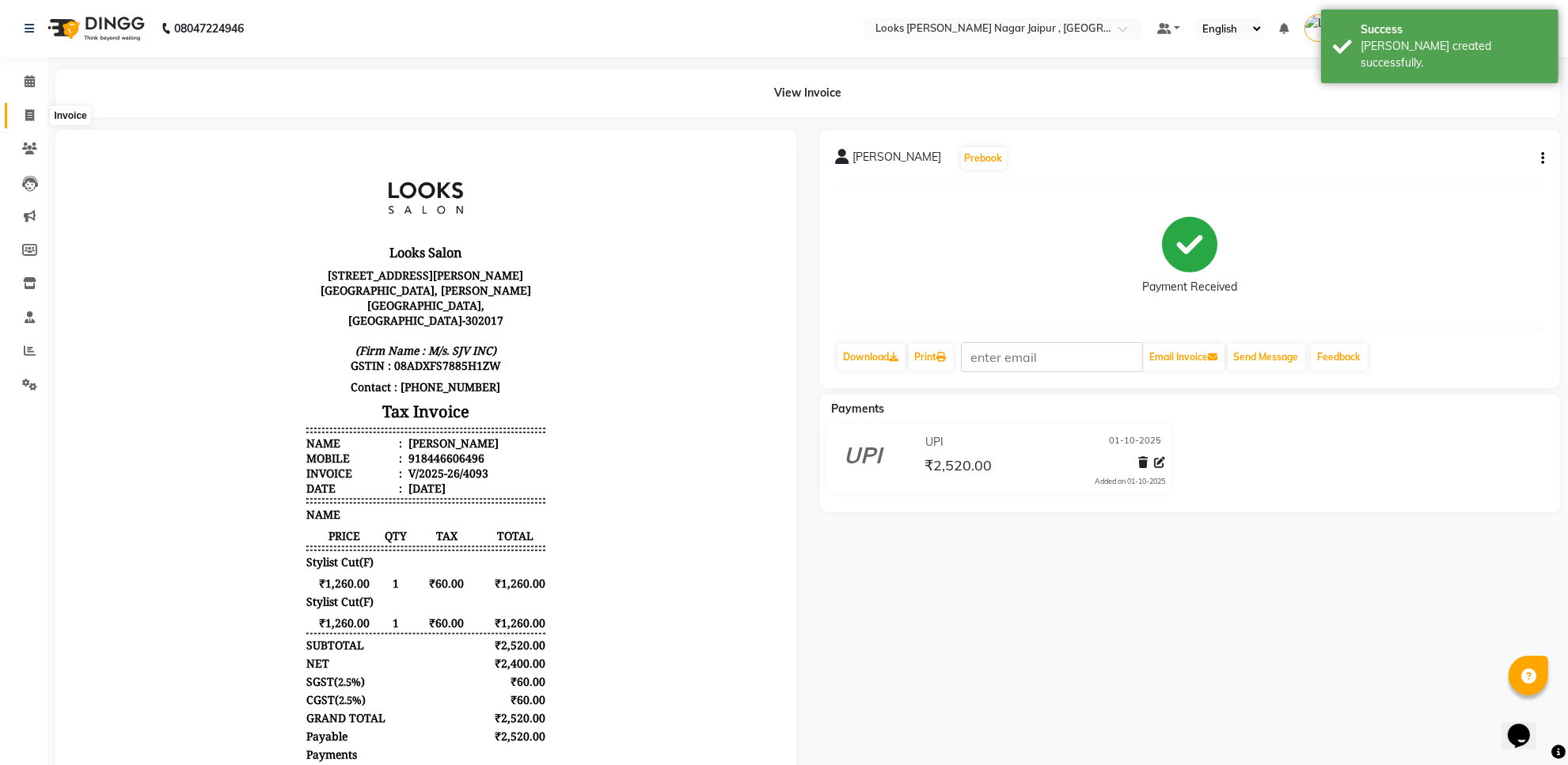
click at [32, 120] on icon at bounding box center [29, 115] width 9 height 12
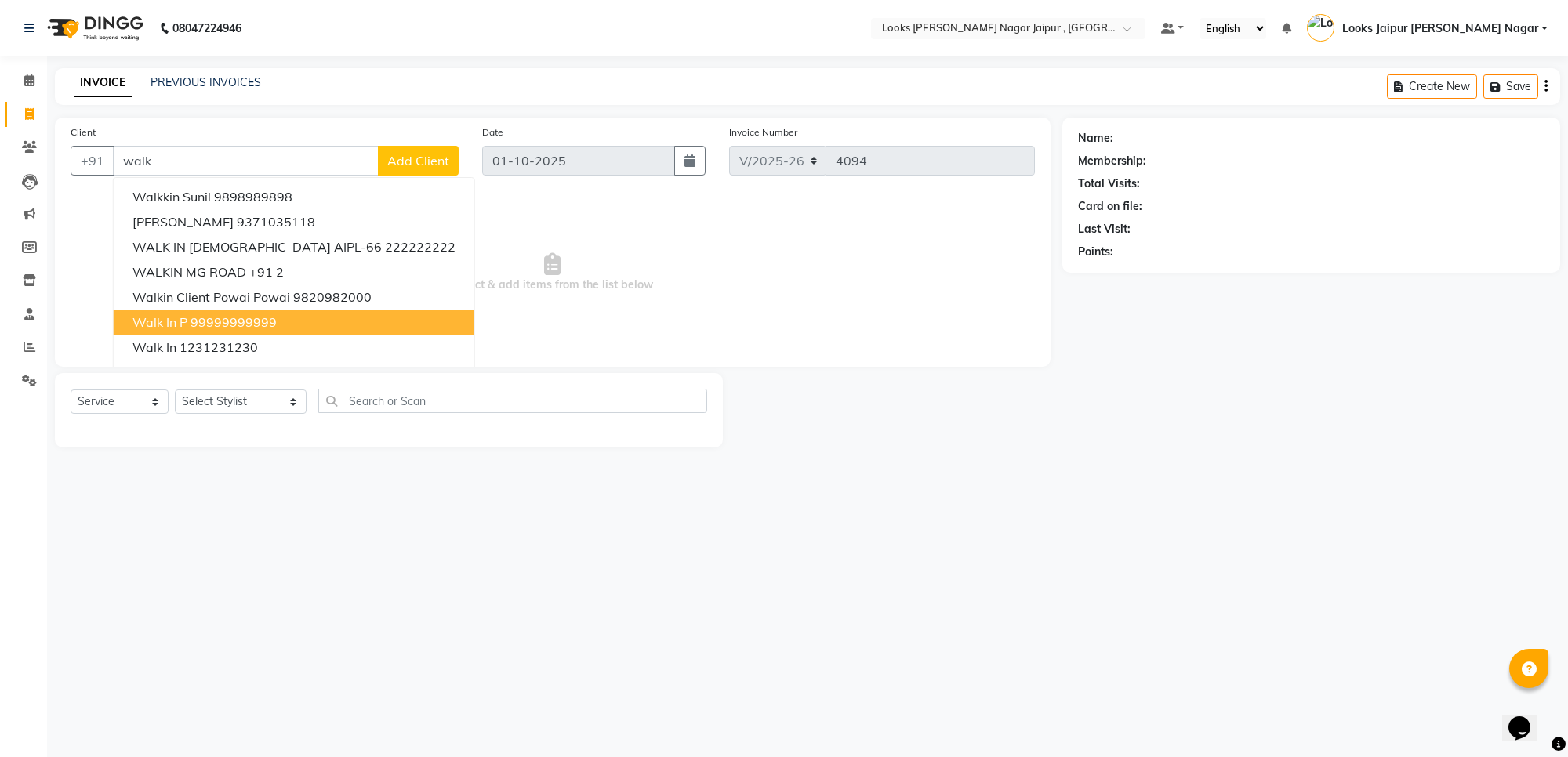
click at [260, 319] on ngb-highlight "99999999999" at bounding box center [234, 323] width 86 height 16
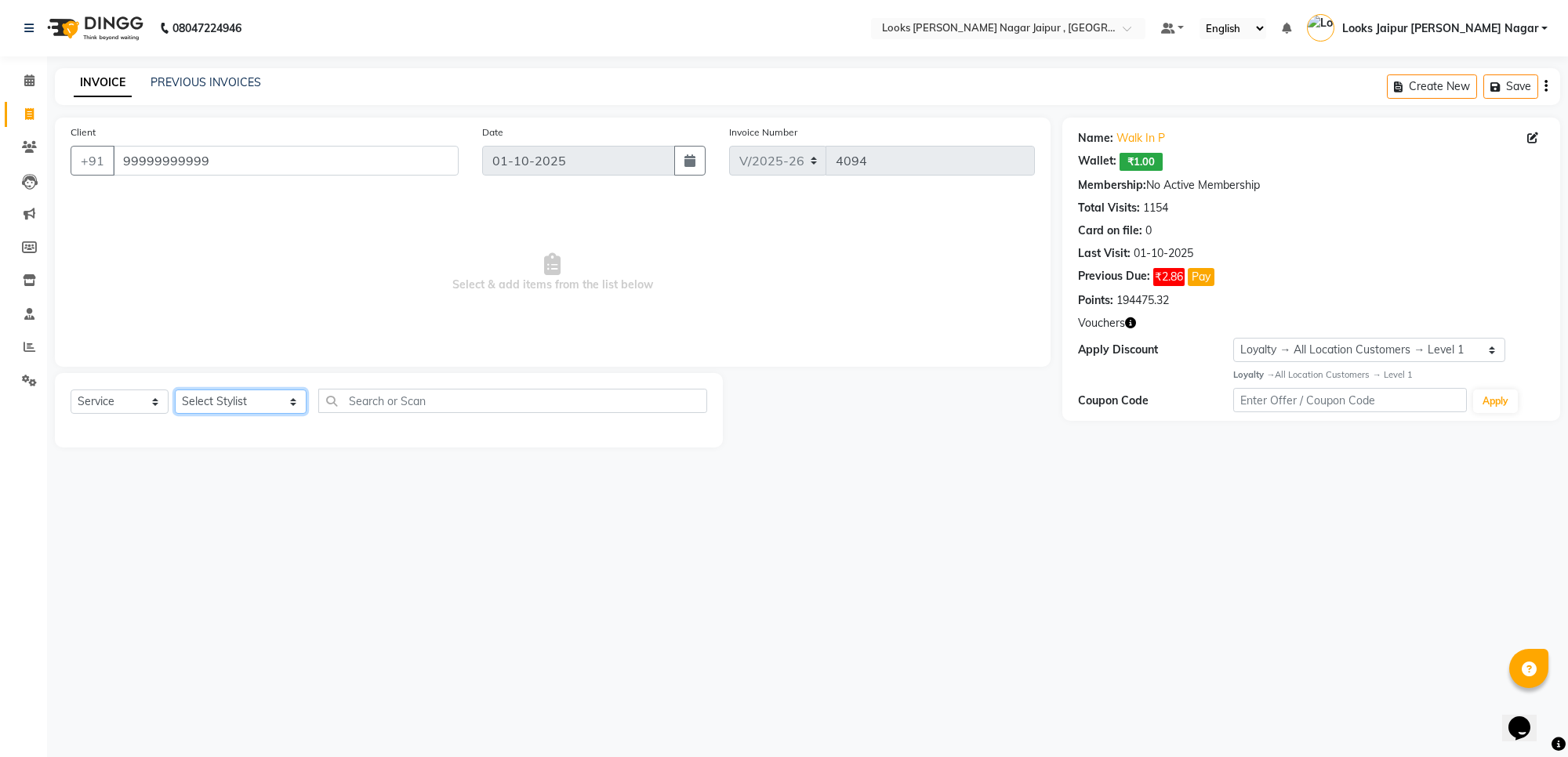
click at [241, 402] on select "Select Stylist [PERSON_NAME] art Anoop [PERSON_NAME] Counter Sales [PERSON_NAME…" at bounding box center [241, 402] width 132 height 25
click at [175, 390] on select "Select Stylist [PERSON_NAME] art Anoop [PERSON_NAME] Counter Sales [PERSON_NAME…" at bounding box center [241, 402] width 132 height 25
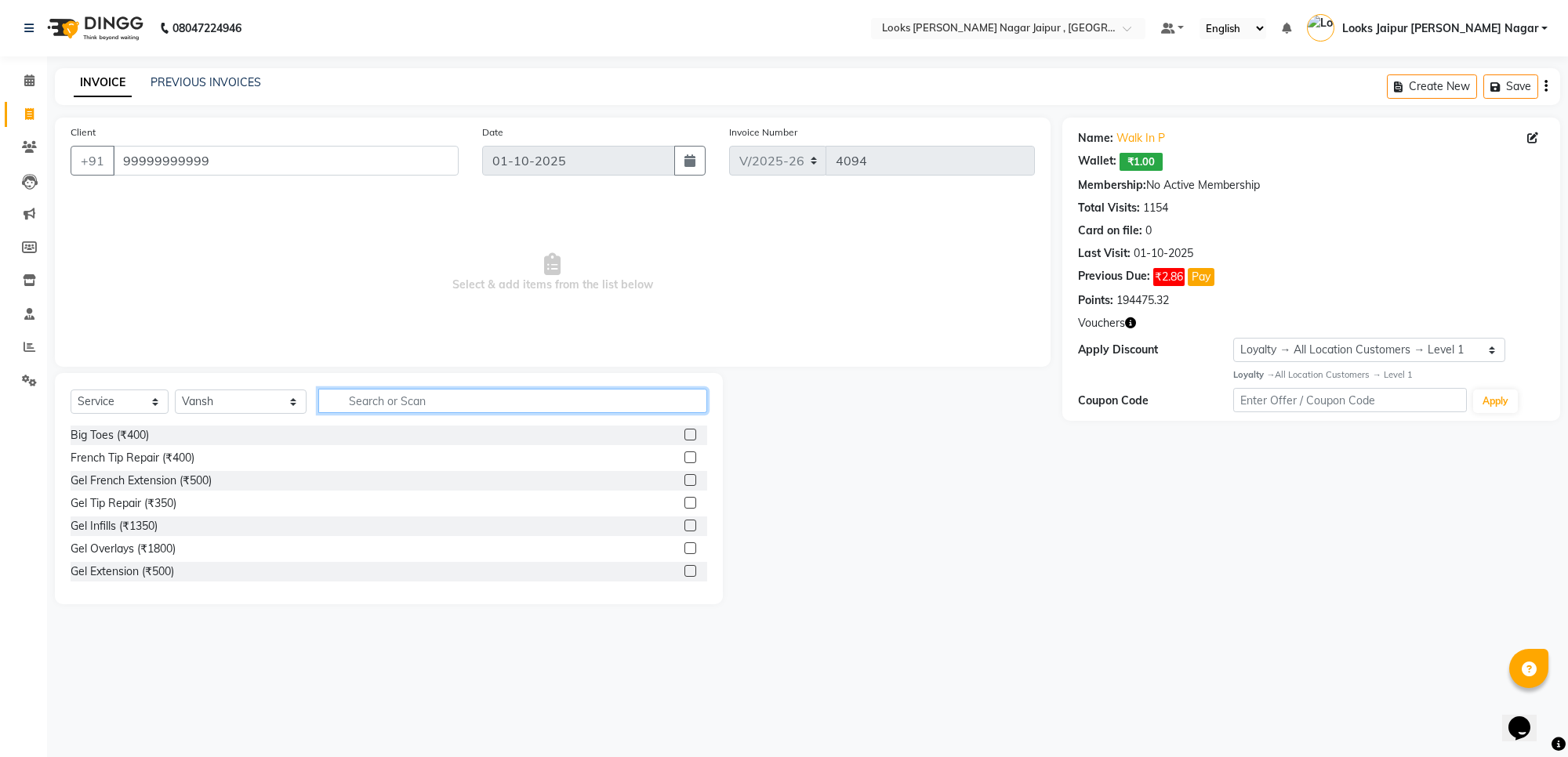
click at [477, 401] on input "text" at bounding box center [513, 401] width 389 height 25
click at [685, 502] on label at bounding box center [691, 503] width 12 height 12
click at [685, 502] on input "checkbox" at bounding box center [690, 504] width 10 height 10
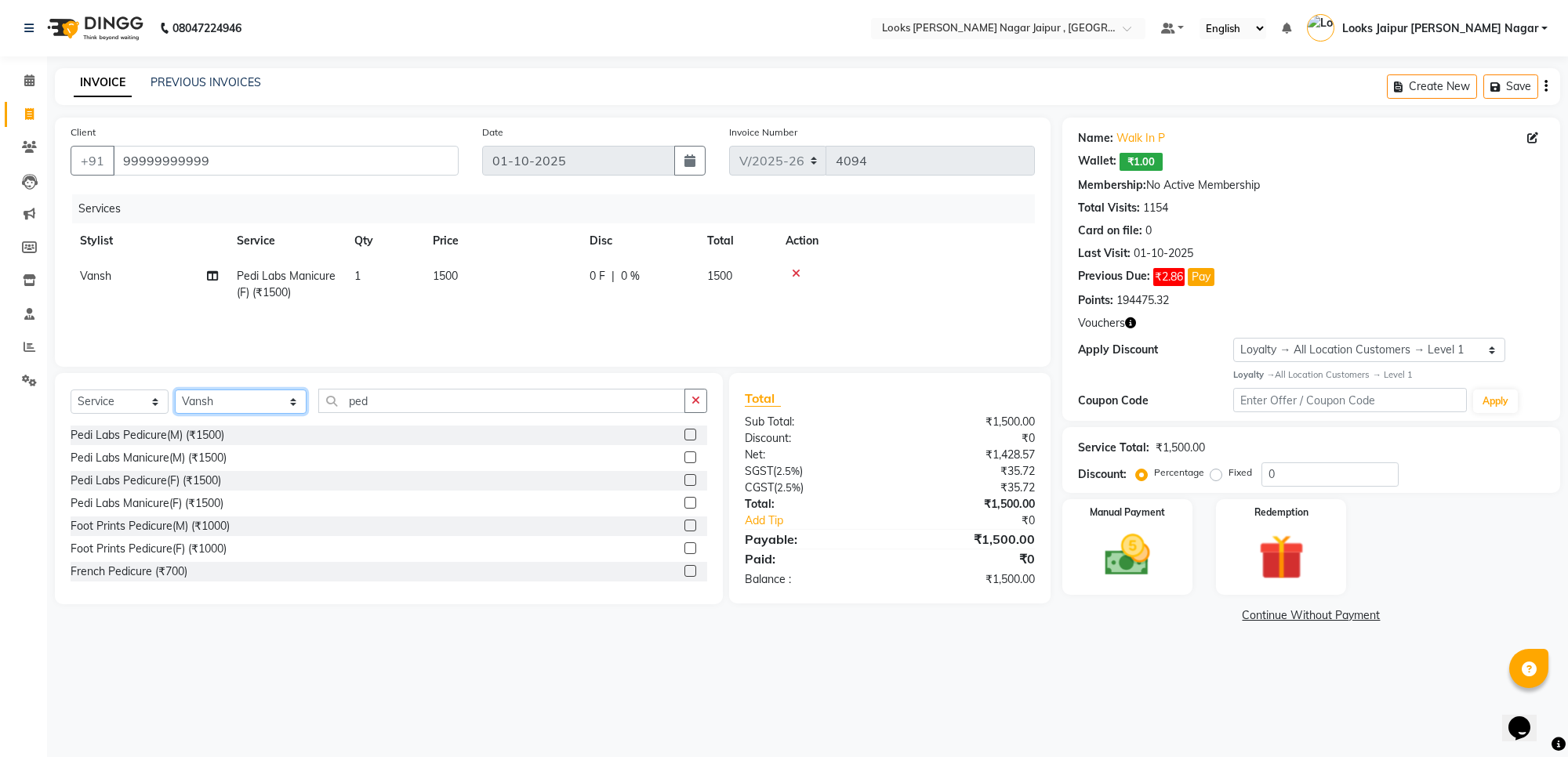
click at [228, 396] on select "Select Stylist [PERSON_NAME] art Anoop [PERSON_NAME] Counter Sales [PERSON_NAME…" at bounding box center [241, 402] width 132 height 25
click at [175, 390] on select "Select Stylist [PERSON_NAME] art Anoop [PERSON_NAME] Counter Sales [PERSON_NAME…" at bounding box center [241, 402] width 132 height 25
click at [386, 413] on div "Select Service Product Membership Package Voucher Prepaid Gift Card Select Styl…" at bounding box center [388, 407] width 637 height 37
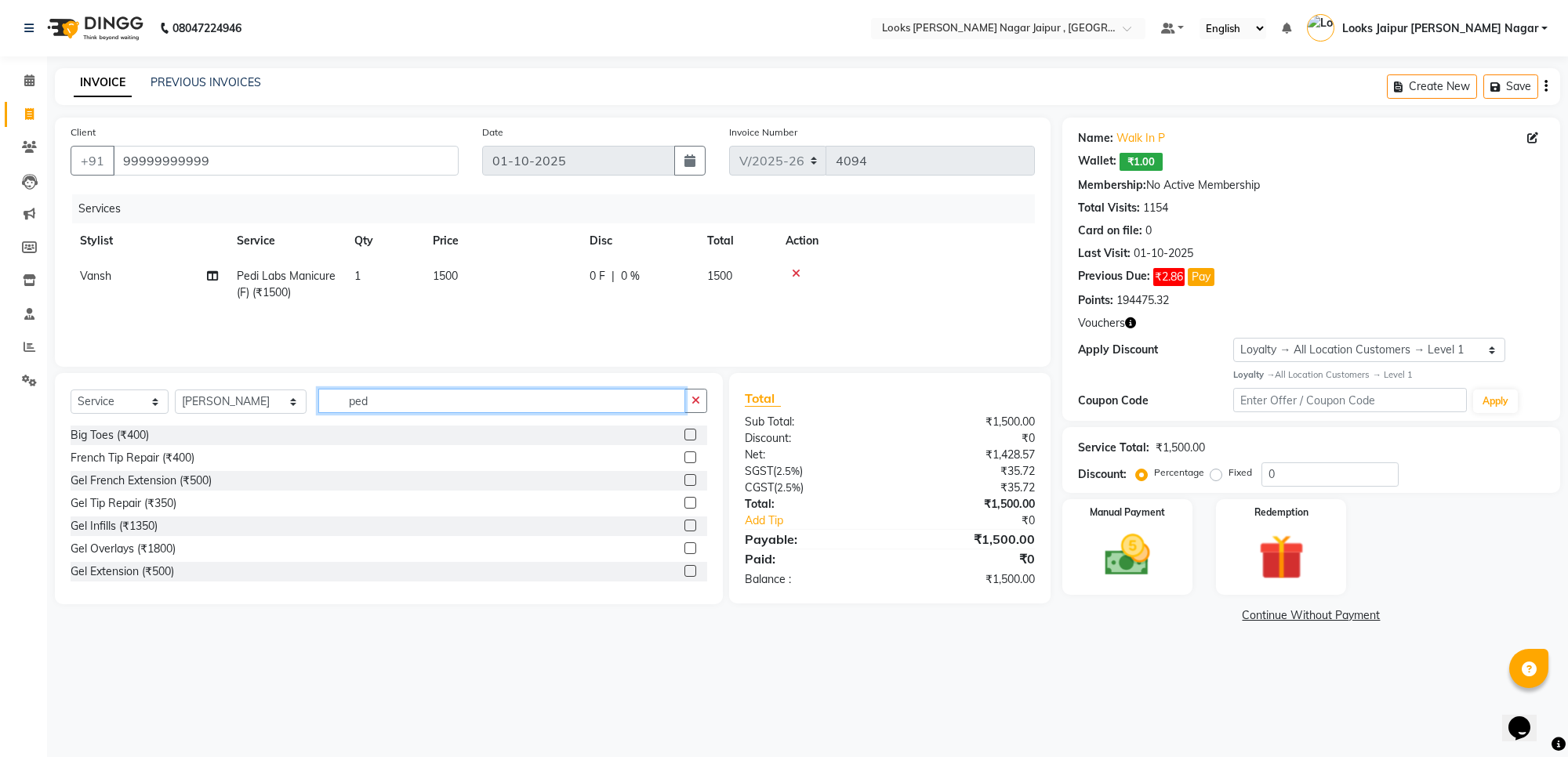
click at [389, 406] on input "ped" at bounding box center [502, 401] width 367 height 25
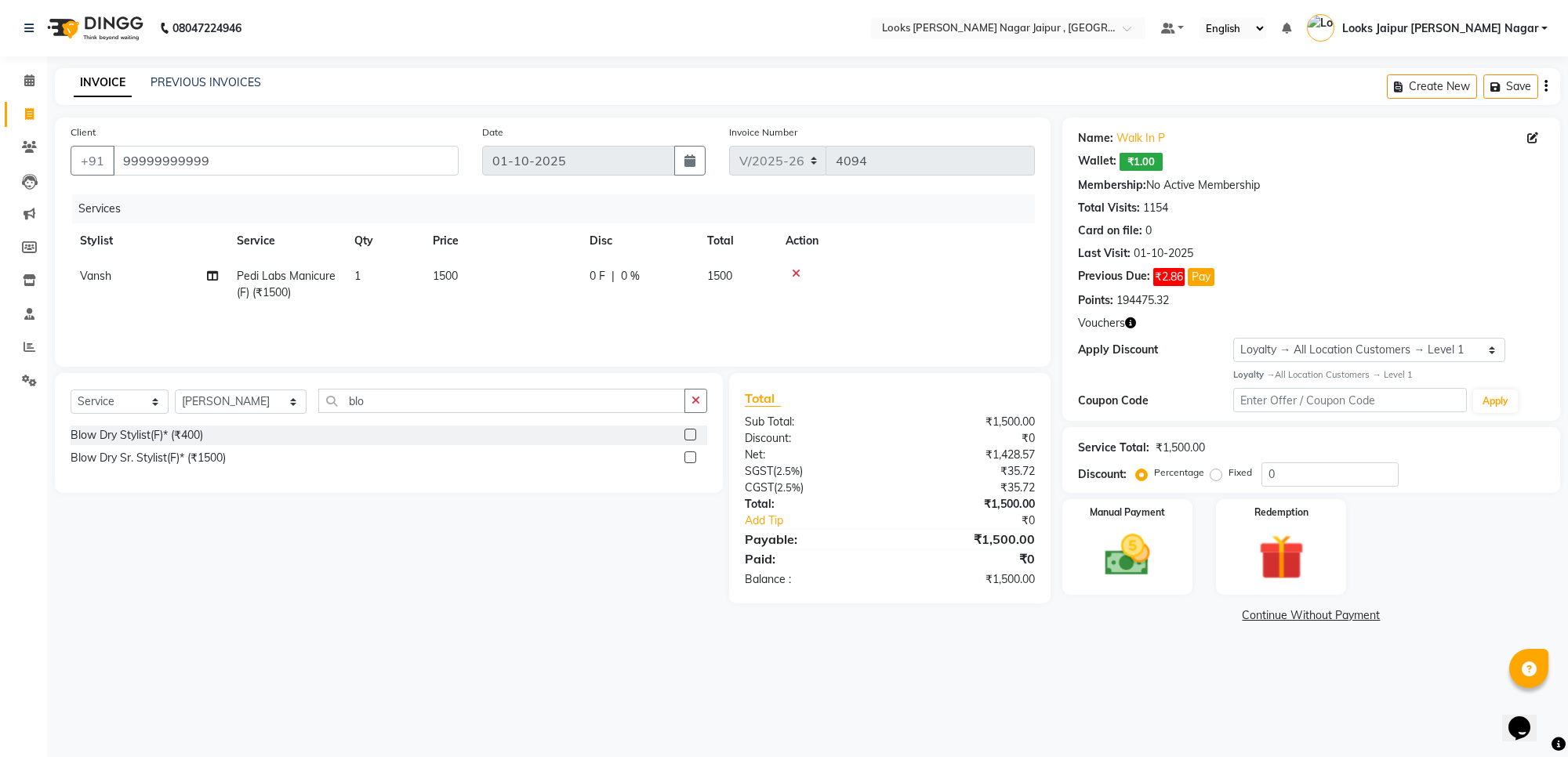
click at [692, 433] on label at bounding box center [691, 434] width 12 height 12
click at [692, 433] on input "checkbox" at bounding box center [690, 435] width 10 height 10
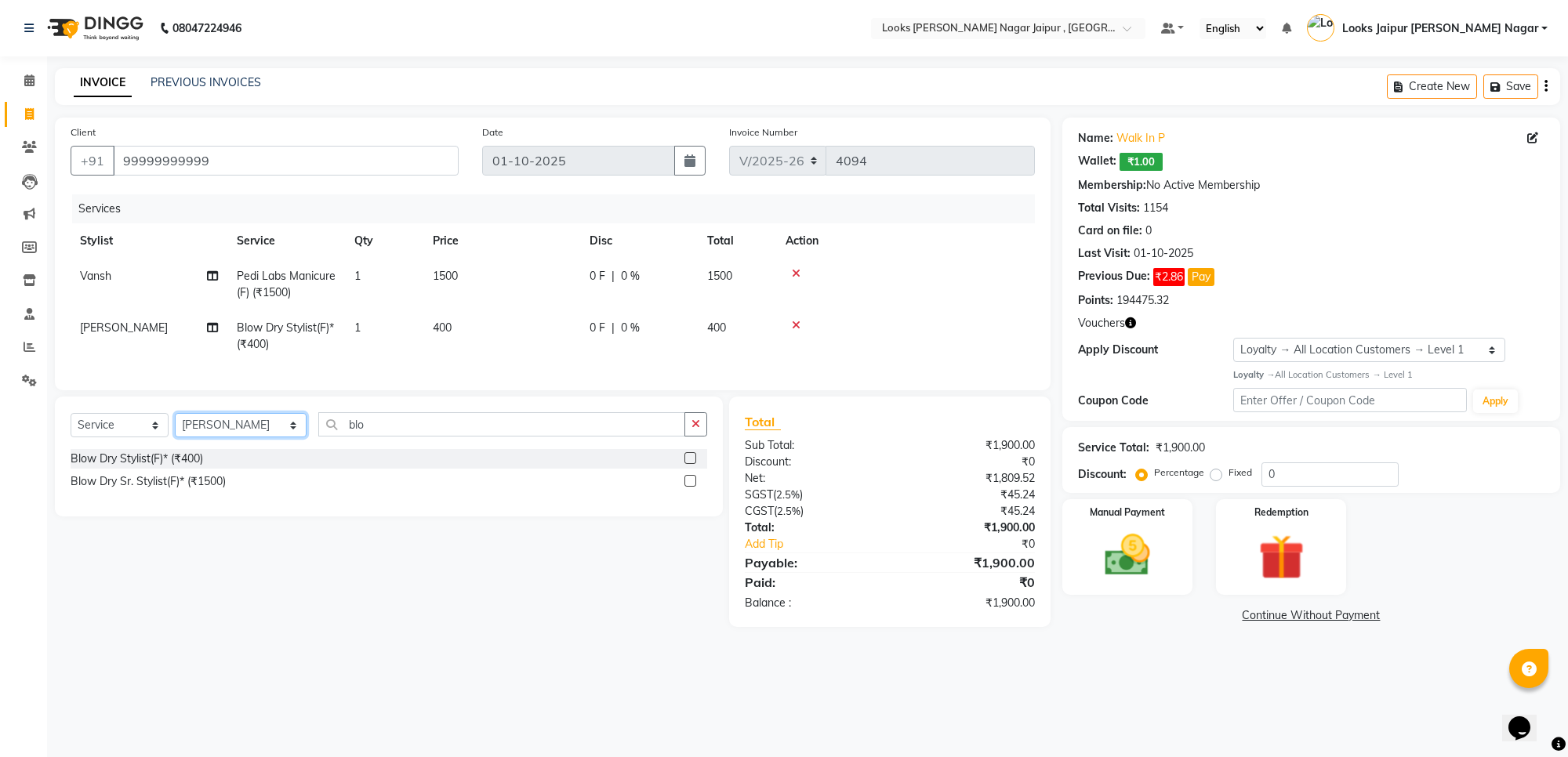
click at [230, 437] on select "Select Stylist [PERSON_NAME] art Anoop [PERSON_NAME] Counter Sales [PERSON_NAME…" at bounding box center [241, 425] width 132 height 25
click at [175, 427] on select "Select Stylist [PERSON_NAME] art Anoop [PERSON_NAME] Counter Sales [PERSON_NAME…" at bounding box center [241, 425] width 132 height 25
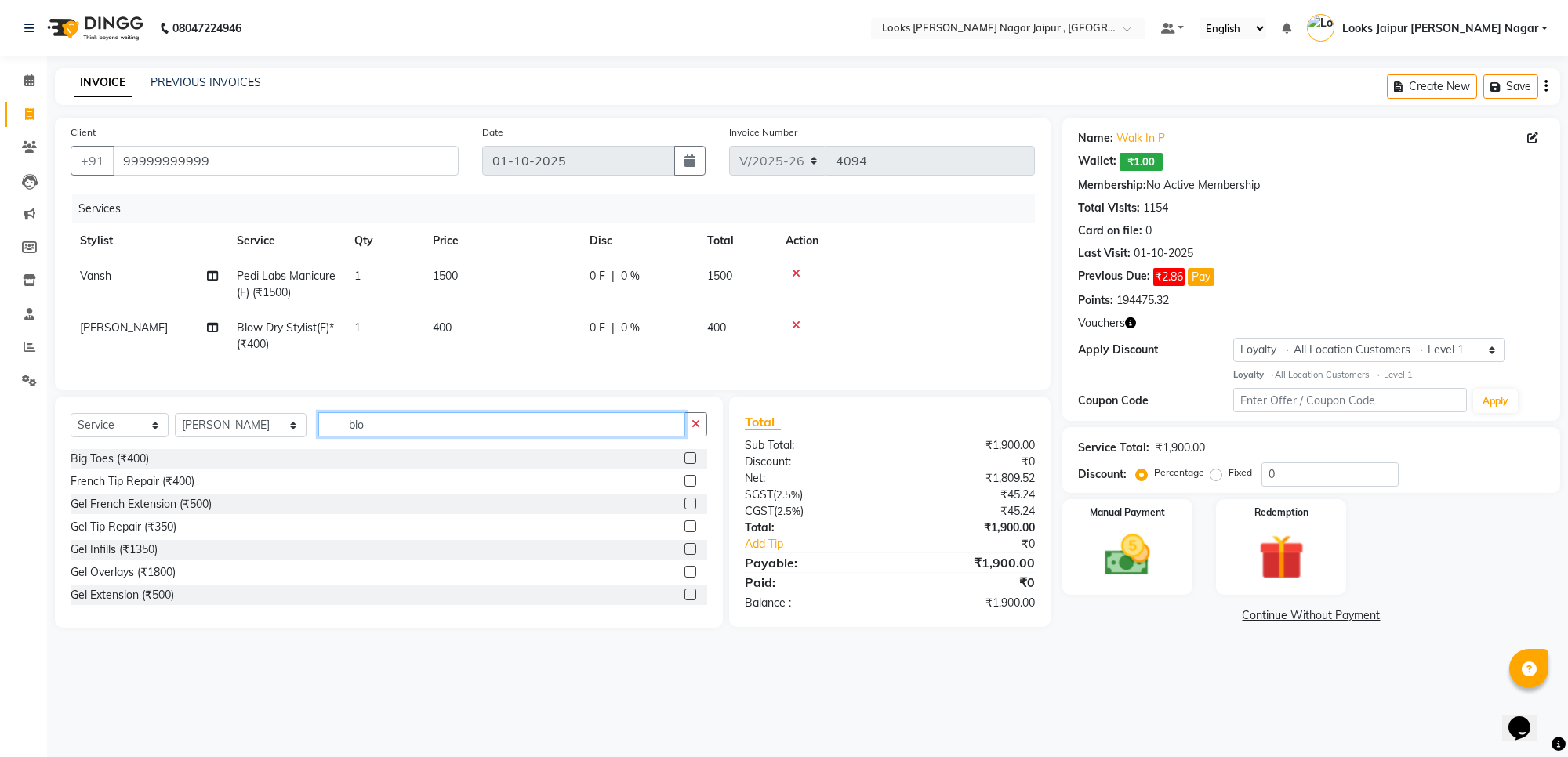
click at [410, 436] on input "blo" at bounding box center [502, 425] width 367 height 25
click at [685, 487] on label at bounding box center [691, 481] width 12 height 12
click at [685, 487] on input "checkbox" at bounding box center [690, 482] width 10 height 10
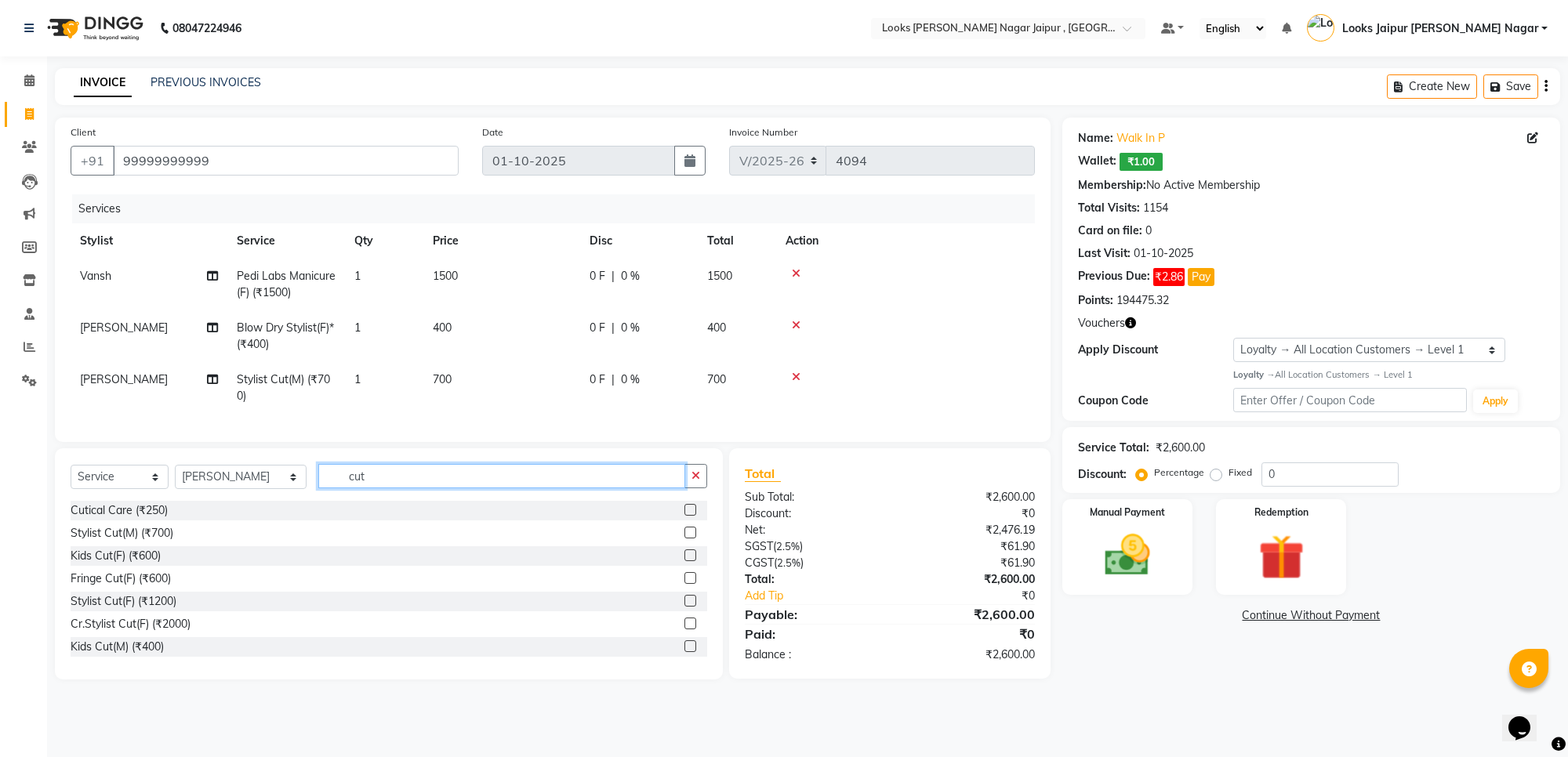
click at [430, 489] on input "cut" at bounding box center [502, 476] width 367 height 25
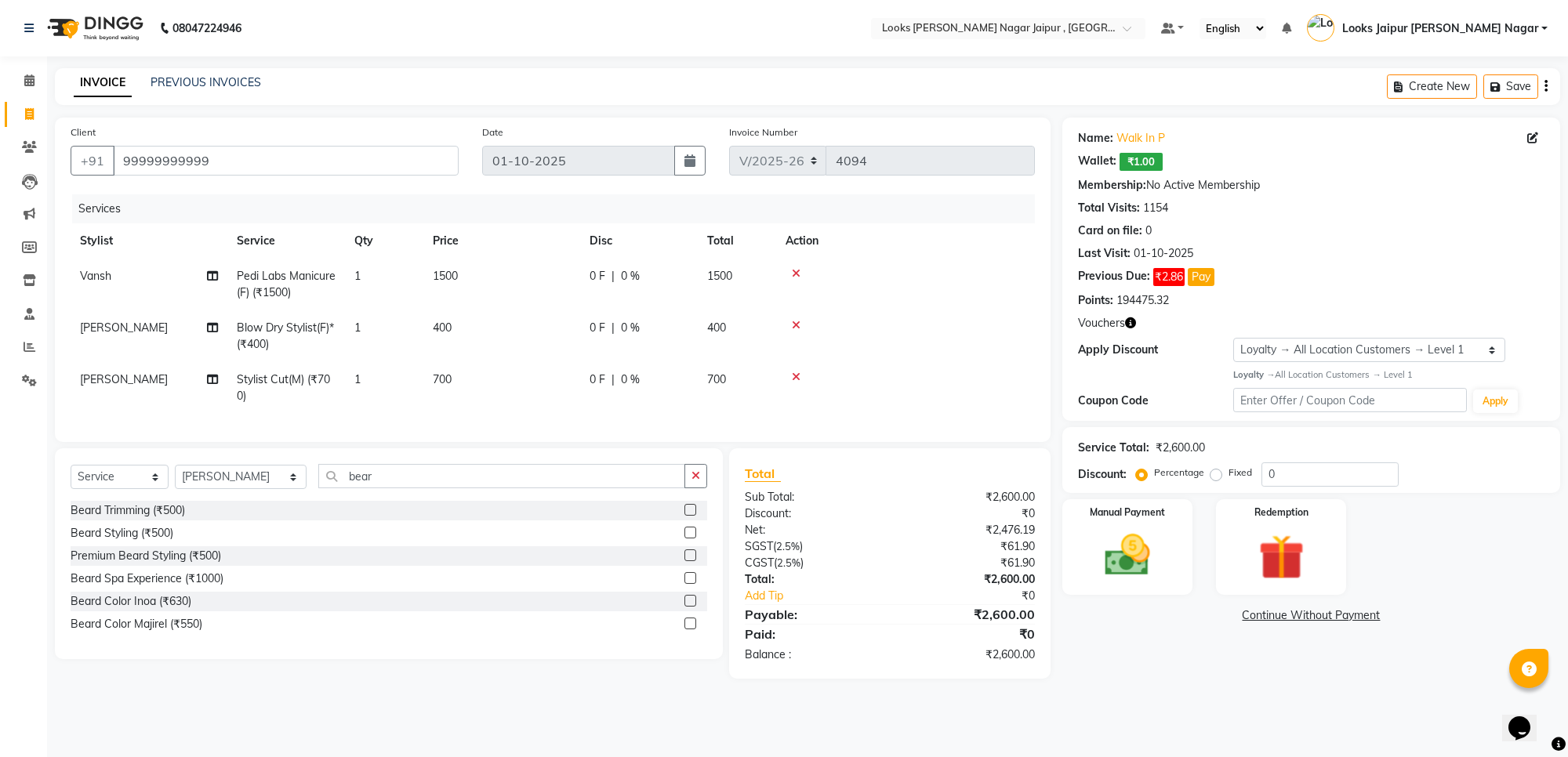
click at [685, 516] on label at bounding box center [691, 510] width 12 height 12
click at [685, 516] on input "checkbox" at bounding box center [690, 511] width 10 height 10
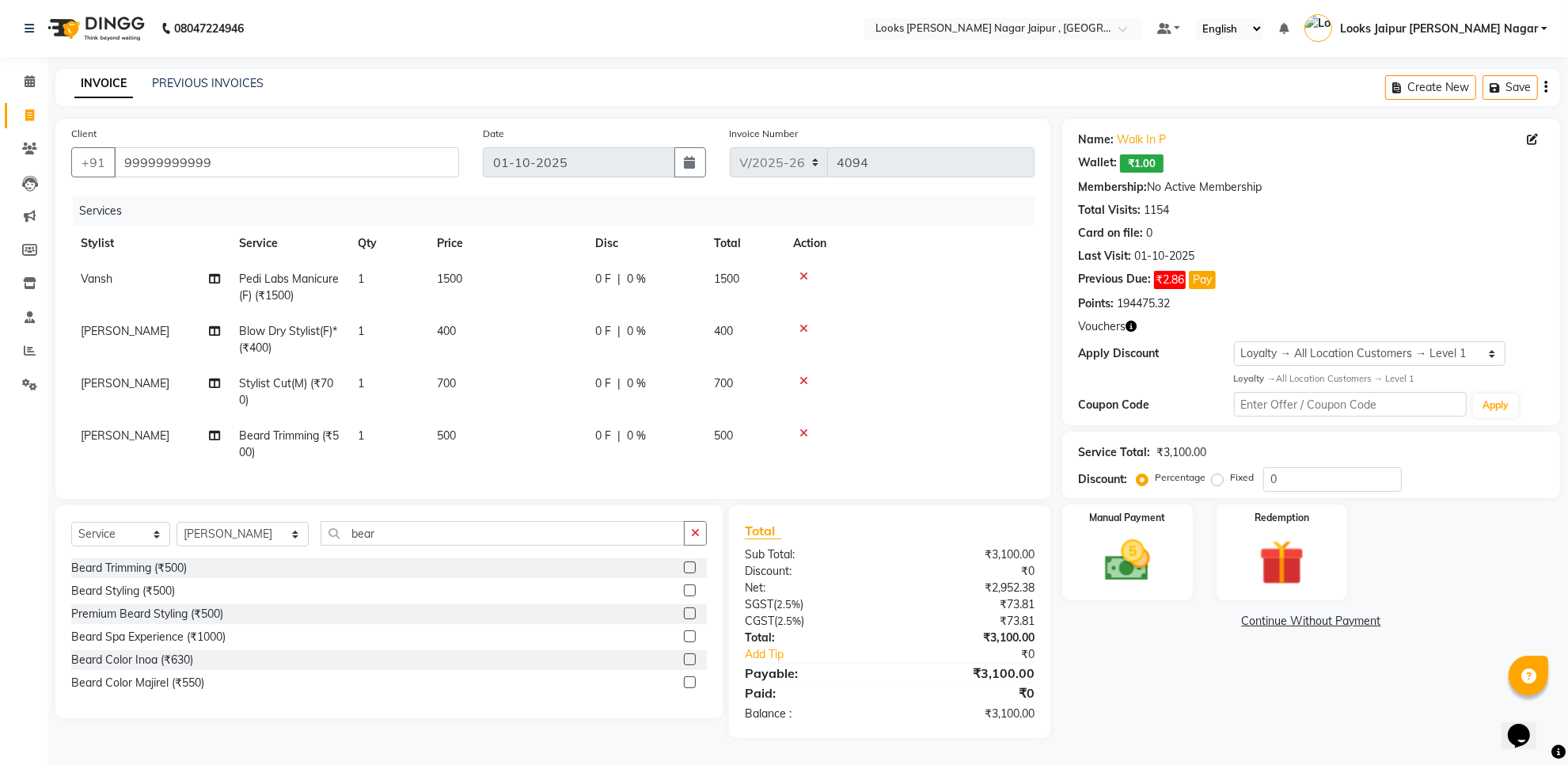
click at [475, 433] on td "500" at bounding box center [507, 444] width 158 height 52
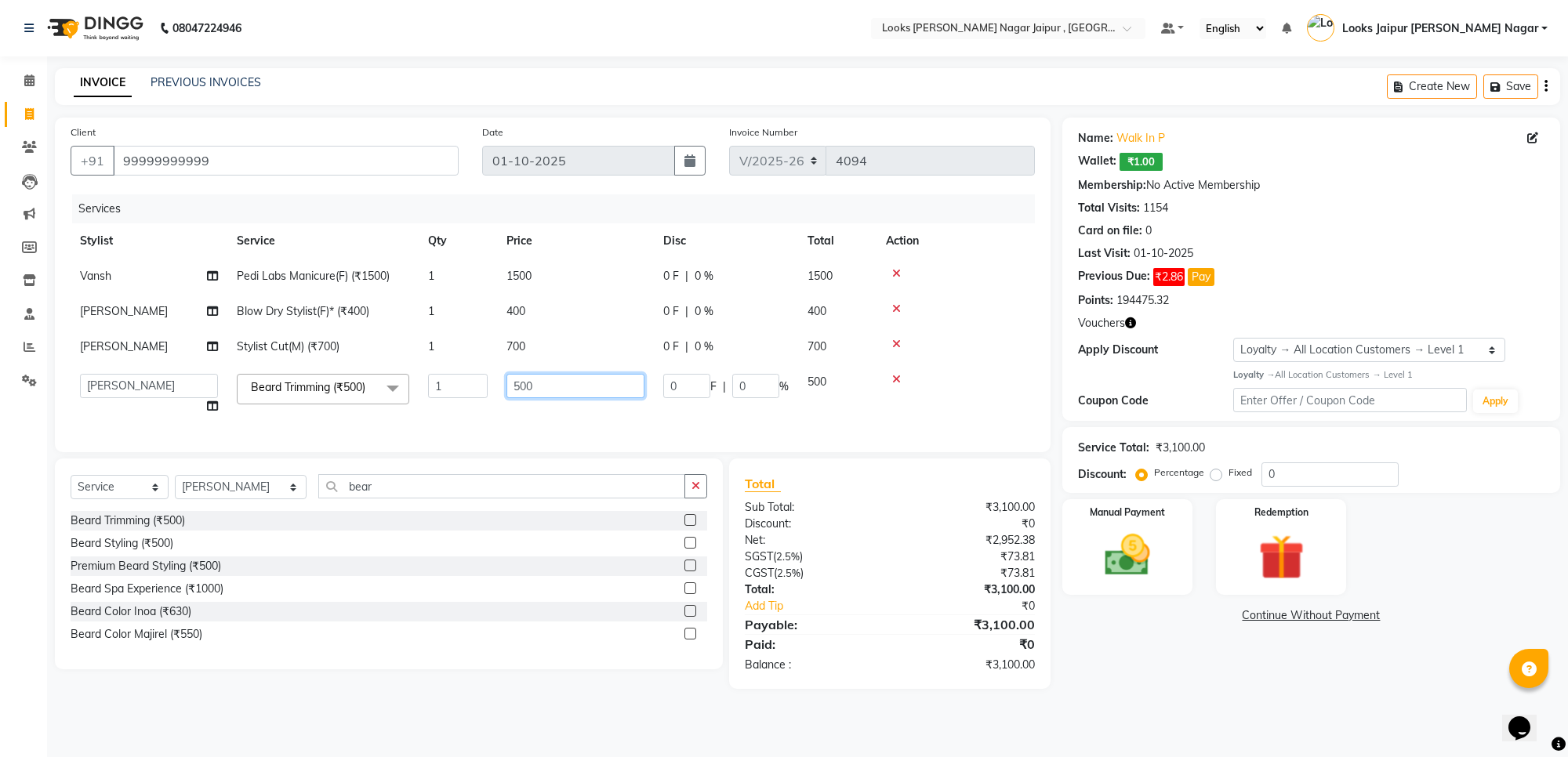
click at [549, 396] on input "500" at bounding box center [575, 386] width 138 height 25
click at [545, 355] on tbody "[PERSON_NAME] Labs Manicure(F) (₹1500) 1 1500 0 F | 0 % 1500 [PERSON_NAME] Blow…" at bounding box center [552, 340] width 964 height 165
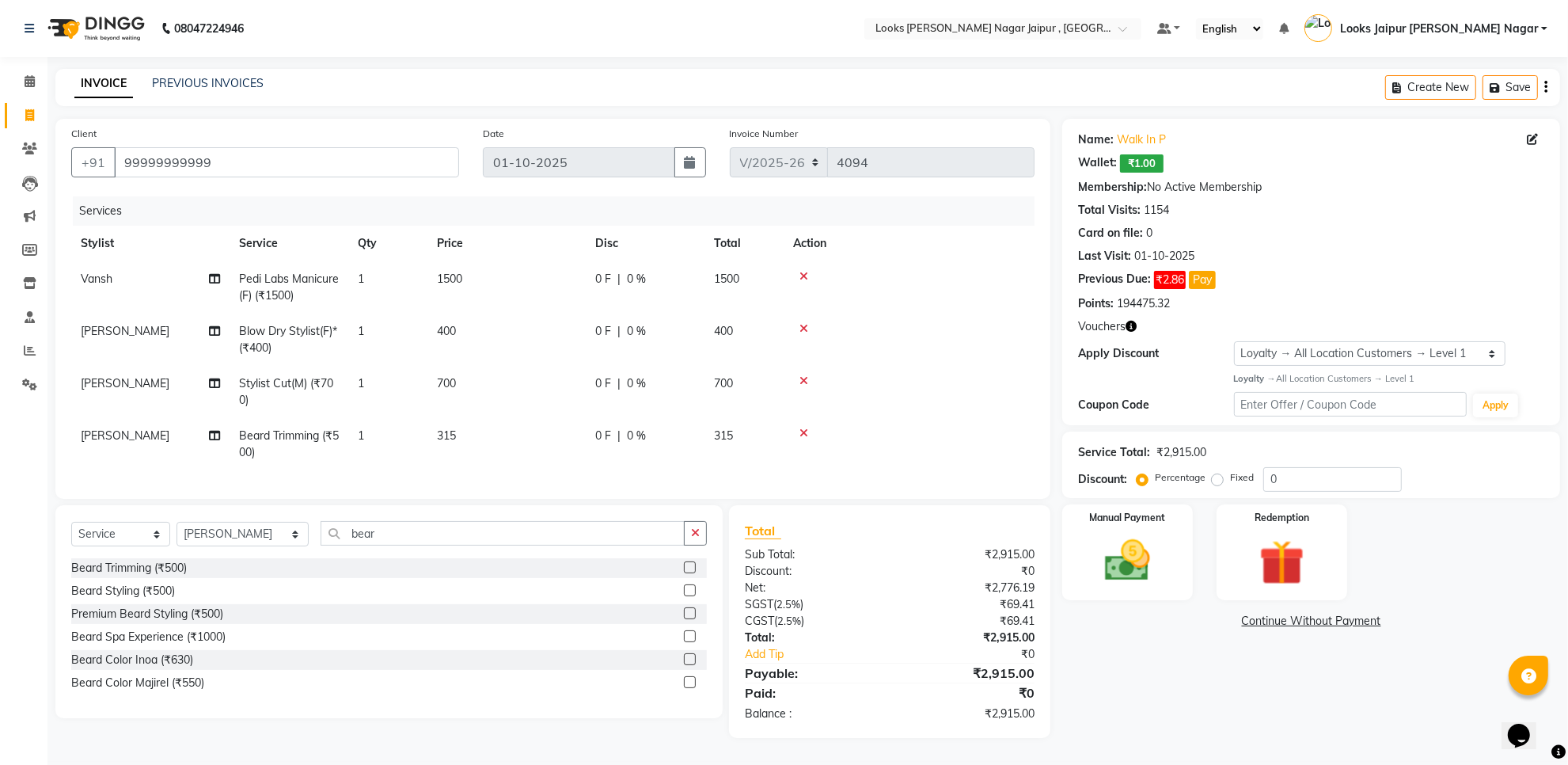
click at [551, 359] on td "400" at bounding box center [507, 340] width 158 height 52
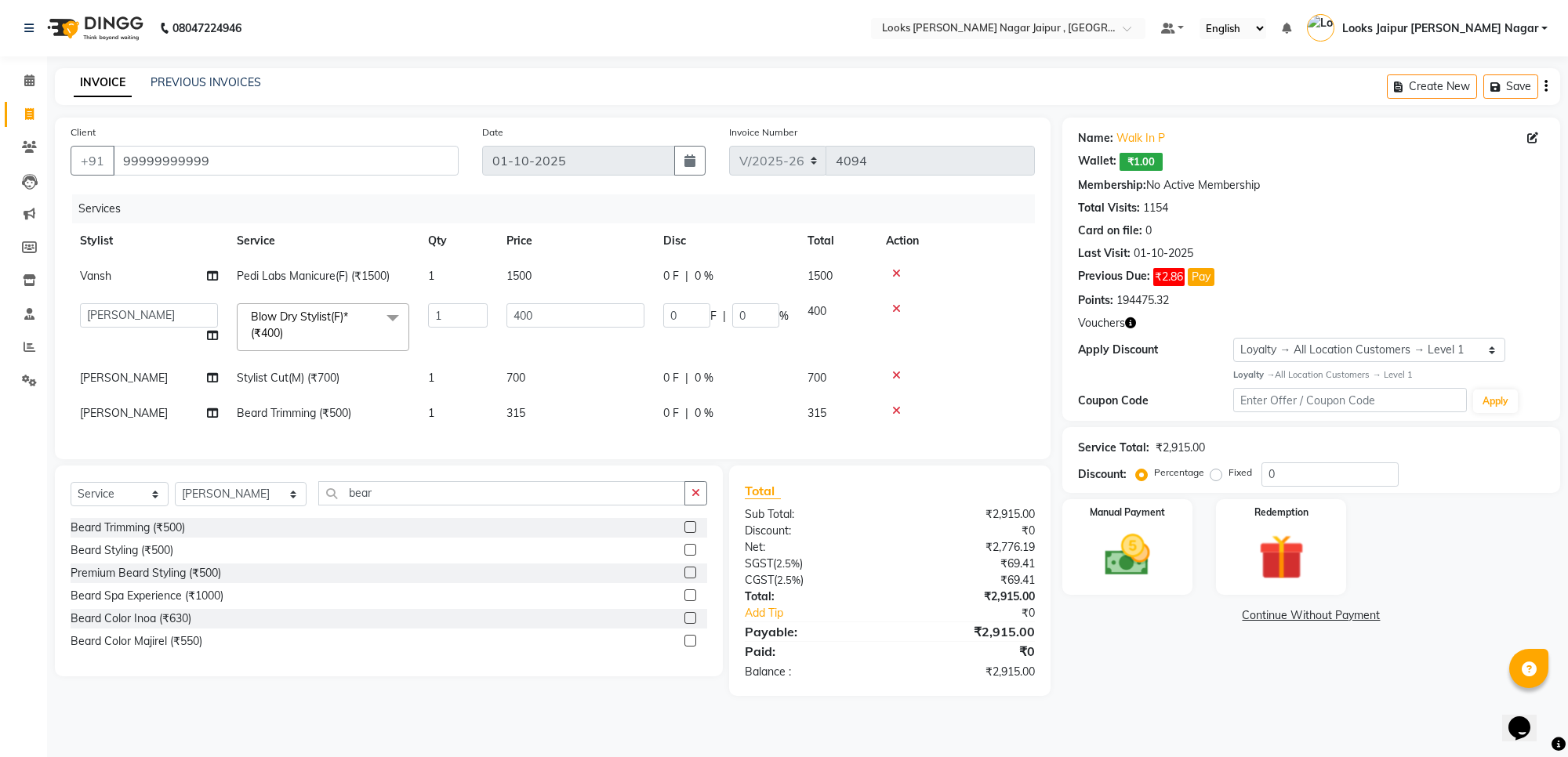
click at [541, 381] on td "700" at bounding box center [575, 378] width 156 height 36
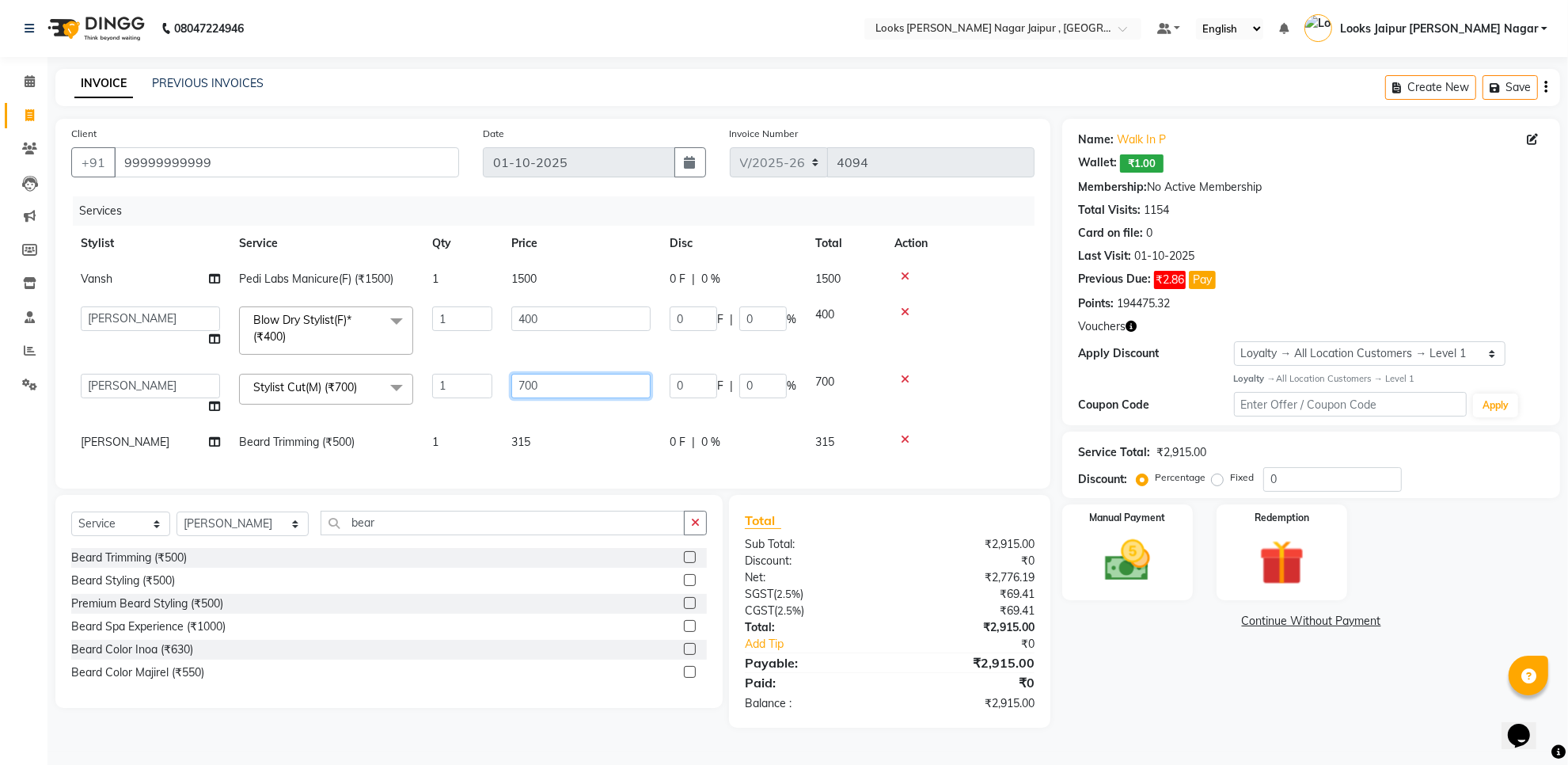
click at [585, 380] on input "700" at bounding box center [581, 386] width 139 height 25
click at [581, 317] on input "400" at bounding box center [581, 319] width 139 height 25
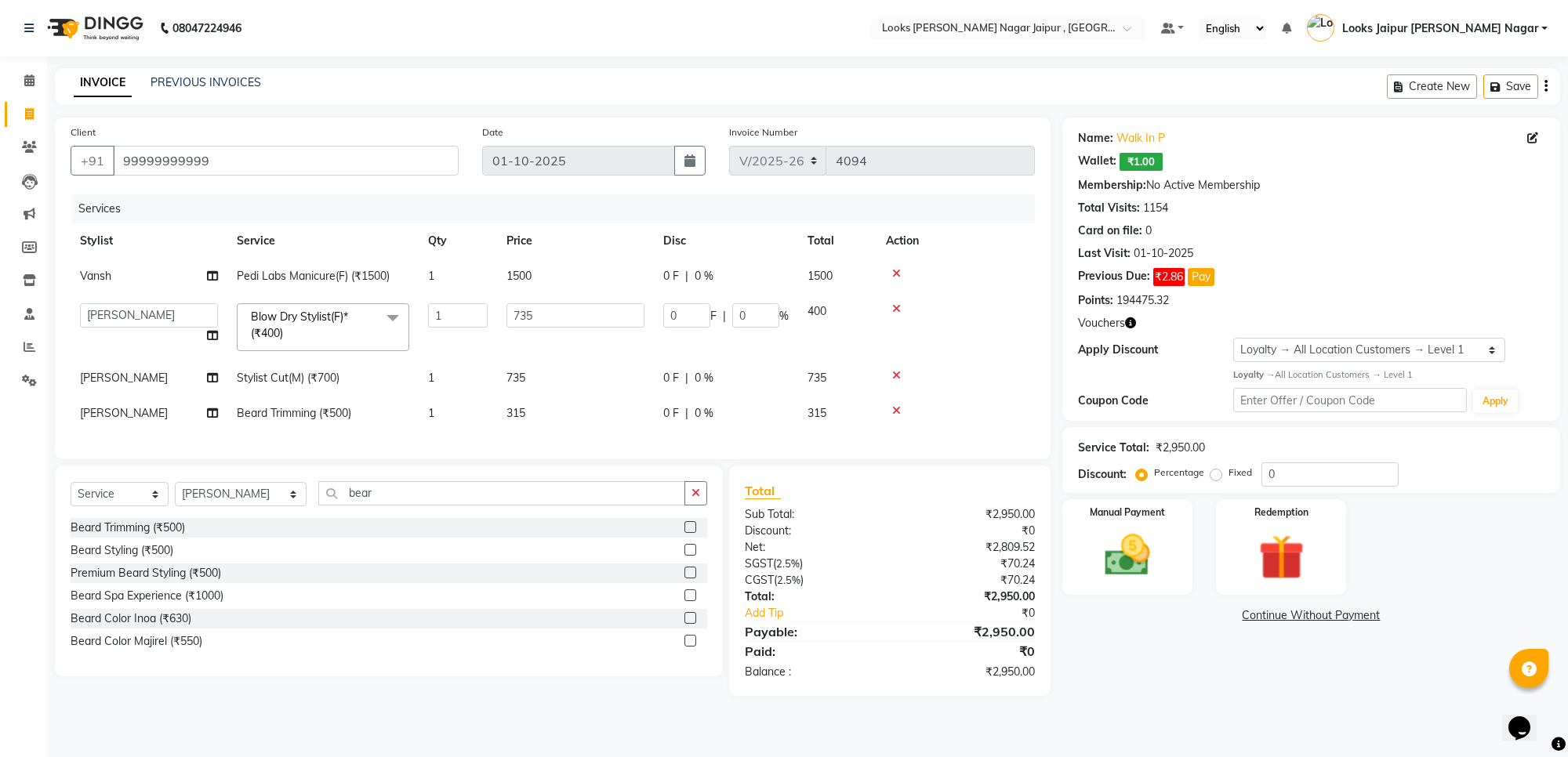
click at [563, 272] on td "1500" at bounding box center [575, 276] width 156 height 36
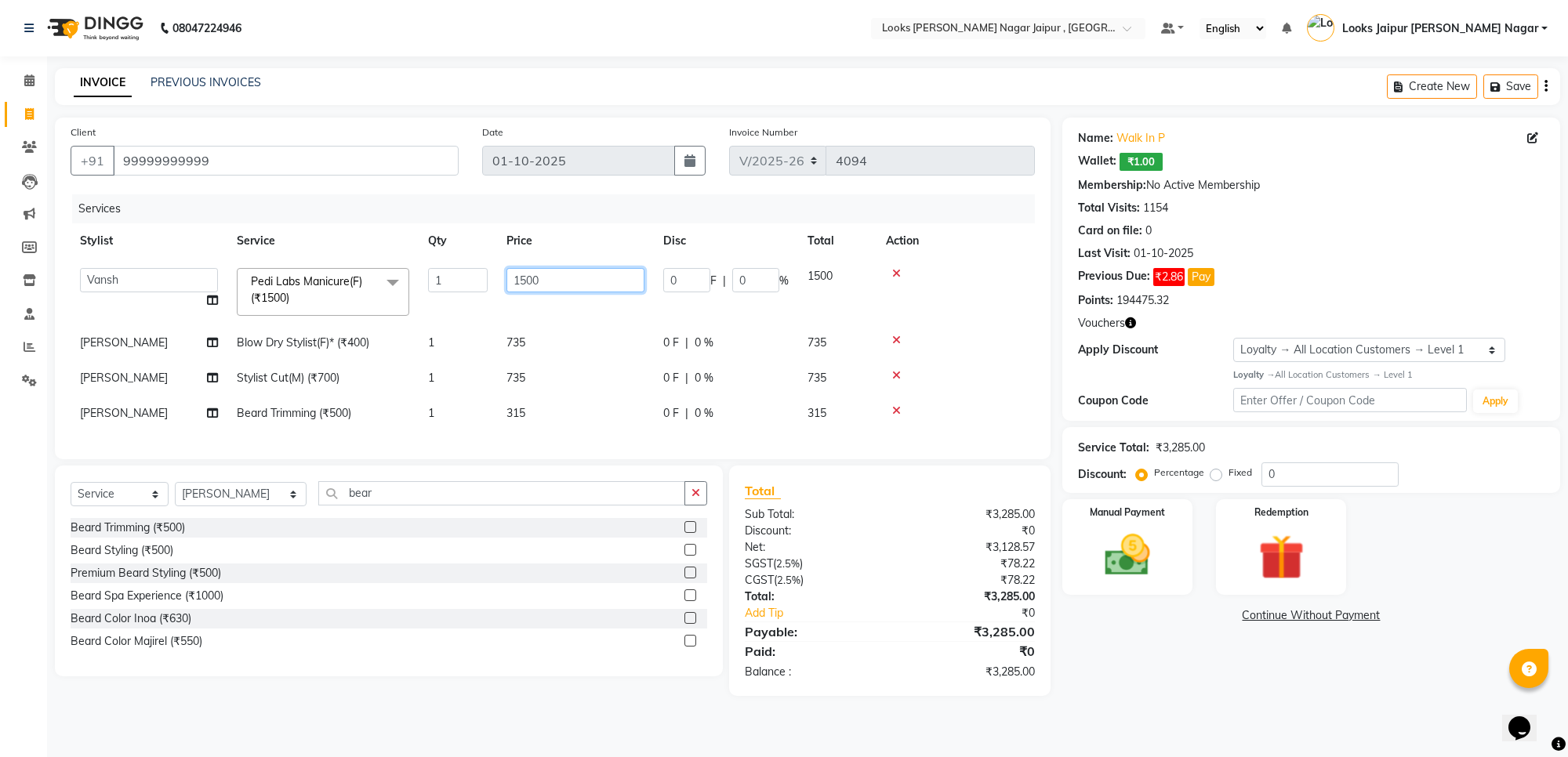
click at [563, 272] on input "1500" at bounding box center [575, 280] width 138 height 25
click at [1193, 653] on div "Name: Walk In P Wallet: ₹1.00 Membership: No Active Membership Total Visits: 11…" at bounding box center [1317, 407] width 510 height 579
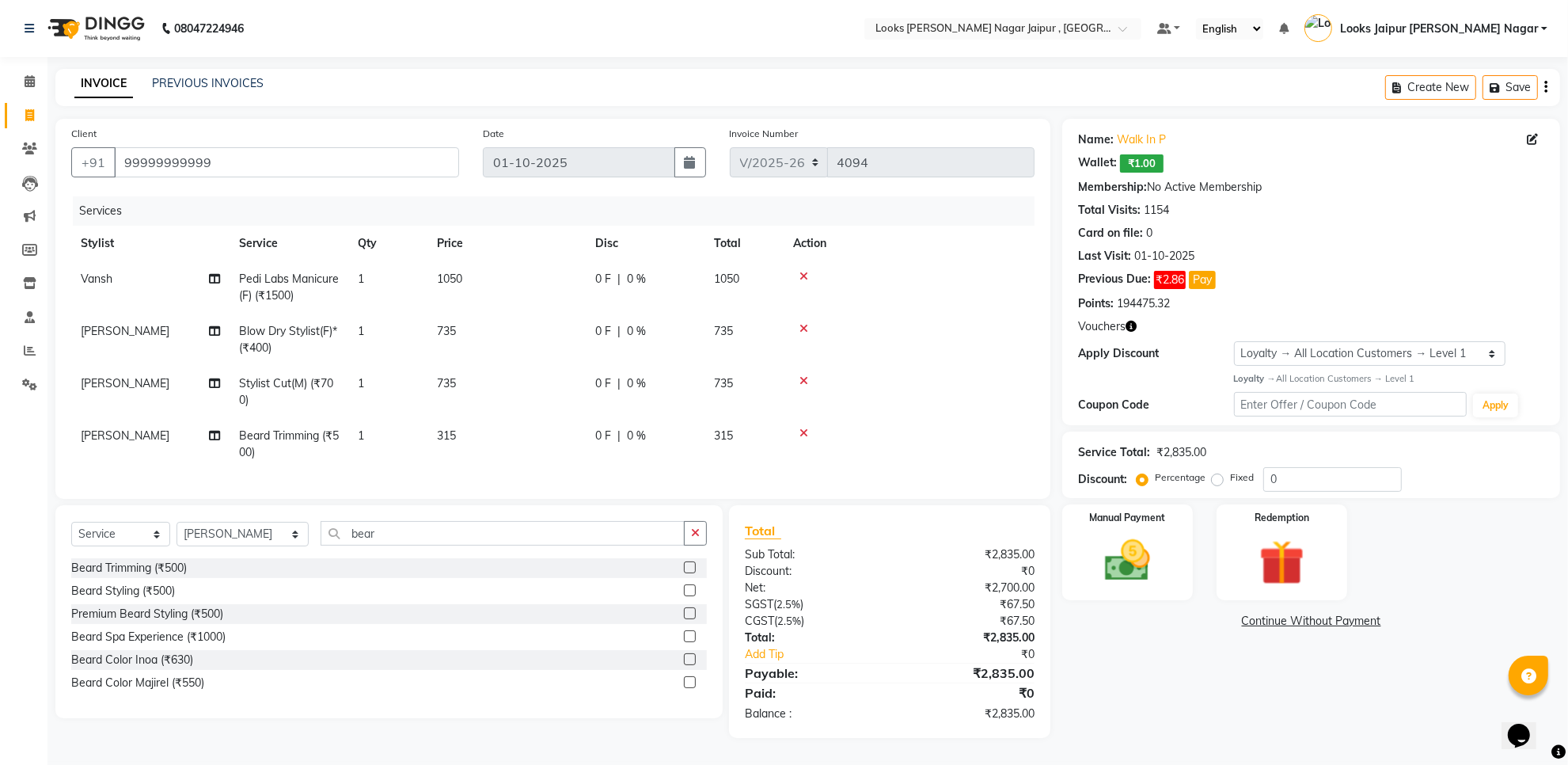
scroll to position [10, 0]
click at [1145, 551] on img at bounding box center [1127, 561] width 77 height 55
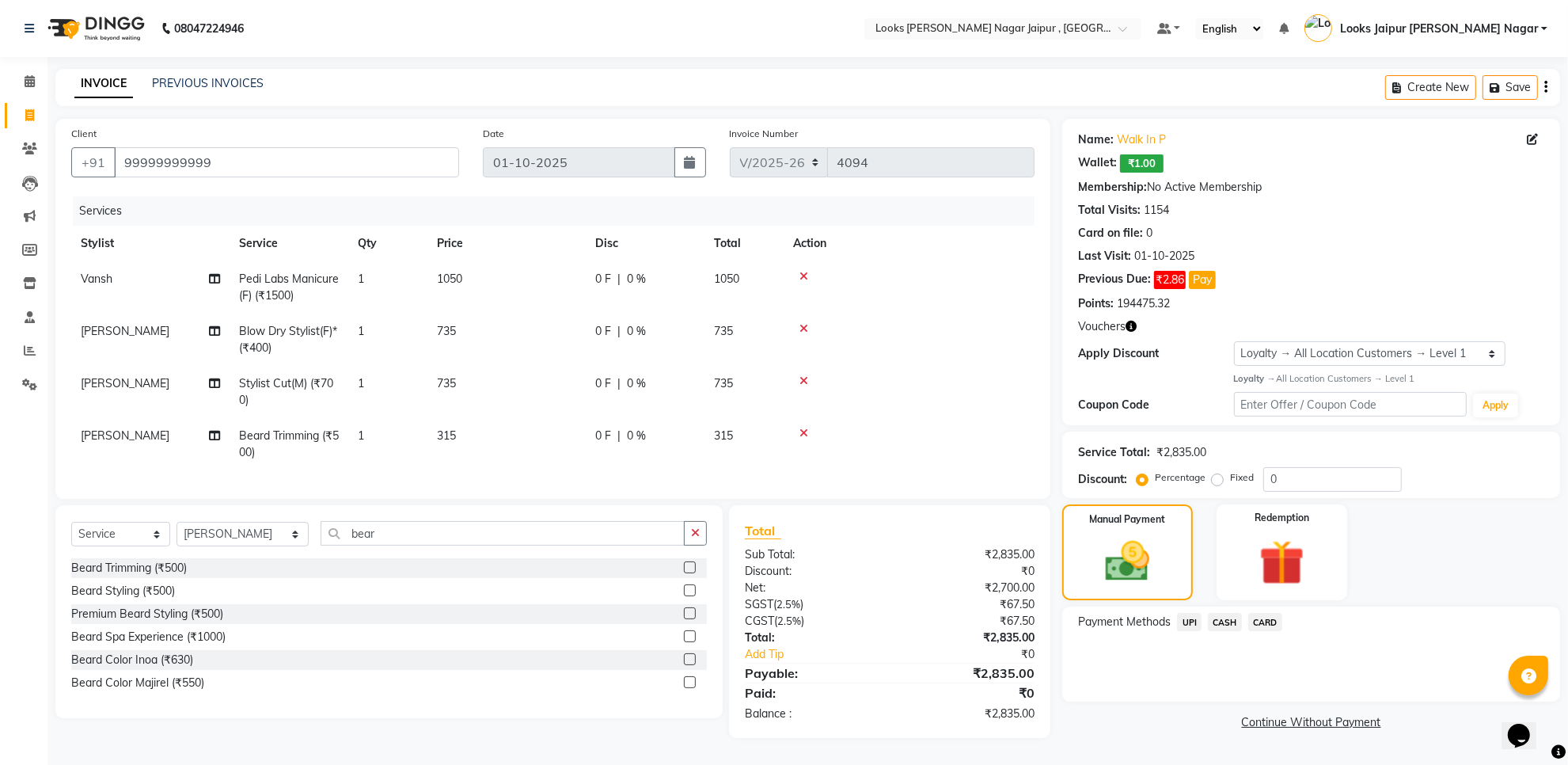
click at [1189, 613] on span "UPI" at bounding box center [1189, 622] width 25 height 18
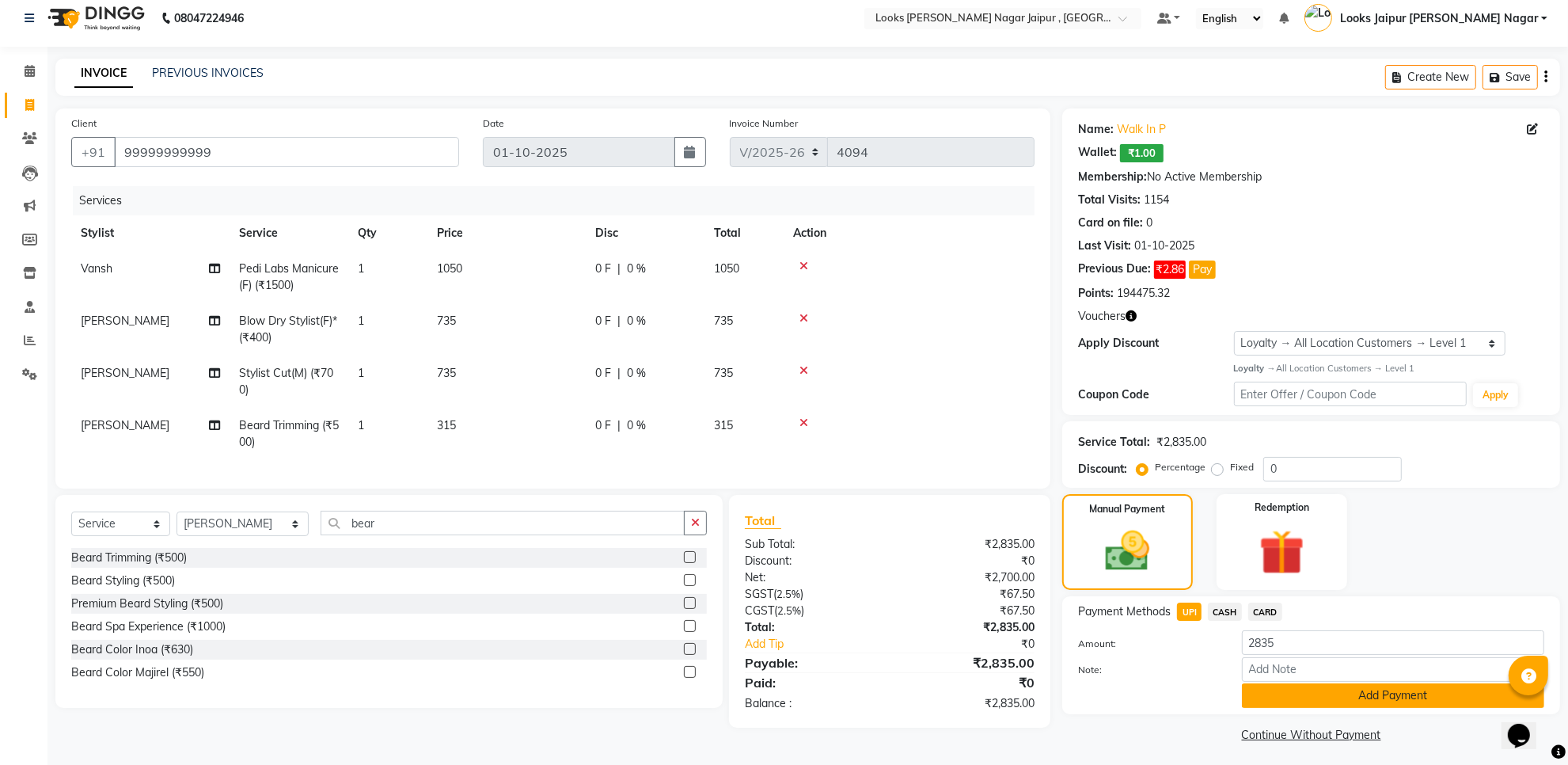
click at [1276, 690] on button "Add Payment" at bounding box center [1393, 696] width 303 height 25
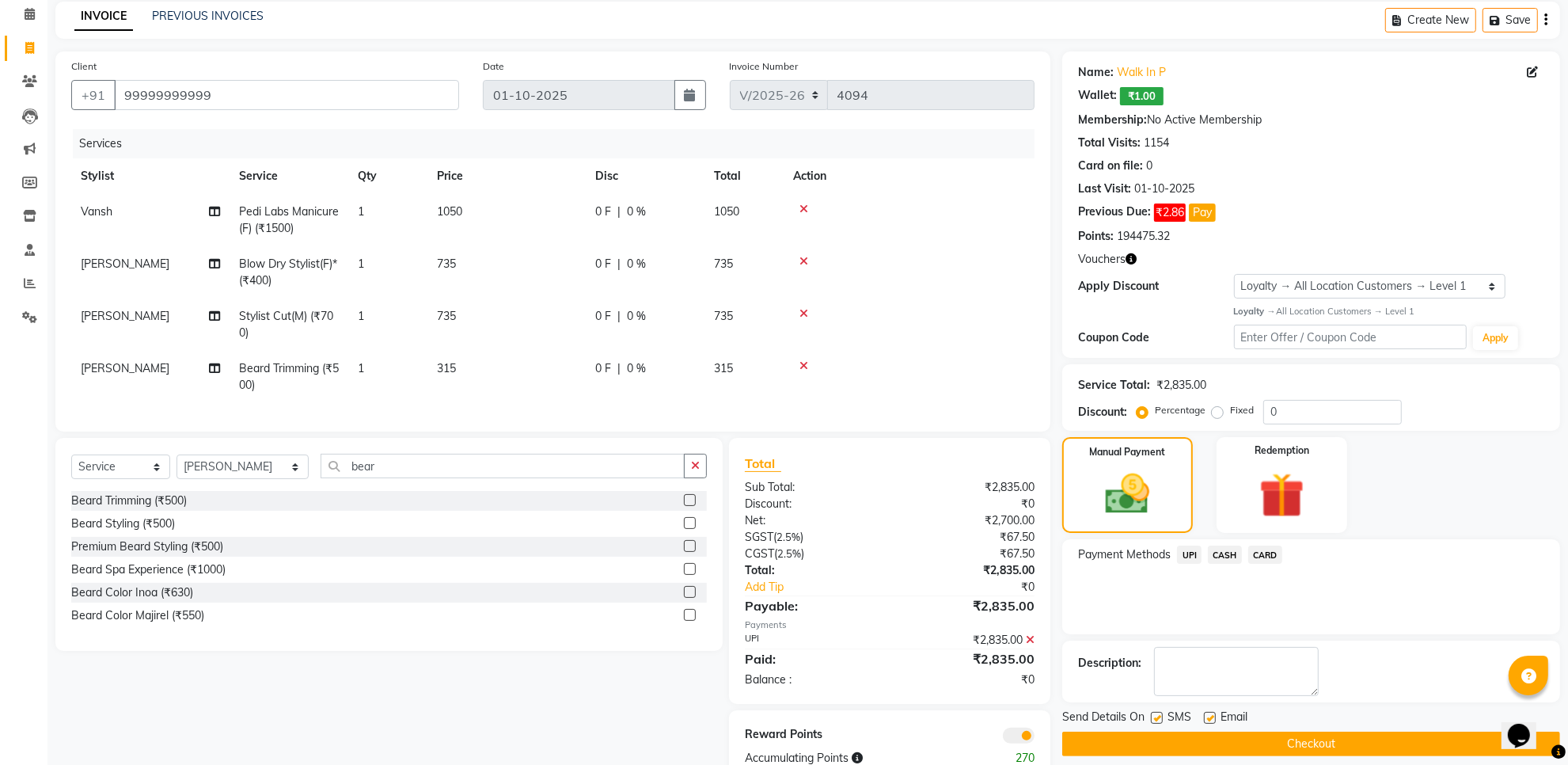
scroll to position [121, 0]
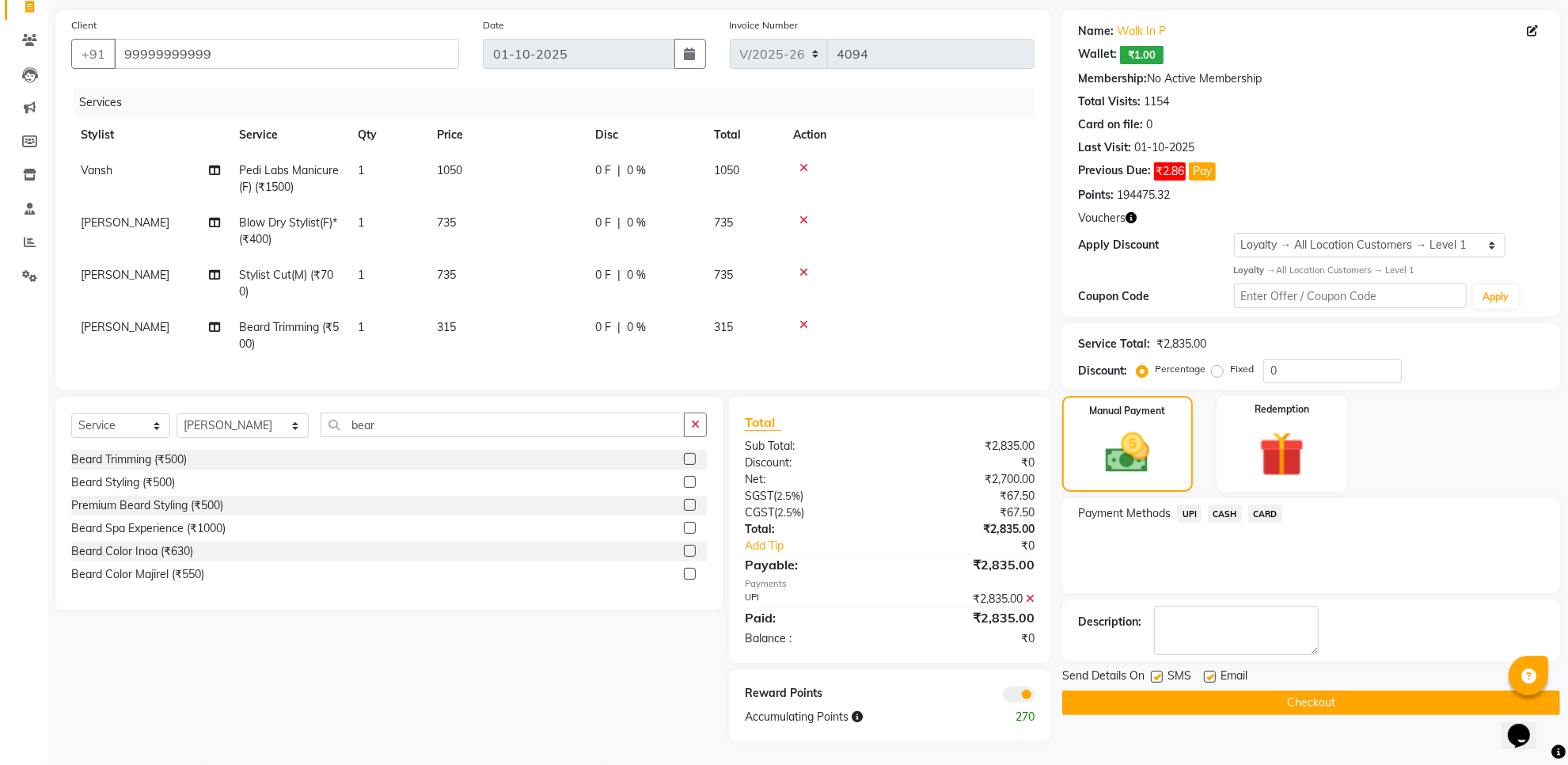
click at [1162, 671] on label at bounding box center [1157, 677] width 12 height 12
click at [1161, 673] on input "checkbox" at bounding box center [1156, 678] width 10 height 10
drag, startPoint x: 1212, startPoint y: 660, endPoint x: 1213, endPoint y: 677, distance: 17.0
click at [1213, 671] on label at bounding box center [1210, 677] width 12 height 12
click at [1213, 673] on input "checkbox" at bounding box center [1209, 678] width 10 height 10
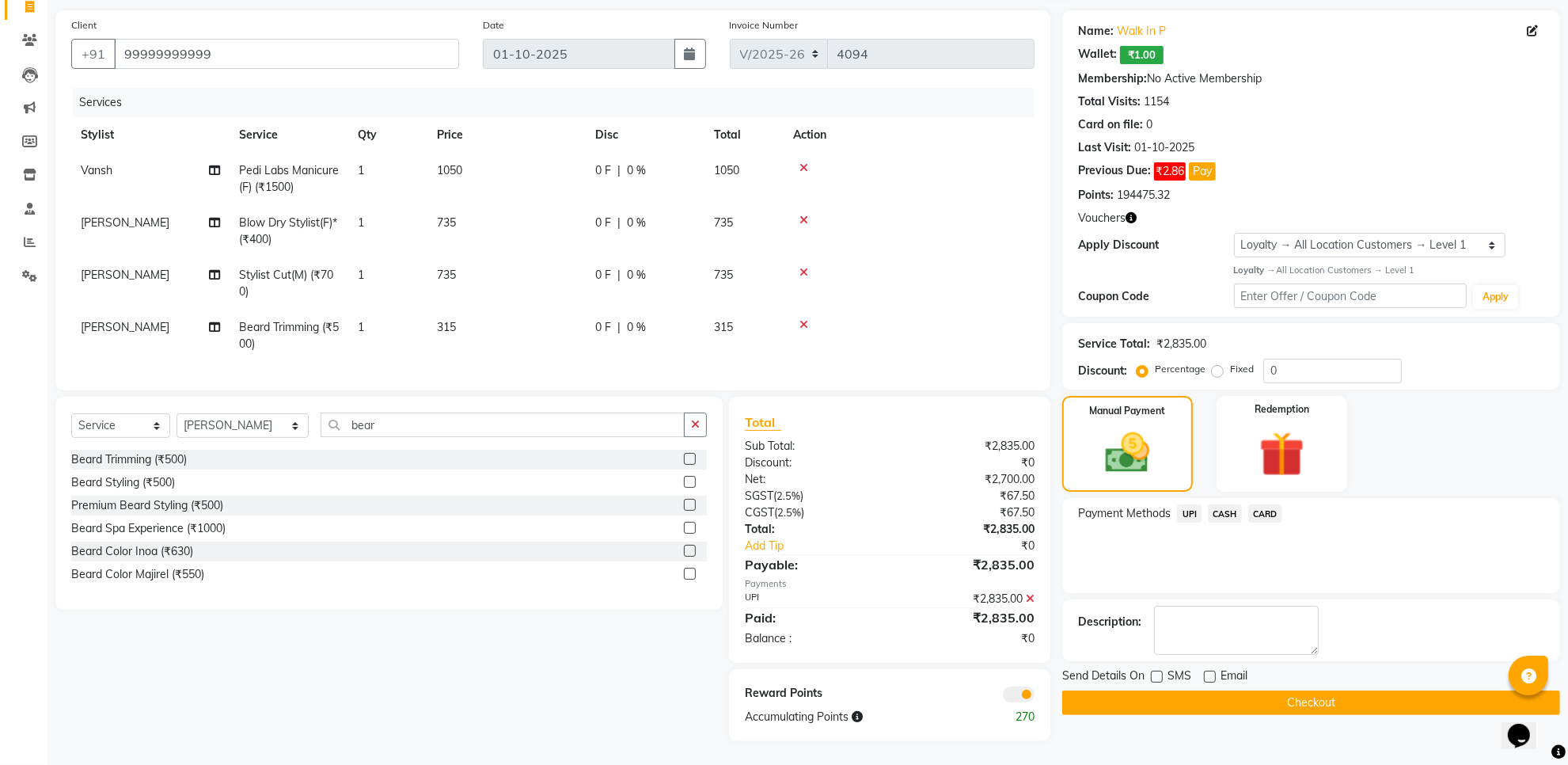
click at [1217, 692] on button "Checkout" at bounding box center [1311, 703] width 498 height 25
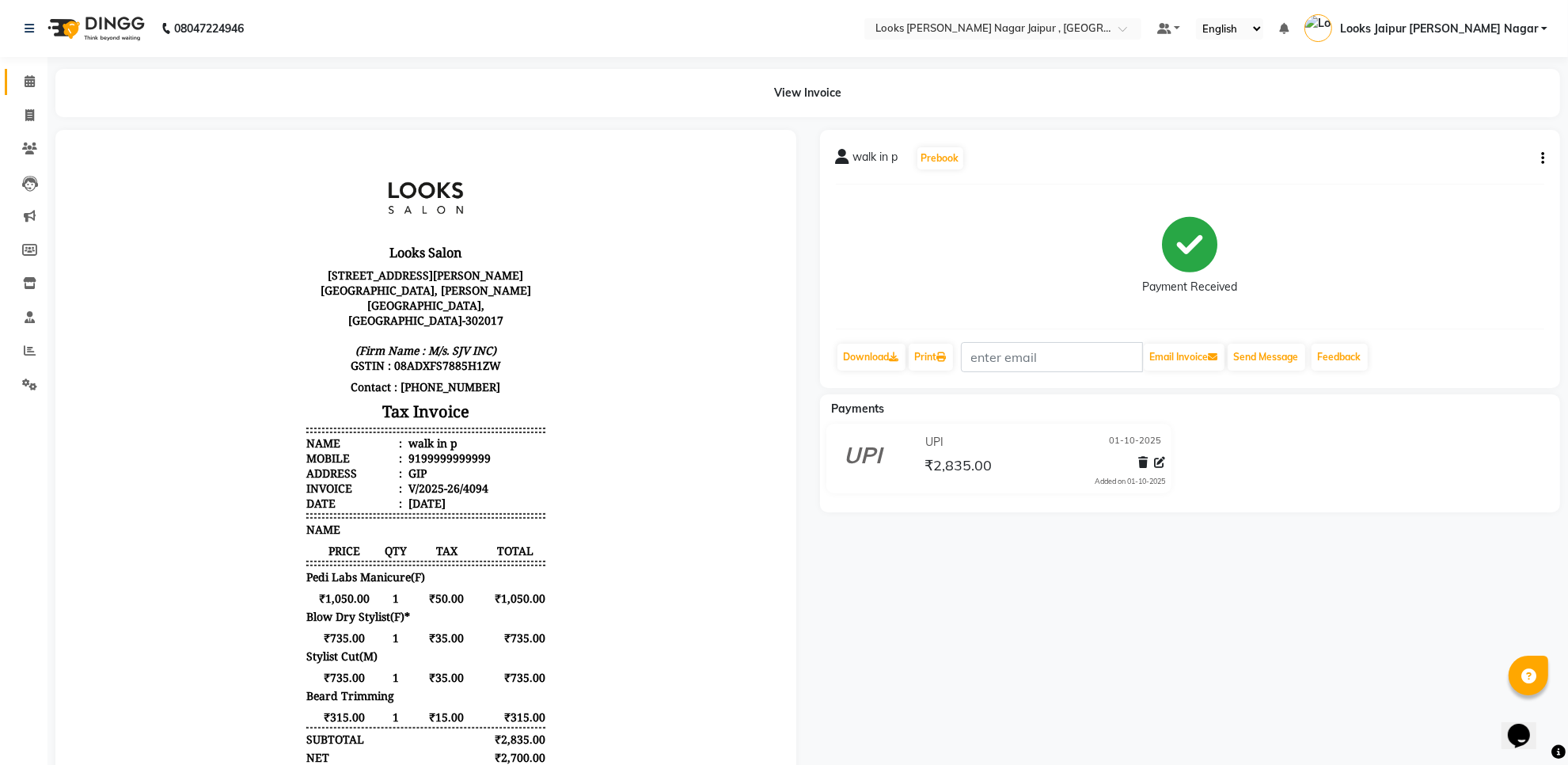
click at [25, 77] on icon at bounding box center [30, 81] width 10 height 12
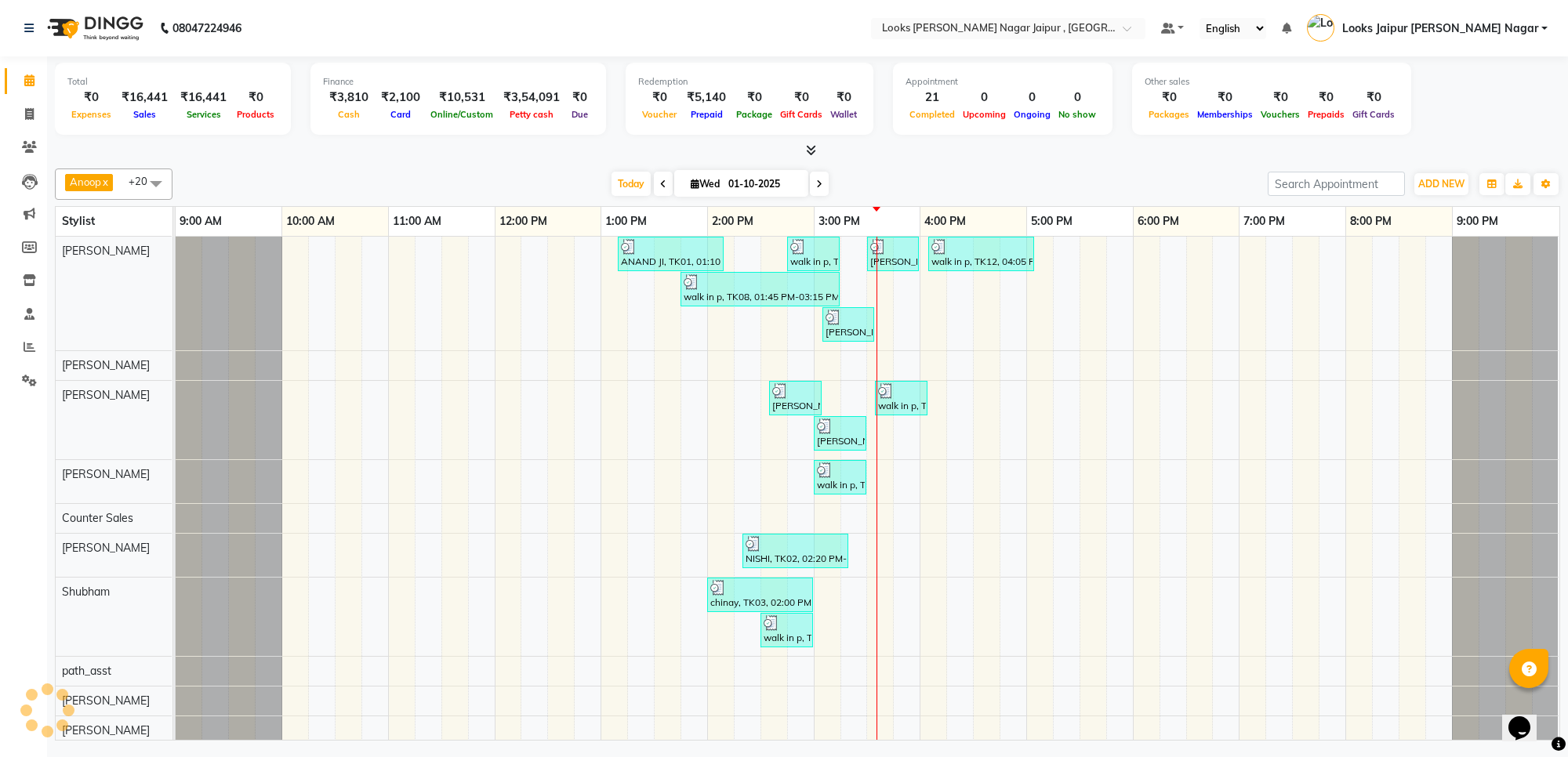
click at [266, 147] on div at bounding box center [807, 150] width 1506 height 17
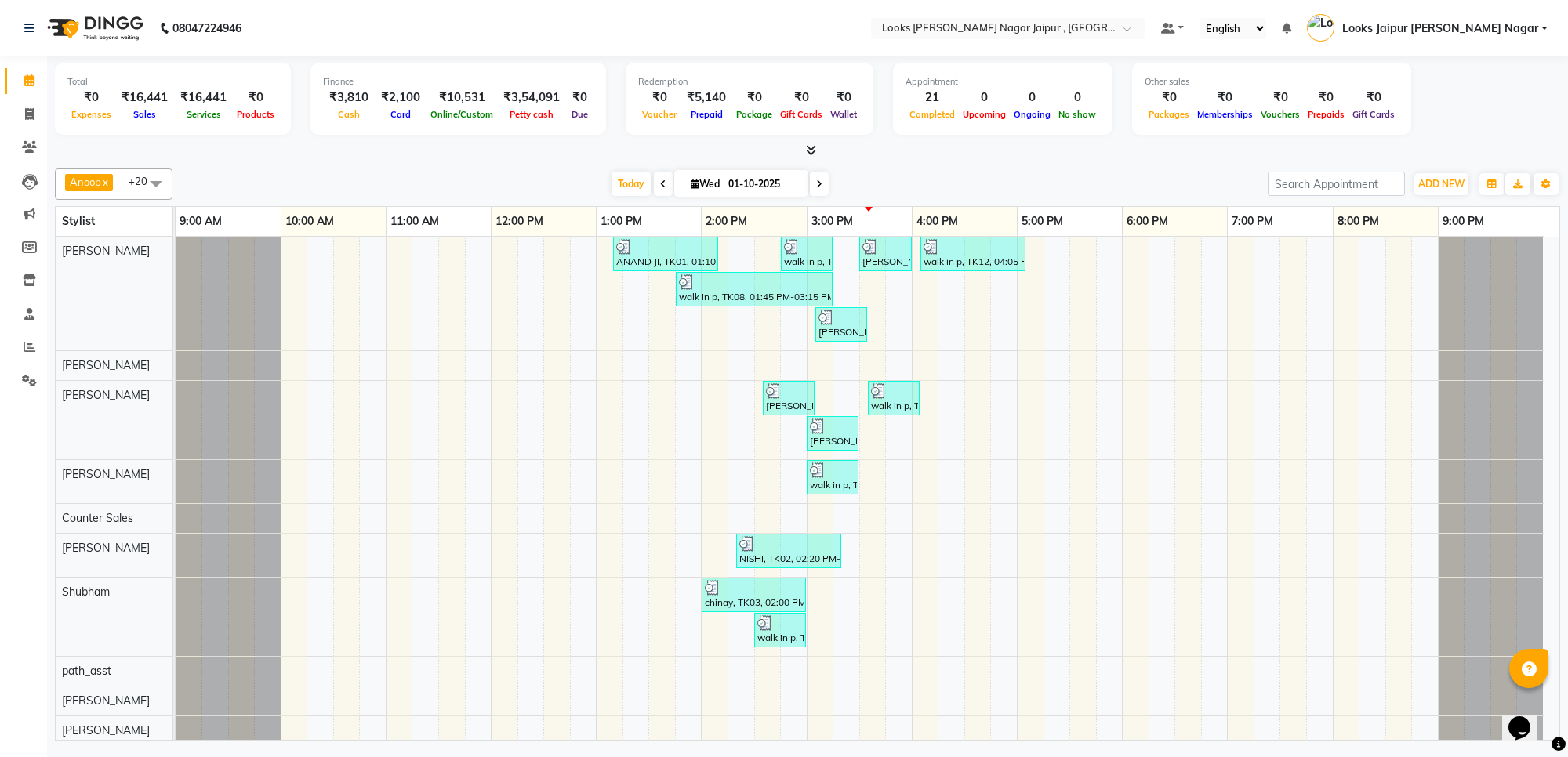
click at [812, 142] on span at bounding box center [808, 150] width 17 height 17
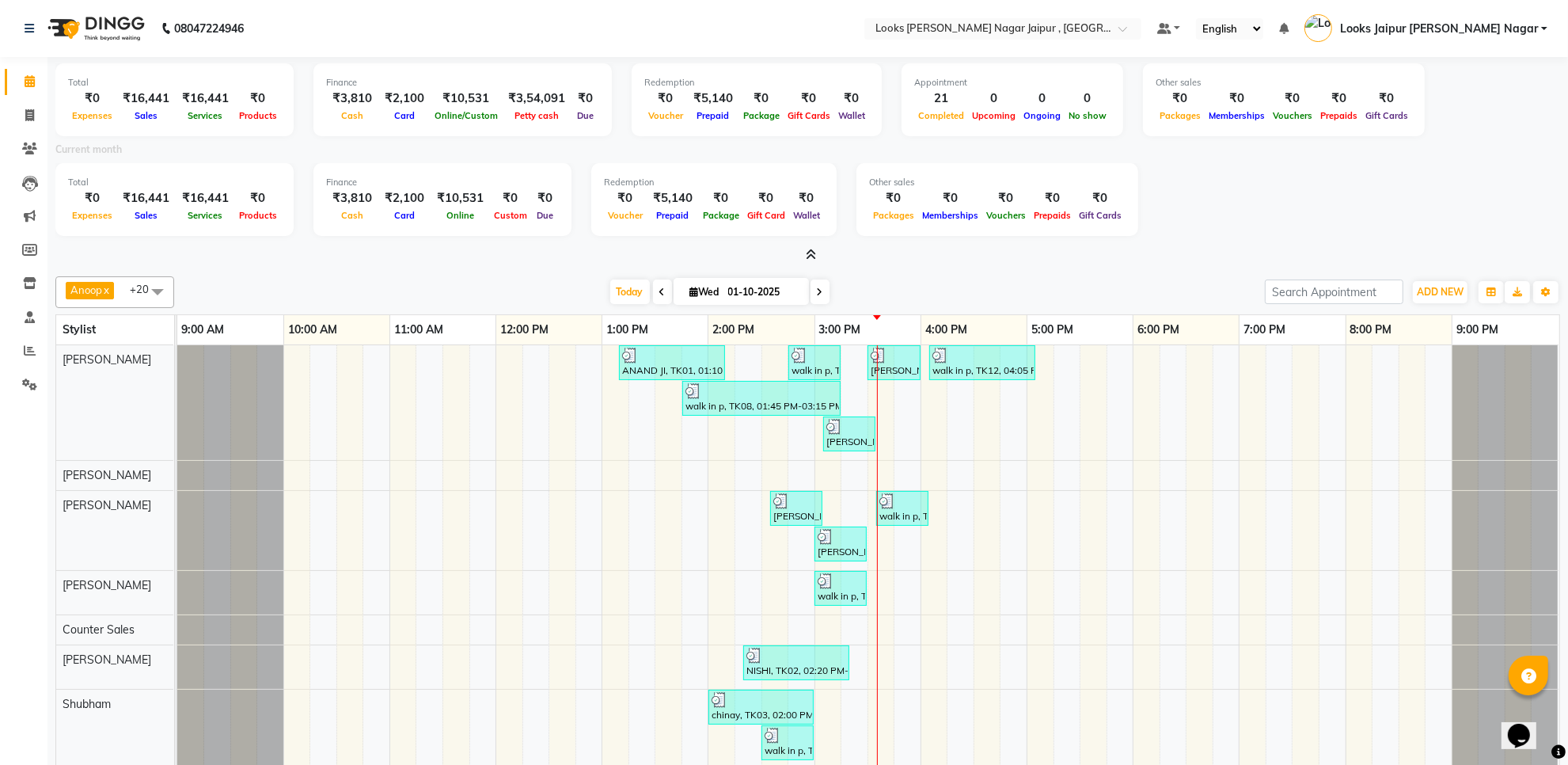
click at [813, 251] on icon at bounding box center [810, 255] width 10 height 12
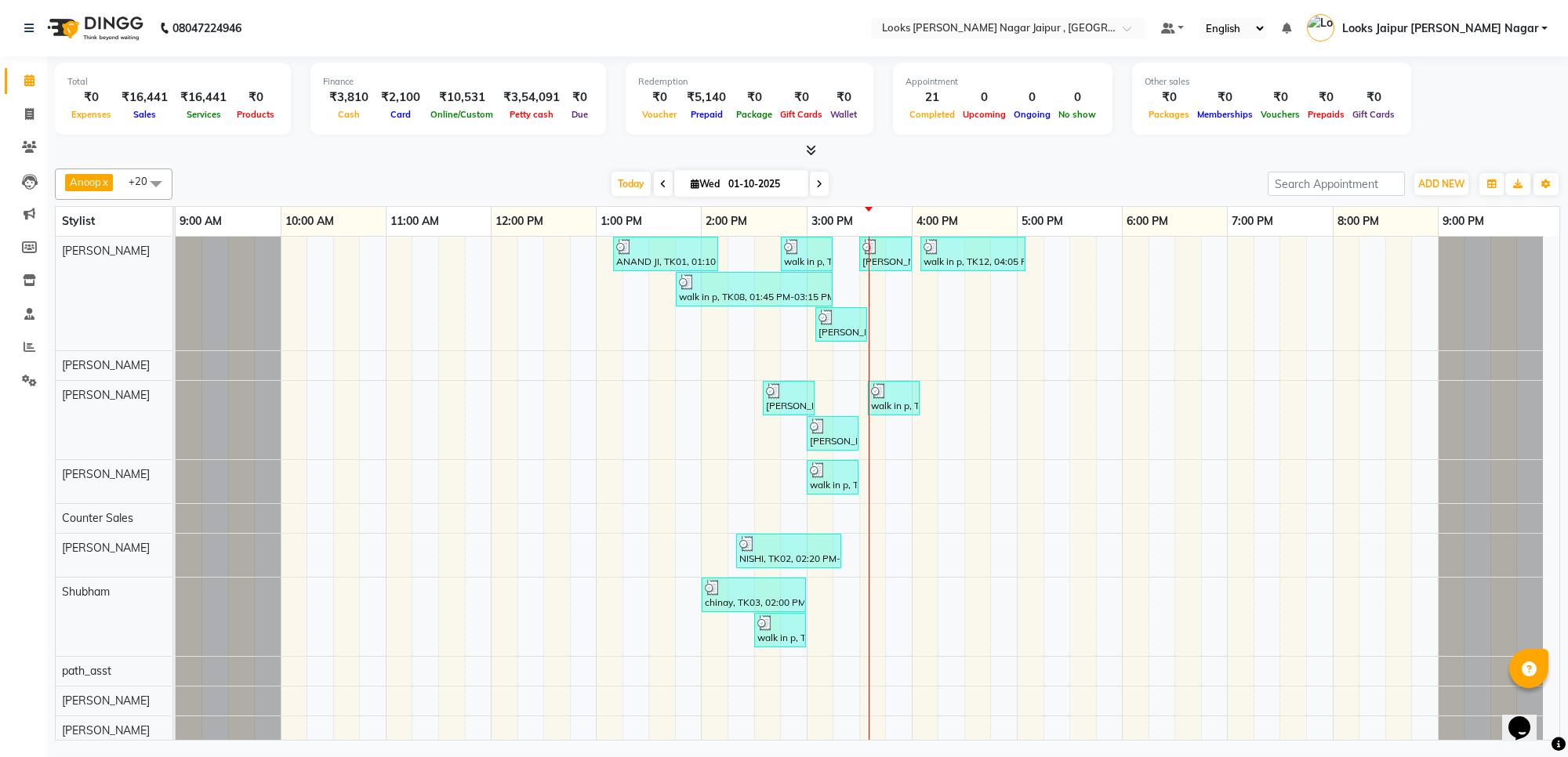
click at [546, 169] on div "Anoop x Aryan x [PERSON_NAME] x Counter Sales x [PERSON_NAME] x Kunal x [PERSON…" at bounding box center [807, 184] width 1506 height 32
click at [32, 111] on icon at bounding box center [29, 114] width 9 height 12
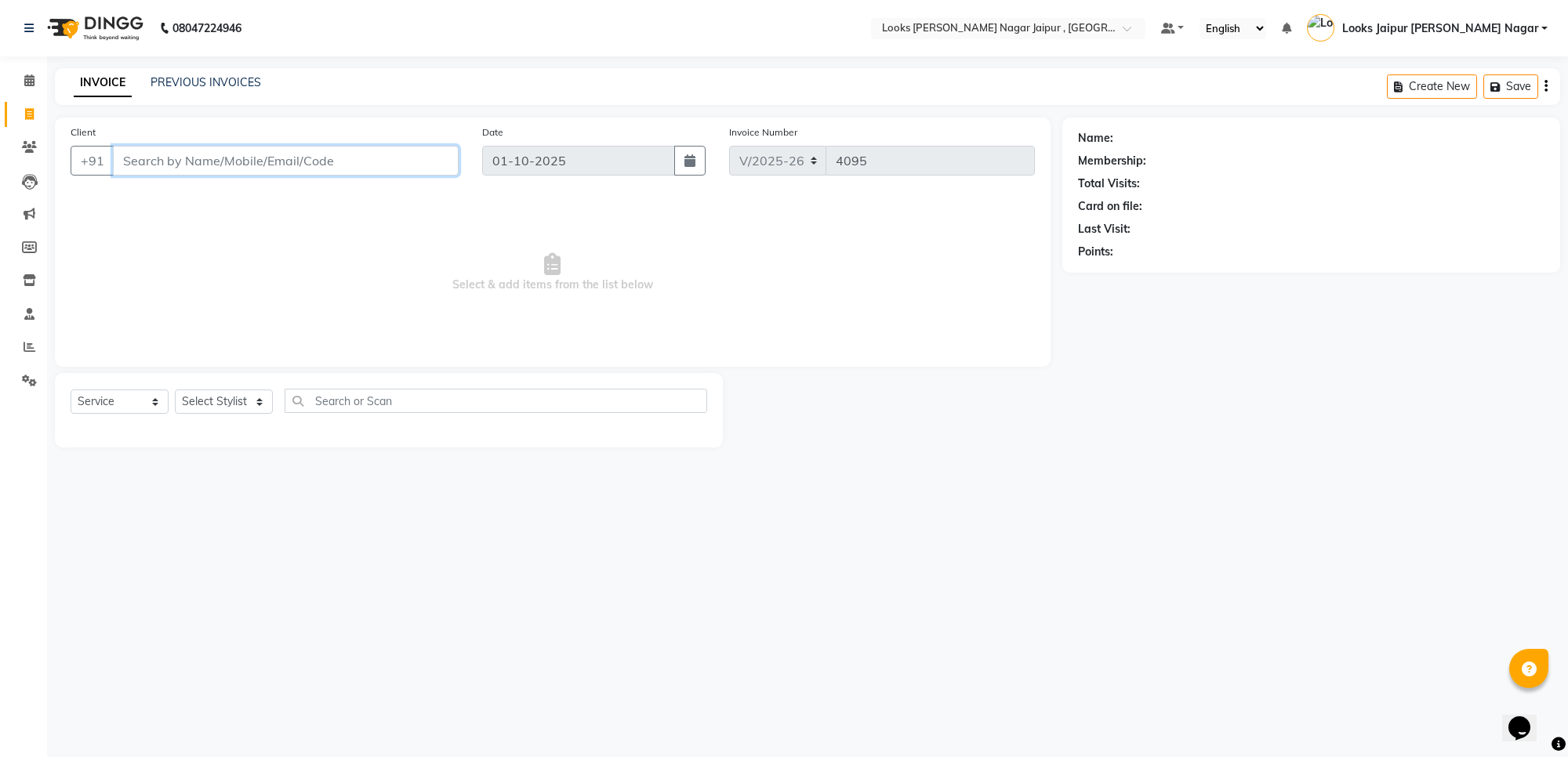
click at [164, 167] on input "Client" at bounding box center [285, 160] width 345 height 30
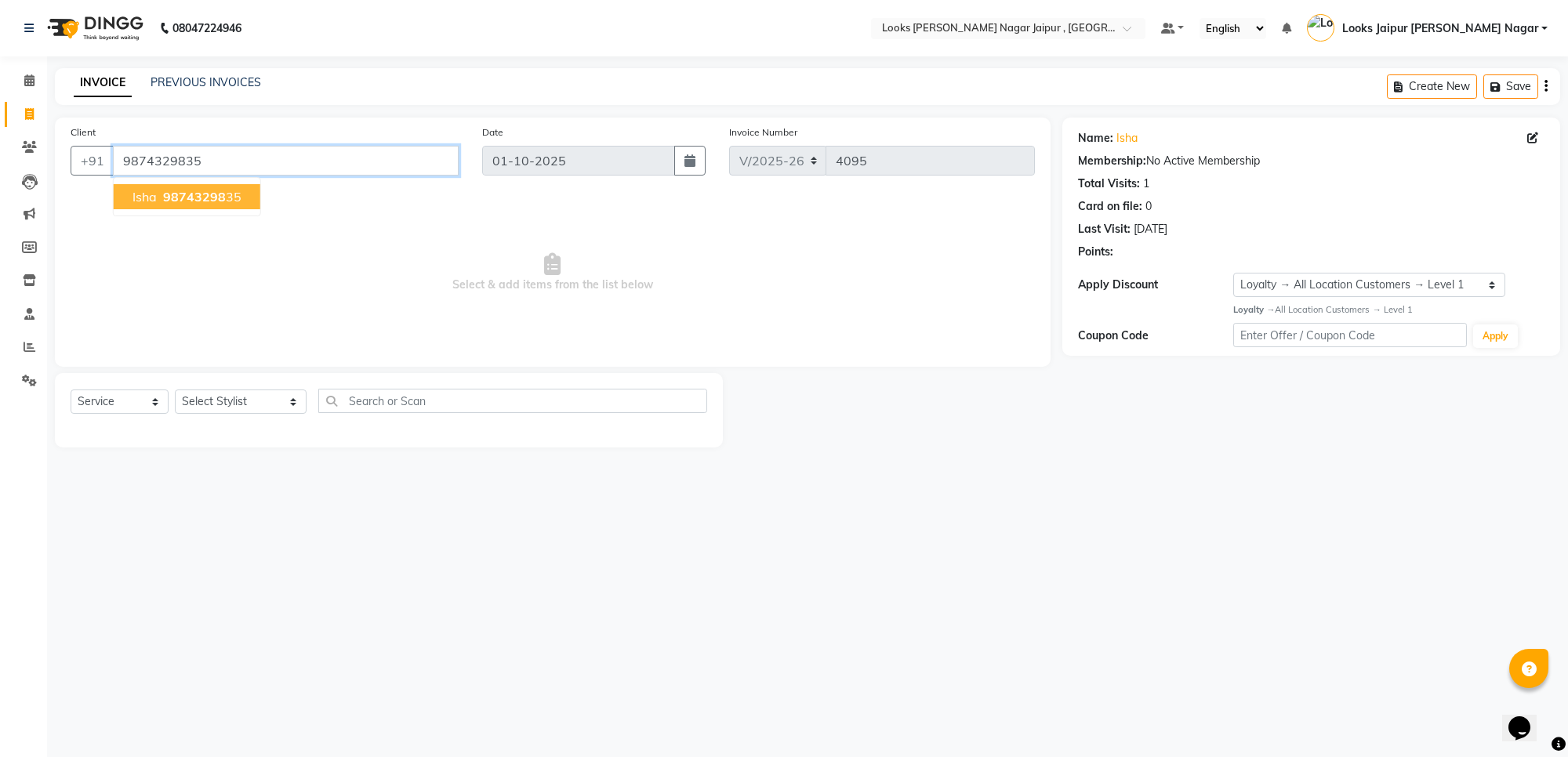
click at [236, 152] on input "9874329835" at bounding box center [285, 160] width 345 height 30
click at [234, 152] on input "9874329835" at bounding box center [285, 160] width 345 height 30
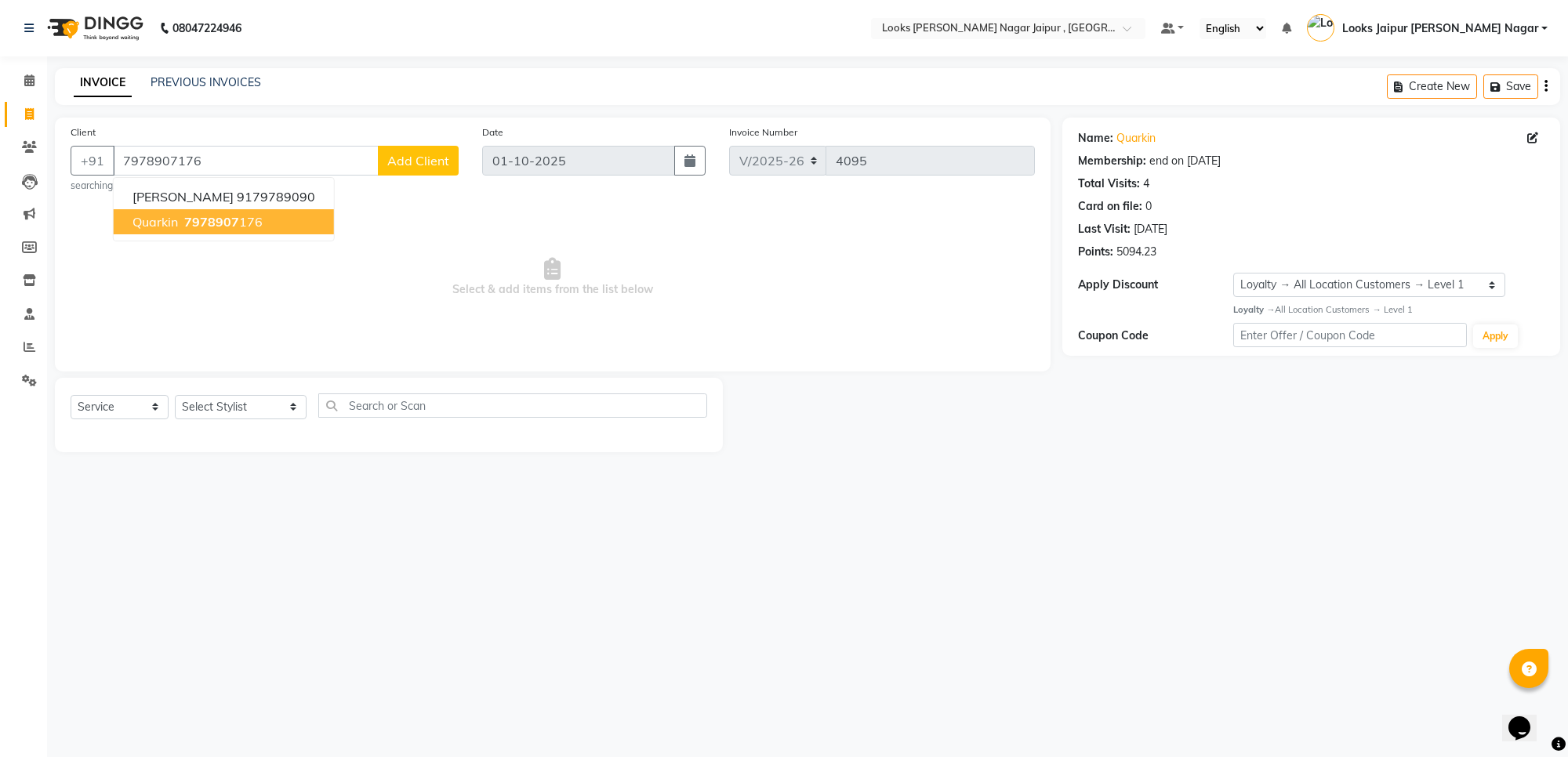
click at [206, 214] on span "7978907" at bounding box center [211, 222] width 54 height 16
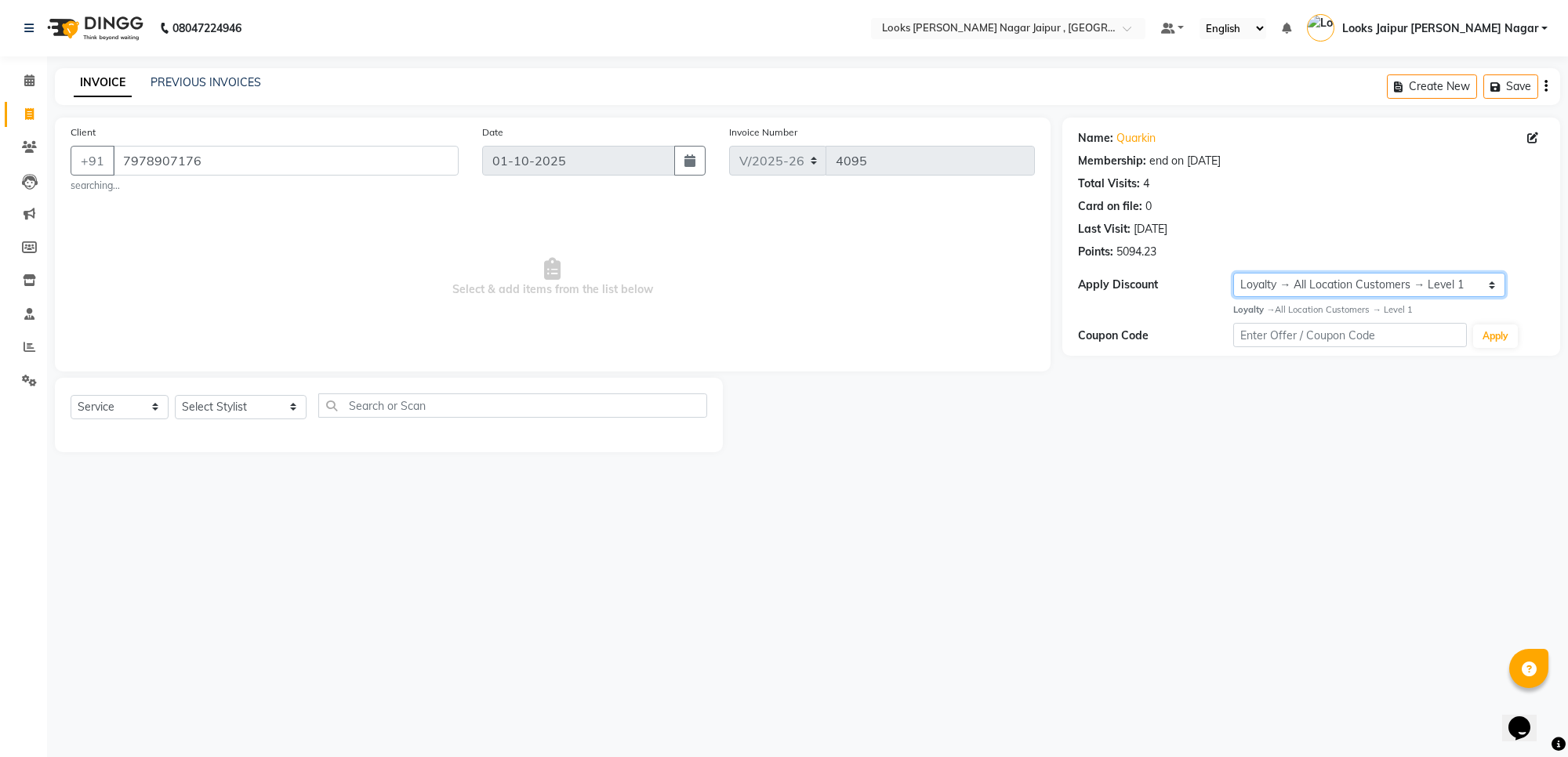
click at [1264, 281] on select "Select Membership → LSPL Membership@20% Loyalty → All Location Customers → Leve…" at bounding box center [1369, 285] width 272 height 25
click at [1284, 537] on div "08047224946 Select Location × Looks [PERSON_NAME] Nagar Jaipur , Jaipur Default…" at bounding box center [784, 378] width 1568 height 757
click at [194, 162] on input "7978907176" at bounding box center [285, 160] width 345 height 30
click at [193, 162] on input "7978907176" at bounding box center [285, 160] width 345 height 30
click at [236, 154] on input "Client" at bounding box center [285, 160] width 345 height 30
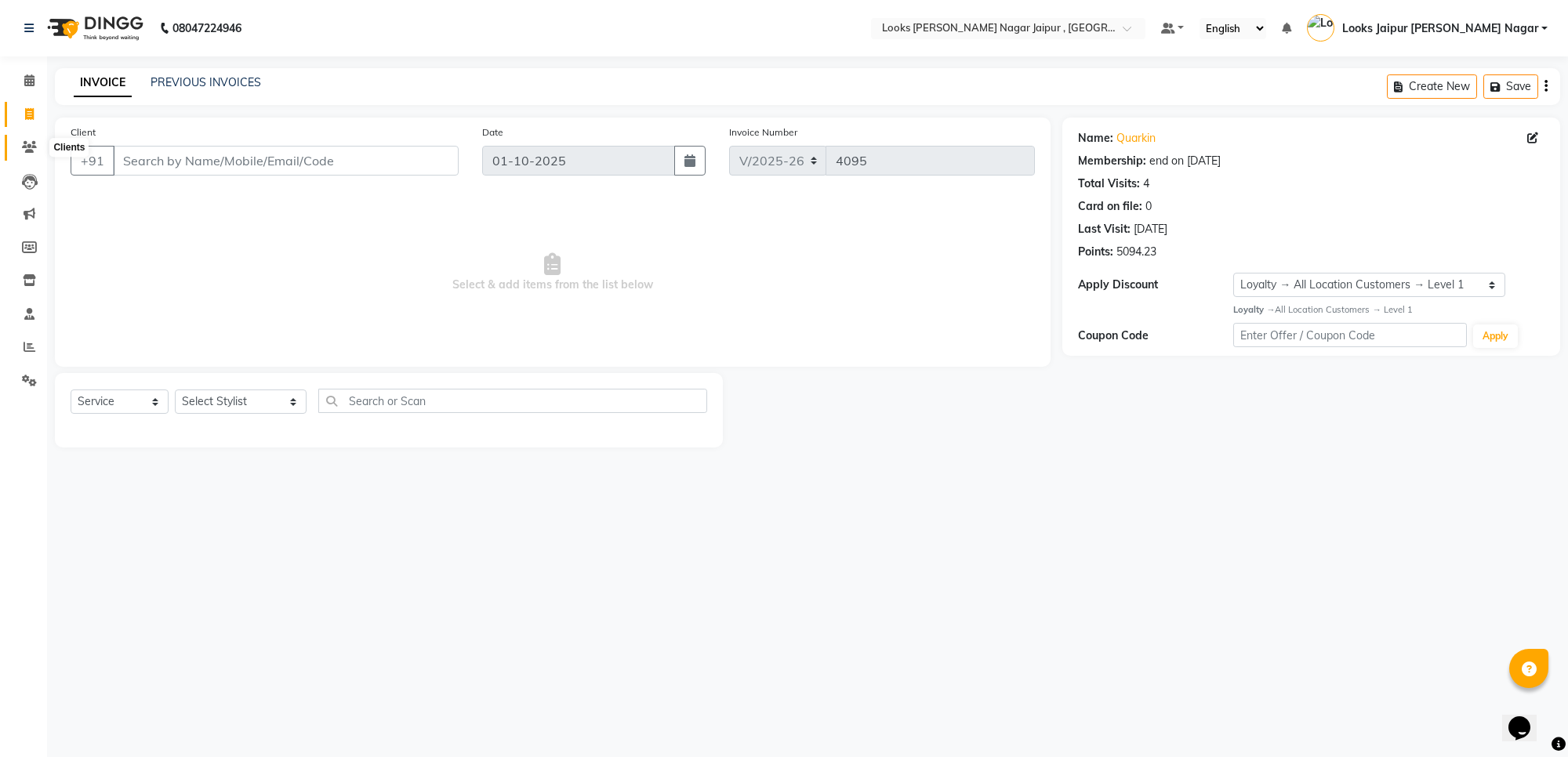
click at [25, 139] on span at bounding box center [30, 147] width 28 height 18
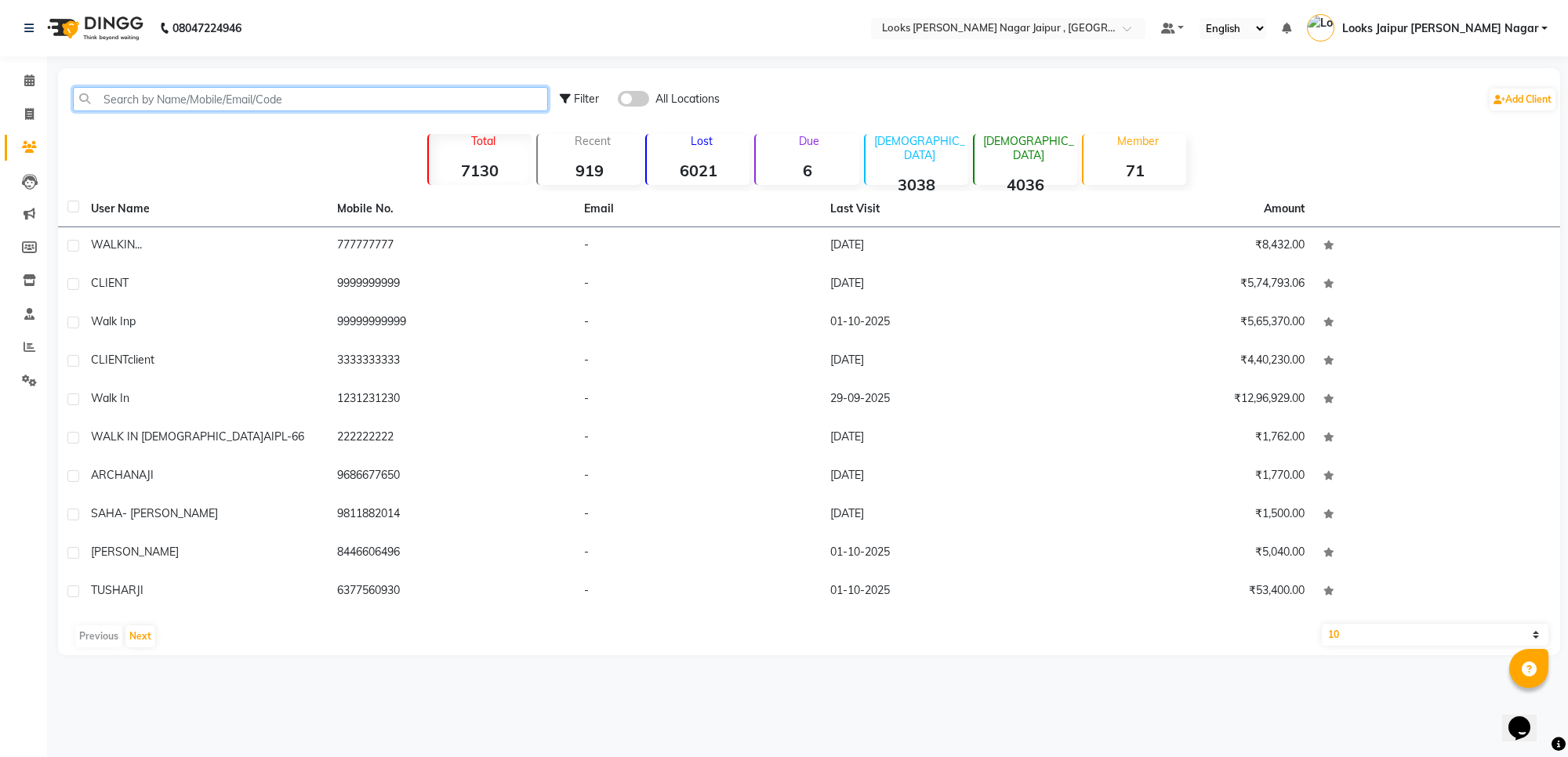
click at [315, 92] on input "text" at bounding box center [311, 99] width 475 height 25
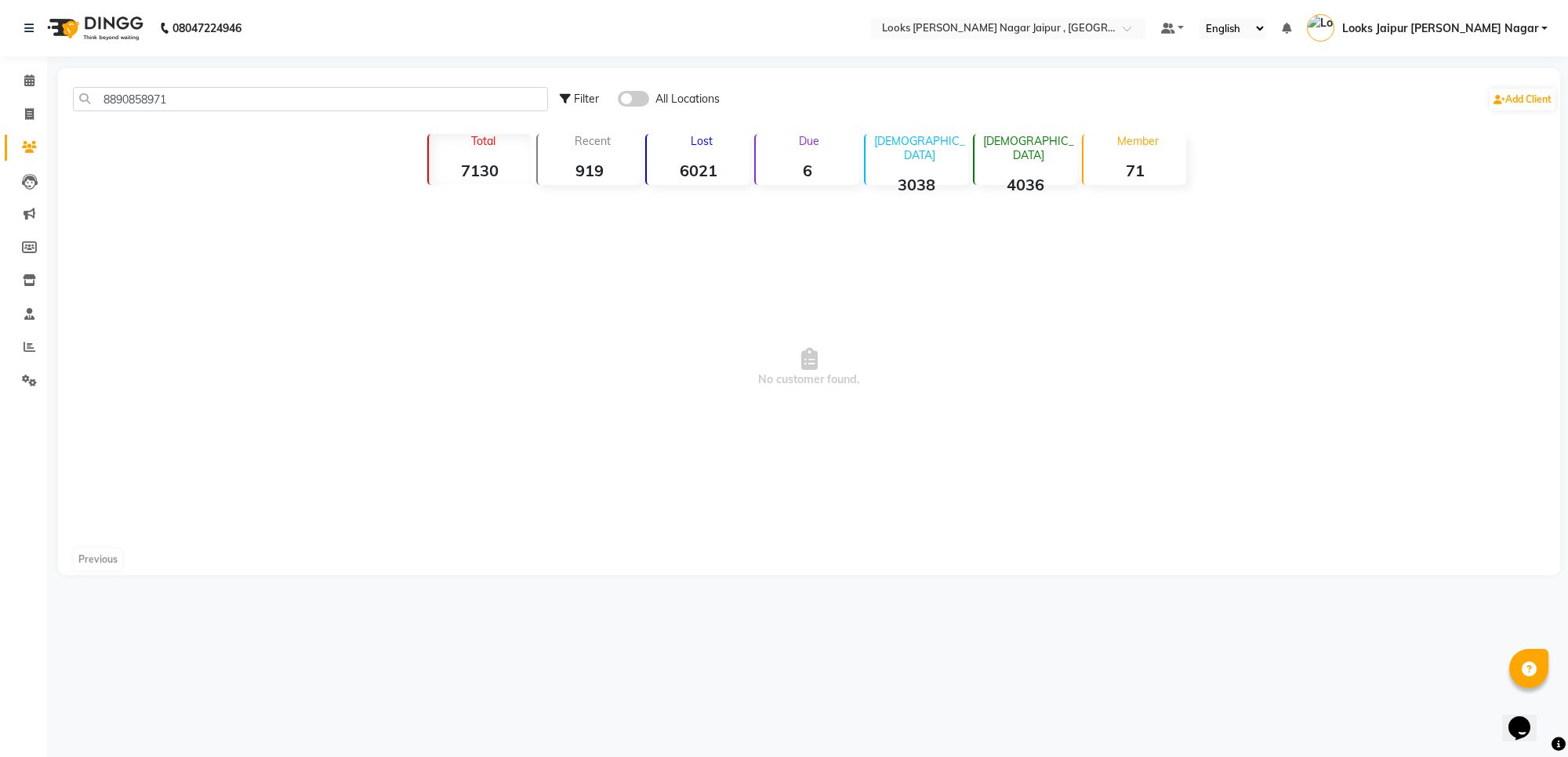
click at [643, 96] on span at bounding box center [634, 99] width 32 height 16
click at [618, 101] on input "checkbox" at bounding box center [618, 101] width 0 height 0
